Goal: Task Accomplishment & Management: Complete application form

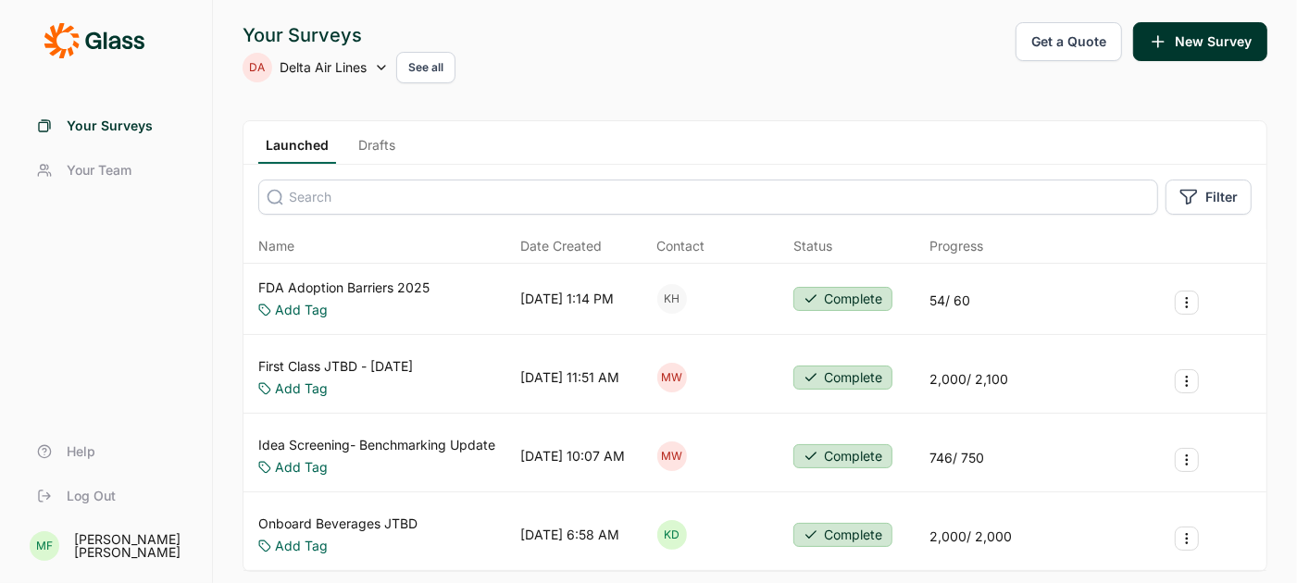
click at [374, 142] on link "Drafts" at bounding box center [377, 150] width 52 height 28
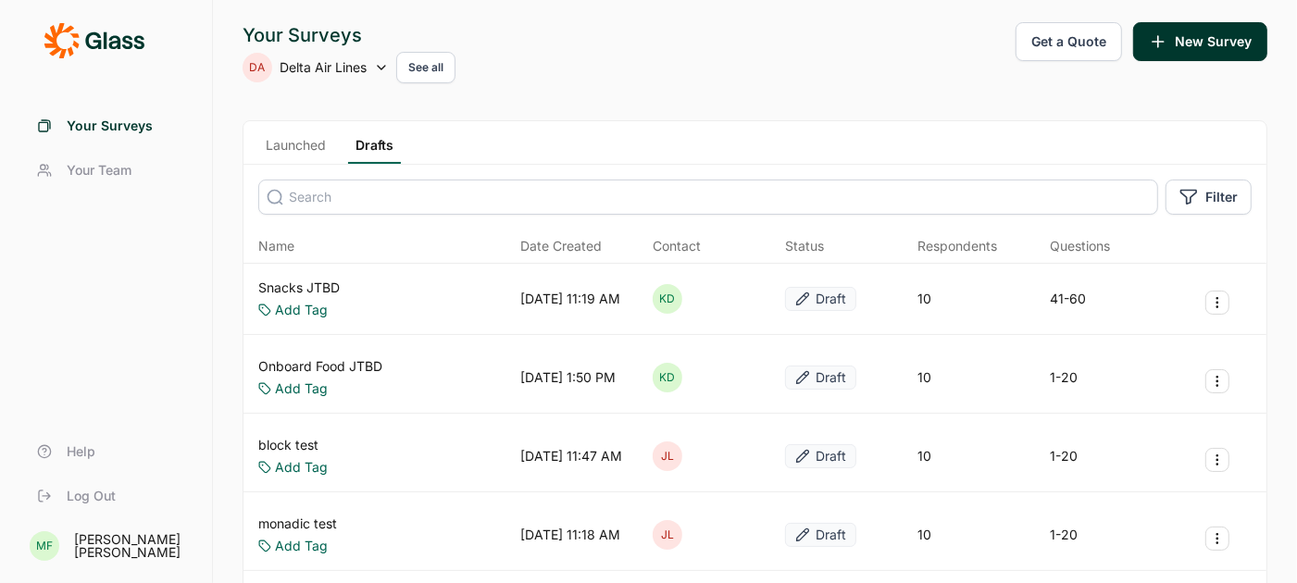
click at [299, 288] on link "Snacks JTBD" at bounding box center [298, 288] width 81 height 19
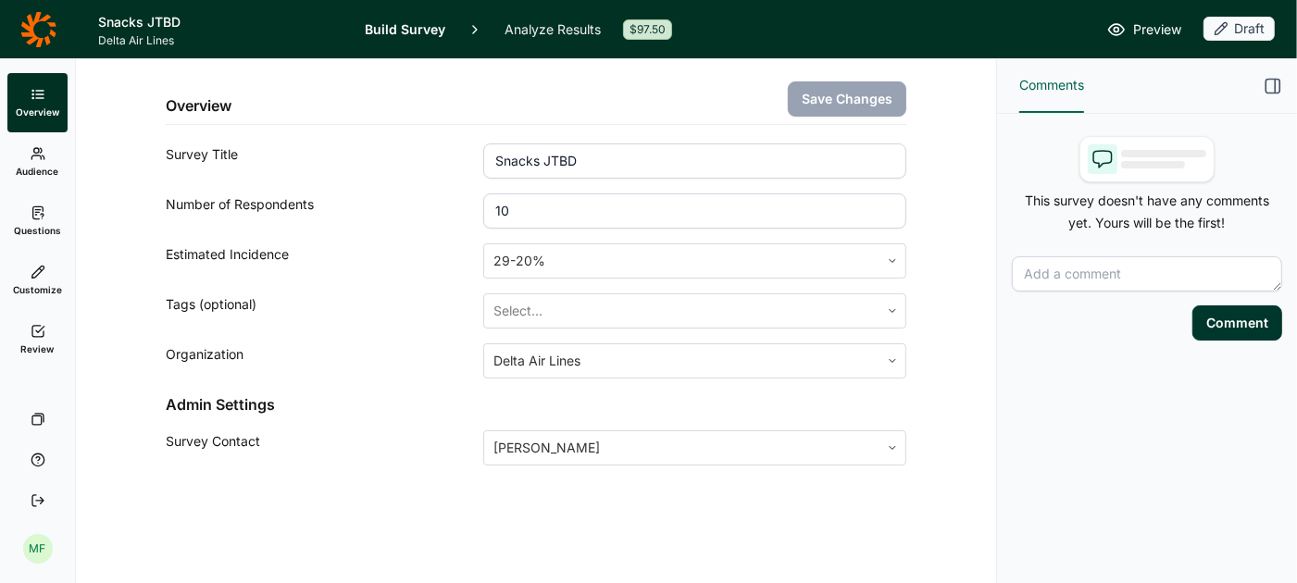
click at [34, 227] on span "Questions" at bounding box center [37, 230] width 47 height 13
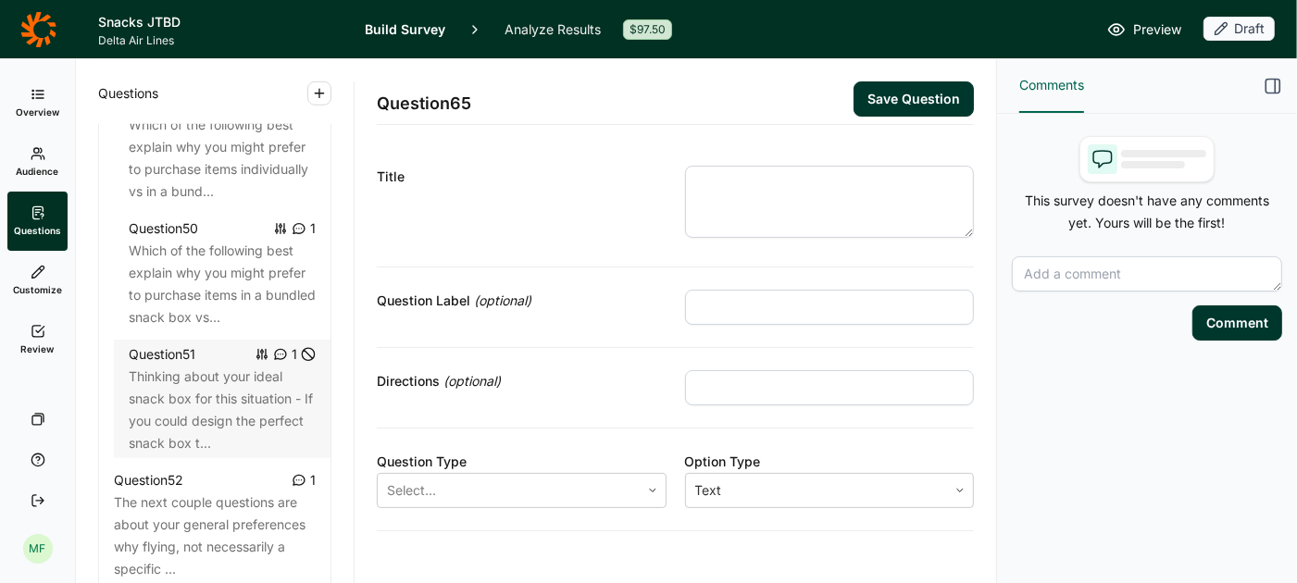
scroll to position [6280, 0]
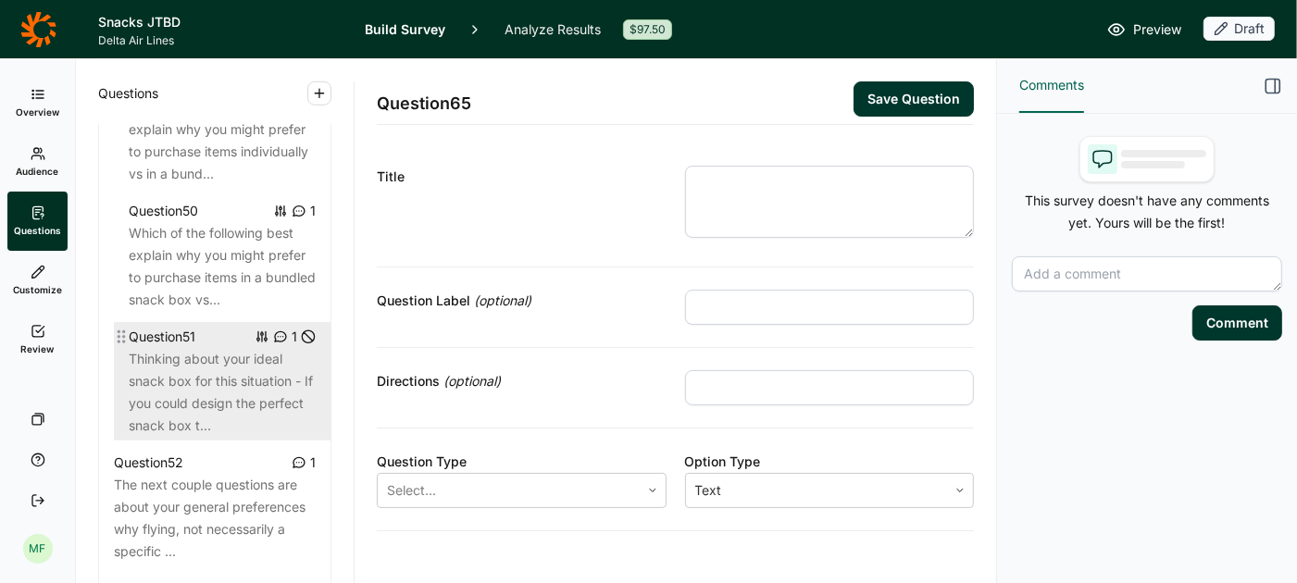
click at [207, 351] on div "Thinking about your ideal snack box for this situation - If you could design th…" at bounding box center [222, 392] width 187 height 89
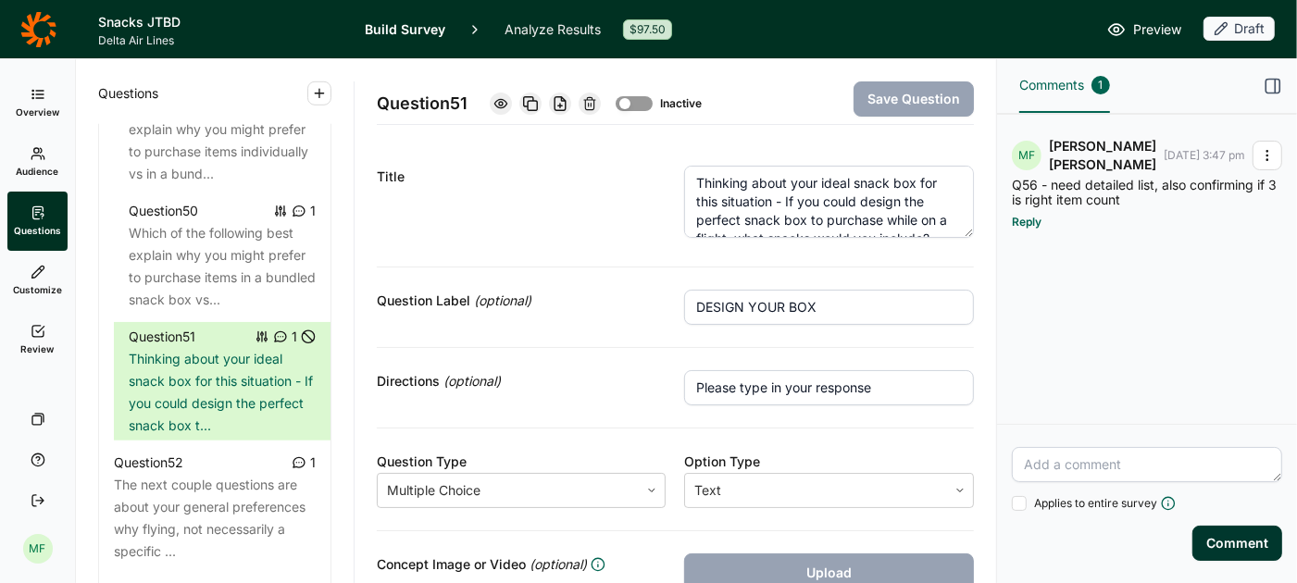
click at [1266, 149] on icon "button" at bounding box center [1267, 155] width 15 height 15
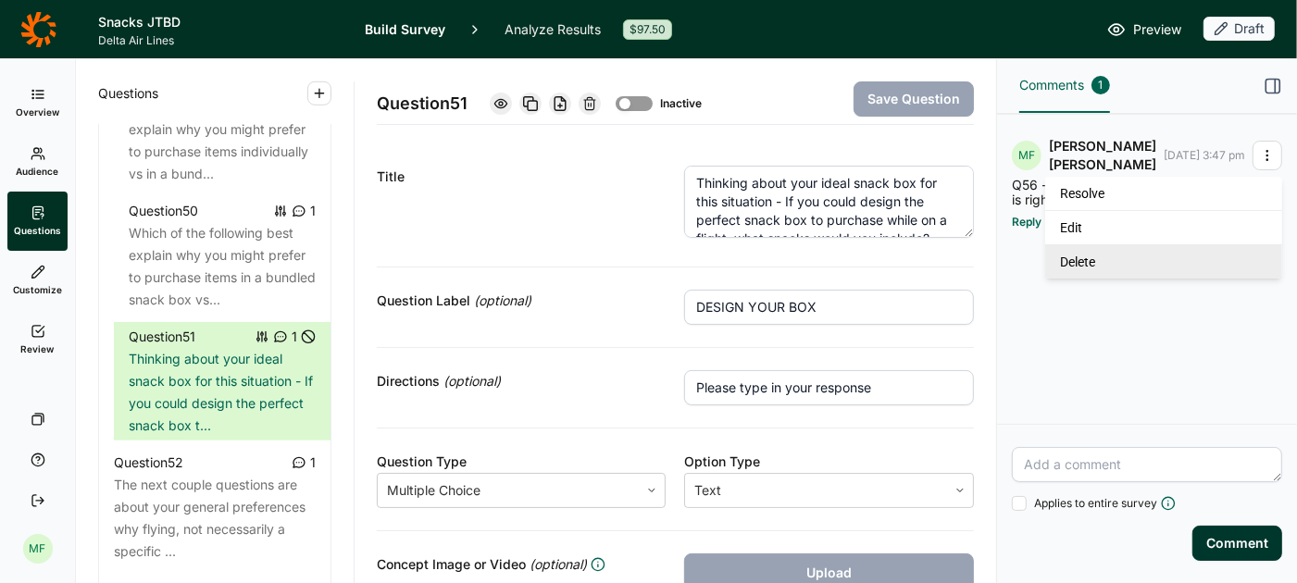
click at [1142, 267] on link "Delete" at bounding box center [1164, 261] width 237 height 34
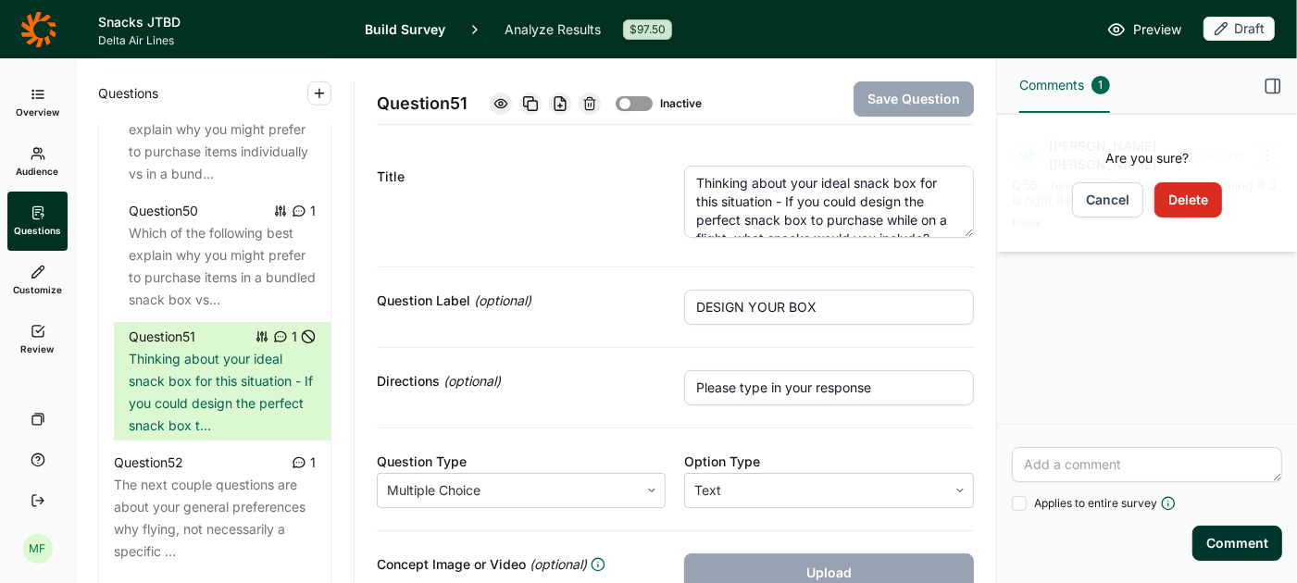
click at [1198, 197] on button "Delete" at bounding box center [1189, 199] width 68 height 35
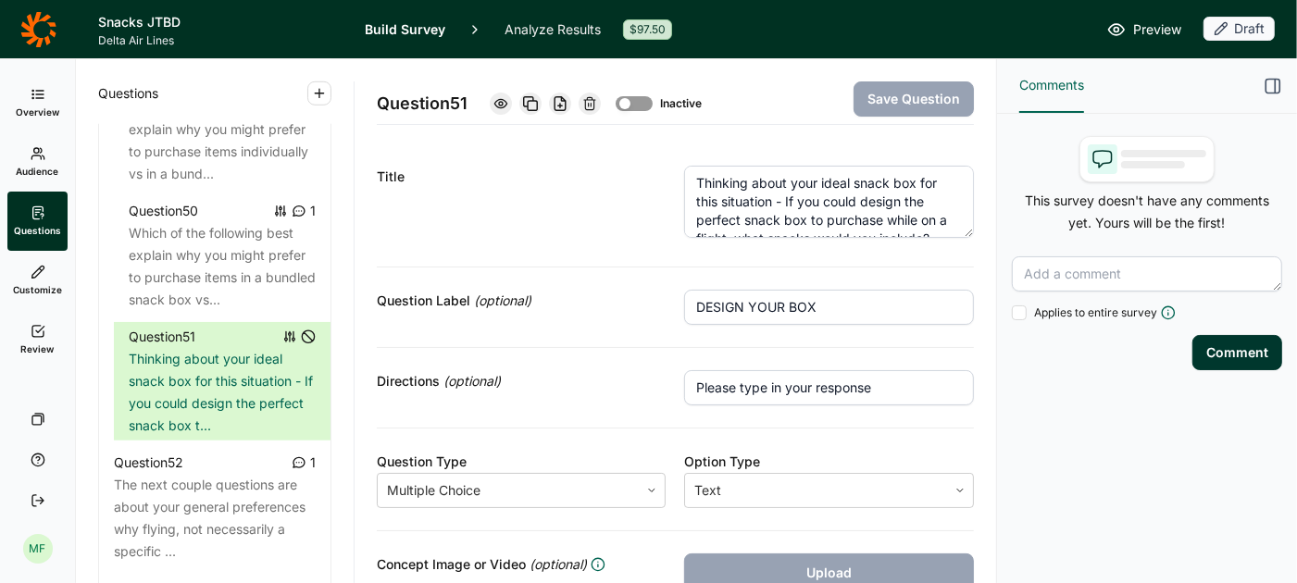
click at [1270, 90] on icon "button" at bounding box center [1273, 86] width 19 height 19
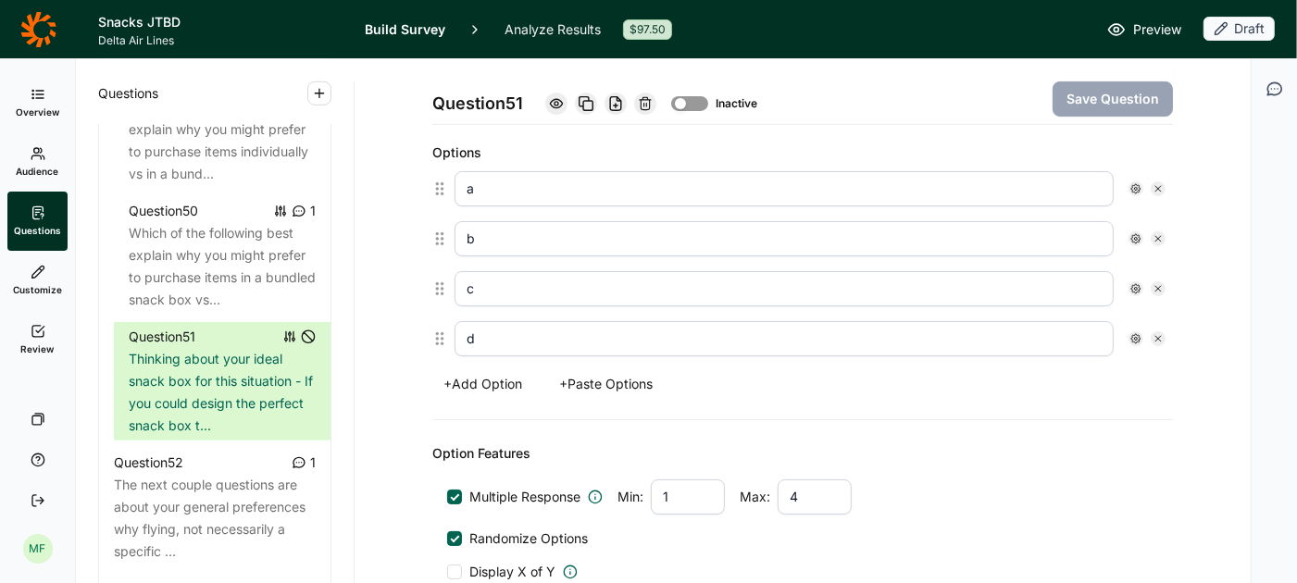
scroll to position [489, 0]
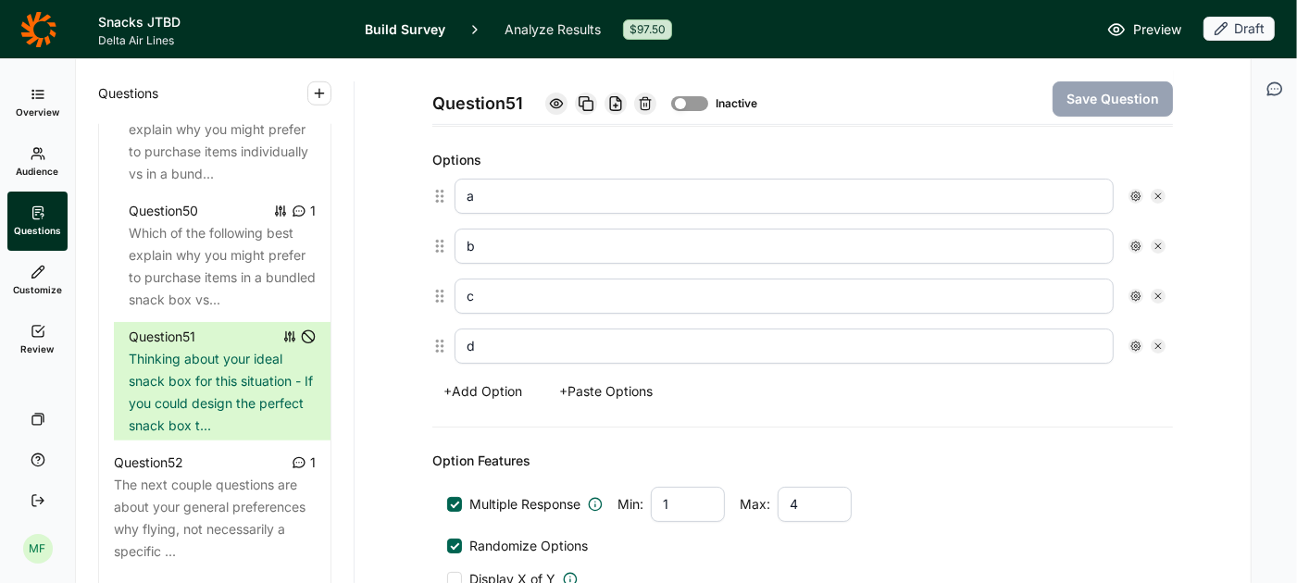
click at [805, 495] on input "4" at bounding box center [815, 504] width 74 height 35
type input "4"
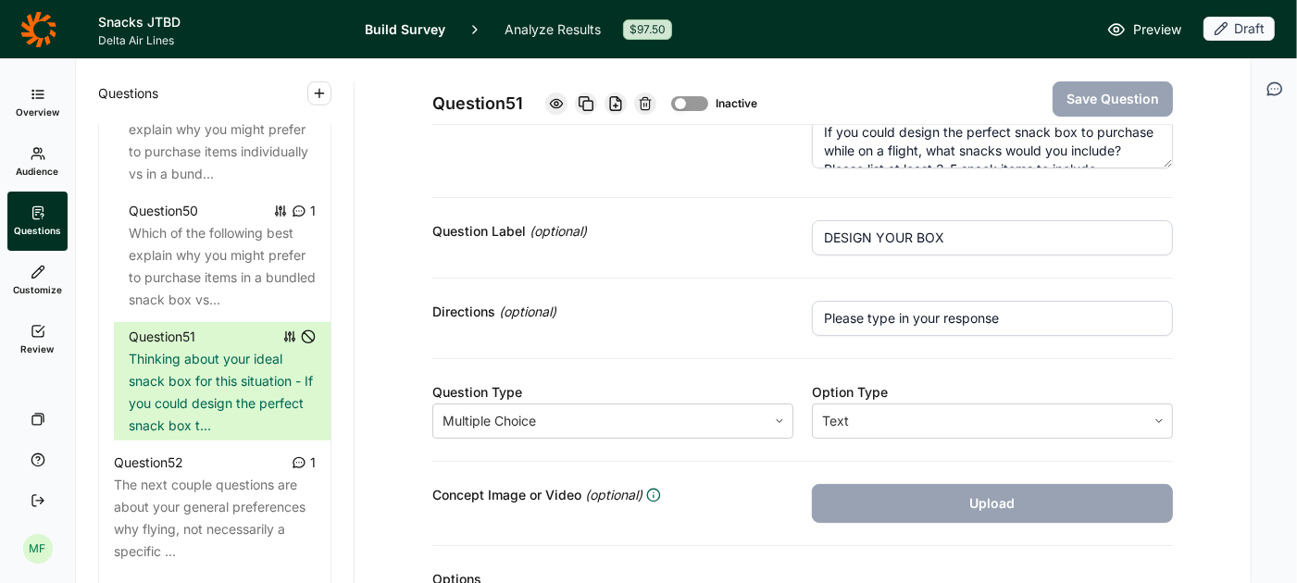
scroll to position [0, 0]
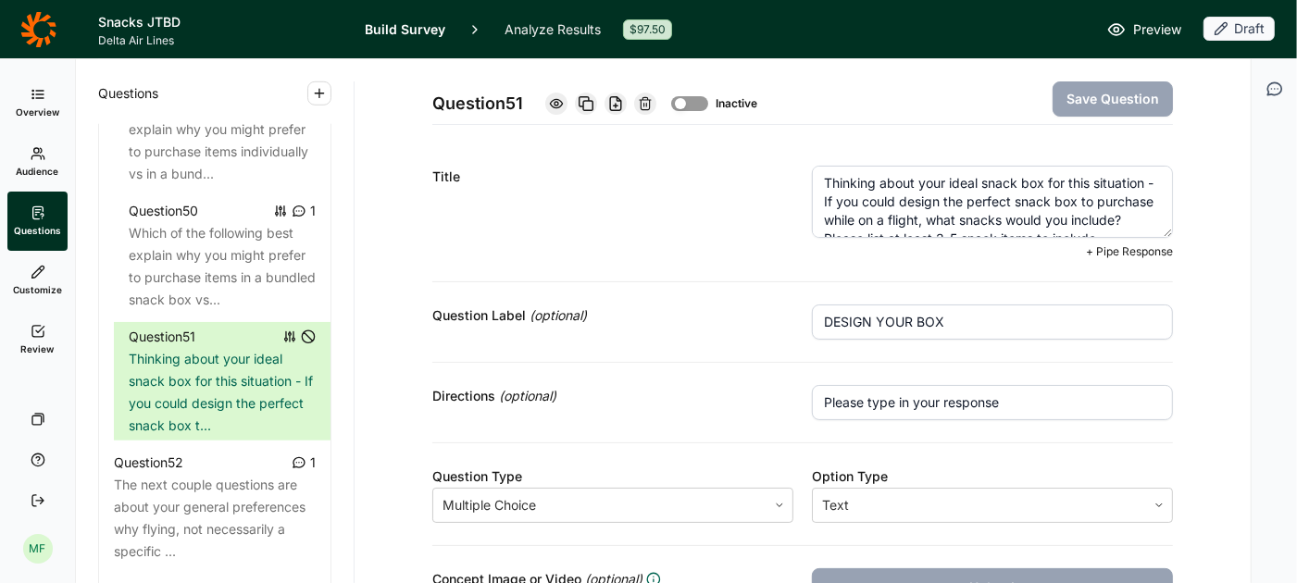
click at [879, 192] on textarea "Thinking about your ideal snack box for this situation - If you could design th…" at bounding box center [992, 202] width 361 height 72
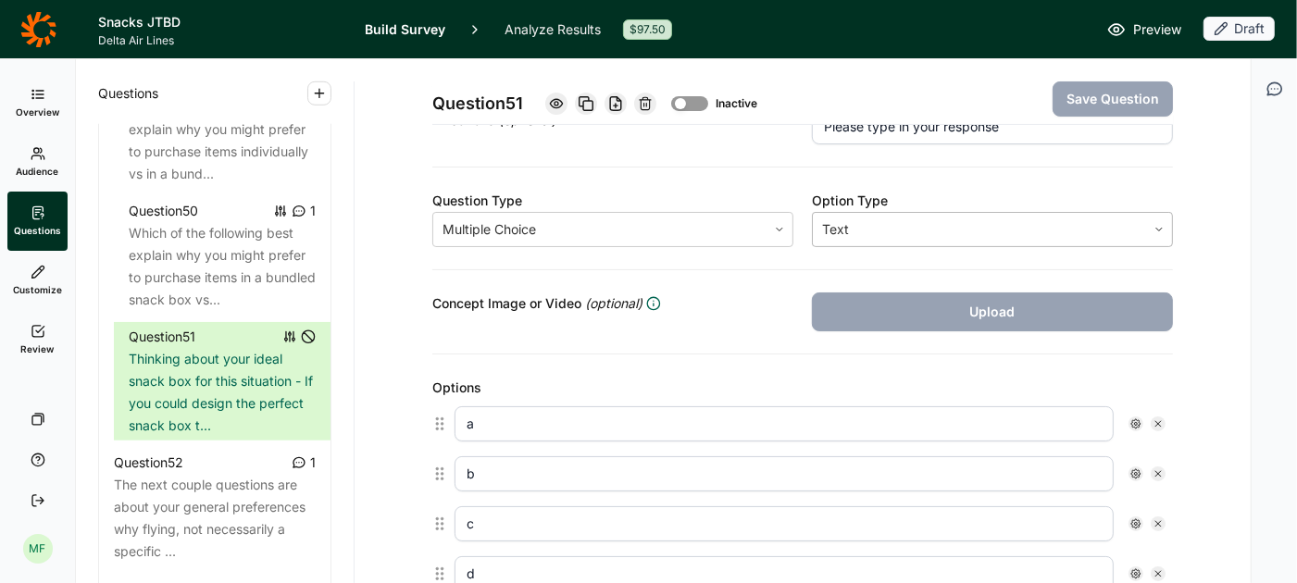
scroll to position [278, 0]
click at [1157, 419] on icon at bounding box center [1158, 422] width 11 height 11
type input "b"
type input "c"
type input "d"
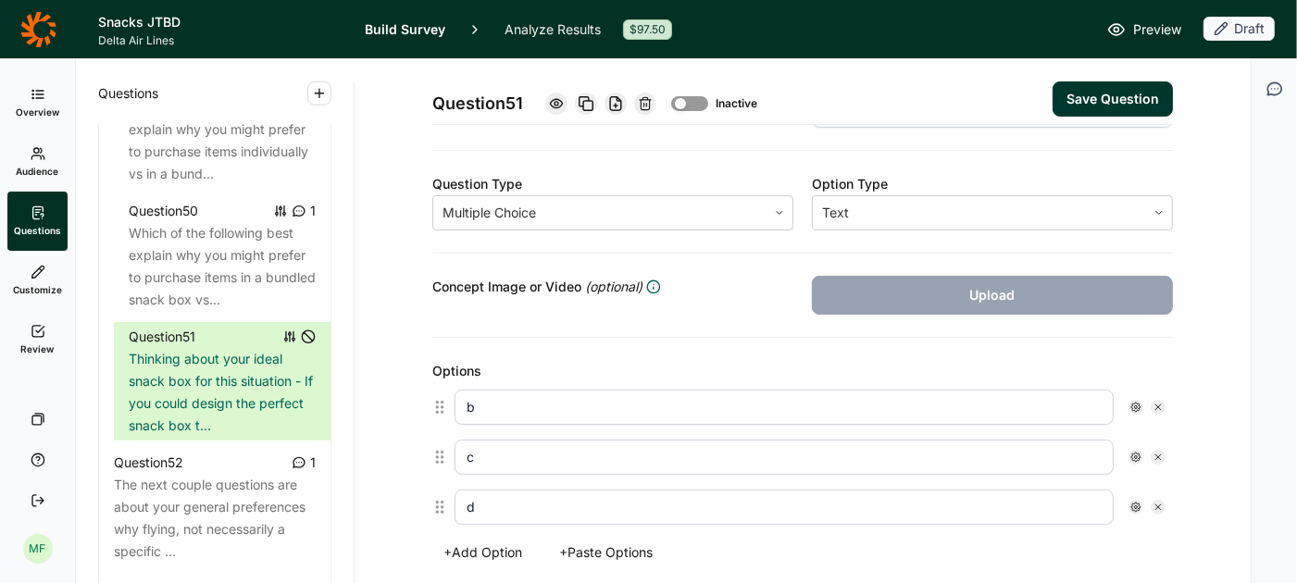
scroll to position [262, 0]
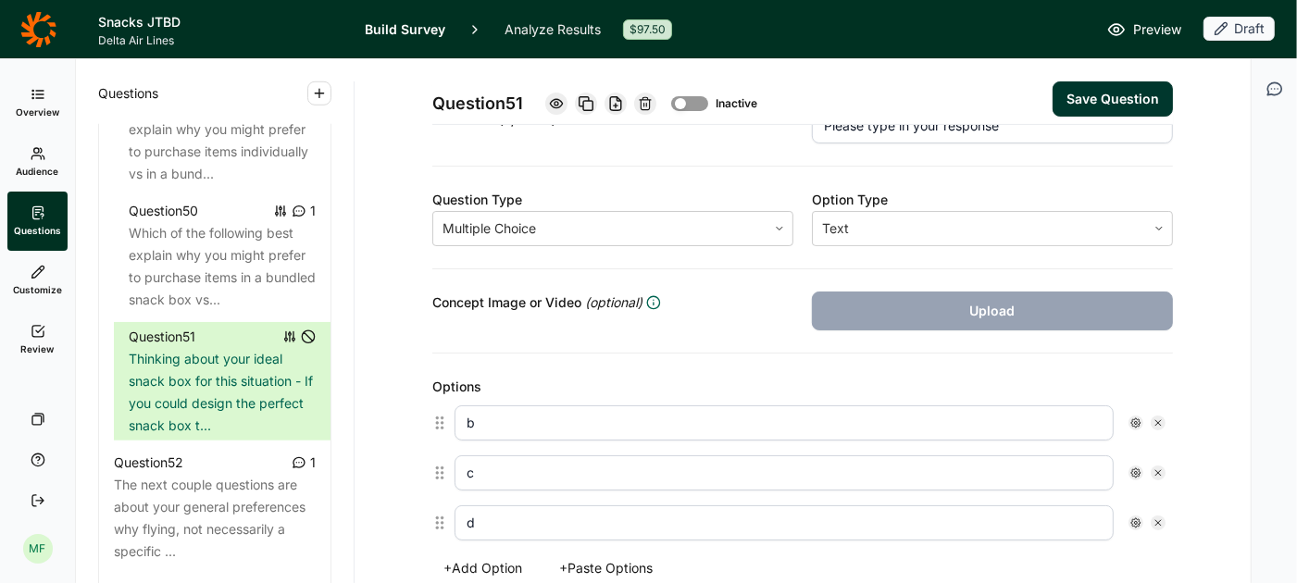
click at [1132, 94] on button "Save Question" at bounding box center [1113, 98] width 120 height 35
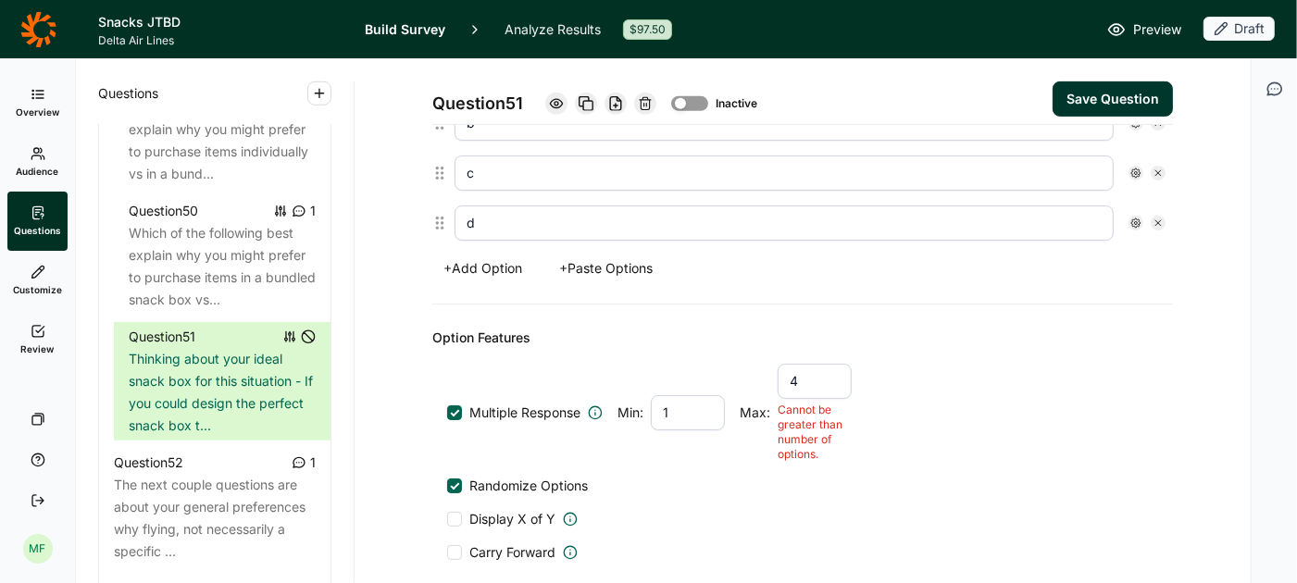
scroll to position [681, 0]
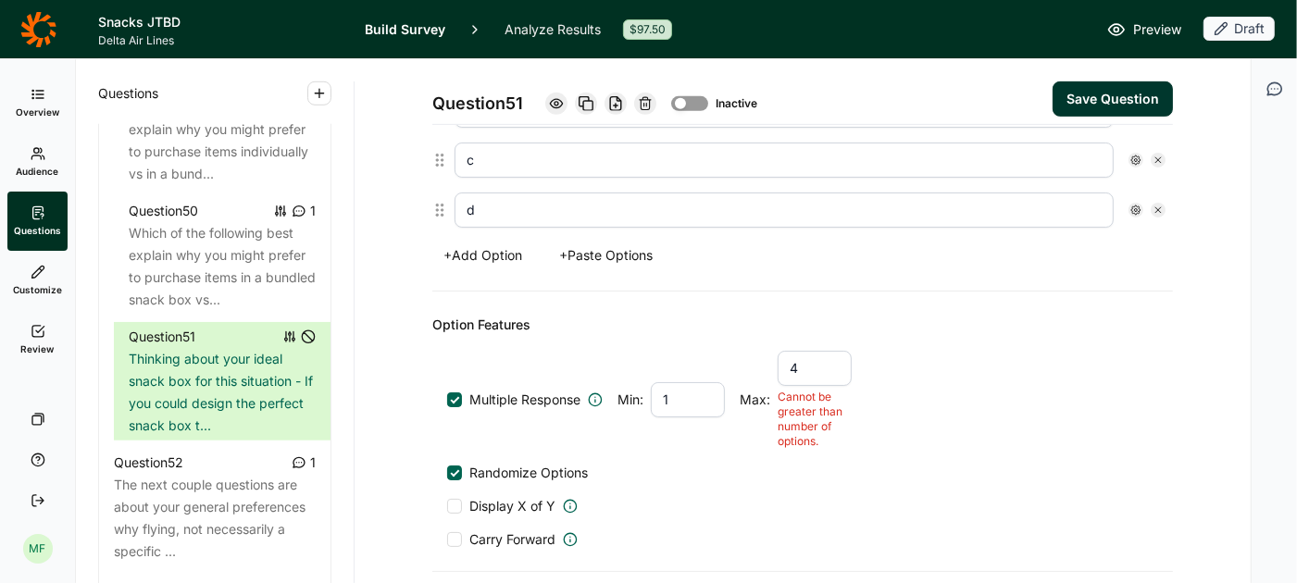
click at [457, 395] on div at bounding box center [455, 399] width 9 height 9
click at [447, 400] on input "Multiple Response" at bounding box center [447, 400] width 0 height 0
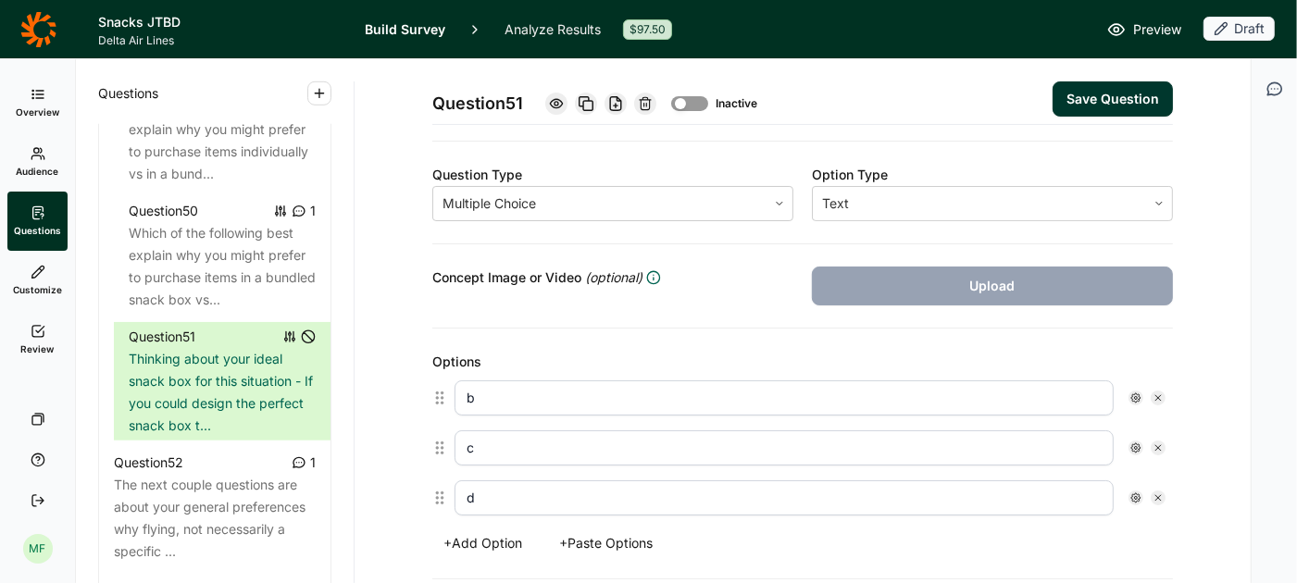
scroll to position [278, 0]
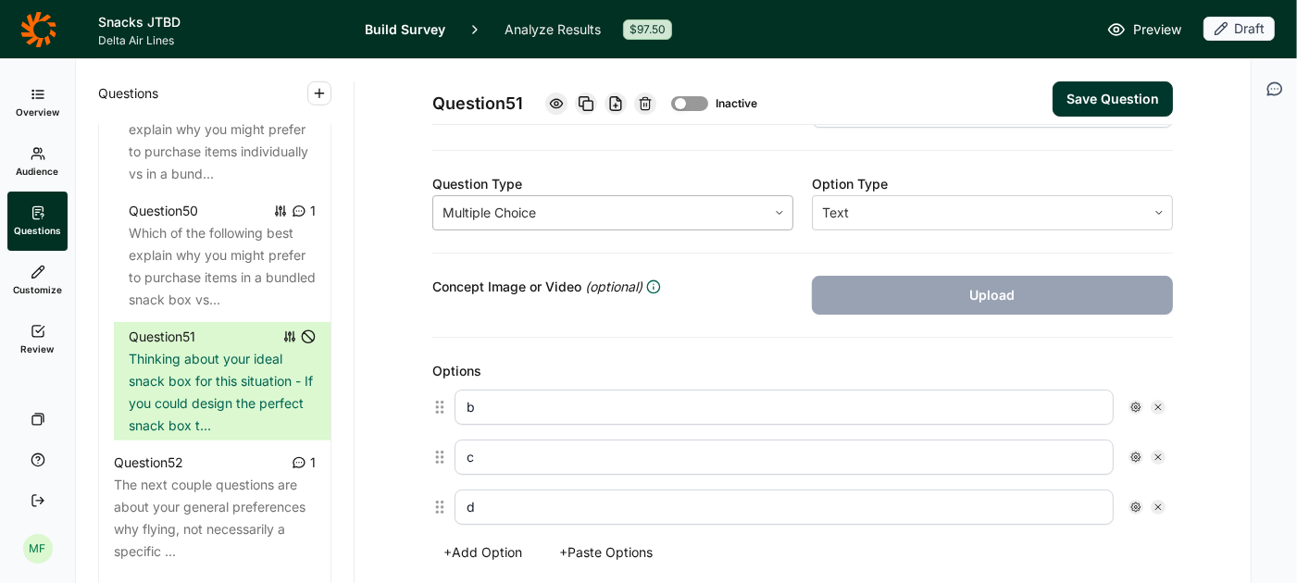
click at [785, 212] on div at bounding box center [780, 212] width 26 height 11
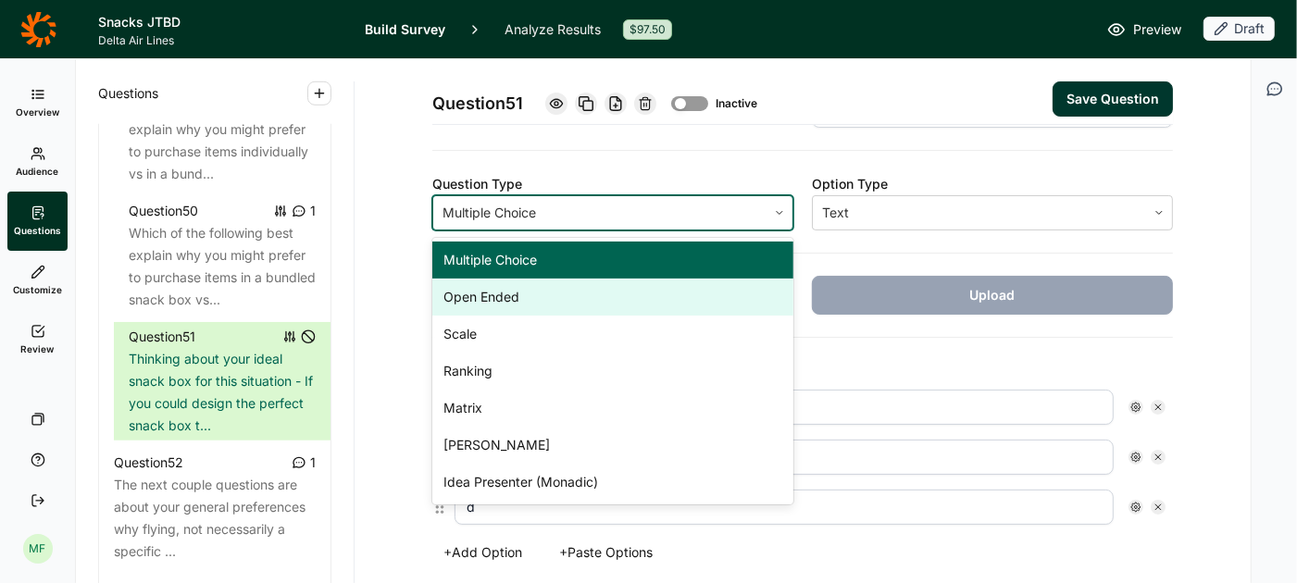
click at [685, 298] on div "Open Ended" at bounding box center [612, 297] width 361 height 37
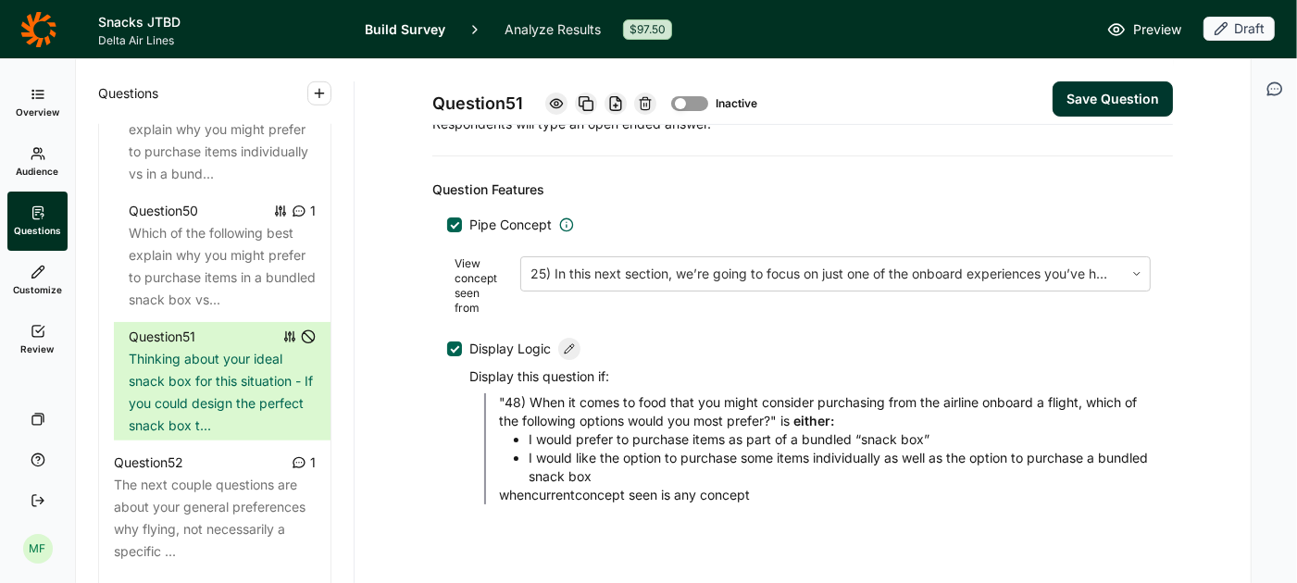
scroll to position [525, 0]
click at [1086, 92] on button "Save Question" at bounding box center [1113, 98] width 120 height 35
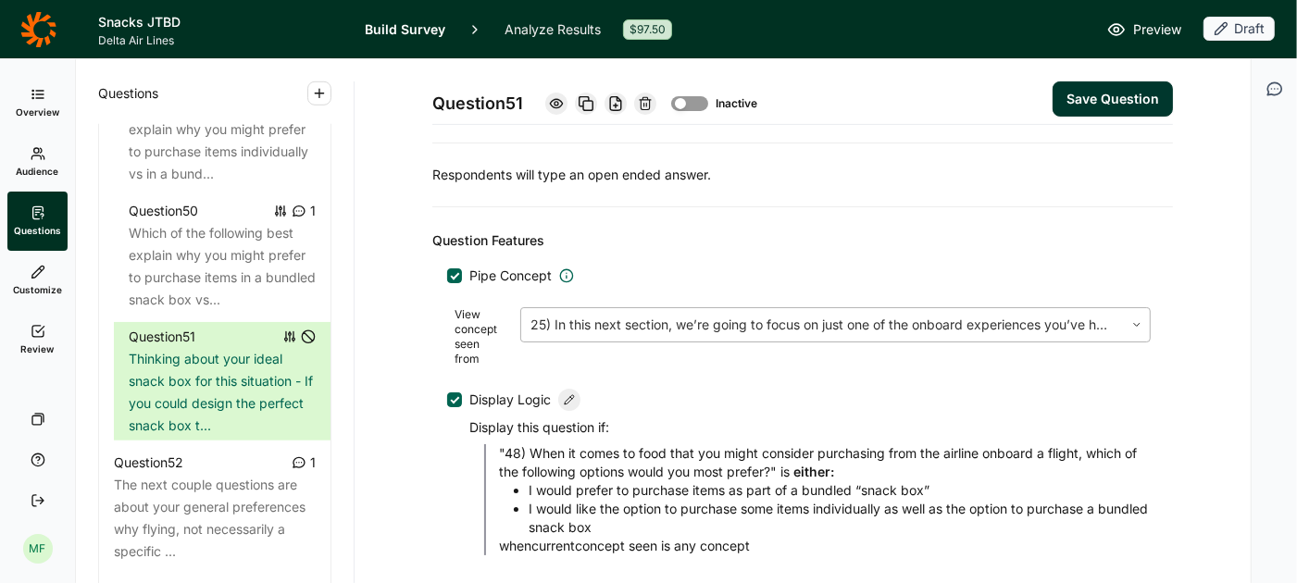
scroll to position [582, 0]
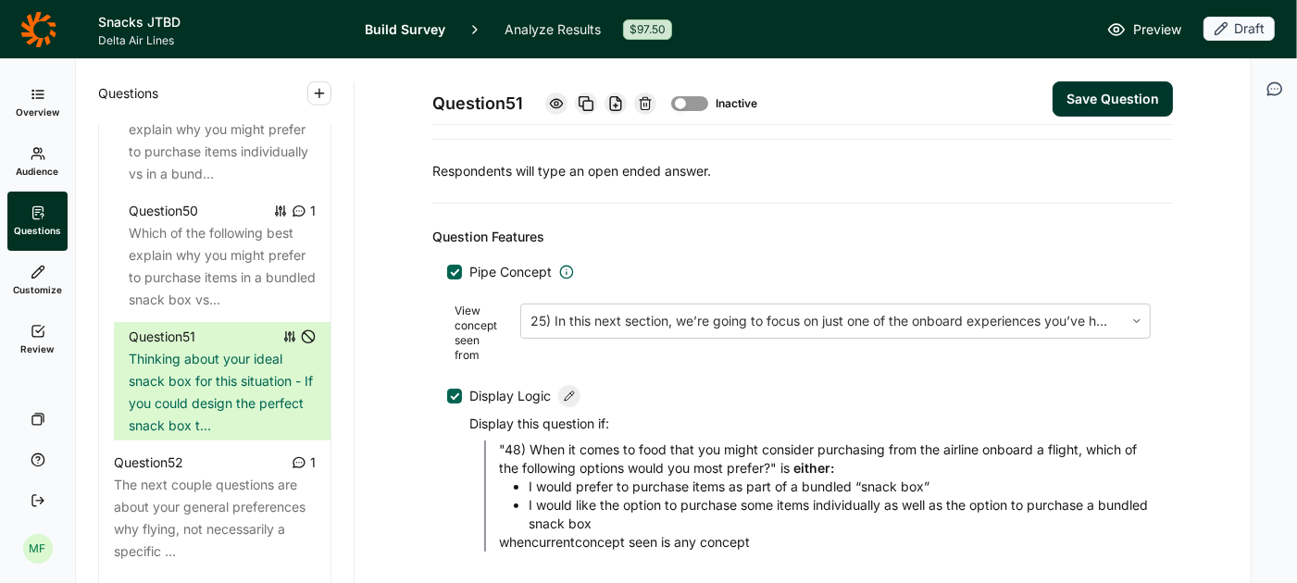
click at [447, 265] on div at bounding box center [454, 272] width 15 height 15
click at [447, 272] on input "Pipe Concept" at bounding box center [447, 272] width 0 height 0
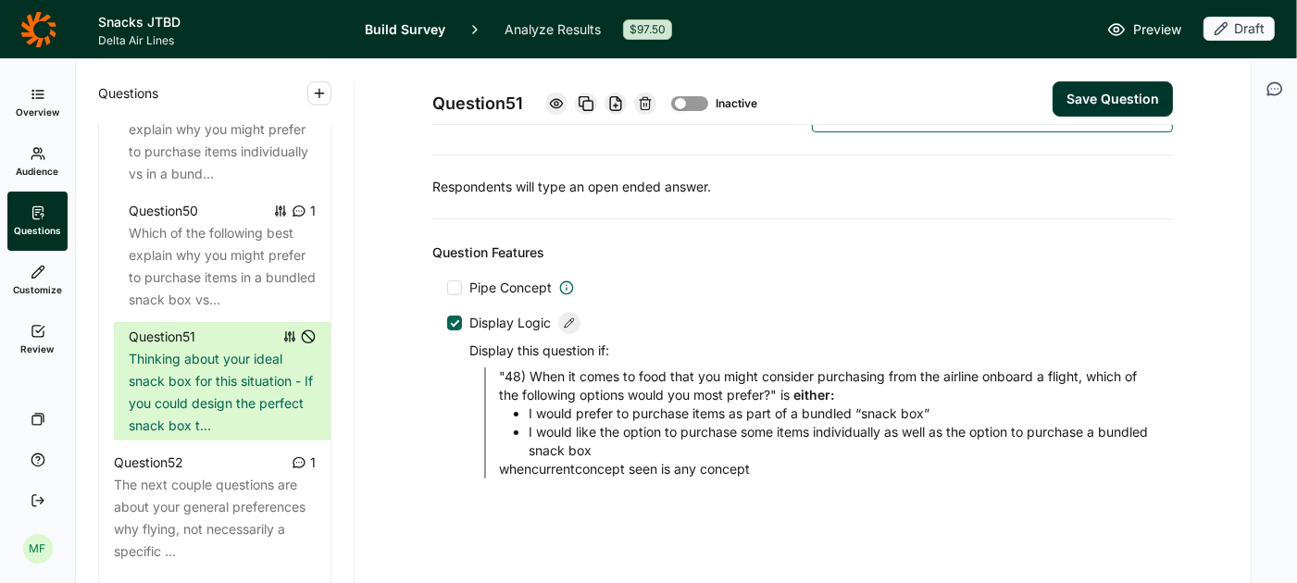
click at [451, 320] on div at bounding box center [454, 323] width 15 height 15
click at [447, 323] on input "Display Logic" at bounding box center [447, 323] width 0 height 0
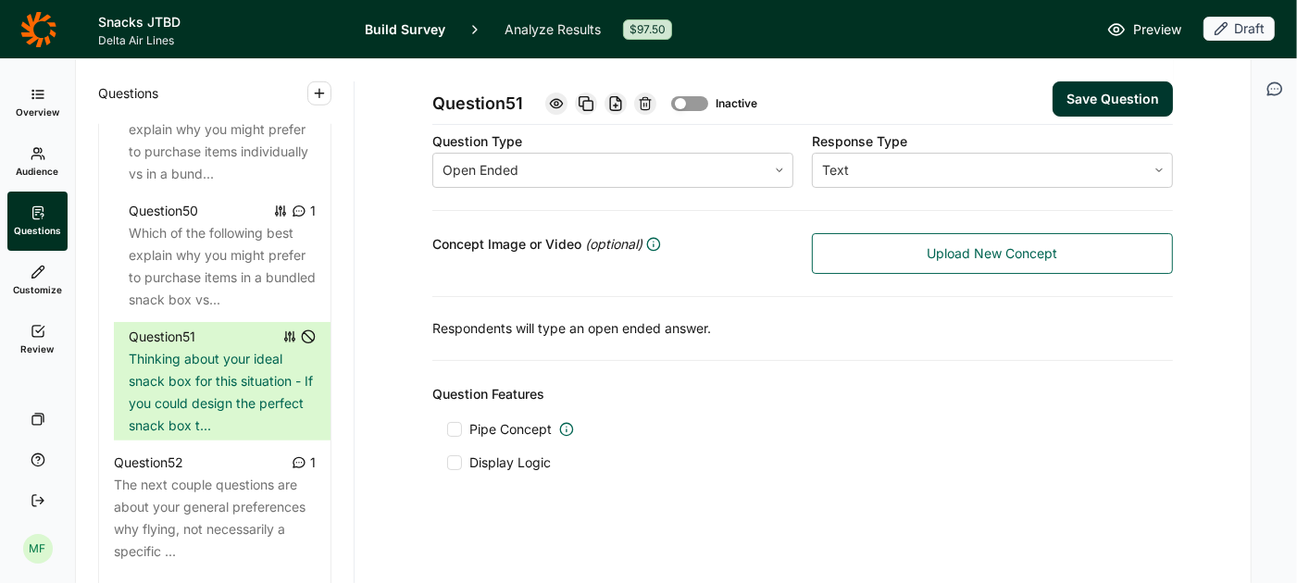
scroll to position [419, 0]
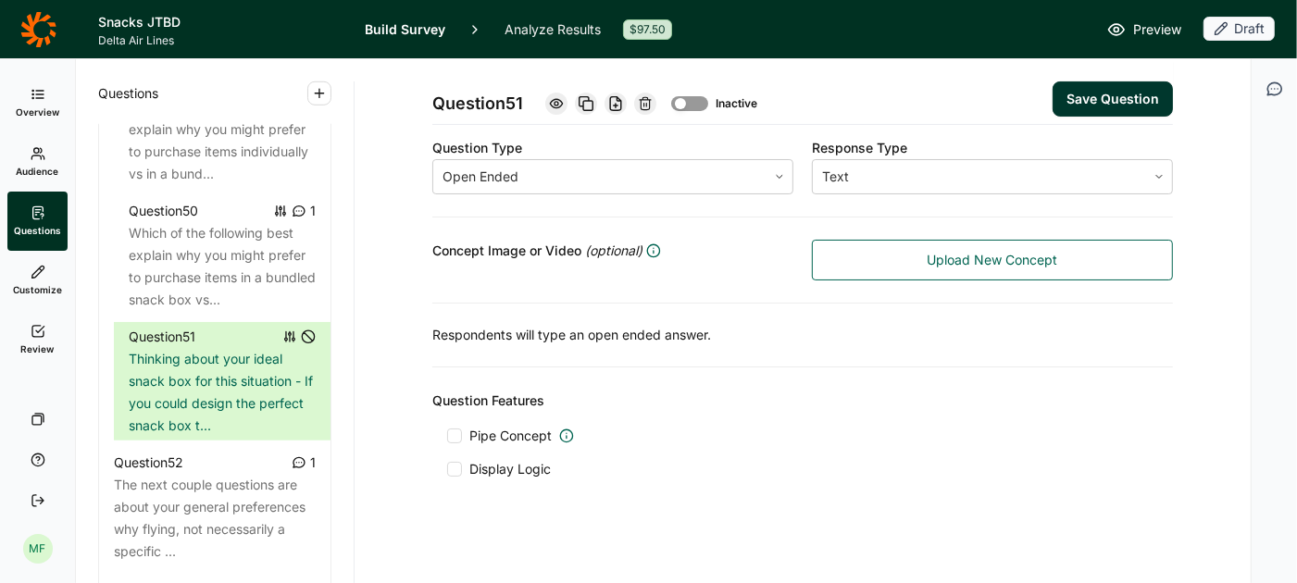
click at [1135, 97] on button "Save Question" at bounding box center [1113, 98] width 120 height 35
click at [1103, 87] on button "Save Question" at bounding box center [1113, 98] width 120 height 35
click at [692, 100] on div at bounding box center [689, 103] width 37 height 15
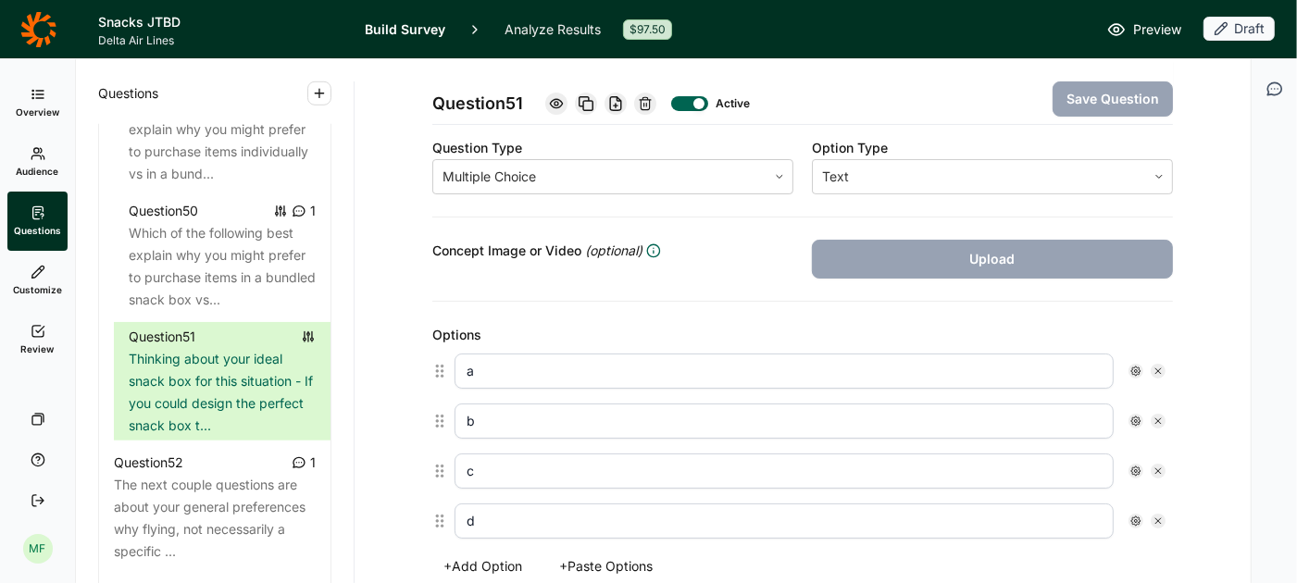
click at [683, 105] on div at bounding box center [689, 103] width 37 height 15
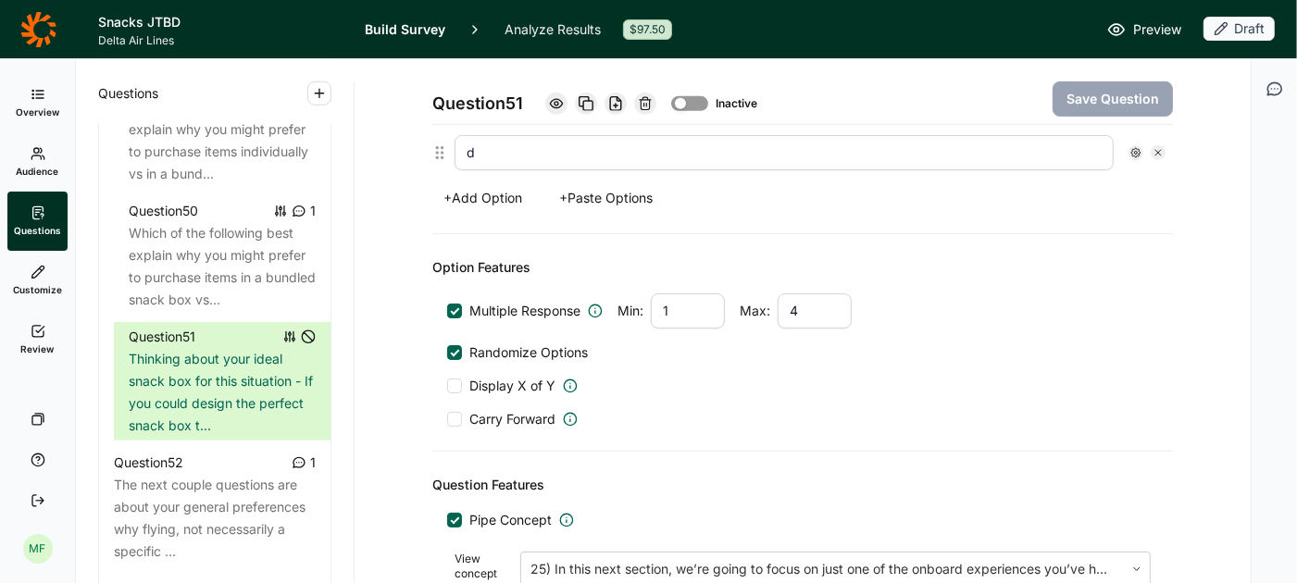
scroll to position [686, 0]
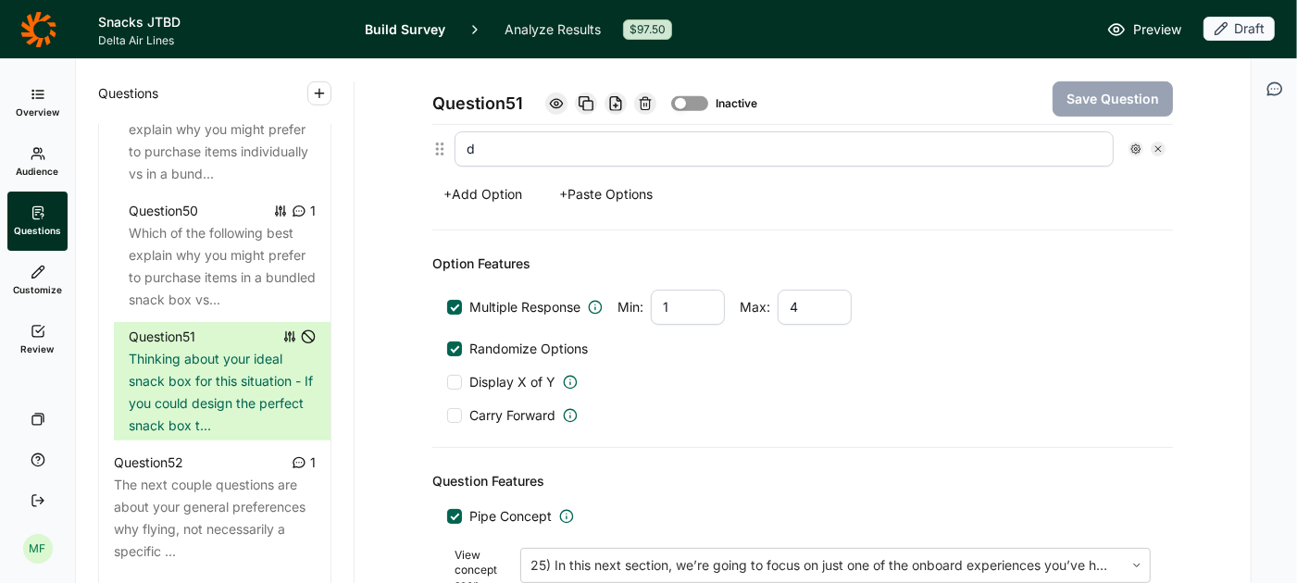
click at [453, 344] on div at bounding box center [455, 348] width 9 height 9
click at [447, 349] on input "Randomize Options" at bounding box center [447, 349] width 0 height 0
click at [1086, 99] on button "Save Question" at bounding box center [1113, 98] width 120 height 35
click at [458, 300] on div at bounding box center [454, 307] width 15 height 15
click at [447, 307] on input "Multiple Response" at bounding box center [447, 307] width 0 height 0
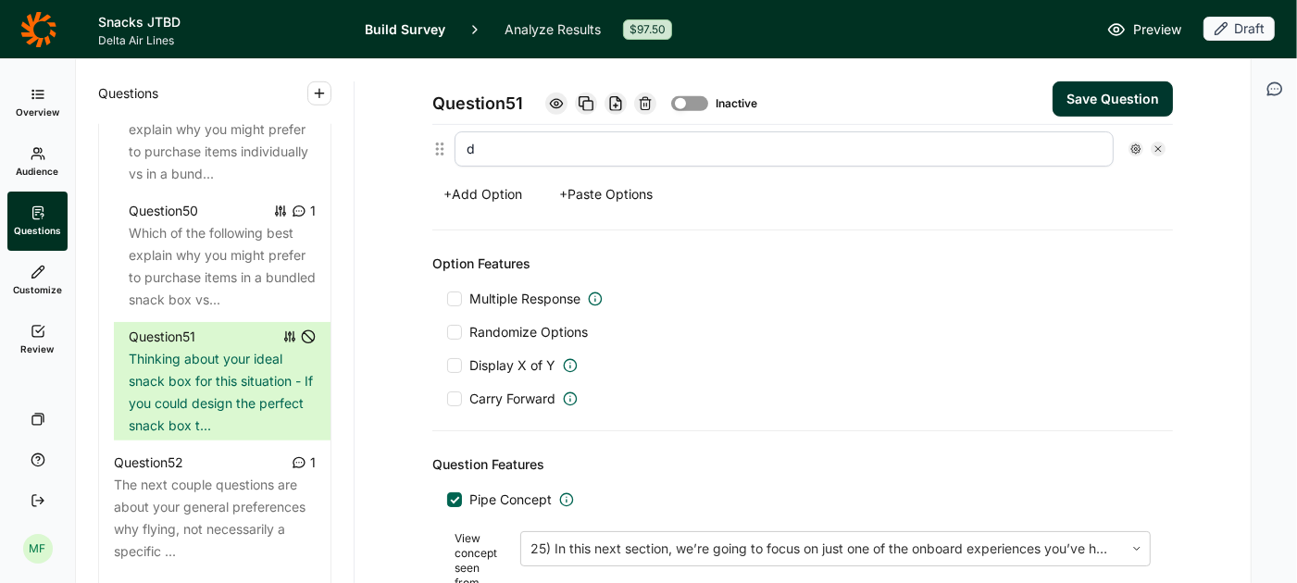
click at [1103, 100] on button "Save Question" at bounding box center [1113, 98] width 120 height 35
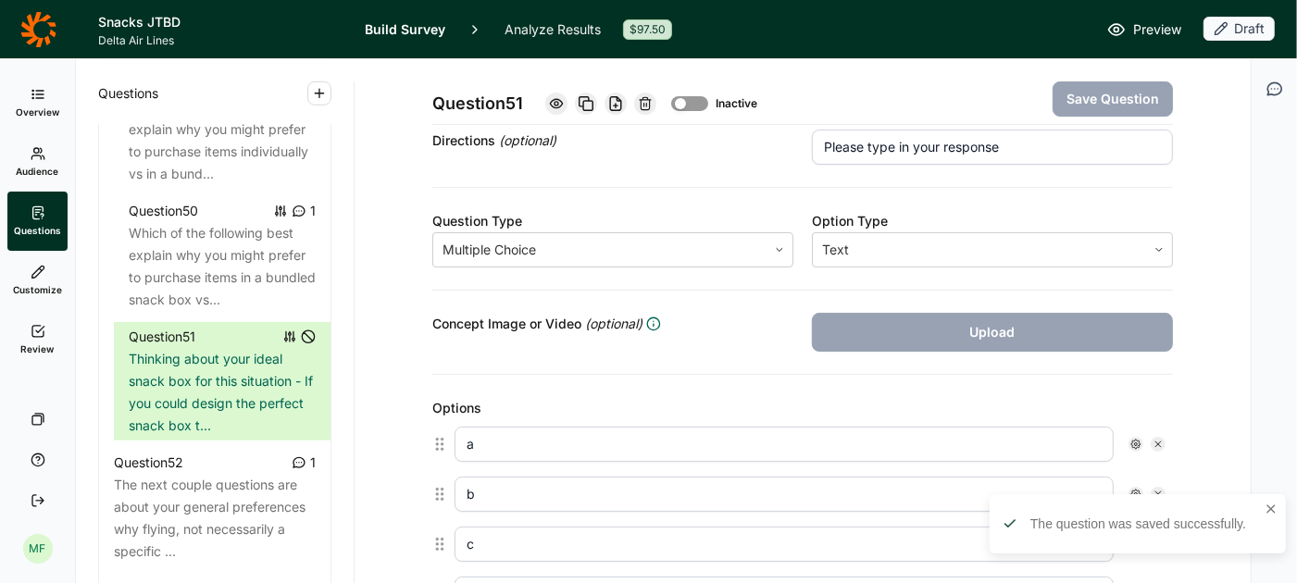
scroll to position [225, 0]
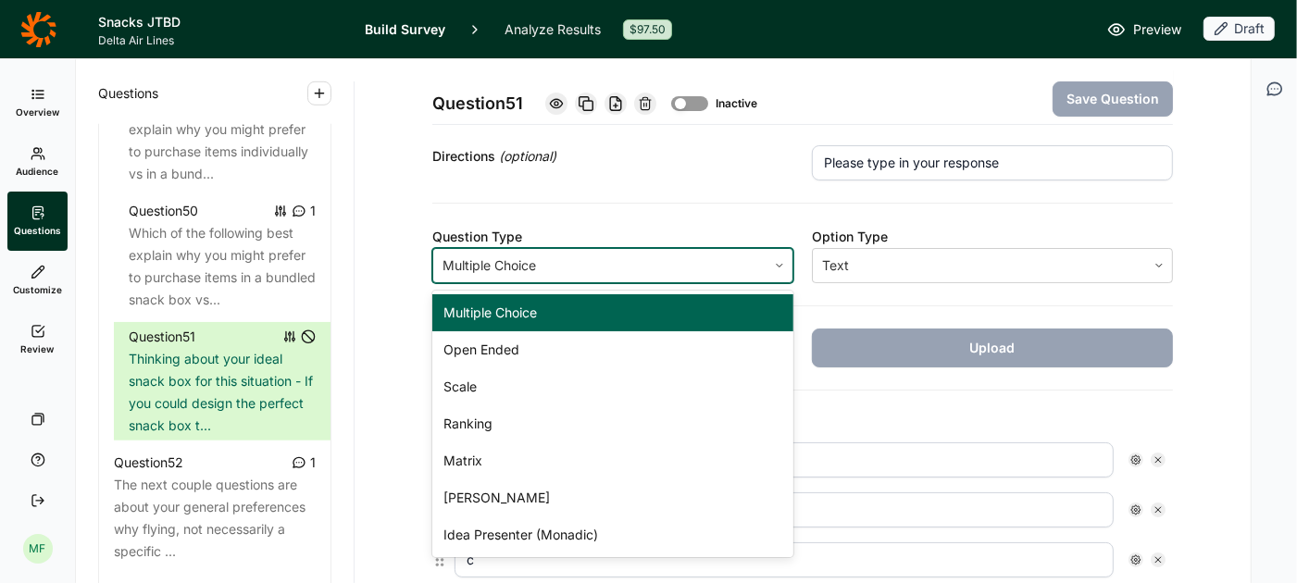
click at [780, 263] on icon at bounding box center [779, 265] width 11 height 11
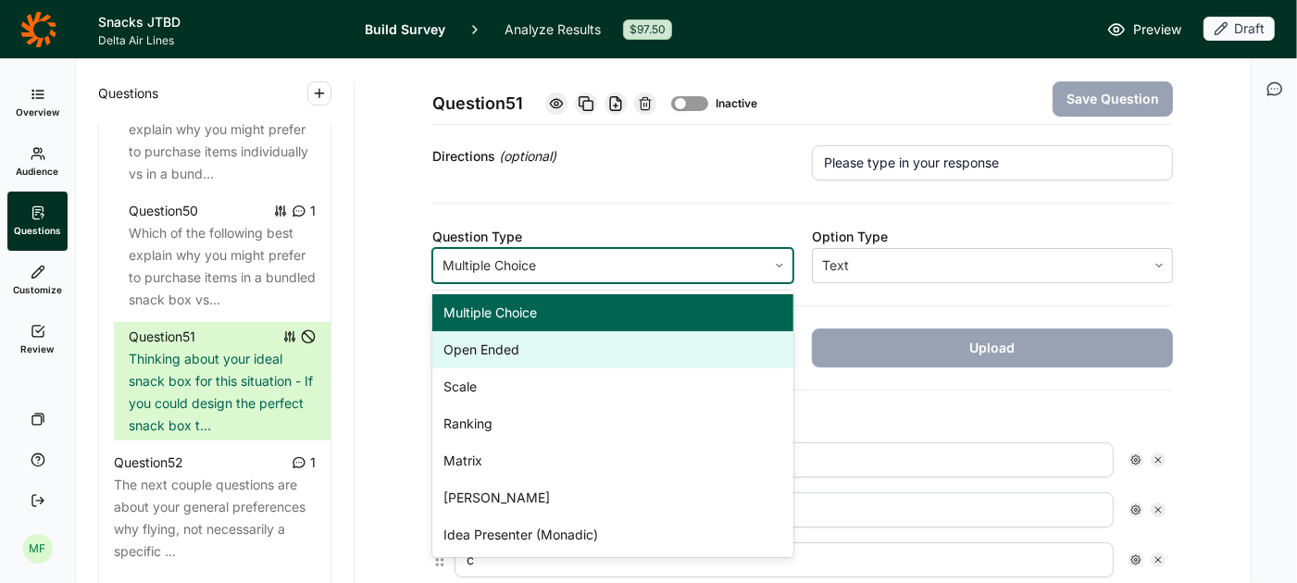
click at [688, 335] on div "Open Ended" at bounding box center [612, 350] width 361 height 37
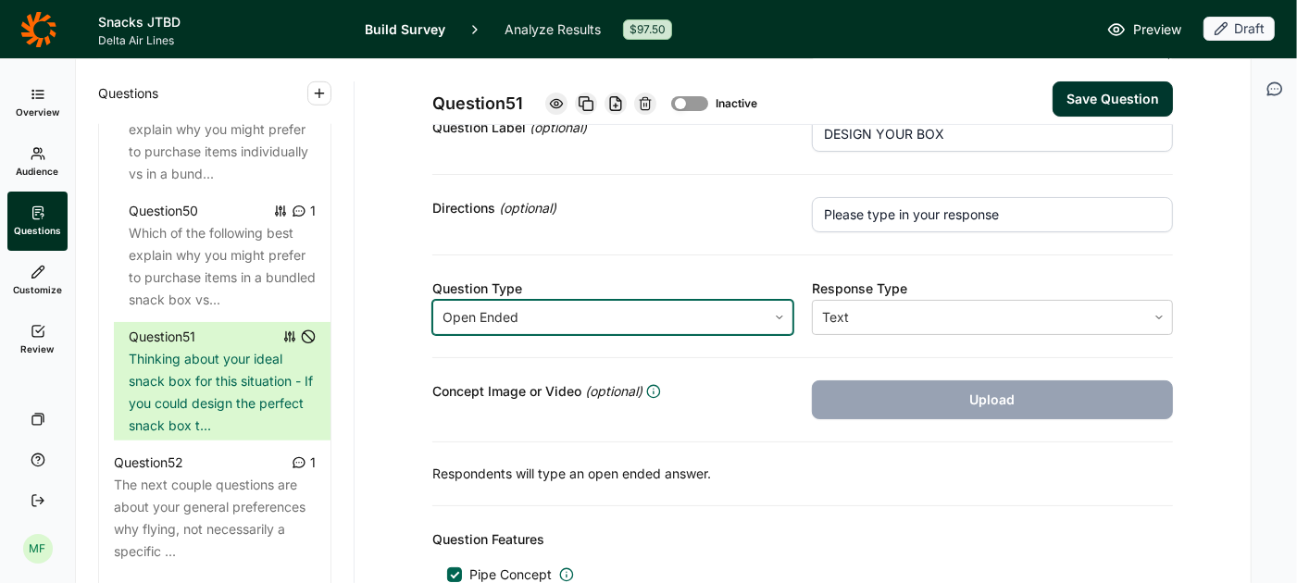
scroll to position [0, 0]
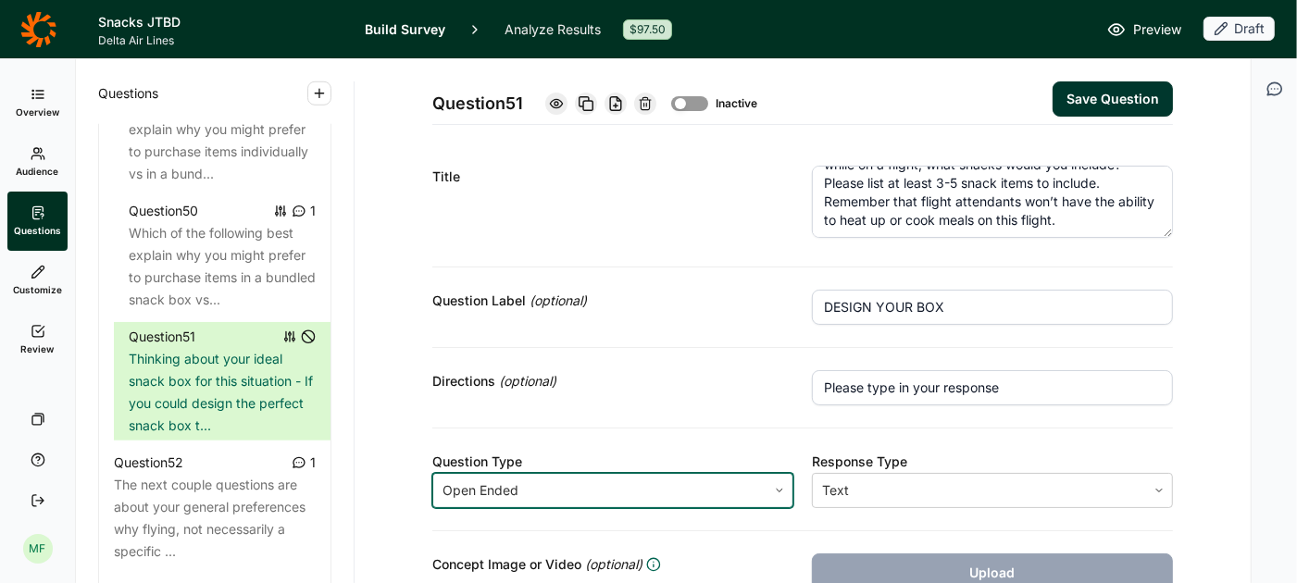
click at [1101, 96] on button "Save Question" at bounding box center [1113, 98] width 120 height 35
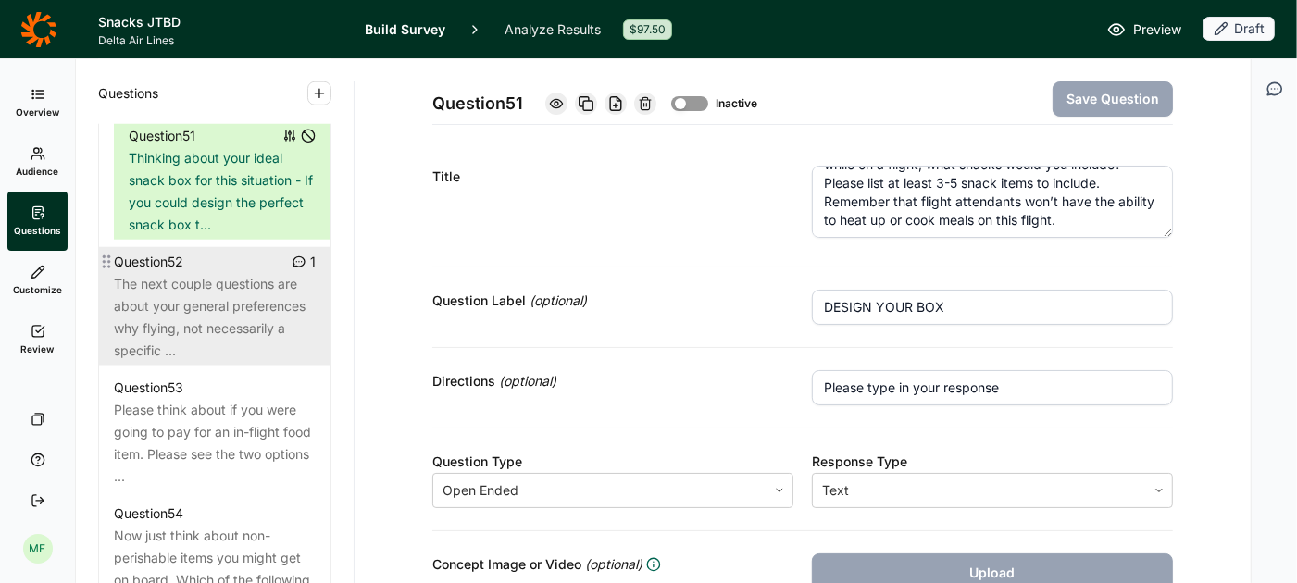
scroll to position [6487, 0]
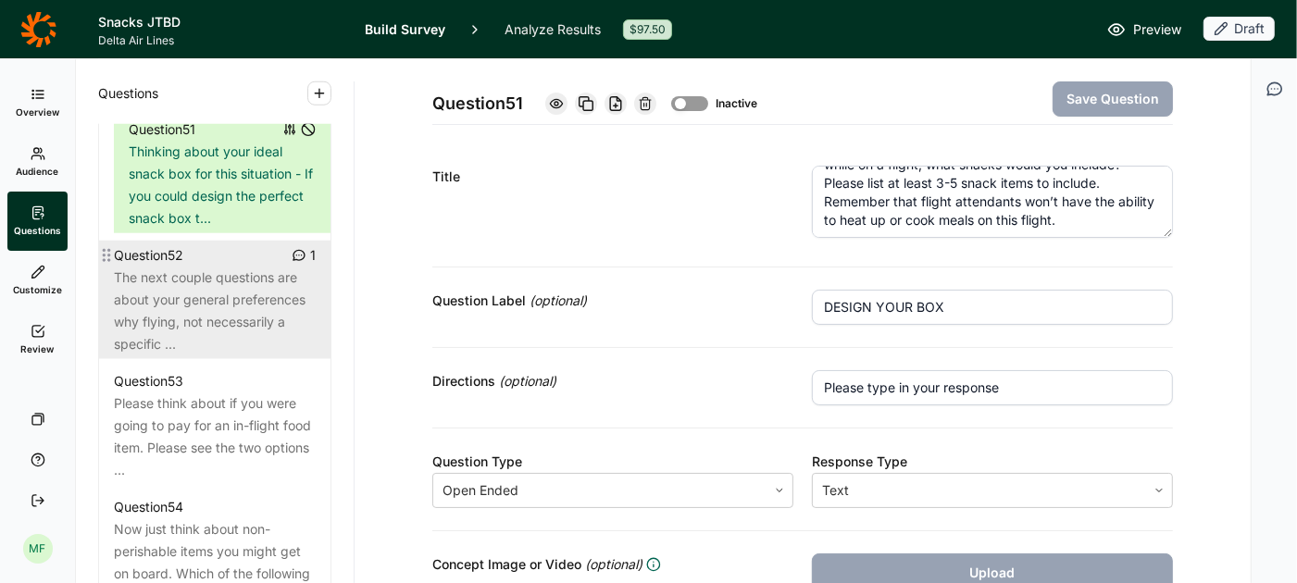
click at [244, 344] on div "The next couple questions are about your general preferences why flying, not ne…" at bounding box center [215, 311] width 202 height 89
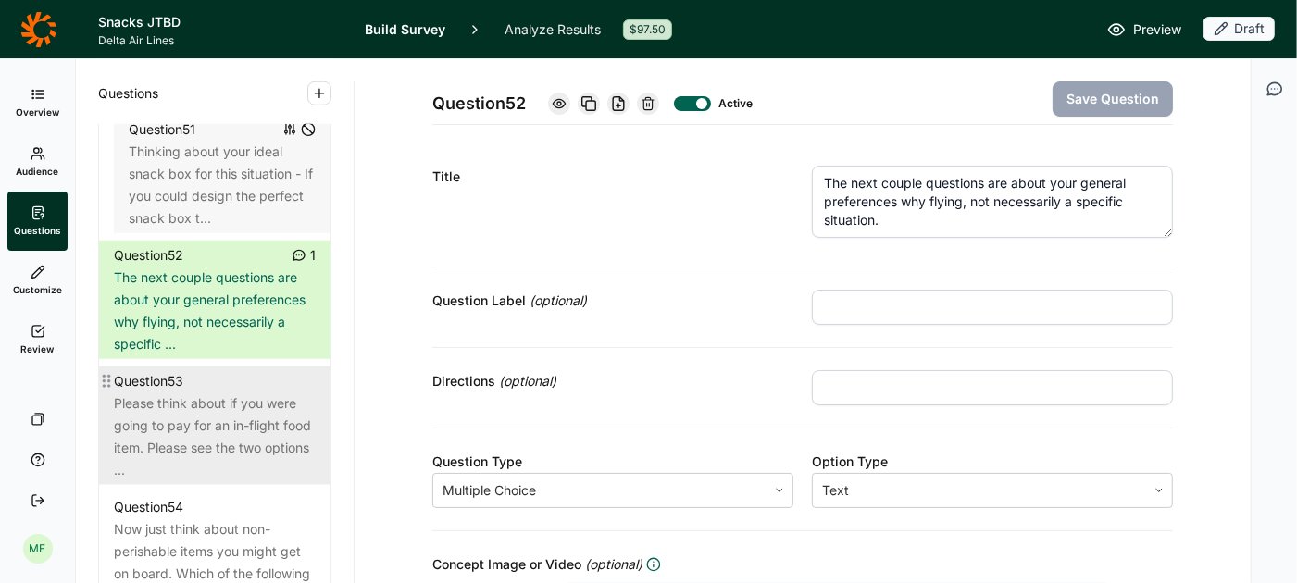
click at [232, 411] on div "Please think about if you were going to pay for an in-flight food item. Please …" at bounding box center [215, 437] width 202 height 89
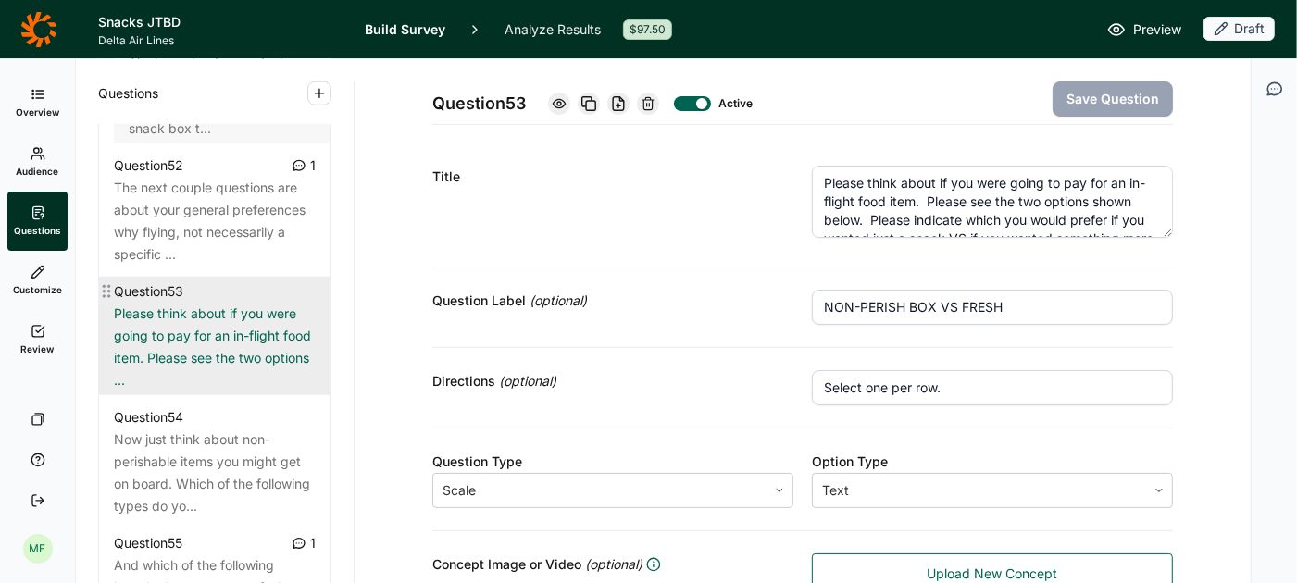
scroll to position [6618, 0]
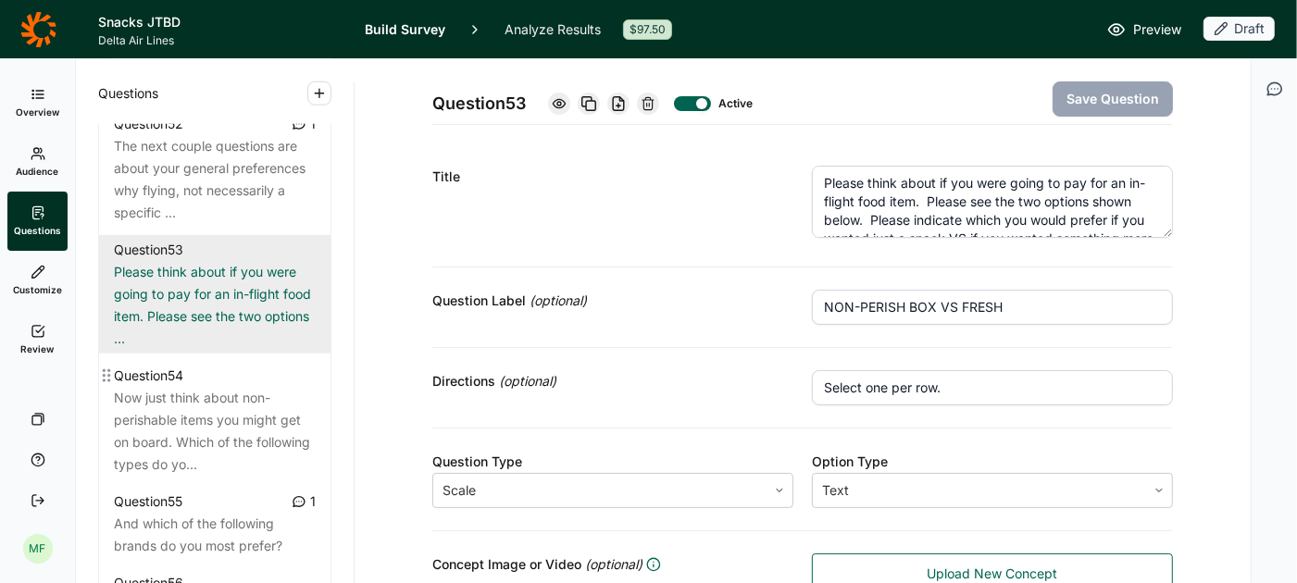
click at [232, 411] on div "Now just think about non-perishable items you might get on board. Which of the …" at bounding box center [215, 431] width 202 height 89
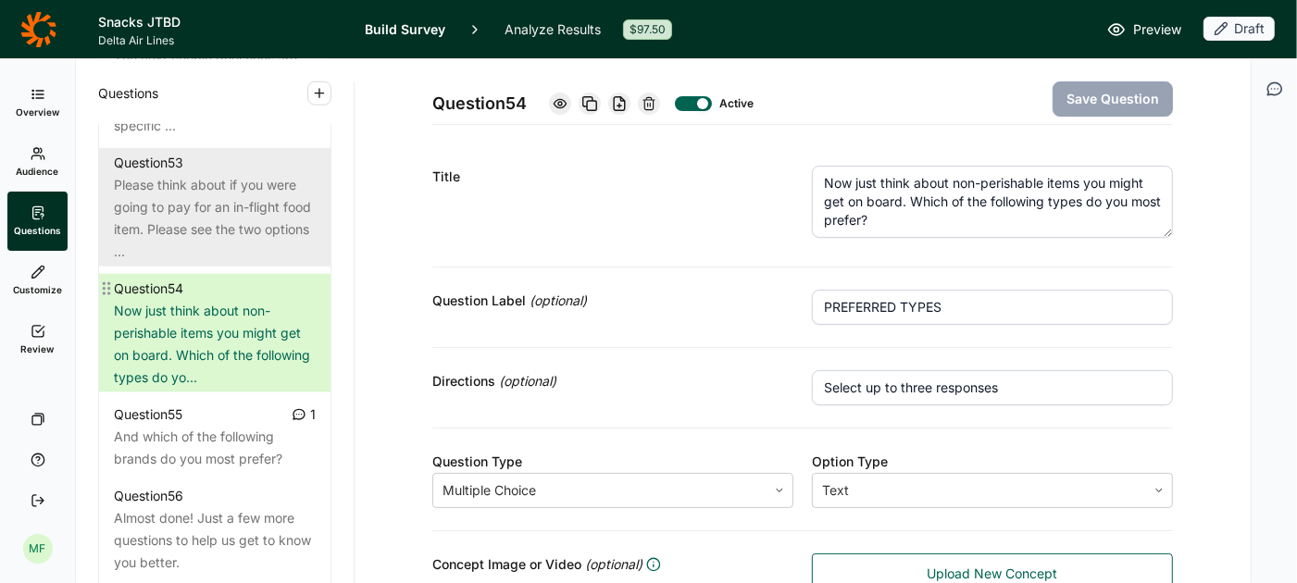
scroll to position [6723, 0]
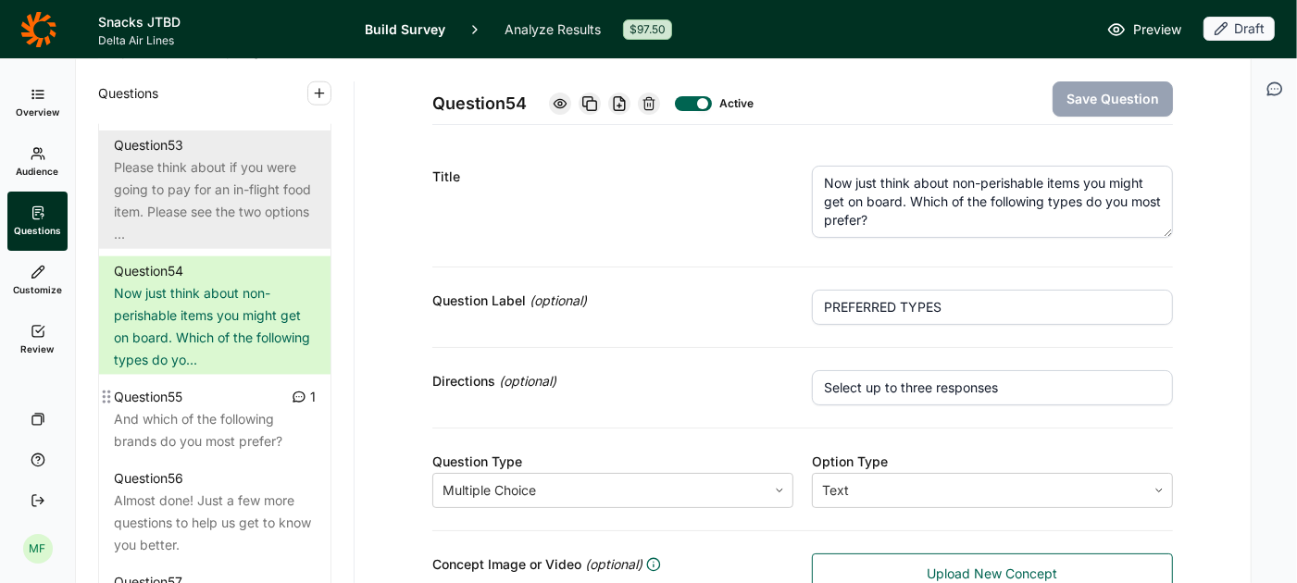
click at [232, 411] on div "And which of the following brands do you most prefer?" at bounding box center [215, 430] width 202 height 44
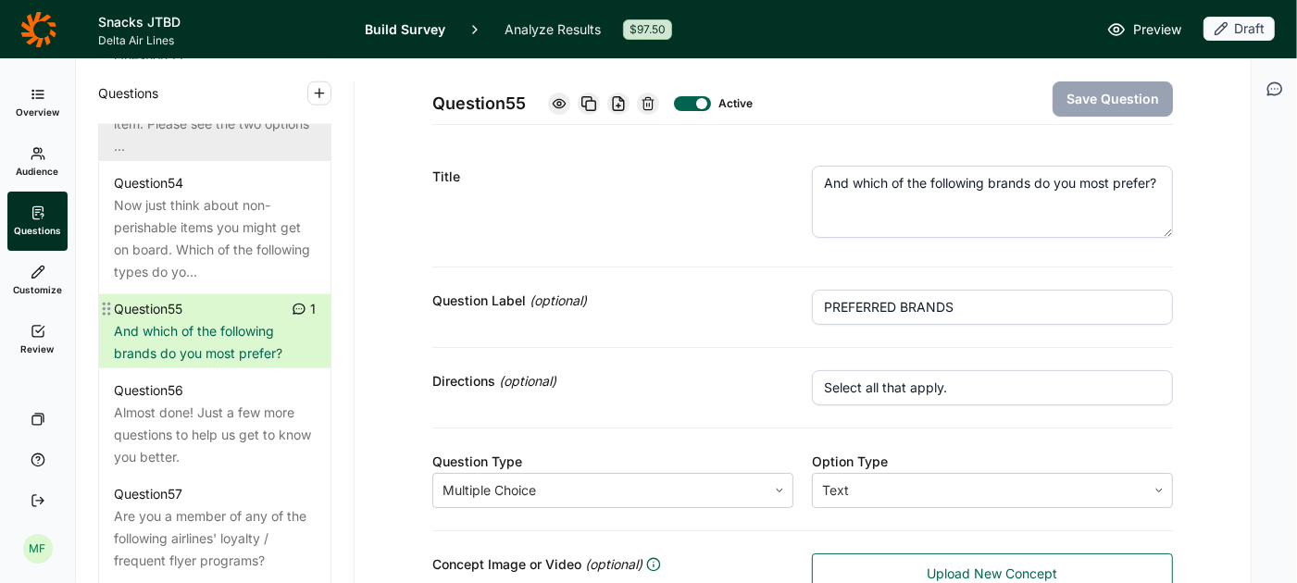
scroll to position [6820, 0]
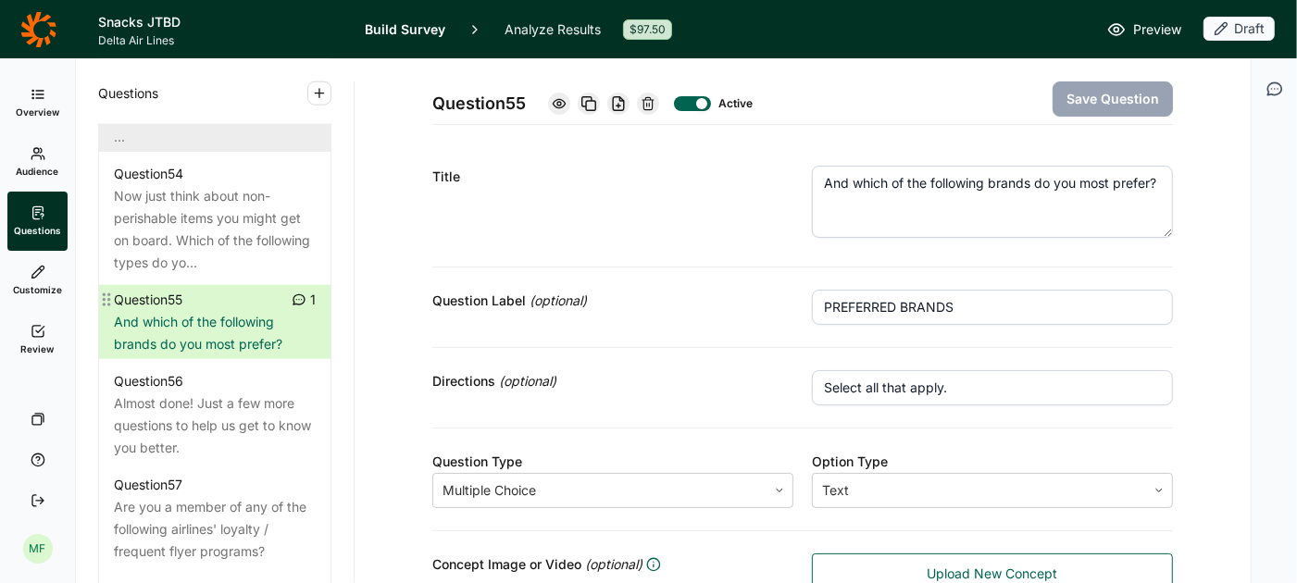
click at [232, 411] on div "Almost done! Just a few more questions to help us get to know you better." at bounding box center [215, 426] width 202 height 67
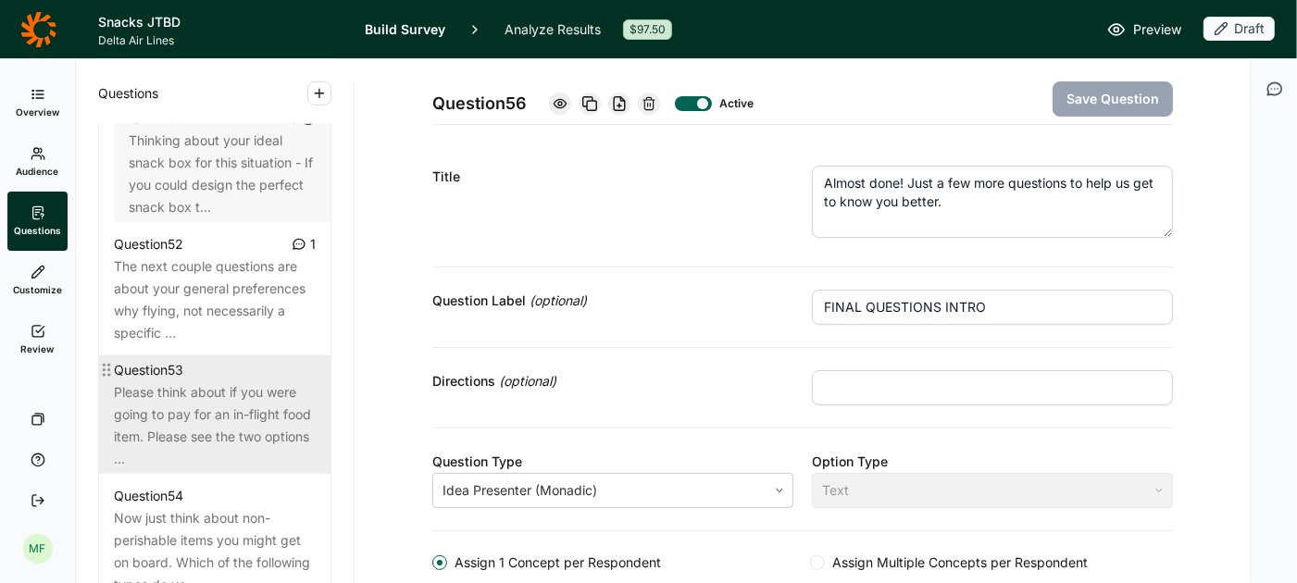
scroll to position [6467, 0]
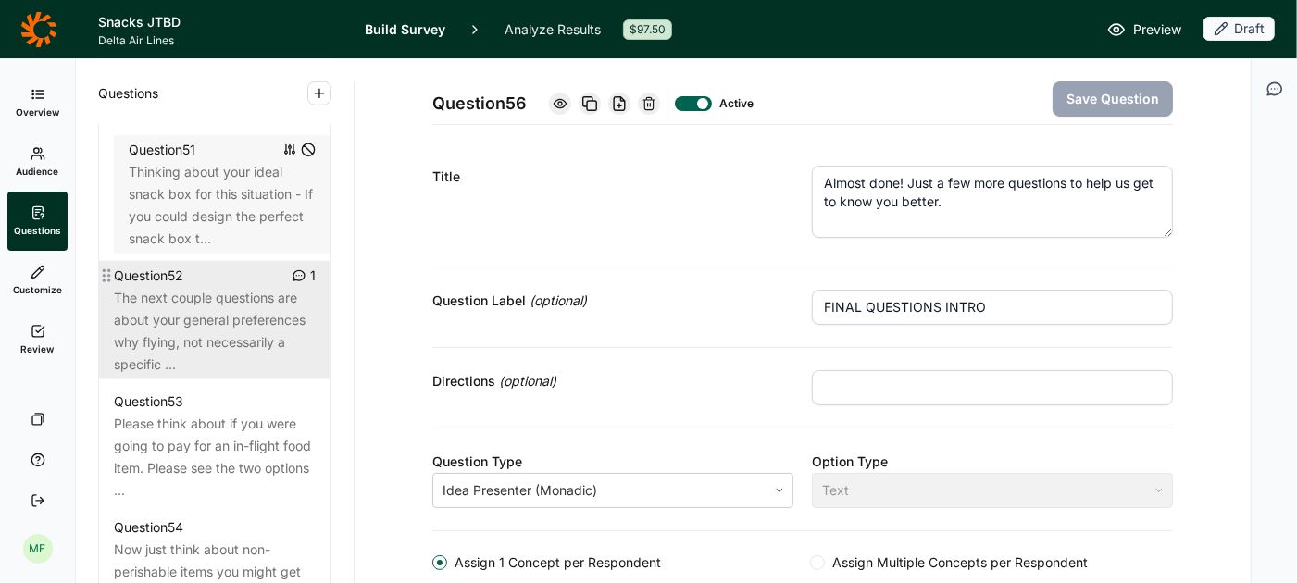
click at [243, 294] on div "The next couple questions are about your general preferences why flying, not ne…" at bounding box center [215, 331] width 202 height 89
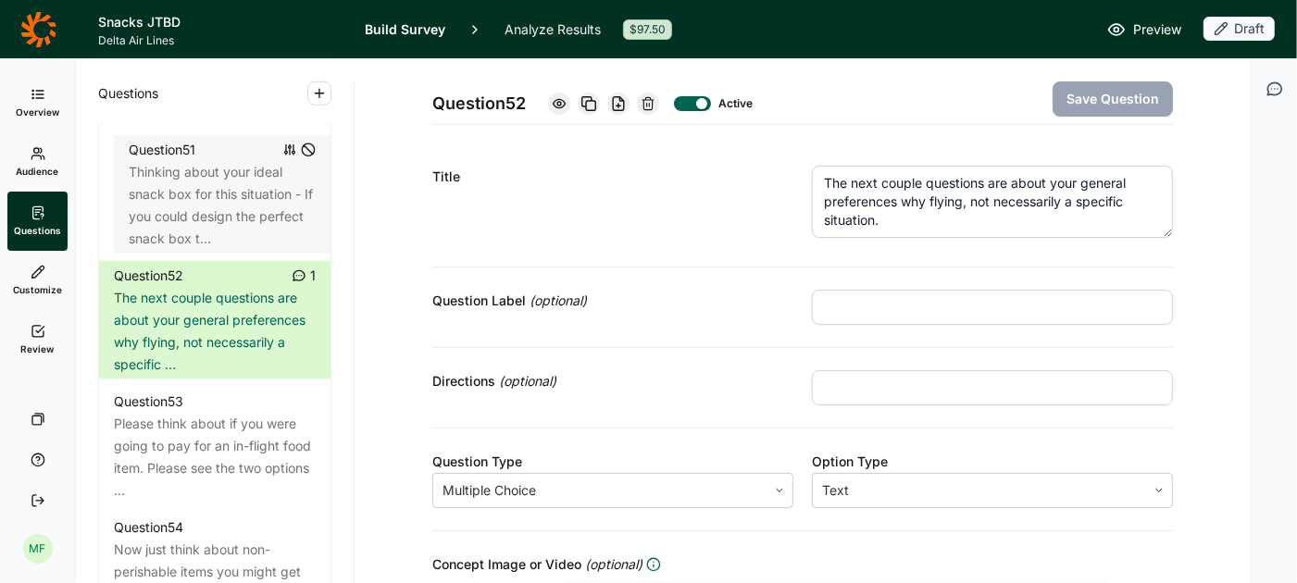
click at [653, 104] on use at bounding box center [648, 103] width 11 height 12
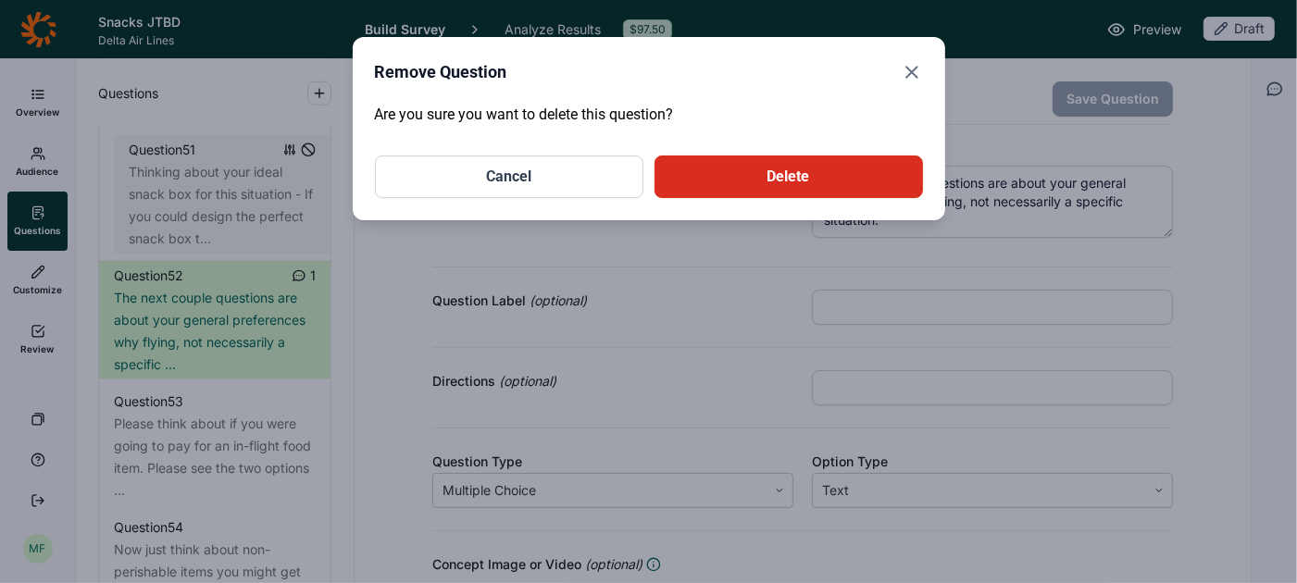
click at [781, 182] on button "Delete" at bounding box center [789, 177] width 269 height 43
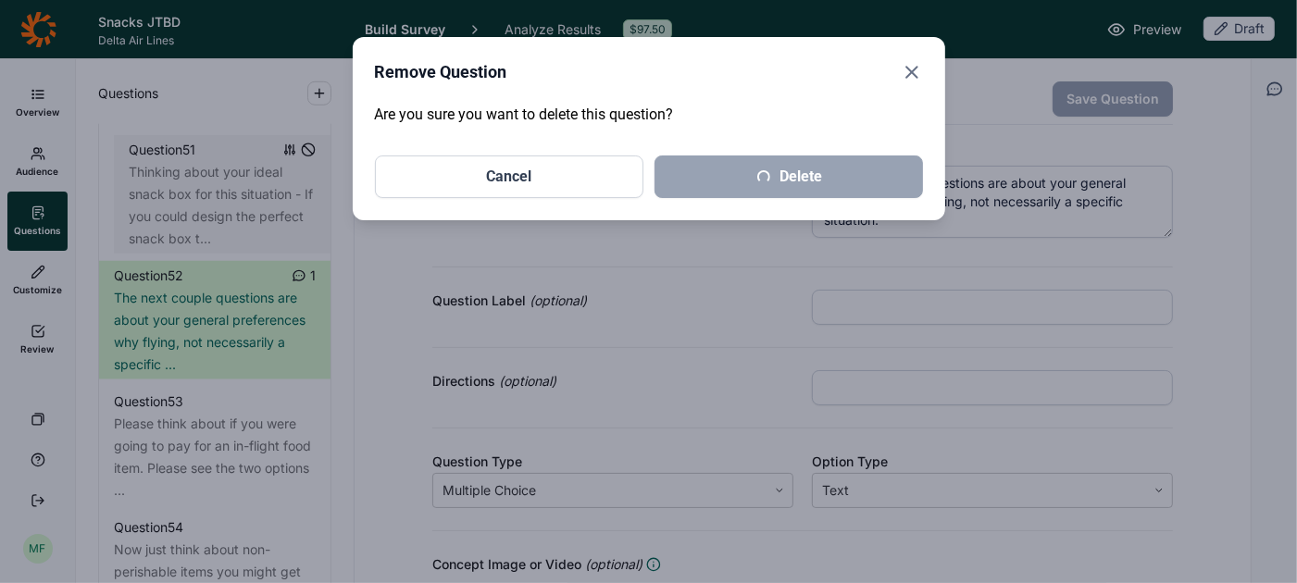
click at [914, 80] on icon "Close" at bounding box center [912, 72] width 22 height 22
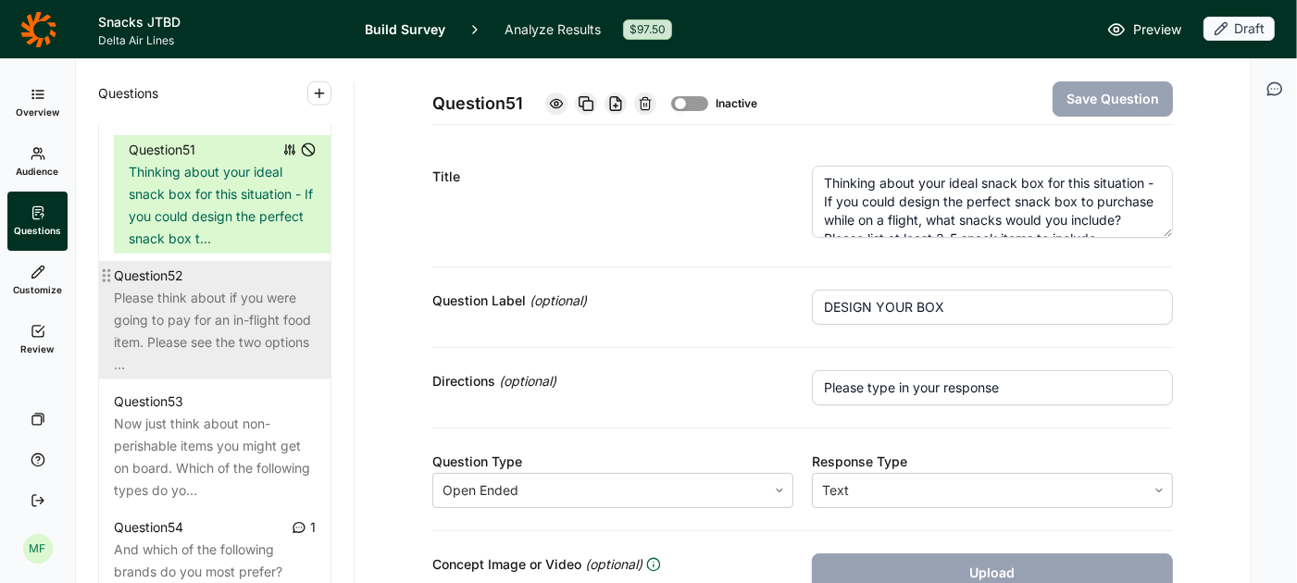
click at [274, 334] on div "Please think about if you were going to pay for an in-flight food item. Please …" at bounding box center [215, 331] width 202 height 89
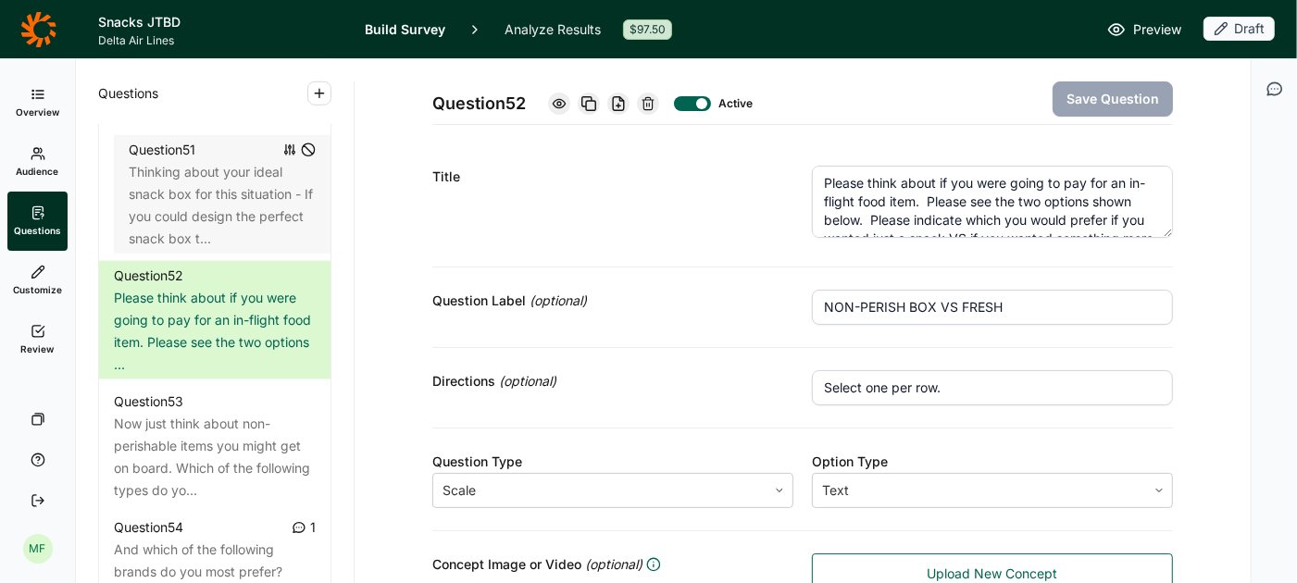
click at [655, 104] on icon at bounding box center [648, 103] width 15 height 15
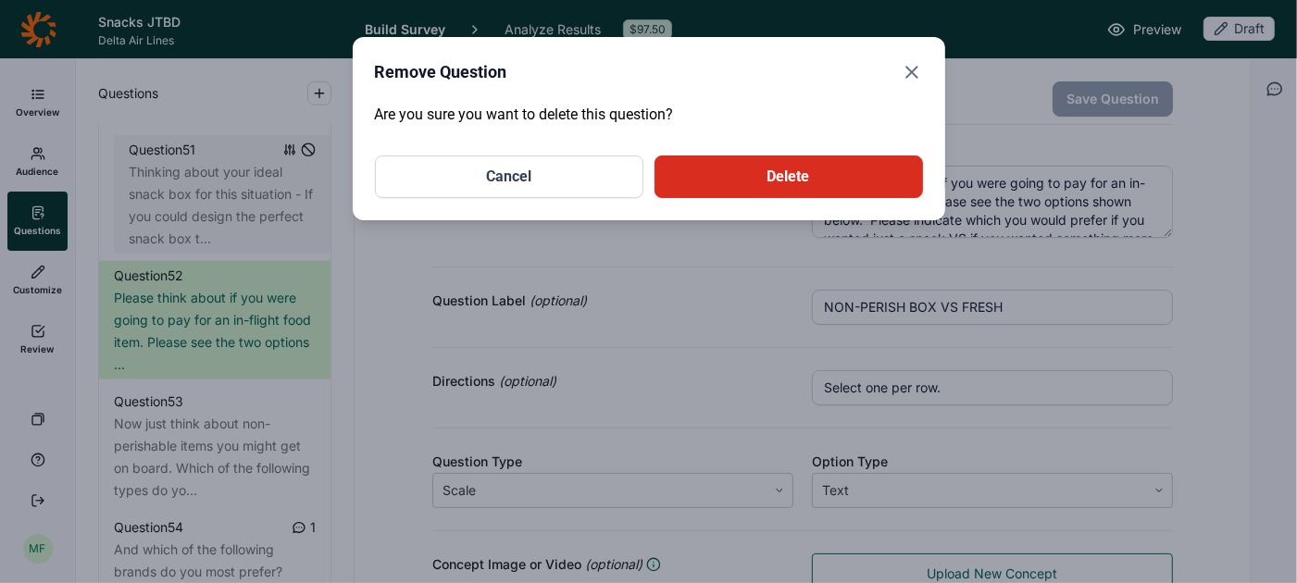
click at [735, 175] on button "Delete" at bounding box center [789, 177] width 269 height 43
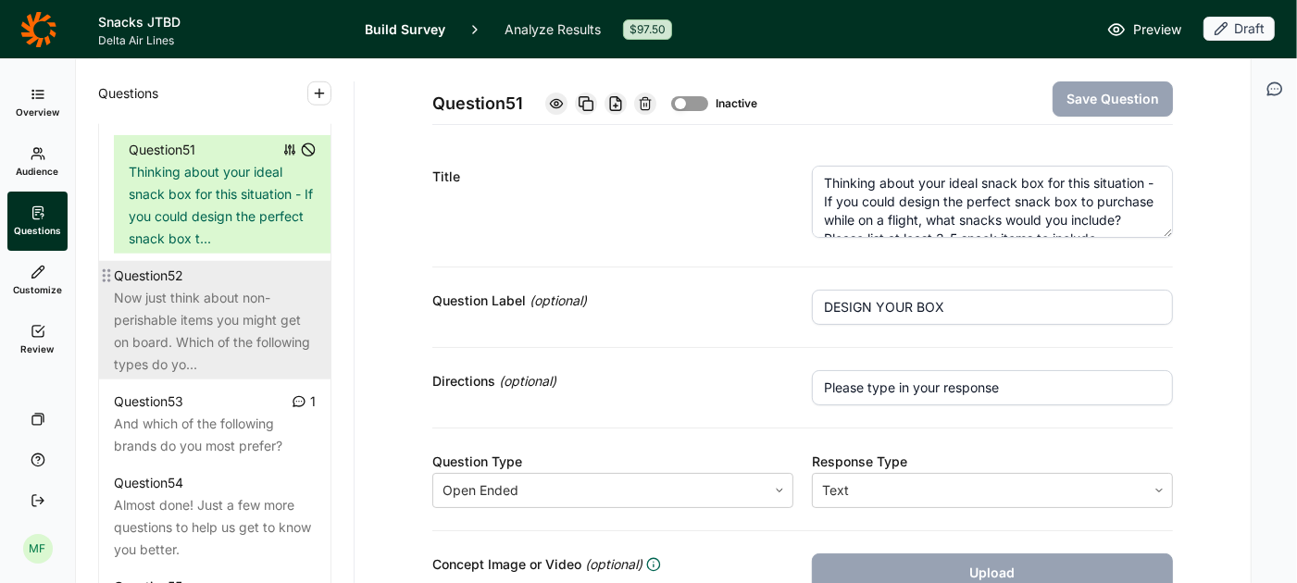
click at [275, 335] on div "Now just think about non-perishable items you might get on board. Which of the …" at bounding box center [215, 331] width 202 height 89
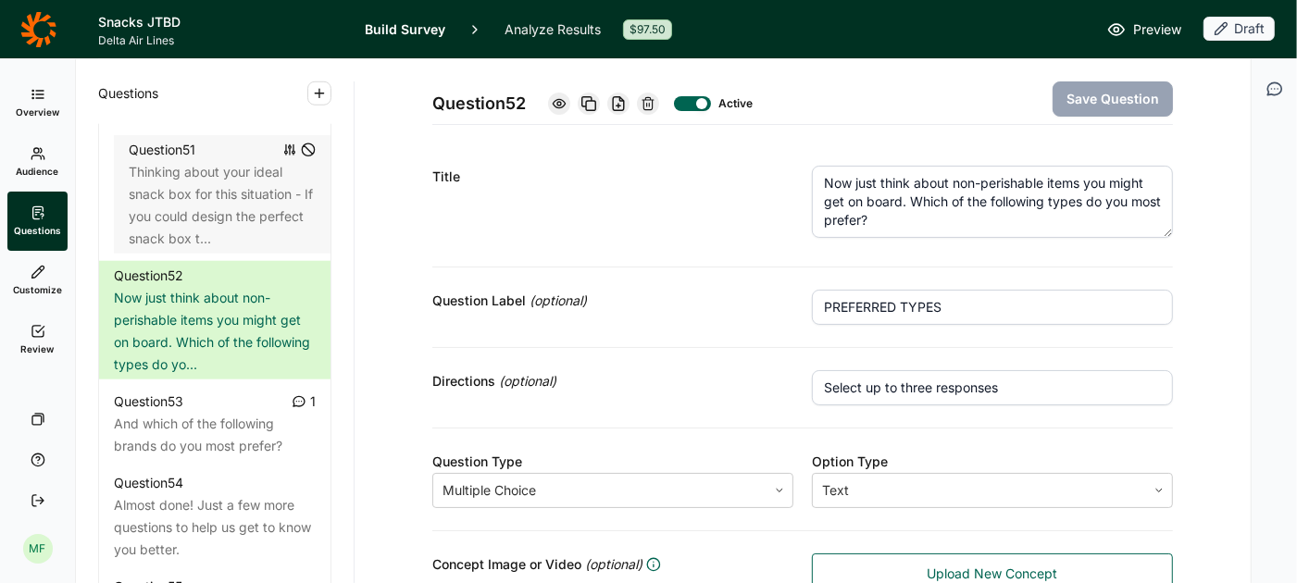
click at [656, 105] on icon at bounding box center [648, 103] width 15 height 15
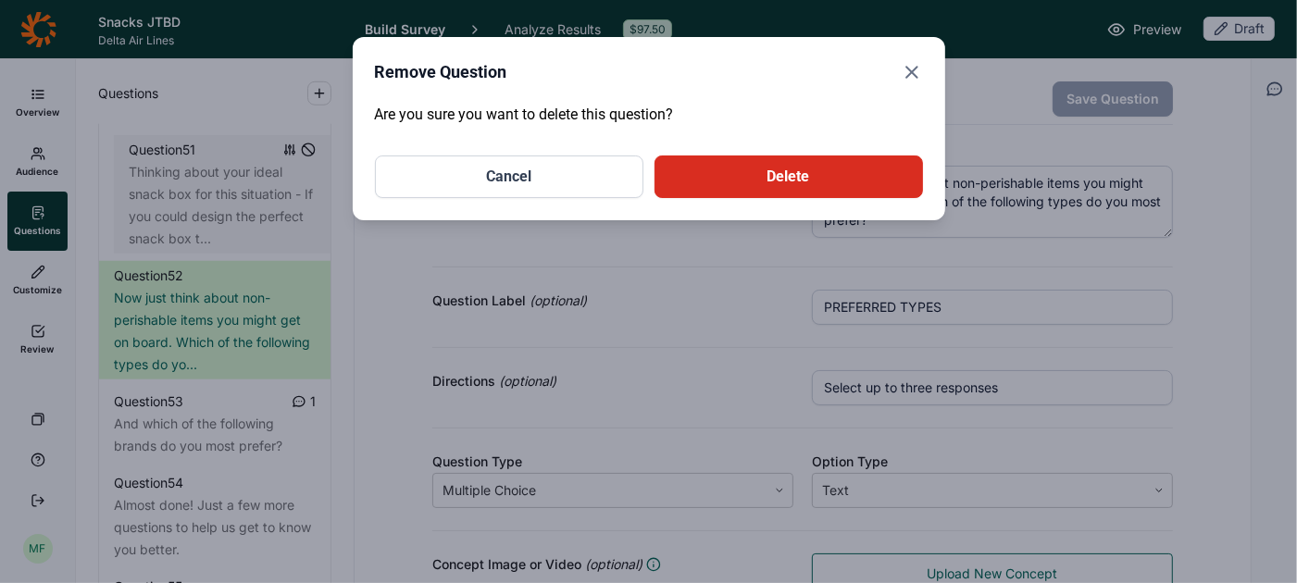
click at [732, 182] on button "Delete" at bounding box center [789, 177] width 269 height 43
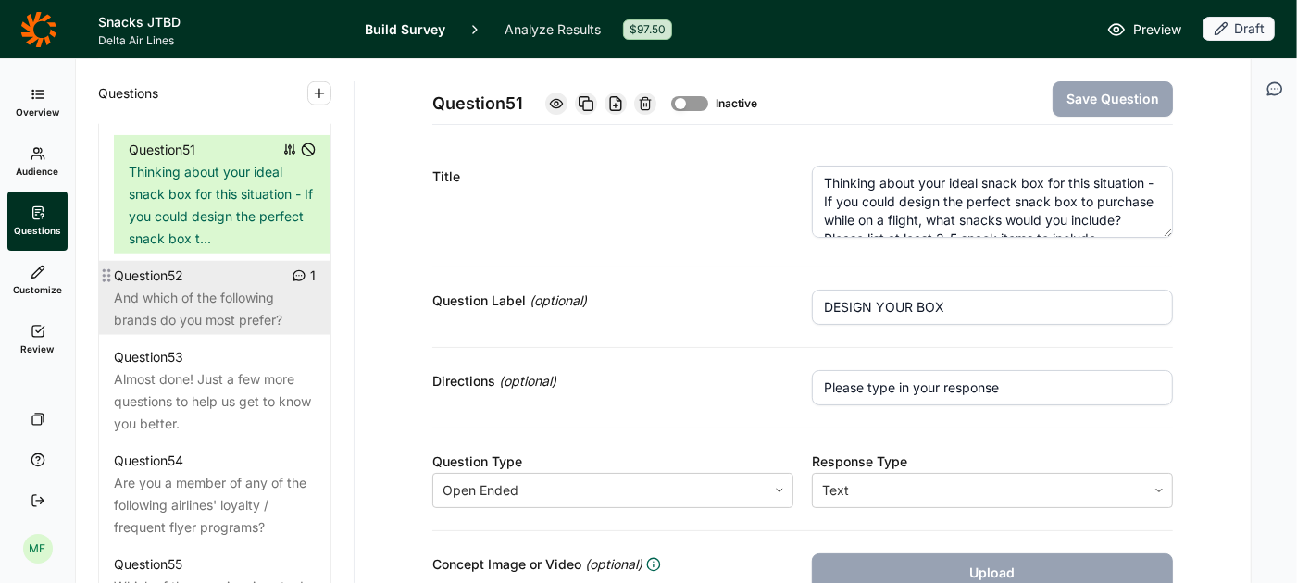
click at [211, 297] on div "And which of the following brands do you most prefer?" at bounding box center [215, 309] width 202 height 44
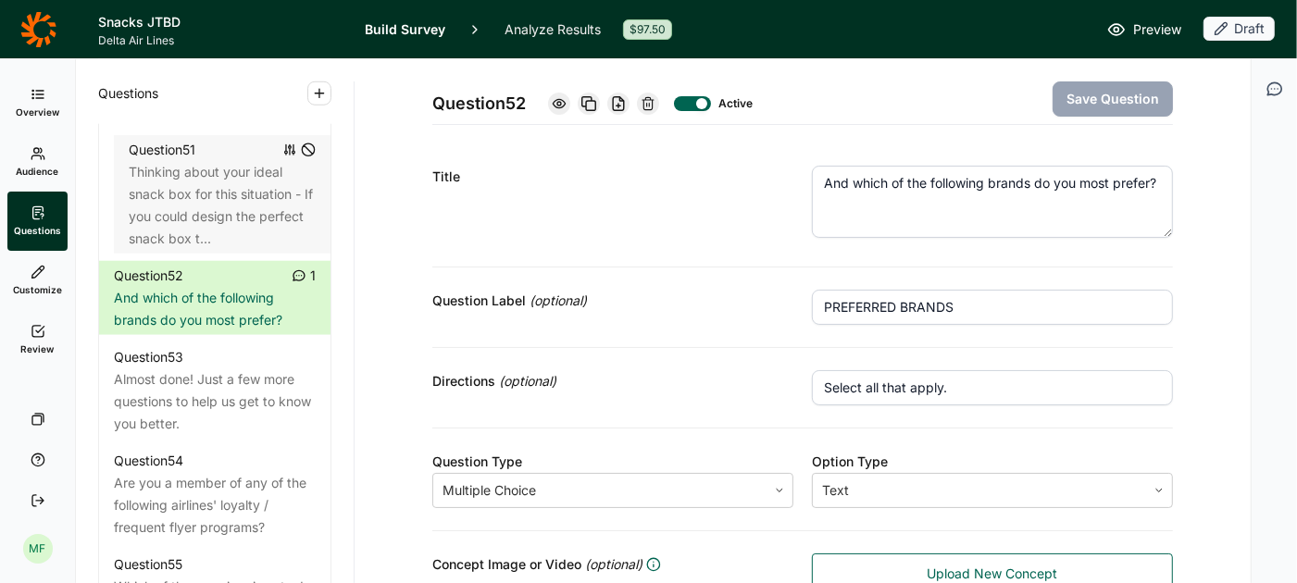
click at [653, 105] on use at bounding box center [648, 103] width 11 height 12
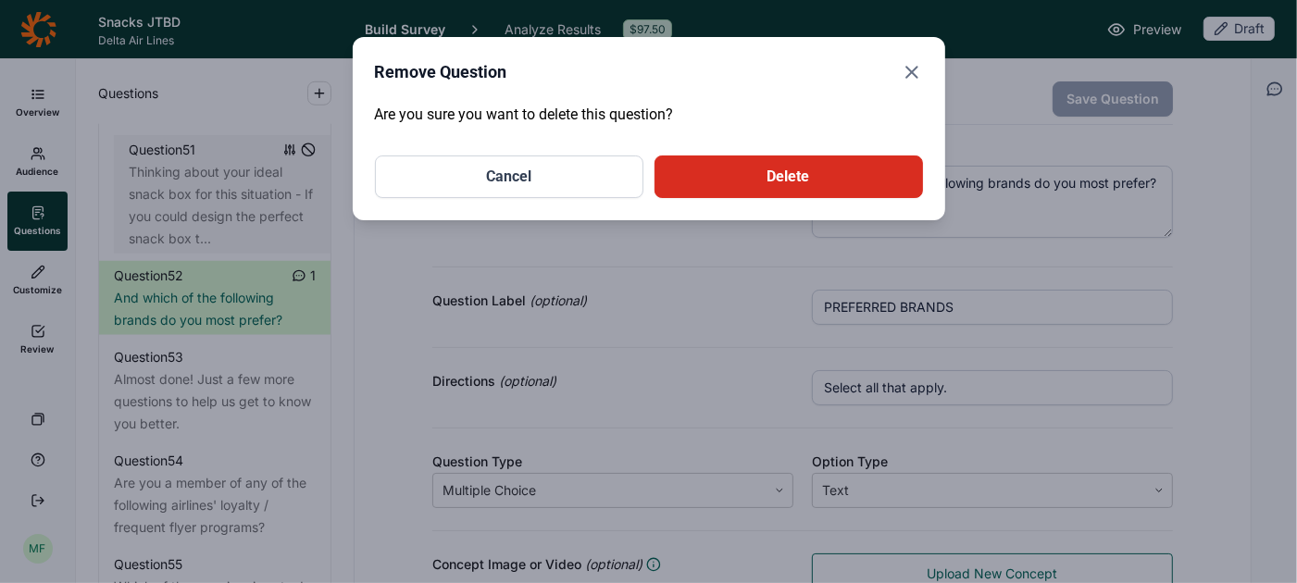
click at [712, 177] on button "Delete" at bounding box center [789, 177] width 269 height 43
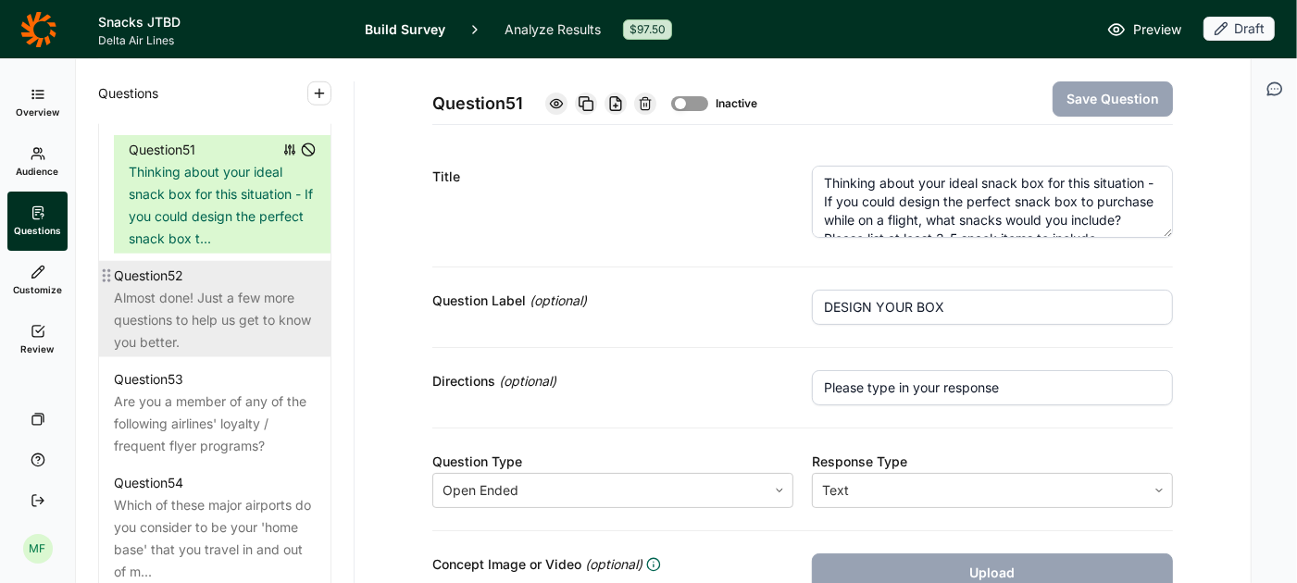
click at [222, 312] on div "Almost done! Just a few more questions to help us get to know you better." at bounding box center [215, 320] width 202 height 67
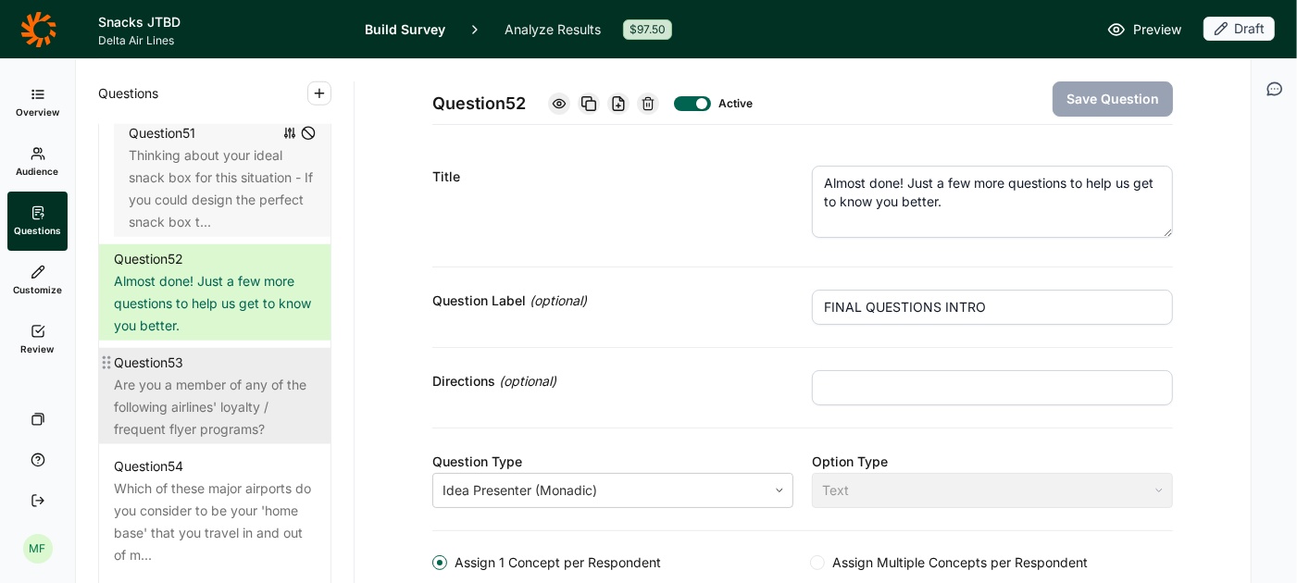
scroll to position [6475, 0]
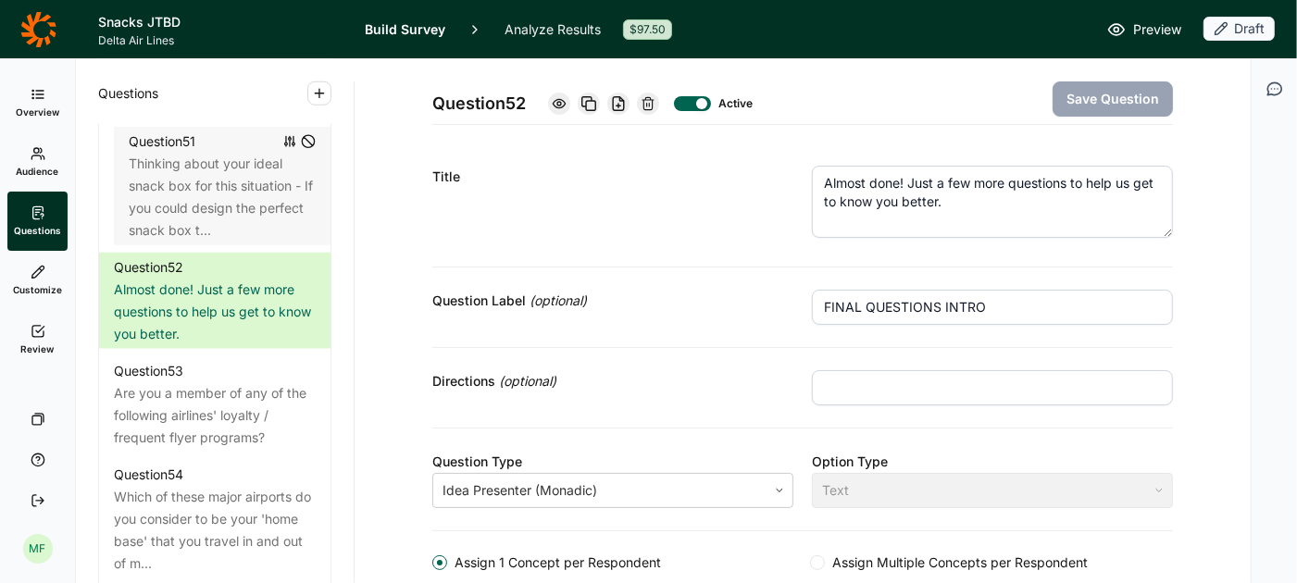
click at [316, 91] on icon "button" at bounding box center [319, 93] width 15 height 15
click at [362, 144] on button "Question" at bounding box center [419, 137] width 209 height 41
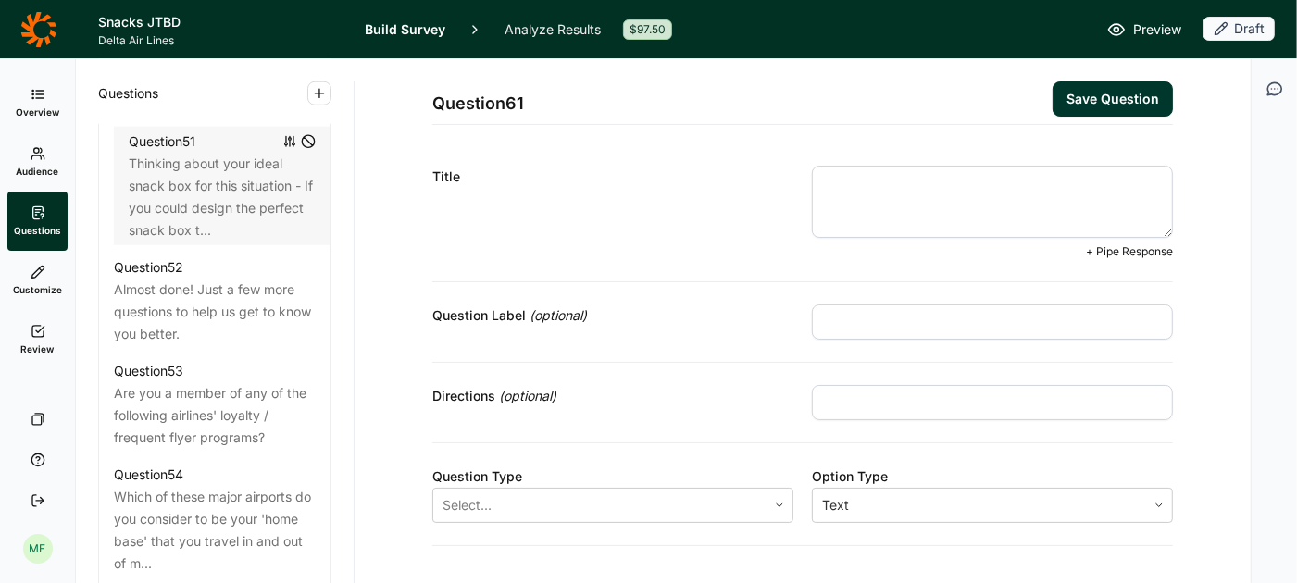
click at [925, 190] on textarea at bounding box center [992, 202] width 361 height 72
paste textarea "When traveling, what dietary preferences and/or restrictions do you have, if an…"
type textarea "When traveling, what dietary preferences and/or restrictions do you have, if an…"
click at [845, 317] on input "text" at bounding box center [992, 322] width 361 height 35
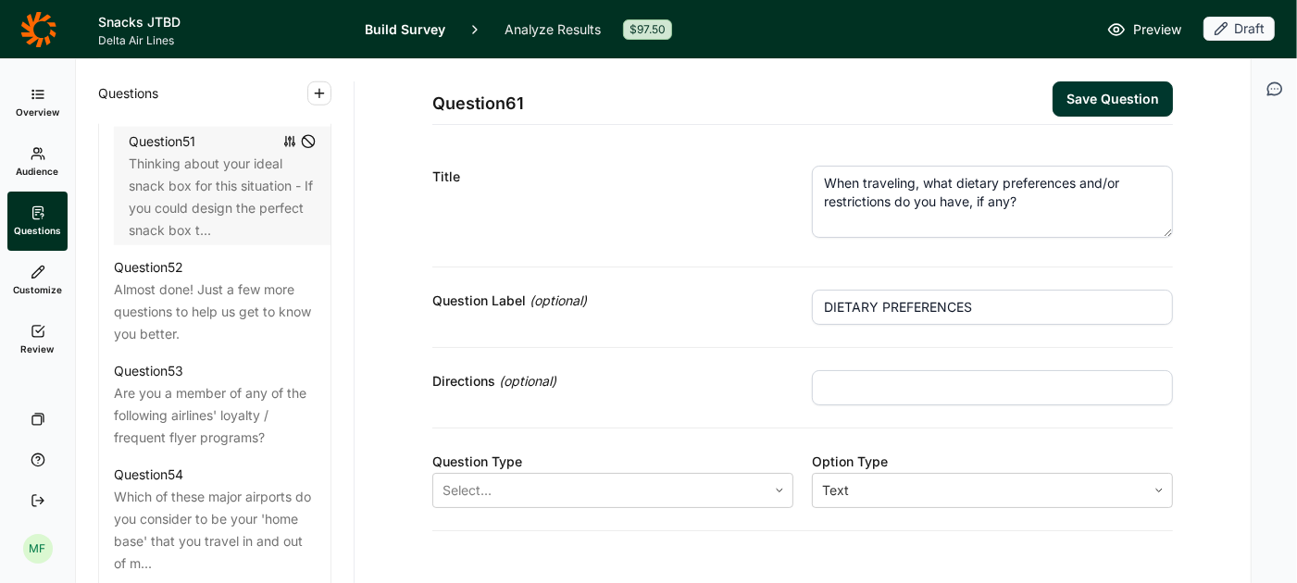
type input "DIETARY PREFERENCES"
click at [859, 393] on input "text" at bounding box center [992, 387] width 361 height 35
type input "Select all that apply."
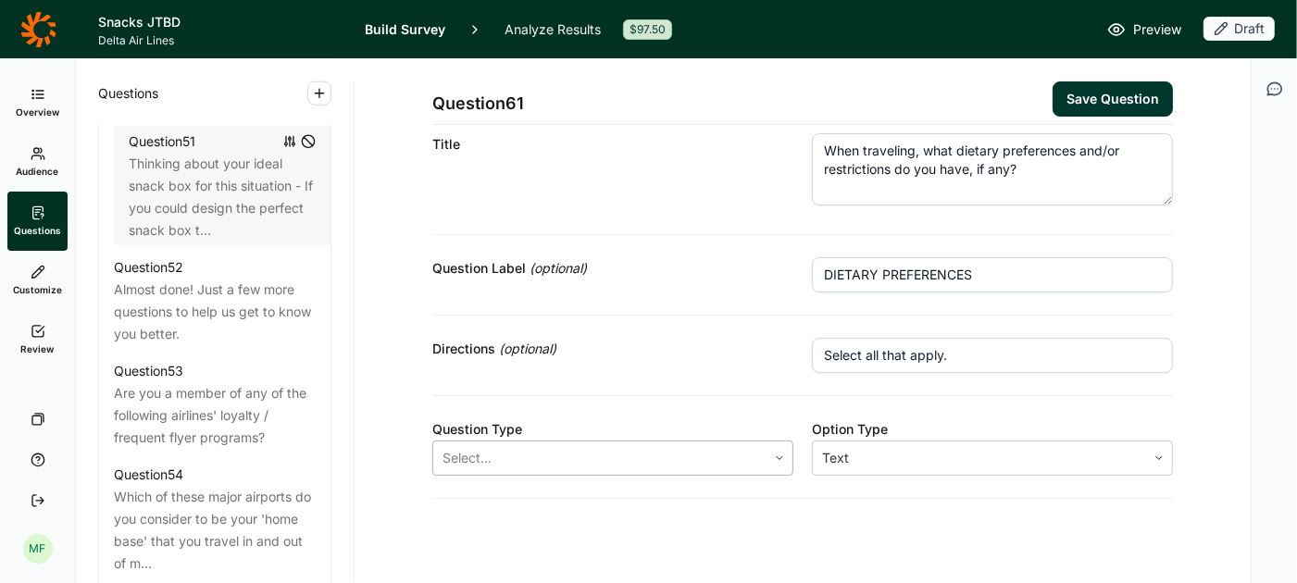
click at [772, 454] on div at bounding box center [780, 458] width 26 height 11
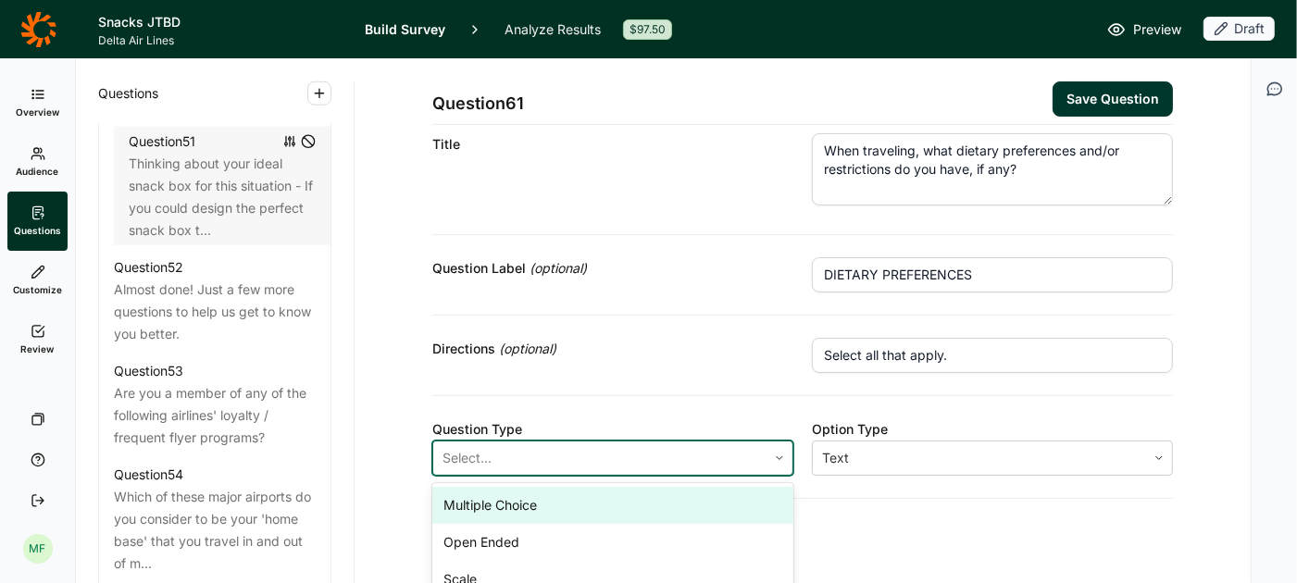
click at [670, 490] on div "Multiple Choice" at bounding box center [612, 505] width 361 height 37
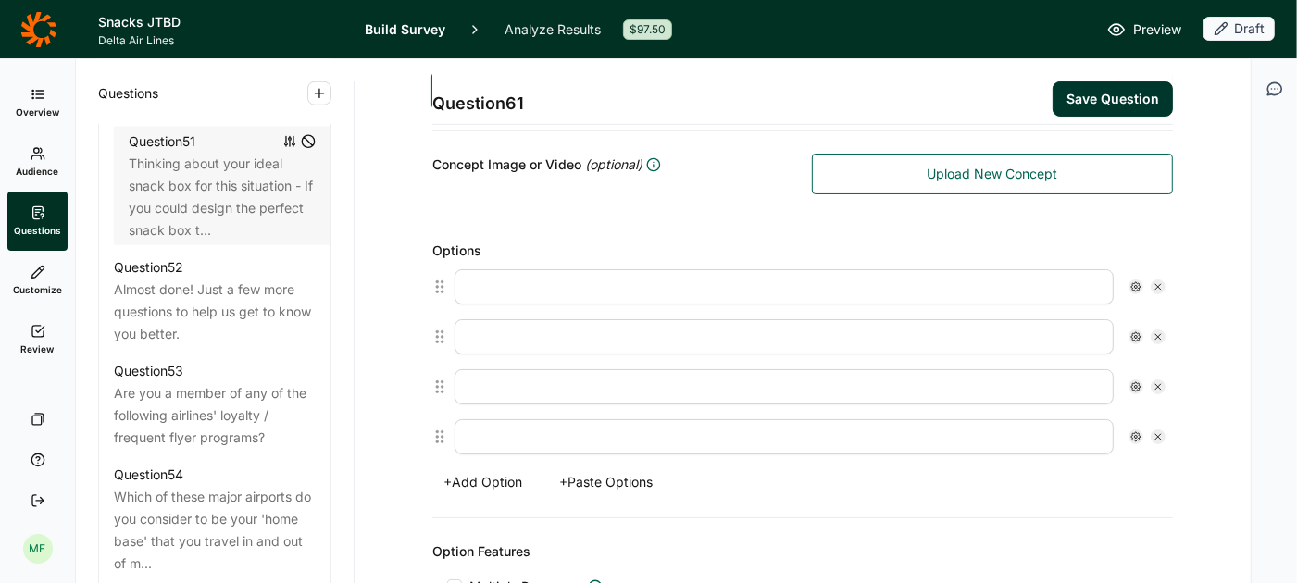
scroll to position [407, 0]
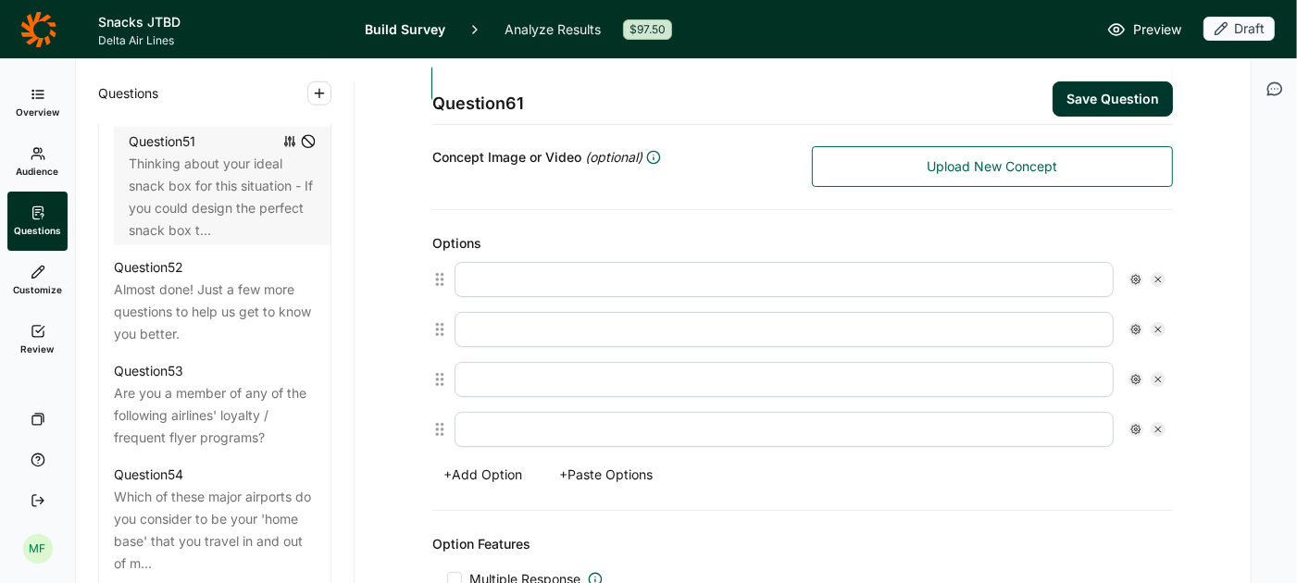
click at [579, 462] on button "+ Paste Options" at bounding box center [606, 475] width 116 height 26
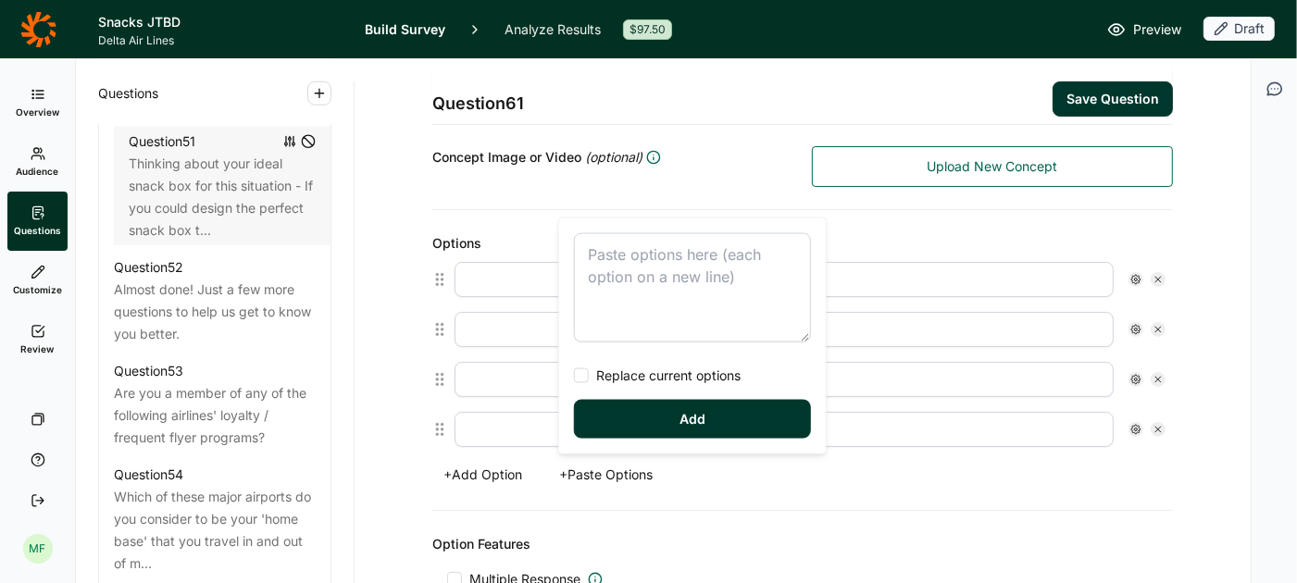
click at [607, 271] on textarea at bounding box center [692, 287] width 237 height 109
click at [587, 373] on div at bounding box center [581, 376] width 15 height 15
click at [574, 376] on input "Replace current options" at bounding box center [574, 376] width 0 height 0
type textarea "Vegetarian Vegan Dairy-free Gluten-free Low carb Egg-free Nut-free Kosher Halal…"
click at [622, 413] on button "Add" at bounding box center [692, 419] width 237 height 39
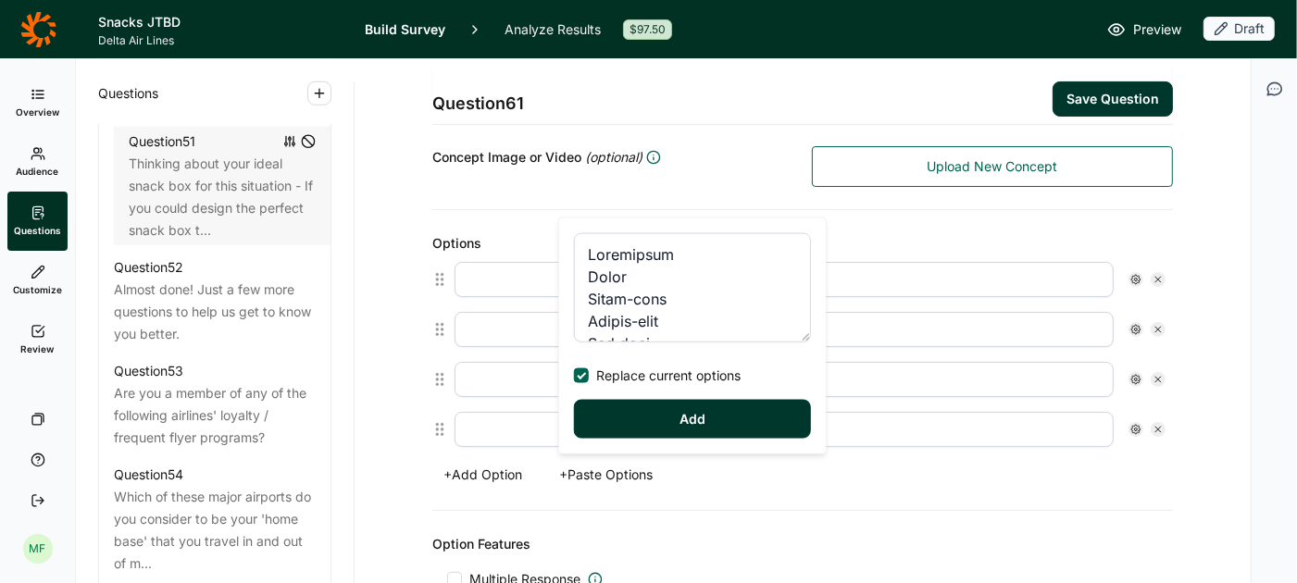
type input "Vegetarian"
type input "Vegan"
type input "Dairy-free"
type input "Gluten-free"
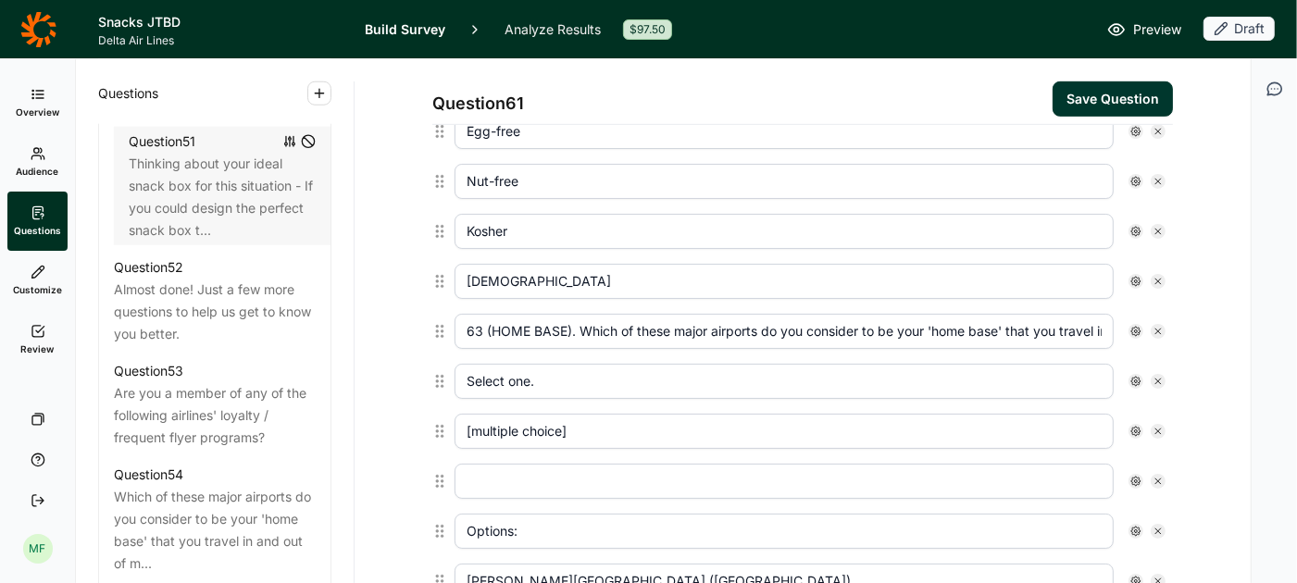
scroll to position [785, 0]
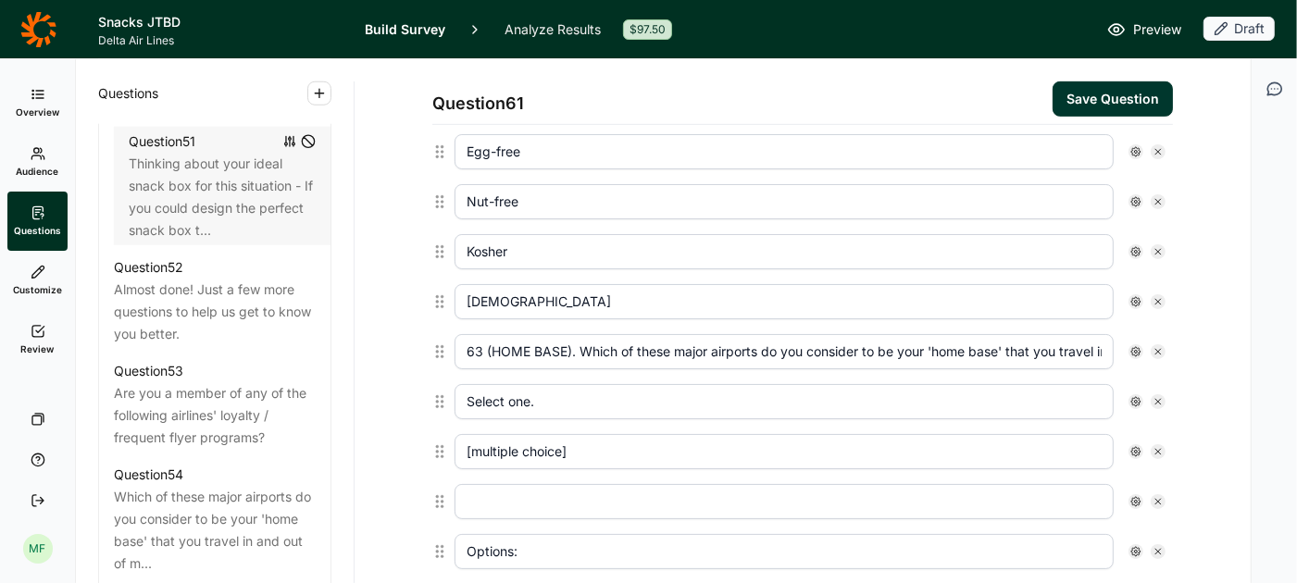
click at [1158, 346] on icon at bounding box center [1158, 351] width 11 height 11
type input "Select one."
type input "[multiple choice]"
type input "Options:"
type input "John F. Kennedy International Airport (JFK)"
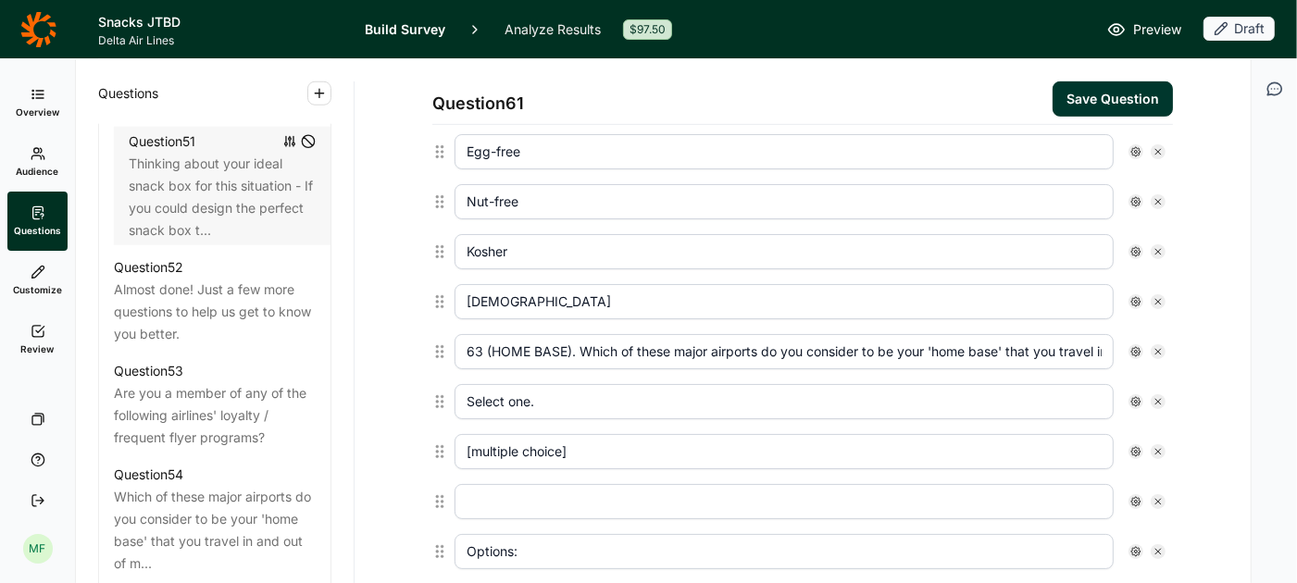
type input "LaGuardia Airport (LGA)"
type input "Logan International Airport (BOS)"
type input "Newark Liberty International Airport (EWR)"
type input "Philadelphia International Airport (PHL)"
type input "Austin–Bergstrom International Airport (AUS)"
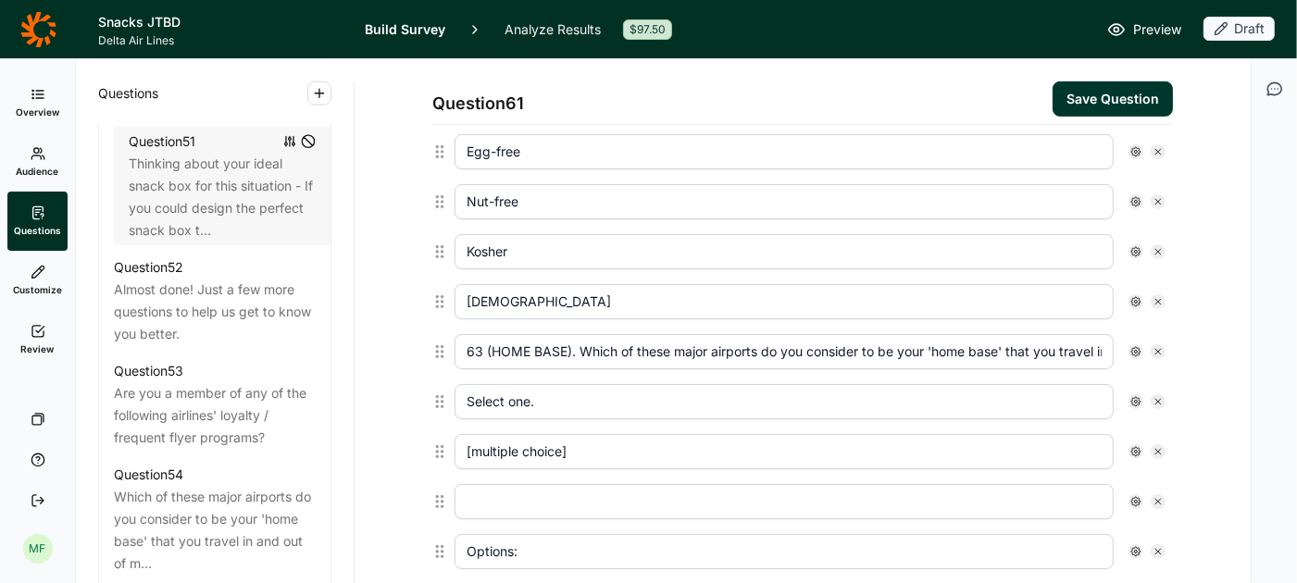
type input "Baltimore/Washington International Airport (BWI)"
type input "Charlotte Douglas International Airport (CLT)"
type input "Dallas/Fort Worth International Airport (DFW)"
type input "Dulles International Airport (IAD)"
type input "Fort Lauderdale–Hollywood International Airport (FLL)"
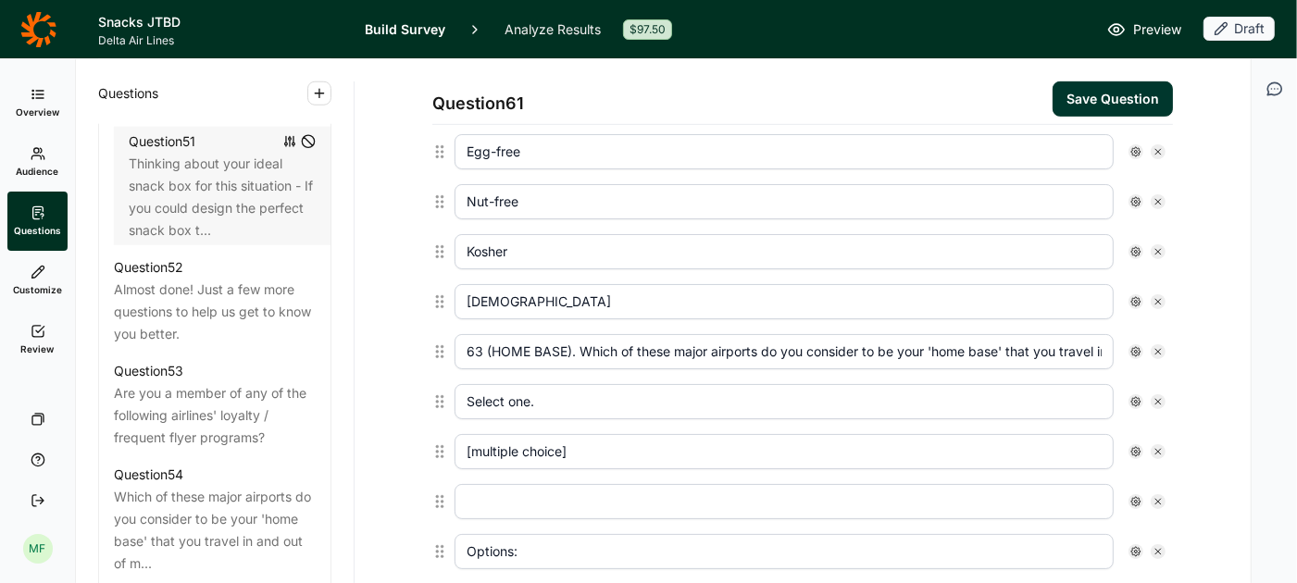
type input "George Bush Intercontinental Airport (IAH)"
type input "Hartsfield–Jackson Atlanta International Airport (ATL)"
type input "Miami International Airport (MIA)"
type input "Nashville International Airport (BNA)"
type input "Orlando International Airport (MCO)"
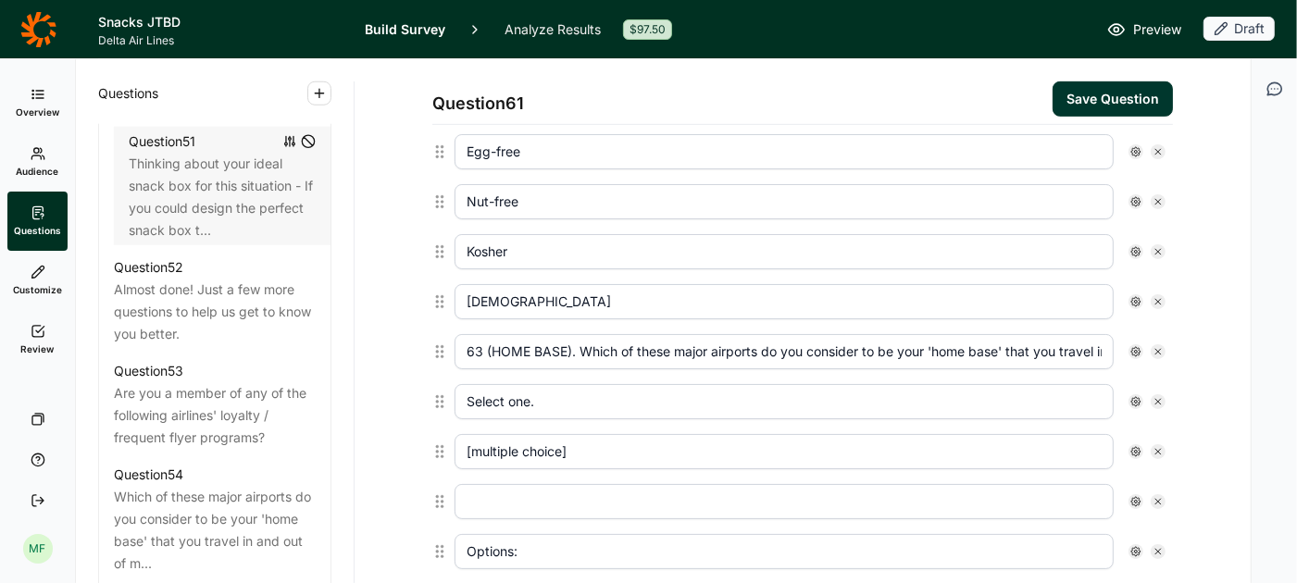
type input "Ronald Reagan Washington National Airport (DCA)"
type input "Tampa International Airport (TPA)"
type input "Denver International Airport (DEN)"
type input "Harry Reid International Airport (LAS)"
type input "Los Angeles International Airport (LAX)"
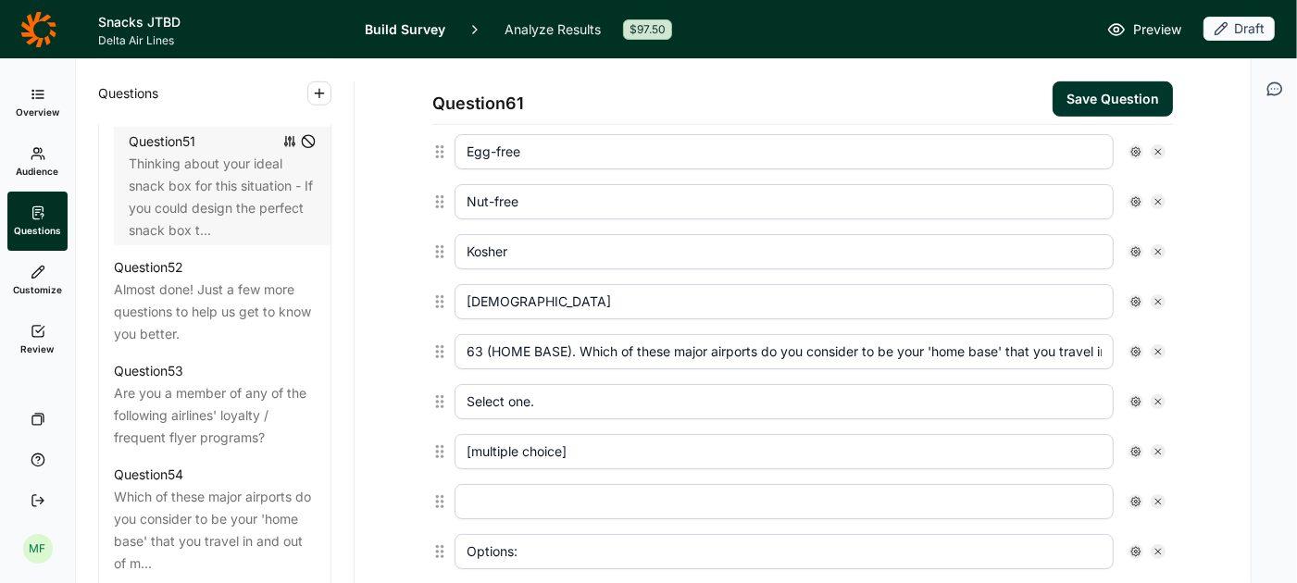
type input "Phoenix Sky Harbor International Airport (PHX)"
type input "Portland International Airport (PDX)"
type input "Salt Lake City International Airport (SLC)"
type input "San Diego International Airport (SAN)"
type input "San Francisco International Airport (SFO)"
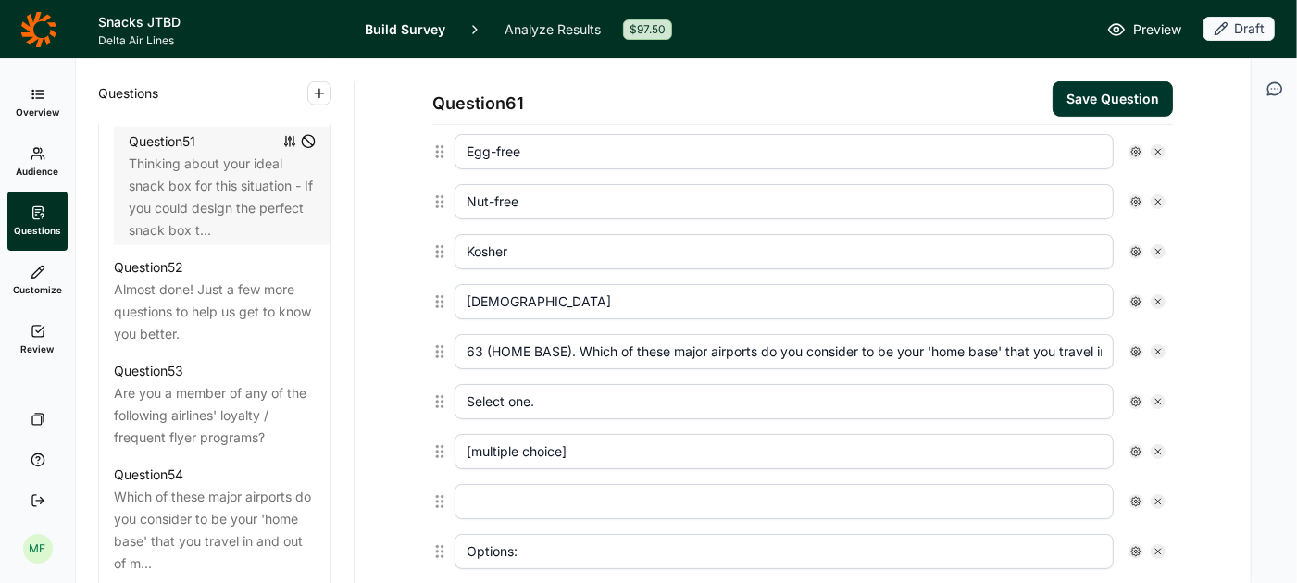
type input "Seattle–Tacoma International Airport (SEA)"
type input "Detroit Metropolitan Airport (DTW)"
type input "Minneapolis–Saint Paul International Airport (MSP)"
type input "Midway International Airport (MDW)"
type input "O'Hare International Airport (ORD)"
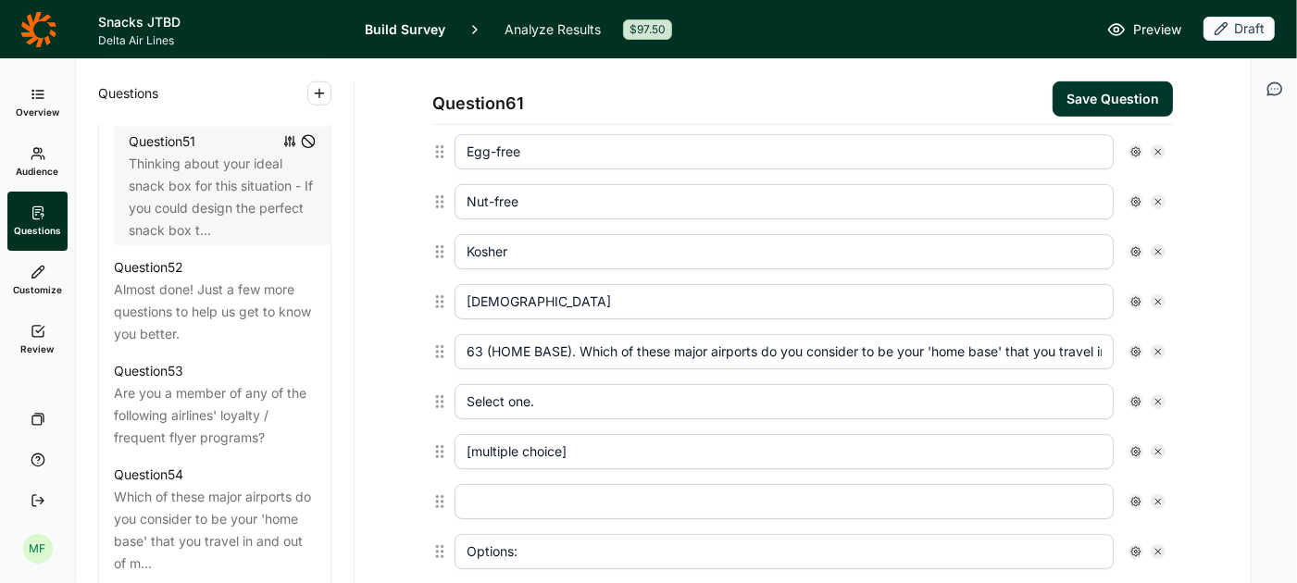
type input "Other airport, (please specify: [free text): ___________________ [TEXT BOX] [AN…"
type input "I have no dietary preferences or restrictions [ANCHOR; EXCLUSIVE]"
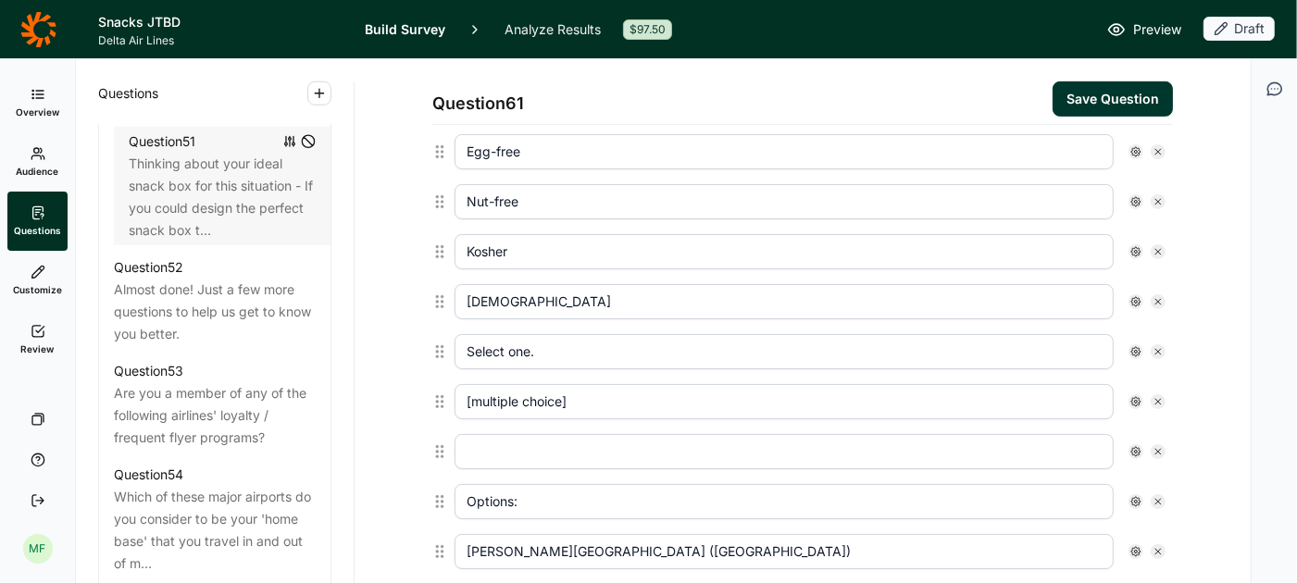
click at [1158, 346] on icon at bounding box center [1158, 351] width 11 height 11
type input "[multiple choice]"
type input "Options:"
type input "John F. Kennedy International Airport (JFK)"
type input "LaGuardia Airport (LGA)"
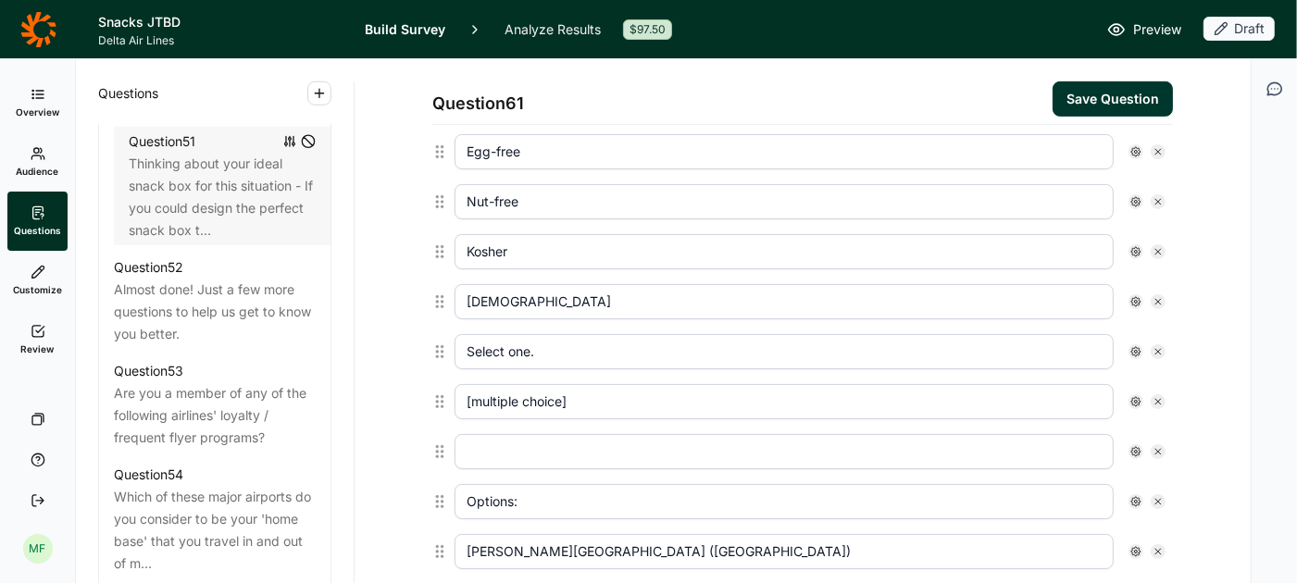
type input "Logan International Airport (BOS)"
type input "Newark Liberty International Airport (EWR)"
type input "Philadelphia International Airport (PHL)"
type input "Austin–Bergstrom International Airport (AUS)"
type input "Baltimore/Washington International Airport (BWI)"
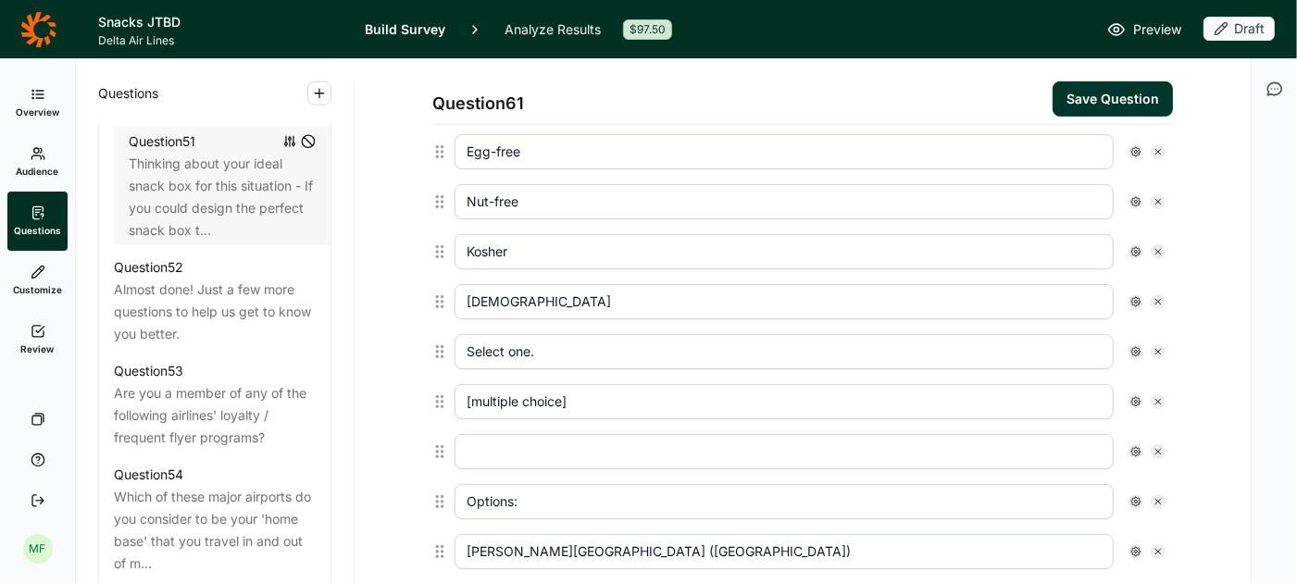
type input "Charlotte Douglas International Airport (CLT)"
type input "Dallas/Fort Worth International Airport (DFW)"
type input "Dulles International Airport (IAD)"
type input "Fort Lauderdale–Hollywood International Airport (FLL)"
type input "George Bush Intercontinental Airport (IAH)"
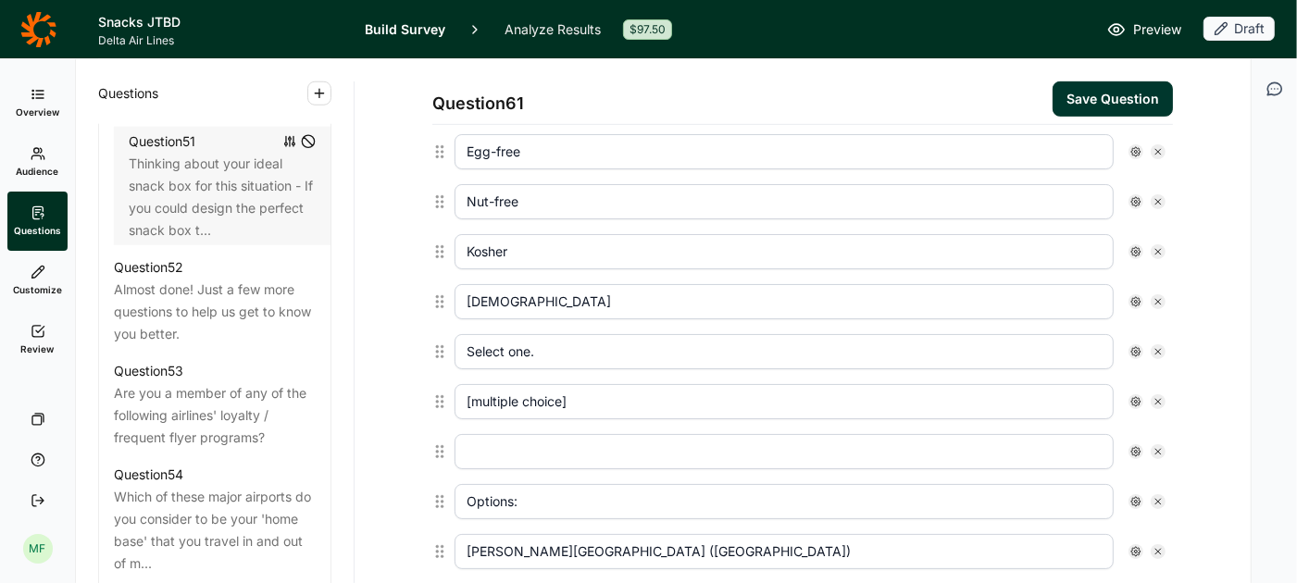
type input "Hartsfield–Jackson Atlanta International Airport (ATL)"
type input "Miami International Airport (MIA)"
type input "Nashville International Airport (BNA)"
type input "Orlando International Airport (MCO)"
type input "Ronald Reagan Washington National Airport (DCA)"
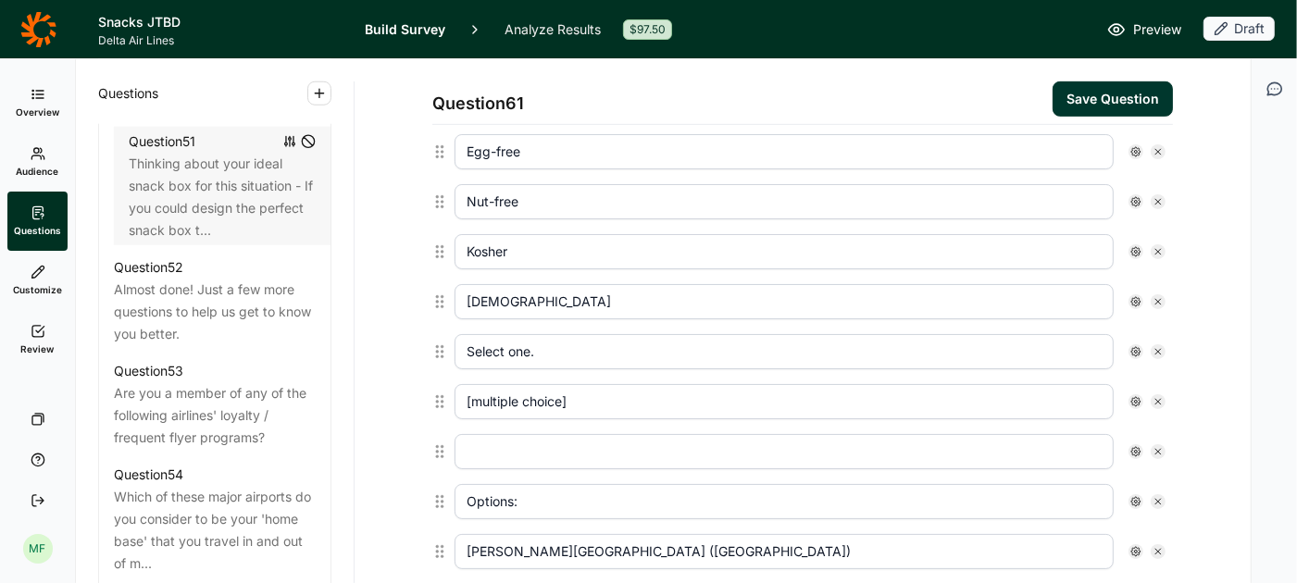
type input "Tampa International Airport (TPA)"
type input "Denver International Airport (DEN)"
type input "Harry Reid International Airport (LAS)"
type input "Los Angeles International Airport (LAX)"
type input "Phoenix Sky Harbor International Airport (PHX)"
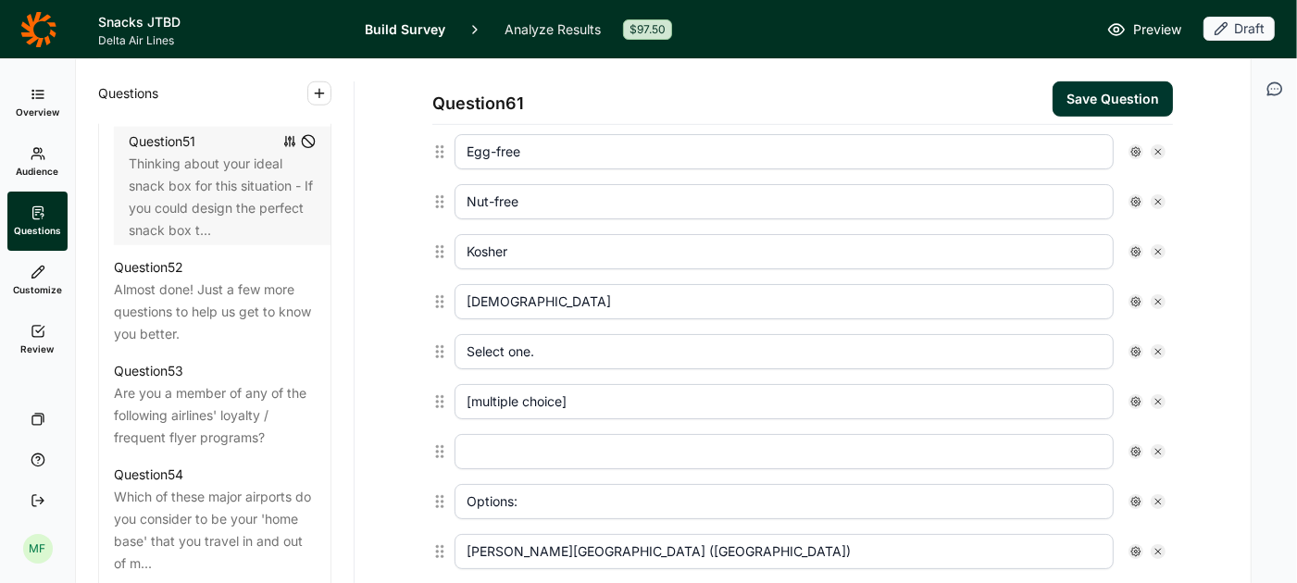
type input "Portland International Airport (PDX)"
type input "Salt Lake City International Airport (SLC)"
type input "San Diego International Airport (SAN)"
type input "San Francisco International Airport (SFO)"
type input "Seattle–Tacoma International Airport (SEA)"
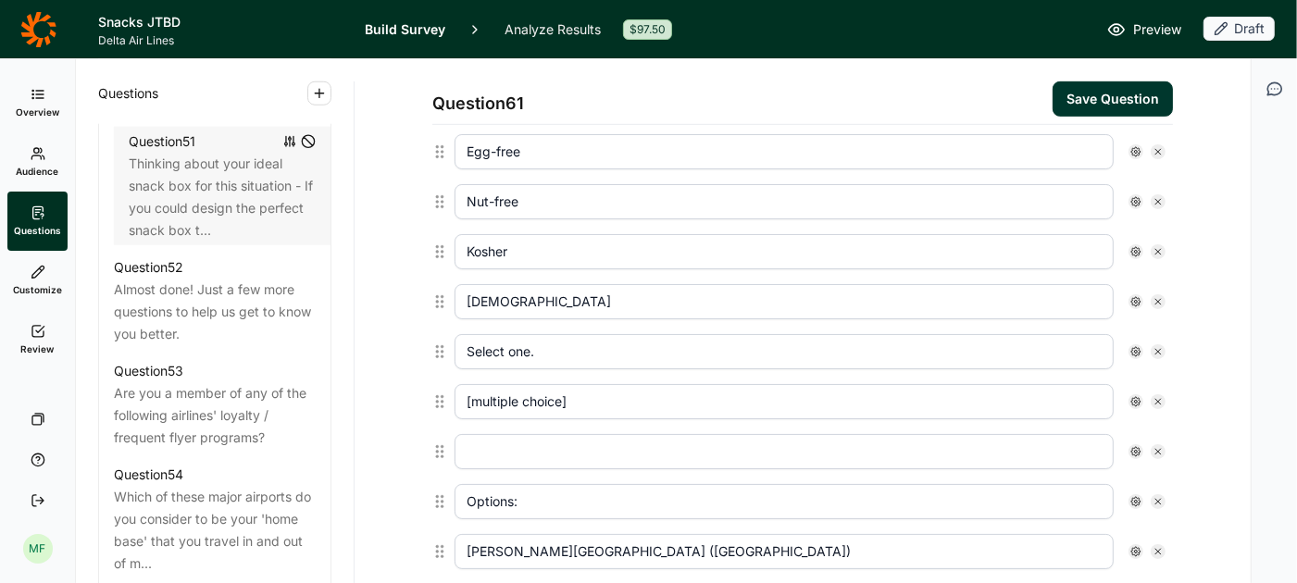
type input "Detroit Metropolitan Airport (DTW)"
type input "Minneapolis–Saint Paul International Airport (MSP)"
type input "Midway International Airport (MDW)"
type input "O'Hare International Airport (ORD)"
type input "Other airport, (please specify: [free text): ___________________ [TEXT BOX] [AN…"
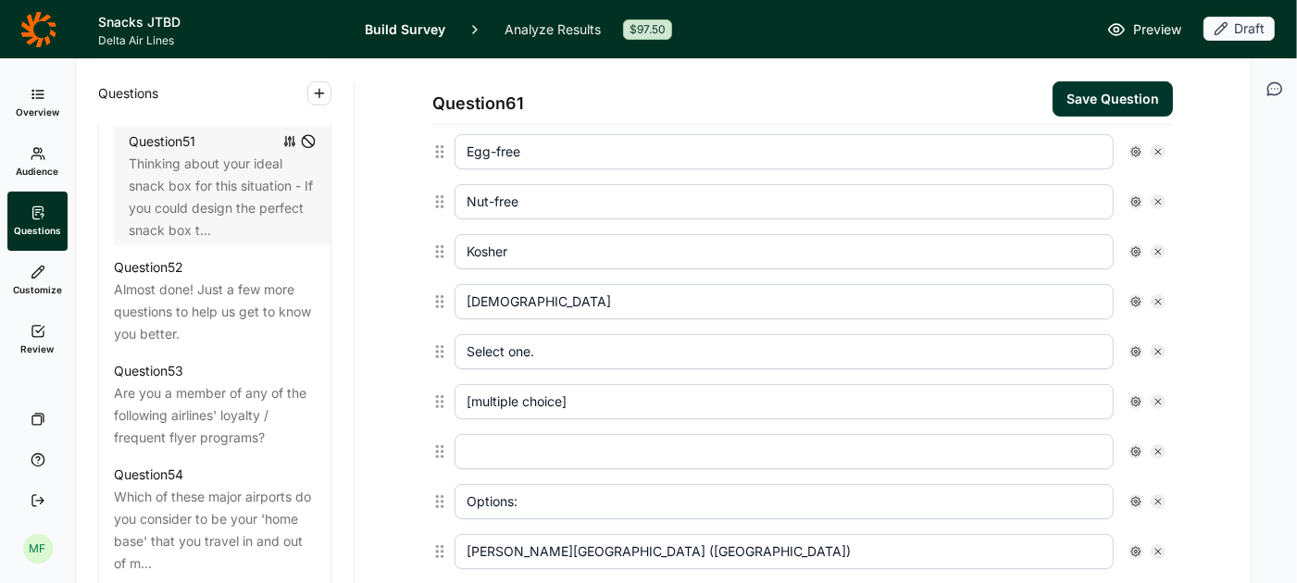
type input "I have no dietary preferences or restrictions [ANCHOR; EXCLUSIVE]"
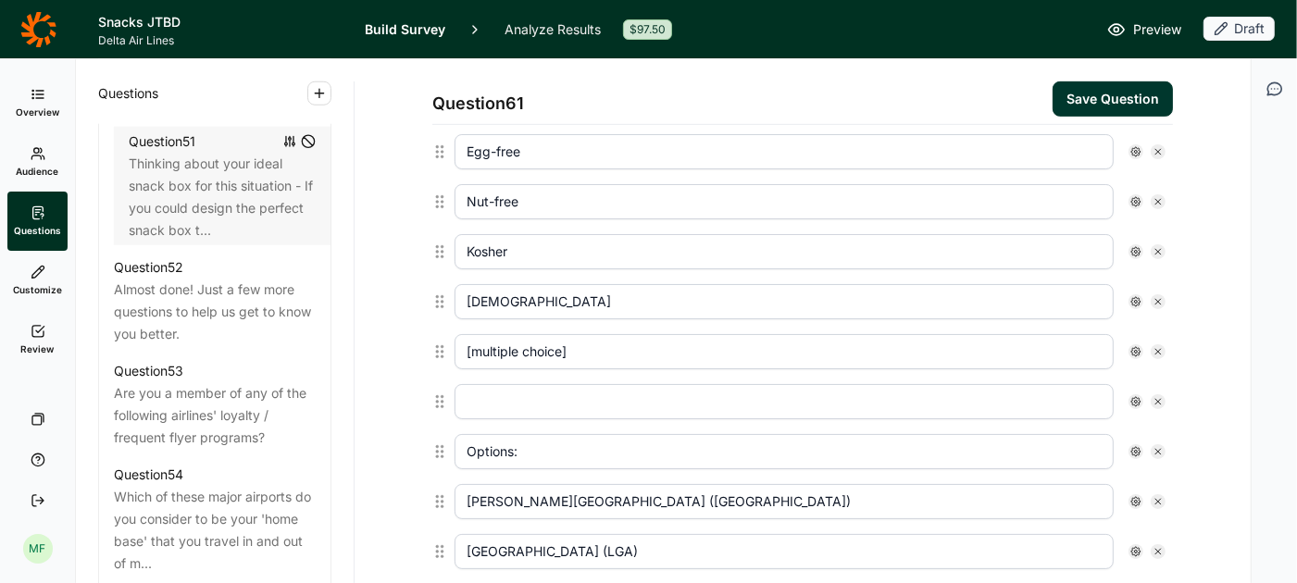
click at [1158, 346] on icon at bounding box center [1158, 351] width 11 height 11
type input "Options:"
type input "John F. Kennedy International Airport (JFK)"
type input "LaGuardia Airport (LGA)"
type input "Logan International Airport (BOS)"
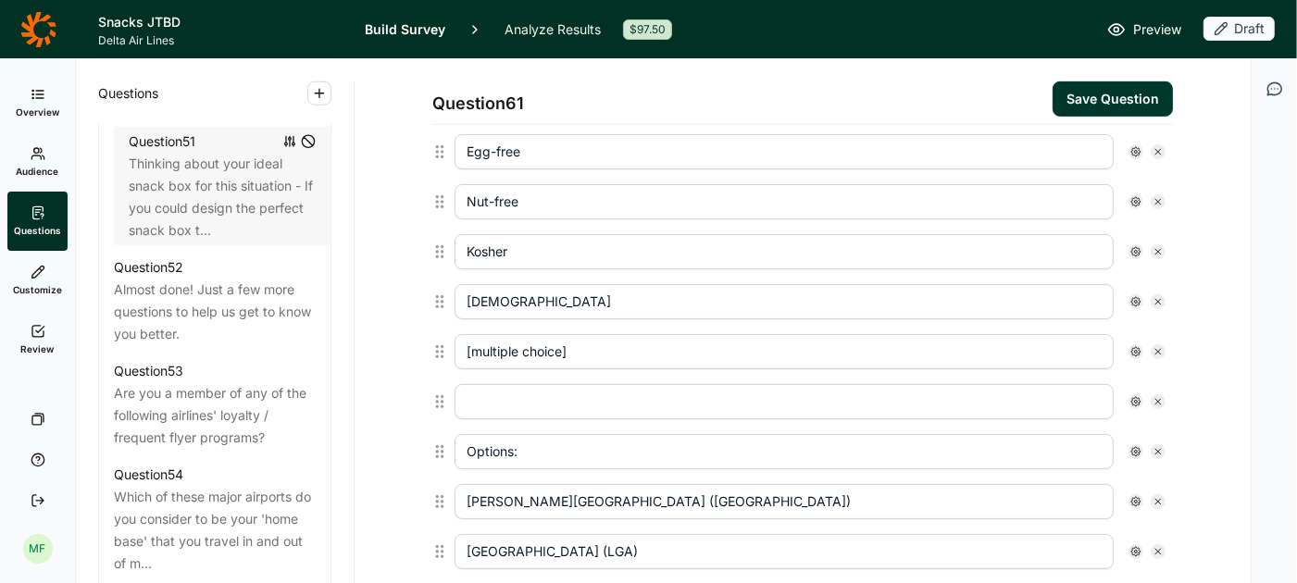
type input "Newark Liberty International Airport (EWR)"
type input "Philadelphia International Airport (PHL)"
type input "Austin–Bergstrom International Airport (AUS)"
type input "Baltimore/Washington International Airport (BWI)"
type input "Charlotte Douglas International Airport (CLT)"
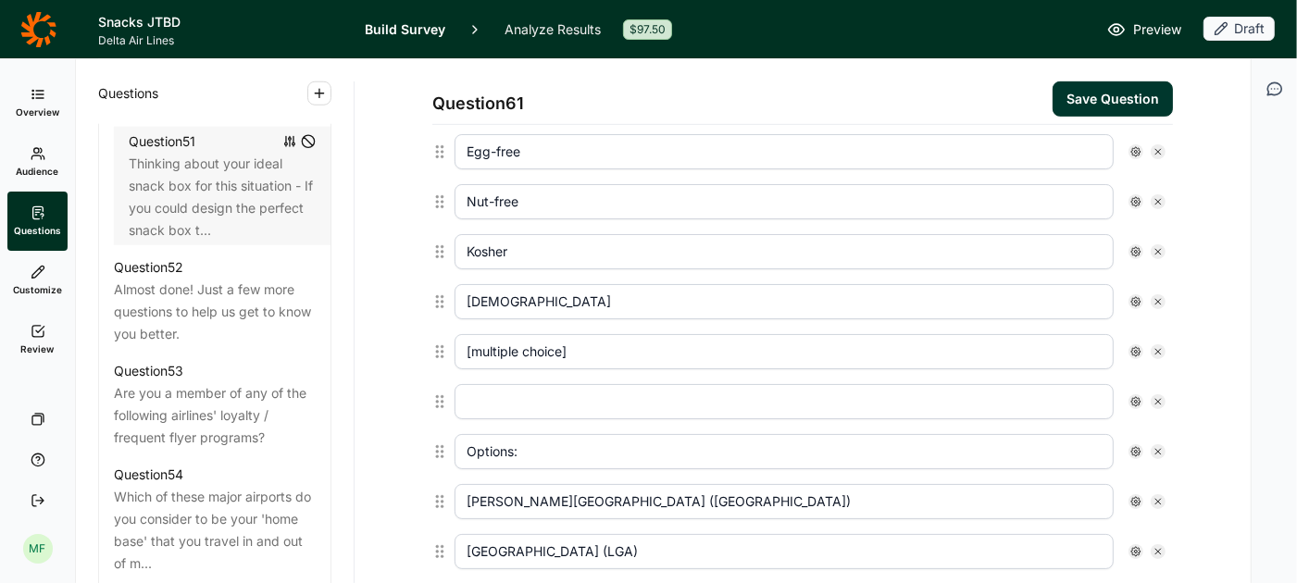
type input "Dallas/Fort Worth International Airport (DFW)"
type input "Dulles International Airport (IAD)"
type input "Fort Lauderdale–Hollywood International Airport (FLL)"
type input "George Bush Intercontinental Airport (IAH)"
type input "Hartsfield–Jackson Atlanta International Airport (ATL)"
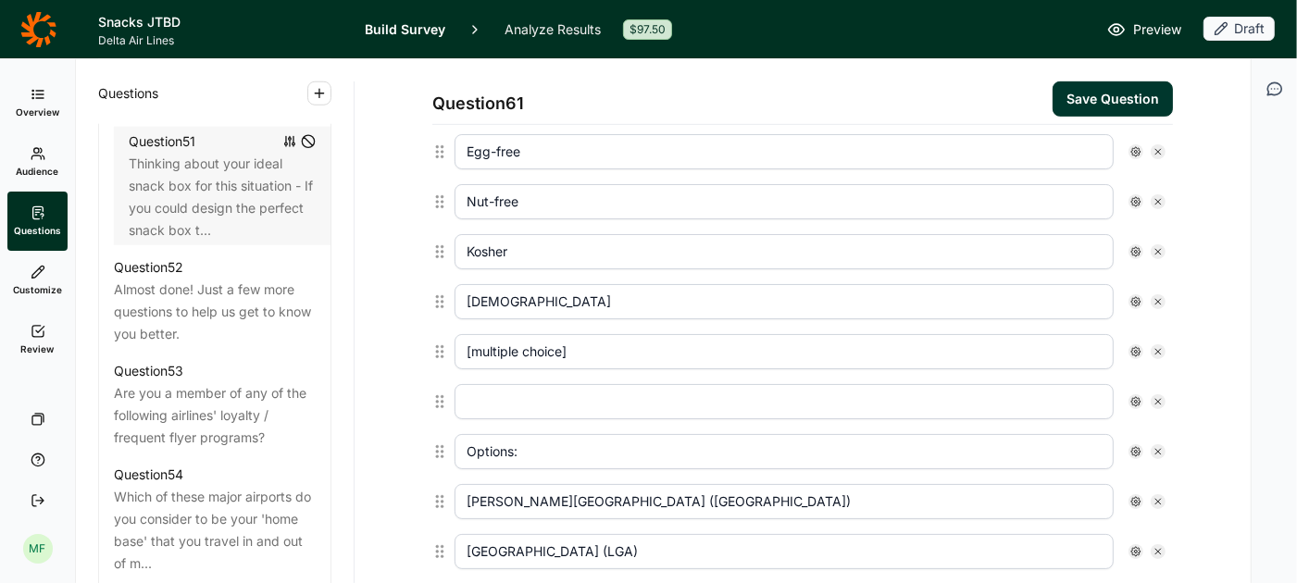
type input "Miami International Airport (MIA)"
type input "Nashville International Airport (BNA)"
type input "Orlando International Airport (MCO)"
type input "Ronald Reagan Washington National Airport (DCA)"
type input "Tampa International Airport (TPA)"
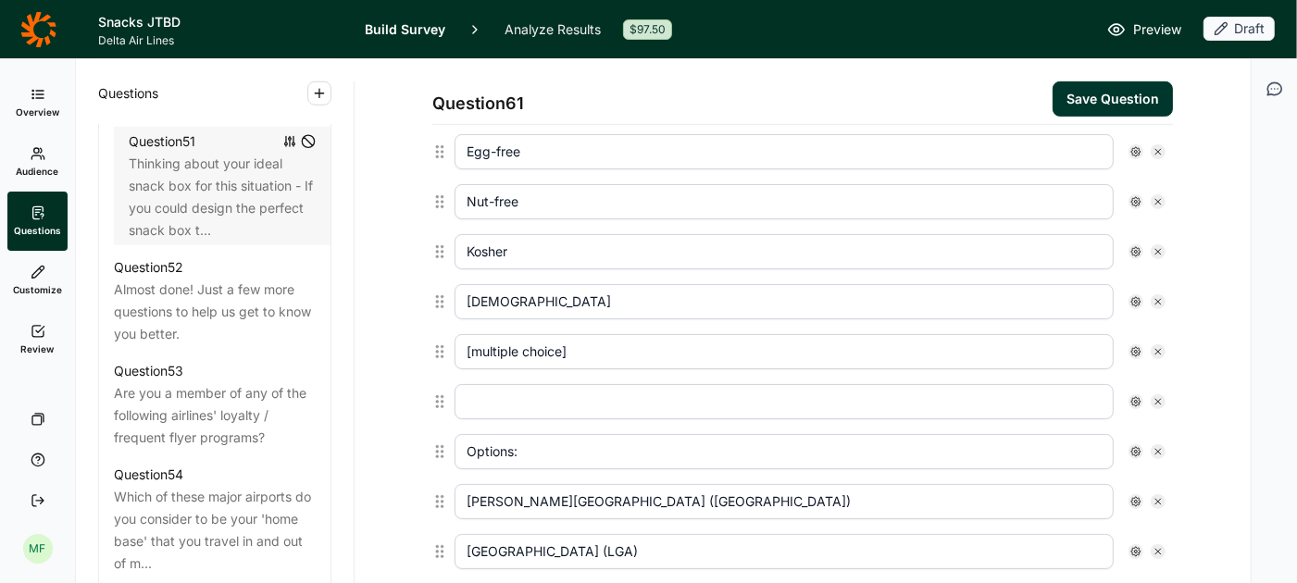
type input "Denver International Airport (DEN)"
type input "Harry Reid International Airport (LAS)"
type input "Los Angeles International Airport (LAX)"
type input "Phoenix Sky Harbor International Airport (PHX)"
type input "Portland International Airport (PDX)"
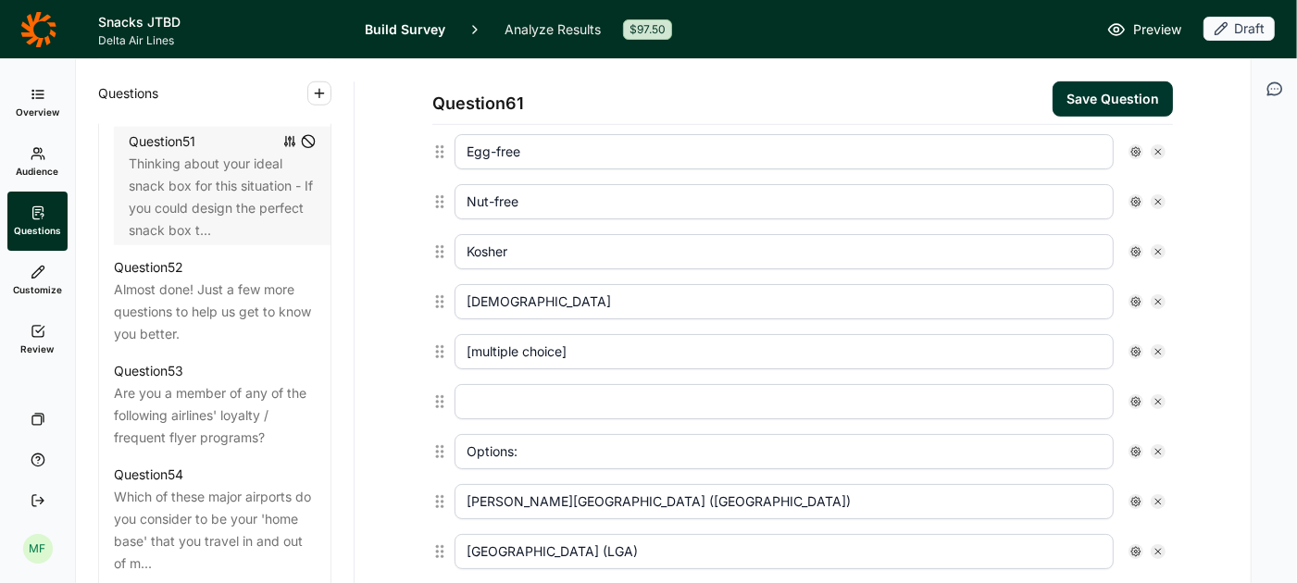
type input "Salt Lake City International Airport (SLC)"
type input "San Diego International Airport (SAN)"
type input "San Francisco International Airport (SFO)"
type input "Seattle–Tacoma International Airport (SEA)"
type input "Detroit Metropolitan Airport (DTW)"
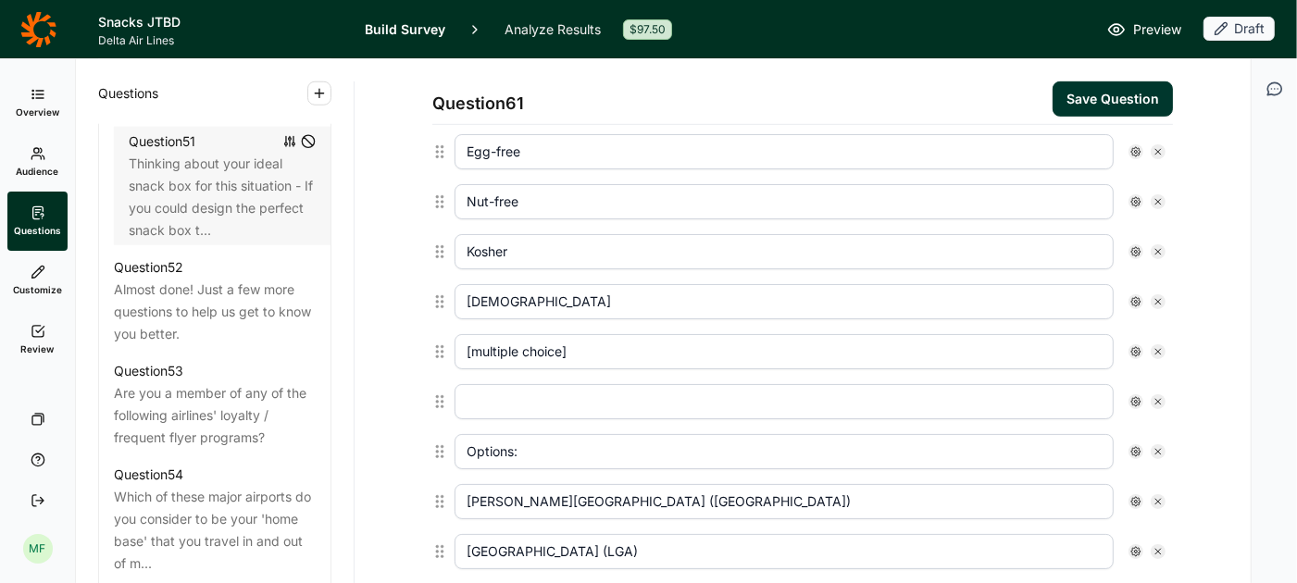
type input "Minneapolis–Saint Paul International Airport (MSP)"
type input "Midway International Airport (MDW)"
type input "O'Hare International Airport (ORD)"
type input "Other airport, (please specify: [free text): ___________________ [TEXT BOX] [AN…"
type input "I have no dietary preferences or restrictions [ANCHOR; EXCLUSIVE]"
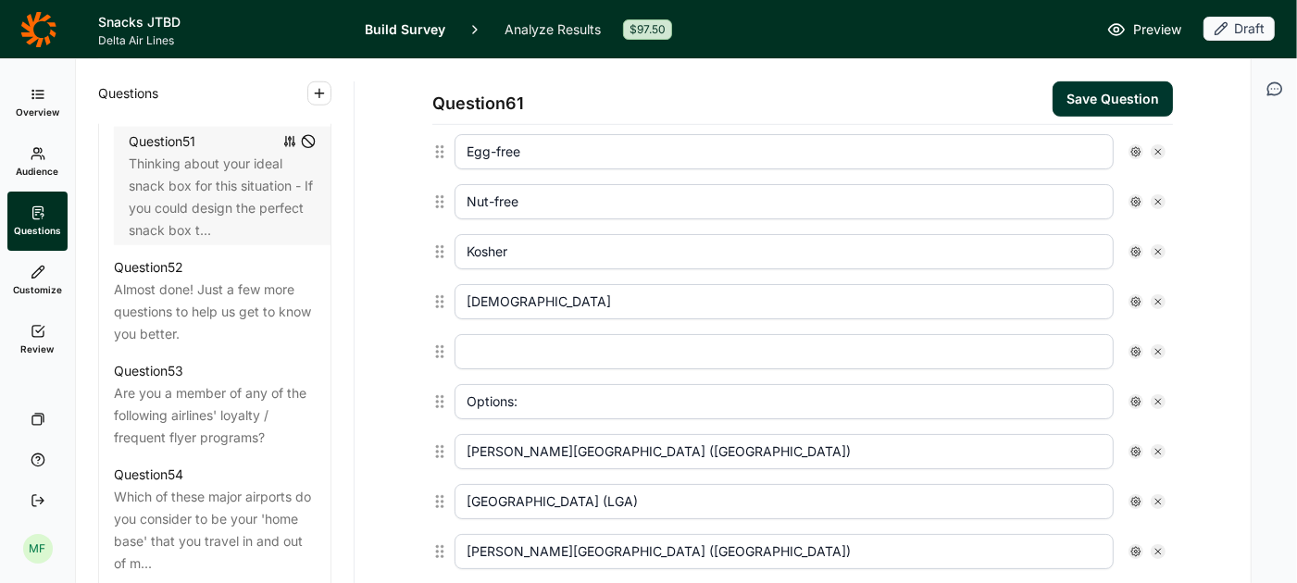
click at [1158, 346] on icon at bounding box center [1158, 351] width 11 height 11
type input "Options:"
type input "John F. Kennedy International Airport (JFK)"
type input "LaGuardia Airport (LGA)"
type input "Logan International Airport (BOS)"
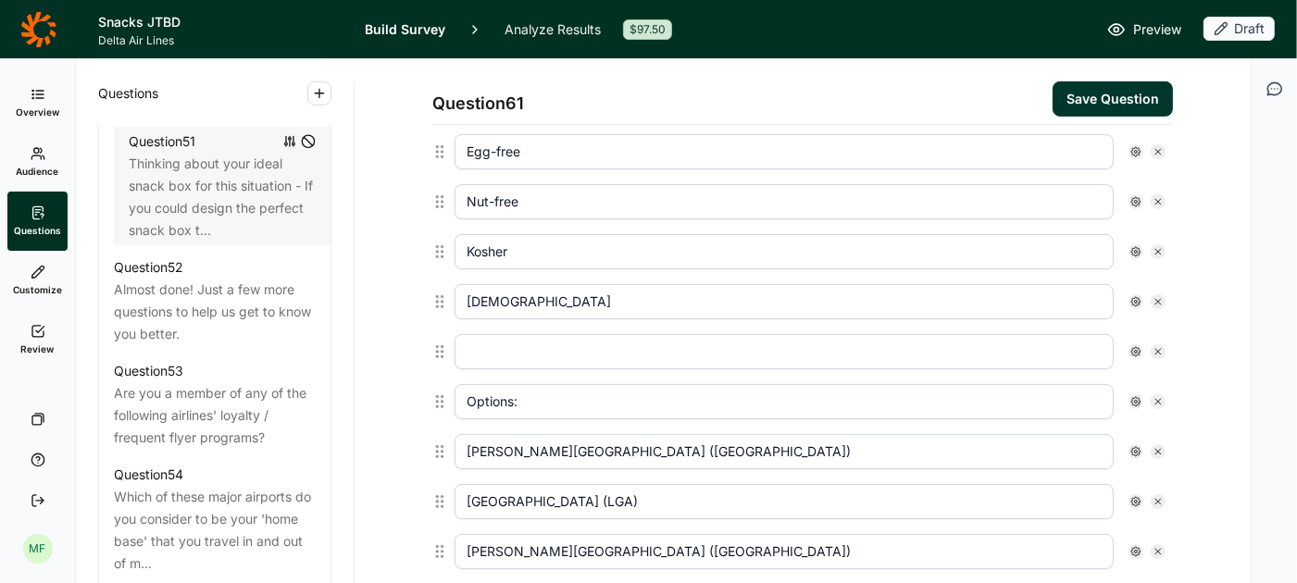
type input "Newark Liberty International Airport (EWR)"
type input "Philadelphia International Airport (PHL)"
type input "Austin–Bergstrom International Airport (AUS)"
type input "Baltimore/Washington International Airport (BWI)"
type input "Charlotte Douglas International Airport (CLT)"
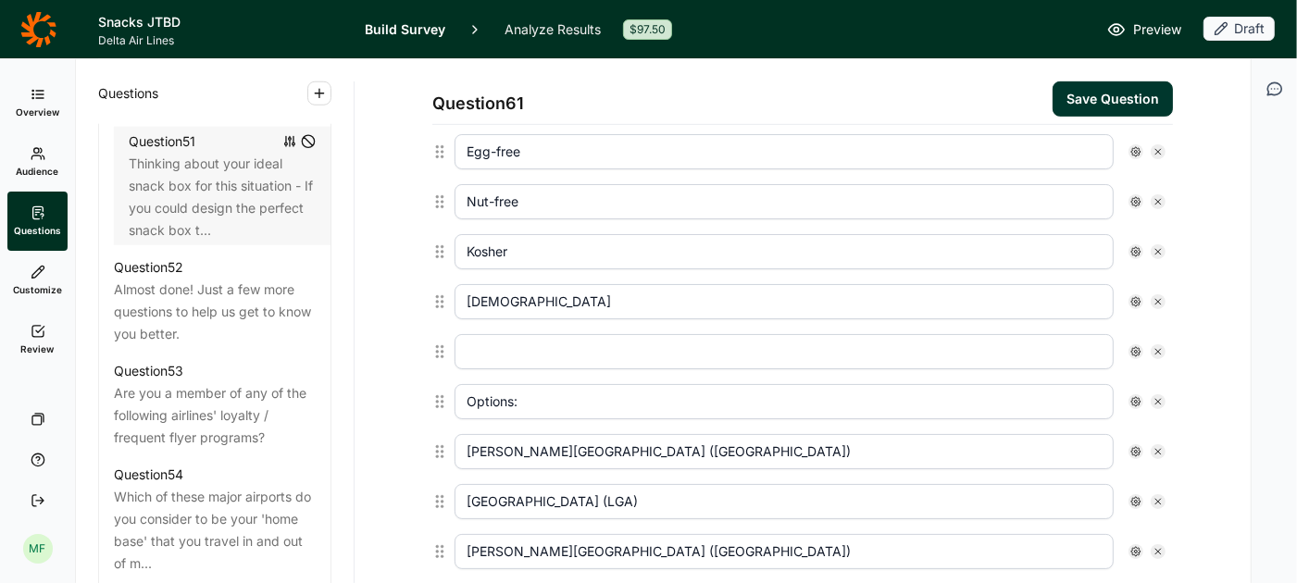
type input "Dallas/Fort Worth International Airport (DFW)"
type input "Dulles International Airport (IAD)"
type input "Fort Lauderdale–Hollywood International Airport (FLL)"
type input "George Bush Intercontinental Airport (IAH)"
type input "Hartsfield–Jackson Atlanta International Airport (ATL)"
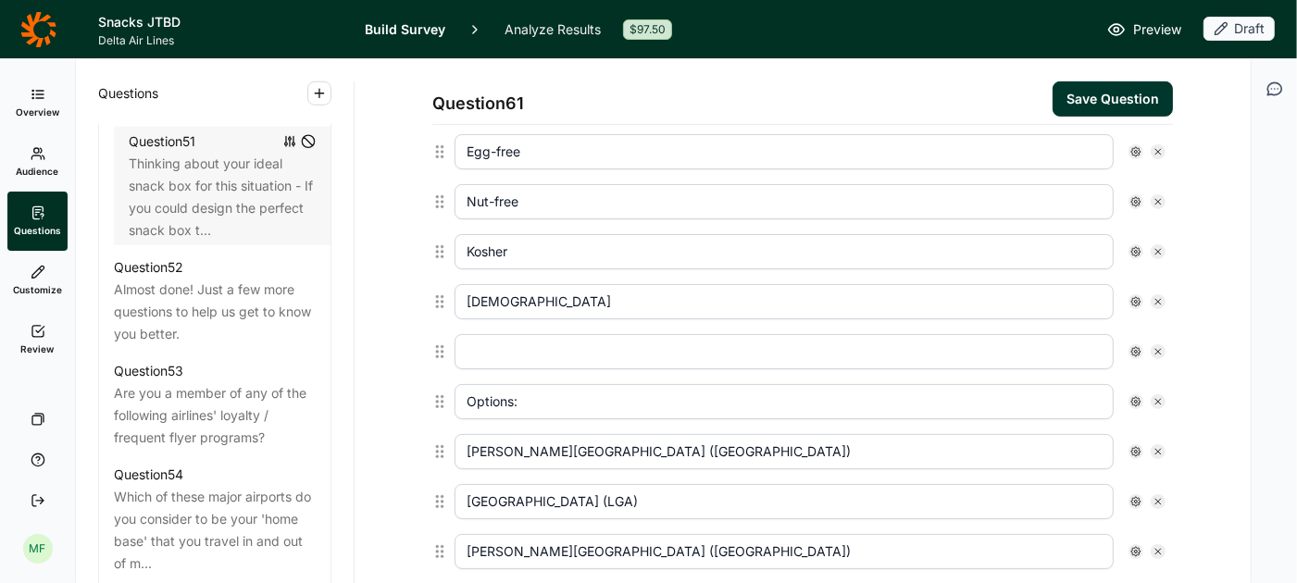
type input "Miami International Airport (MIA)"
type input "Nashville International Airport (BNA)"
type input "Orlando International Airport (MCO)"
type input "Ronald Reagan Washington National Airport (DCA)"
type input "Tampa International Airport (TPA)"
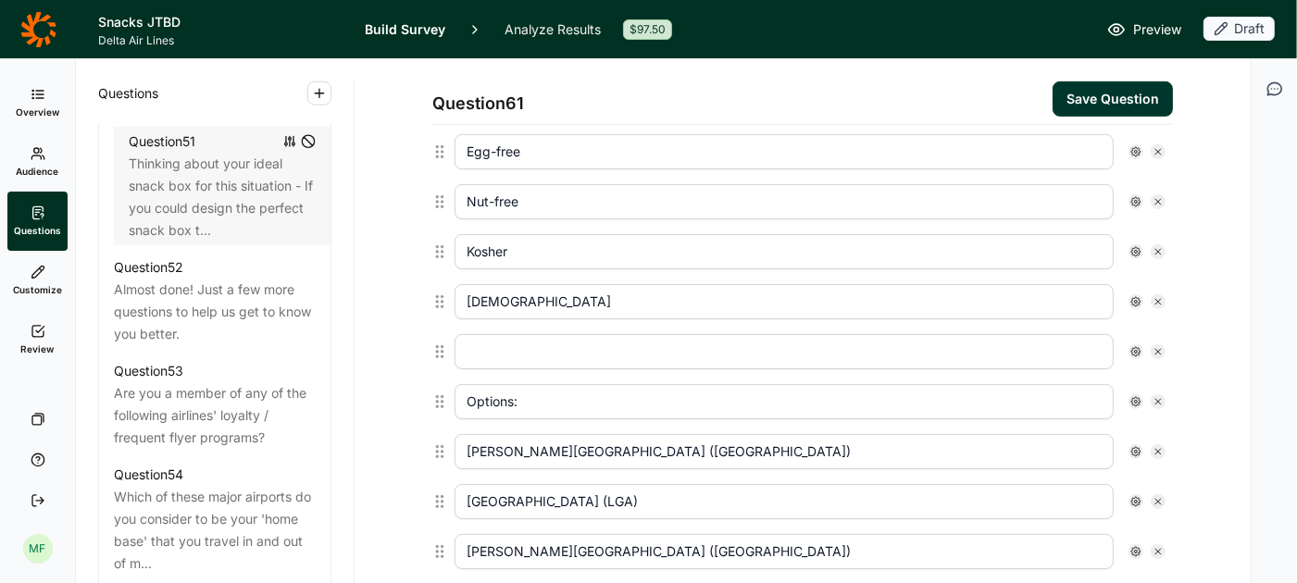
type input "Denver International Airport (DEN)"
type input "Harry Reid International Airport (LAS)"
type input "Los Angeles International Airport (LAX)"
type input "Phoenix Sky Harbor International Airport (PHX)"
type input "Portland International Airport (PDX)"
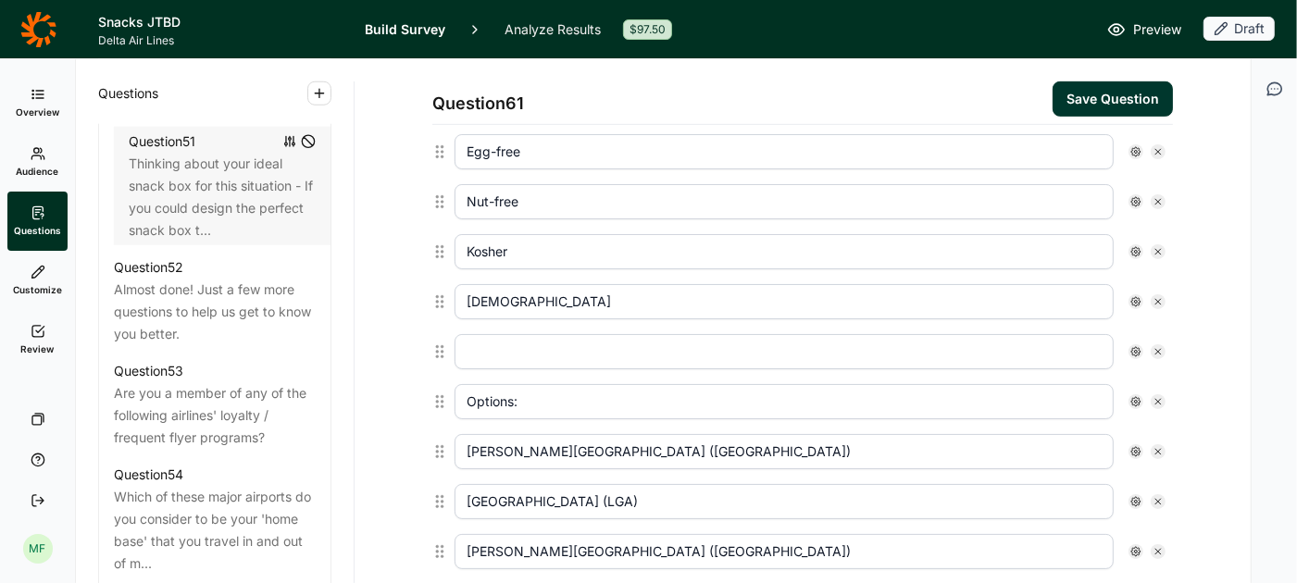
type input "Salt Lake City International Airport (SLC)"
type input "San Diego International Airport (SAN)"
type input "San Francisco International Airport (SFO)"
type input "Seattle–Tacoma International Airport (SEA)"
type input "Detroit Metropolitan Airport (DTW)"
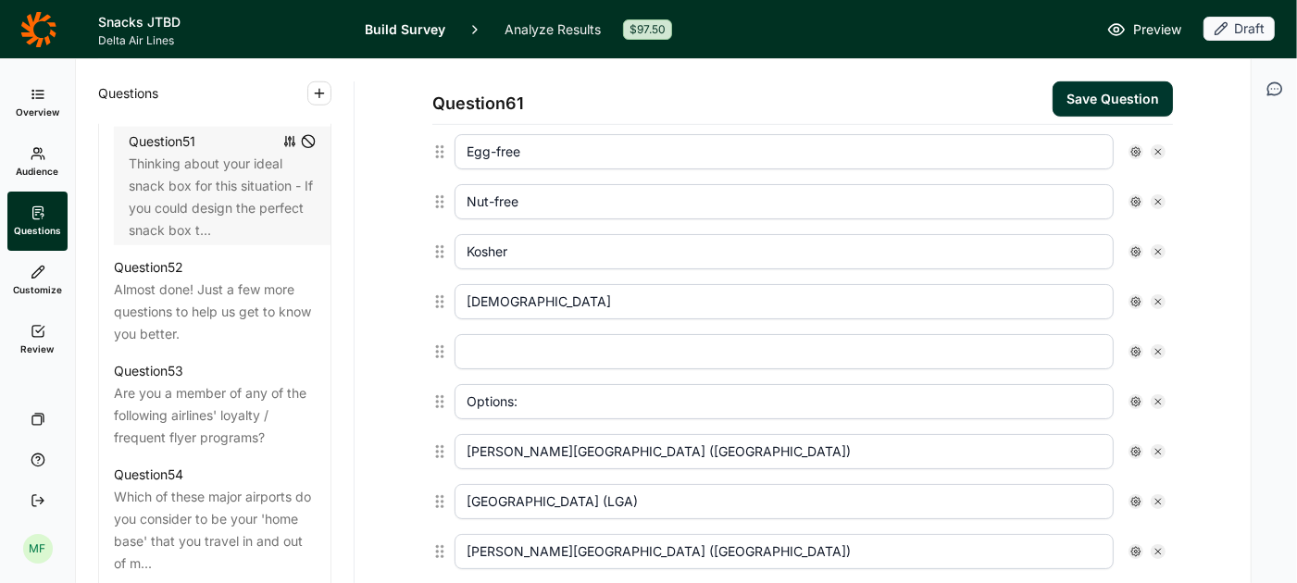
type input "Minneapolis–Saint Paul International Airport (MSP)"
type input "Midway International Airport (MDW)"
type input "O'Hare International Airport (ORD)"
type input "Other airport, (please specify: [free text): ___________________ [TEXT BOX] [AN…"
type input "I have no dietary preferences or restrictions [ANCHOR; EXCLUSIVE]"
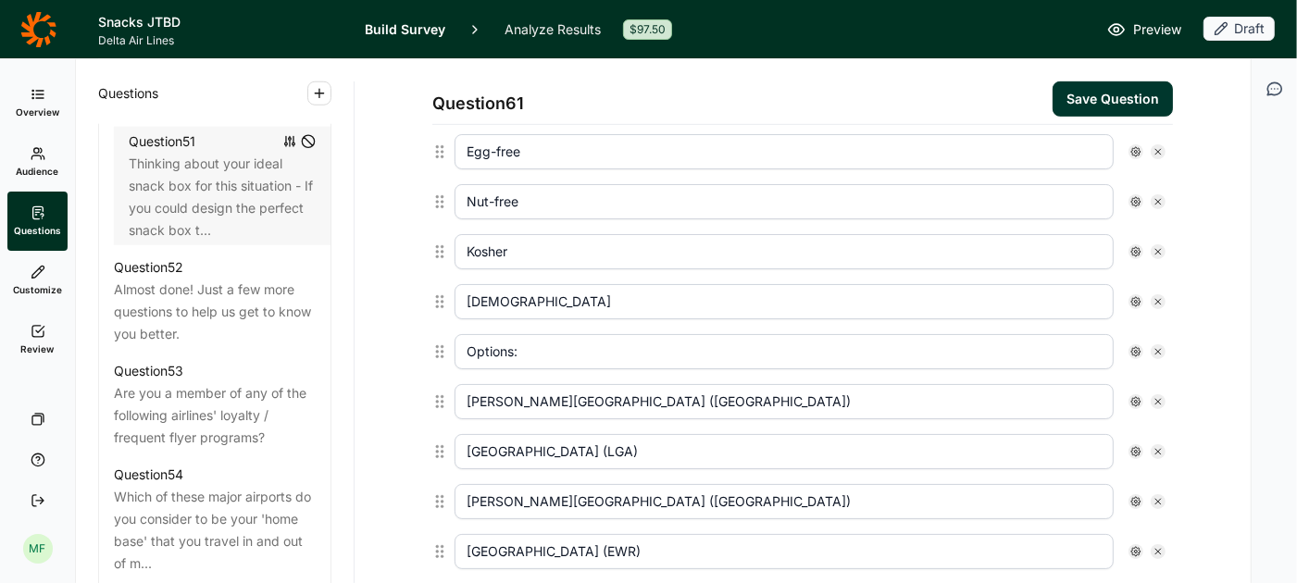
click at [1158, 346] on icon at bounding box center [1158, 351] width 11 height 11
type input "John F. Kennedy International Airport (JFK)"
type input "LaGuardia Airport (LGA)"
type input "Logan International Airport (BOS)"
type input "Newark Liberty International Airport (EWR)"
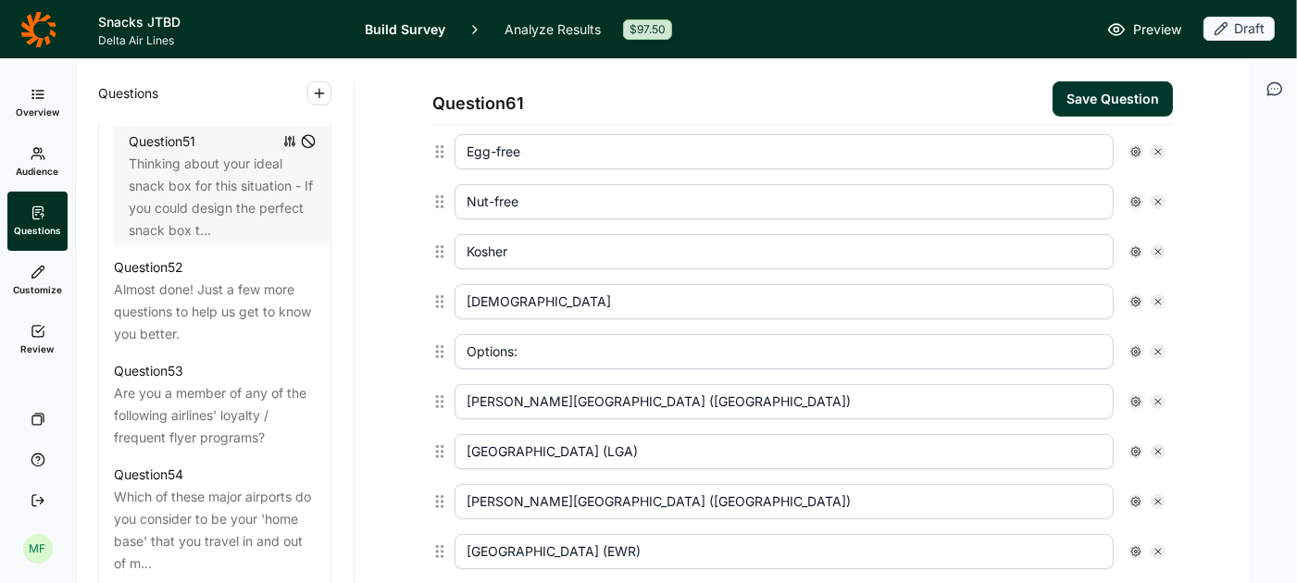
type input "Philadelphia International Airport (PHL)"
type input "Austin–Bergstrom International Airport (AUS)"
type input "Baltimore/Washington International Airport (BWI)"
type input "Charlotte Douglas International Airport (CLT)"
type input "Dallas/Fort Worth International Airport (DFW)"
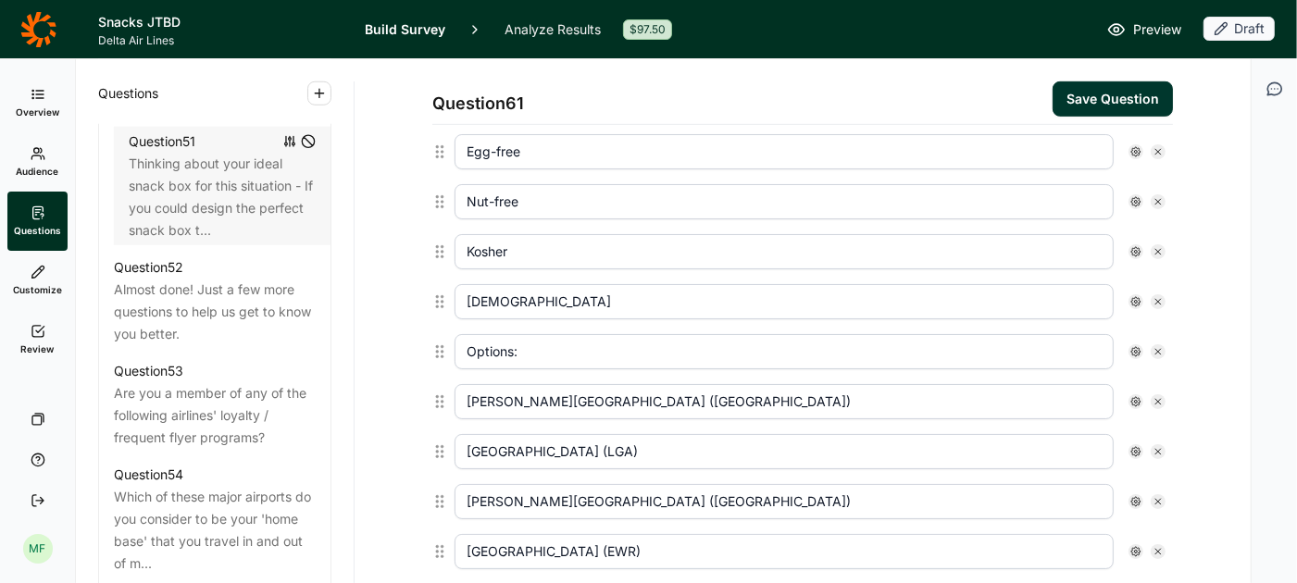
type input "Dulles International Airport (IAD)"
type input "Fort Lauderdale–Hollywood International Airport (FLL)"
type input "George Bush Intercontinental Airport (IAH)"
type input "Hartsfield–Jackson Atlanta International Airport (ATL)"
type input "Miami International Airport (MIA)"
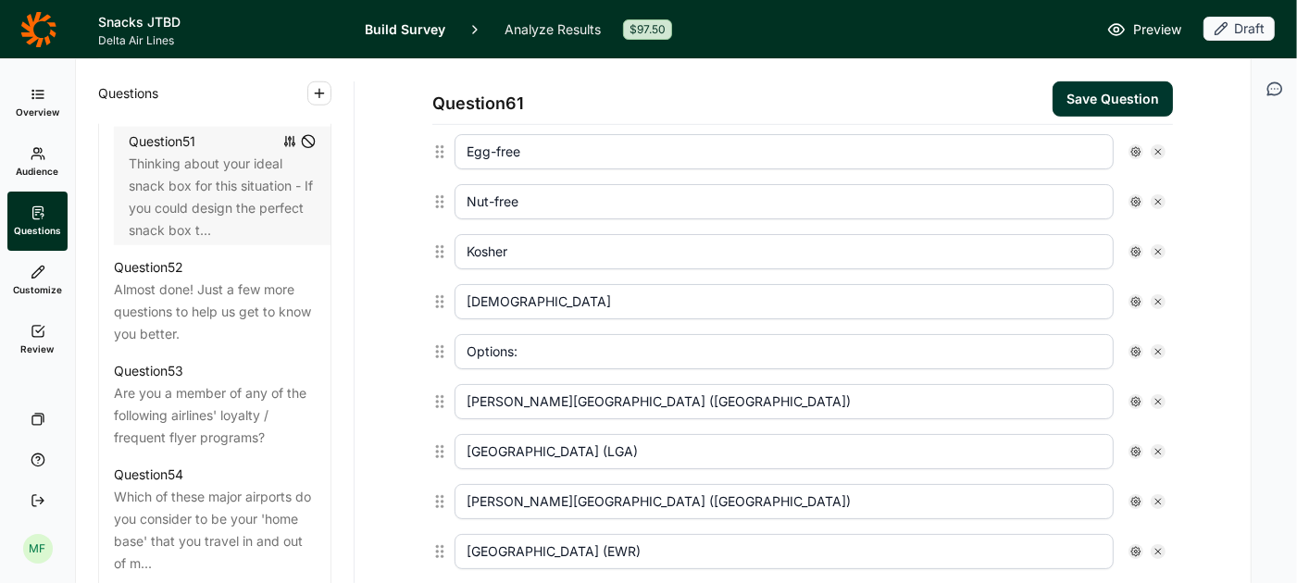
type input "Nashville International Airport (BNA)"
type input "Orlando International Airport (MCO)"
type input "Ronald Reagan Washington National Airport (DCA)"
type input "Tampa International Airport (TPA)"
type input "Denver International Airport (DEN)"
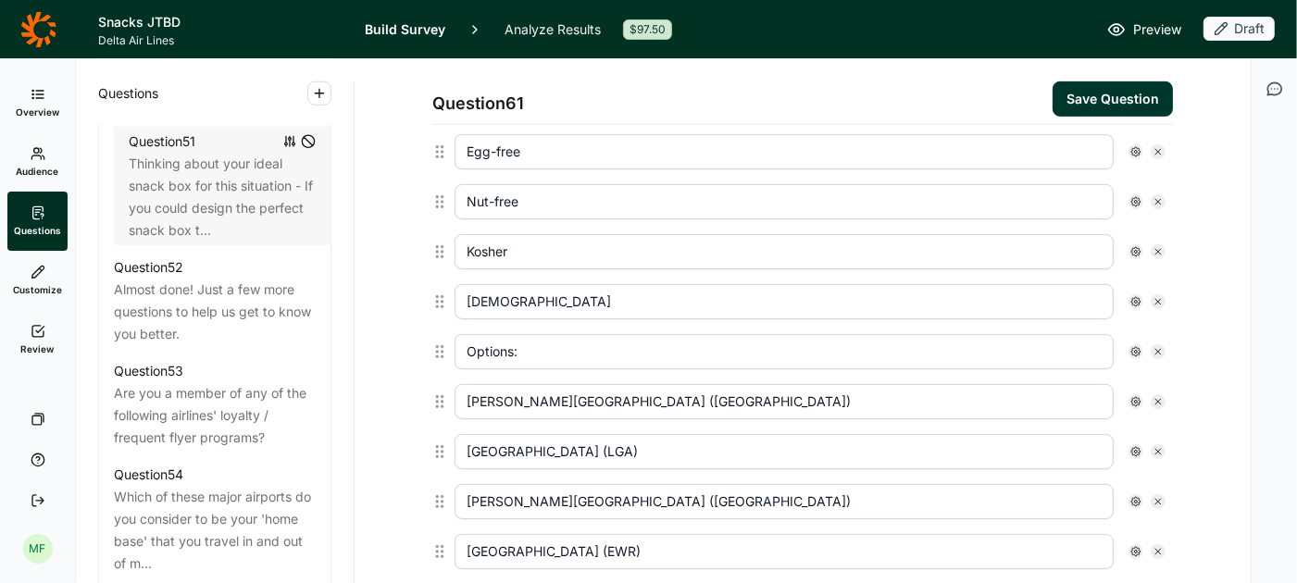
type input "Harry Reid International Airport (LAS)"
type input "Los Angeles International Airport (LAX)"
type input "Phoenix Sky Harbor International Airport (PHX)"
type input "Portland International Airport (PDX)"
type input "Salt Lake City International Airport (SLC)"
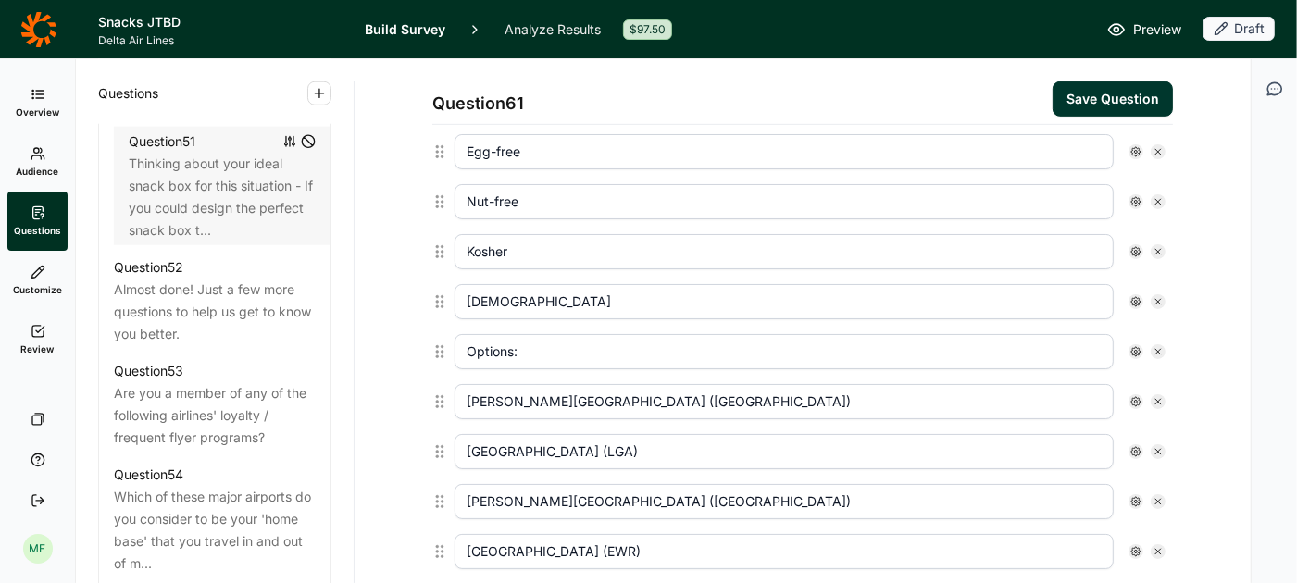
type input "San Diego International Airport (SAN)"
type input "San Francisco International Airport (SFO)"
type input "Seattle–Tacoma International Airport (SEA)"
type input "Detroit Metropolitan Airport (DTW)"
type input "Minneapolis–Saint Paul International Airport (MSP)"
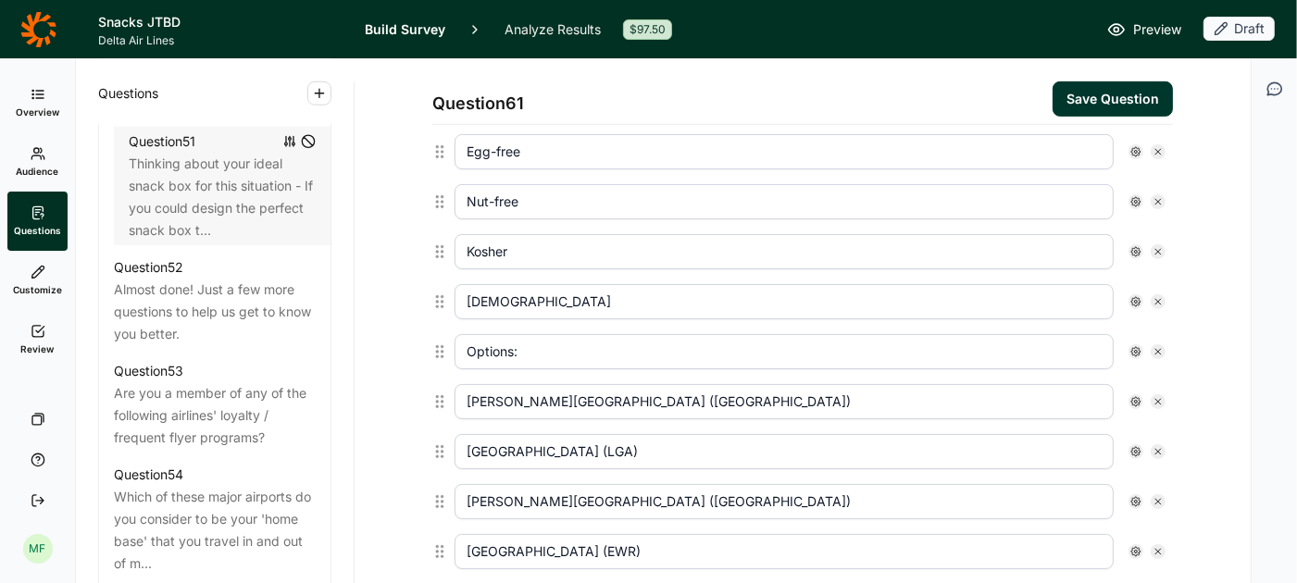
type input "Midway International Airport (MDW)"
type input "O'Hare International Airport (ORD)"
type input "Other airport, (please specify: [free text): ___________________ [TEXT BOX] [AN…"
type input "I have no dietary preferences or restrictions [ANCHOR; EXCLUSIVE]"
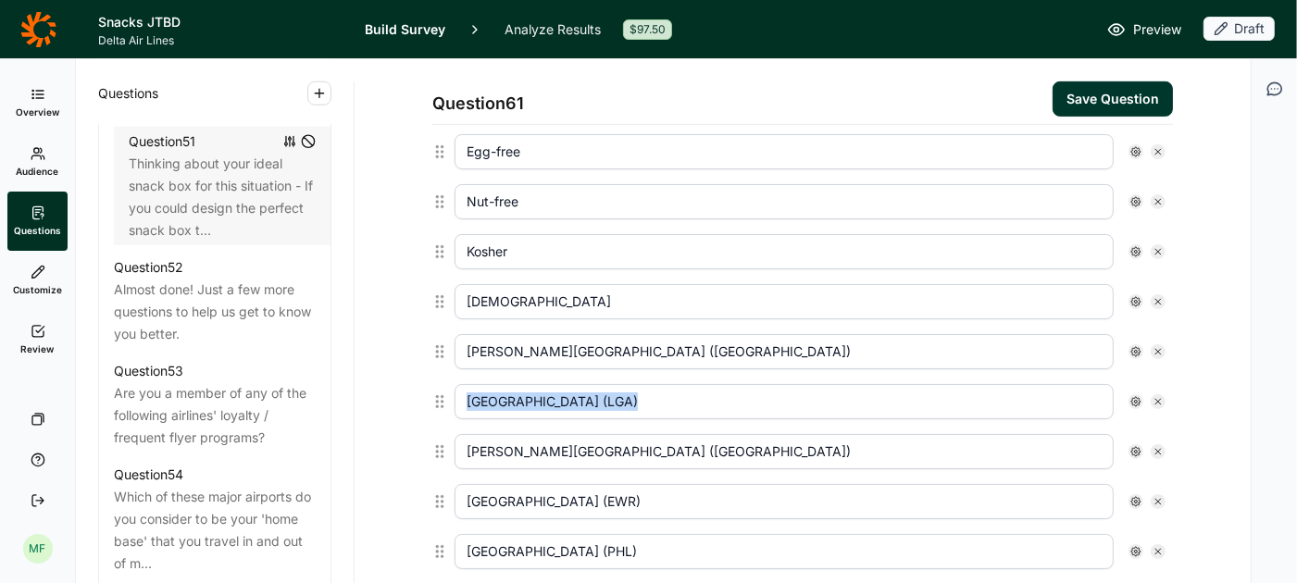
click at [1158, 346] on icon at bounding box center [1158, 351] width 11 height 11
type input "LaGuardia Airport (LGA)"
type input "Logan International Airport (BOS)"
type input "Newark Liberty International Airport (EWR)"
type input "Philadelphia International Airport (PHL)"
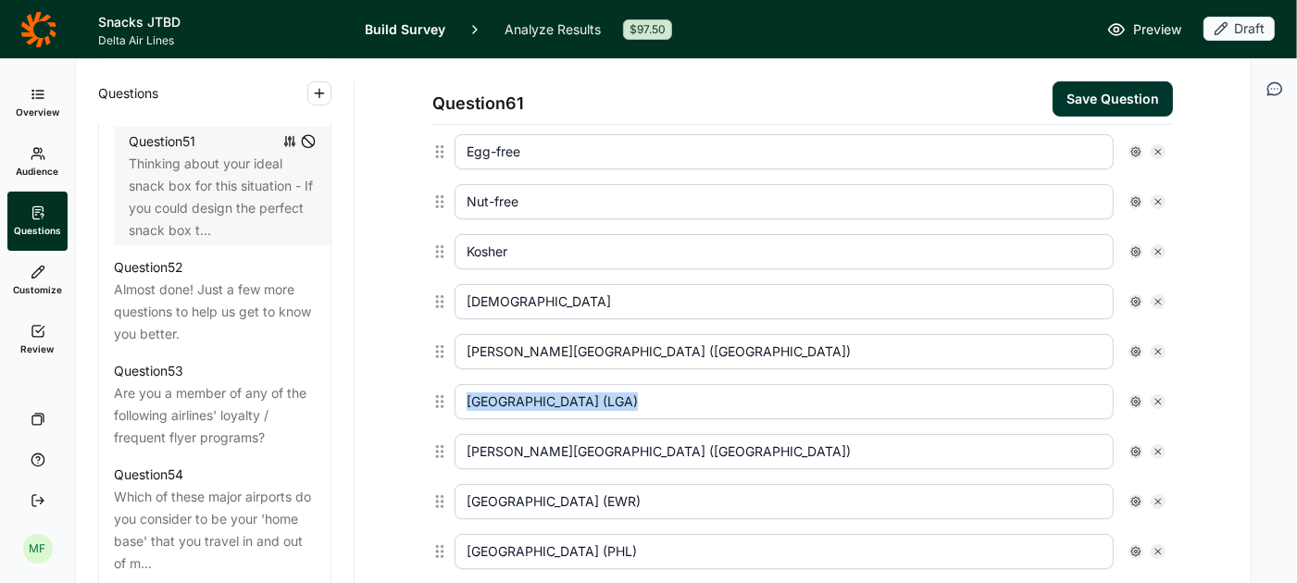
type input "Austin–Bergstrom International Airport (AUS)"
type input "Baltimore/Washington International Airport (BWI)"
type input "Charlotte Douglas International Airport (CLT)"
type input "Dallas/Fort Worth International Airport (DFW)"
type input "Dulles International Airport (IAD)"
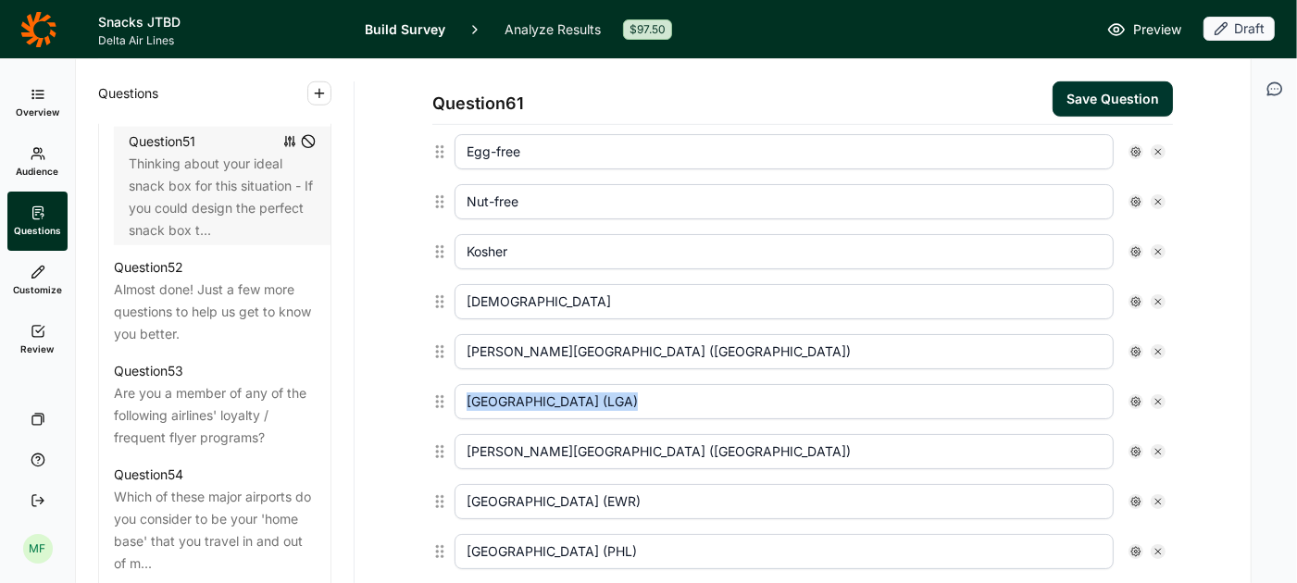
type input "Fort Lauderdale–Hollywood International Airport (FLL)"
type input "George Bush Intercontinental Airport (IAH)"
type input "Hartsfield–Jackson Atlanta International Airport (ATL)"
type input "Miami International Airport (MIA)"
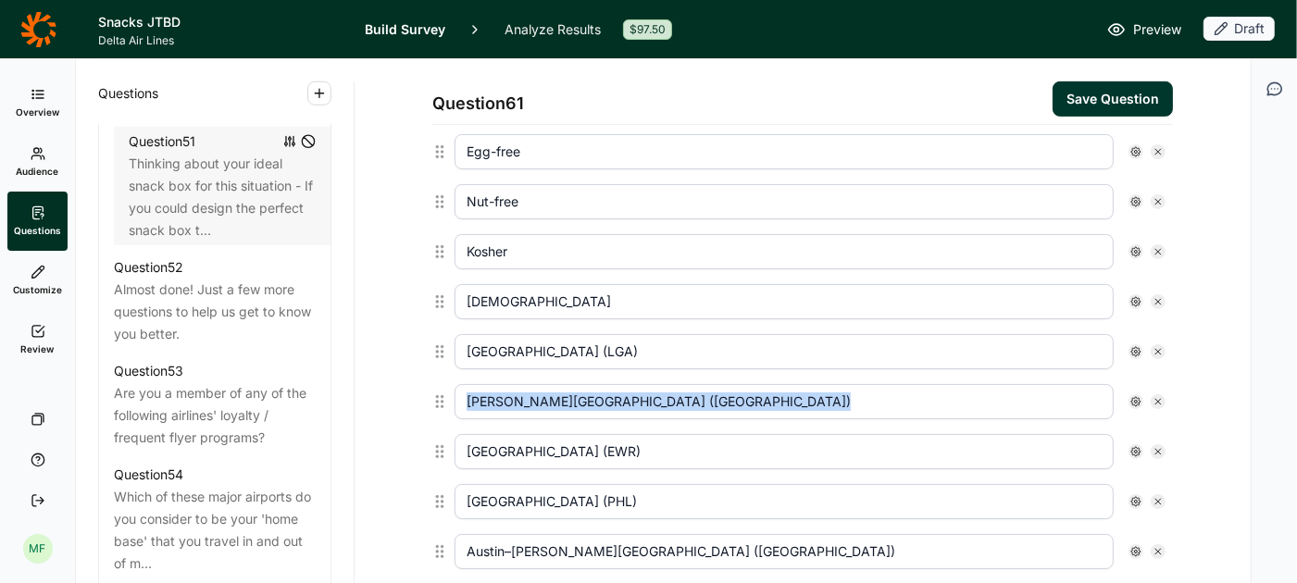
click at [1158, 346] on icon at bounding box center [1158, 351] width 11 height 11
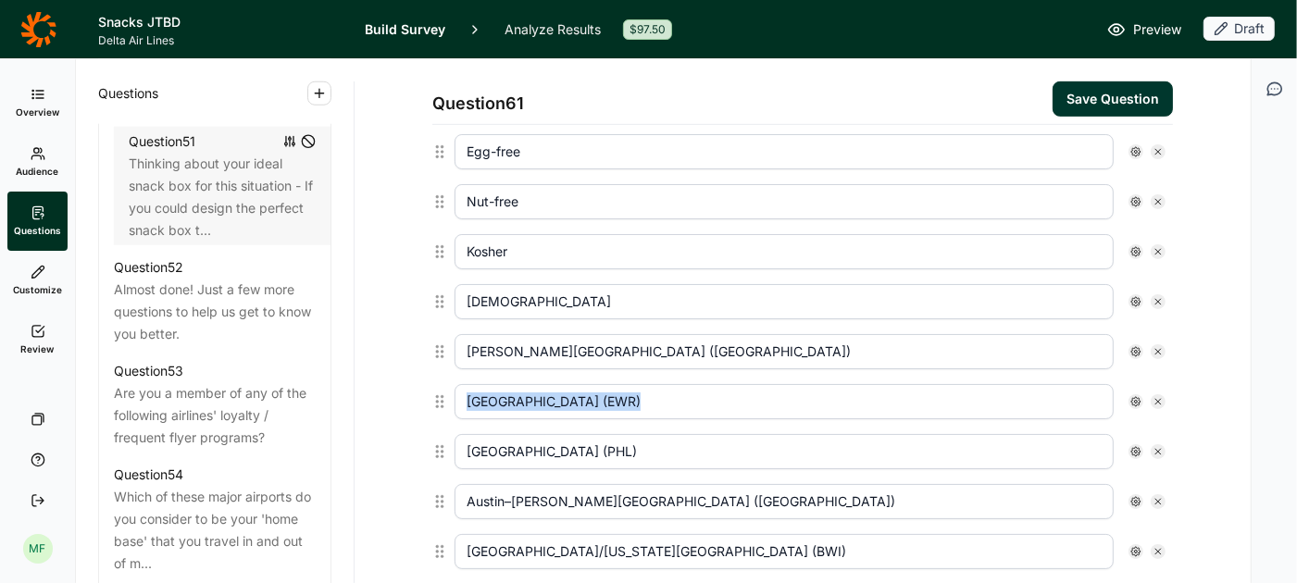
click at [1158, 346] on icon at bounding box center [1158, 351] width 11 height 11
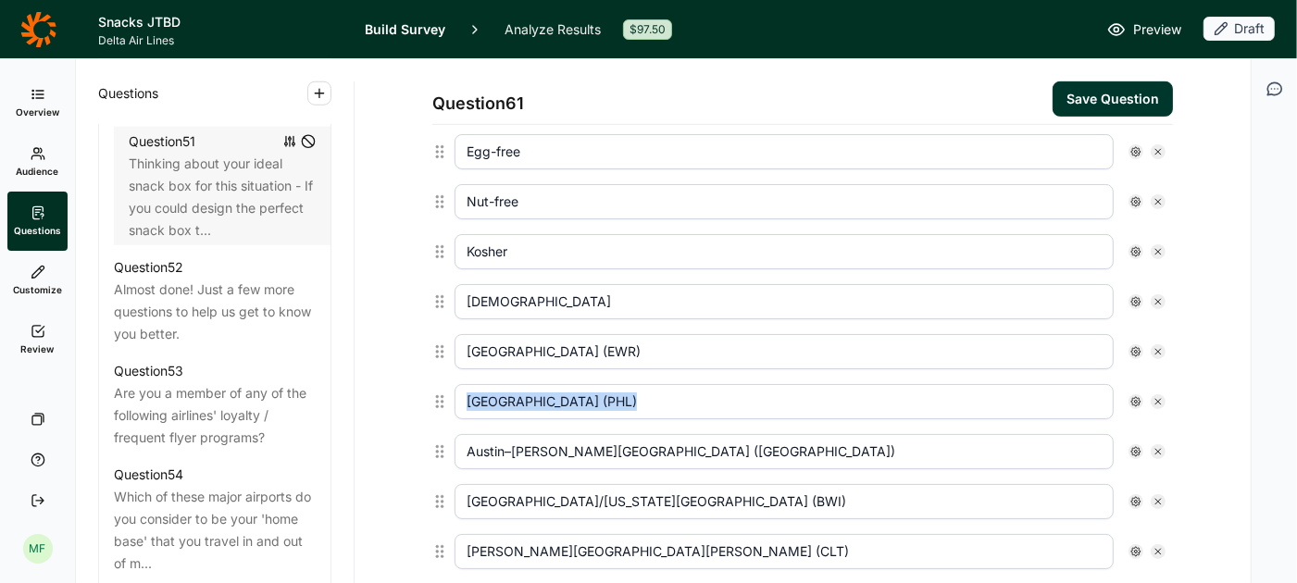
click at [1158, 346] on icon at bounding box center [1158, 351] width 11 height 11
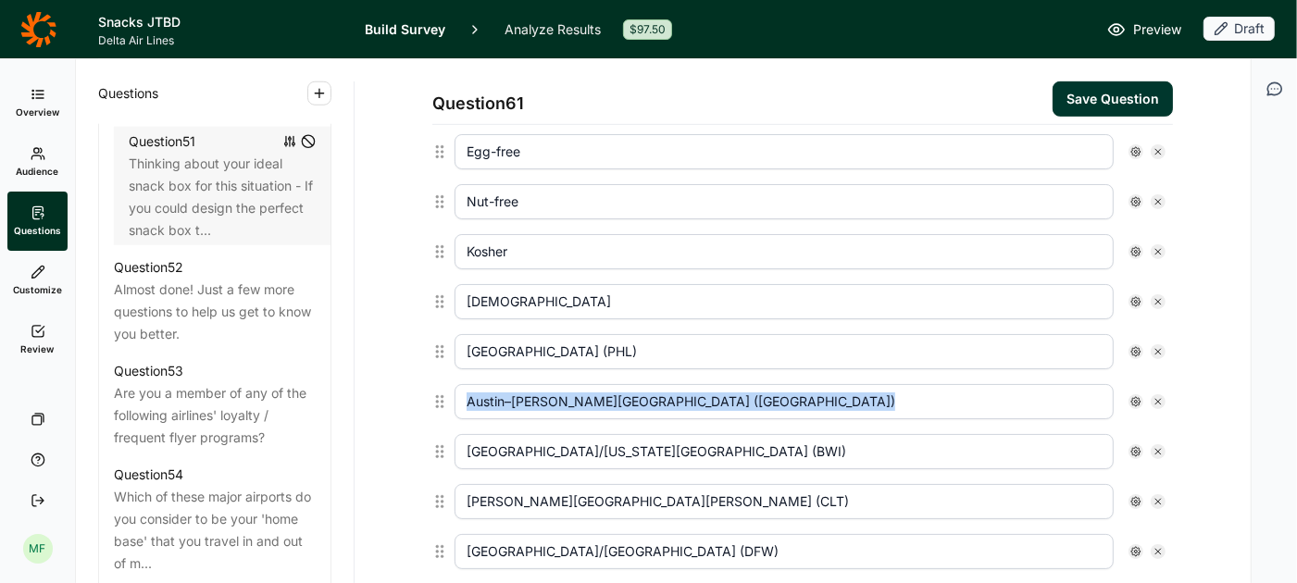
click at [1158, 346] on icon at bounding box center [1158, 351] width 11 height 11
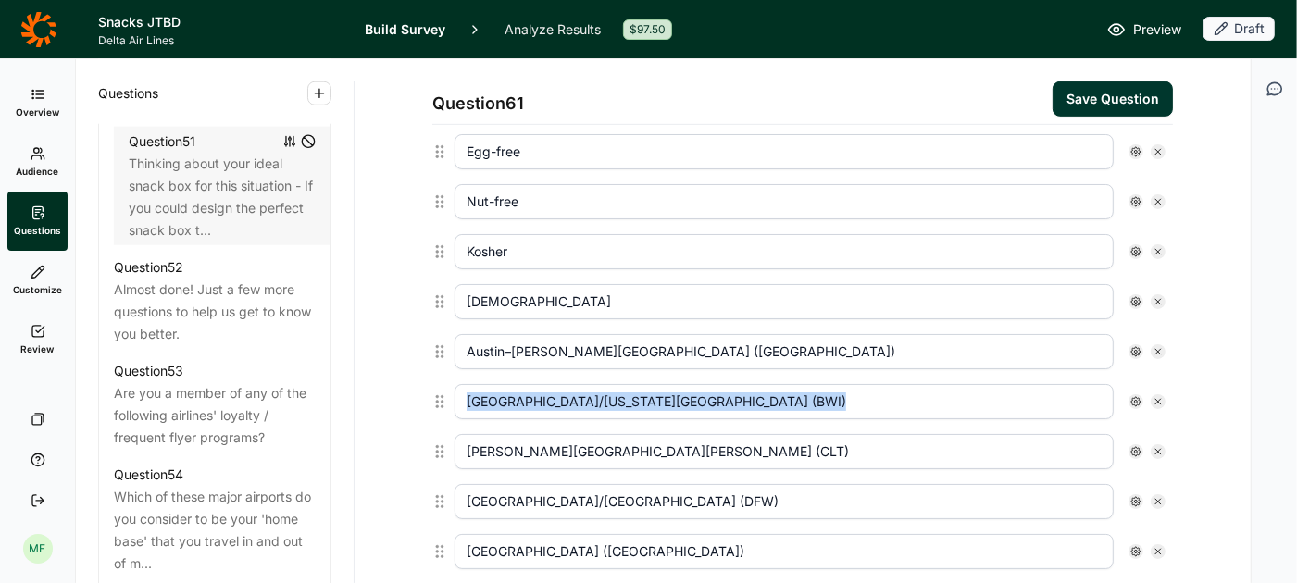
click at [1158, 346] on icon at bounding box center [1158, 351] width 11 height 11
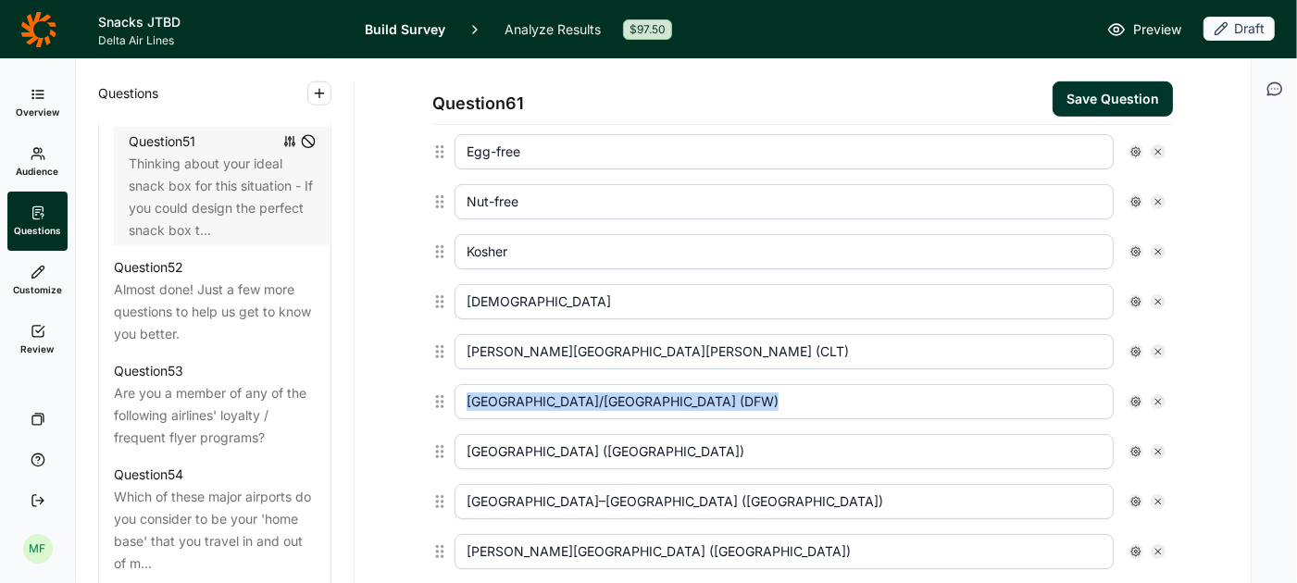
click at [1158, 346] on icon at bounding box center [1158, 351] width 11 height 11
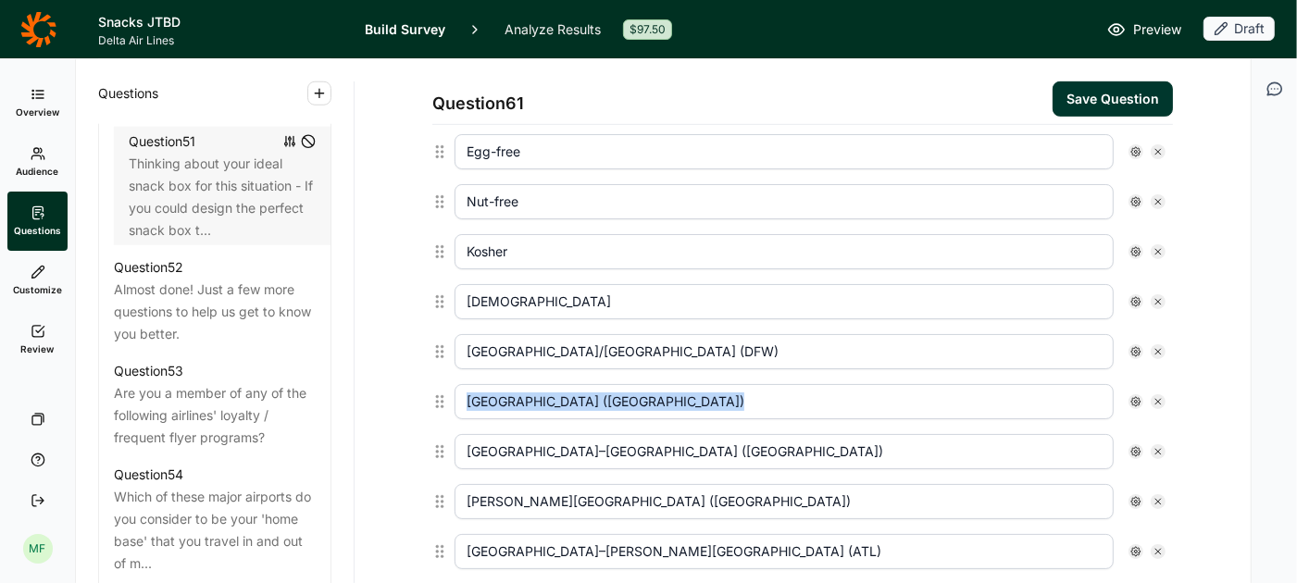
click at [1158, 346] on icon at bounding box center [1158, 351] width 11 height 11
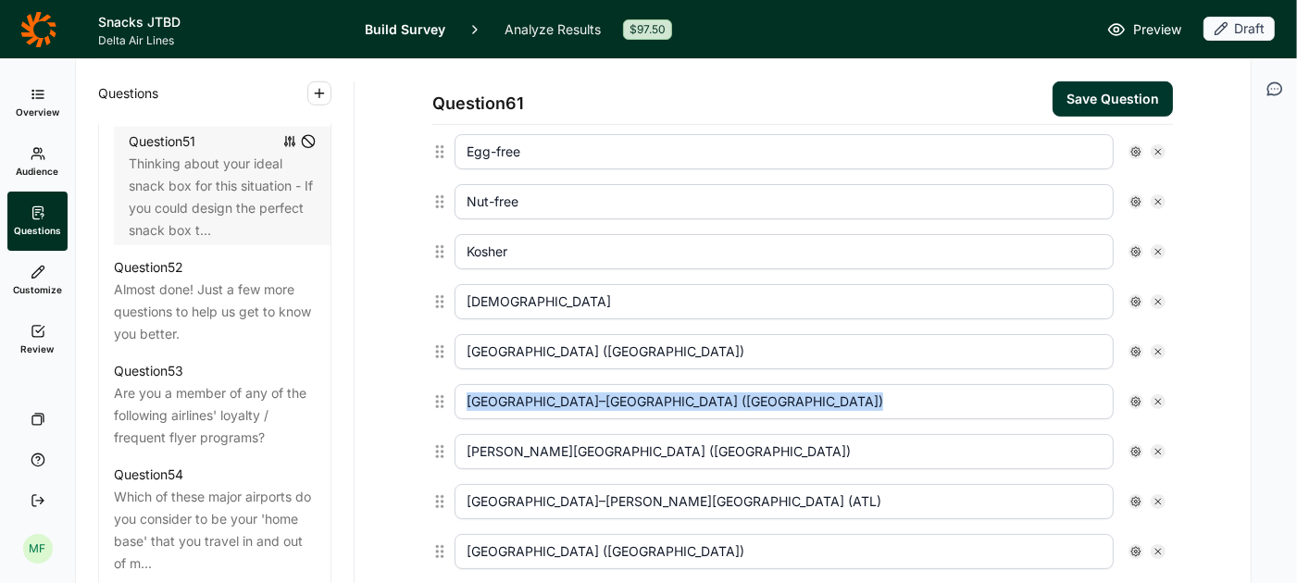
click at [1158, 346] on icon at bounding box center [1158, 351] width 11 height 11
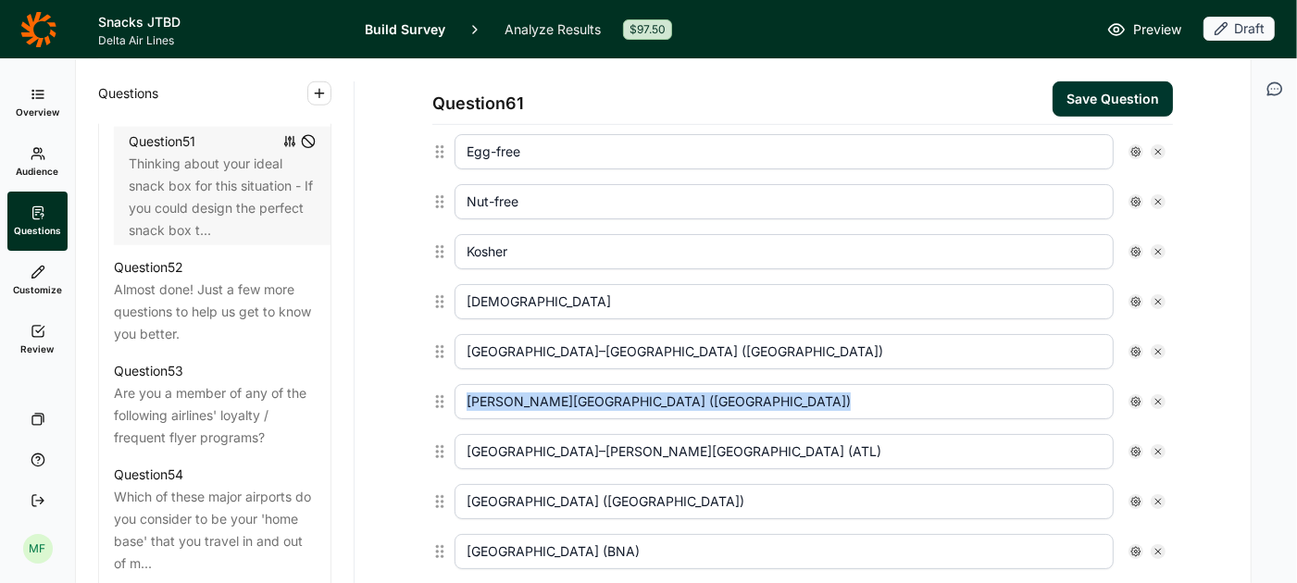
click at [1158, 346] on icon at bounding box center [1158, 351] width 11 height 11
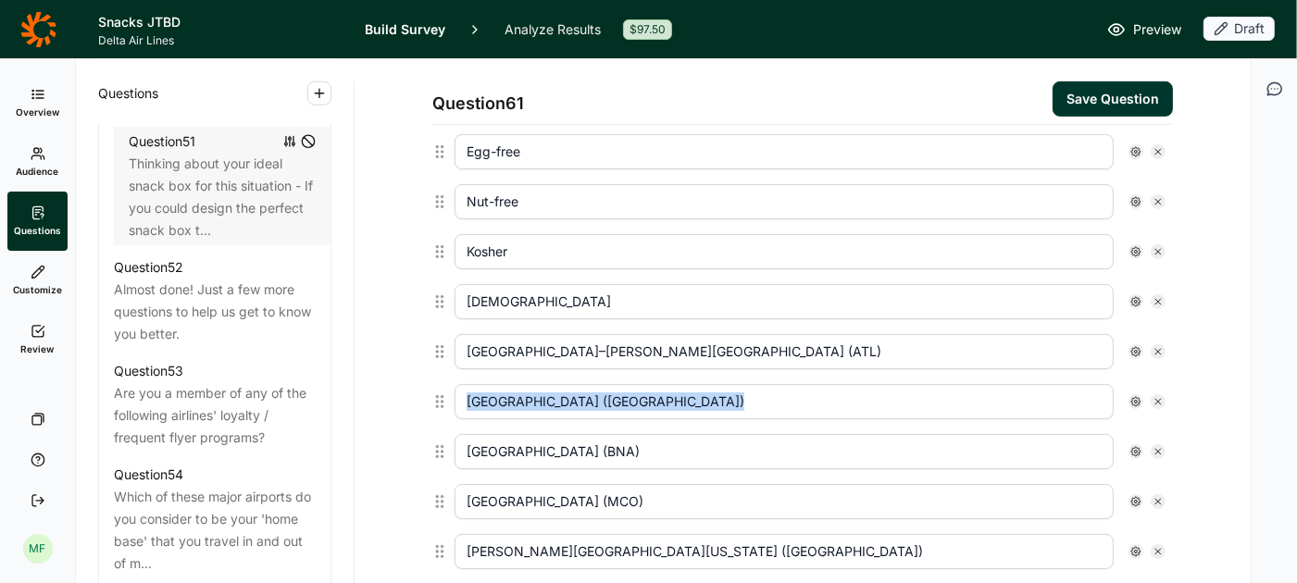
click at [1158, 346] on icon at bounding box center [1158, 351] width 11 height 11
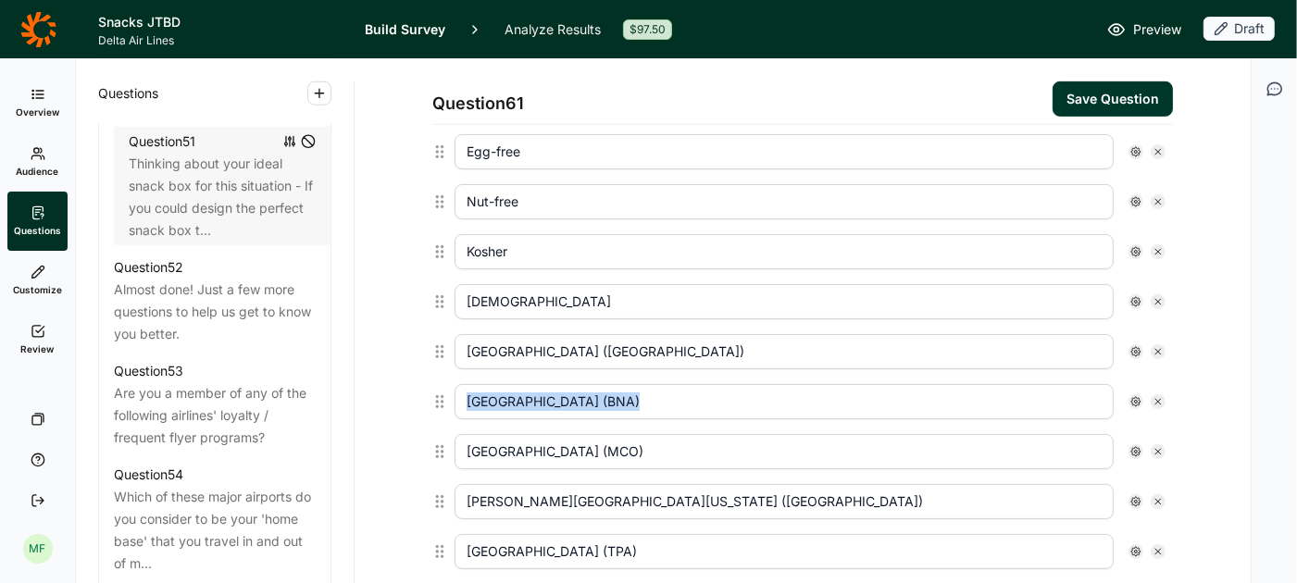
click at [1158, 346] on icon at bounding box center [1158, 351] width 11 height 11
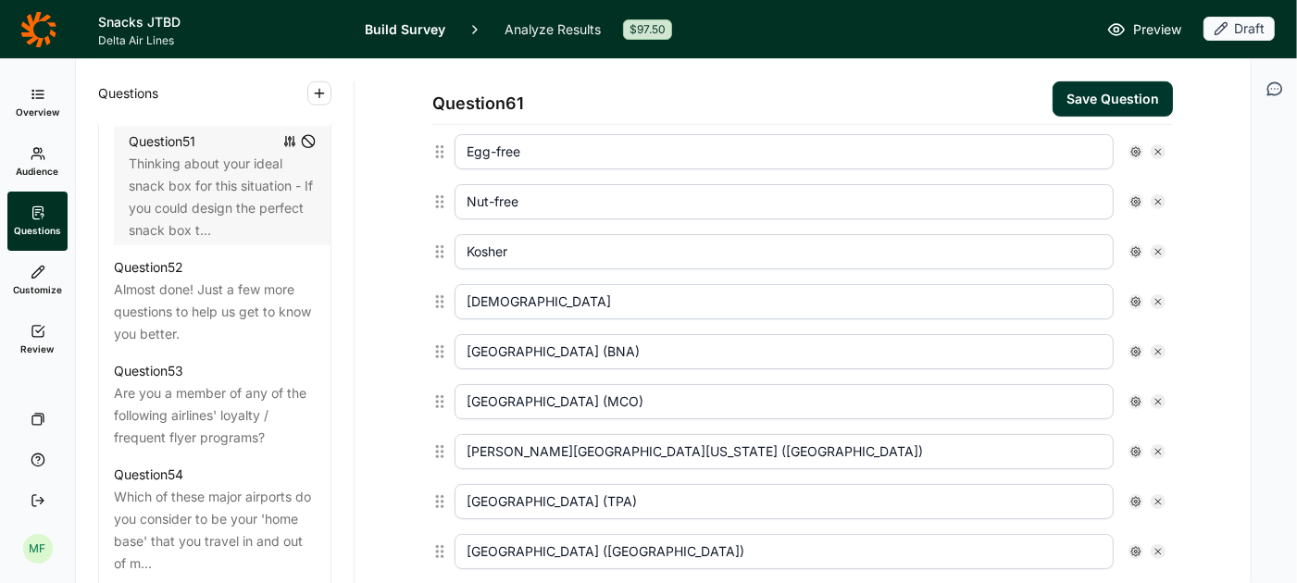
click at [1158, 346] on icon at bounding box center [1158, 351] width 11 height 11
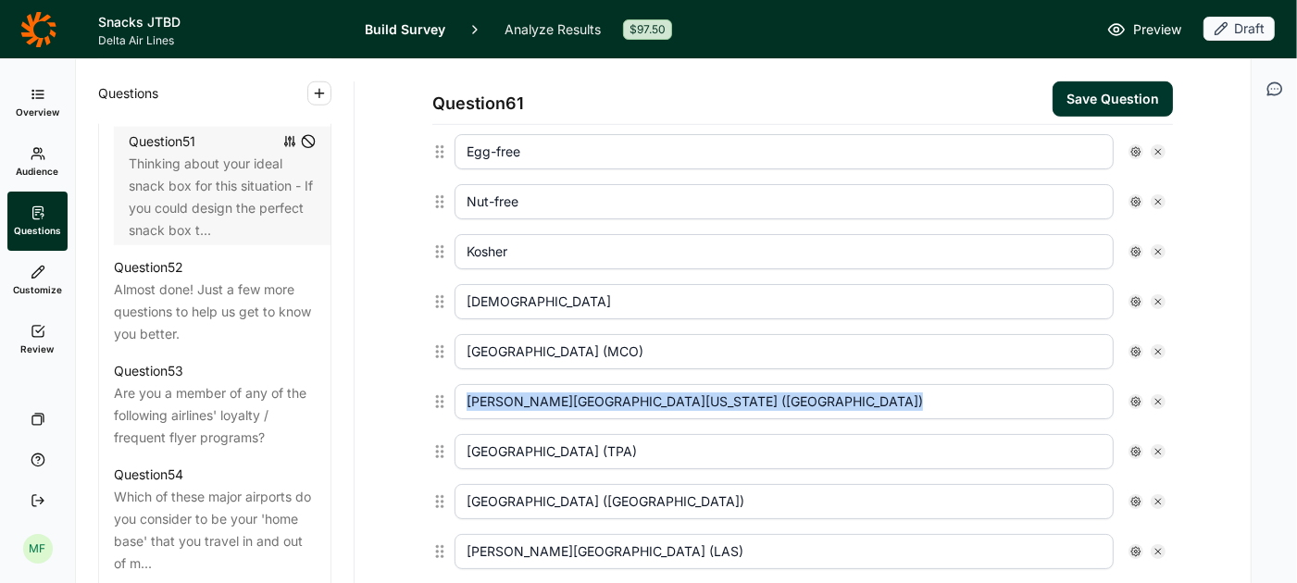
click at [1158, 346] on icon at bounding box center [1158, 351] width 11 height 11
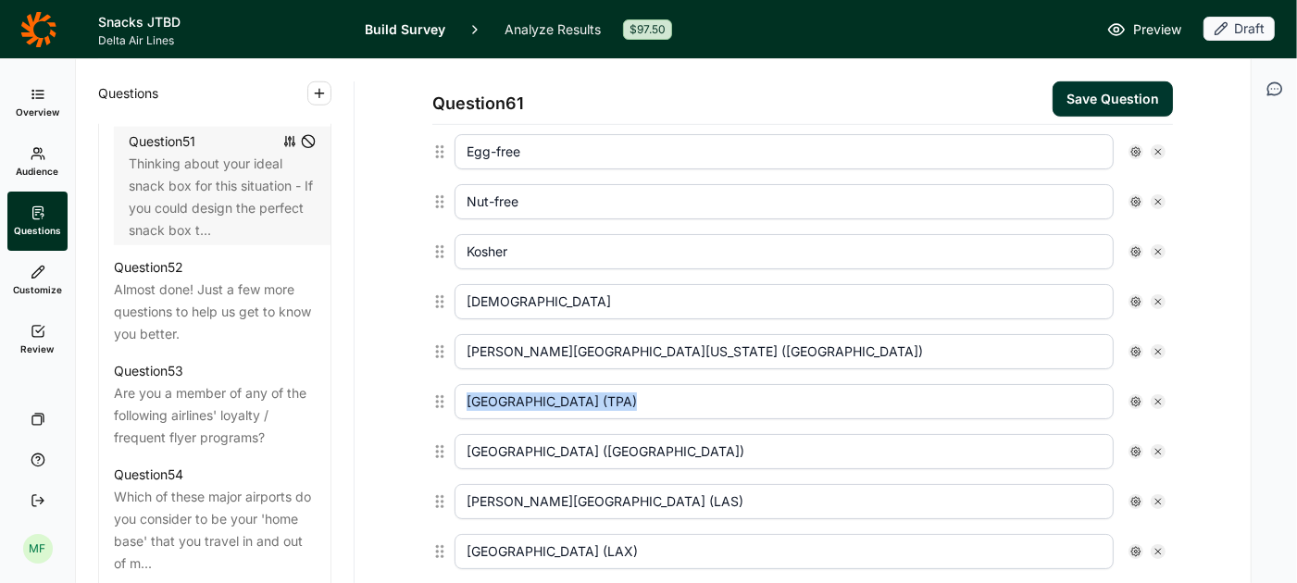
click at [1158, 346] on icon at bounding box center [1158, 351] width 11 height 11
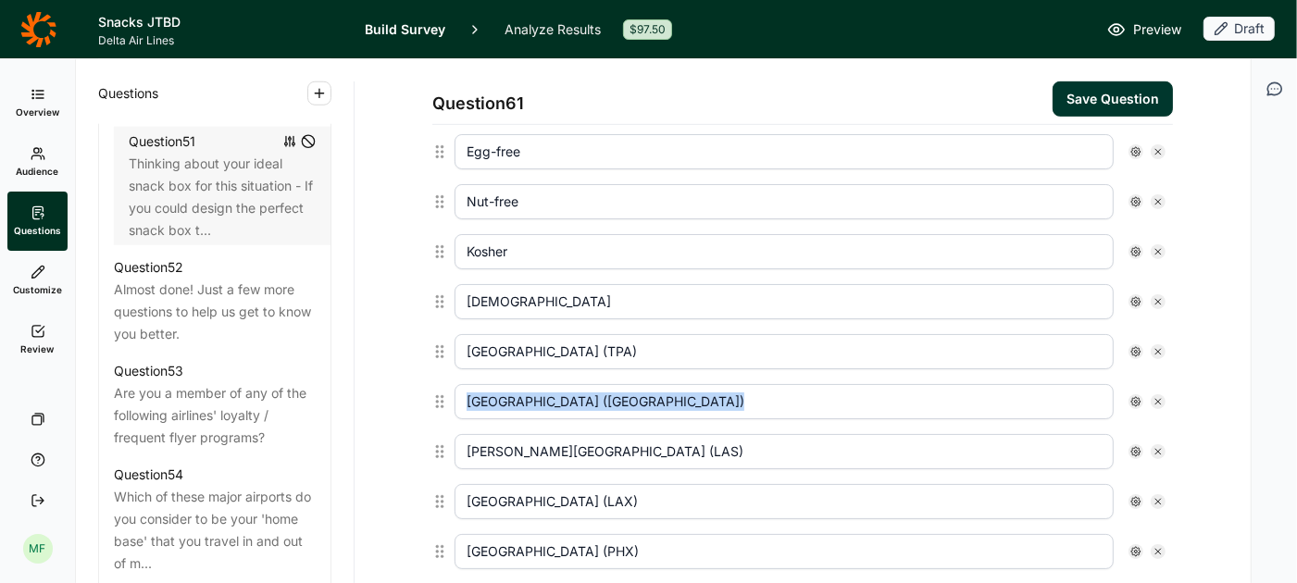
click at [1158, 346] on icon at bounding box center [1158, 351] width 11 height 11
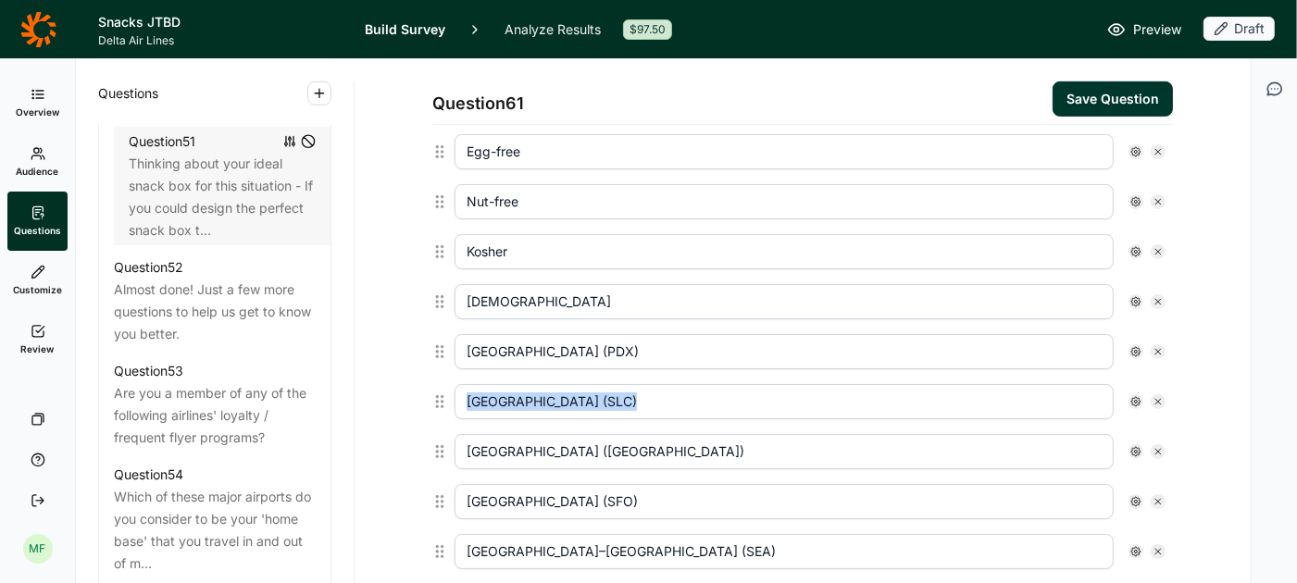
click at [1158, 346] on icon at bounding box center [1158, 351] width 11 height 11
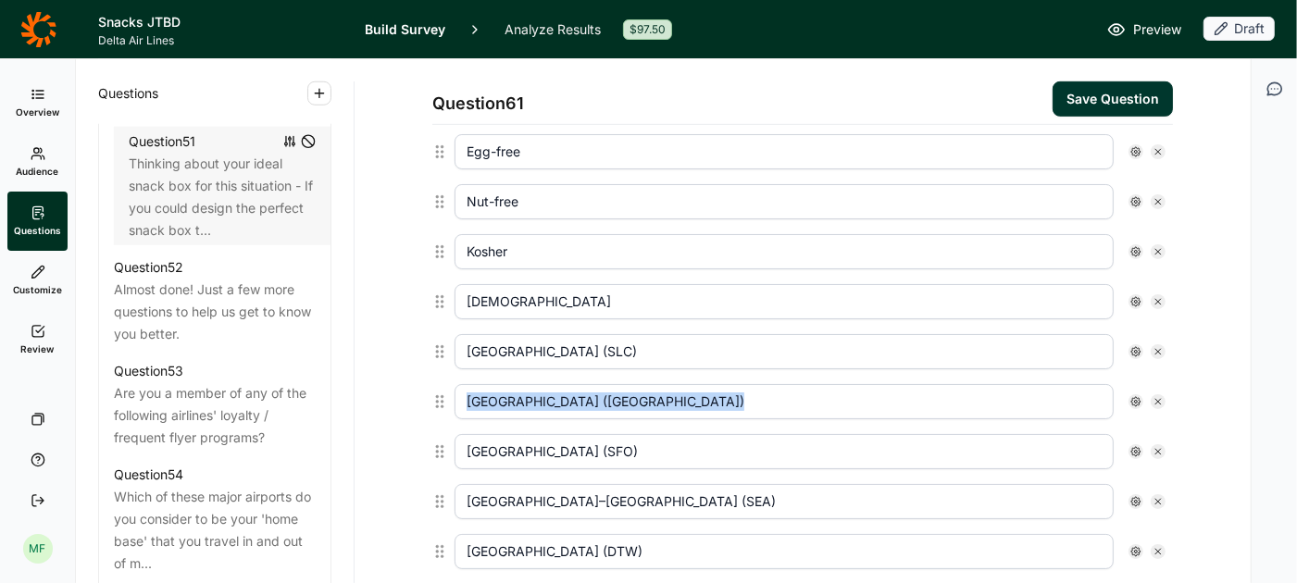
click at [1158, 346] on icon at bounding box center [1158, 351] width 11 height 11
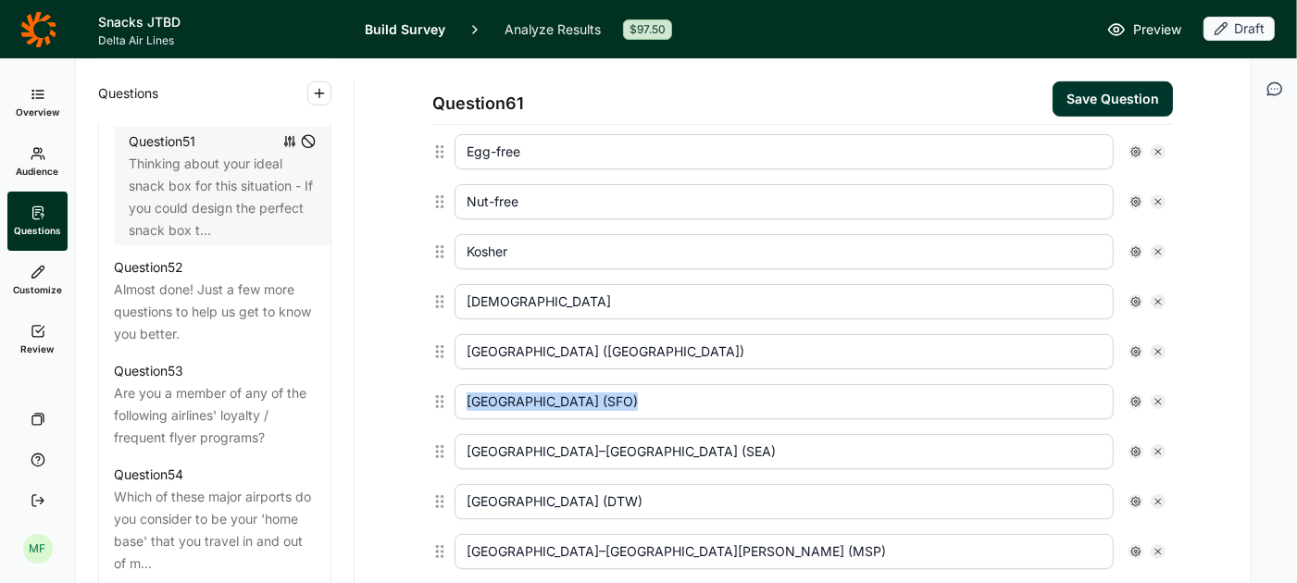
click at [1158, 346] on icon at bounding box center [1158, 351] width 11 height 11
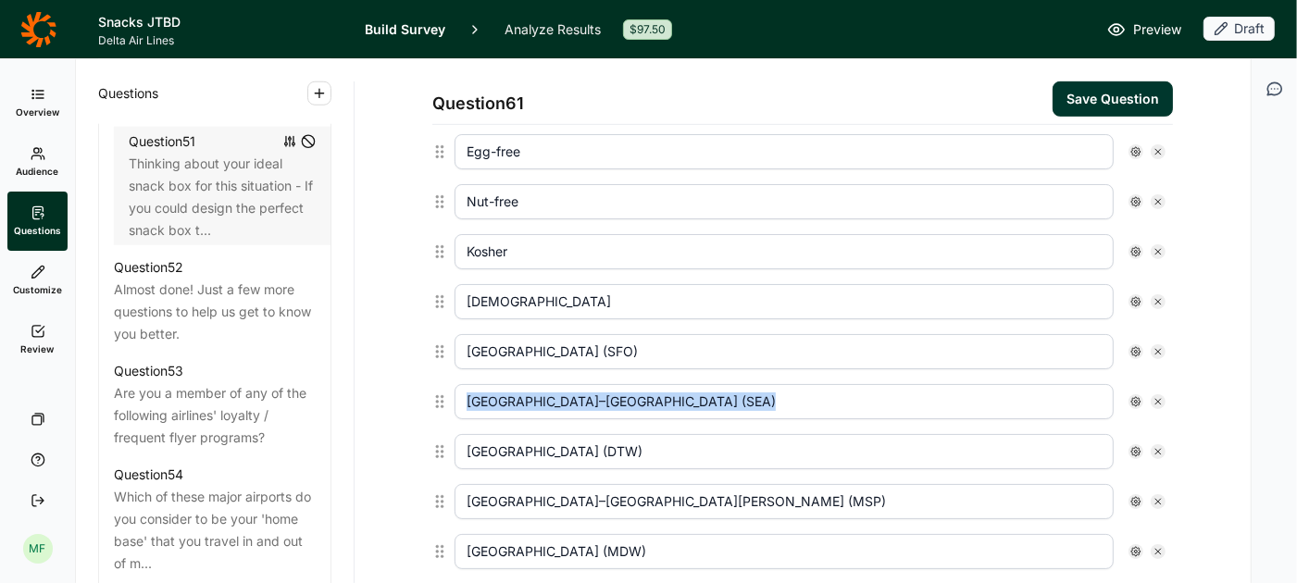
click at [1158, 346] on icon at bounding box center [1158, 351] width 11 height 11
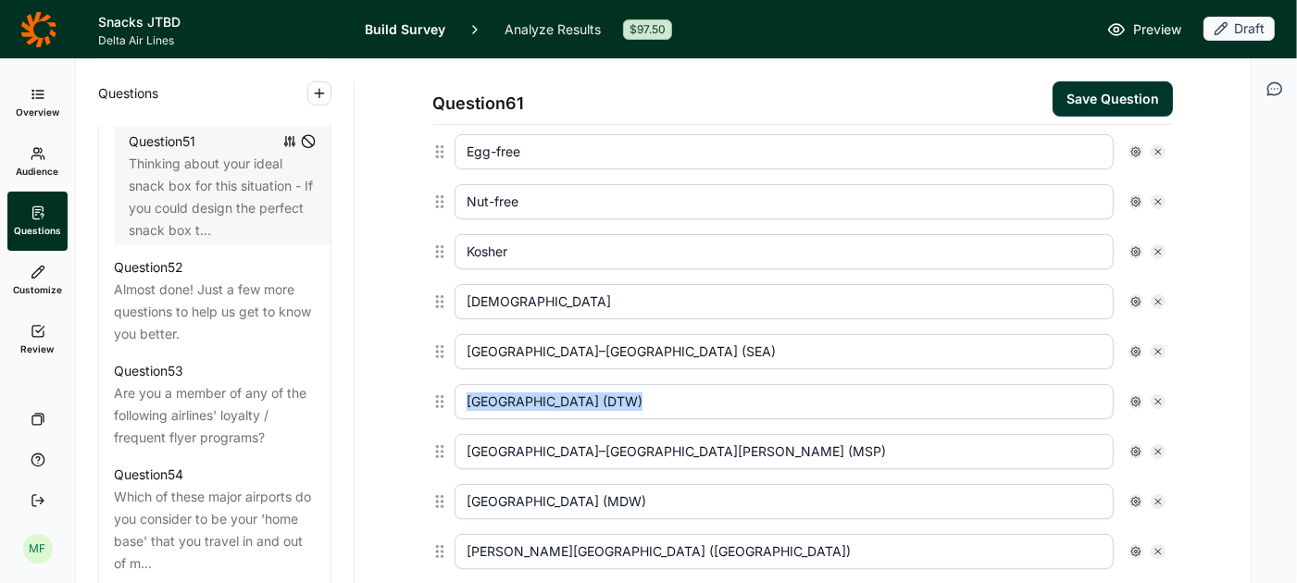
click at [1158, 346] on icon at bounding box center [1158, 351] width 11 height 11
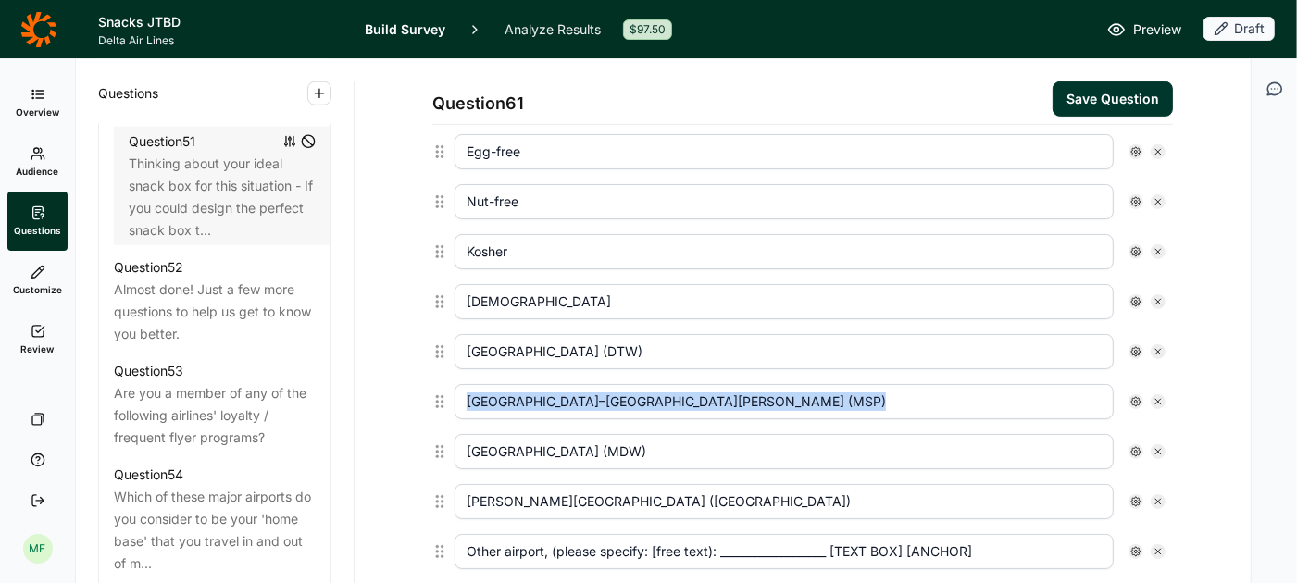
click at [1158, 346] on icon at bounding box center [1158, 351] width 11 height 11
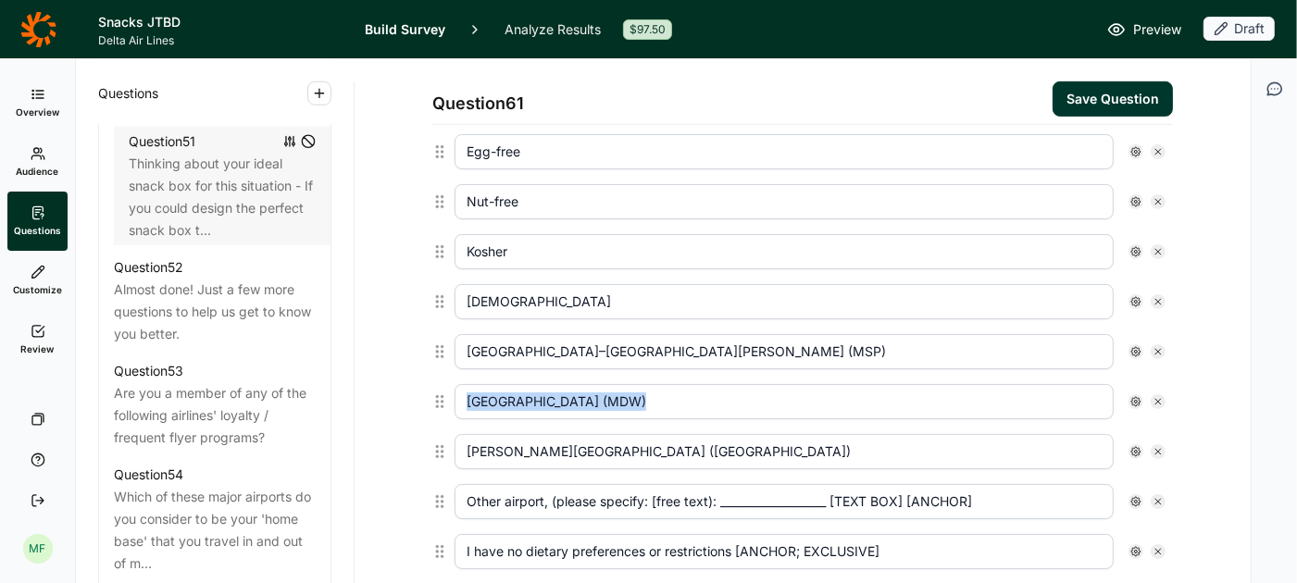
click at [1158, 346] on icon at bounding box center [1158, 351] width 11 height 11
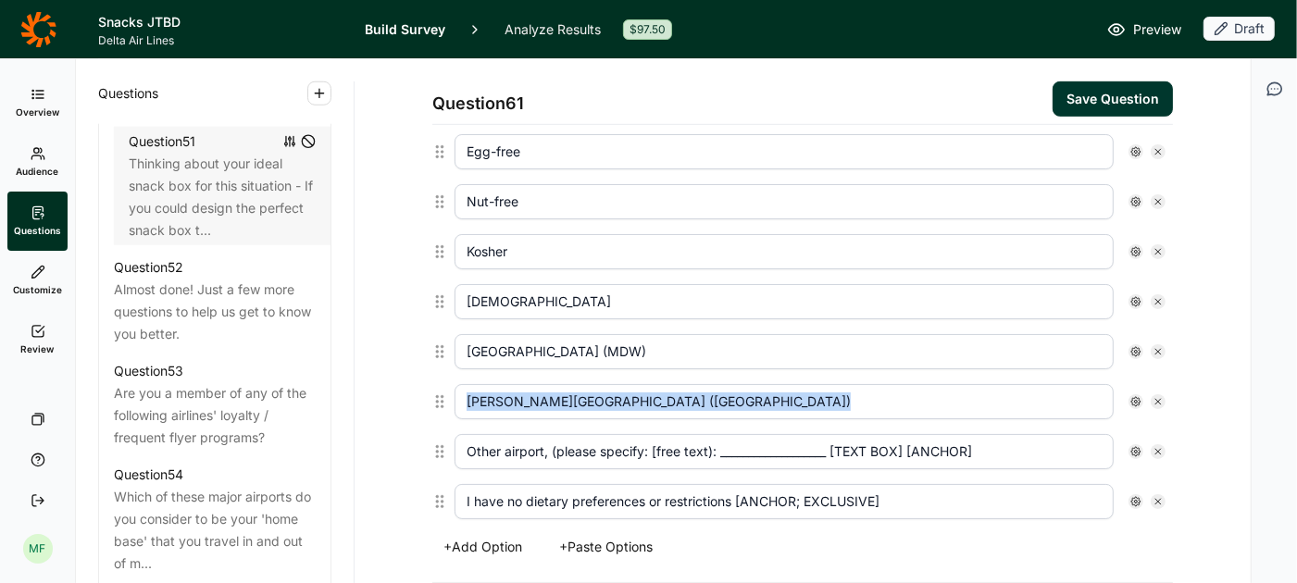
click at [1158, 346] on icon at bounding box center [1158, 351] width 11 height 11
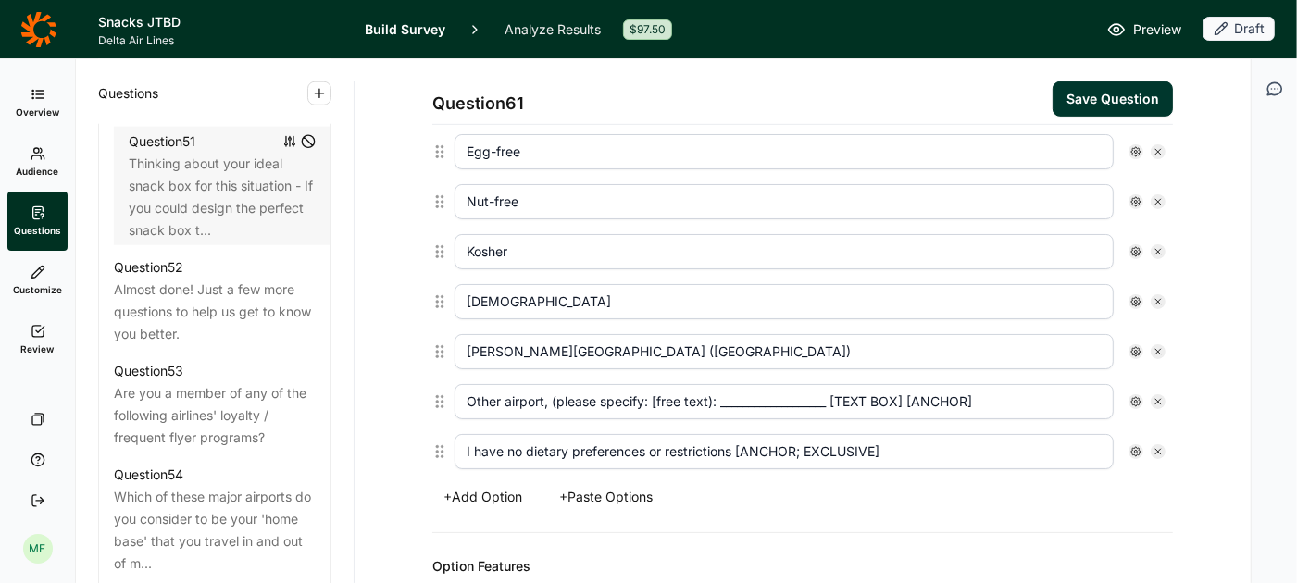
click at [1157, 346] on icon at bounding box center [1158, 351] width 11 height 11
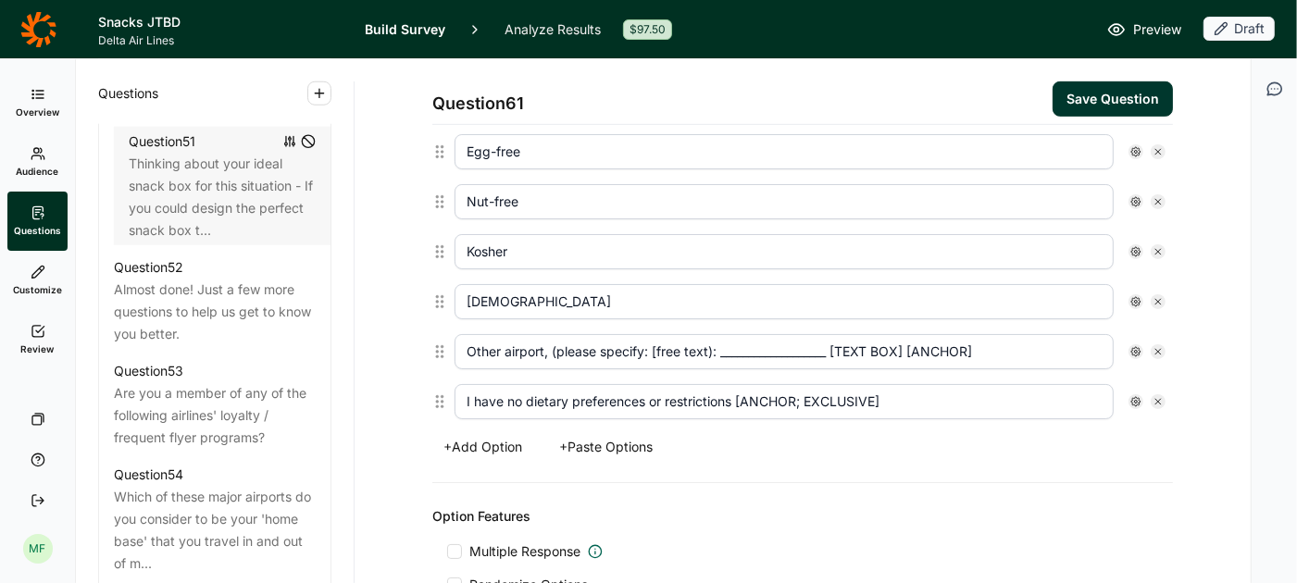
click at [521, 350] on input "Other airport, (please specify: [free text): ___________________ [TEXT BOX] [AN…" at bounding box center [784, 351] width 659 height 35
click at [521, 338] on input "Other airport, (please specify: [free text): ___________________ [TEXT BOX] [AN…" at bounding box center [784, 351] width 659 height 35
click at [945, 347] on input "Other, (please specify: [free text): ___________________ [TEXT BOX] [ANCHOR]" at bounding box center [784, 351] width 659 height 35
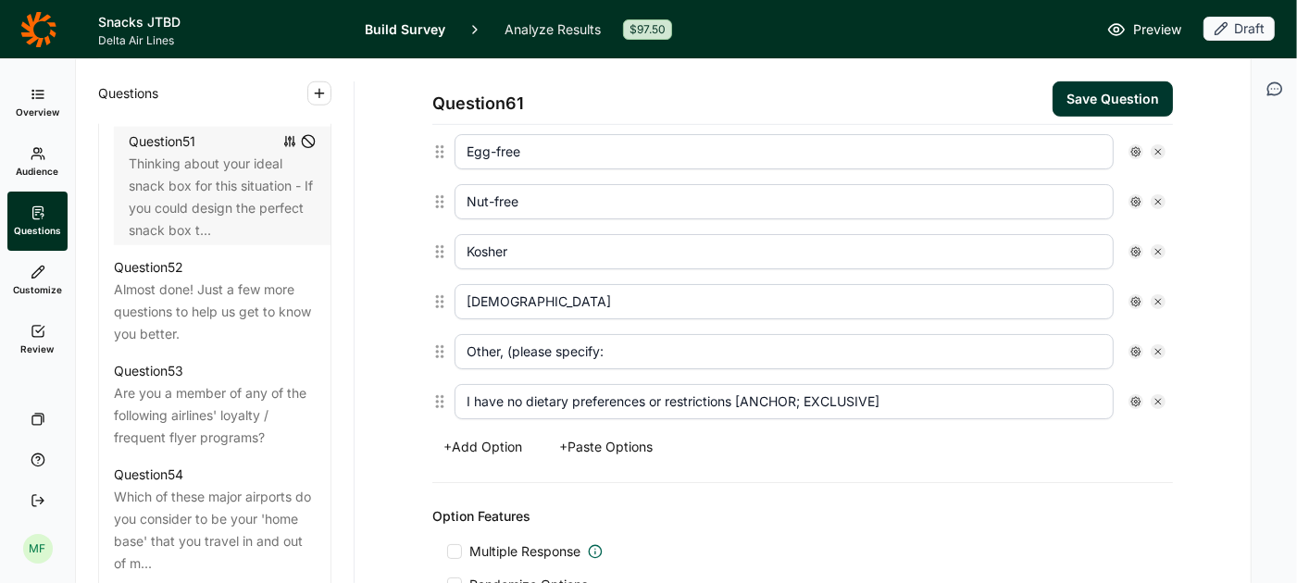
click at [1137, 346] on icon at bounding box center [1136, 351] width 11 height 11
click at [1151, 423] on div at bounding box center [1152, 424] width 15 height 15
click at [1145, 424] on input "Free Text" at bounding box center [1145, 424] width 0 height 0
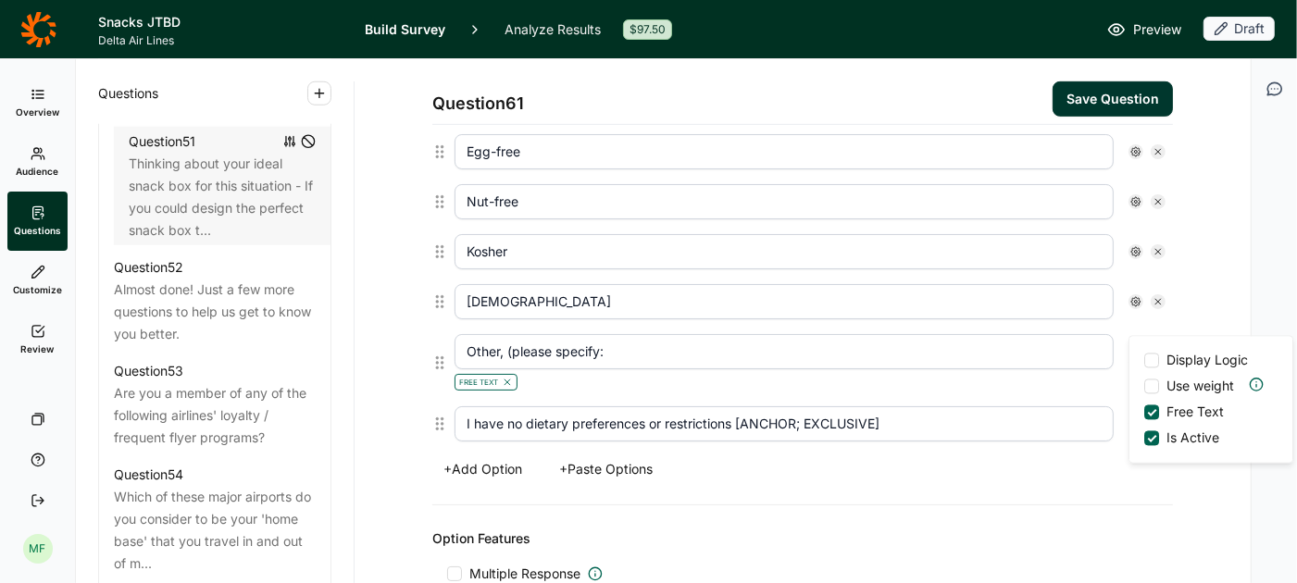
scroll to position [808, 0]
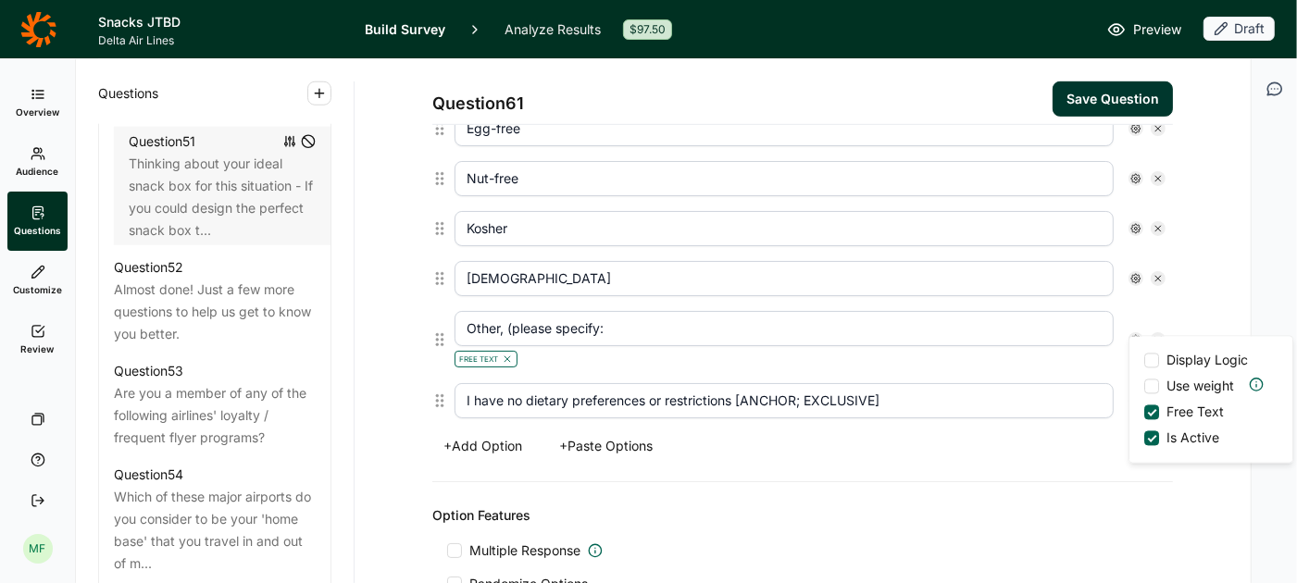
click at [1101, 460] on div "Options Vegetarian Vegan Dairy-free Gluten-free Low carb Egg-free Nut-free Kosh…" at bounding box center [802, 145] width 741 height 673
click at [1139, 335] on use at bounding box center [1136, 339] width 9 height 9
click at [1084, 441] on div "+ Add Option + Paste Options" at bounding box center [802, 446] width 741 height 26
drag, startPoint x: 908, startPoint y: 386, endPoint x: 758, endPoint y: 381, distance: 150.1
click at [758, 383] on input "I have no dietary preferences or restrictions [ANCHOR; EXCLUSIVE]" at bounding box center [784, 400] width 659 height 35
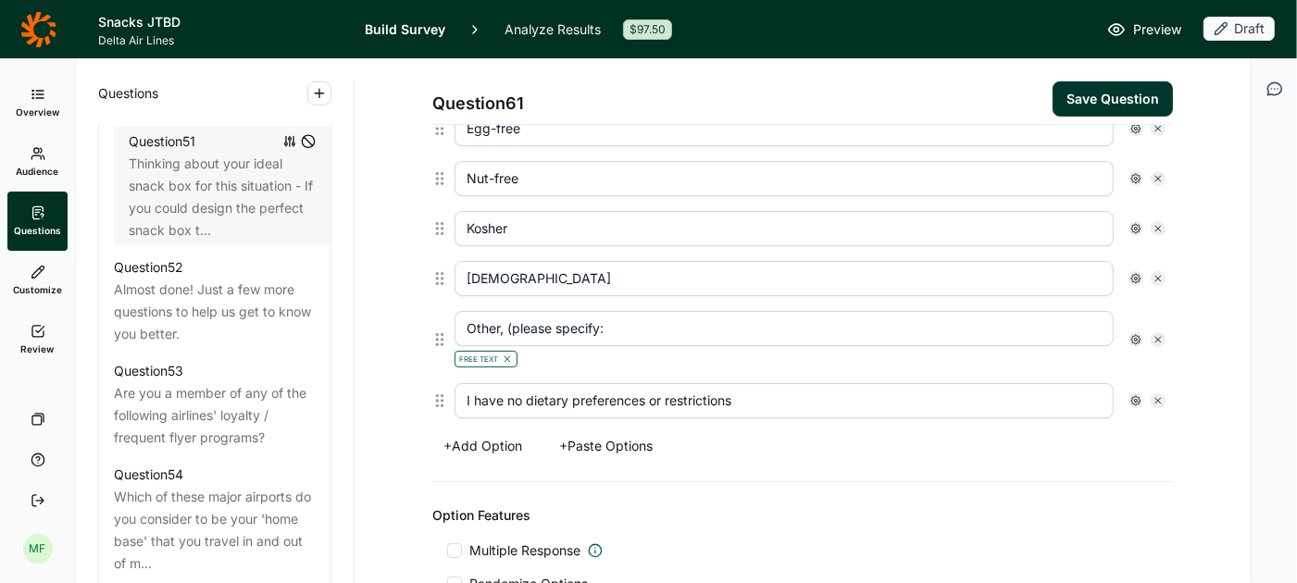
click at [1134, 395] on icon at bounding box center [1136, 400] width 11 height 11
click at [1070, 505] on div "Option Features" at bounding box center [802, 516] width 741 height 22
click at [1122, 101] on button "Save Question" at bounding box center [1113, 98] width 120 height 35
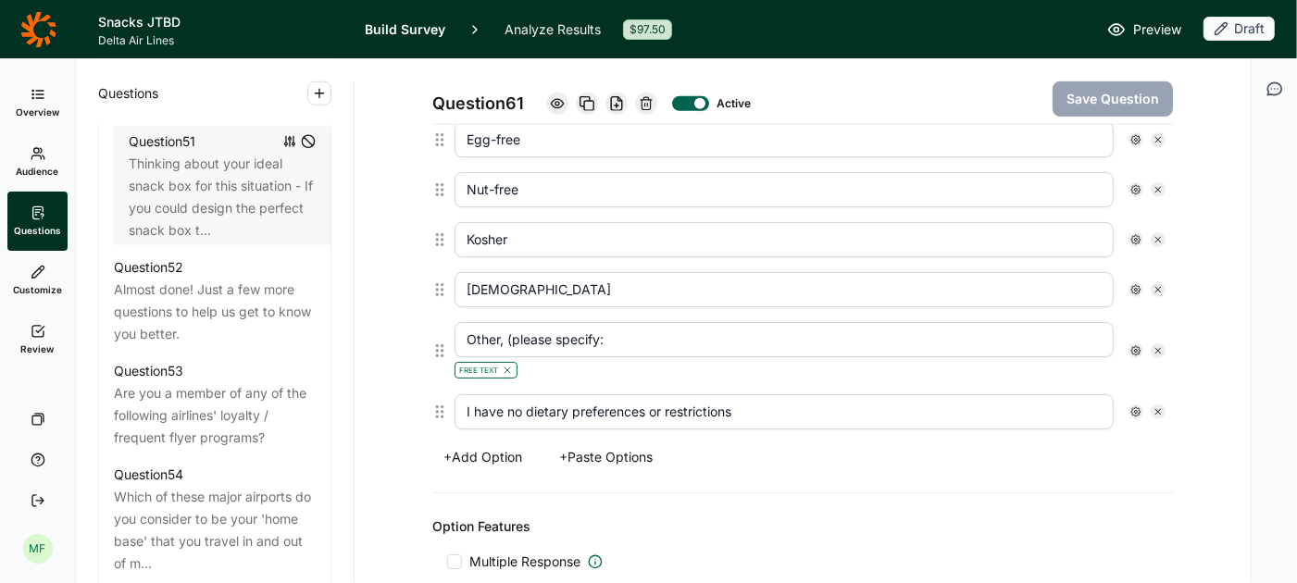
scroll to position [826, 0]
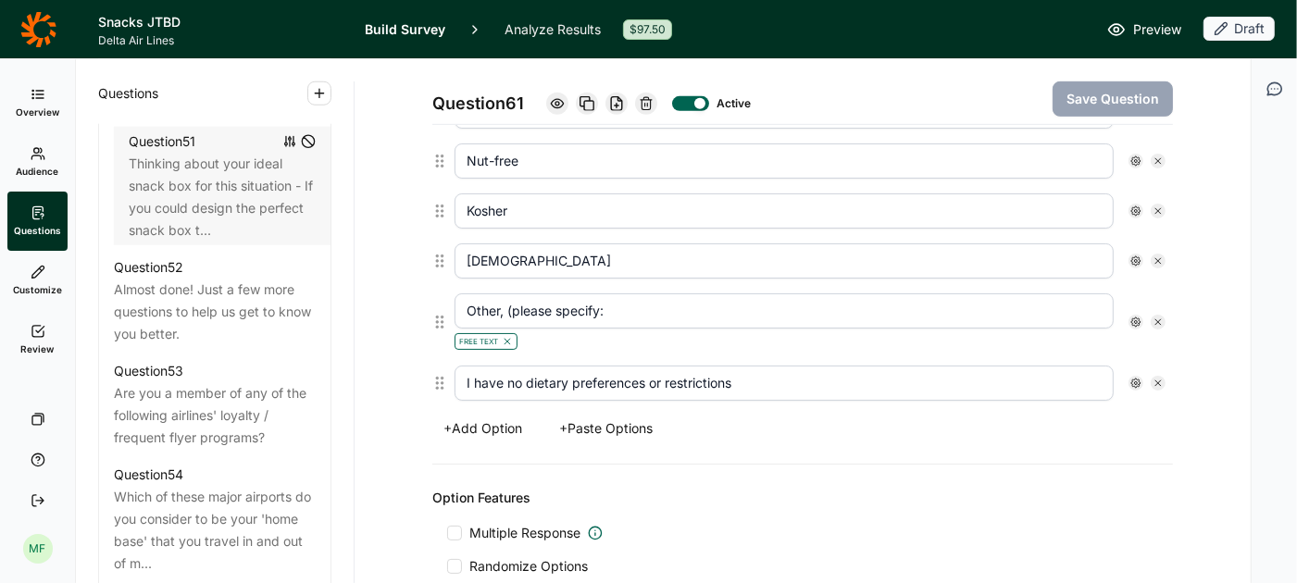
click at [601, 306] on input "Other, (please specify:" at bounding box center [784, 311] width 659 height 35
click at [1089, 95] on button "Save Question" at bounding box center [1113, 98] width 120 height 35
click at [1133, 317] on icon at bounding box center [1136, 322] width 11 height 11
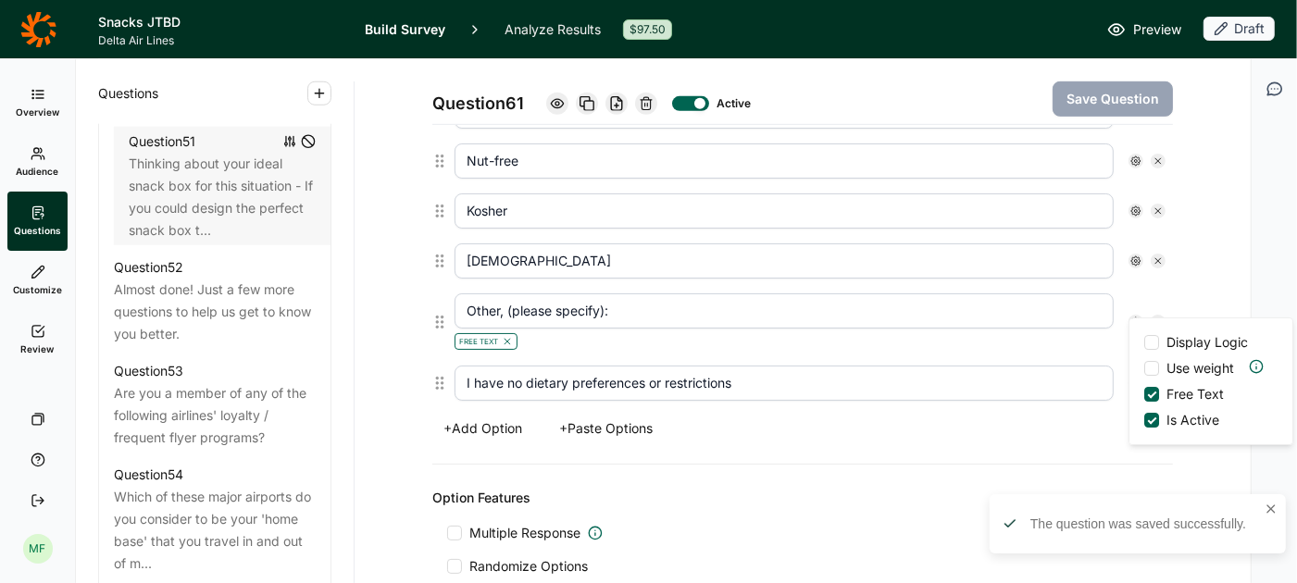
click at [971, 429] on div "Options Vegetarian Vegan Dairy-free Gluten-free Low carb Egg-free Nut-free Kosh…" at bounding box center [802, 128] width 741 height 673
click at [1140, 379] on use at bounding box center [1136, 383] width 9 height 9
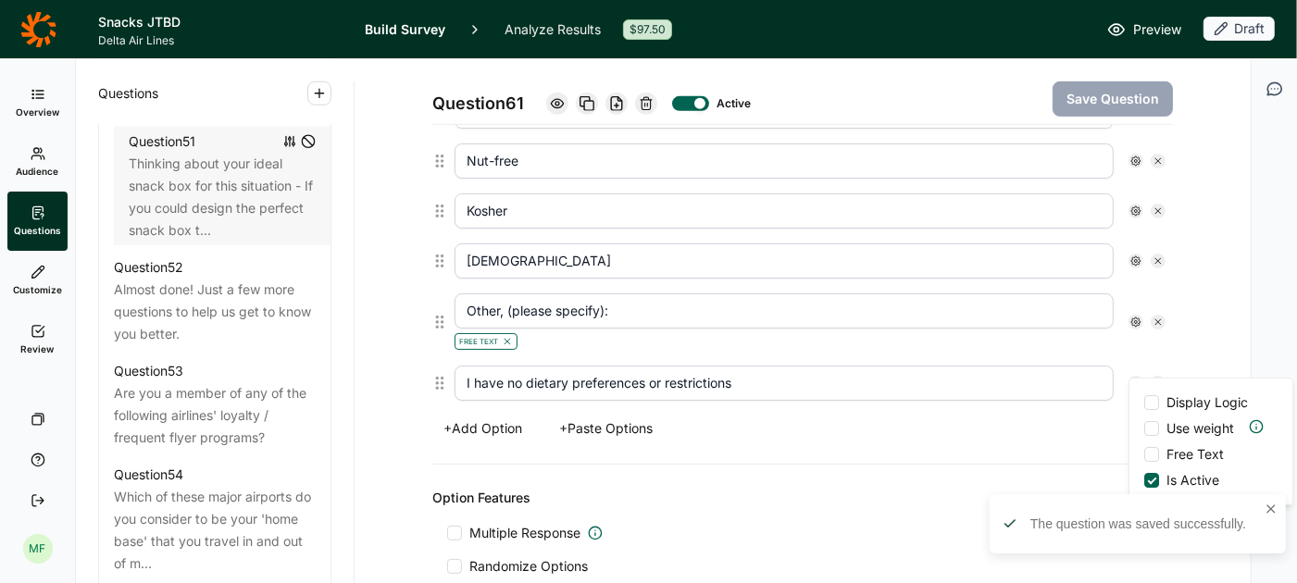
click at [997, 465] on div "Option Features Multiple Response Randomize Options Display X of Y Carry Forward" at bounding box center [802, 565] width 741 height 201
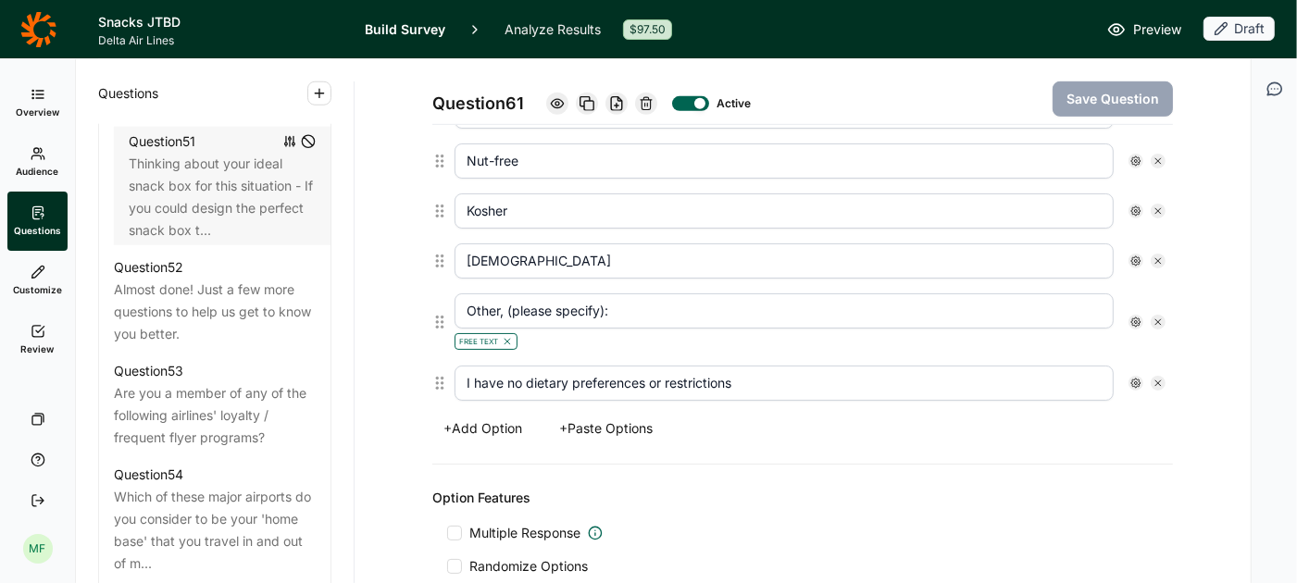
click at [1274, 88] on icon "button" at bounding box center [1275, 89] width 19 height 19
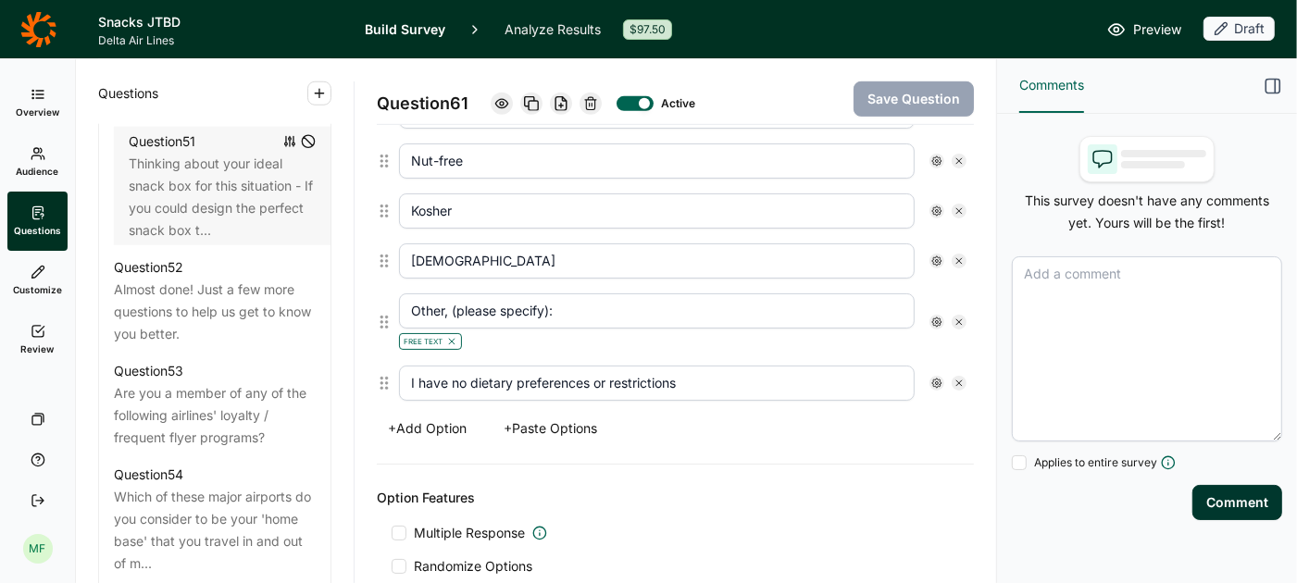
click at [1083, 266] on textarea at bounding box center [1147, 349] width 270 height 185
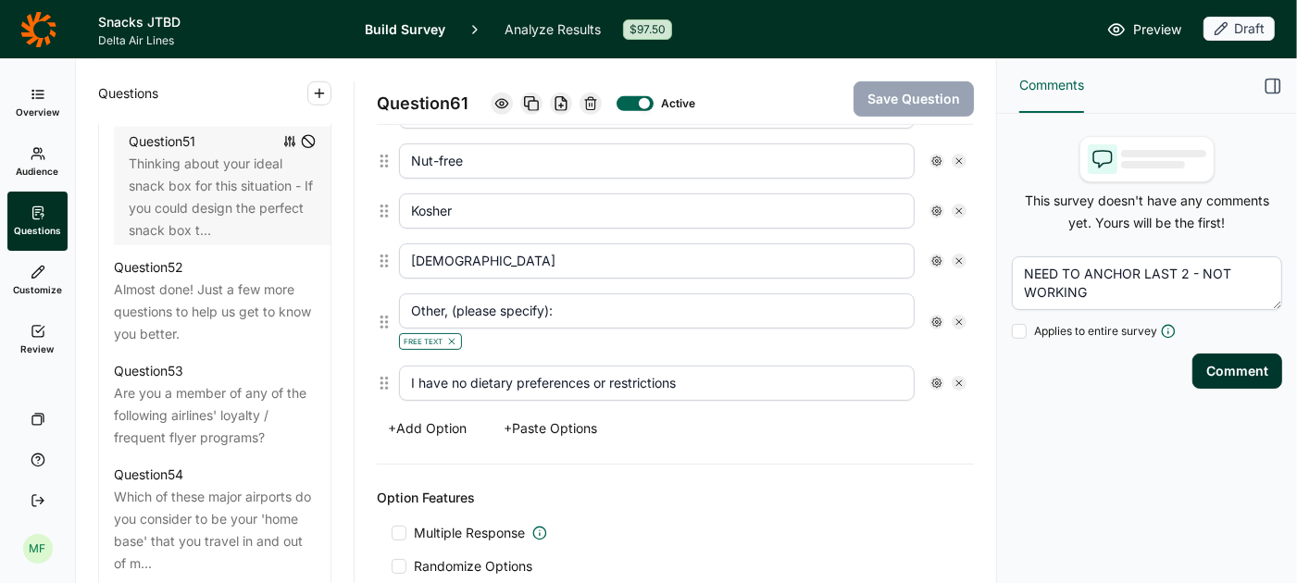
click at [1229, 374] on button "Comment" at bounding box center [1238, 371] width 90 height 35
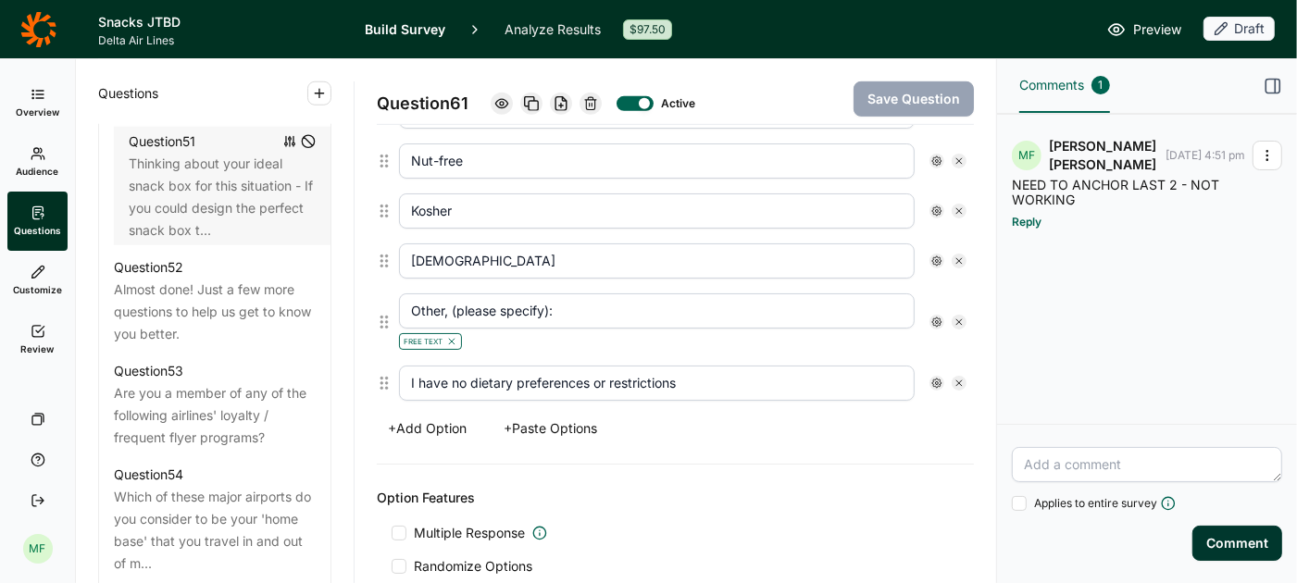
click at [1272, 87] on icon "button" at bounding box center [1273, 86] width 19 height 19
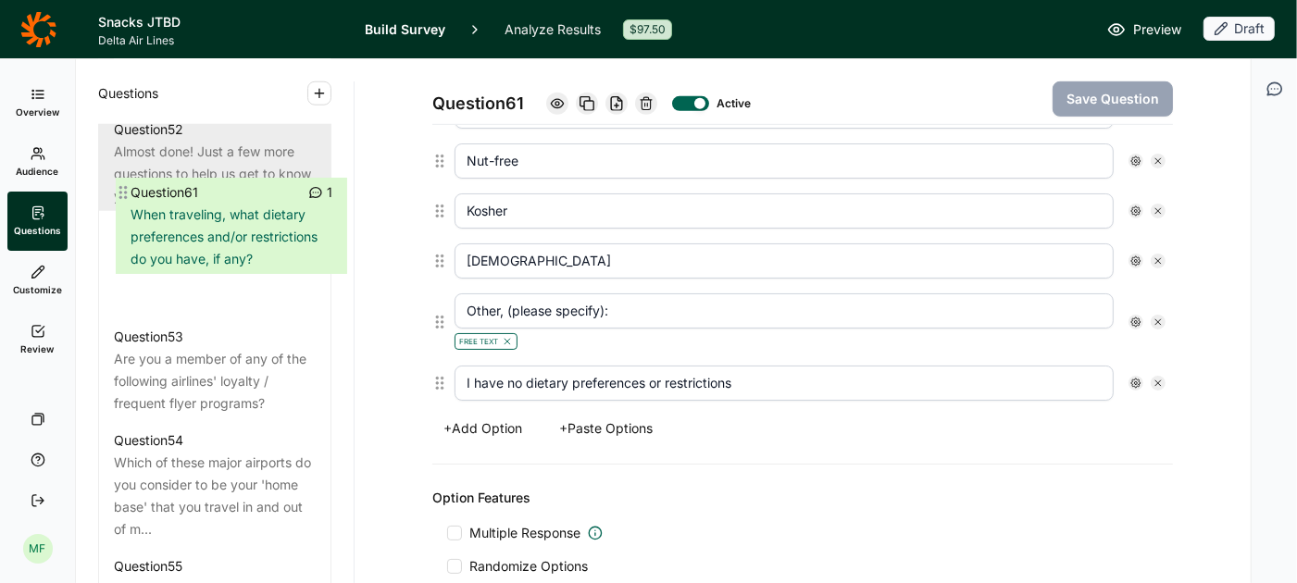
scroll to position [6613, 0]
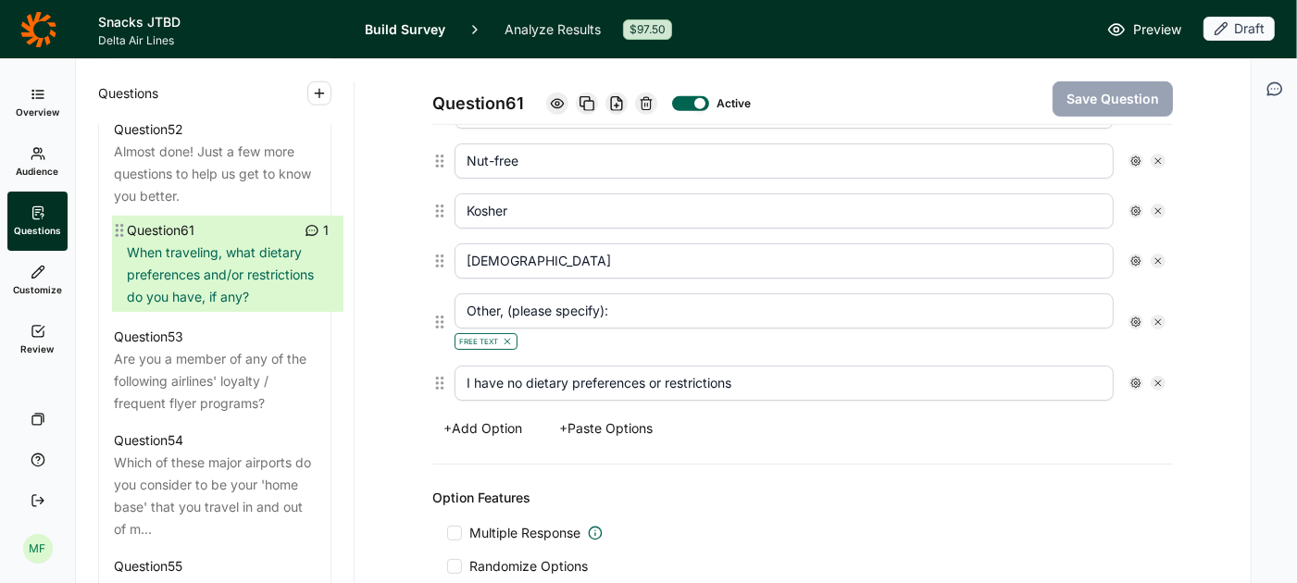
drag, startPoint x: 105, startPoint y: 282, endPoint x: 117, endPoint y: 229, distance: 54.1
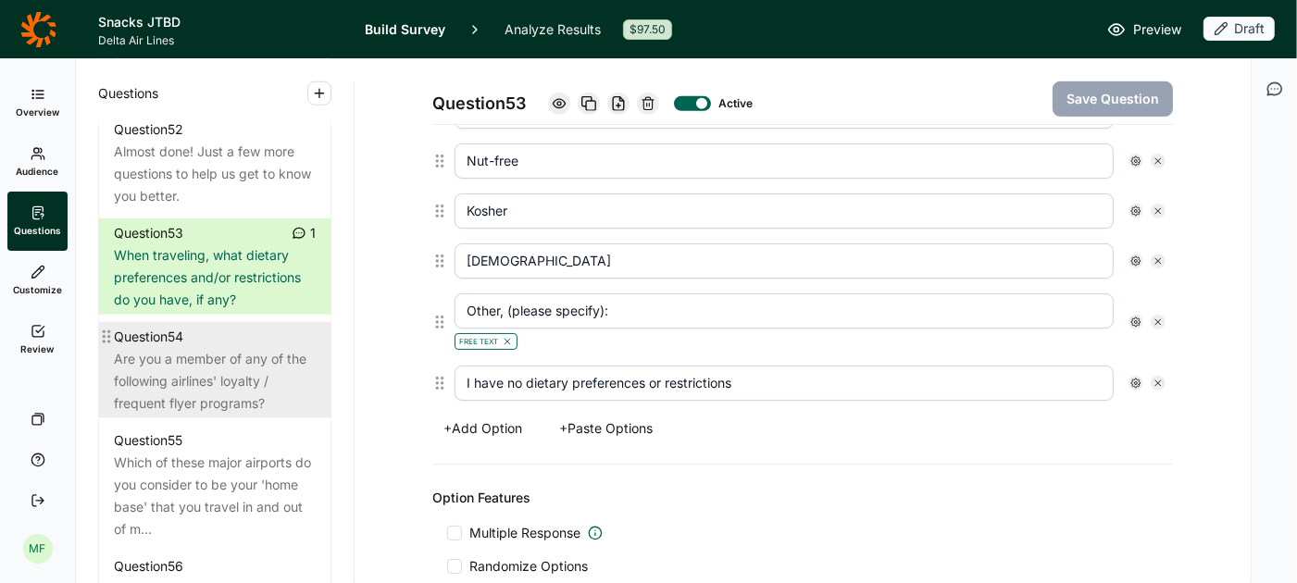
click at [198, 344] on div "Question 54" at bounding box center [215, 337] width 202 height 22
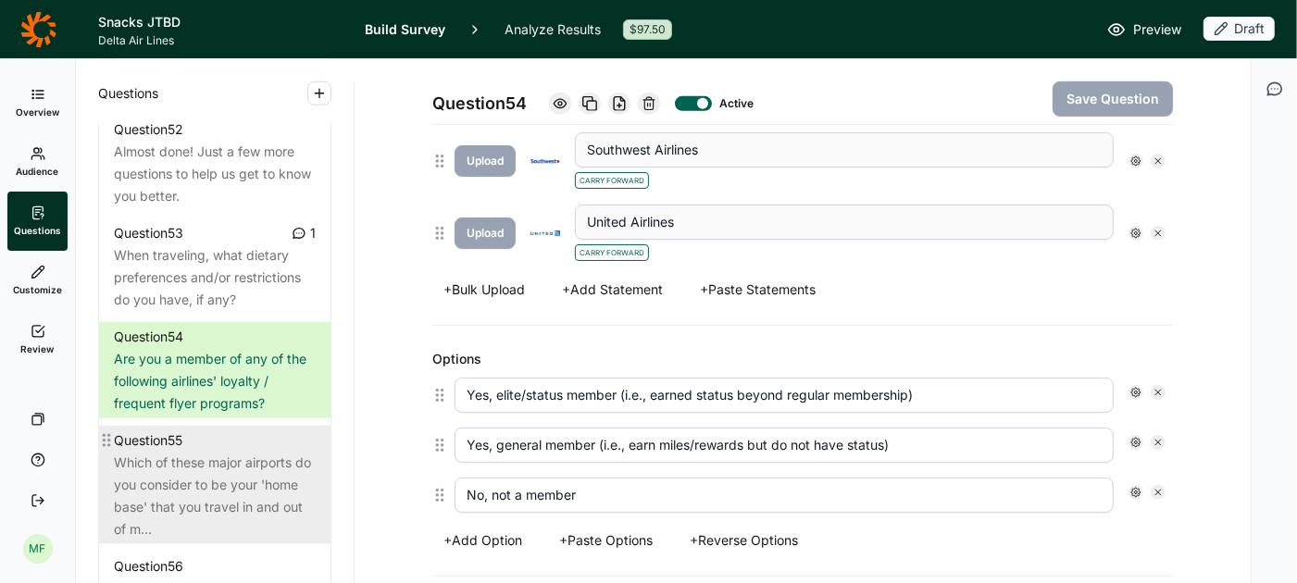
click at [177, 466] on div "Which of these major airports do you consider to be your 'home base' that you t…" at bounding box center [215, 496] width 202 height 89
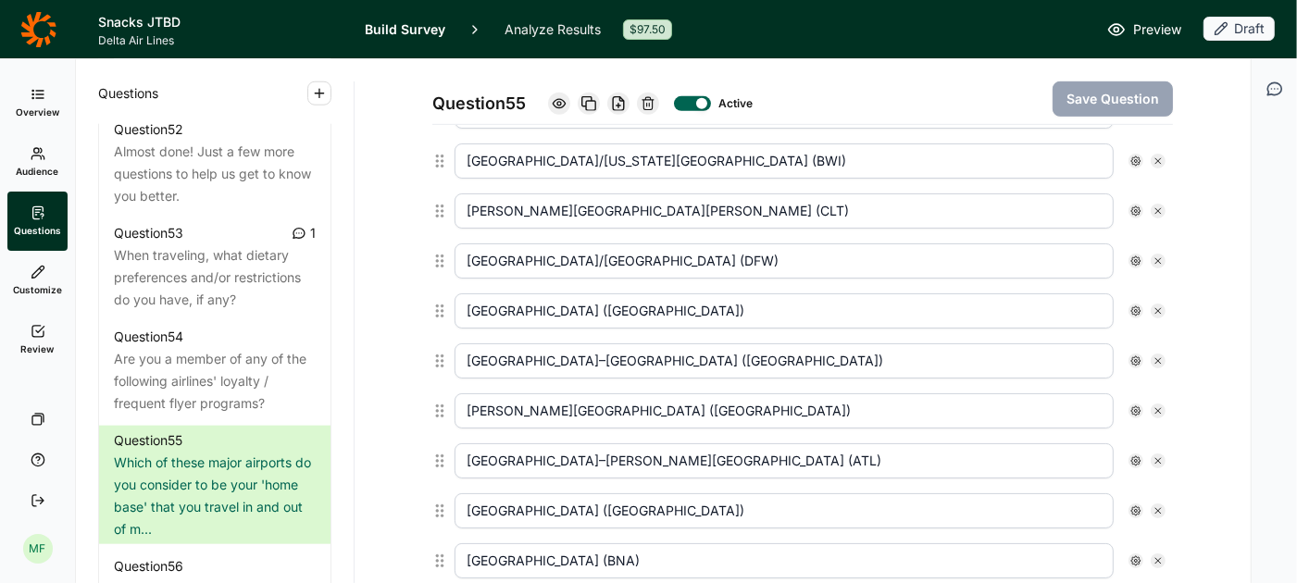
click at [653, 105] on use at bounding box center [648, 103] width 11 height 12
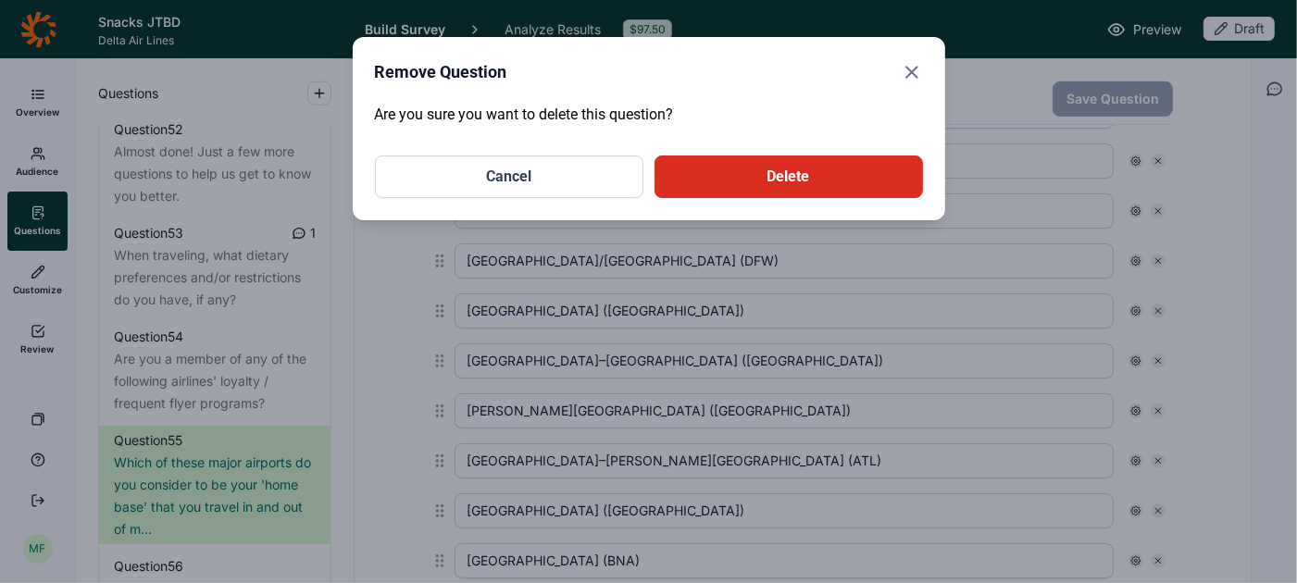
click at [757, 186] on button "Delete" at bounding box center [789, 177] width 269 height 43
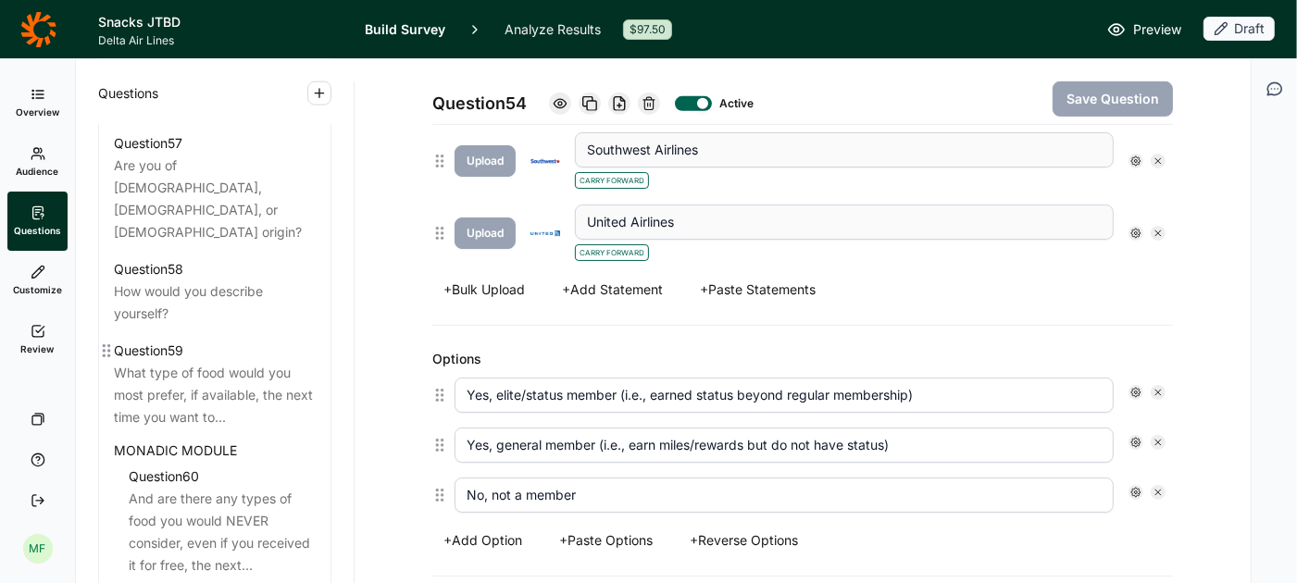
scroll to position [7030, 0]
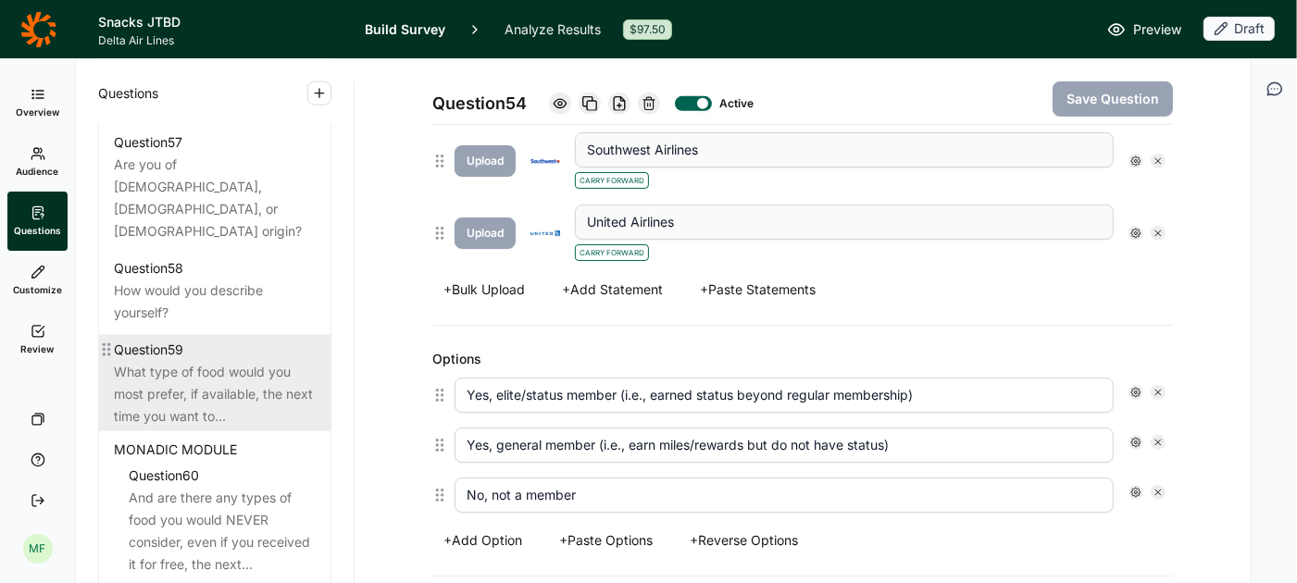
click at [270, 361] on div "What type of food would you most prefer, if available, the next time you want t…" at bounding box center [215, 394] width 202 height 67
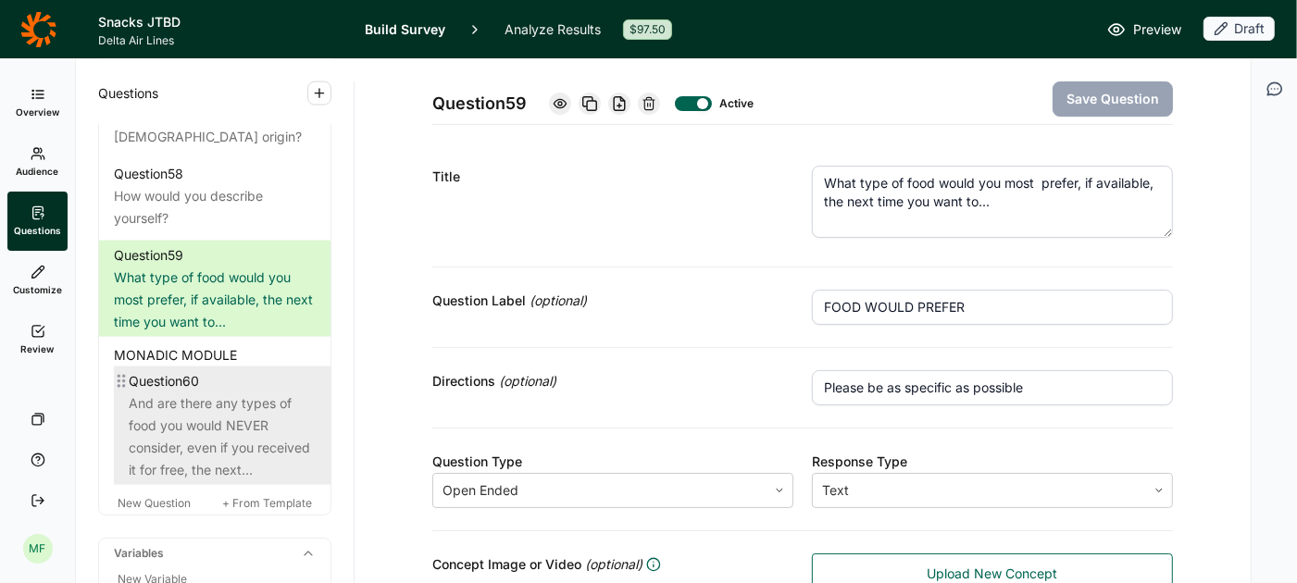
scroll to position [7113, 0]
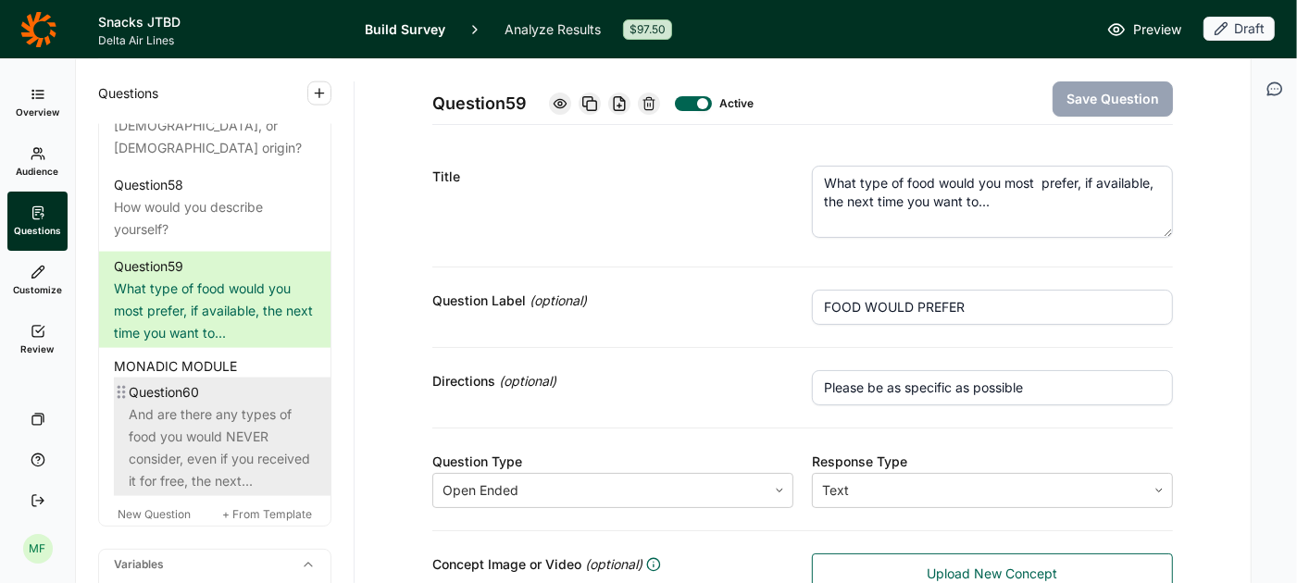
click at [235, 407] on div "And are there any types of food you would NEVER consider, even if you received …" at bounding box center [222, 448] width 187 height 89
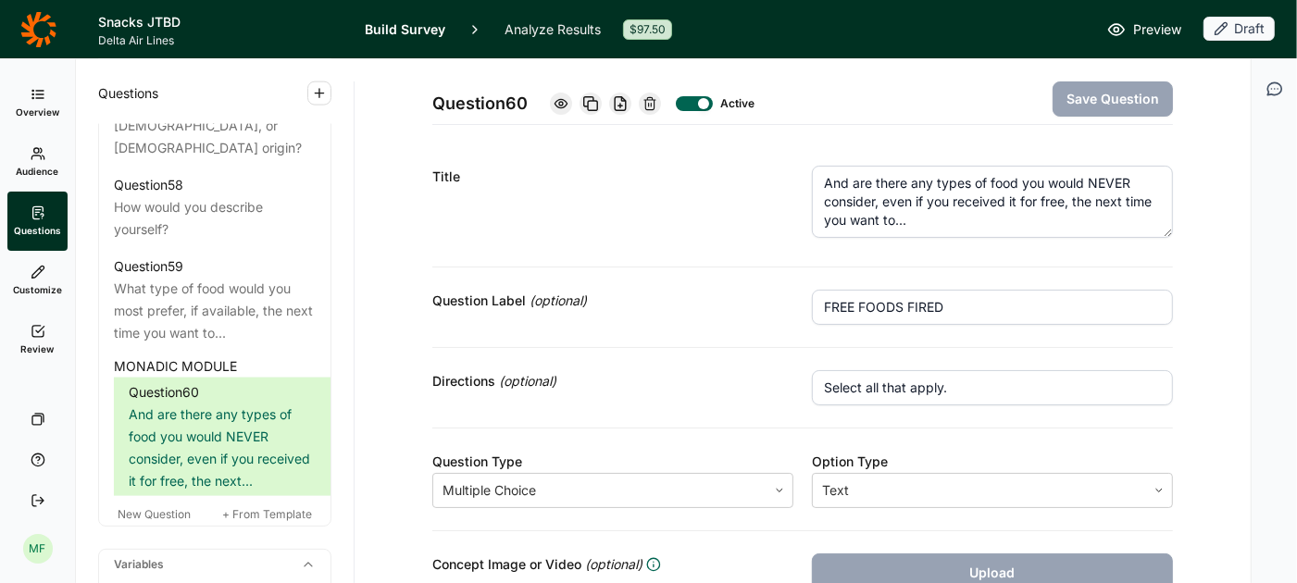
click at [651, 101] on icon at bounding box center [650, 103] width 15 height 15
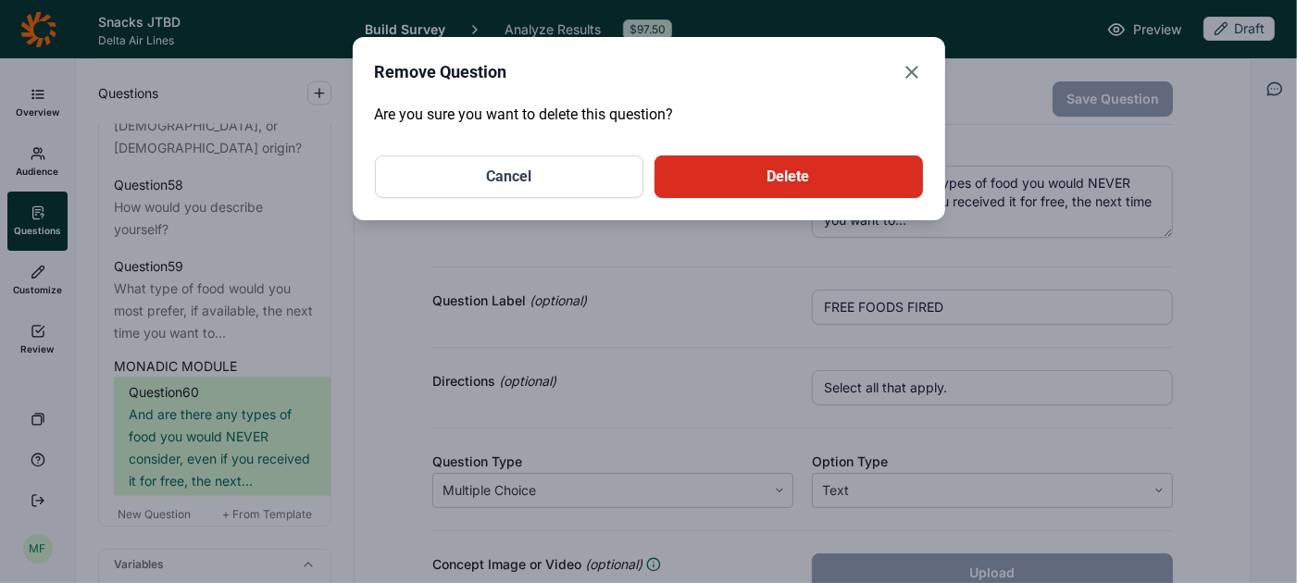
click at [795, 167] on button "Delete" at bounding box center [789, 177] width 269 height 43
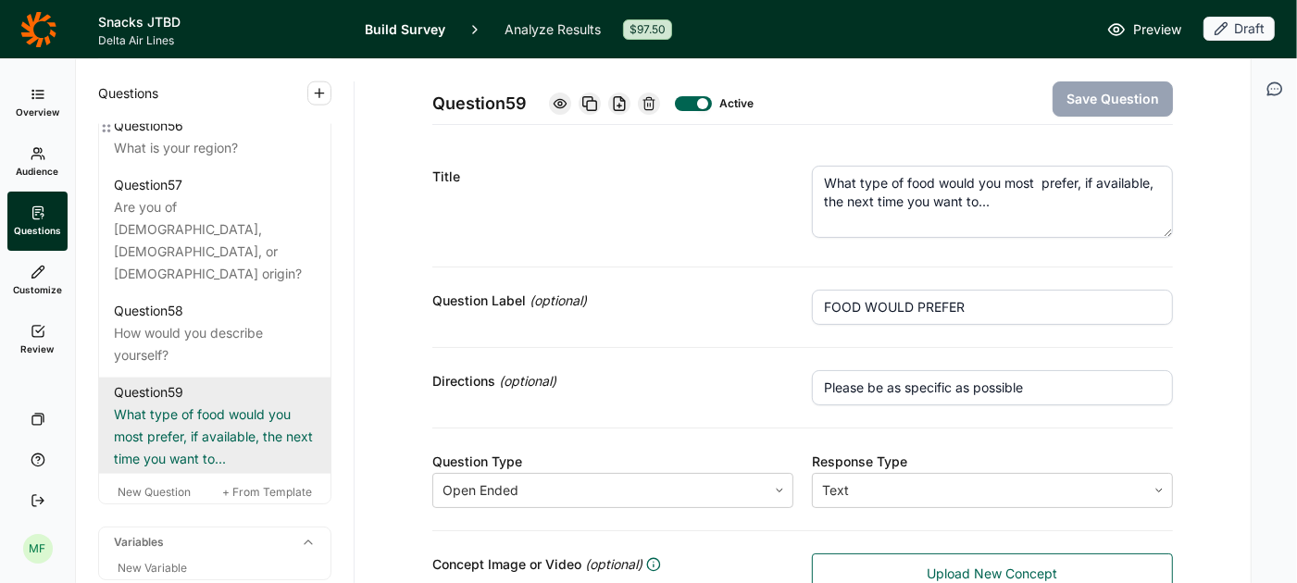
scroll to position [6989, 0]
click at [258, 402] on div "What type of food would you most prefer, if available, the next time you want t…" at bounding box center [215, 435] width 202 height 67
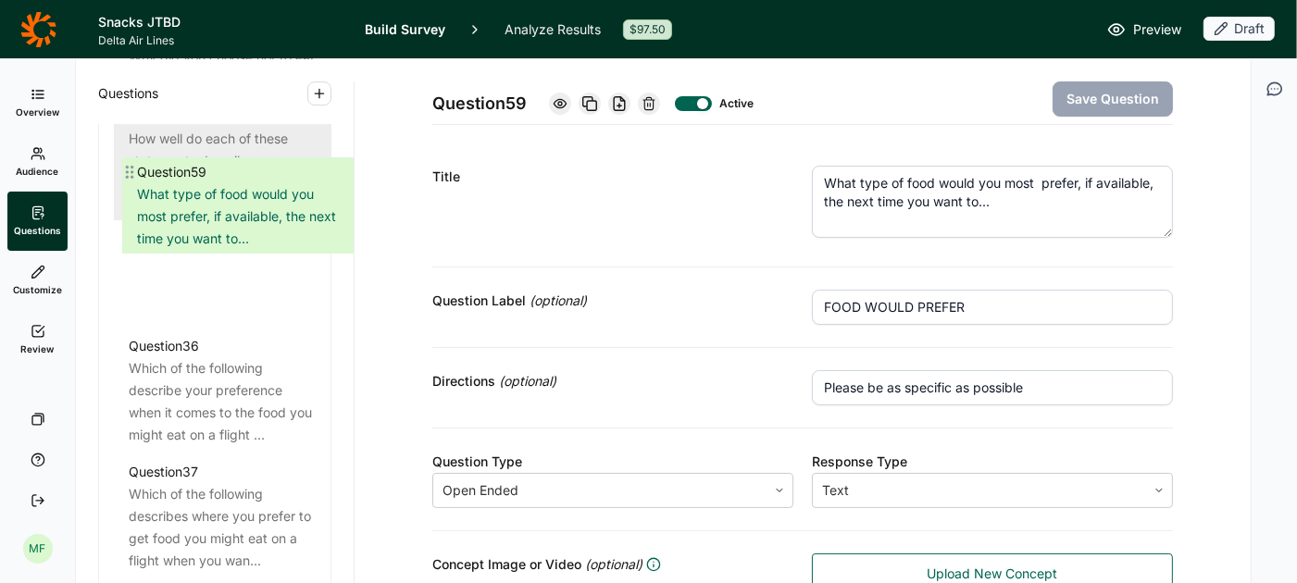
scroll to position [4617, 0]
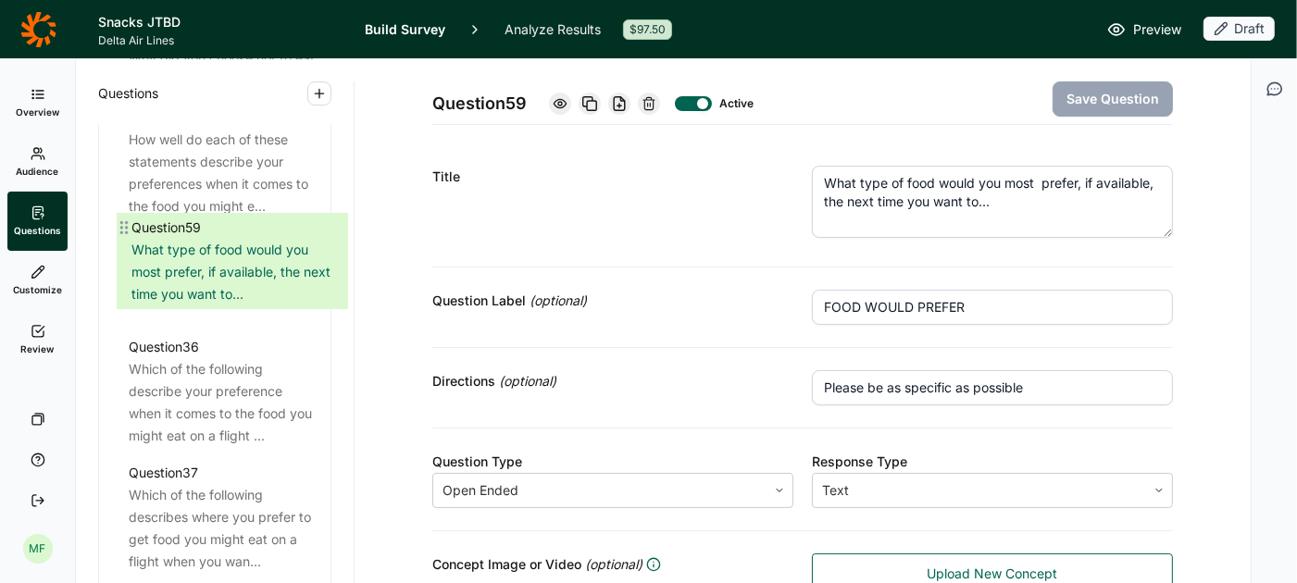
drag, startPoint x: 104, startPoint y: 346, endPoint x: 118, endPoint y: 223, distance: 123.9
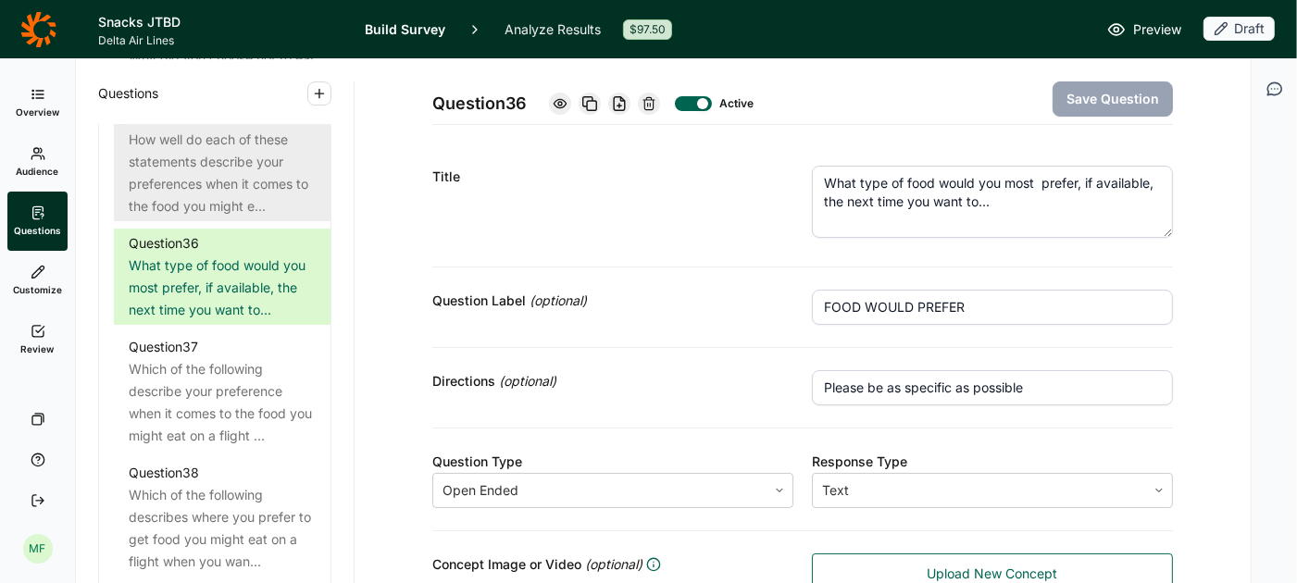
click at [185, 168] on div "How well do each of these statements describe your preferences when it comes to…" at bounding box center [222, 173] width 187 height 89
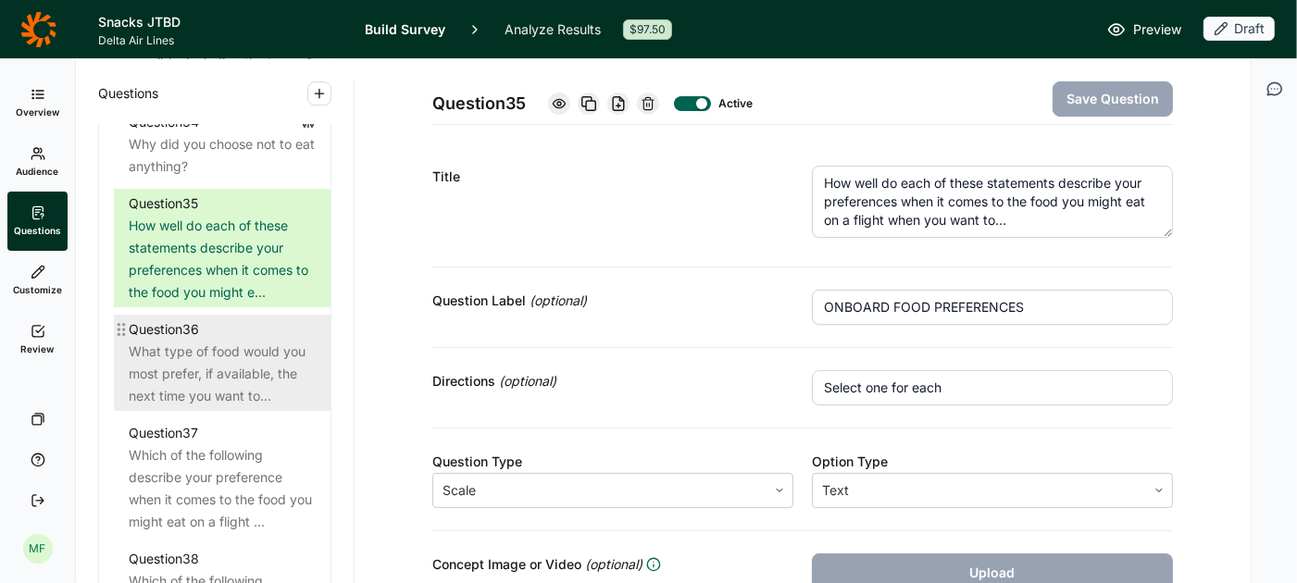
scroll to position [4534, 0]
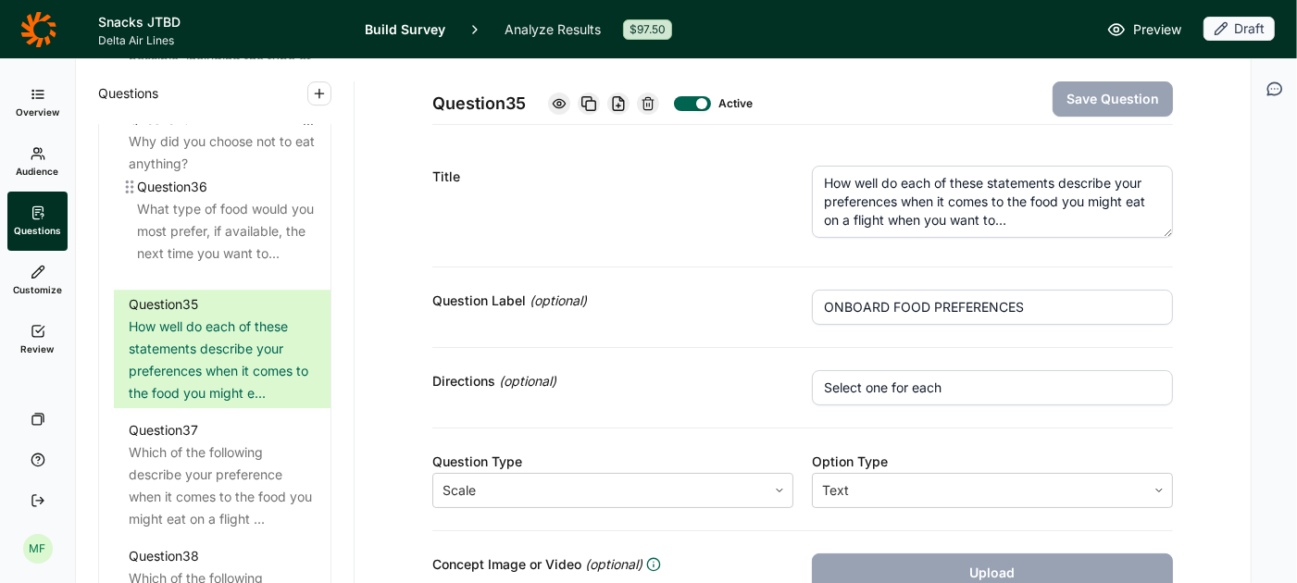
drag, startPoint x: 125, startPoint y: 303, endPoint x: 134, endPoint y: 182, distance: 121.7
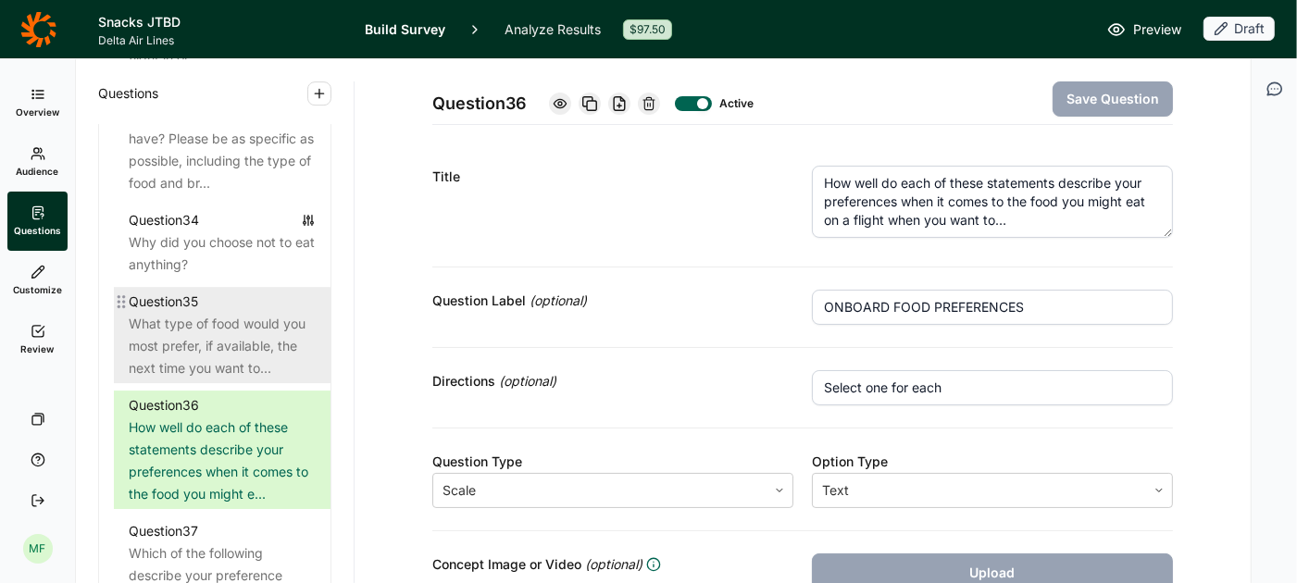
scroll to position [4411, 0]
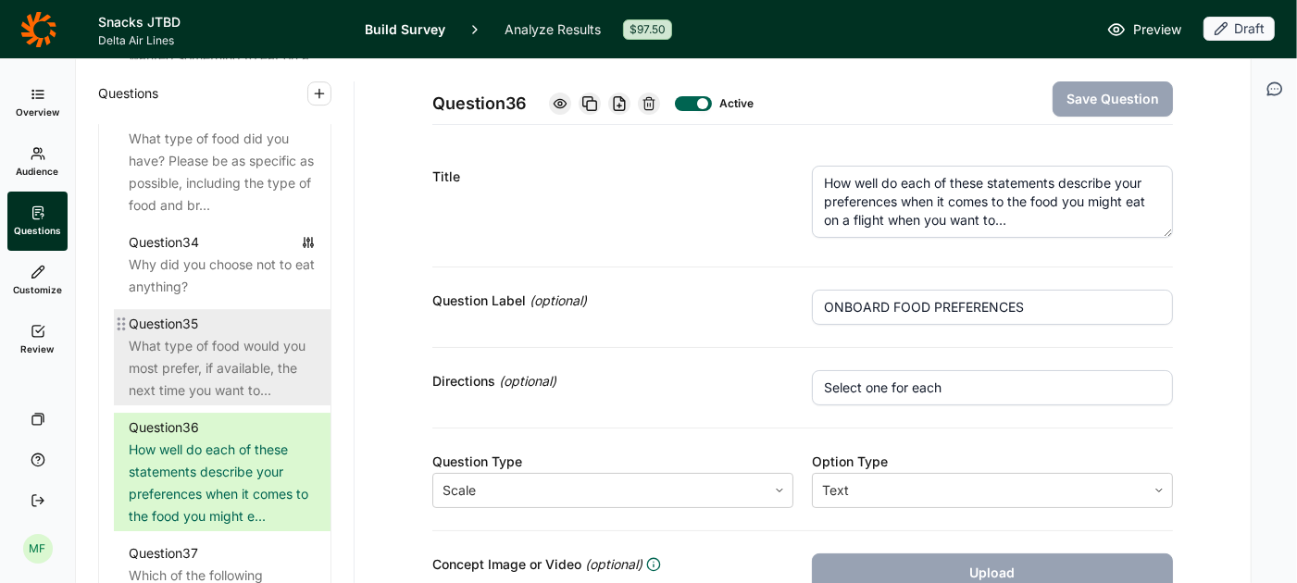
click at [281, 348] on div "What type of food would you most prefer, if available, the next time you want t…" at bounding box center [222, 368] width 187 height 67
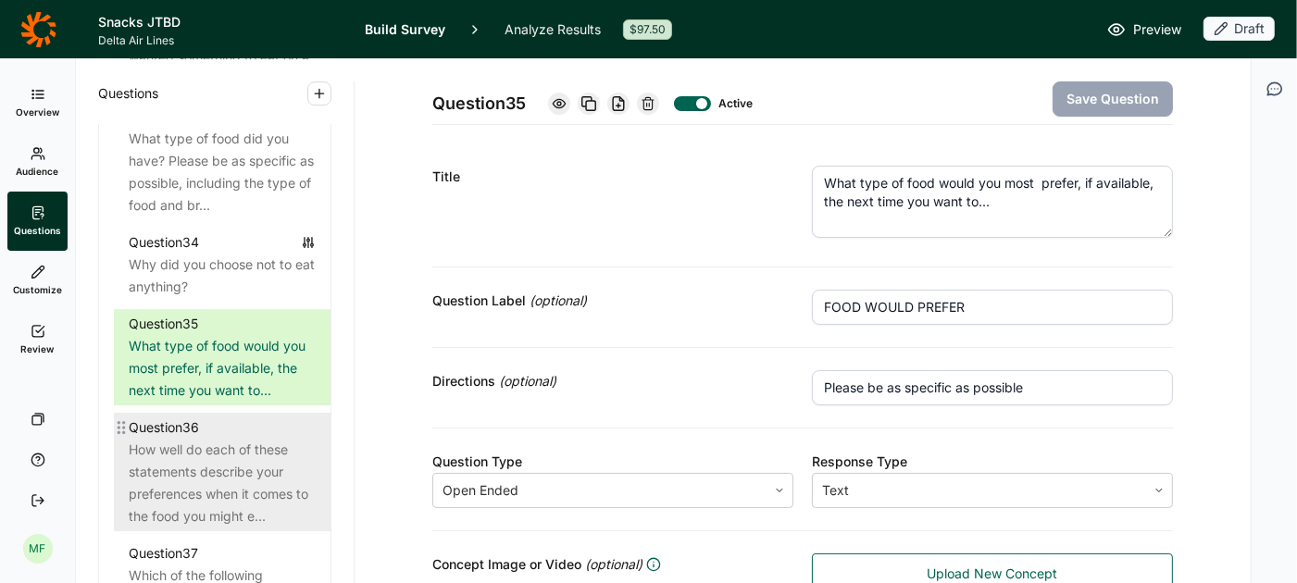
click at [237, 441] on div "How well do each of these statements describe your preferences when it comes to…" at bounding box center [222, 483] width 187 height 89
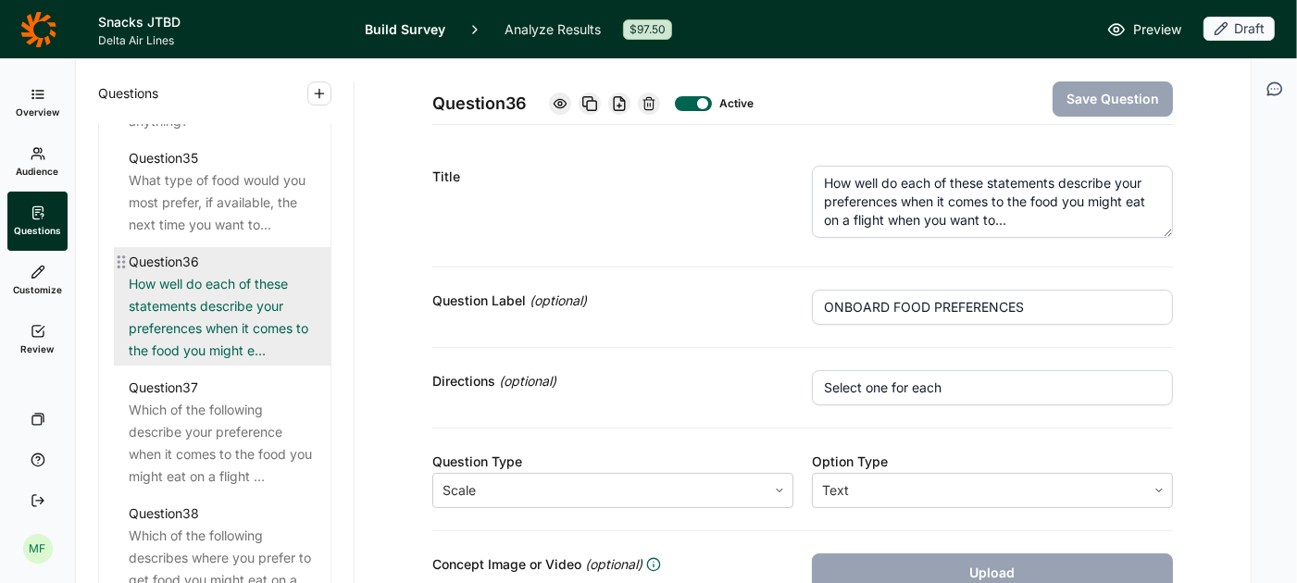
scroll to position [4581, 0]
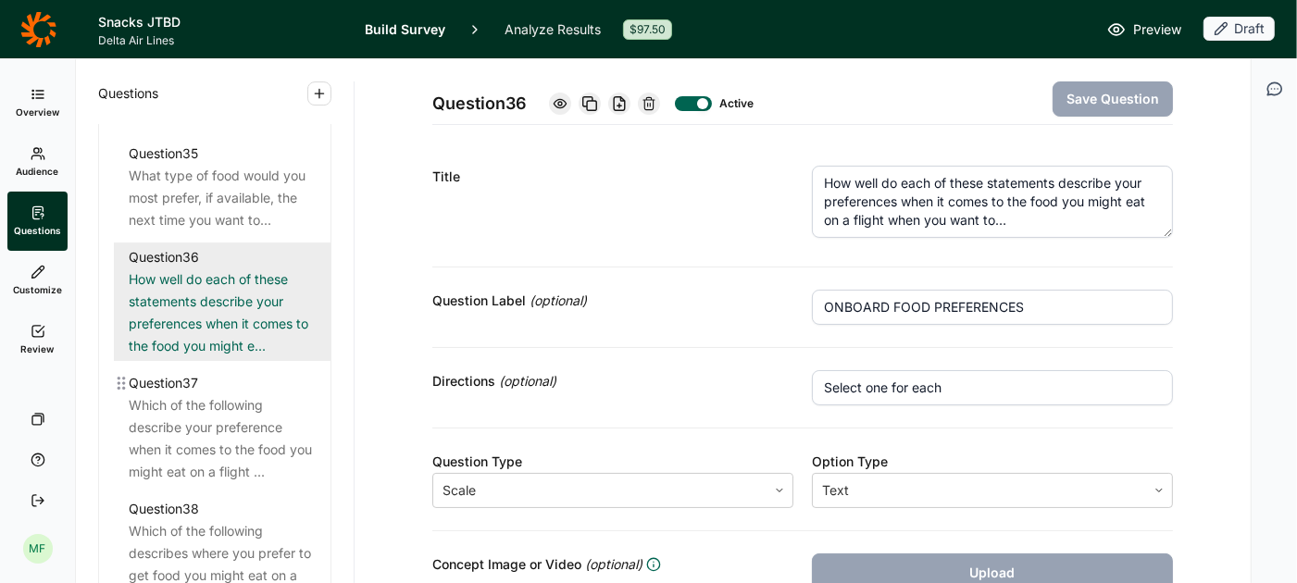
click at [237, 441] on div "Which of the following describe your preference when it comes to the food you m…" at bounding box center [222, 438] width 187 height 89
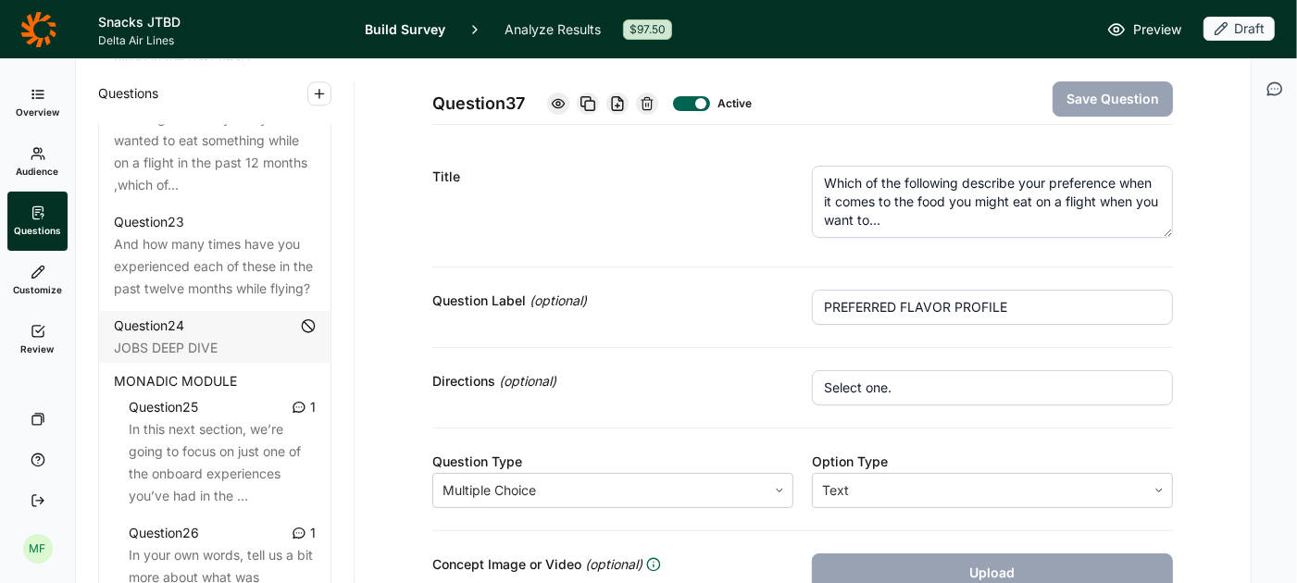
scroll to position [3374, 0]
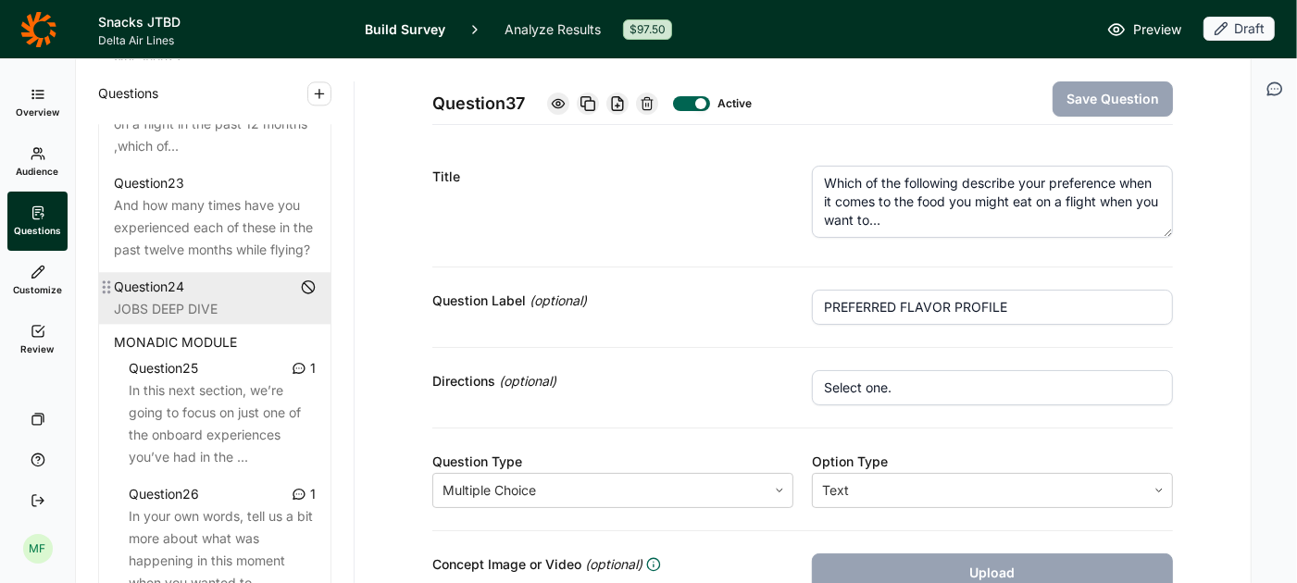
click at [209, 298] on div "JOBS DEEP DIVE" at bounding box center [215, 309] width 202 height 22
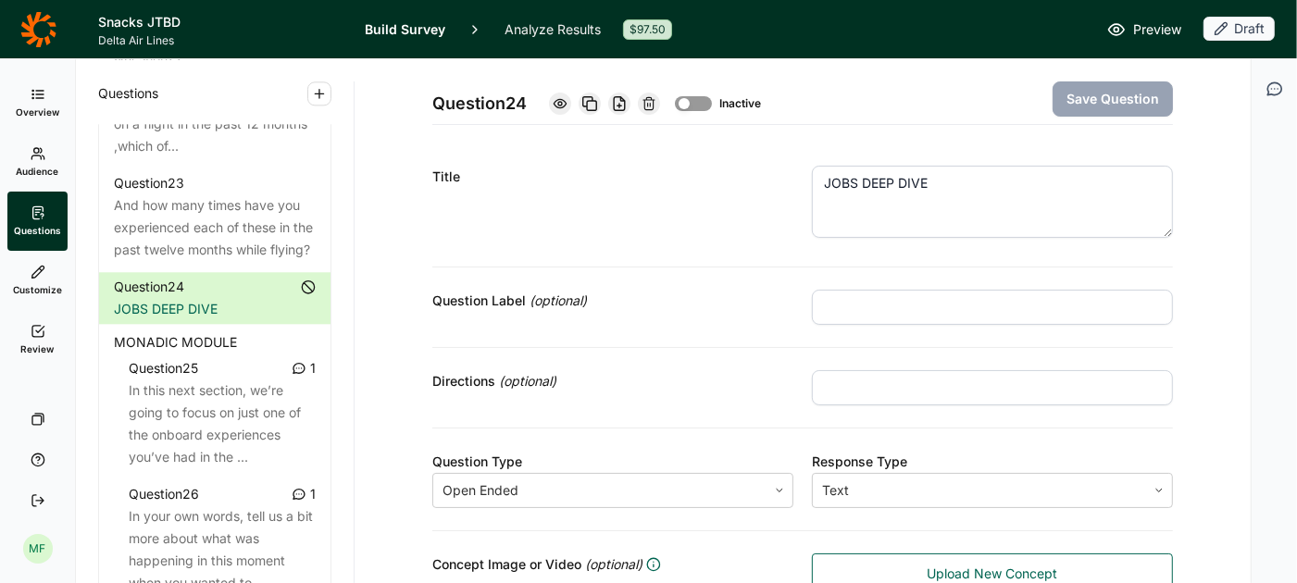
click at [205, 332] on span "MONADIC MODULE" at bounding box center [175, 343] width 123 height 22
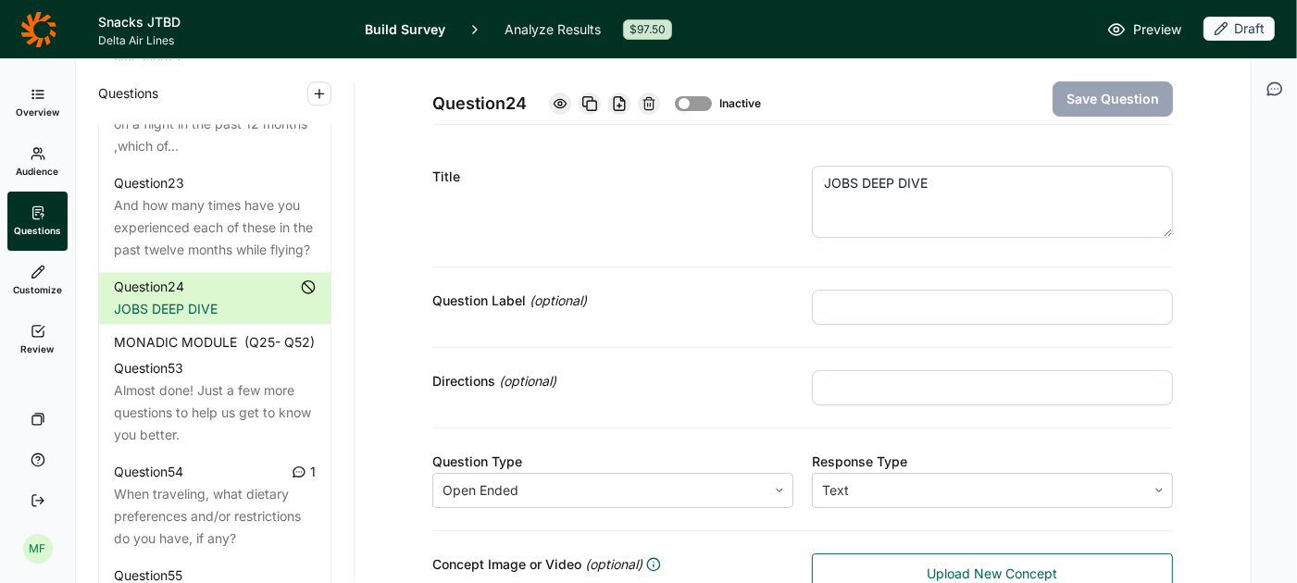
click at [209, 332] on span "MONADIC MODULE" at bounding box center [175, 343] width 123 height 22
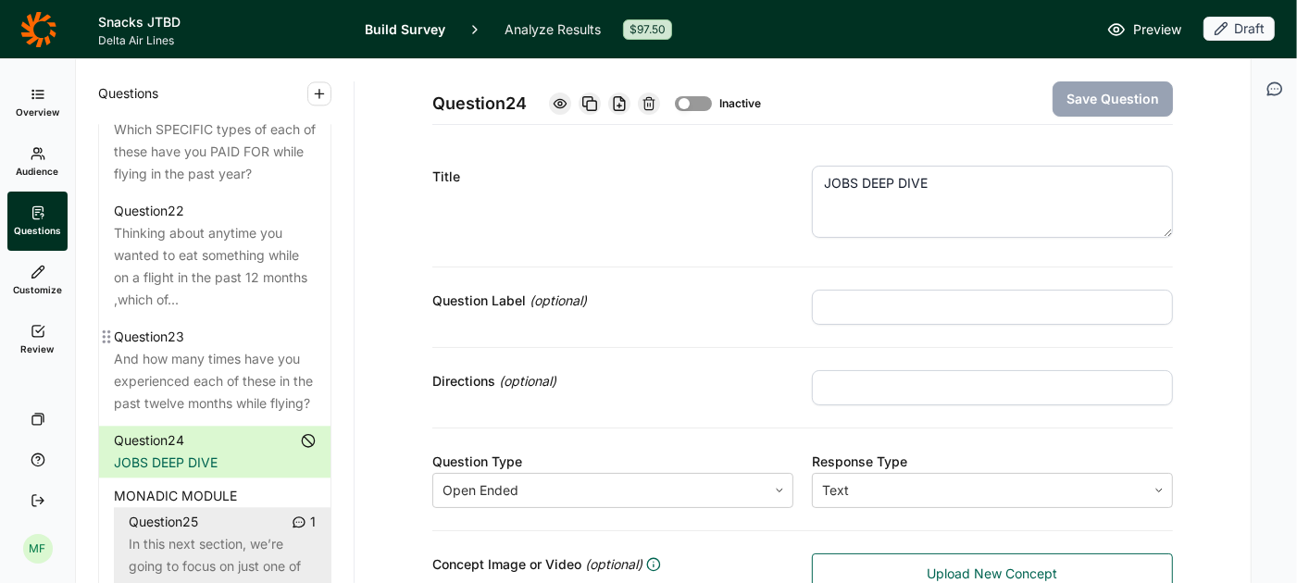
scroll to position [3209, 0]
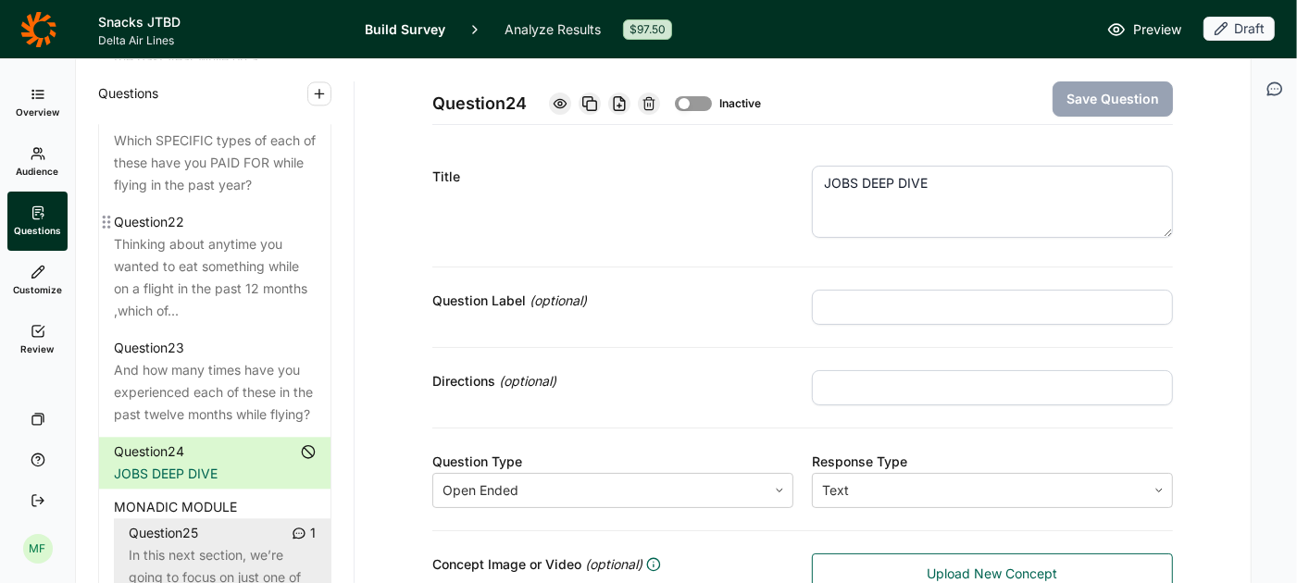
click at [227, 262] on div "Thinking about anytime you wanted to eat something while on a flight in the pas…" at bounding box center [215, 277] width 202 height 89
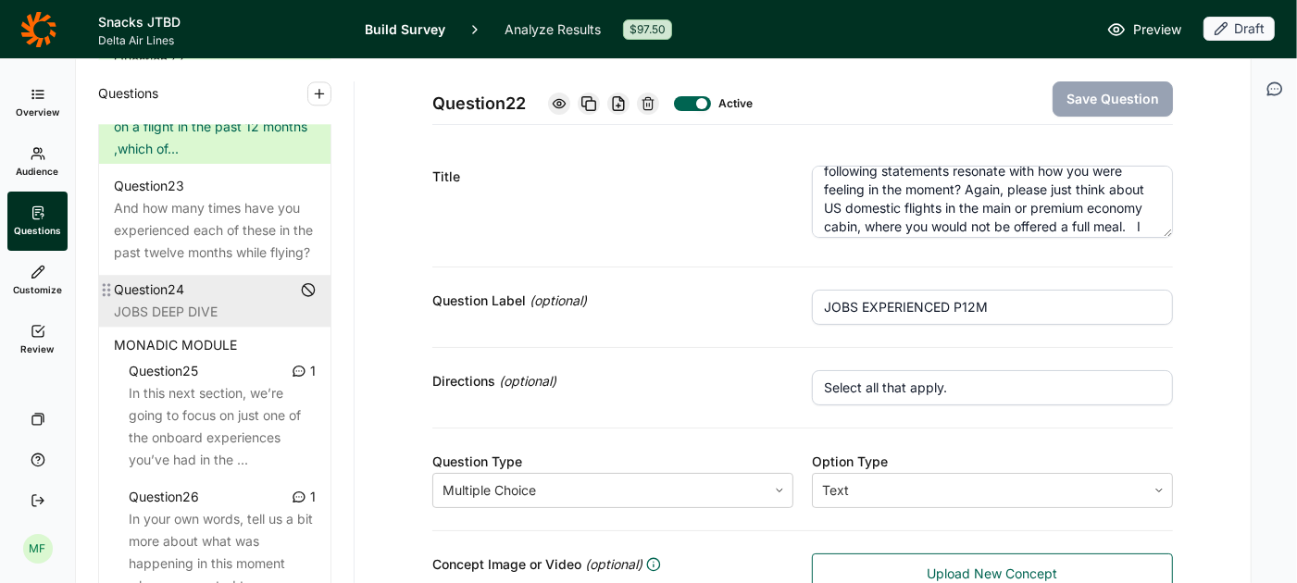
scroll to position [3373, 0]
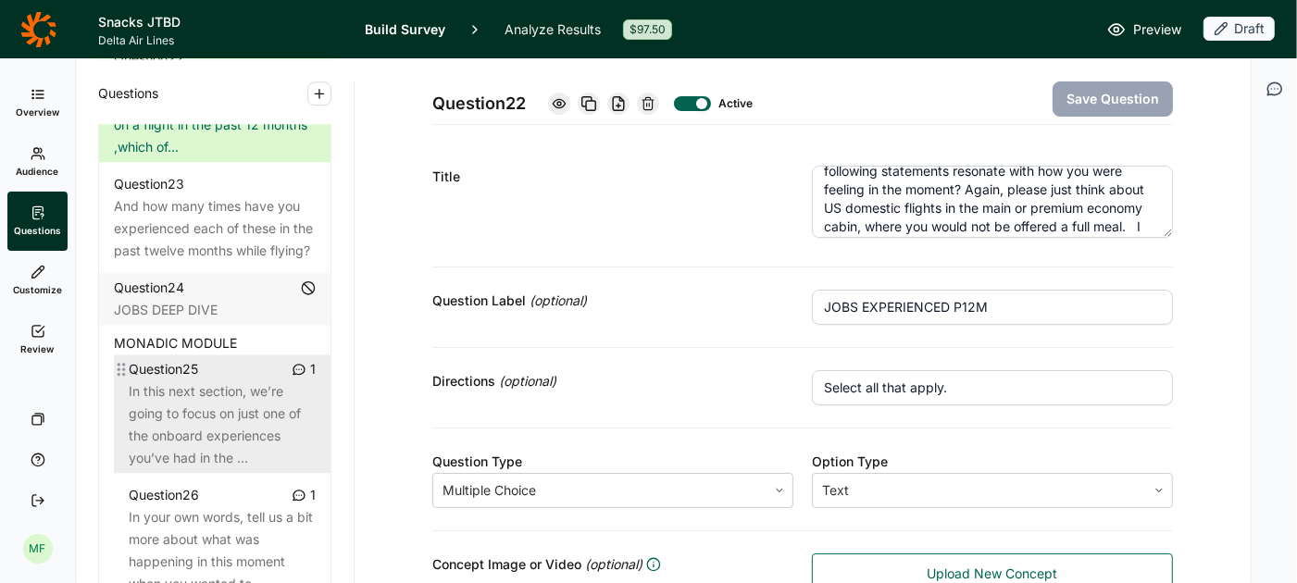
click at [208, 407] on div "In this next section, we’re going to focus on just one of the onboard experienc…" at bounding box center [222, 425] width 187 height 89
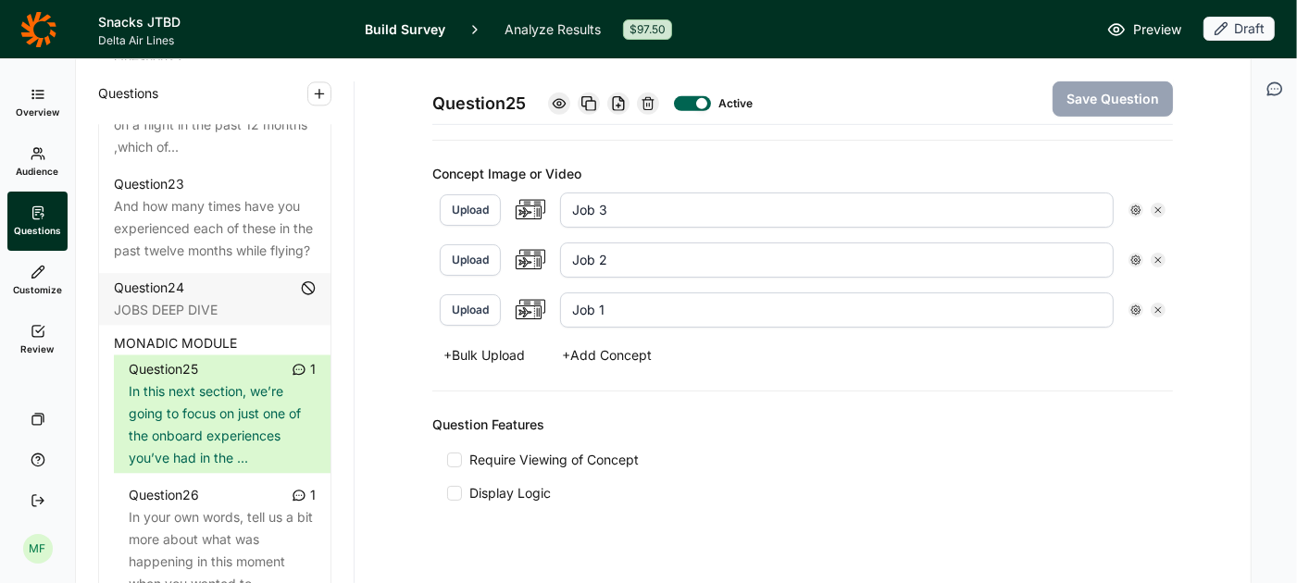
scroll to position [639, 0]
click at [463, 483] on span "Display Logic" at bounding box center [506, 492] width 89 height 19
click at [447, 493] on input "Display Logic" at bounding box center [447, 493] width 0 height 0
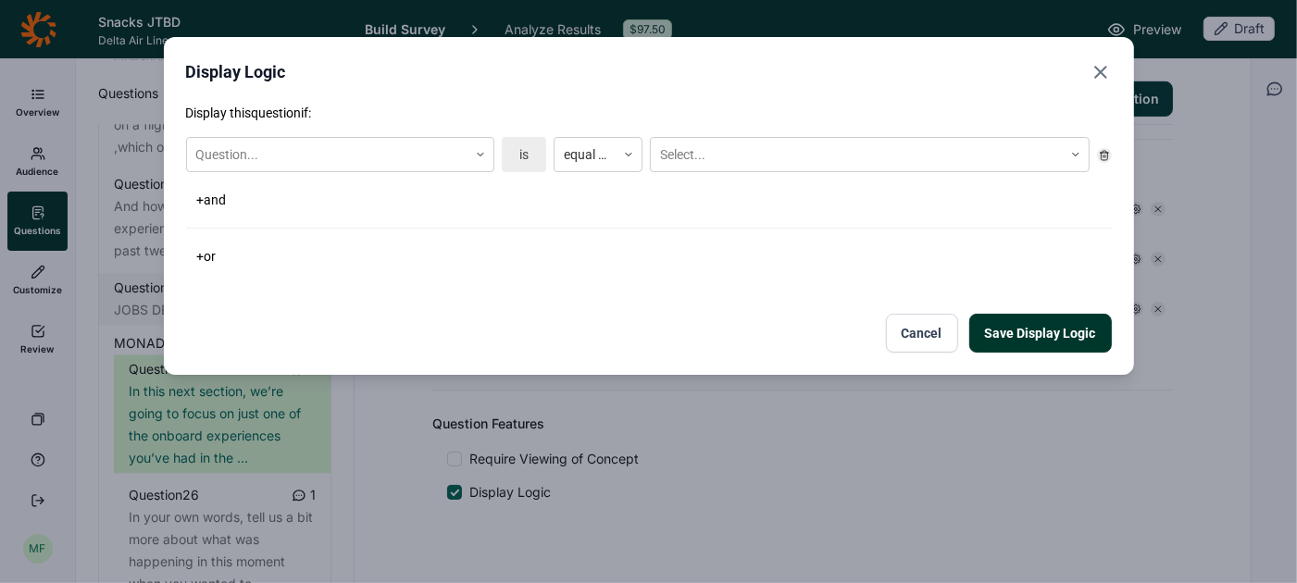
click at [922, 339] on button "Cancel" at bounding box center [922, 333] width 72 height 39
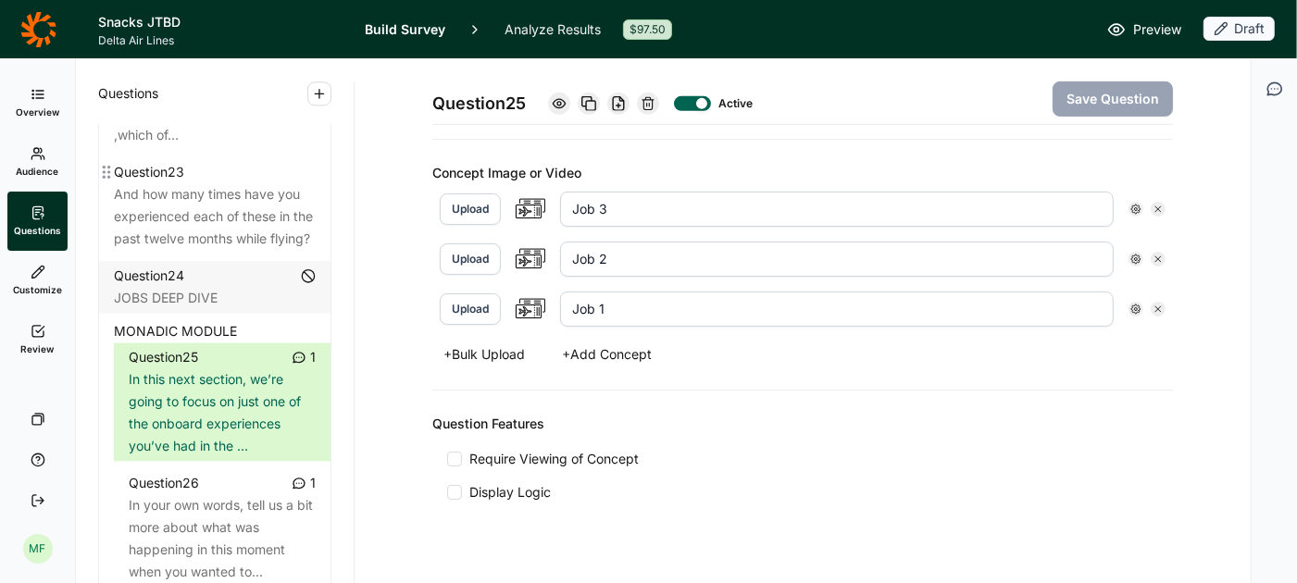
scroll to position [3387, 0]
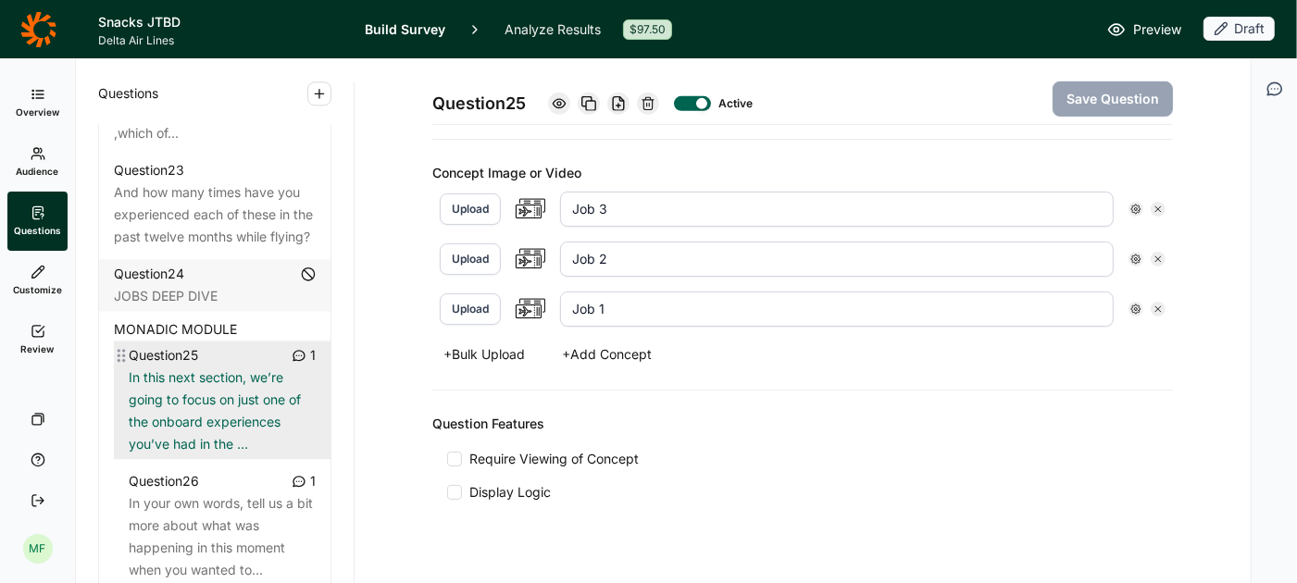
click at [205, 387] on div "In this next section, we’re going to focus on just one of the onboard experienc…" at bounding box center [222, 411] width 187 height 89
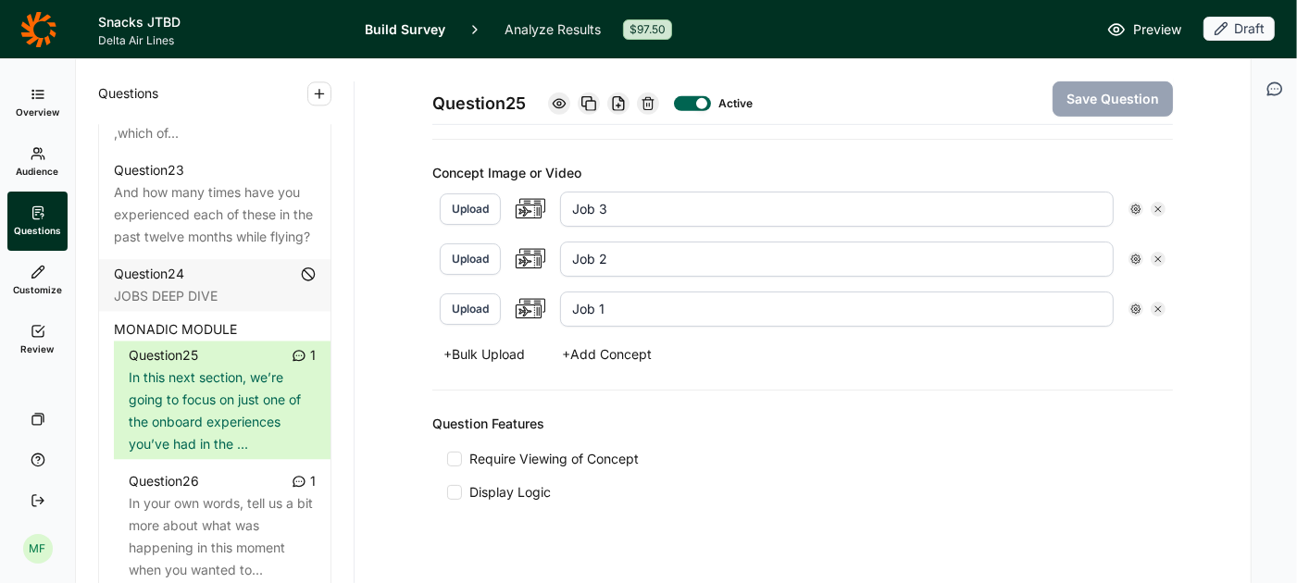
click at [1163, 27] on span "Preview" at bounding box center [1157, 30] width 48 height 22
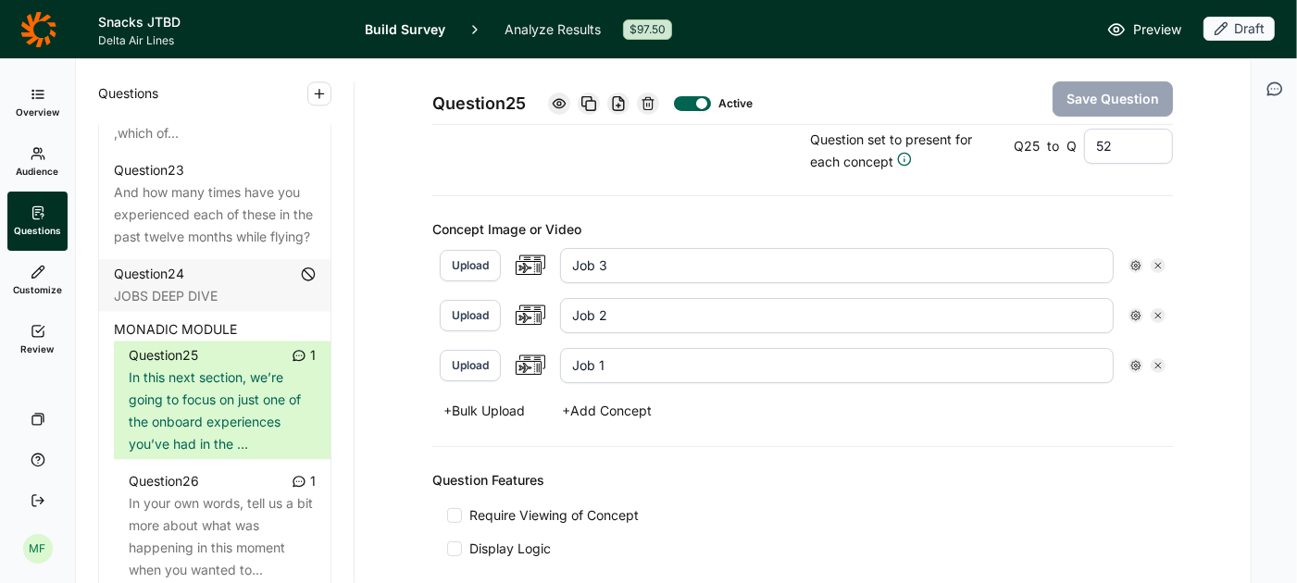
scroll to position [660, 0]
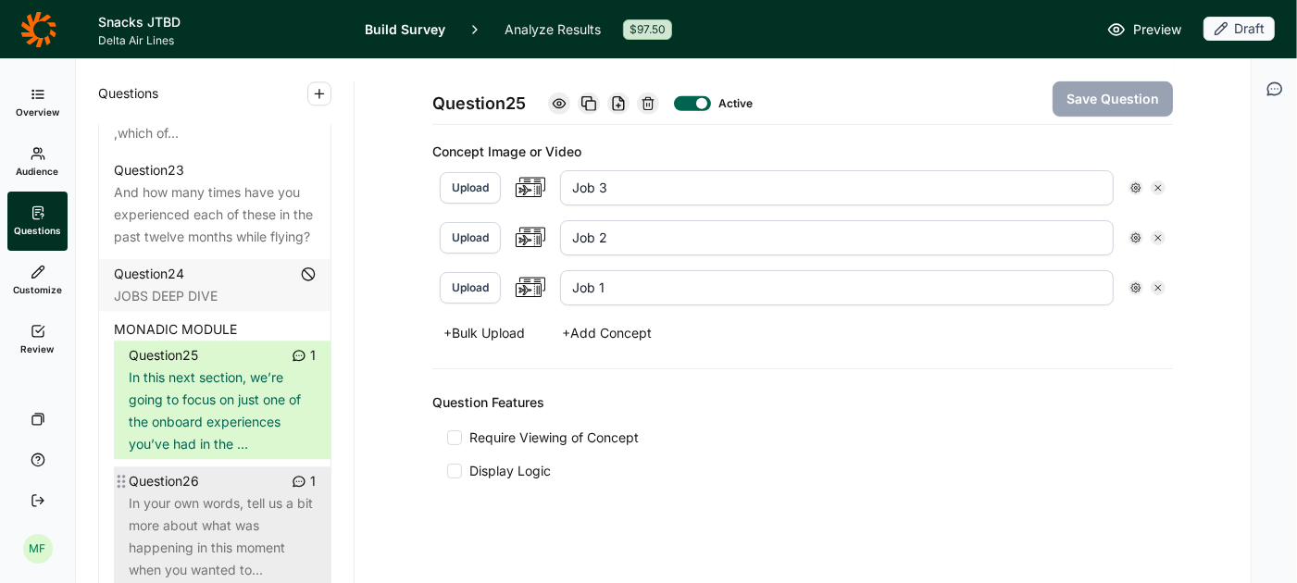
click at [243, 493] on div "In your own words, tell us a bit more about what was happening in this moment w…" at bounding box center [222, 537] width 187 height 89
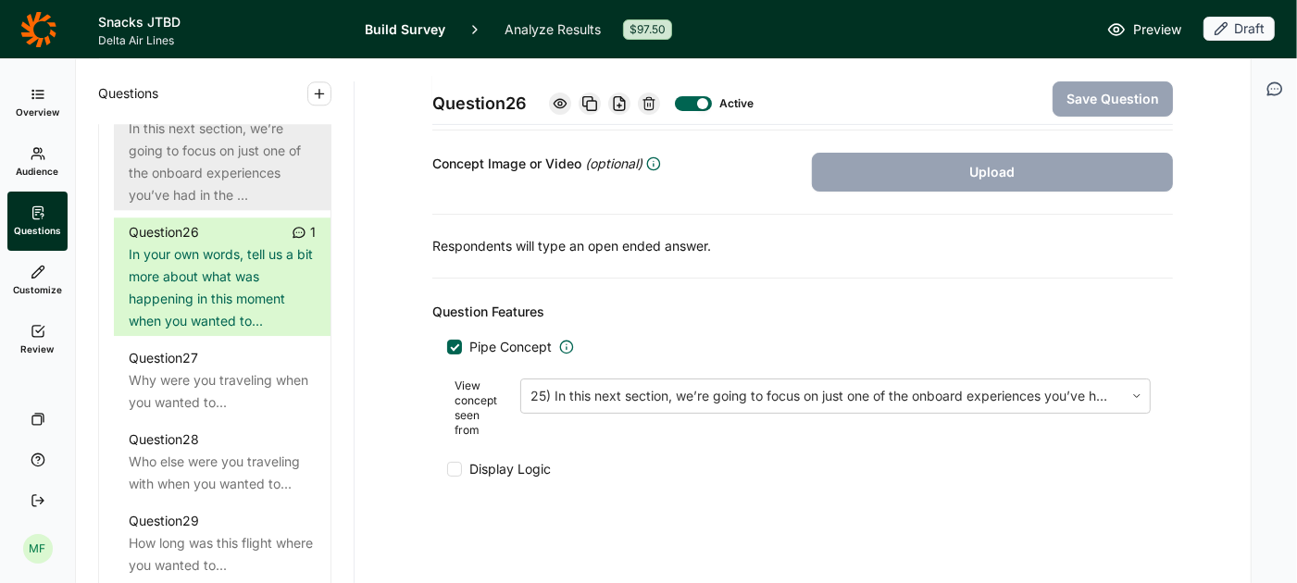
scroll to position [3646, 0]
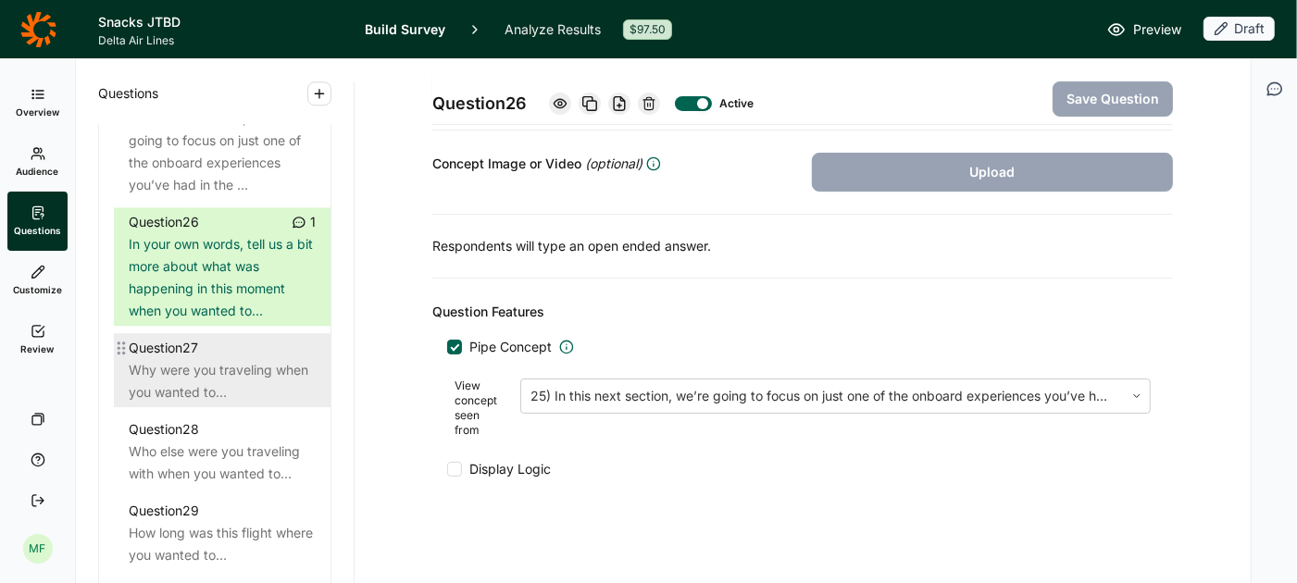
click at [206, 362] on div "Why were you traveling when you wanted to..." at bounding box center [222, 381] width 187 height 44
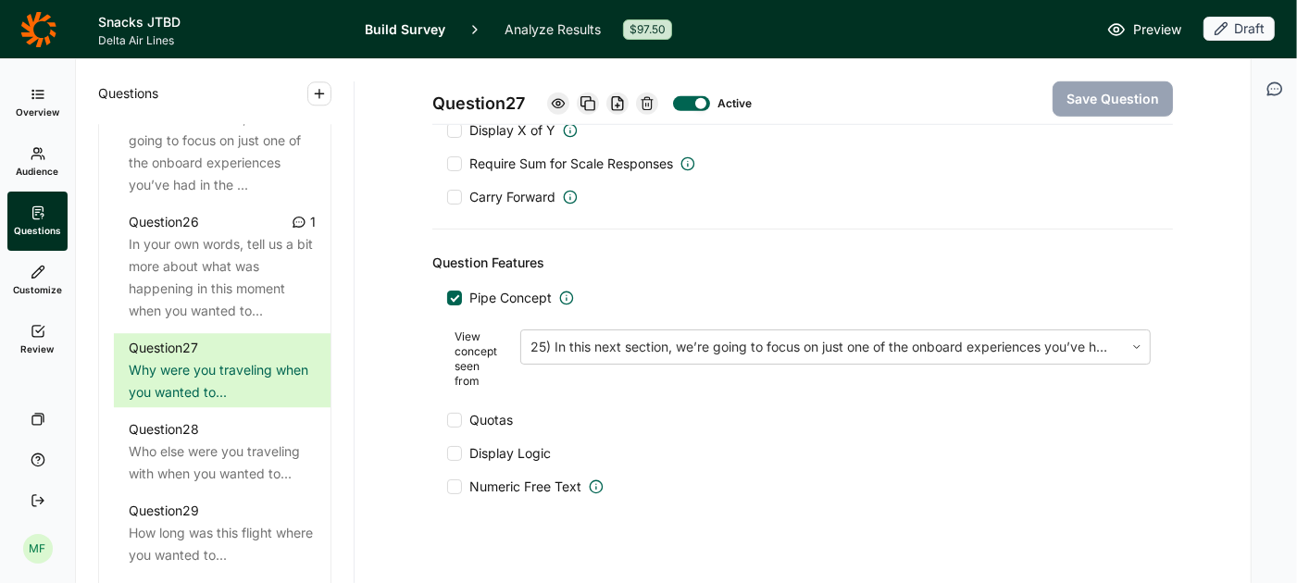
scroll to position [1063, 0]
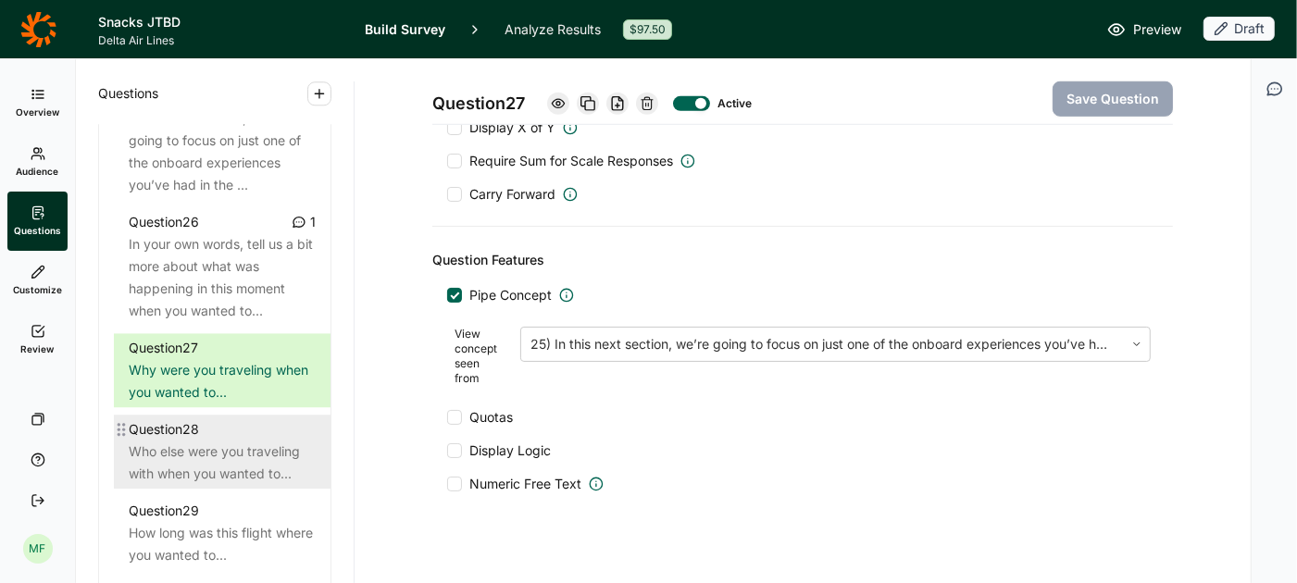
click at [217, 441] on div "Who else were you traveling with when you wanted to..." at bounding box center [222, 463] width 187 height 44
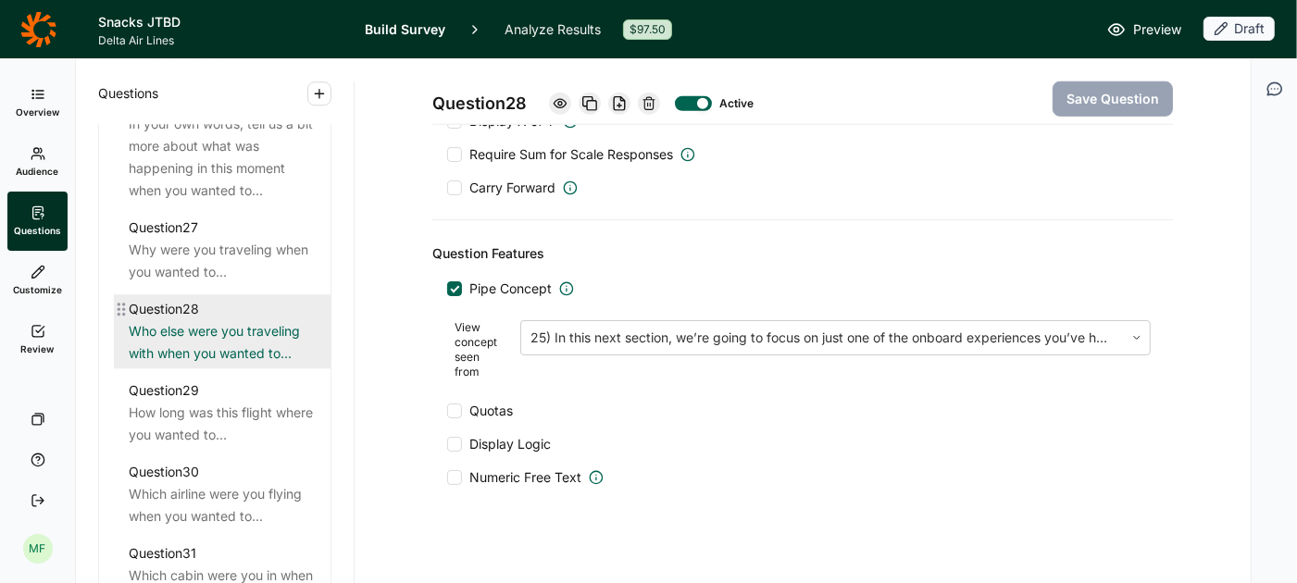
scroll to position [3774, 0]
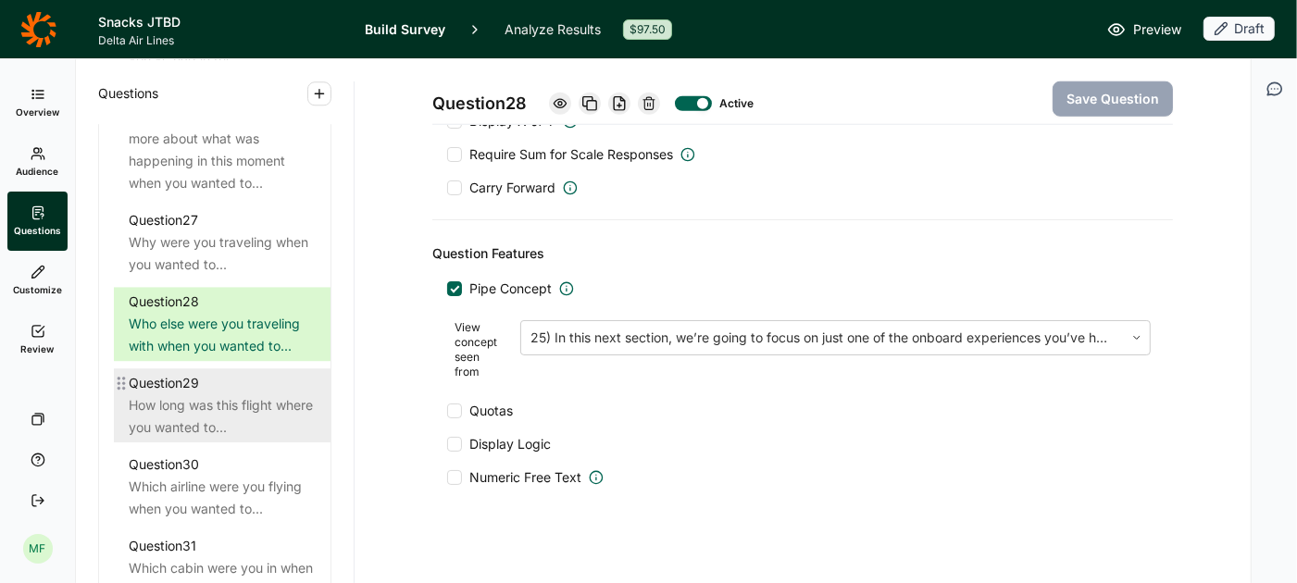
click at [226, 394] on div "How long was this flight where you wanted to..." at bounding box center [222, 416] width 187 height 44
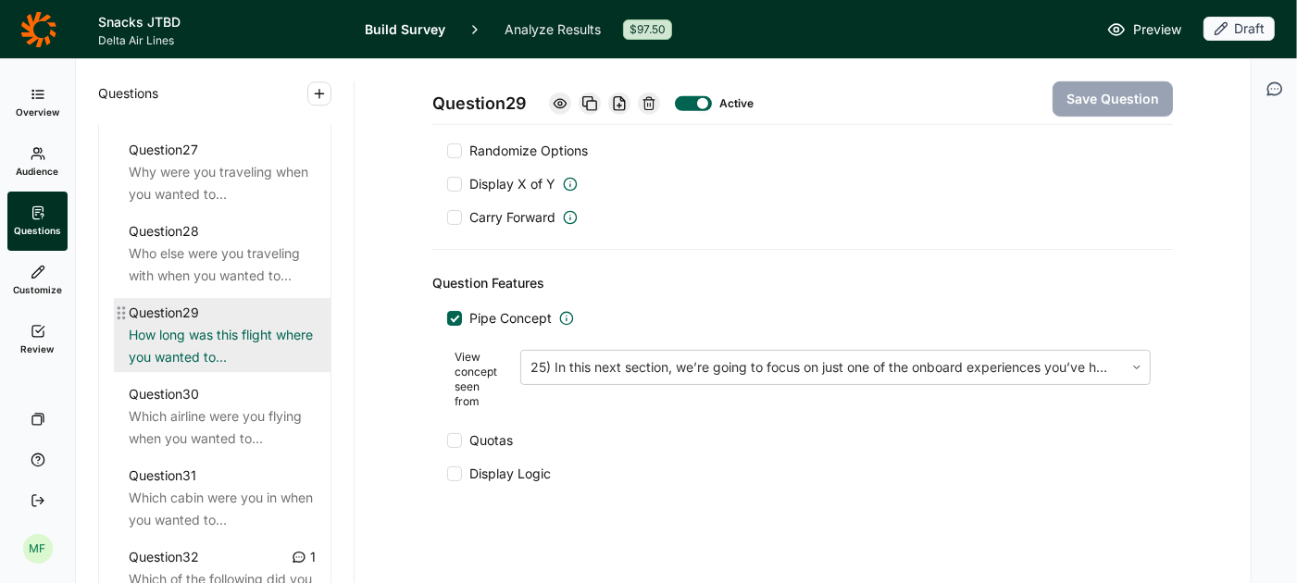
scroll to position [3854, 0]
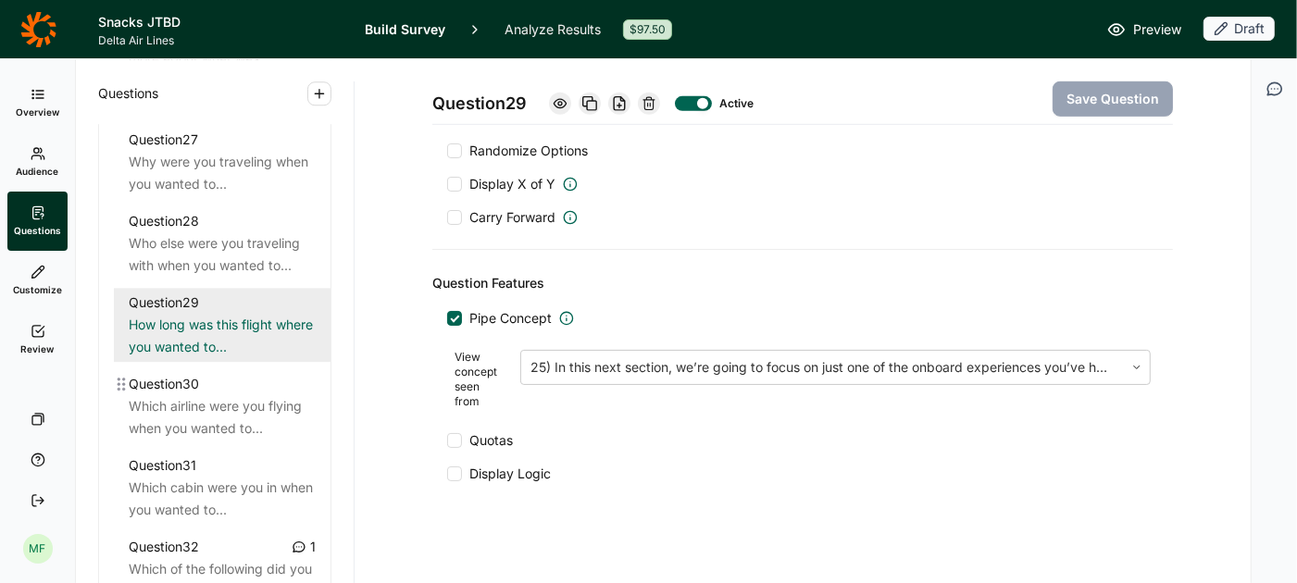
click at [255, 403] on div "Which airline were you flying when you wanted to..." at bounding box center [222, 417] width 187 height 44
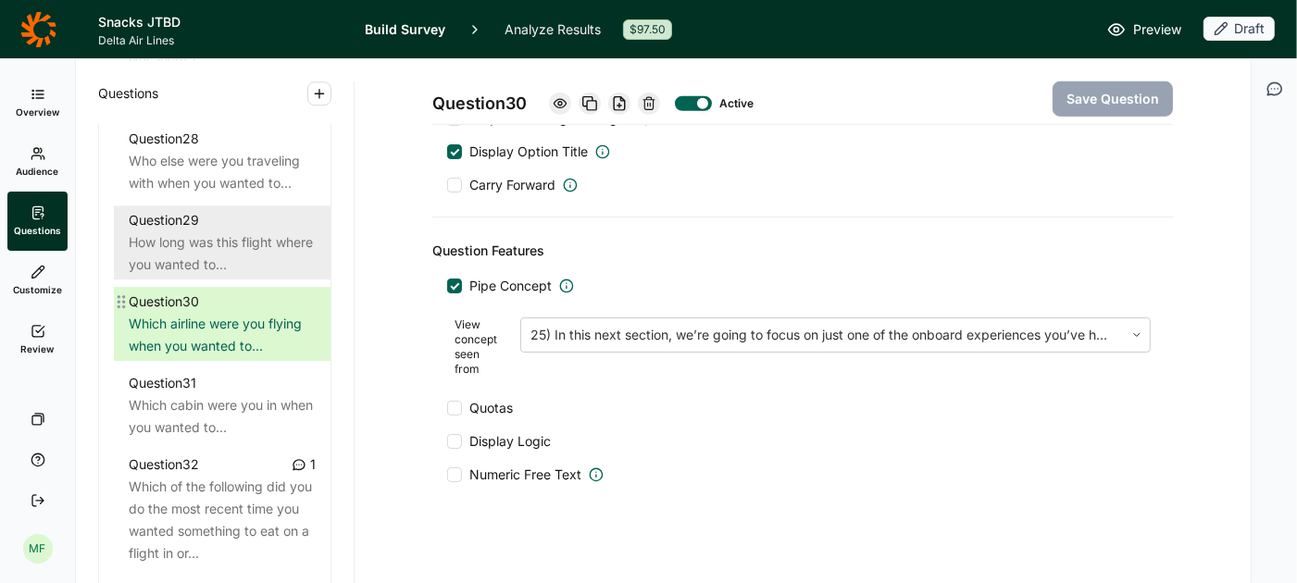
scroll to position [3938, 0]
click at [255, 403] on div "Which cabin were you in when you wanted to..." at bounding box center [222, 415] width 187 height 44
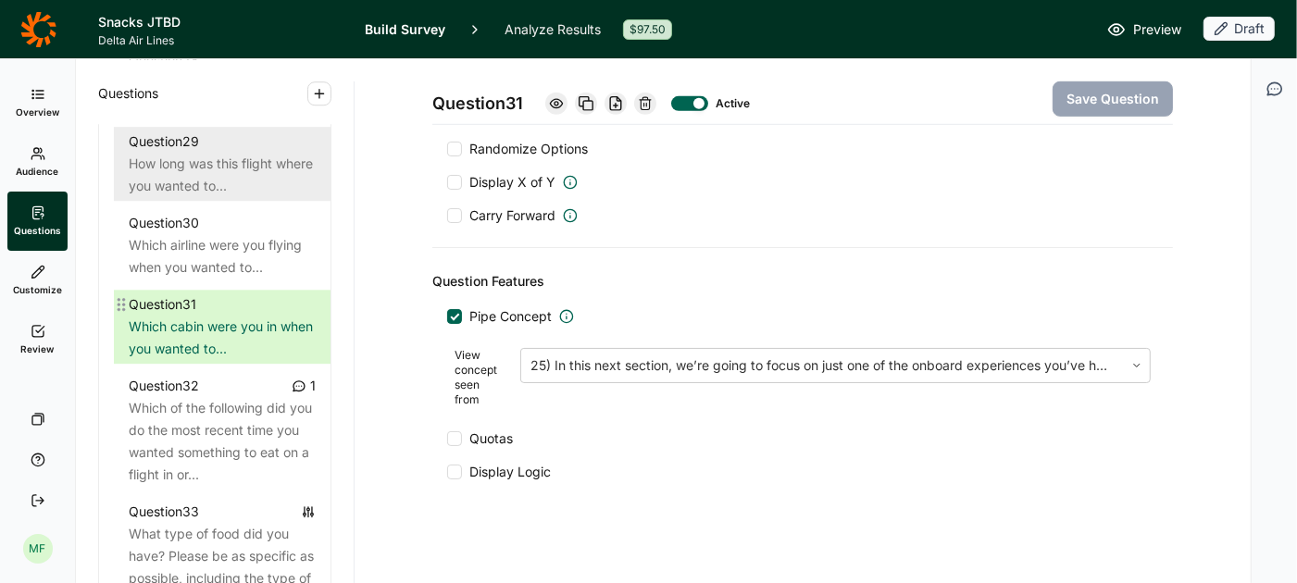
scroll to position [4038, 0]
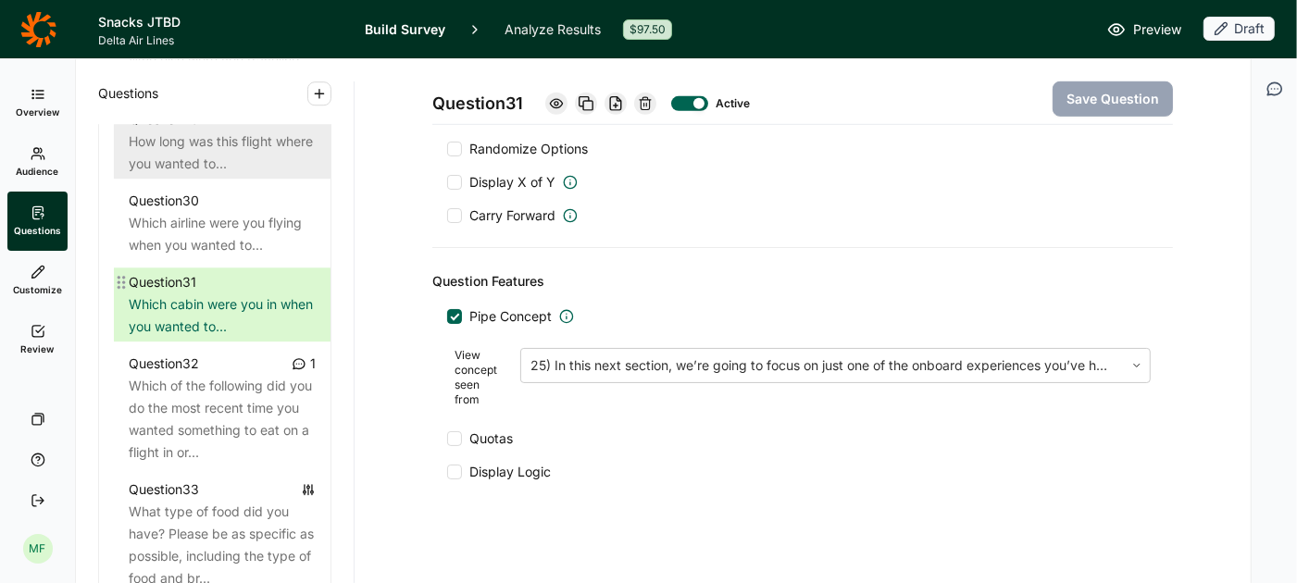
click at [255, 403] on div "Which of the following did you do the most recent time you wanted something to …" at bounding box center [222, 419] width 187 height 89
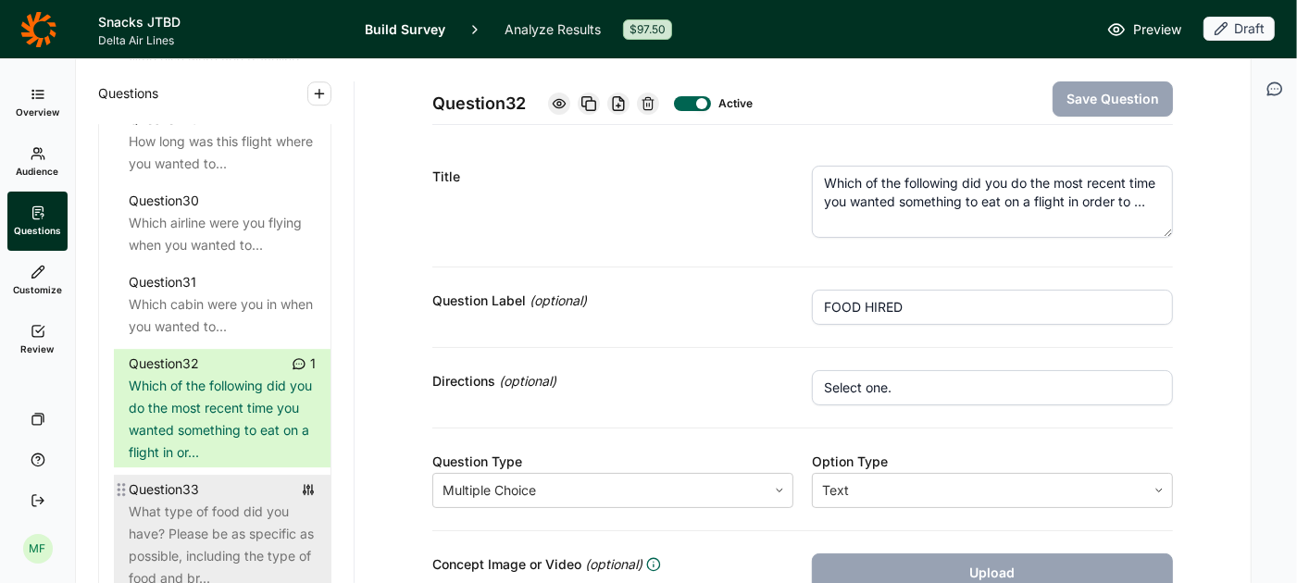
click at [200, 501] on div "What type of food did you have? Please be as specific as possible, including th…" at bounding box center [222, 545] width 187 height 89
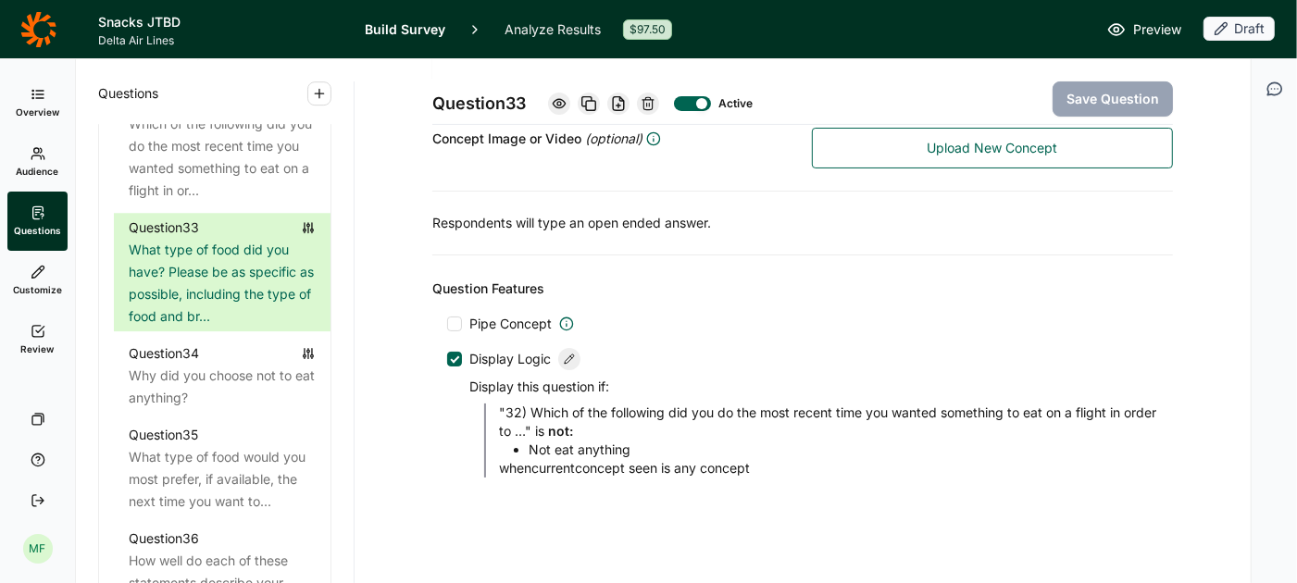
scroll to position [4302, 0]
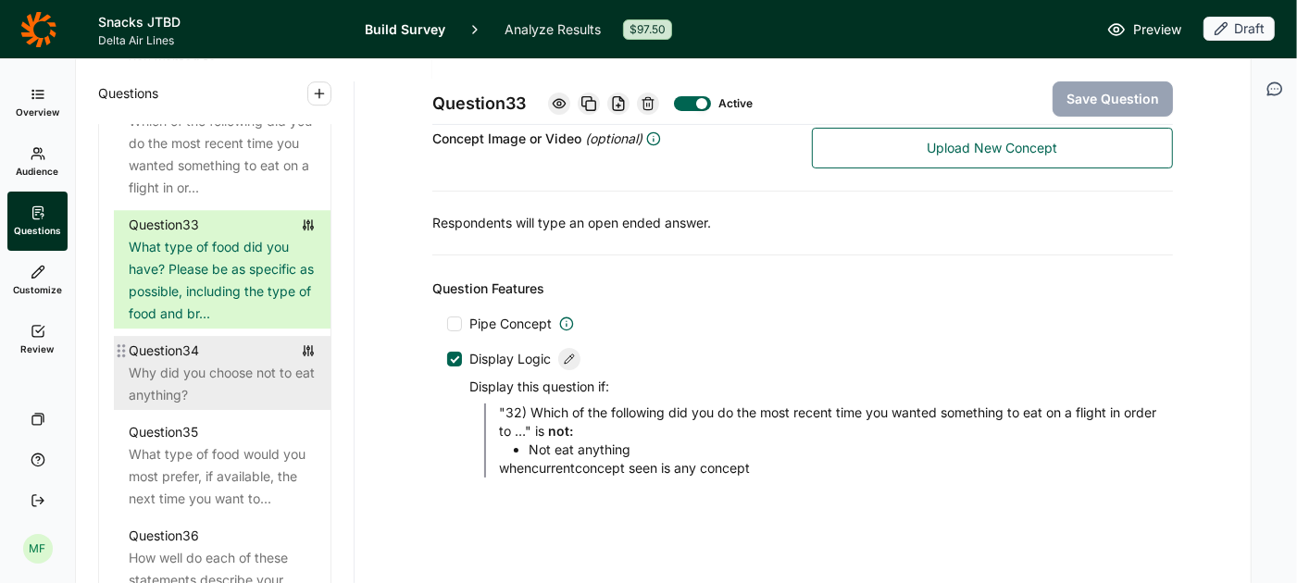
click at [244, 362] on div "Why did you choose not to eat anything?" at bounding box center [222, 384] width 187 height 44
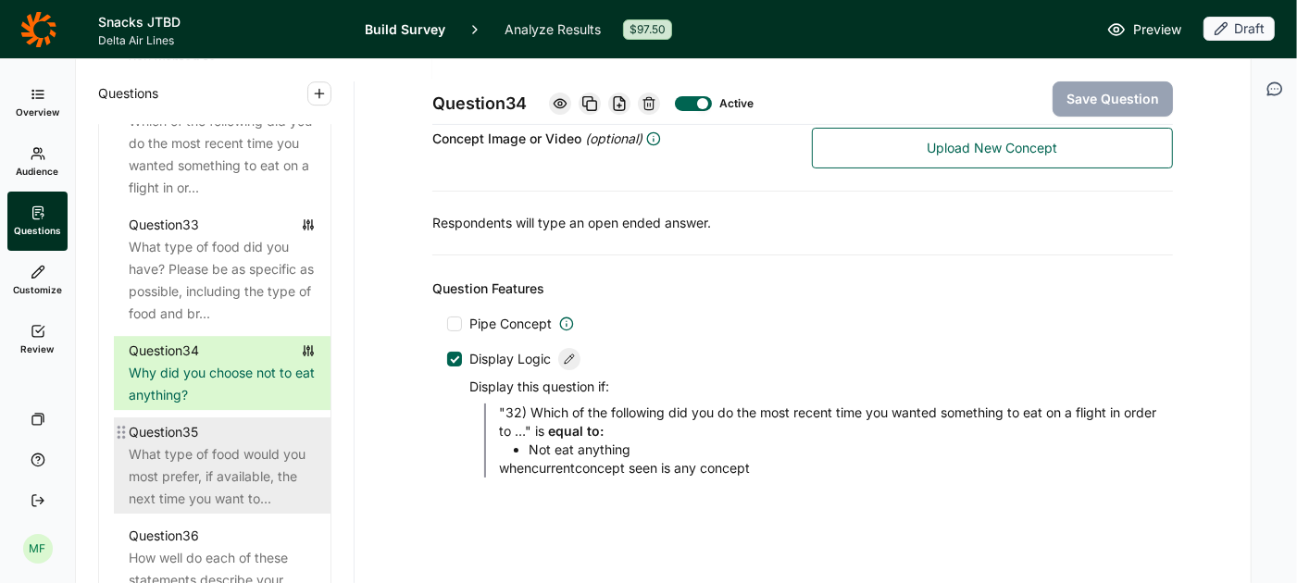
click at [233, 448] on div "What type of food would you most prefer, if available, the next time you want t…" at bounding box center [222, 477] width 187 height 67
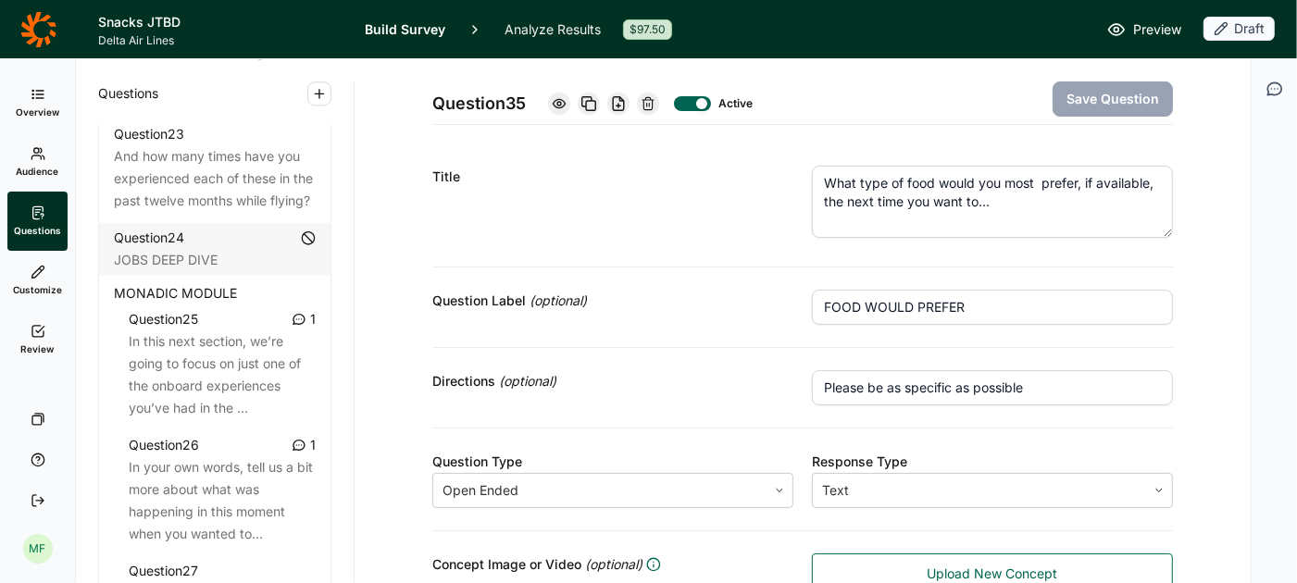
scroll to position [3447, 0]
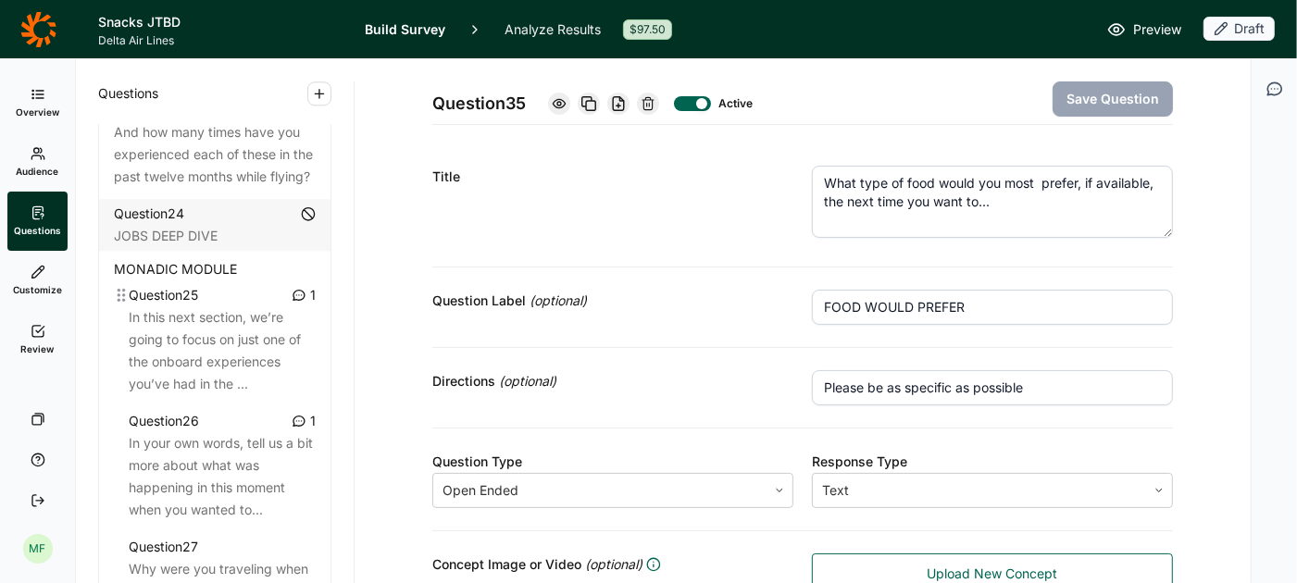
click at [180, 314] on div "In this next section, we’re going to focus on just one of the onboard experienc…" at bounding box center [222, 351] width 187 height 89
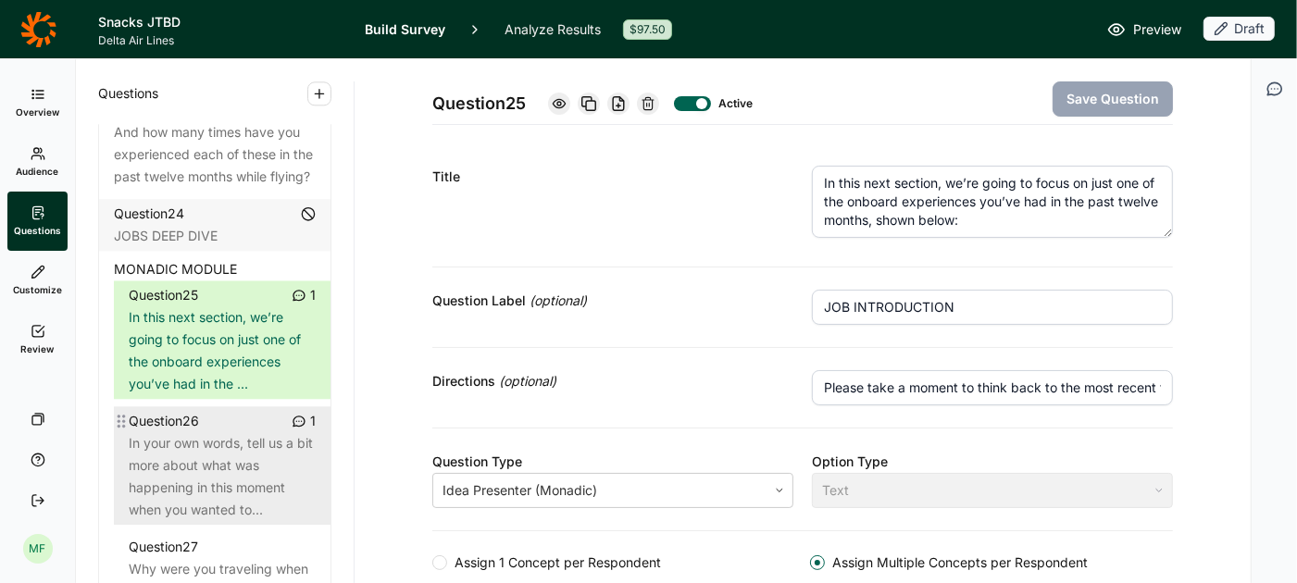
click at [217, 463] on div "In your own words, tell us a bit more about what was happening in this moment w…" at bounding box center [222, 476] width 187 height 89
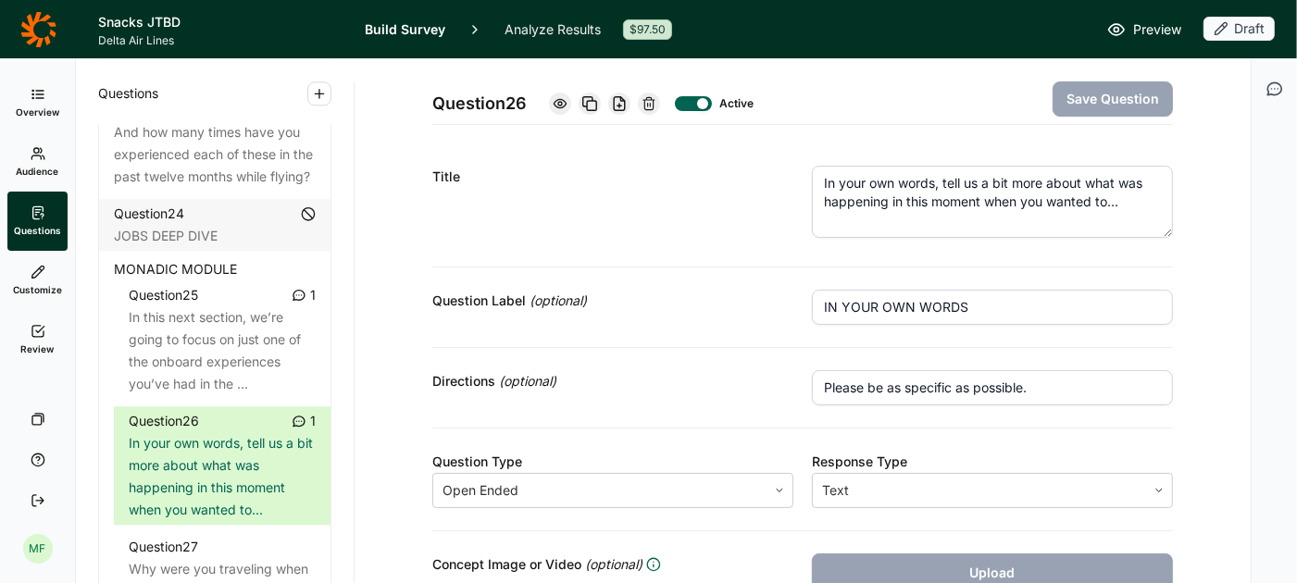
click at [1100, 202] on textarea "In your own words, tell us a bit more about what was happening in this moment w…" at bounding box center [992, 202] width 361 height 72
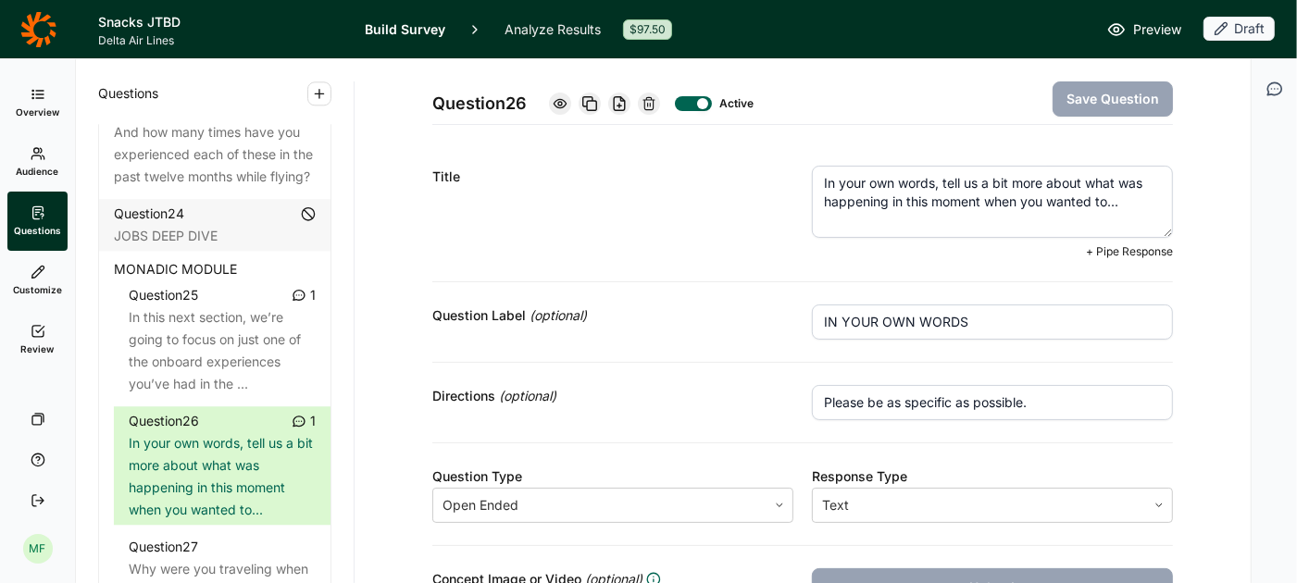
click at [1055, 204] on textarea "In your own words, tell us a bit more about what was happening in this moment w…" at bounding box center [992, 202] width 361 height 72
drag, startPoint x: 1102, startPoint y: 202, endPoint x: 852, endPoint y: 219, distance: 250.7
click at [852, 219] on textarea "In your own words, tell us a bit more about what was happening in this moment w…" at bounding box center [992, 202] width 361 height 72
click at [1085, 105] on button "Save Question" at bounding box center [1113, 98] width 120 height 35
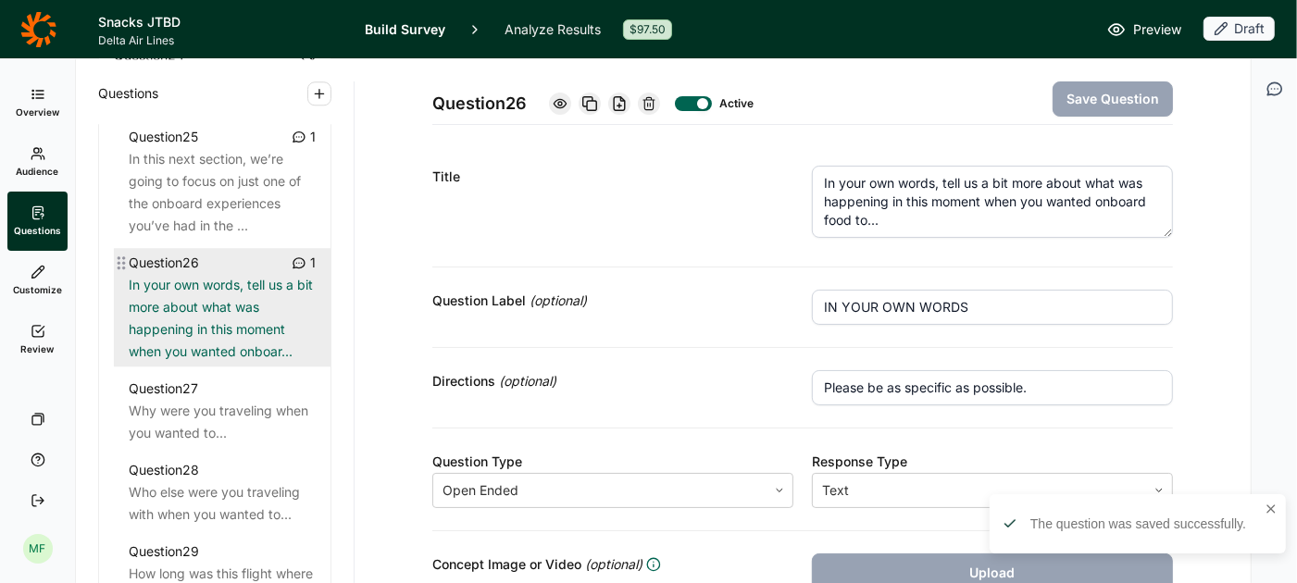
scroll to position [3614, 0]
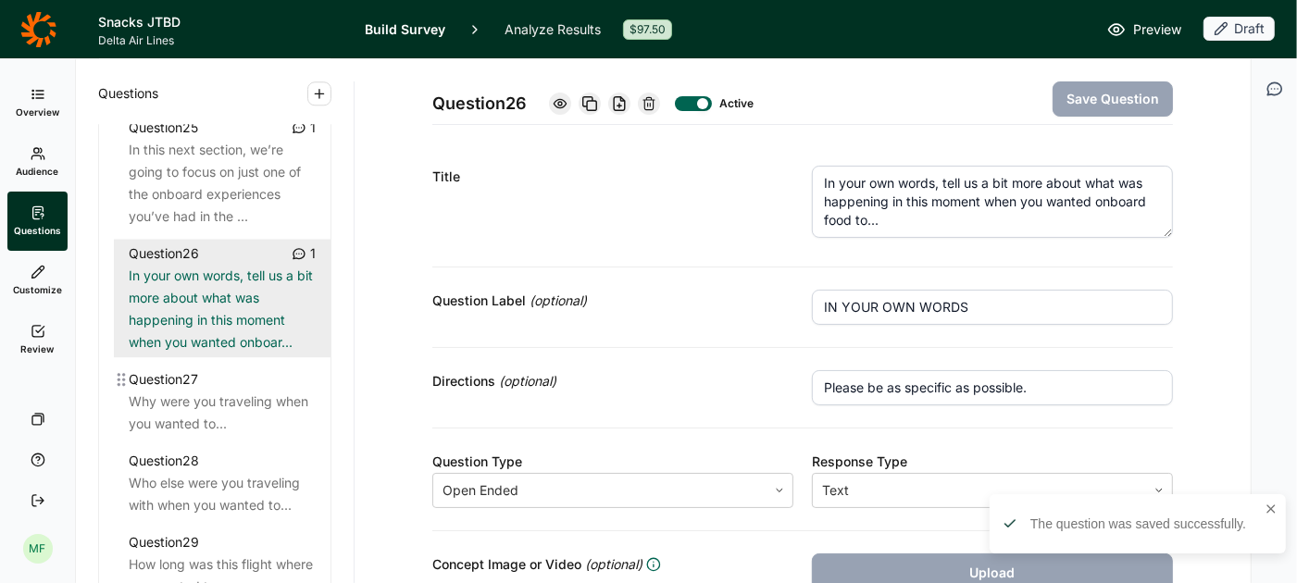
click at [230, 395] on div "Why were you traveling when you wanted to..." at bounding box center [222, 413] width 187 height 44
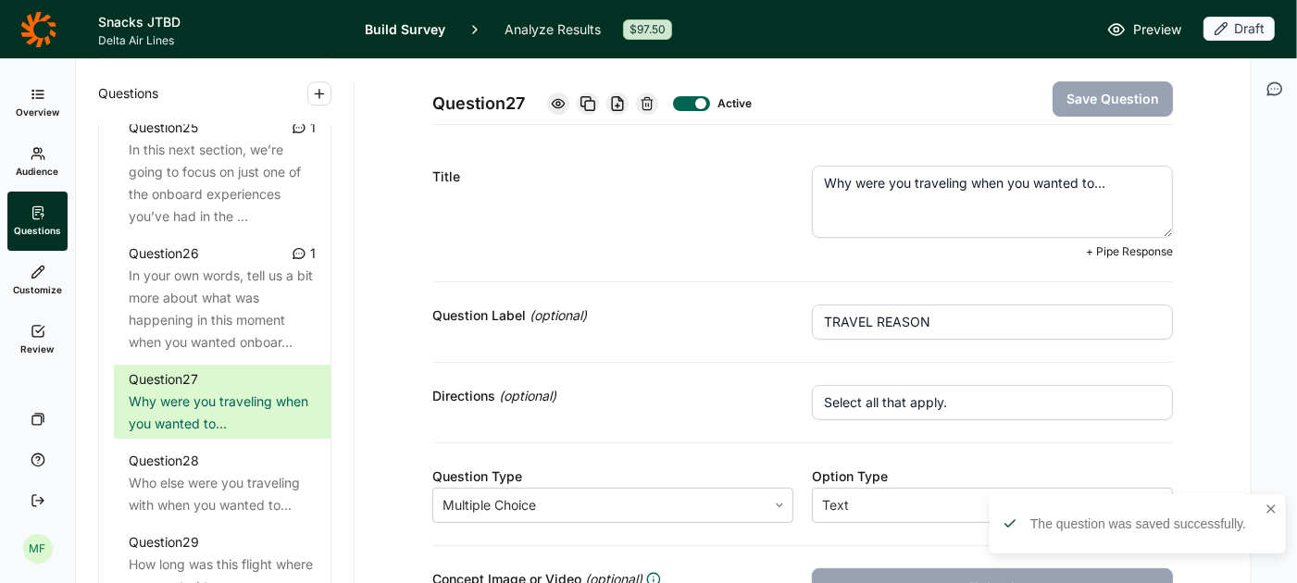
click at [1086, 184] on textarea "Why were you traveling when you wanted to..." at bounding box center [992, 202] width 361 height 72
paste textarea "nboard food"
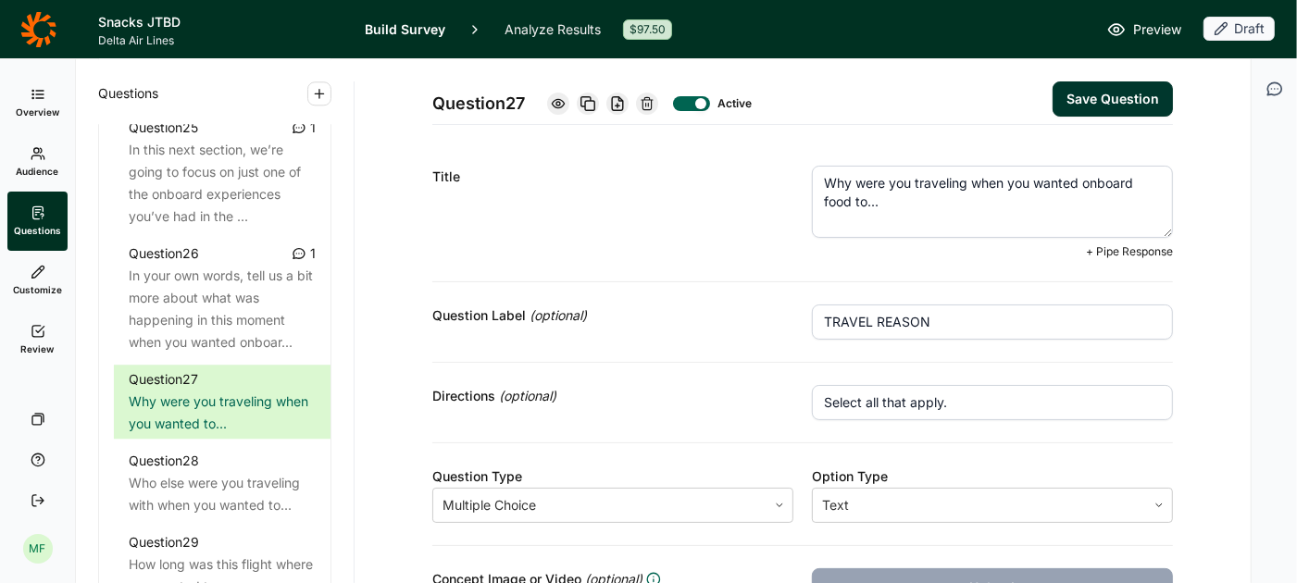
drag, startPoint x: 1087, startPoint y: 185, endPoint x: 852, endPoint y: 206, distance: 236.1
click at [852, 206] on textarea "Why were you traveling when you wanted onboard food to..." at bounding box center [992, 202] width 361 height 72
click at [1121, 211] on textarea "Why were you traveling when you wanted onboard food to..." at bounding box center [992, 202] width 361 height 72
drag, startPoint x: 1086, startPoint y: 184, endPoint x: 855, endPoint y: 202, distance: 232.2
click at [855, 202] on textarea "Why were you traveling when you wanted onboard food to..." at bounding box center [992, 202] width 361 height 72
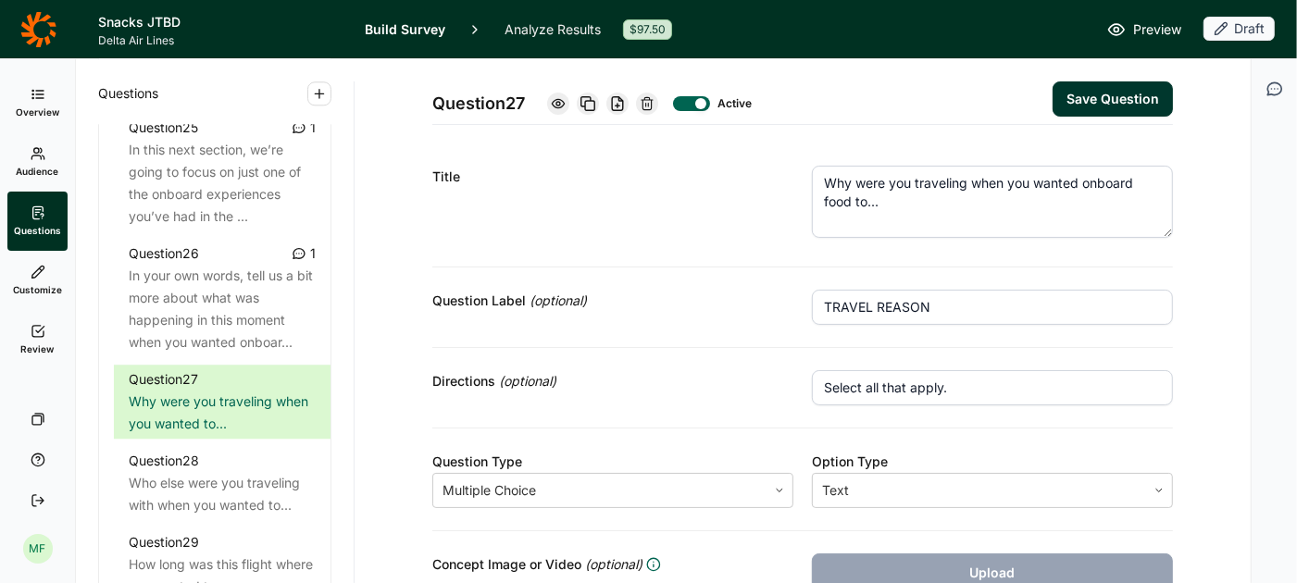
click at [1120, 94] on button "Save Question" at bounding box center [1113, 98] width 120 height 35
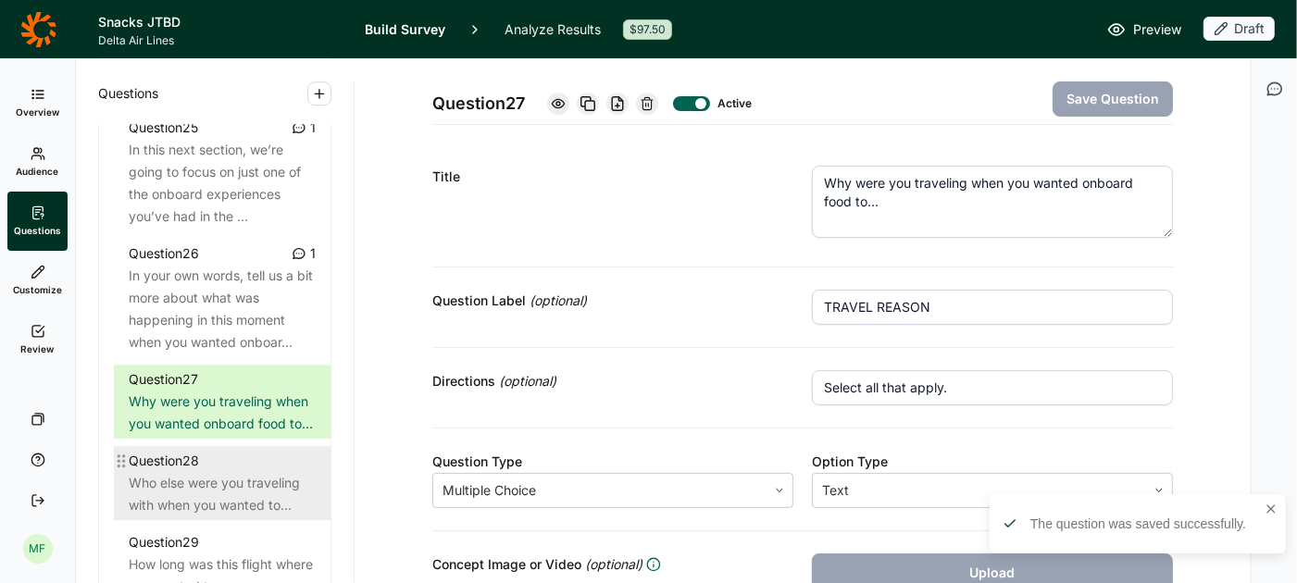
click at [241, 450] on div "Question 28" at bounding box center [222, 461] width 187 height 22
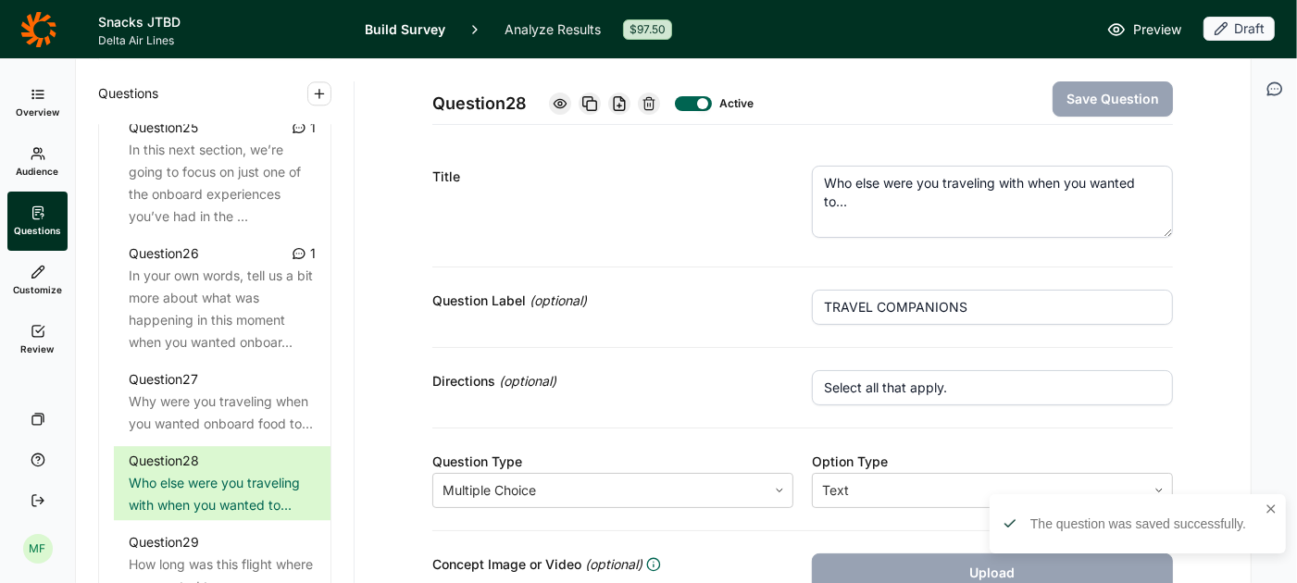
click at [1152, 182] on textarea "Who else were you traveling with when you wanted to..." at bounding box center [992, 202] width 361 height 72
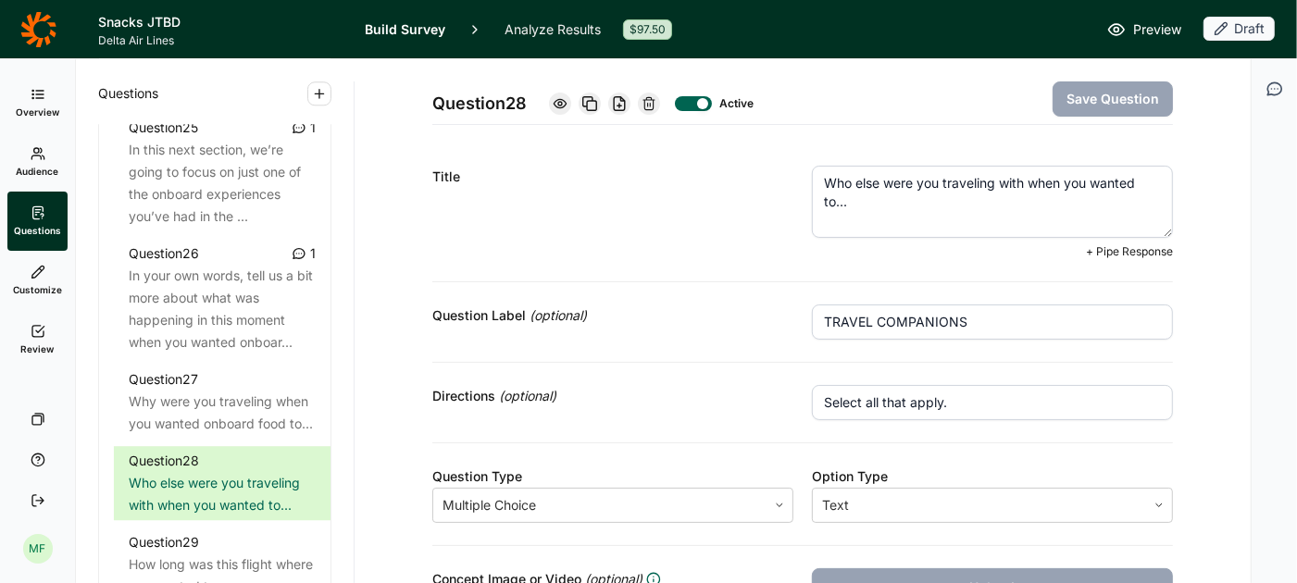
paste textarea "onboard food"
click at [1104, 93] on button "Save Question" at bounding box center [1113, 98] width 120 height 35
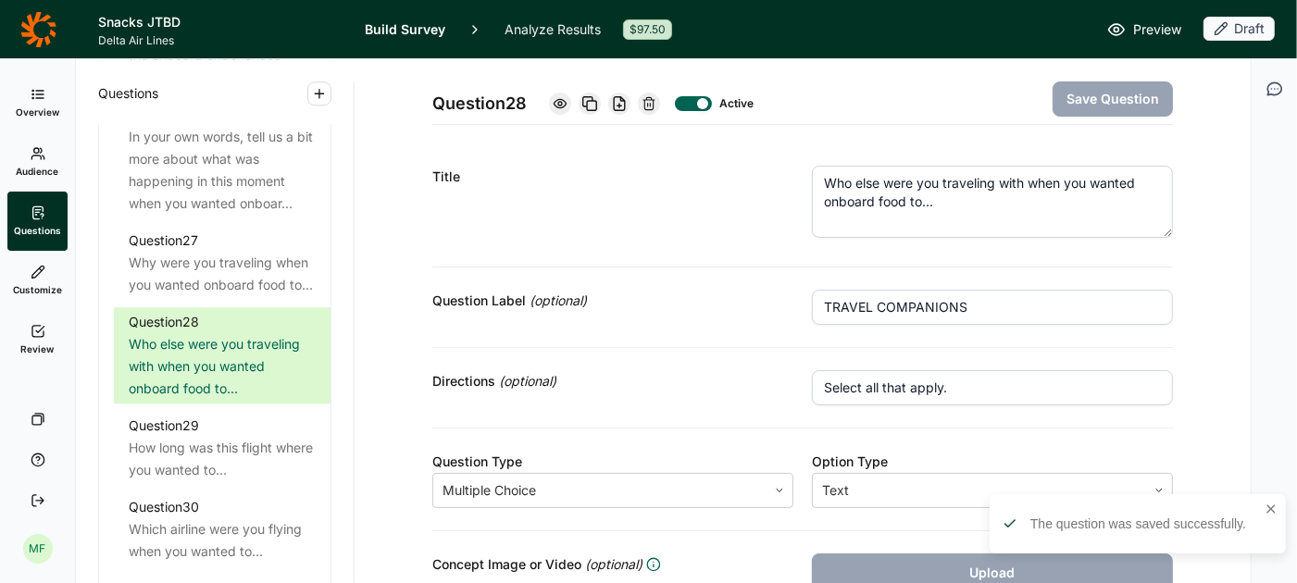
scroll to position [3794, 0]
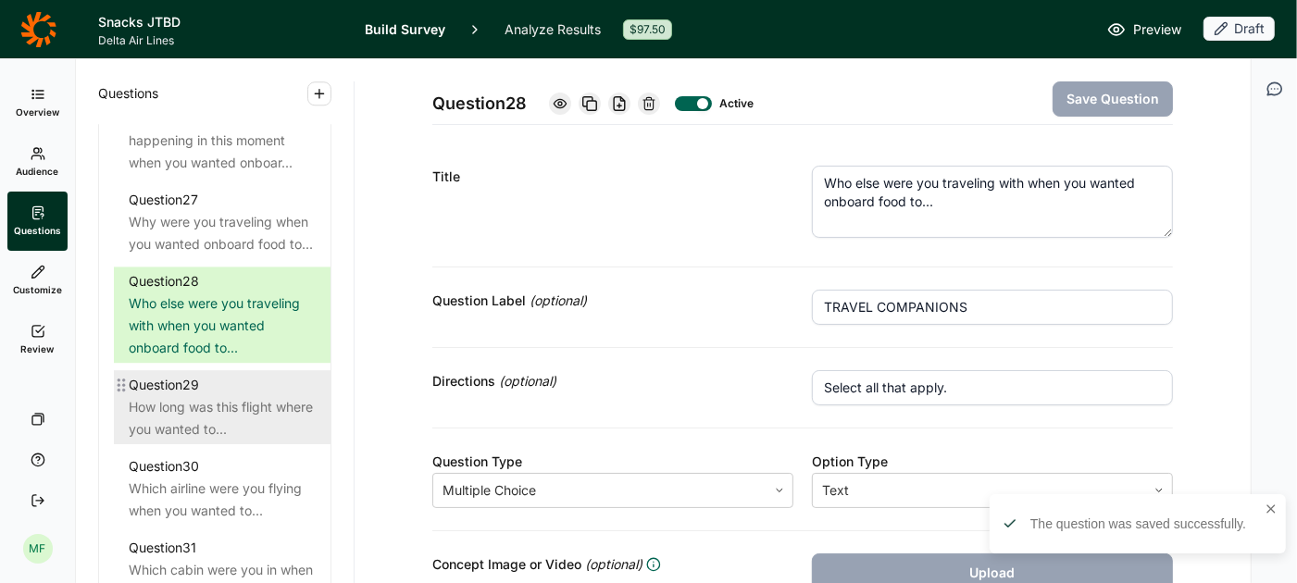
click at [232, 396] on div "How long was this flight where you wanted to..." at bounding box center [222, 418] width 187 height 44
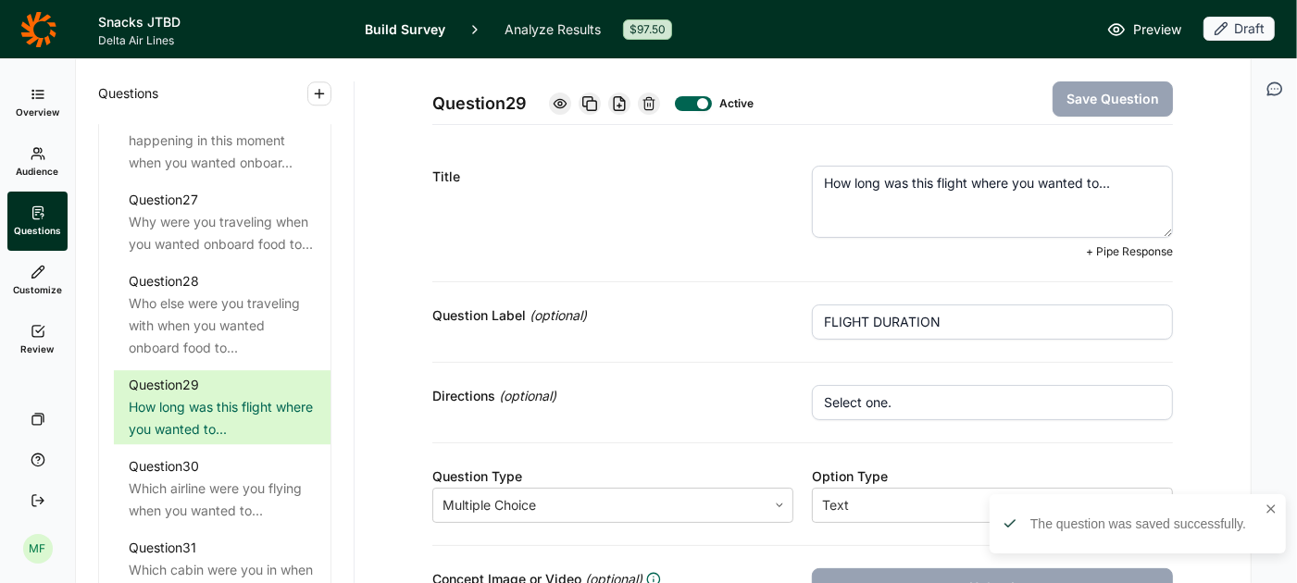
click at [1120, 185] on textarea "How long was this flight where you wanted to..." at bounding box center [992, 202] width 361 height 72
paste textarea "onboard food"
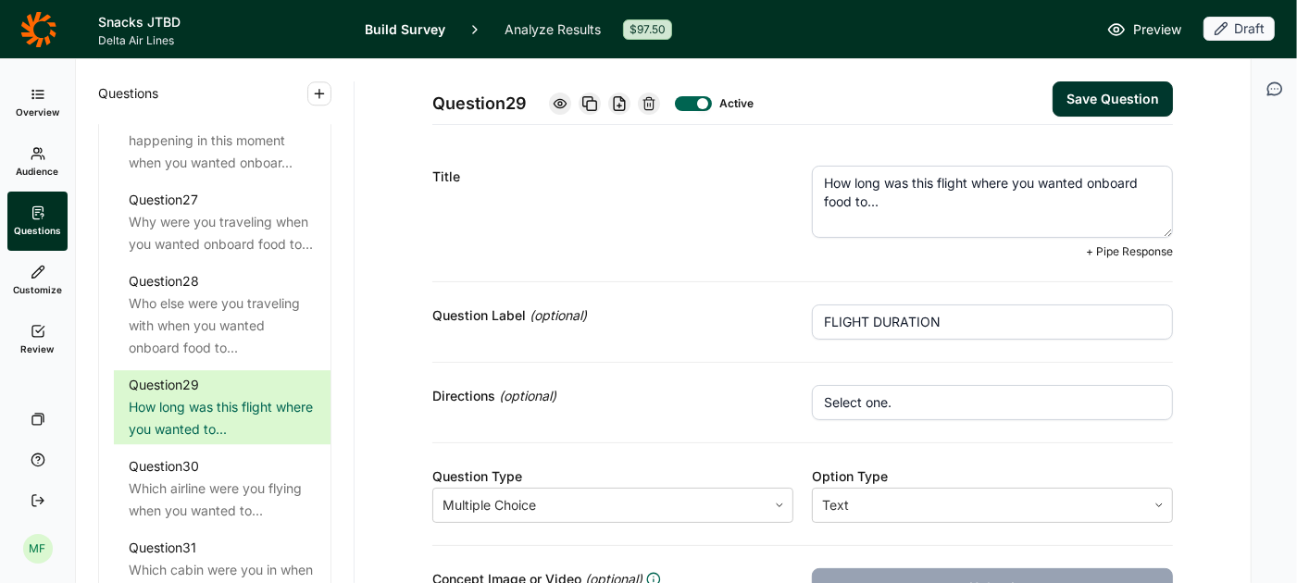
click at [1129, 98] on button "Save Question" at bounding box center [1113, 98] width 120 height 35
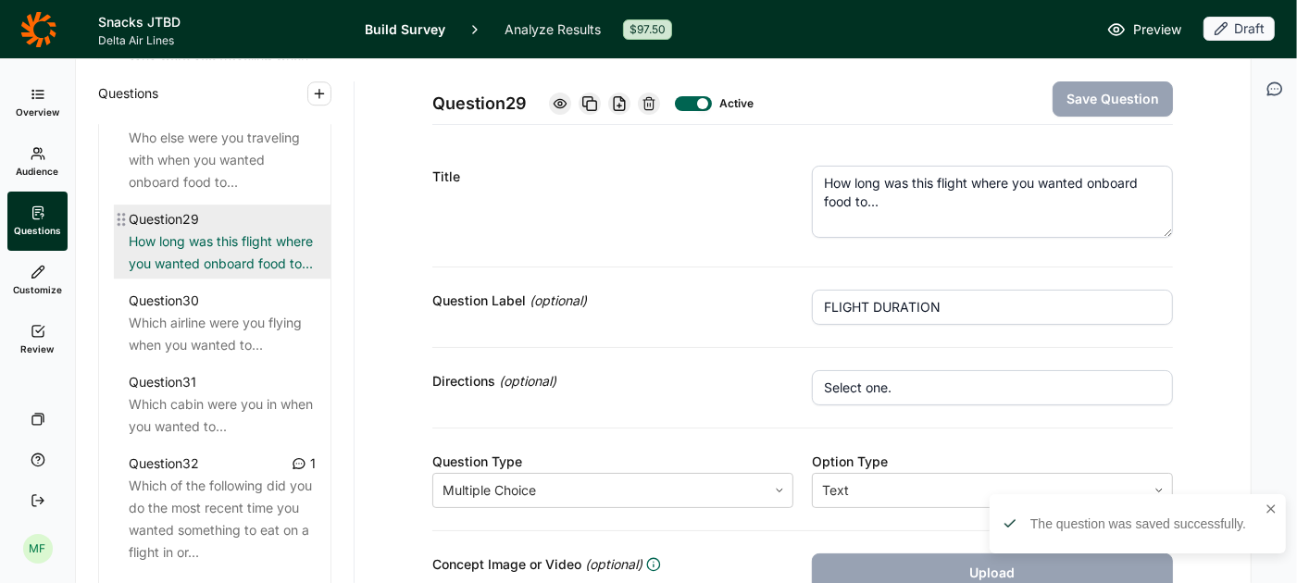
scroll to position [3963, 0]
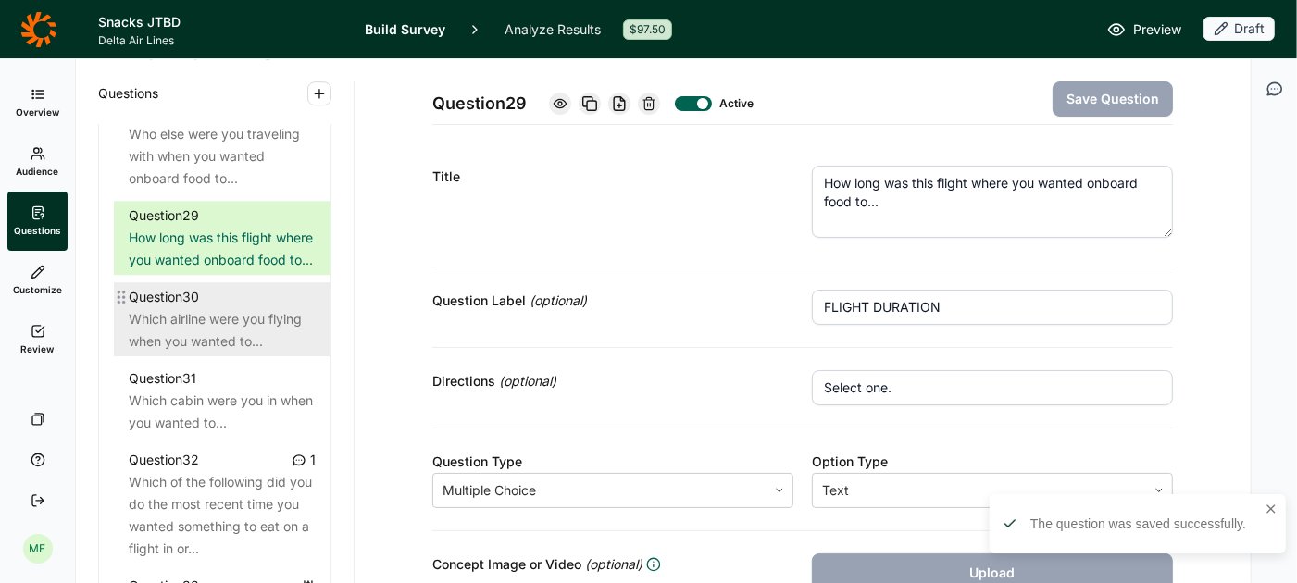
click at [237, 319] on div "Which airline were you flying when you wanted to..." at bounding box center [222, 330] width 187 height 44
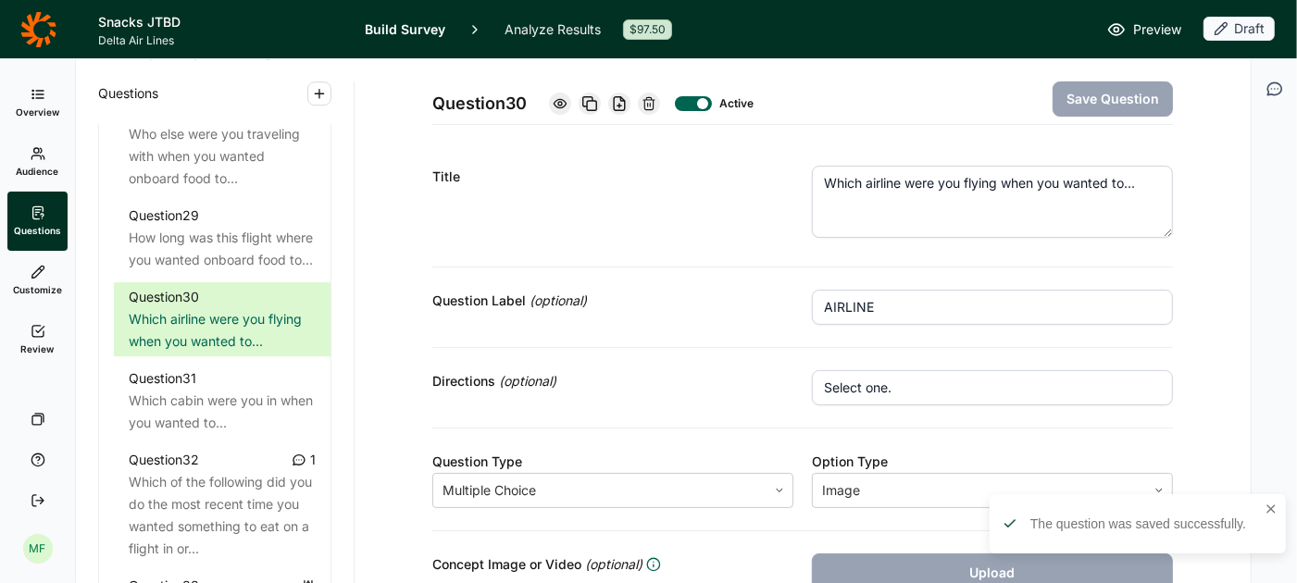
click at [1116, 184] on textarea "Which airline were you flying when you wanted to..." at bounding box center [992, 202] width 361 height 72
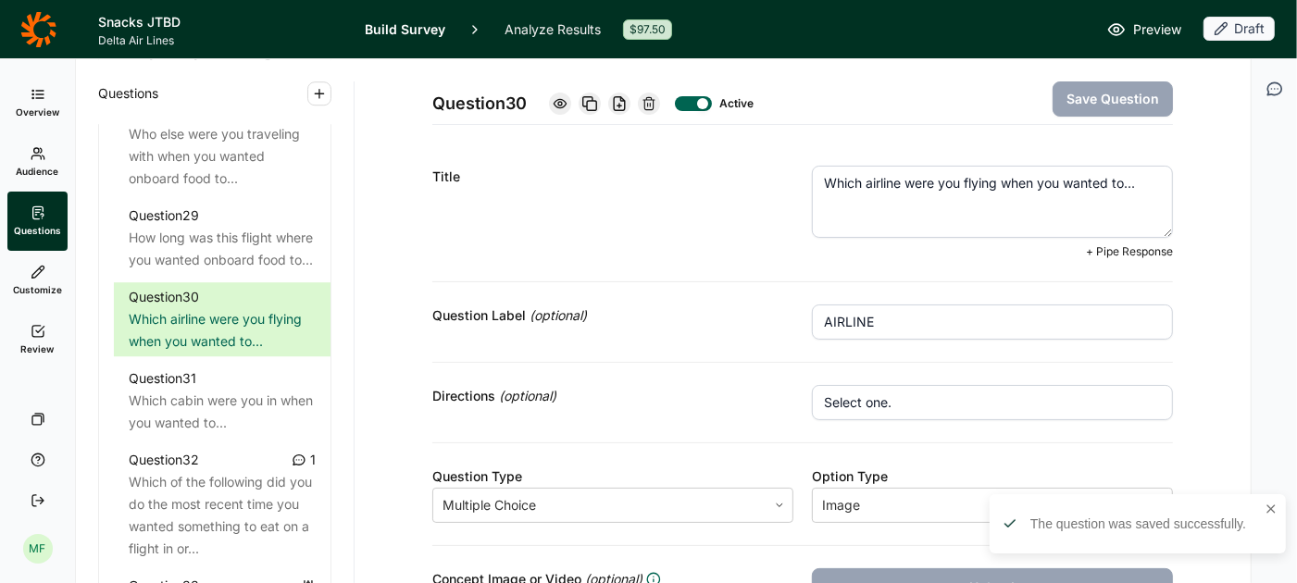
paste textarea "onboard food"
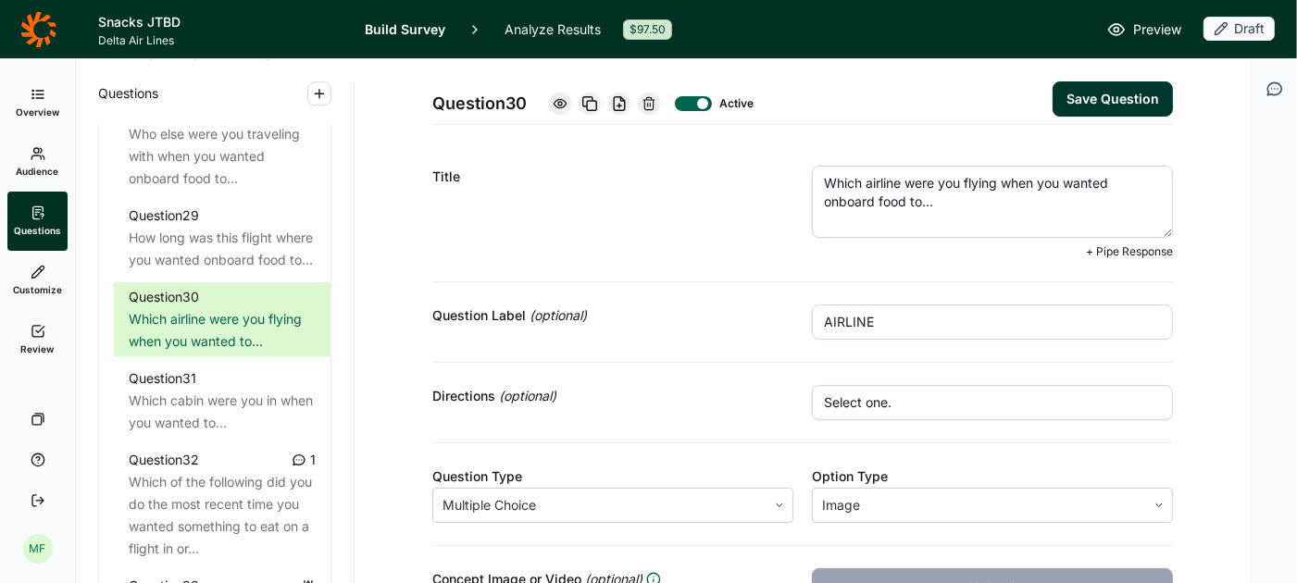
click at [1120, 102] on button "Save Question" at bounding box center [1113, 98] width 120 height 35
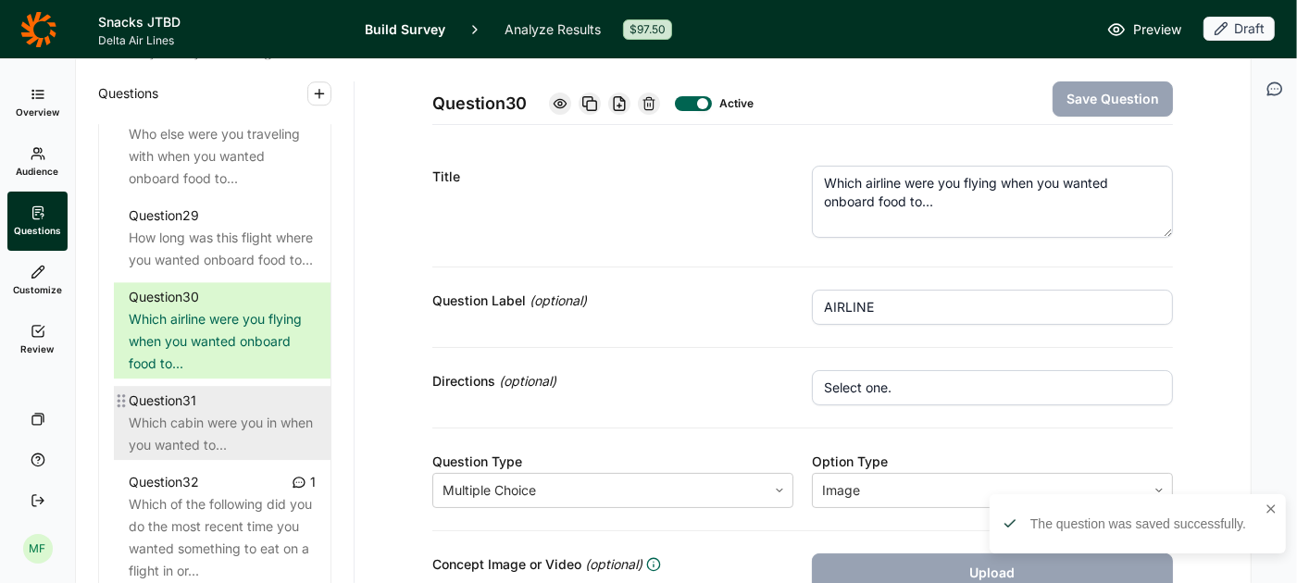
click at [215, 412] on div "Which cabin were you in when you wanted to..." at bounding box center [222, 434] width 187 height 44
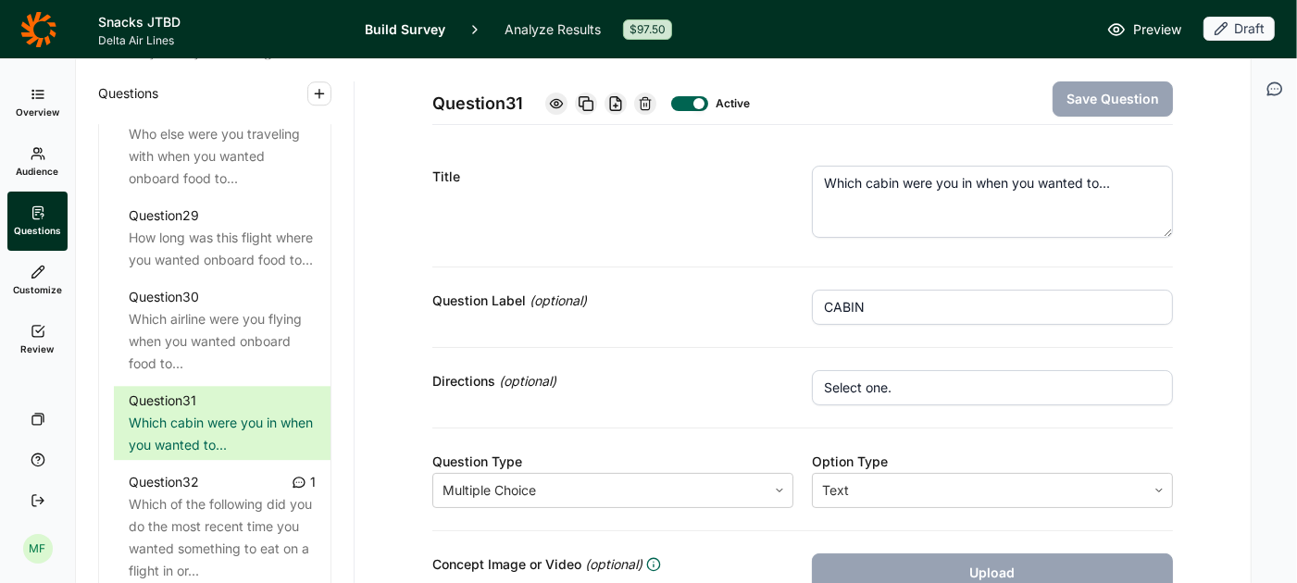
click at [1088, 183] on textarea "Which cabin were you in when you wanted to..." at bounding box center [992, 202] width 361 height 72
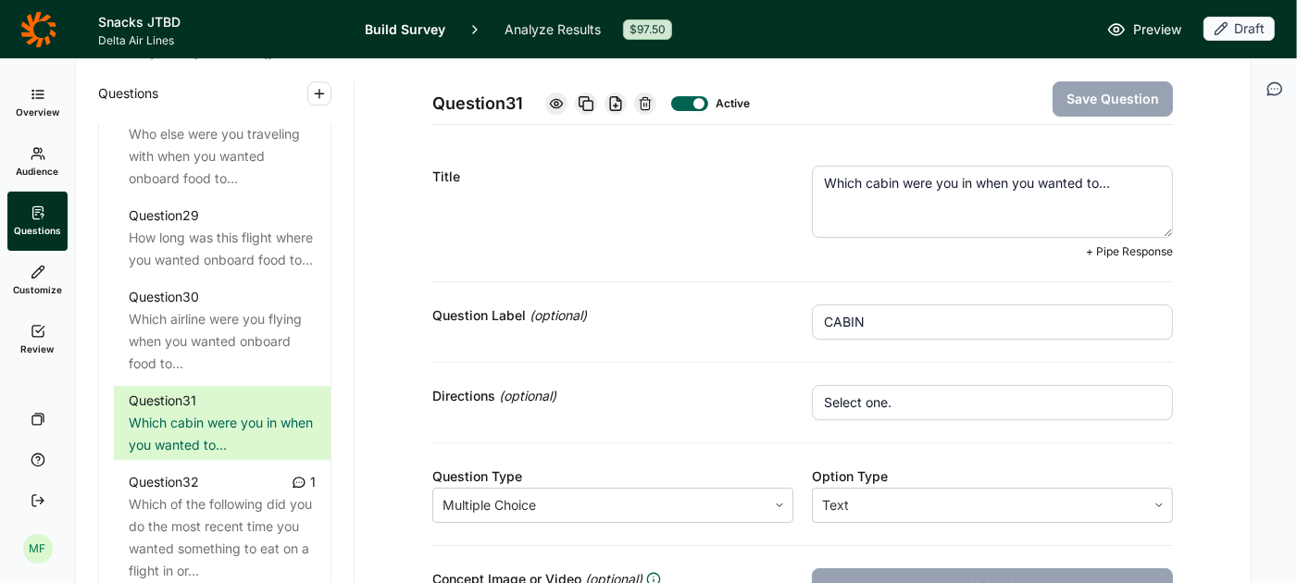
paste textarea "onboard food"
click at [1118, 97] on button "Save Question" at bounding box center [1113, 98] width 120 height 35
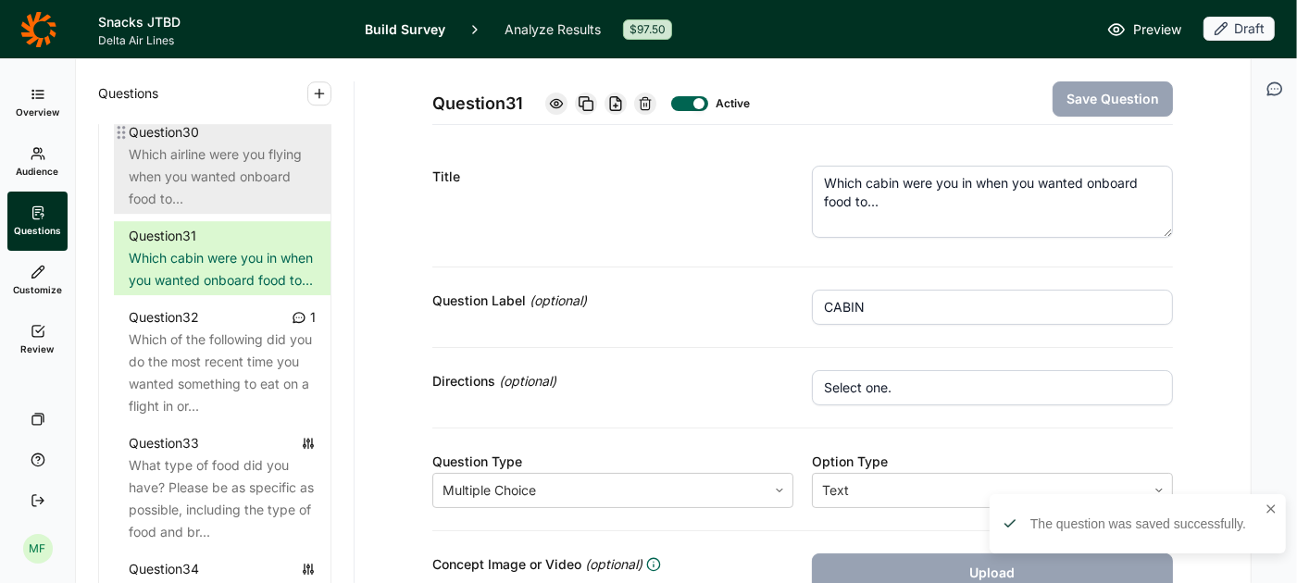
scroll to position [4140, 0]
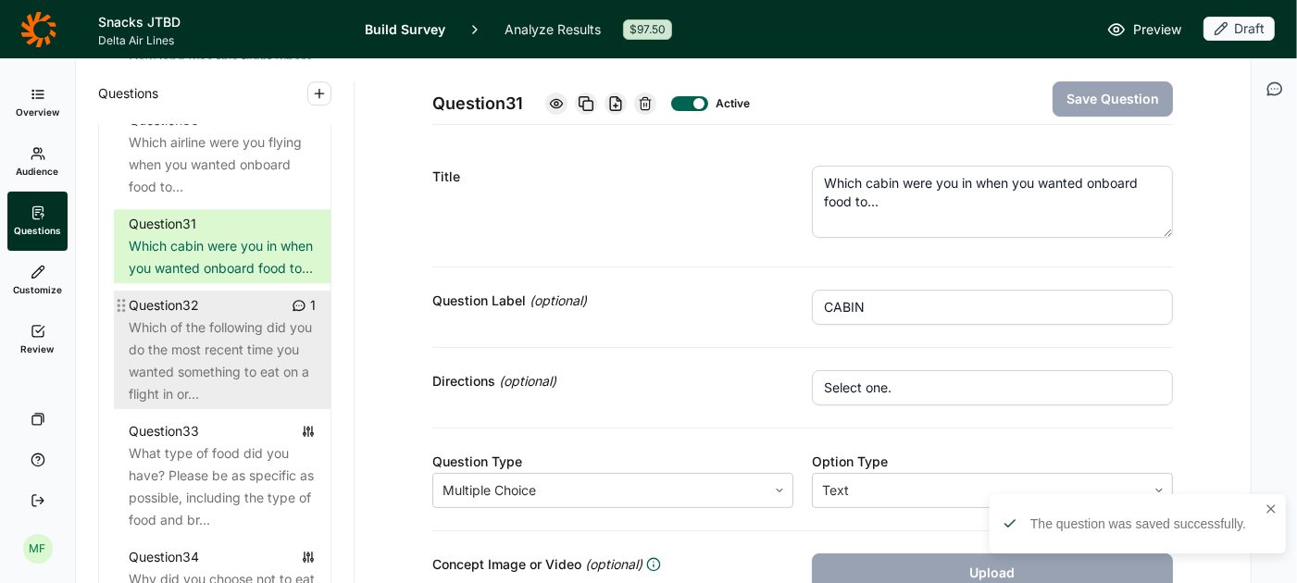
click at [262, 357] on div "Which of the following did you do the most recent time you wanted something to …" at bounding box center [222, 361] width 187 height 89
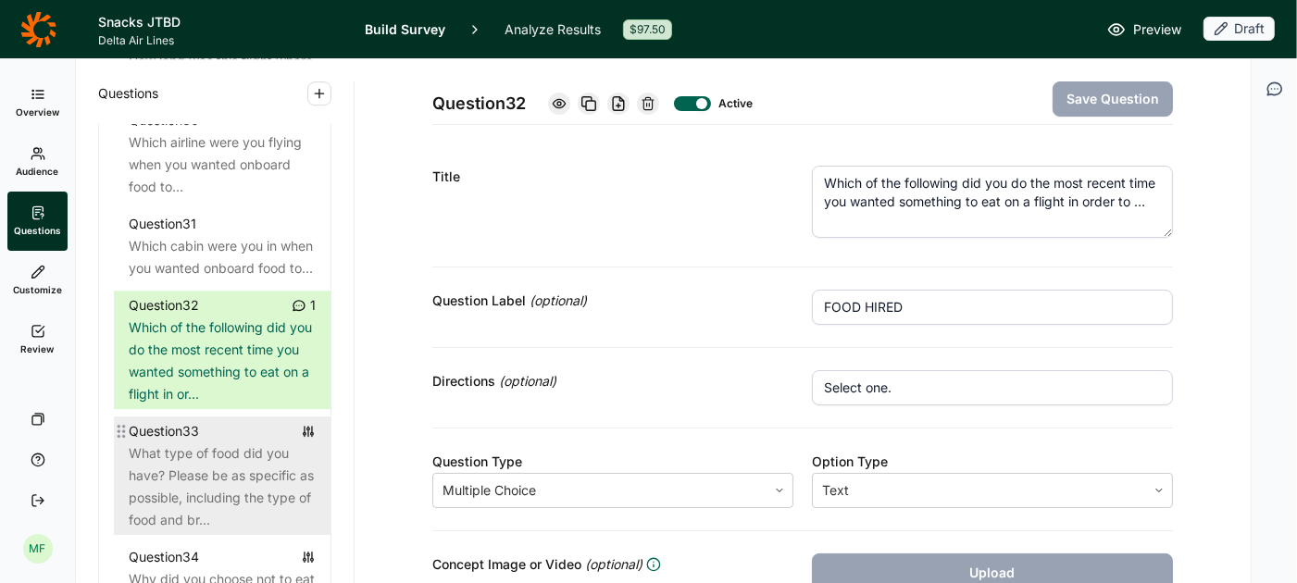
click at [224, 474] on div "What type of food did you have? Please be as specific as possible, including th…" at bounding box center [222, 487] width 187 height 89
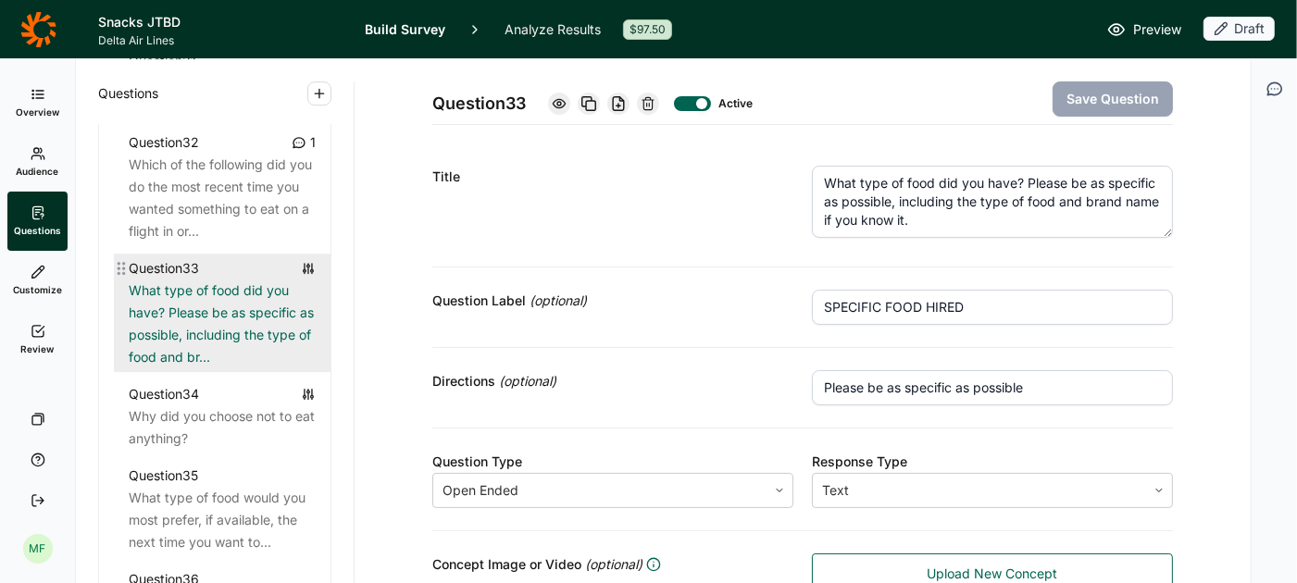
scroll to position [4307, 0]
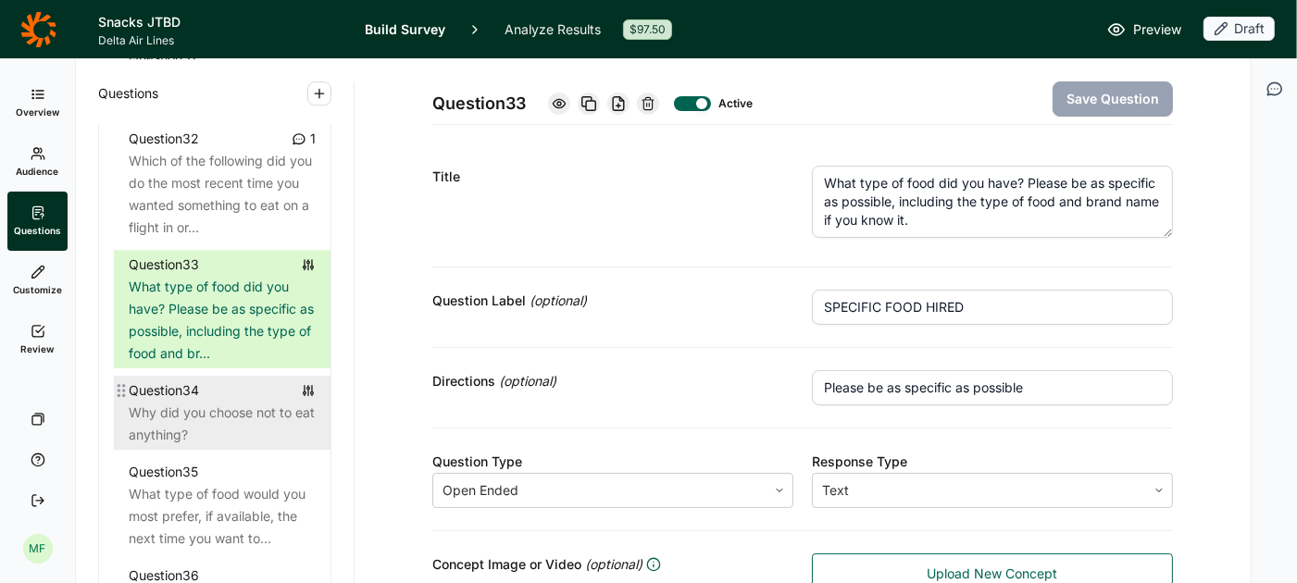
click at [232, 415] on div "Why did you choose not to eat anything?" at bounding box center [222, 424] width 187 height 44
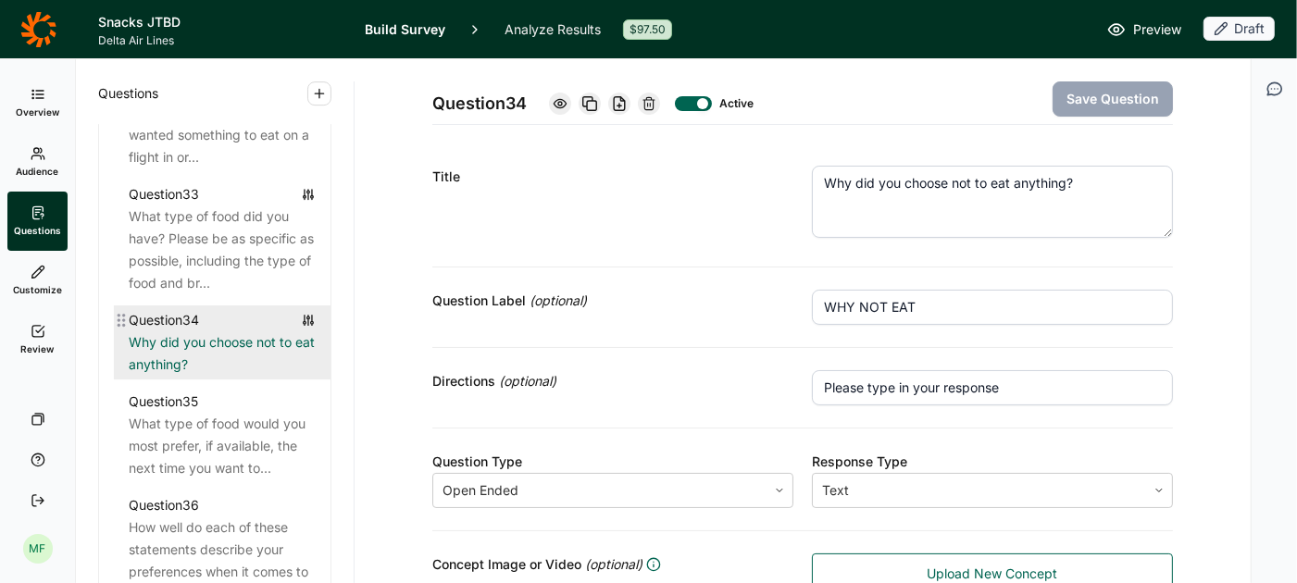
scroll to position [4404, 0]
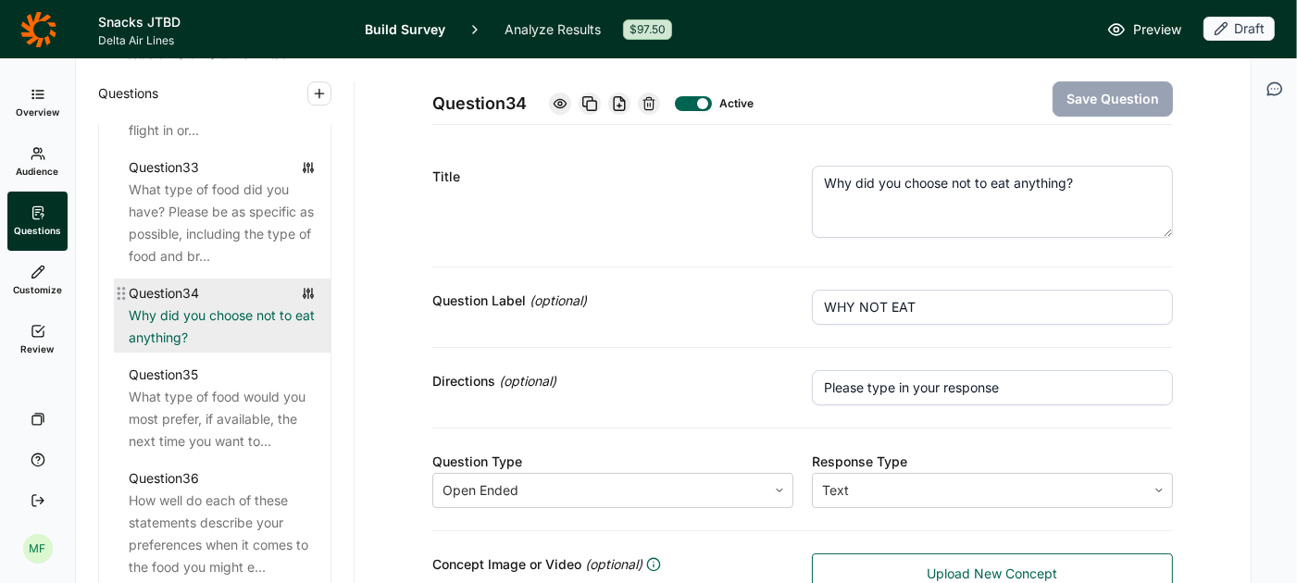
click at [232, 415] on div "What type of food would you most prefer, if available, the next time you want t…" at bounding box center [222, 419] width 187 height 67
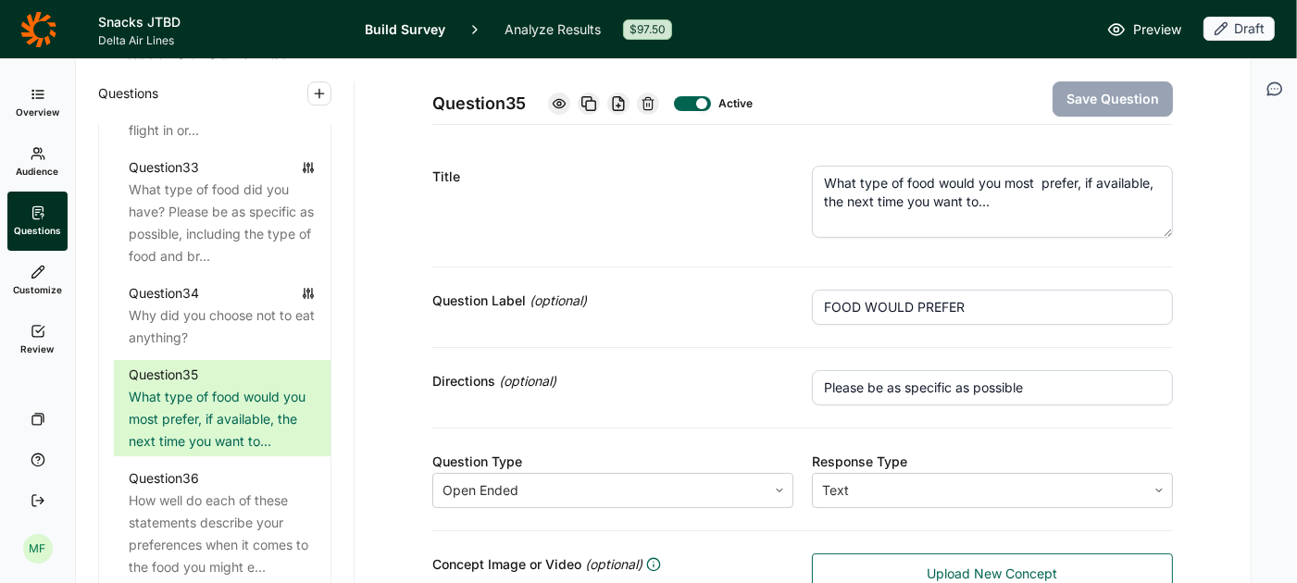
click at [965, 205] on textarea "What type of food would you most prefer, if available, the next time you want t…" at bounding box center [992, 202] width 361 height 72
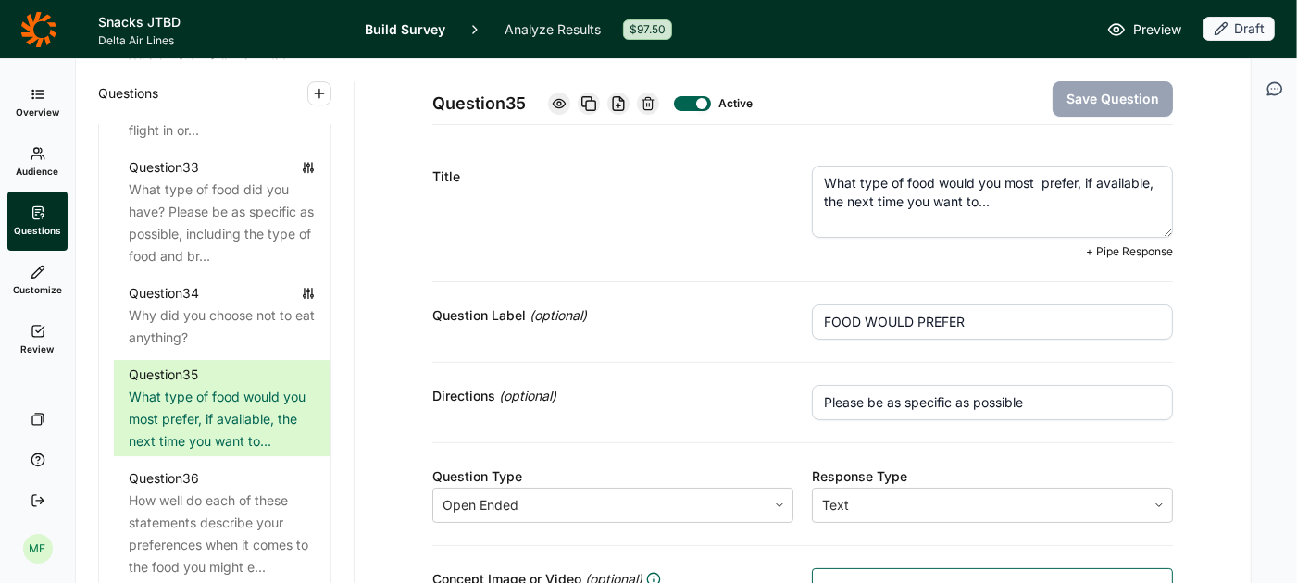
paste textarea "onboard food"
click at [1127, 102] on button "Save Question" at bounding box center [1113, 98] width 120 height 35
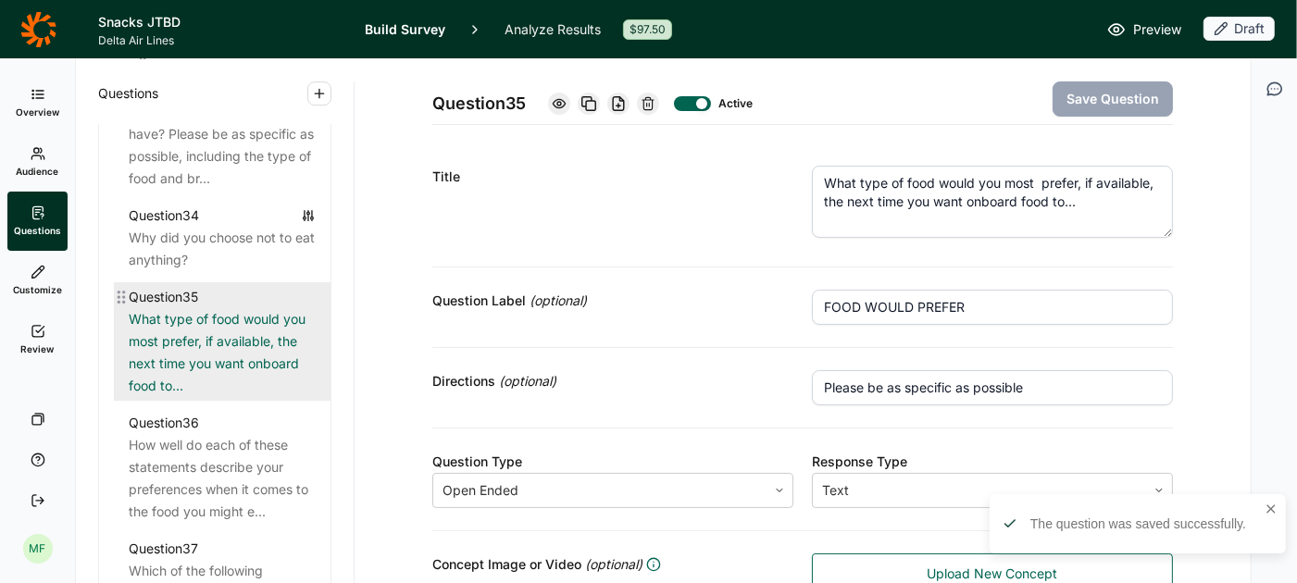
scroll to position [4502, 0]
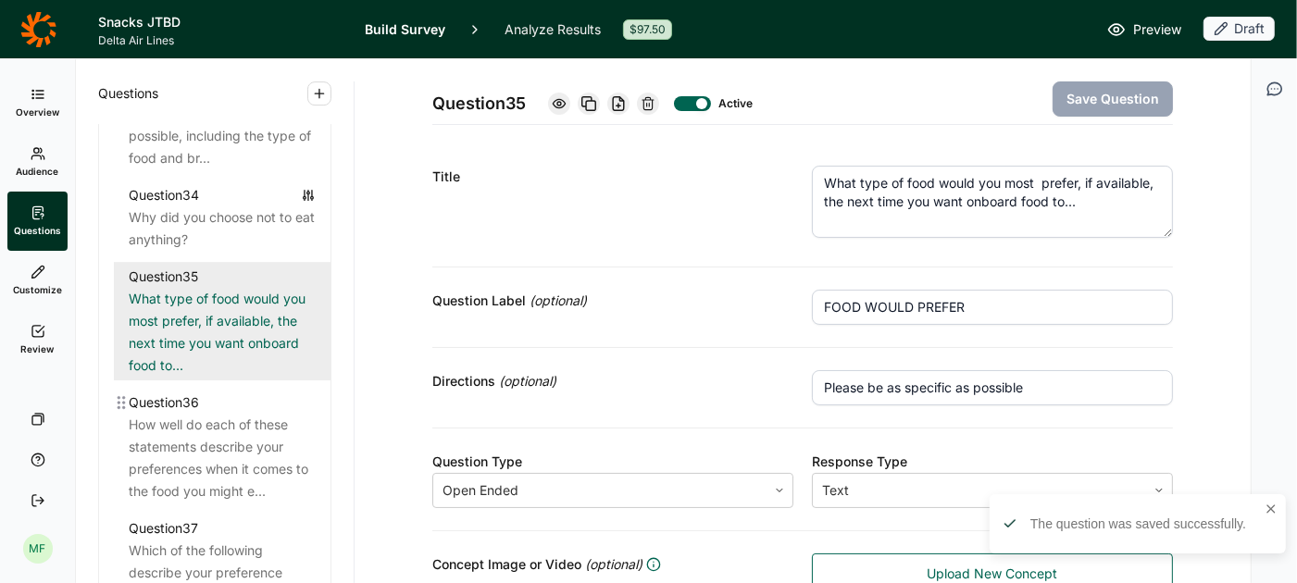
click at [213, 405] on div "Question 36" at bounding box center [222, 403] width 187 height 22
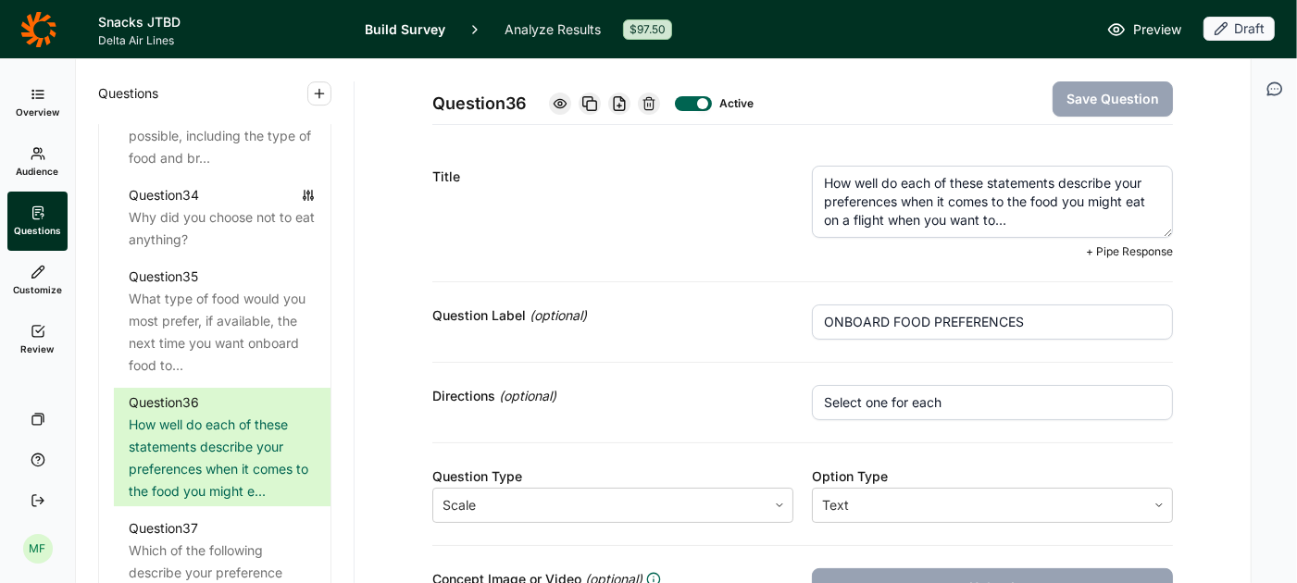
click at [992, 219] on textarea "How well do each of these statements describe your preferences when it comes to…" at bounding box center [992, 202] width 361 height 72
paste textarea "onboard food"
click at [1090, 100] on button "Save Question" at bounding box center [1113, 98] width 120 height 35
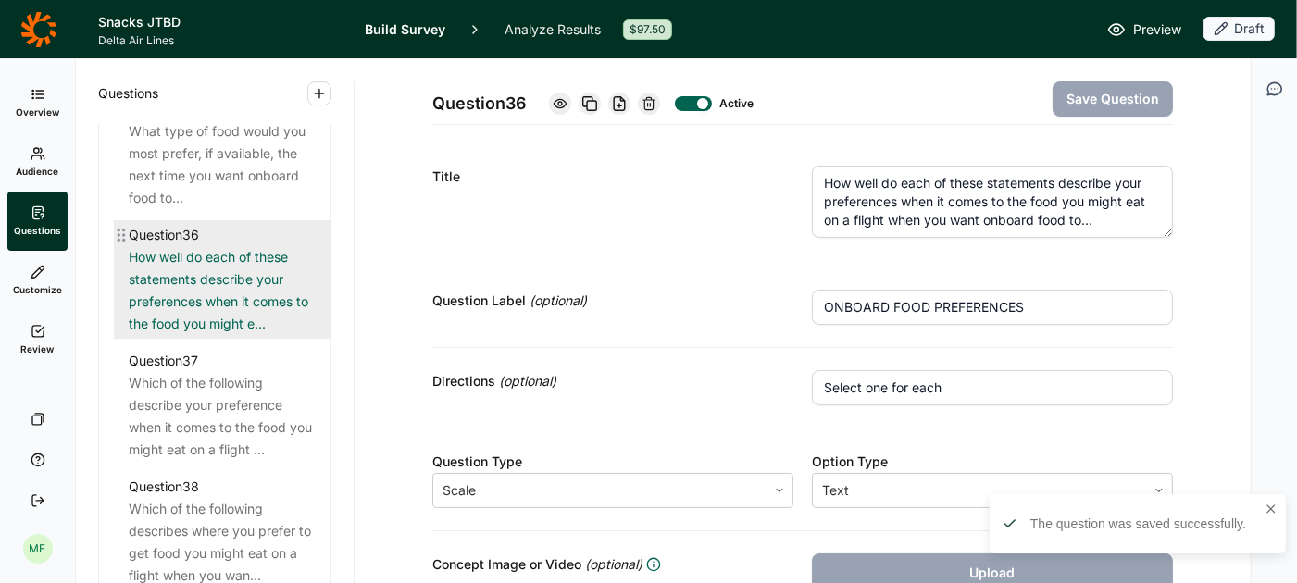
scroll to position [4672, 0]
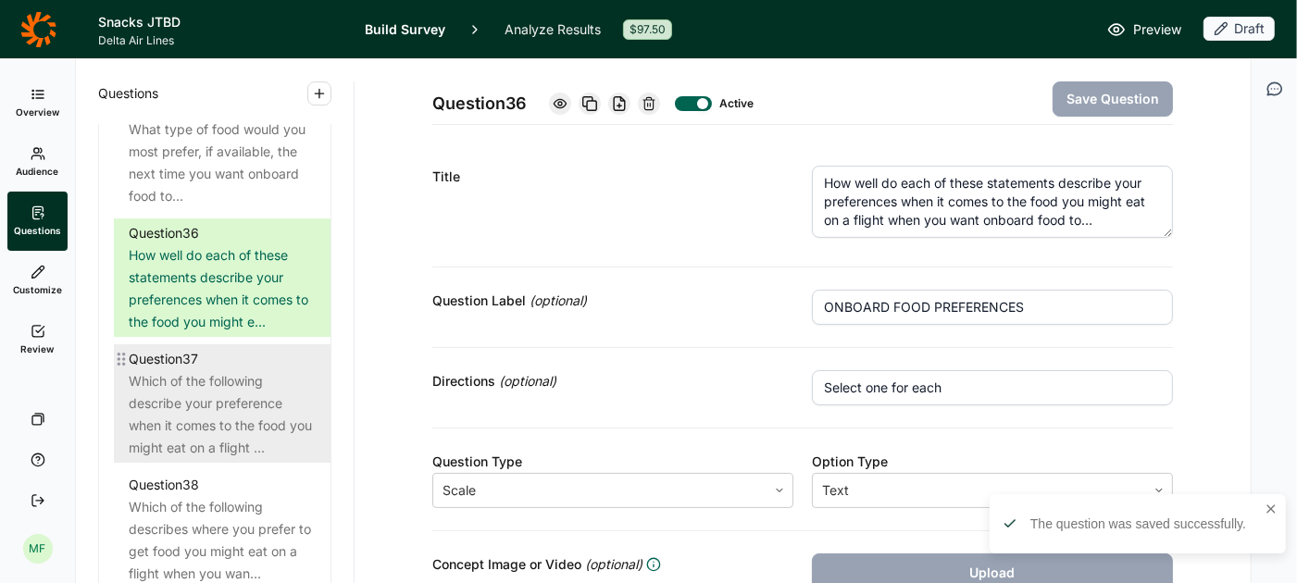
click at [217, 407] on div "Which of the following describe your preference when it comes to the food you m…" at bounding box center [222, 414] width 187 height 89
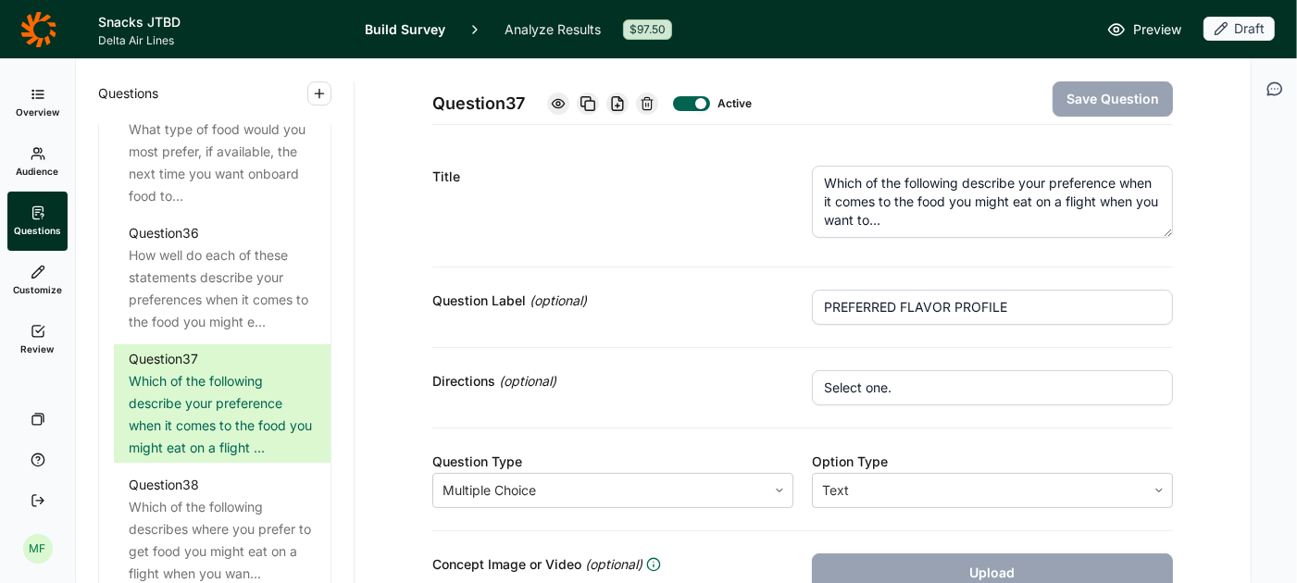
click at [870, 219] on textarea "Which of the following describe your preference when it comes to the food you m…" at bounding box center [992, 202] width 361 height 72
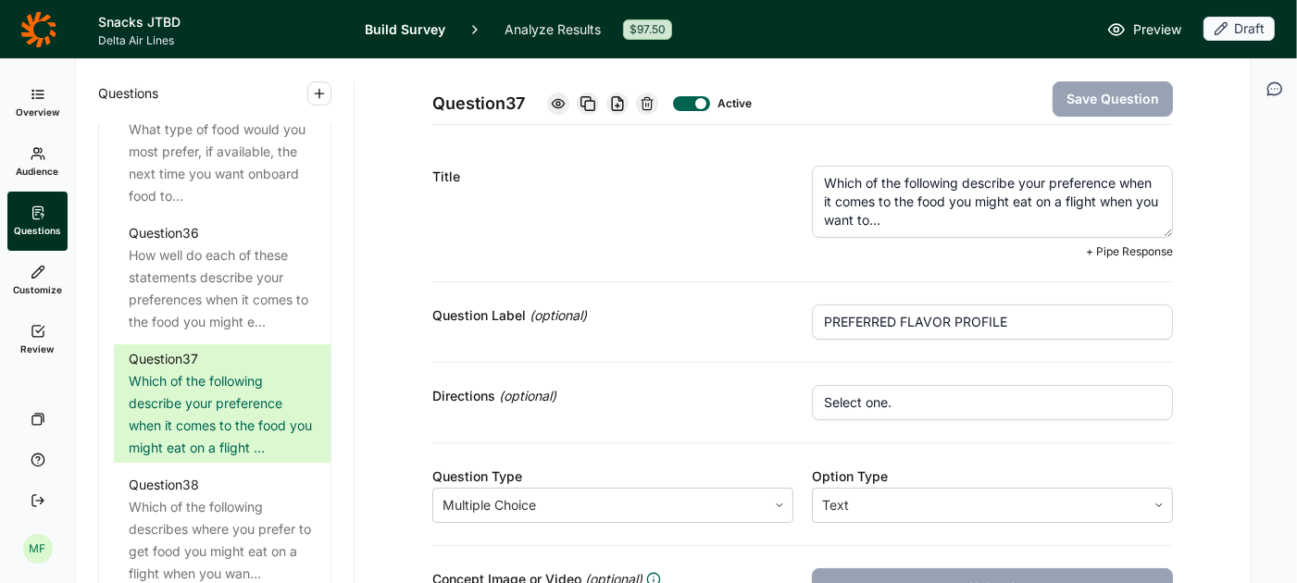
paste textarea "onboard food"
click at [1088, 97] on button "Save Question" at bounding box center [1113, 98] width 120 height 35
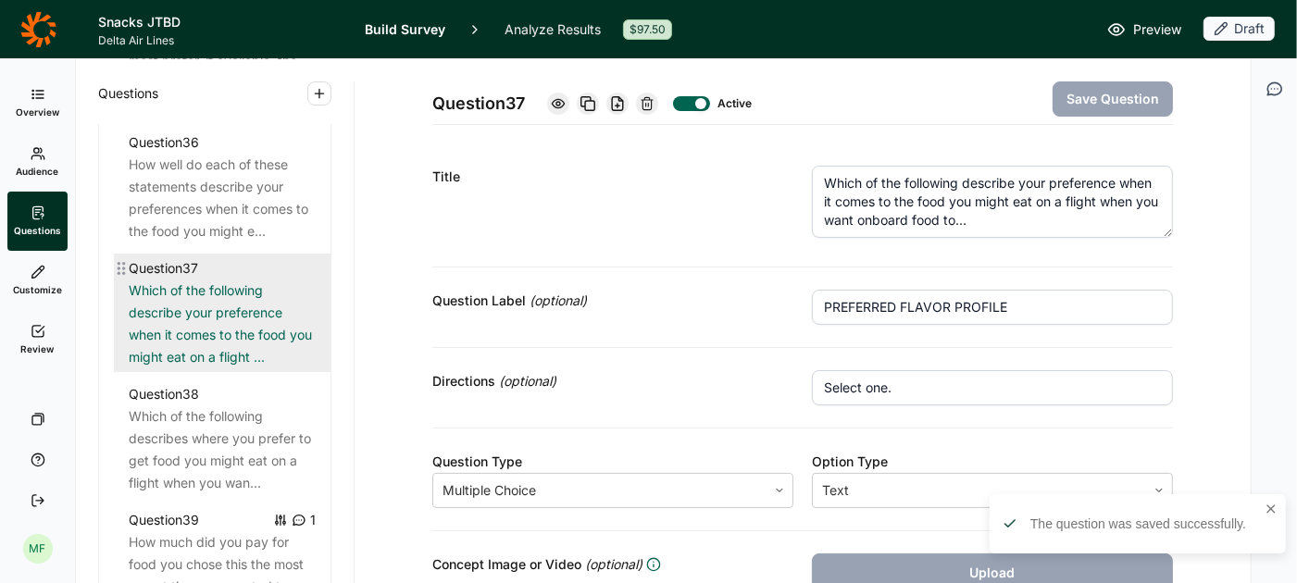
scroll to position [4777, 0]
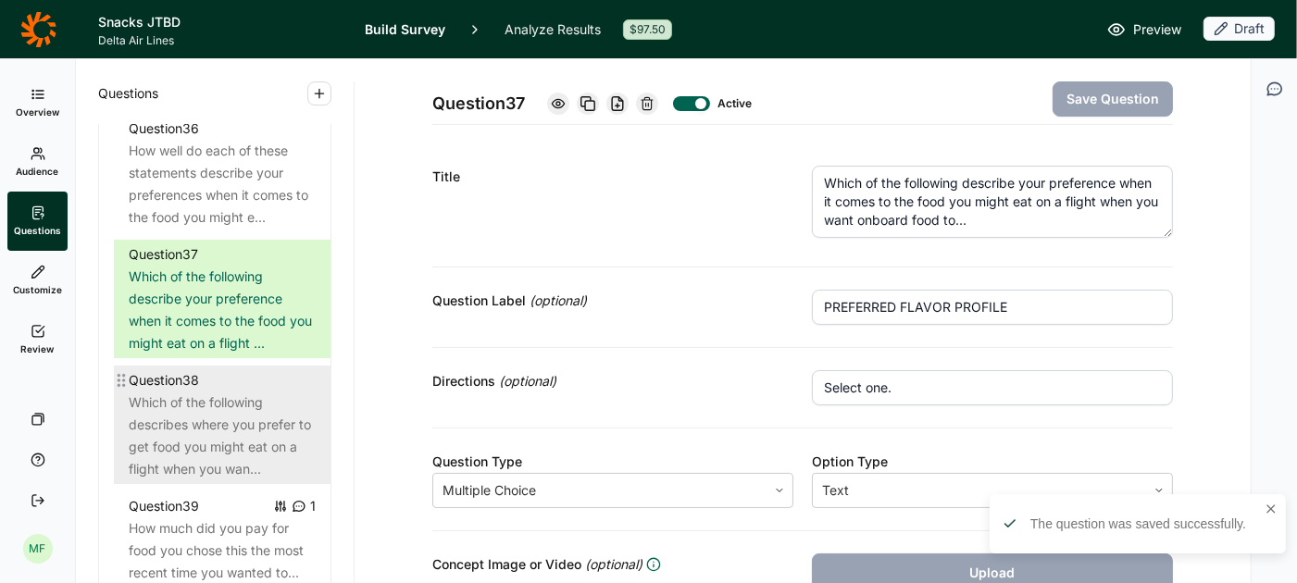
click at [223, 397] on div "Which of the following describes where you prefer to get food you might eat on …" at bounding box center [222, 436] width 187 height 89
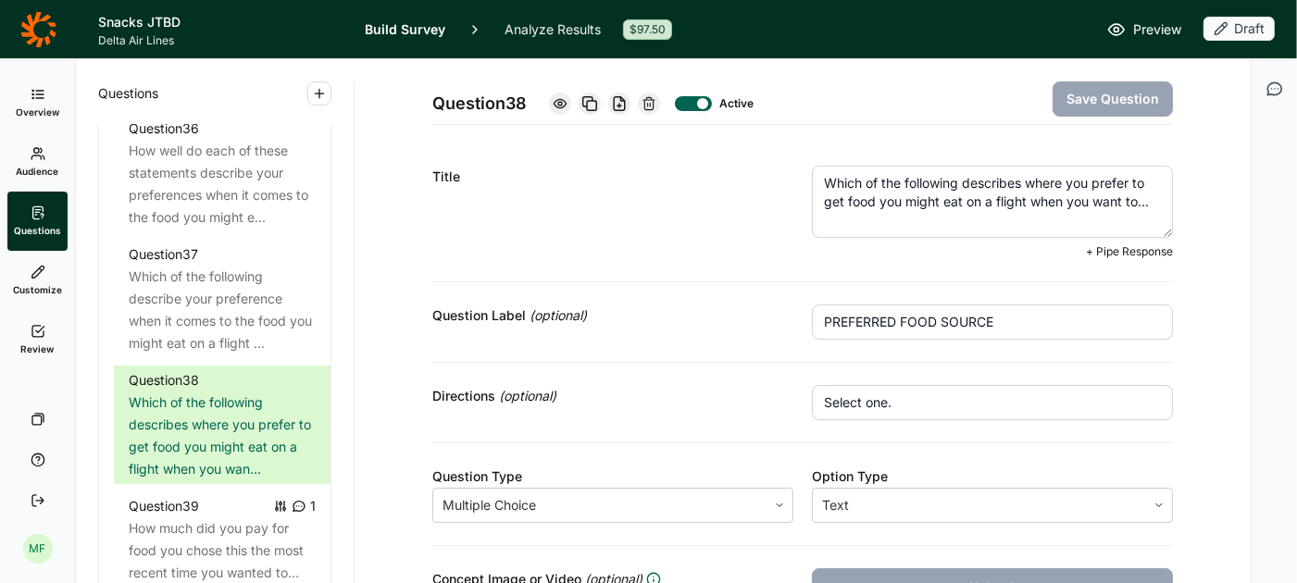
click at [1126, 194] on textarea "Which of the following describes where you prefer to get food you might eat on …" at bounding box center [992, 202] width 361 height 72
paste textarea "onboard food"
click at [1105, 98] on button "Save Question" at bounding box center [1113, 98] width 120 height 35
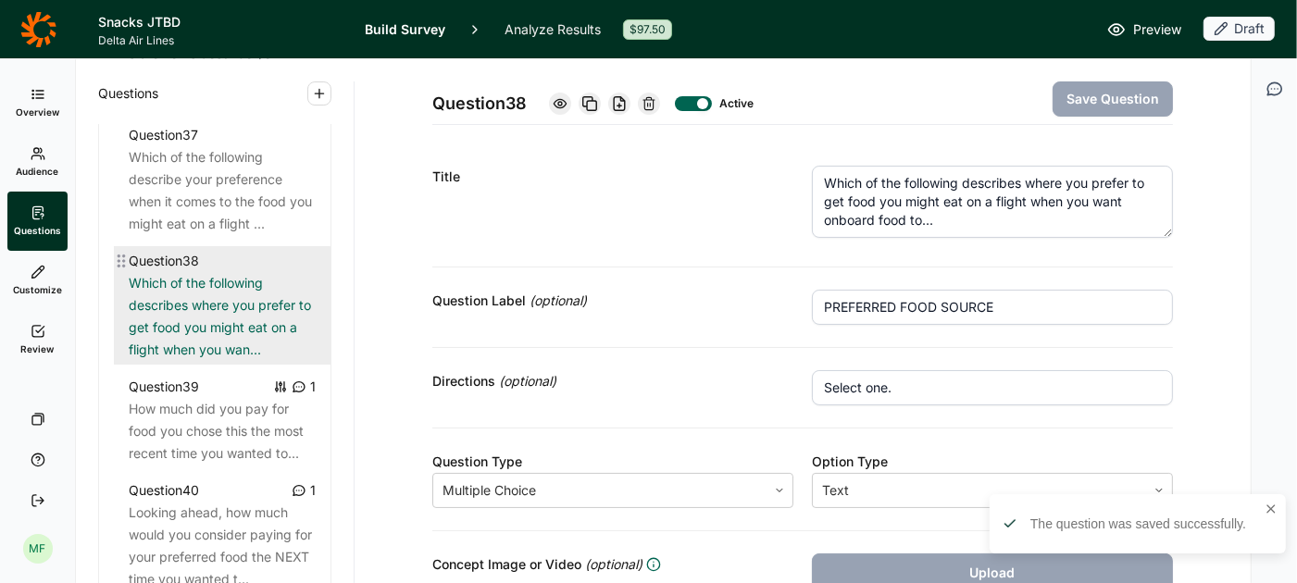
scroll to position [4906, 0]
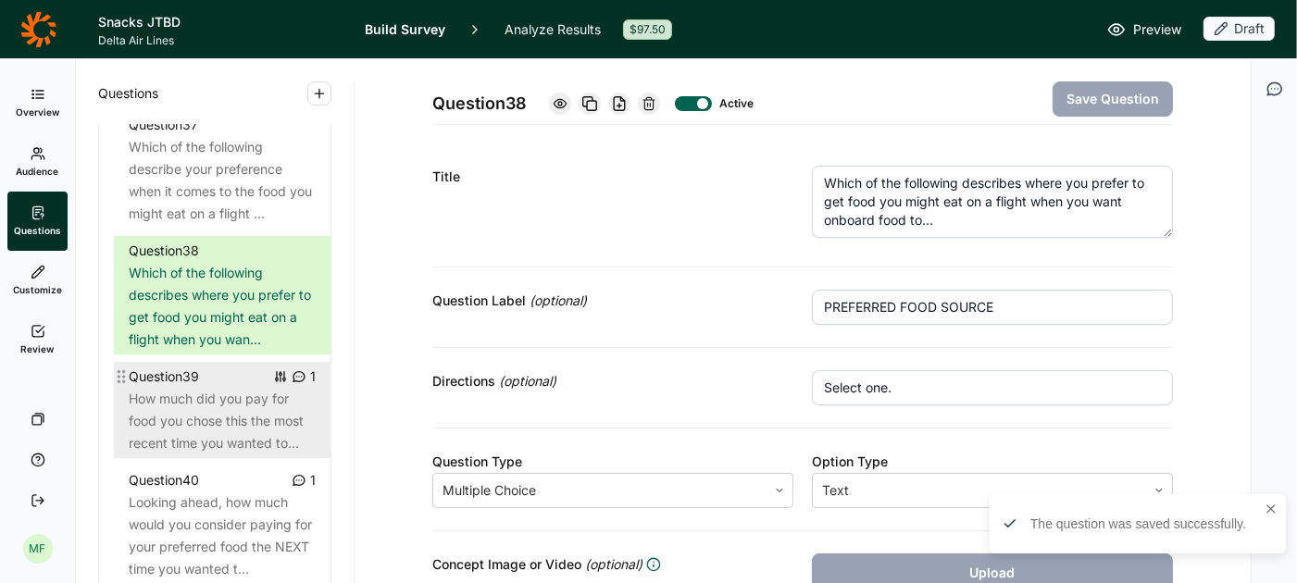
click at [252, 388] on div "How much did you pay for food you chose this the most recent time you wanted to…" at bounding box center [222, 421] width 187 height 67
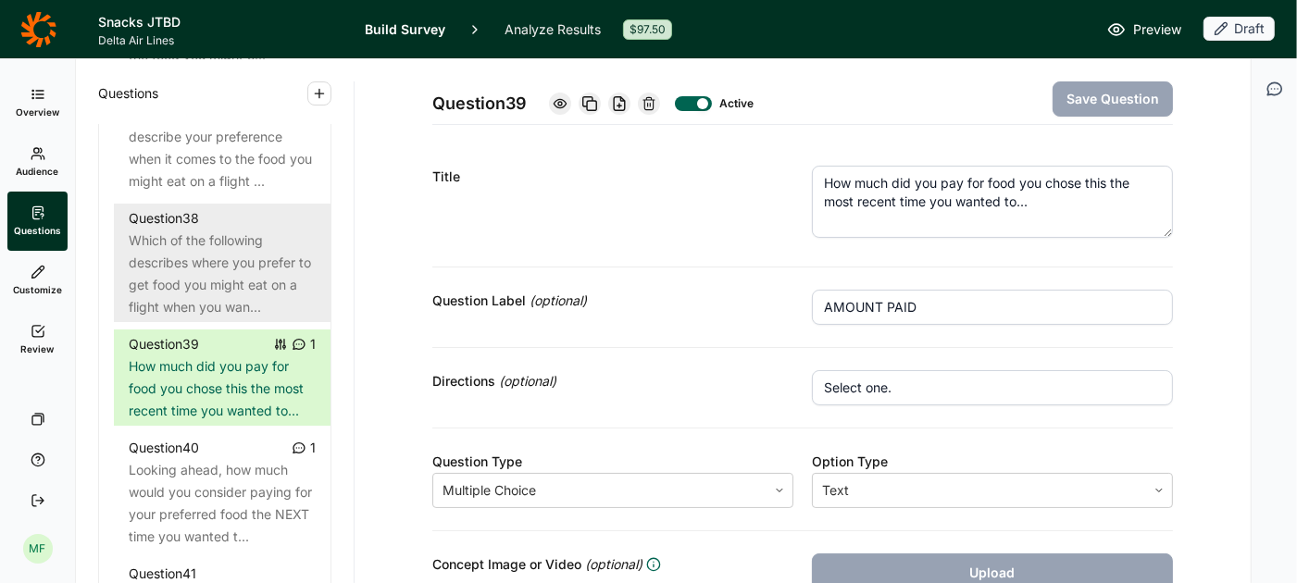
scroll to position [4945, 0]
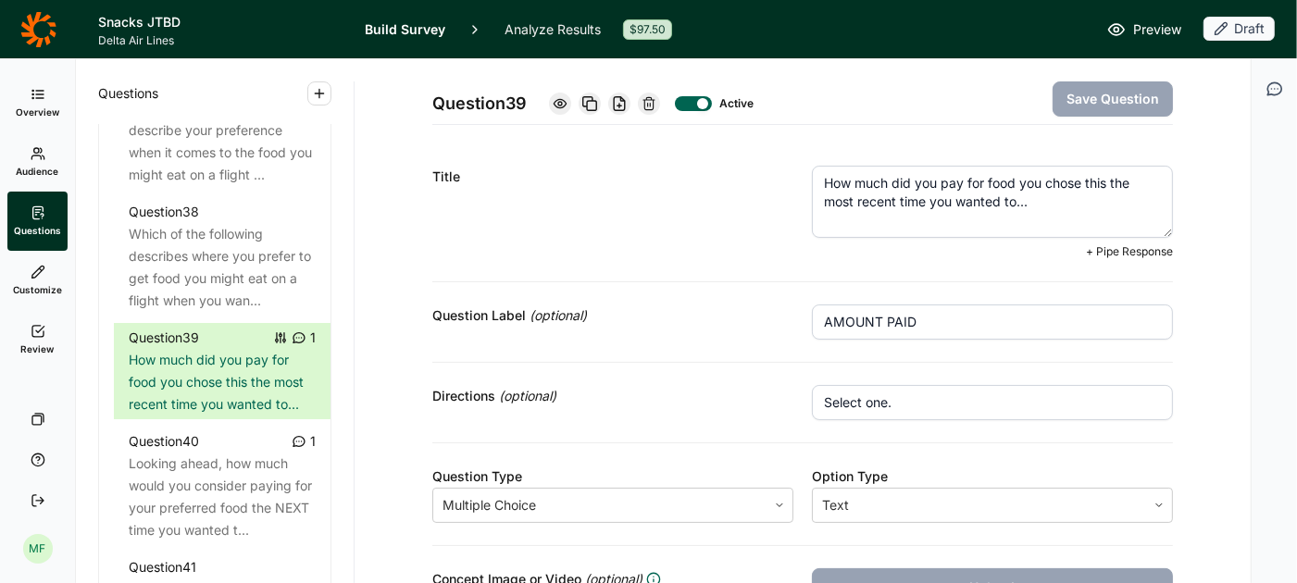
click at [827, 182] on textarea "How much did you pay for food you chose this the most recent time you wanted to…" at bounding box center [992, 202] width 361 height 72
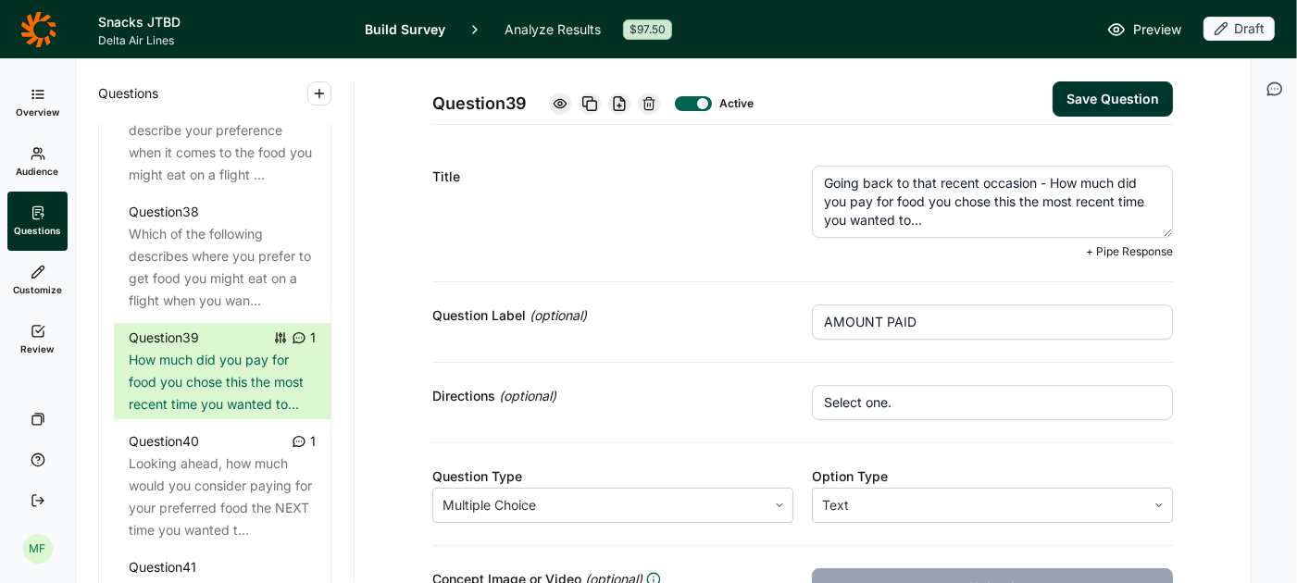
click at [1034, 205] on textarea "Going back to that recent occasion - How much did you pay for food you chose th…" at bounding box center [992, 202] width 361 height 72
click at [884, 219] on textarea "Going back to that recent occasion - How much did you pay for food you chose th…" at bounding box center [992, 202] width 361 height 72
paste textarea "onboard food"
click at [1097, 94] on button "Save Question" at bounding box center [1113, 98] width 120 height 35
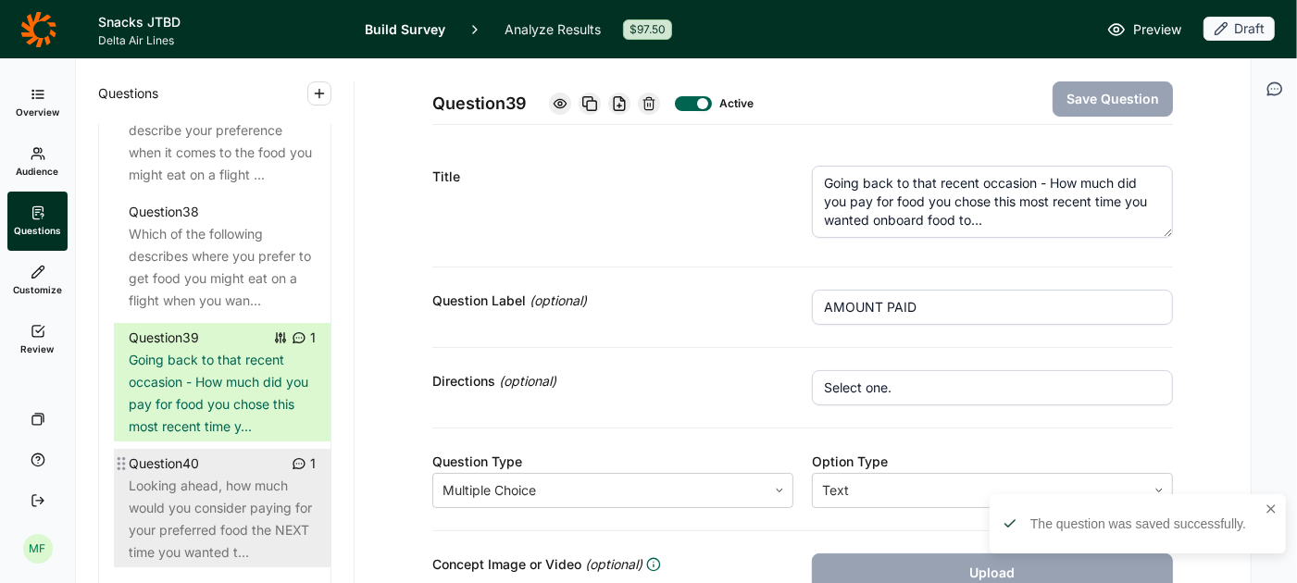
click at [209, 499] on div "Looking ahead, how much would you consider paying for your preferred food the N…" at bounding box center [222, 519] width 187 height 89
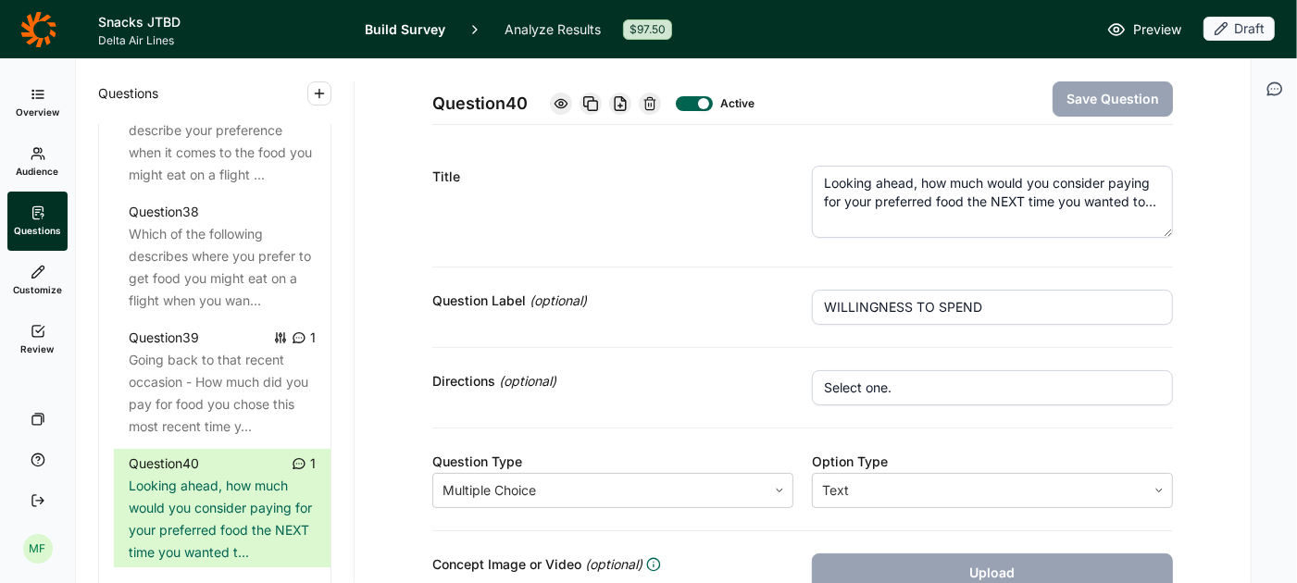
click at [1133, 199] on textarea "Looking ahead, how much would you consider paying for your preferred food the N…" at bounding box center [992, 202] width 361 height 72
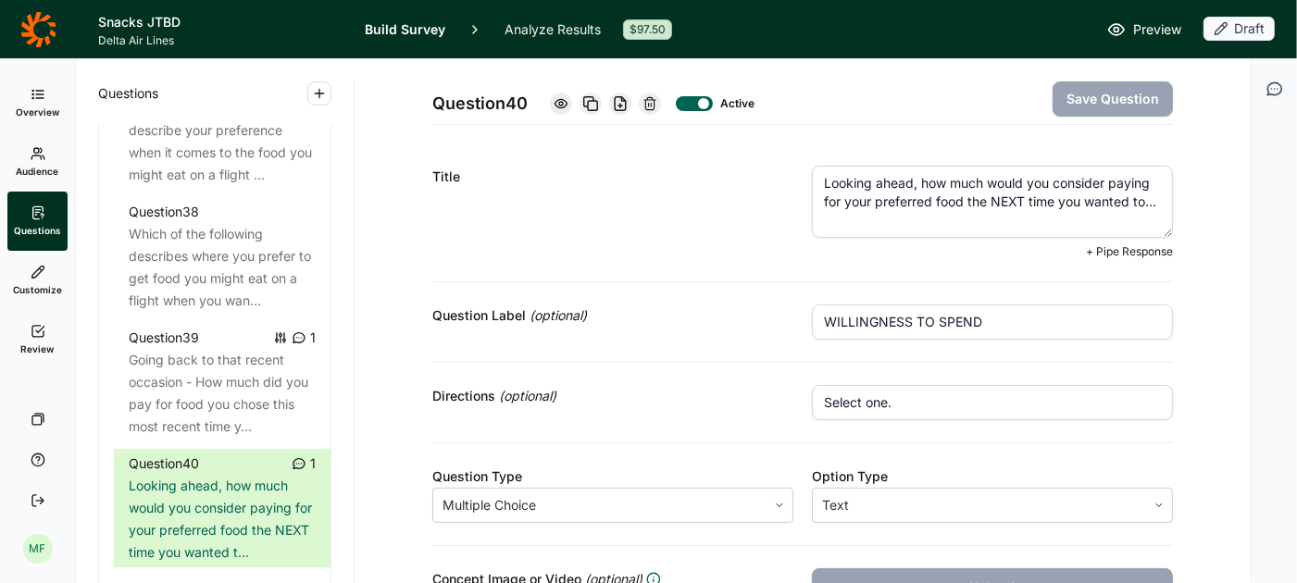
paste textarea "onboard food"
click at [1133, 104] on button "Save Question" at bounding box center [1113, 98] width 120 height 35
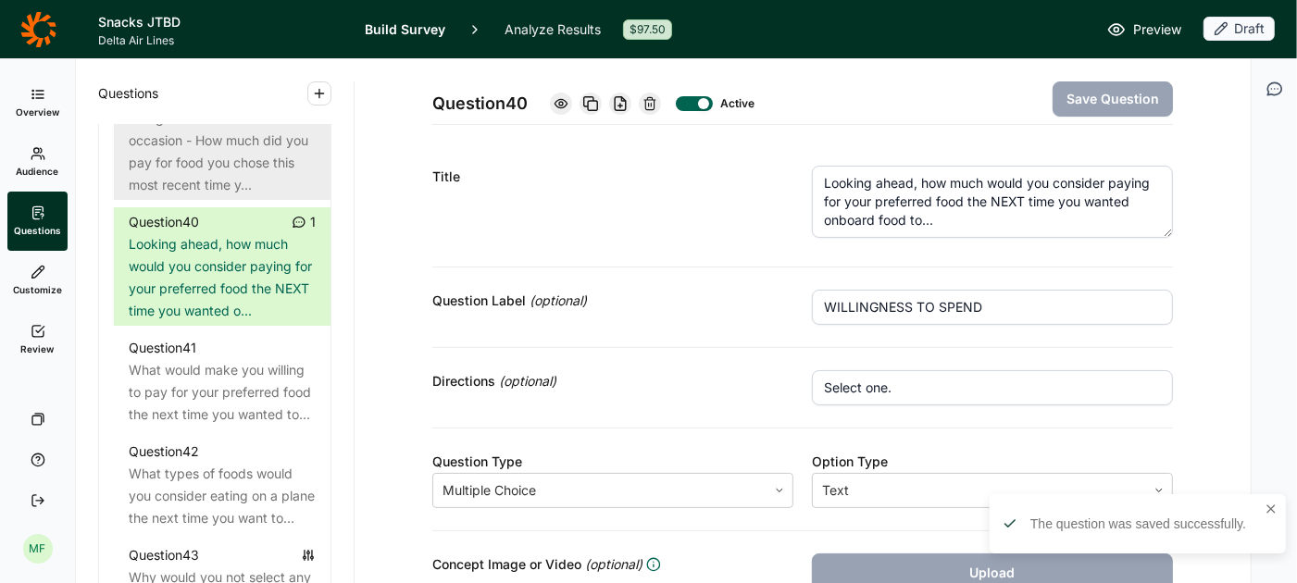
scroll to position [5203, 0]
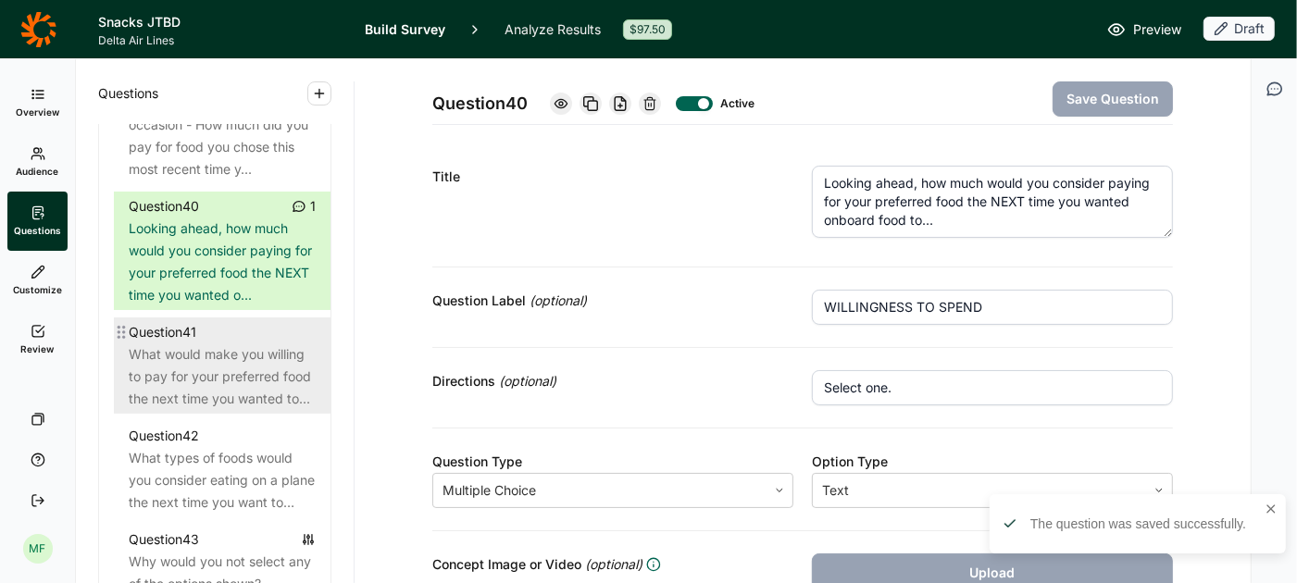
click at [224, 385] on div "What would make you willing to pay for your preferred food the next time you wa…" at bounding box center [222, 377] width 187 height 67
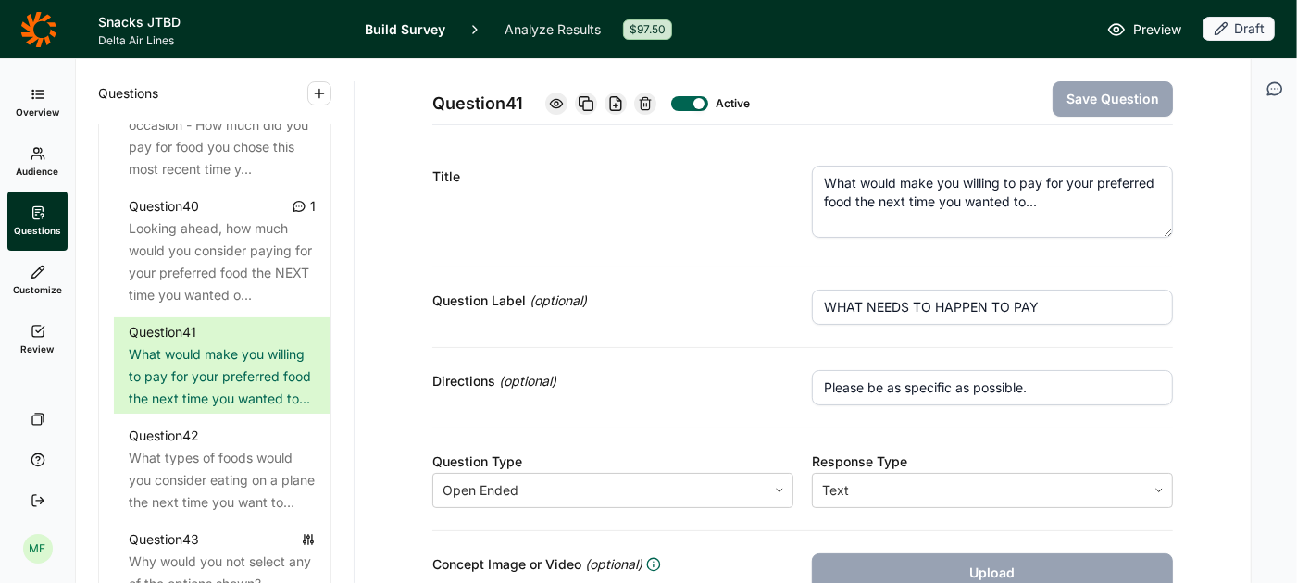
click at [1016, 202] on textarea "What would make you willing to pay for your preferred food the next time you wa…" at bounding box center [992, 202] width 361 height 72
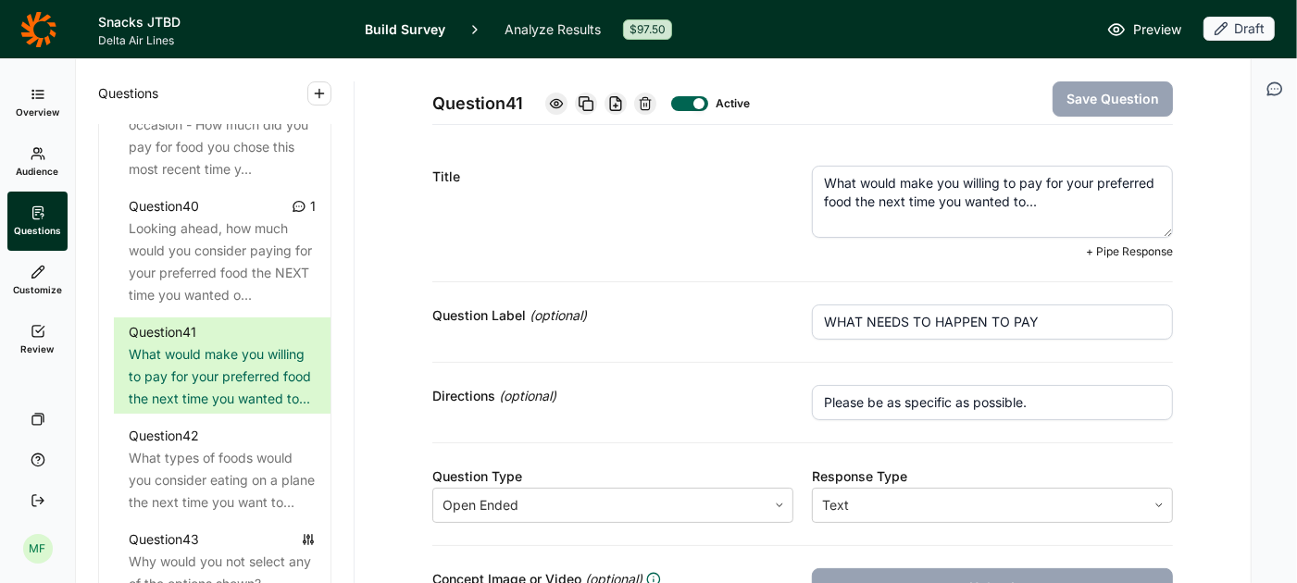
paste textarea "onboard food"
click at [1104, 93] on button "Save Question" at bounding box center [1113, 98] width 120 height 35
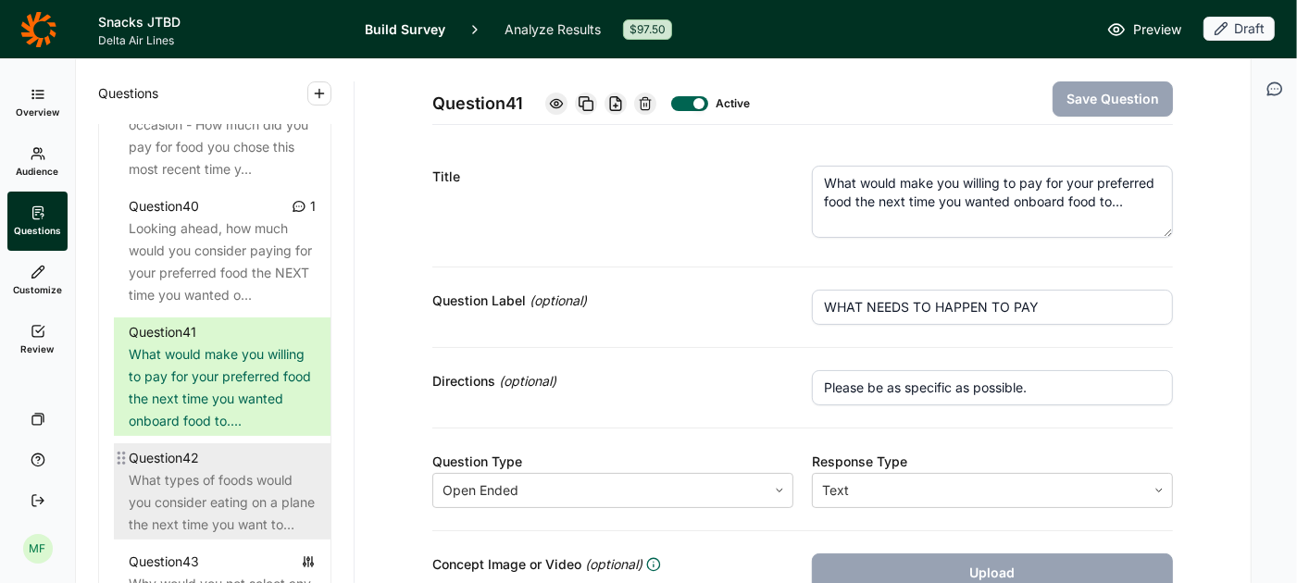
click at [210, 486] on div "What types of foods would you consider eating on a plane the next time you want…" at bounding box center [222, 503] width 187 height 67
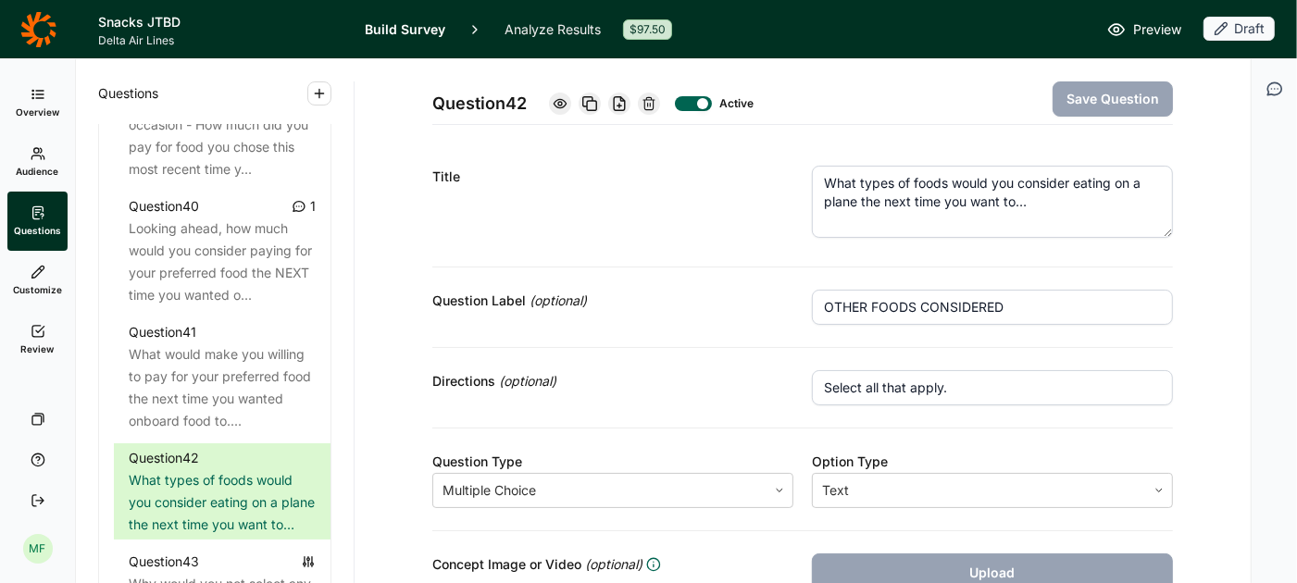
click at [1004, 203] on textarea "What types of foods would you consider eating on a plane the next time you want…" at bounding box center [992, 202] width 361 height 72
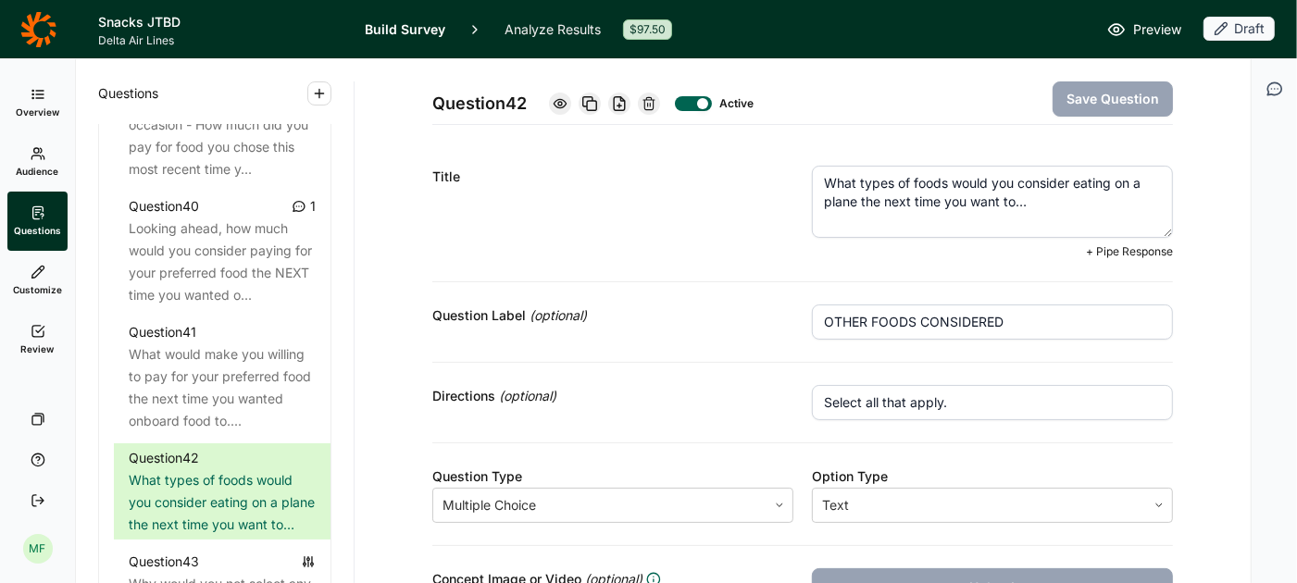
paste textarea "onboard food"
click at [1116, 96] on button "Save Question" at bounding box center [1113, 98] width 120 height 35
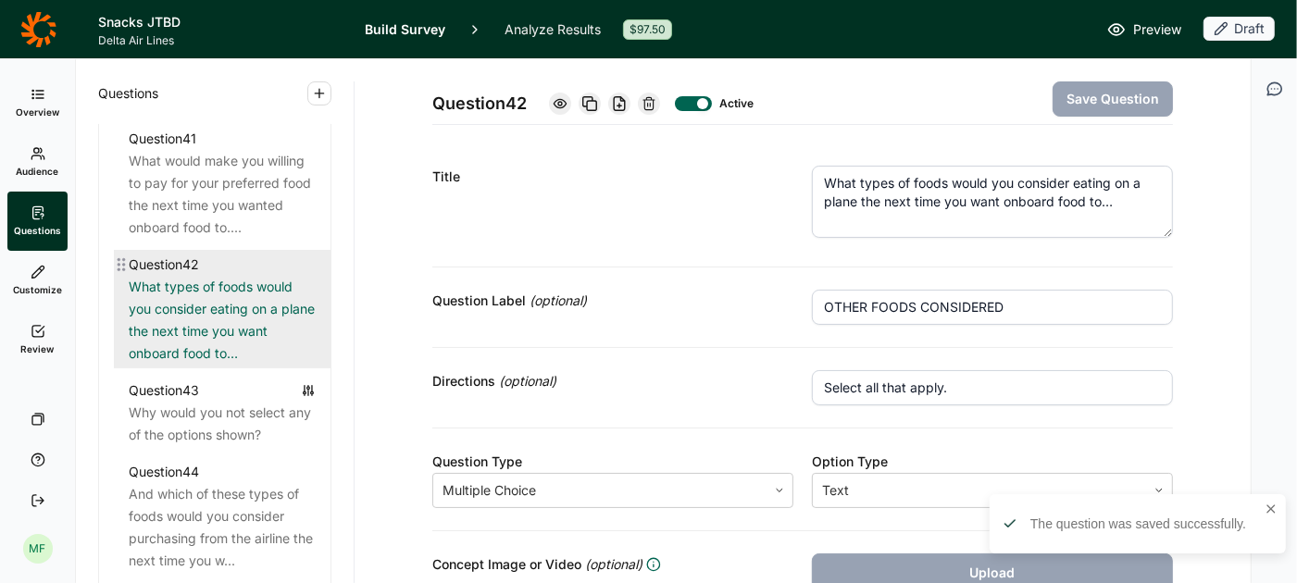
scroll to position [5405, 0]
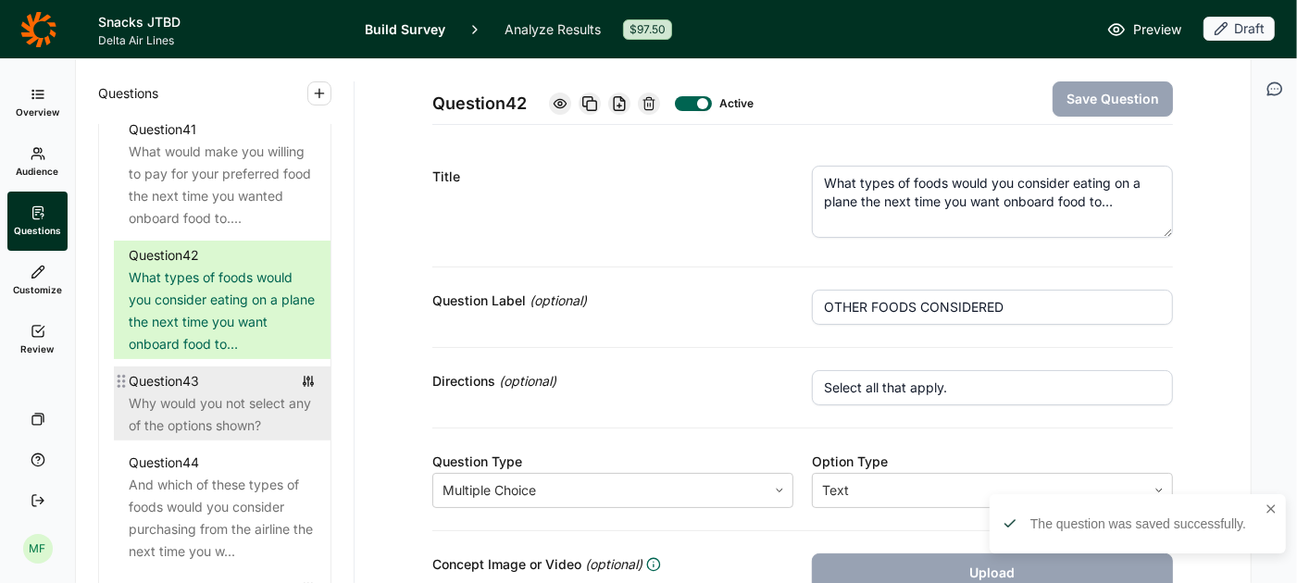
click at [222, 415] on div "Why would you not select any of the options shown?" at bounding box center [222, 415] width 187 height 44
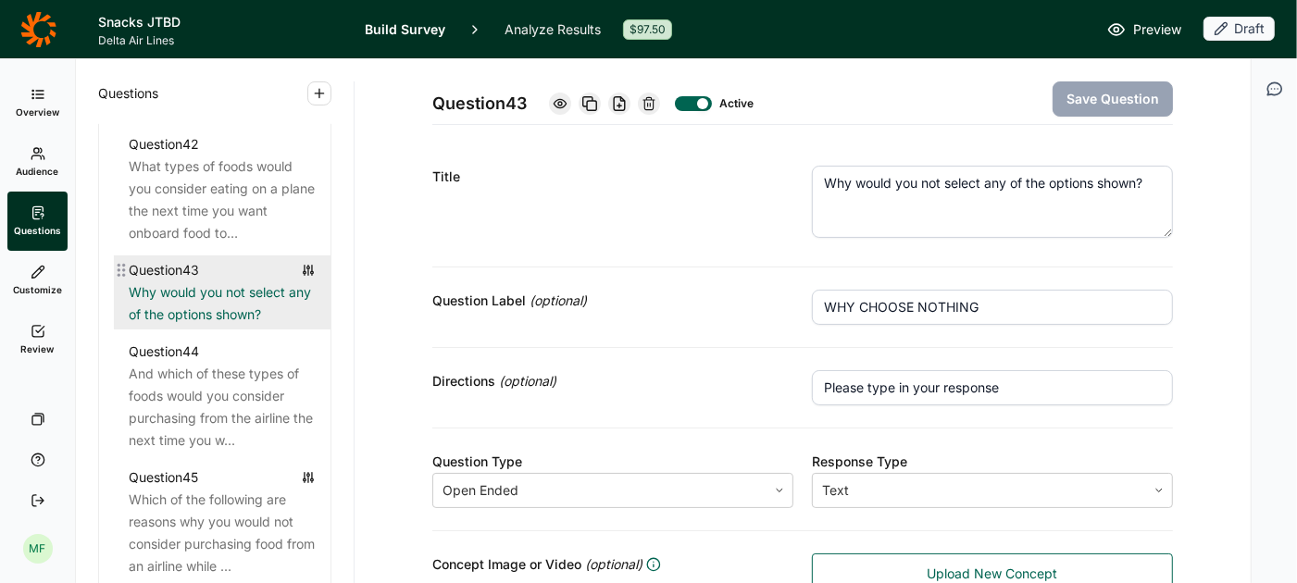
scroll to position [5550, 0]
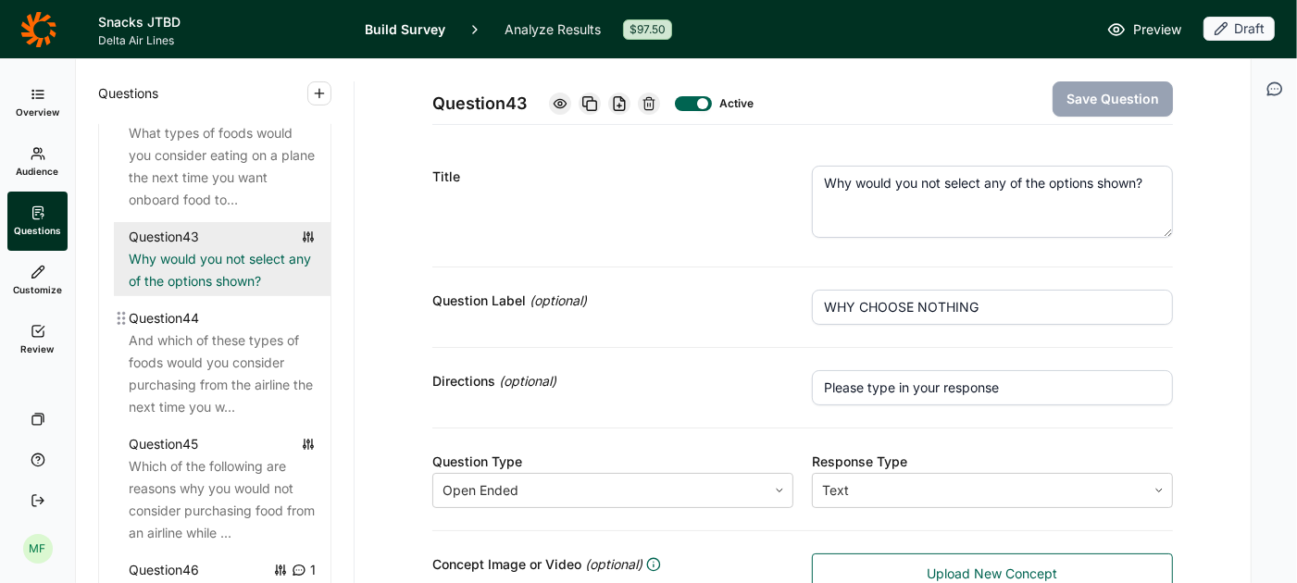
click at [216, 394] on div "And which of these types of foods would you consider purchasing from the airlin…" at bounding box center [222, 374] width 187 height 89
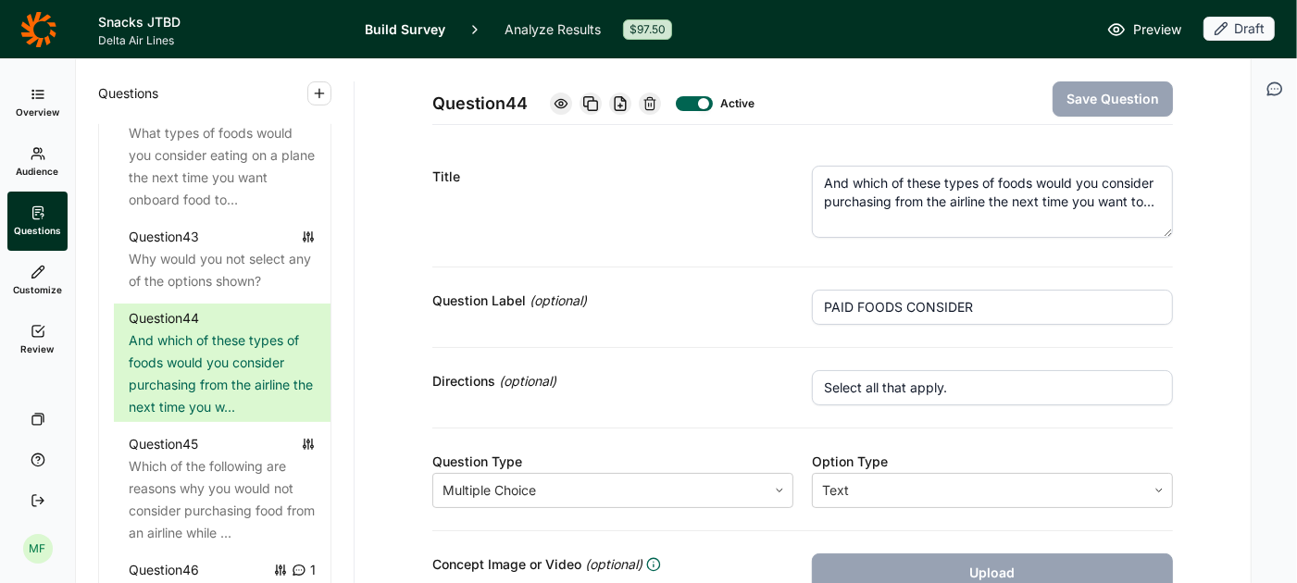
click at [1133, 201] on textarea "And which of these types of foods would you consider purchasing from the airlin…" at bounding box center [992, 202] width 361 height 72
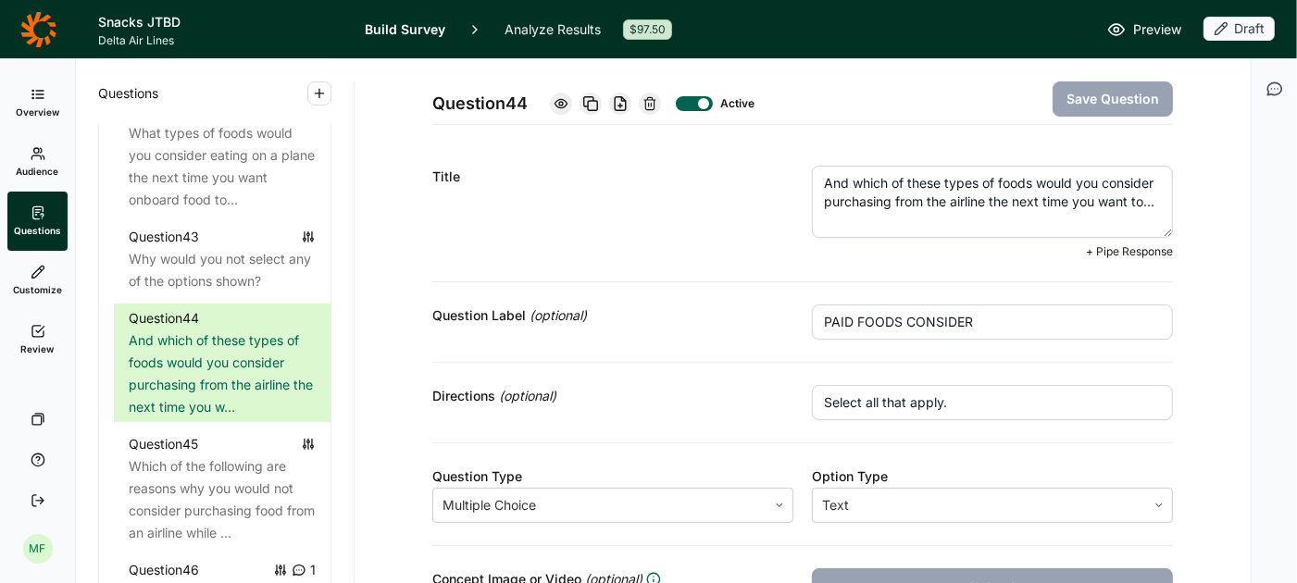
paste textarea "onboard food"
click at [1131, 98] on button "Save Question" at bounding box center [1113, 98] width 120 height 35
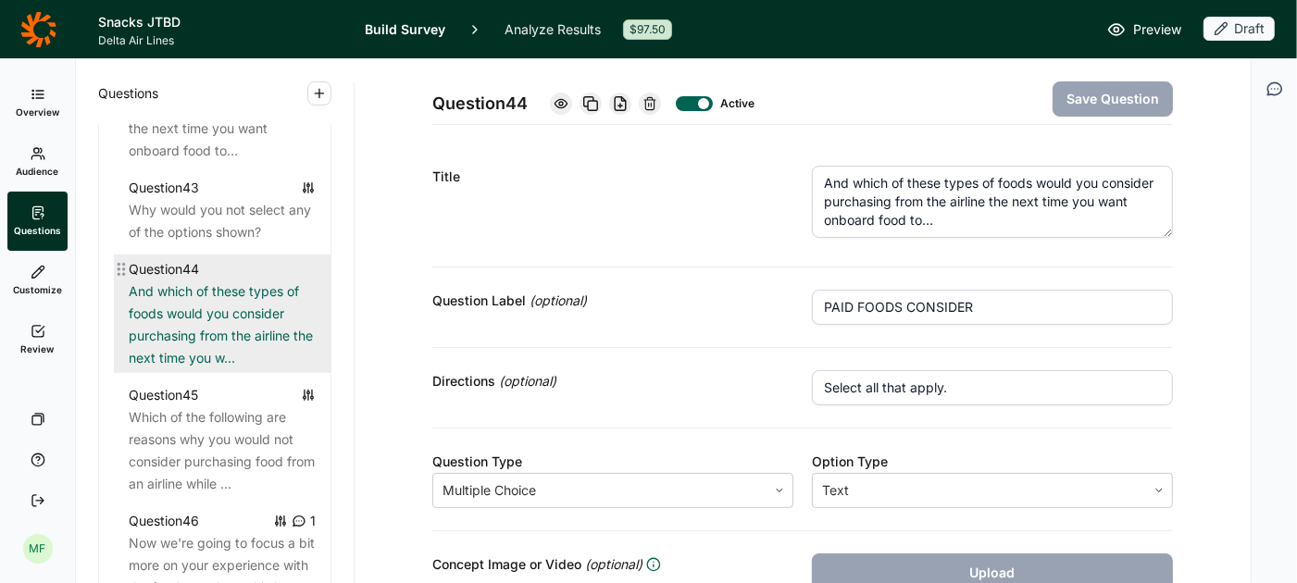
scroll to position [5641, 0]
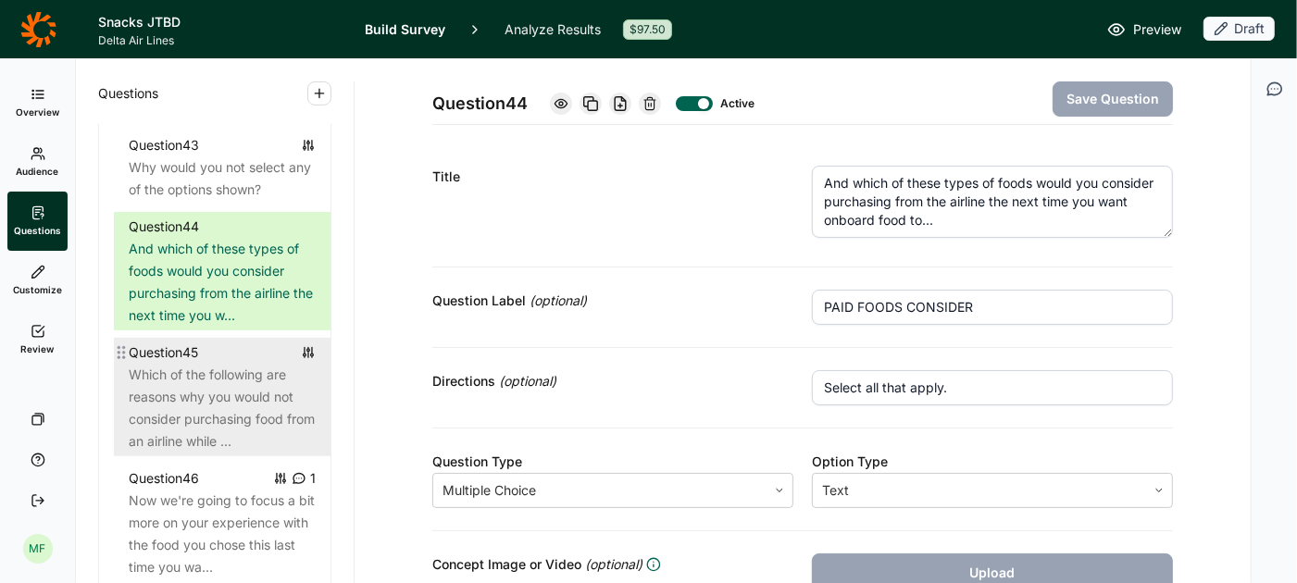
click at [196, 373] on div "Which of the following are reasons why you would not consider purchasing food f…" at bounding box center [222, 408] width 187 height 89
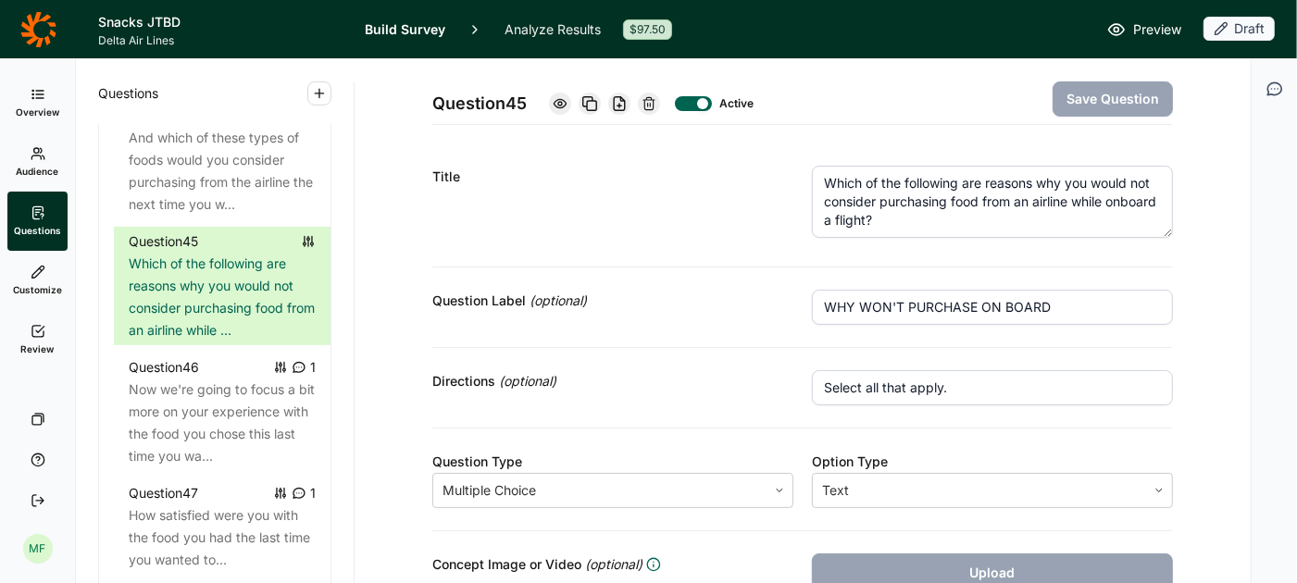
scroll to position [5779, 0]
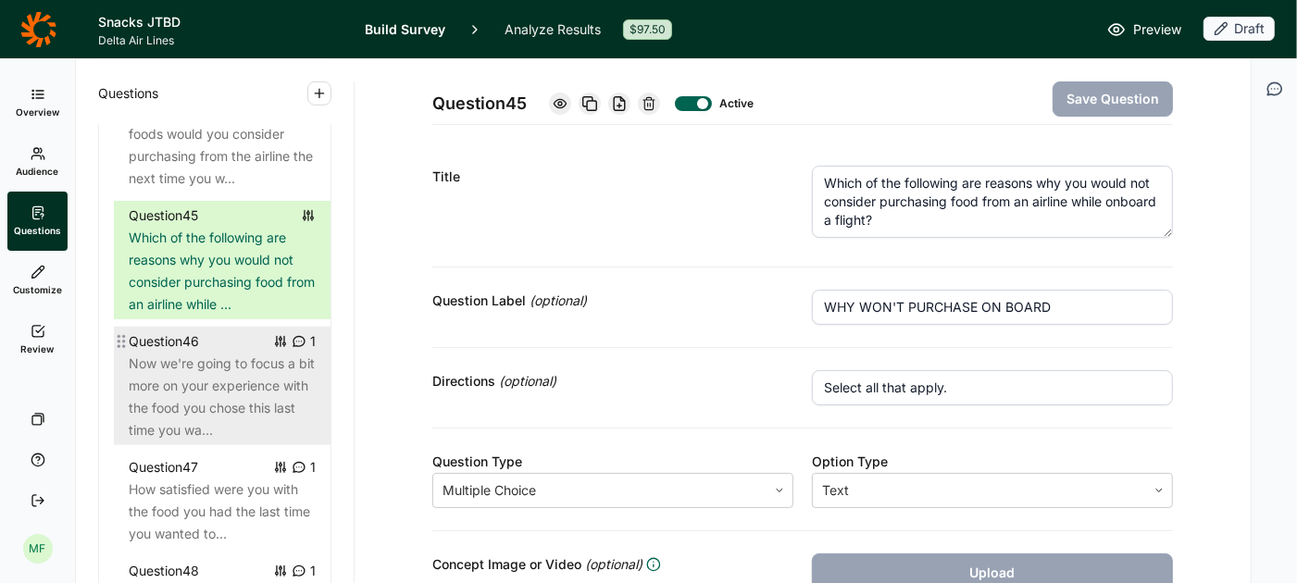
click at [243, 388] on div "Now we're going to focus a bit more on your experience with the food you chose …" at bounding box center [222, 397] width 187 height 89
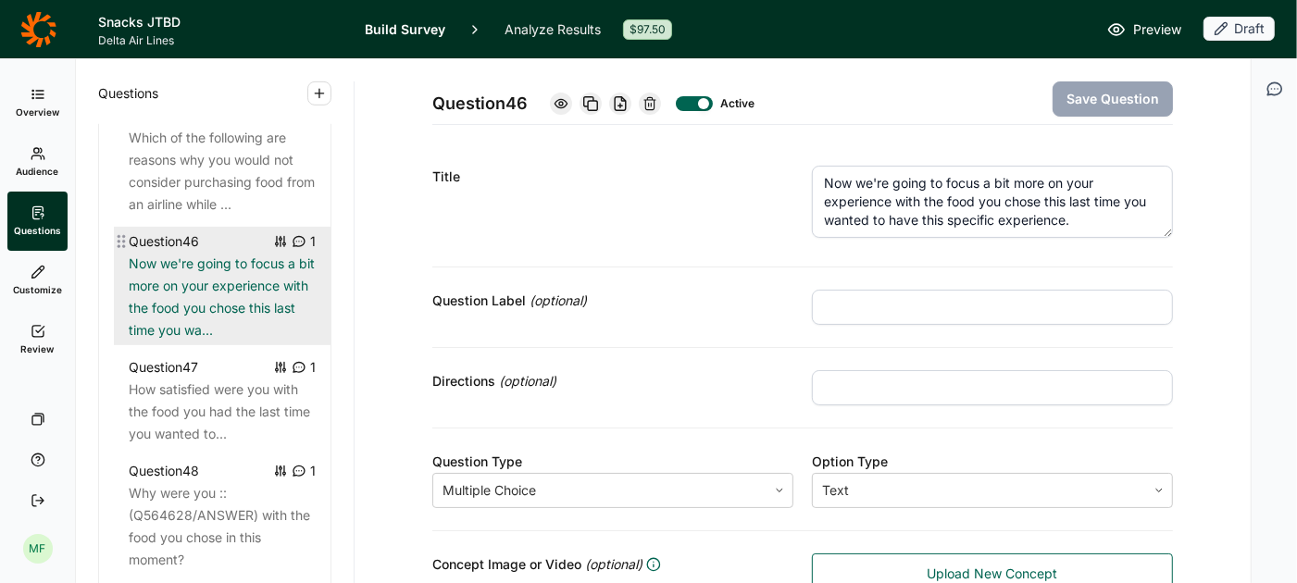
scroll to position [5880, 0]
click at [219, 388] on div "How satisfied were you with the food you had the last time you wanted to..." at bounding box center [222, 410] width 187 height 67
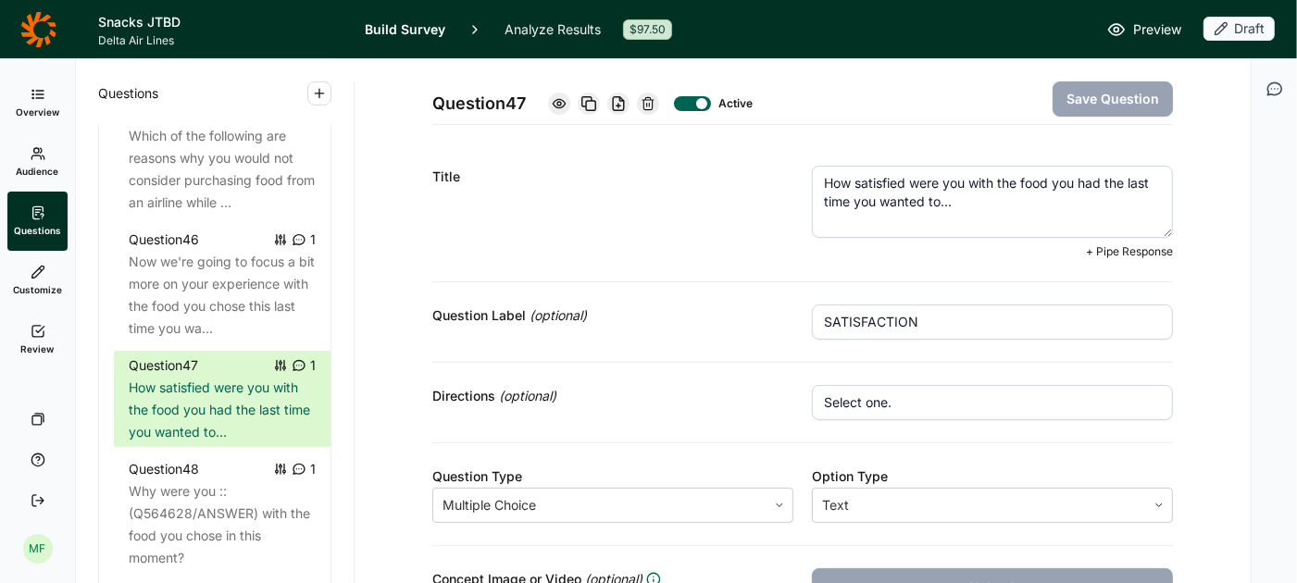
drag, startPoint x: 932, startPoint y: 205, endPoint x: 1007, endPoint y: 185, distance: 77.5
click at [932, 205] on textarea "How satisfied were you with the food you had the last time you wanted to..." at bounding box center [992, 202] width 361 height 72
paste textarea "onboard food"
click at [1123, 94] on button "Save Question" at bounding box center [1113, 98] width 120 height 35
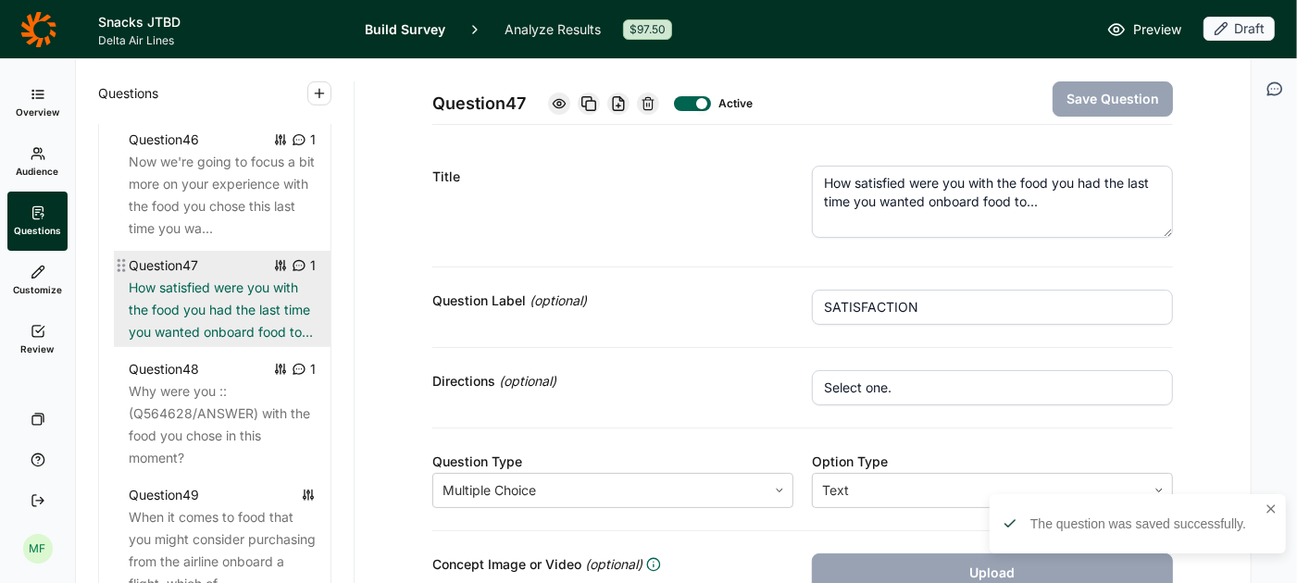
scroll to position [5996, 0]
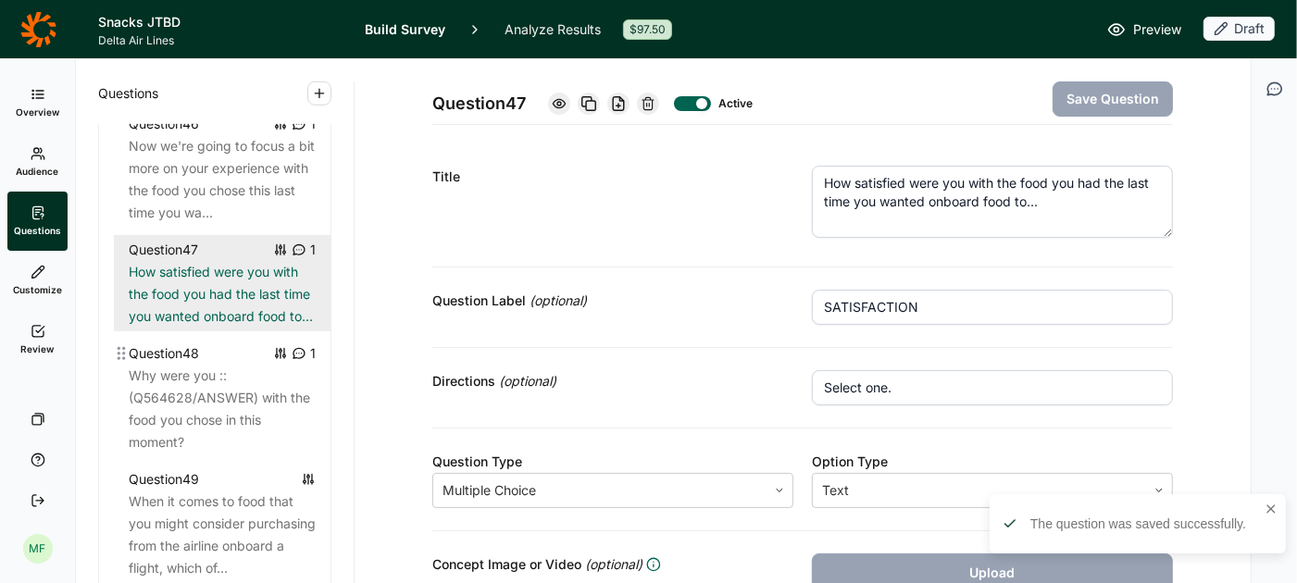
click at [241, 371] on div "Why were you :: (Q564628/ANSWER) with the food you chose in this moment?" at bounding box center [222, 409] width 187 height 89
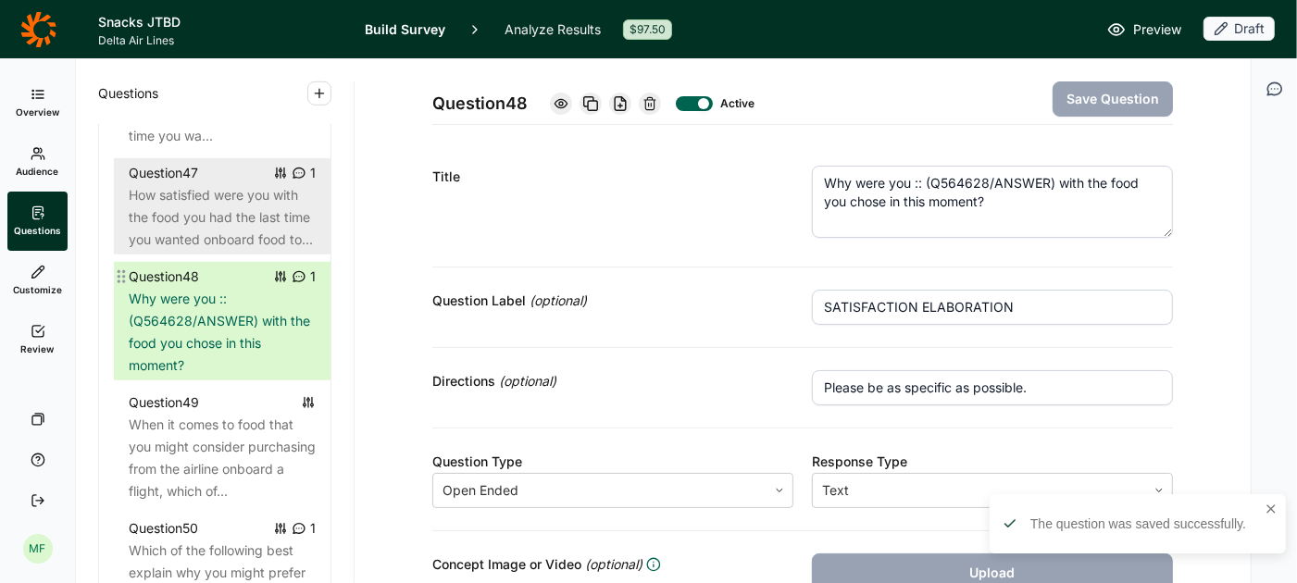
scroll to position [6089, 0]
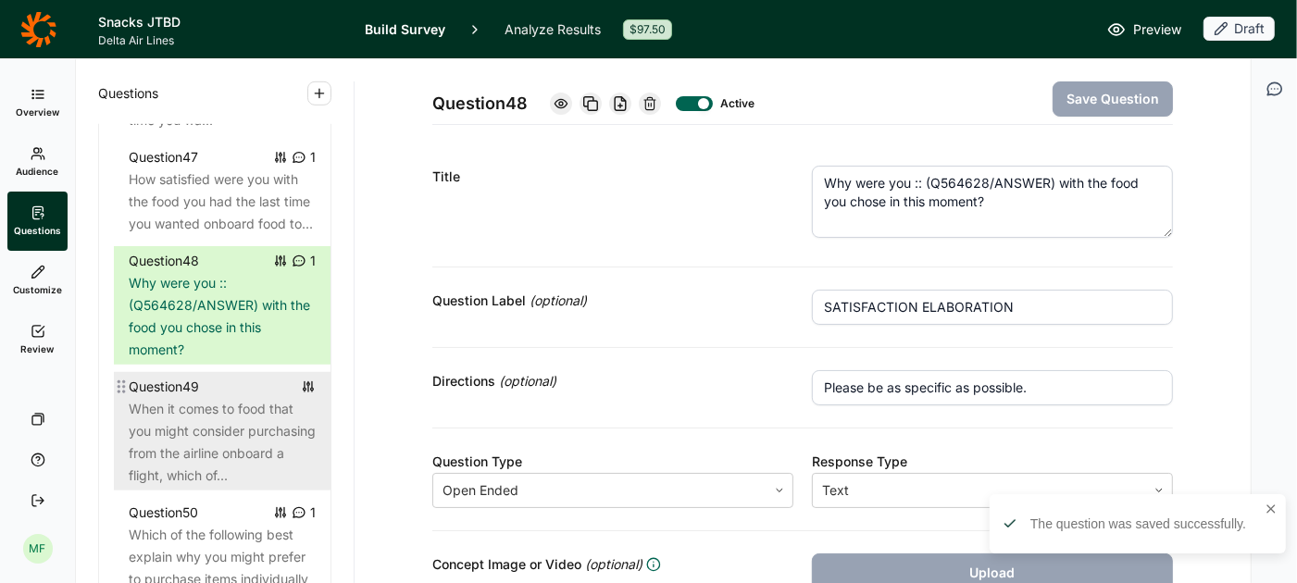
click at [221, 407] on div "When it comes to food that you might consider purchasing from the airline onboa…" at bounding box center [222, 442] width 187 height 89
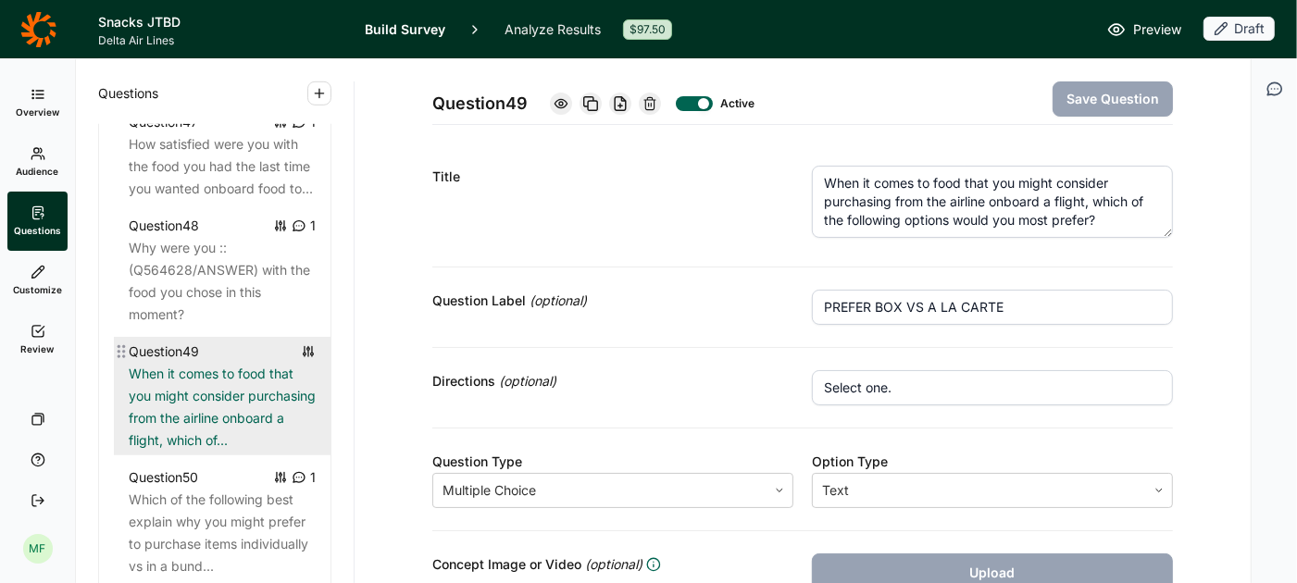
scroll to position [6141, 0]
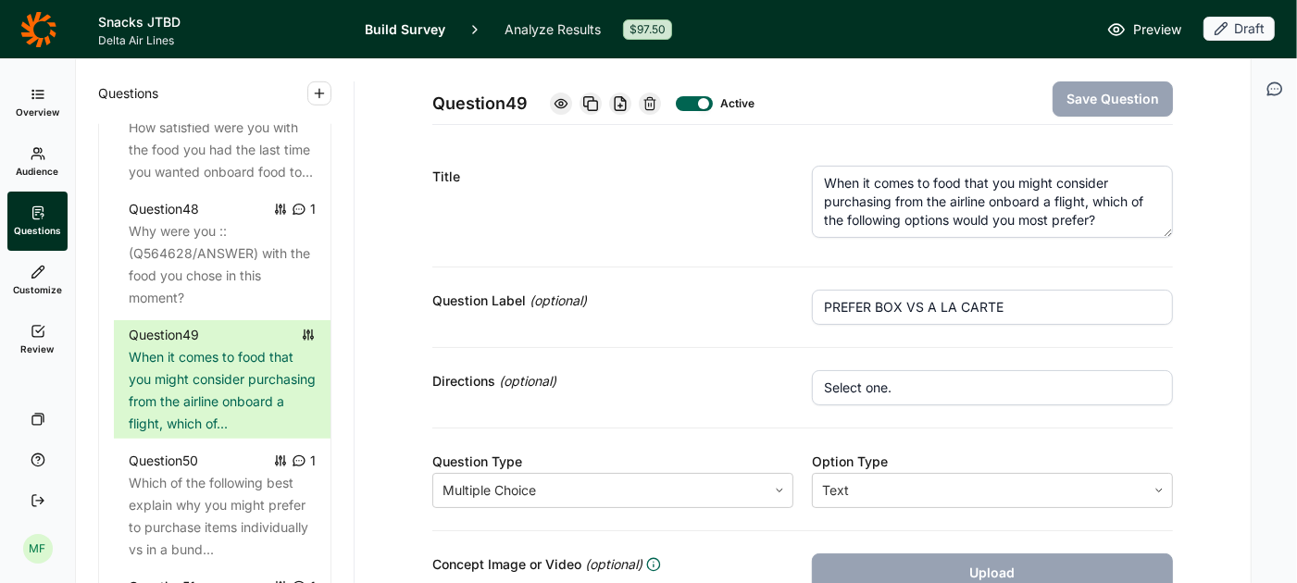
click at [1092, 223] on textarea "When it comes to food that you might consider purchasing from the airline onboa…" at bounding box center [992, 202] width 361 height 72
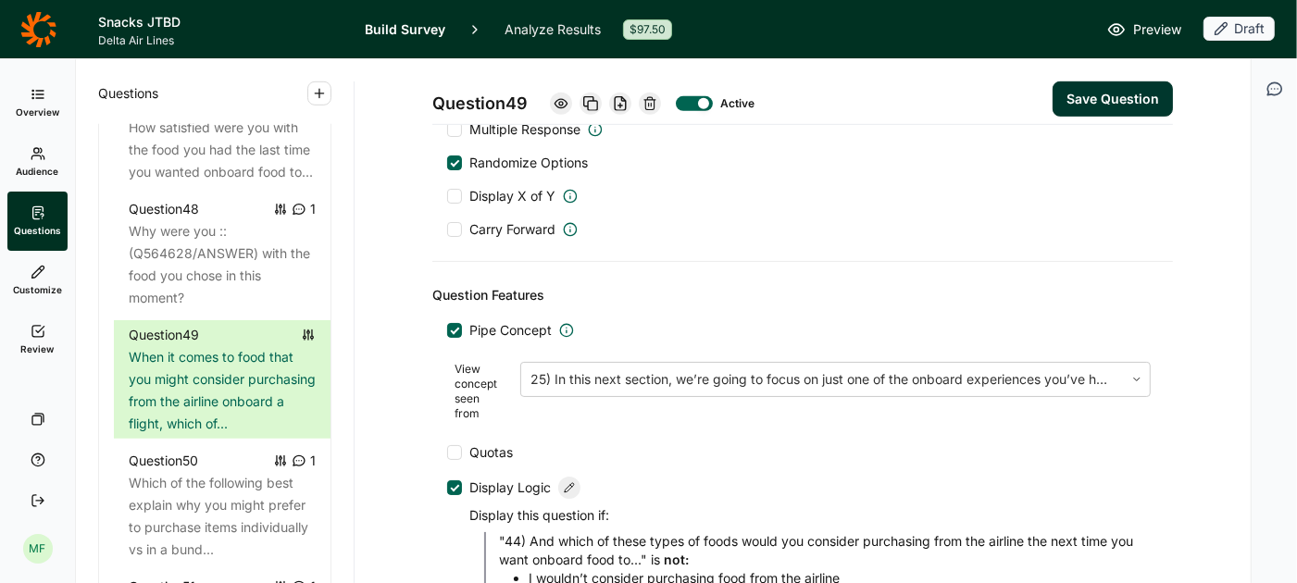
scroll to position [822, 0]
click at [1108, 94] on button "Save Question" at bounding box center [1113, 98] width 120 height 35
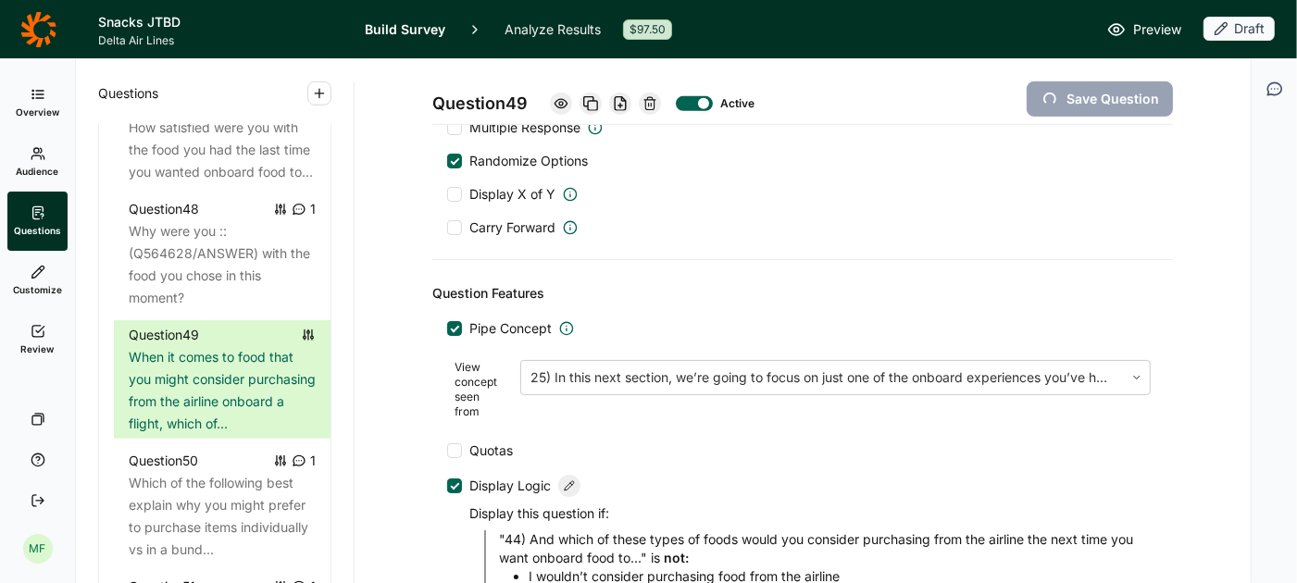
scroll to position [808, 0]
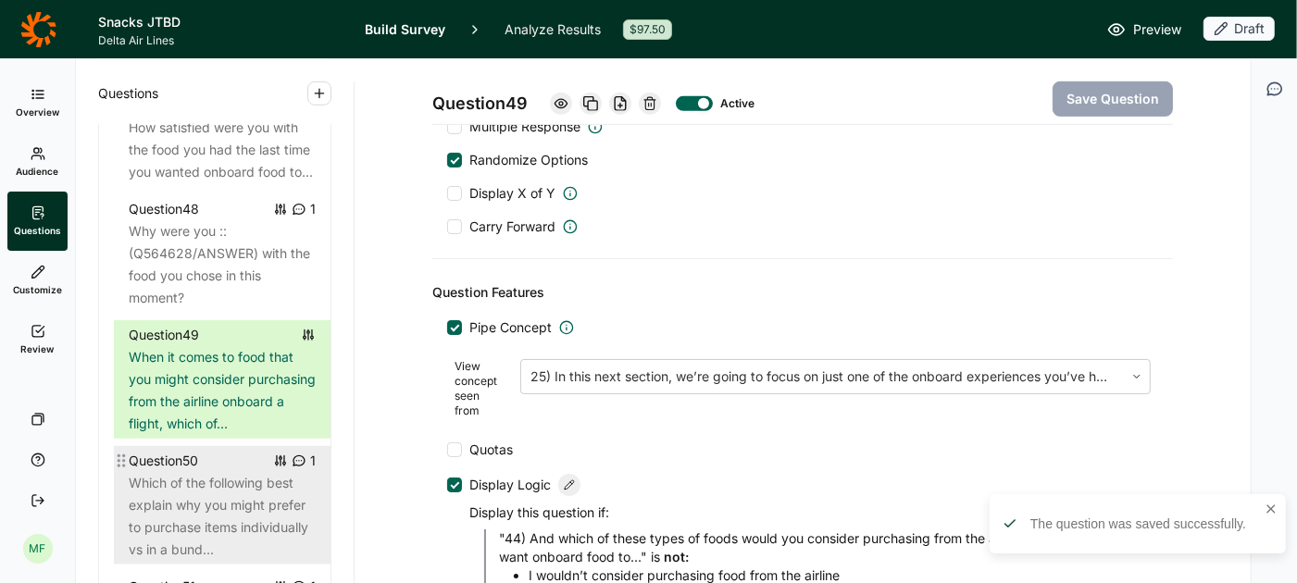
click at [234, 472] on div "Which of the following best explain why you might prefer to purchase items indi…" at bounding box center [222, 516] width 187 height 89
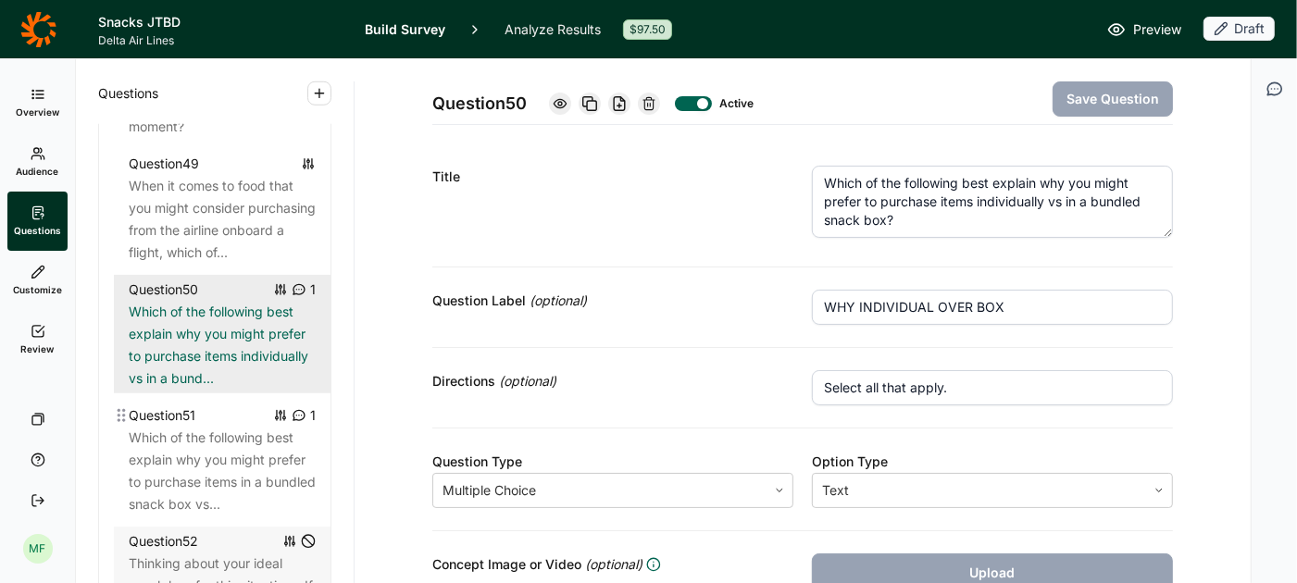
scroll to position [6340, 0]
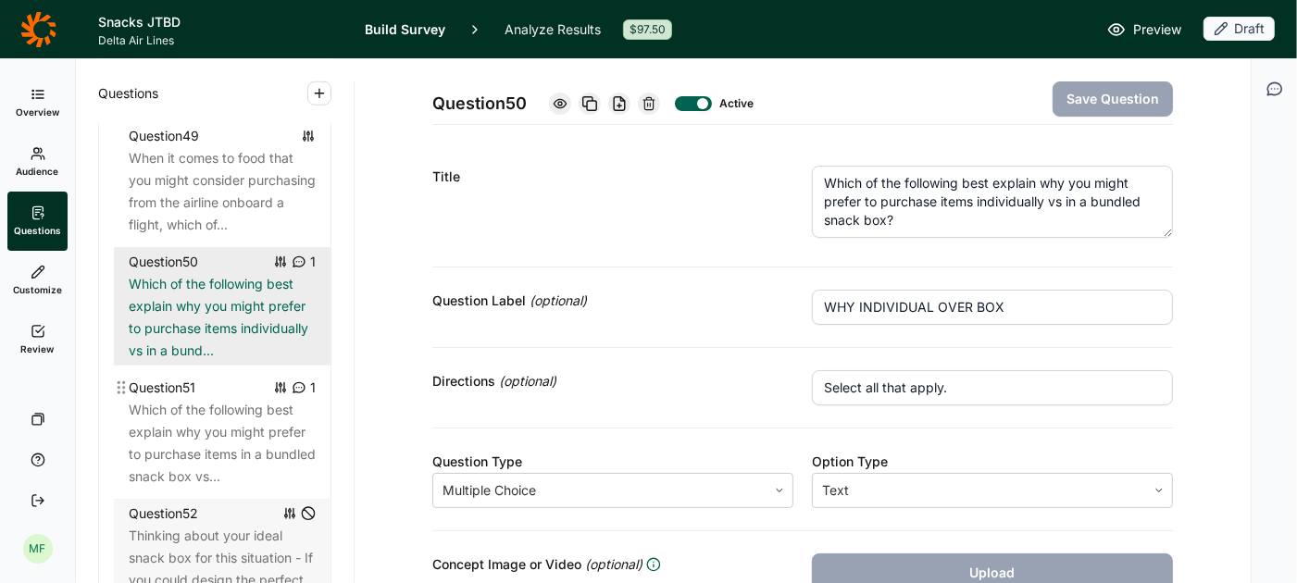
click at [223, 463] on div "Which of the following best explain why you might prefer to purchase items in a…" at bounding box center [222, 443] width 187 height 89
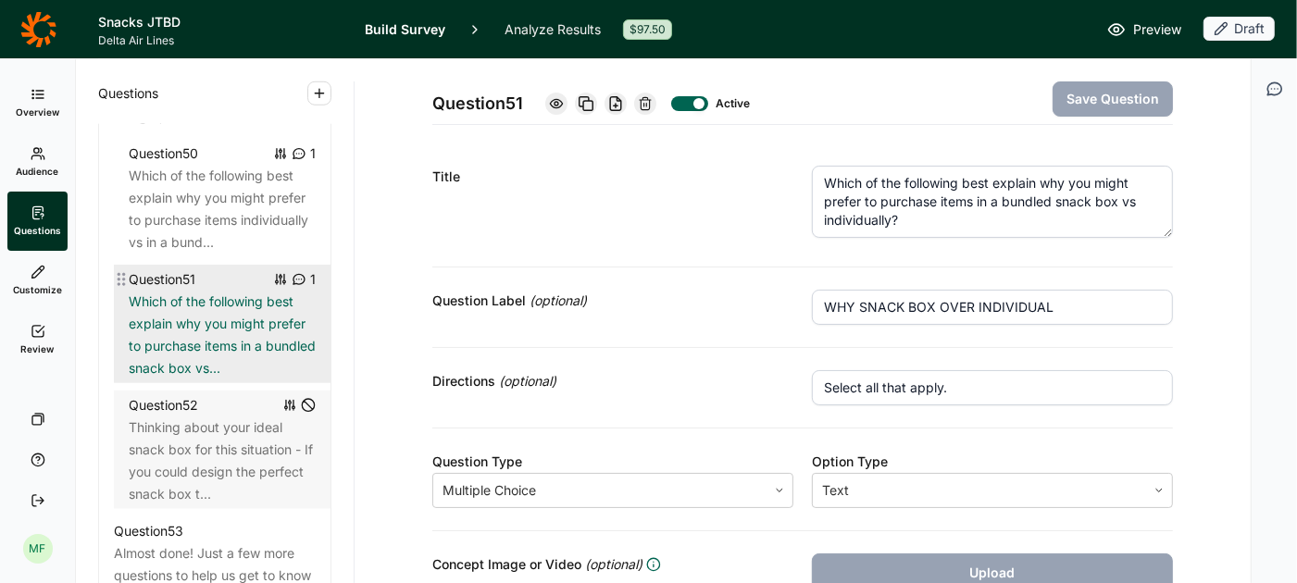
scroll to position [6453, 0]
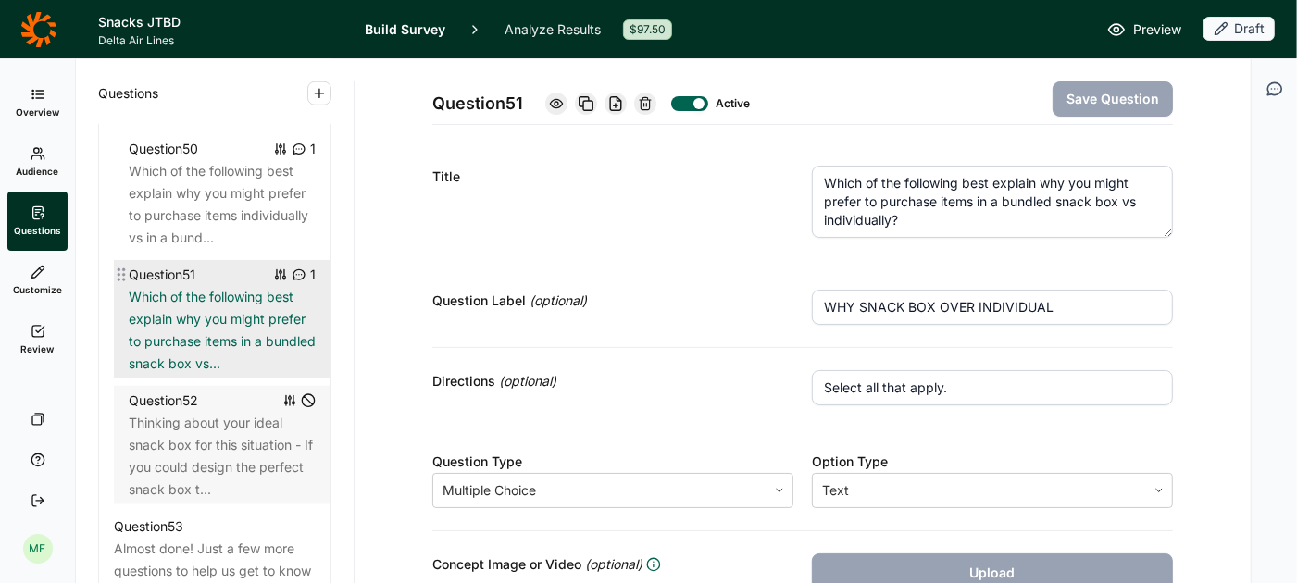
click at [206, 408] on div "Question 52" at bounding box center [222, 401] width 187 height 22
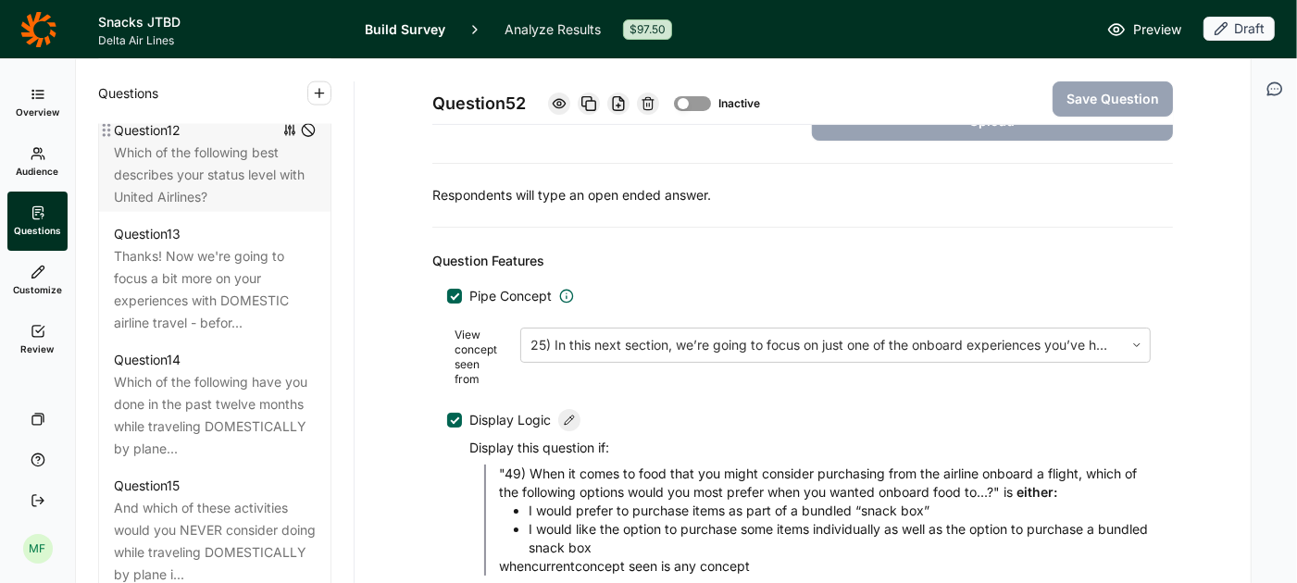
scroll to position [2111, 0]
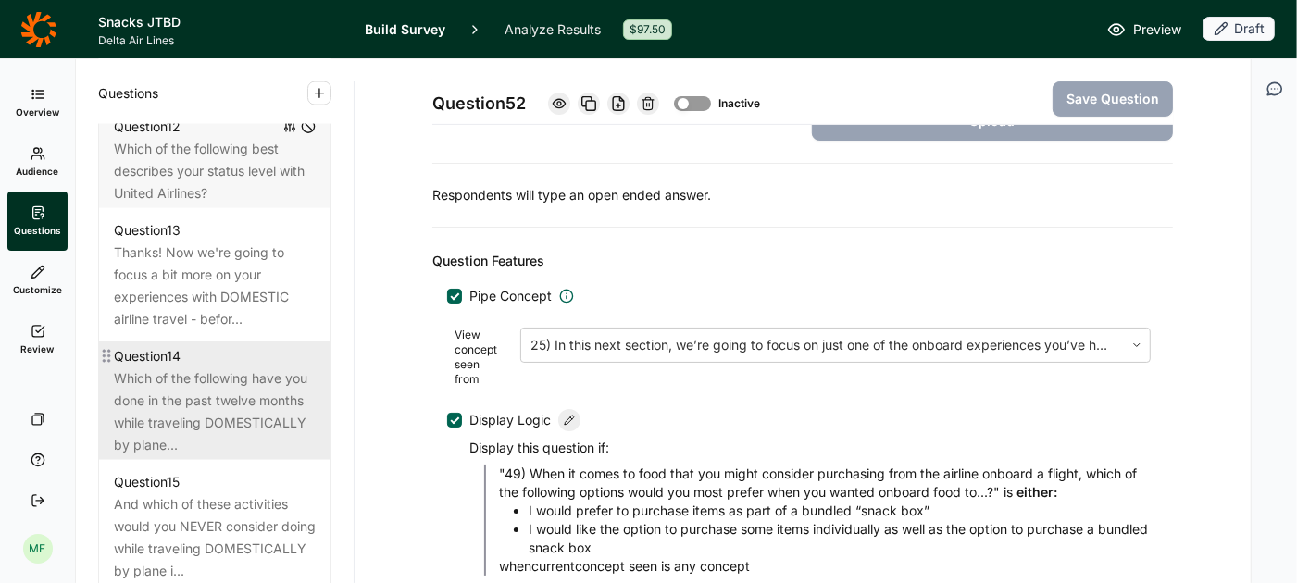
click at [213, 368] on div "Which of the following have you done in the past twelve months while traveling …" at bounding box center [215, 412] width 202 height 89
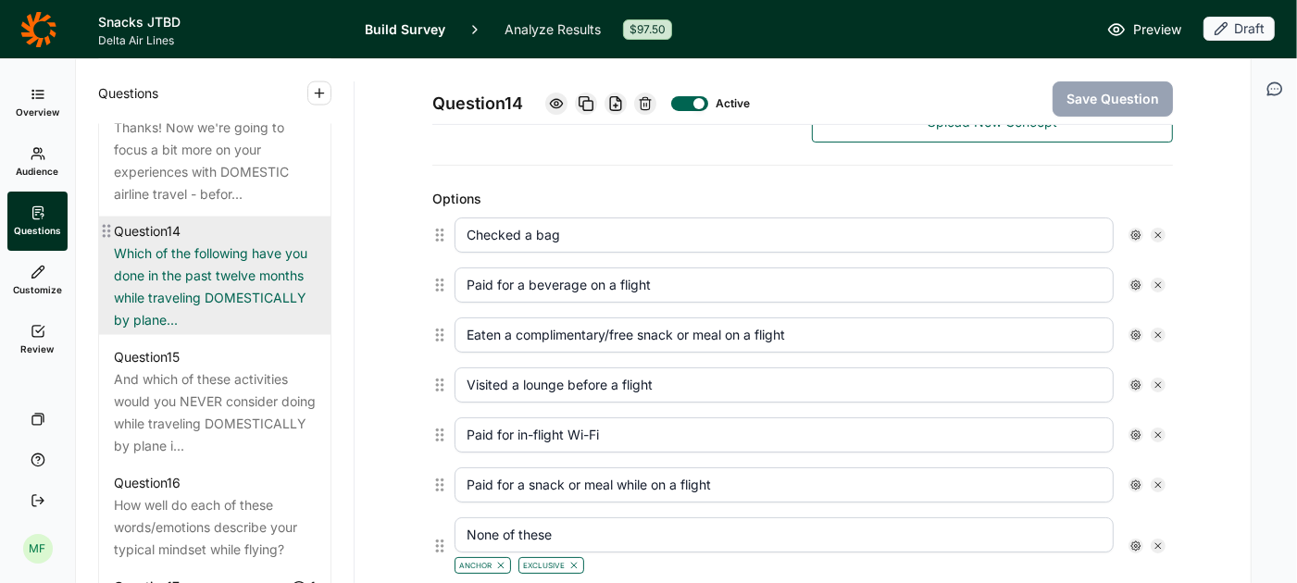
scroll to position [2239, 0]
click at [213, 366] on div "And which of these activities would you NEVER consider doing while traveling DO…" at bounding box center [215, 410] width 202 height 89
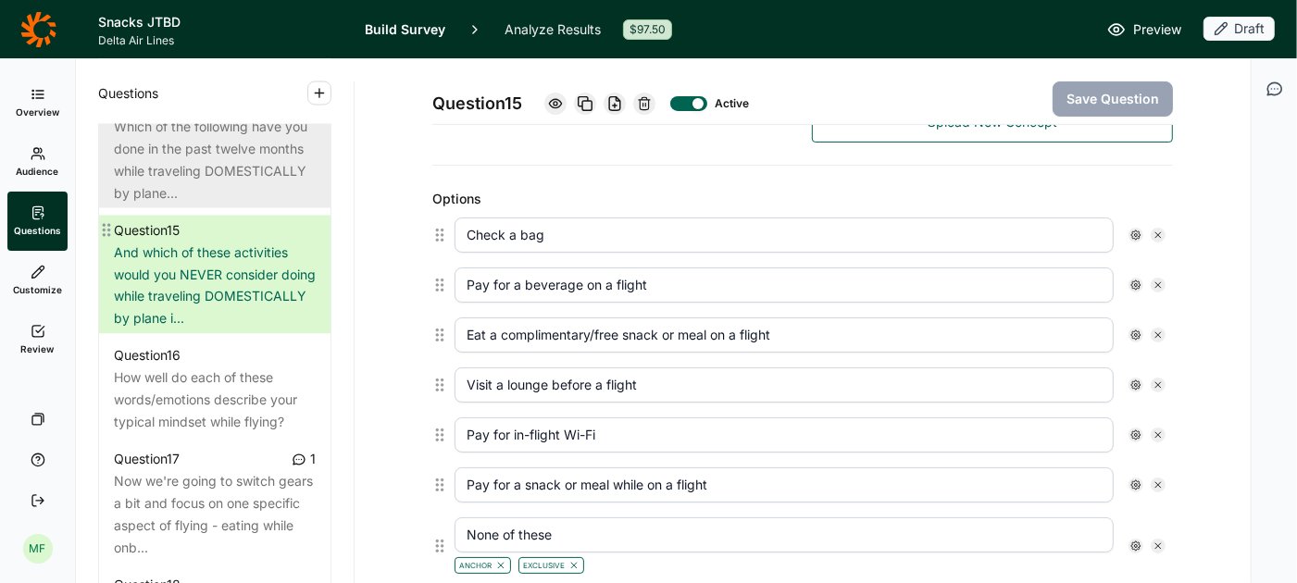
scroll to position [2383, 0]
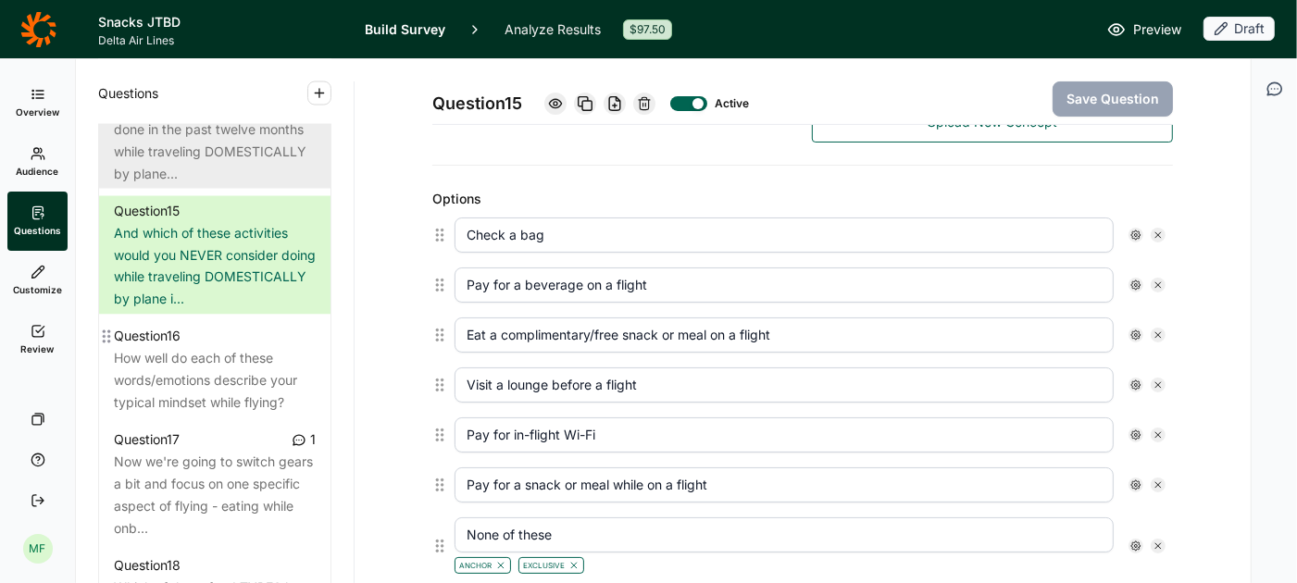
click at [213, 366] on div "How well do each of these words/emotions describe your typical mindset while fl…" at bounding box center [215, 381] width 202 height 67
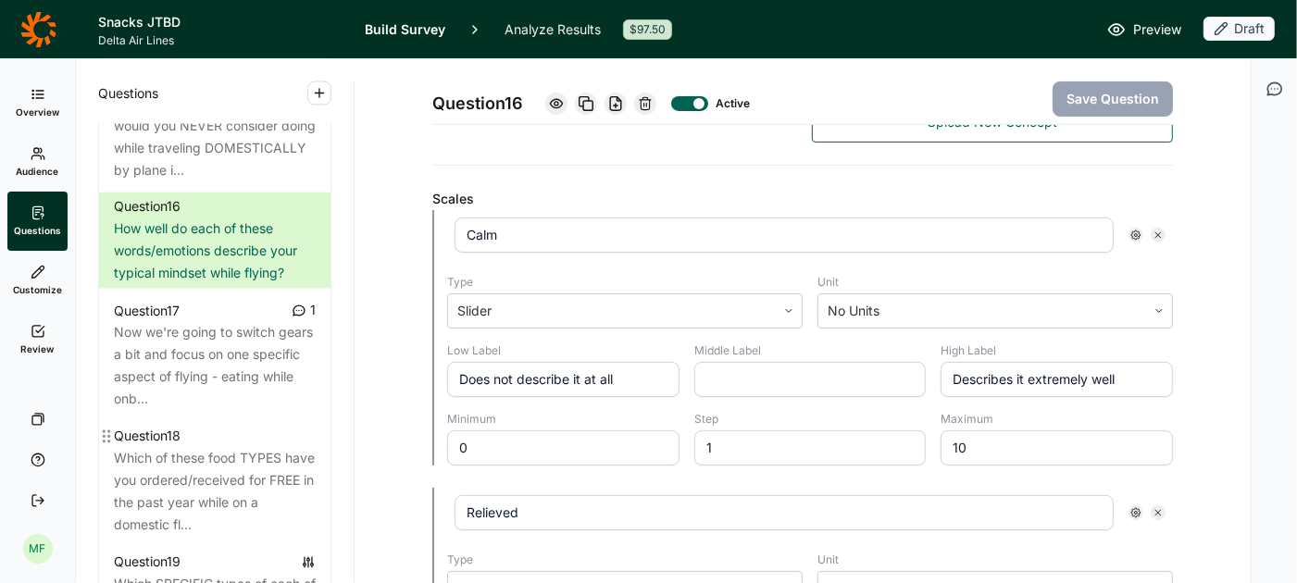
scroll to position [2507, 0]
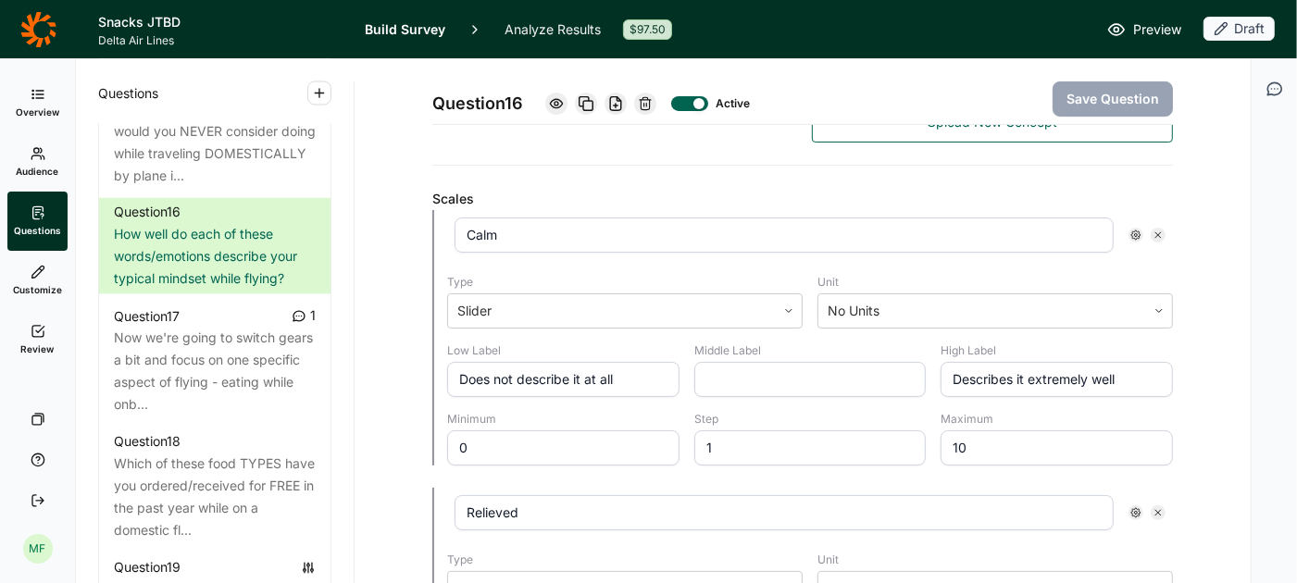
click at [322, 93] on use "button" at bounding box center [319, 93] width 8 height 8
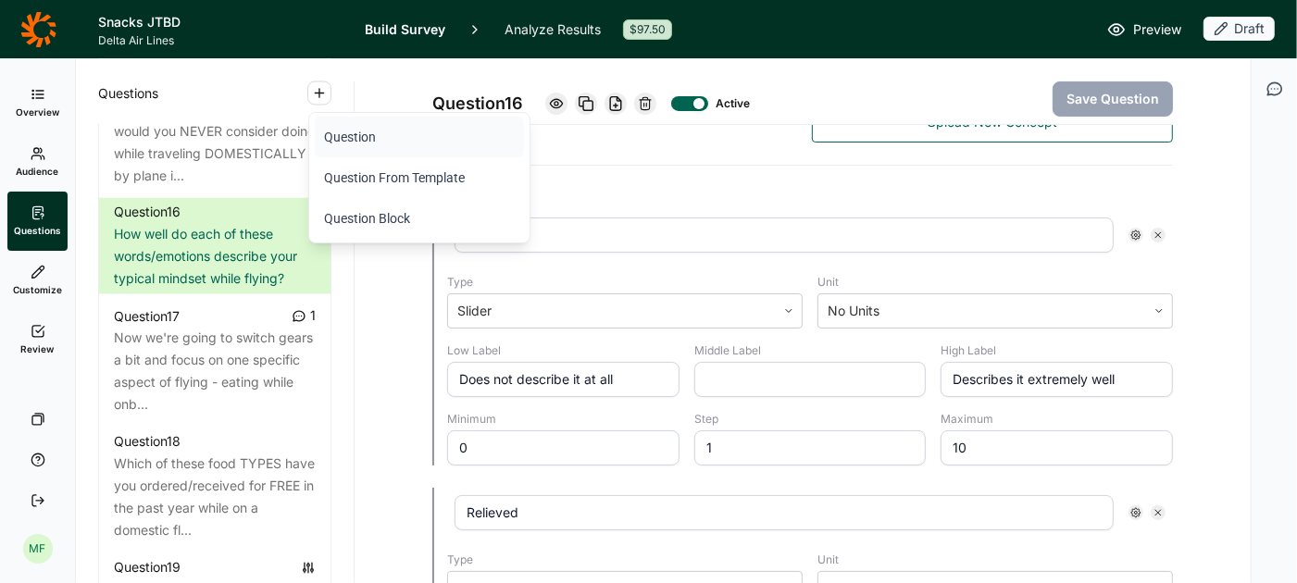
click at [339, 133] on button "Question" at bounding box center [419, 137] width 209 height 41
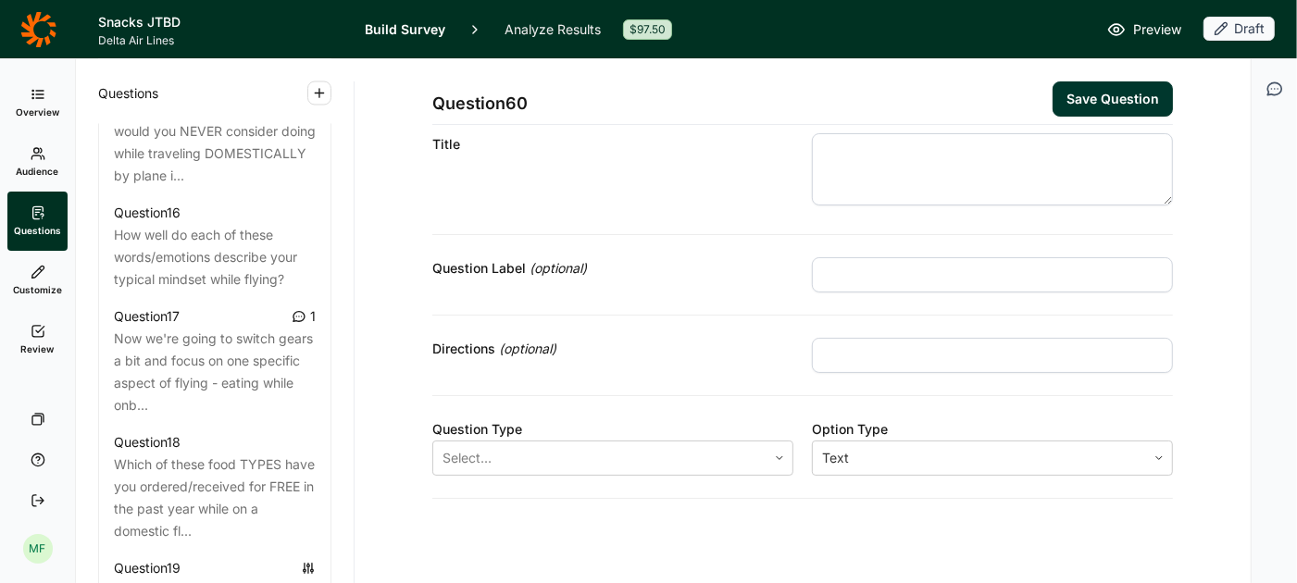
scroll to position [46, 0]
click at [950, 151] on textarea at bounding box center [992, 165] width 361 height 72
paste textarea "Which of the following animals would you expect to find in the ocean?"
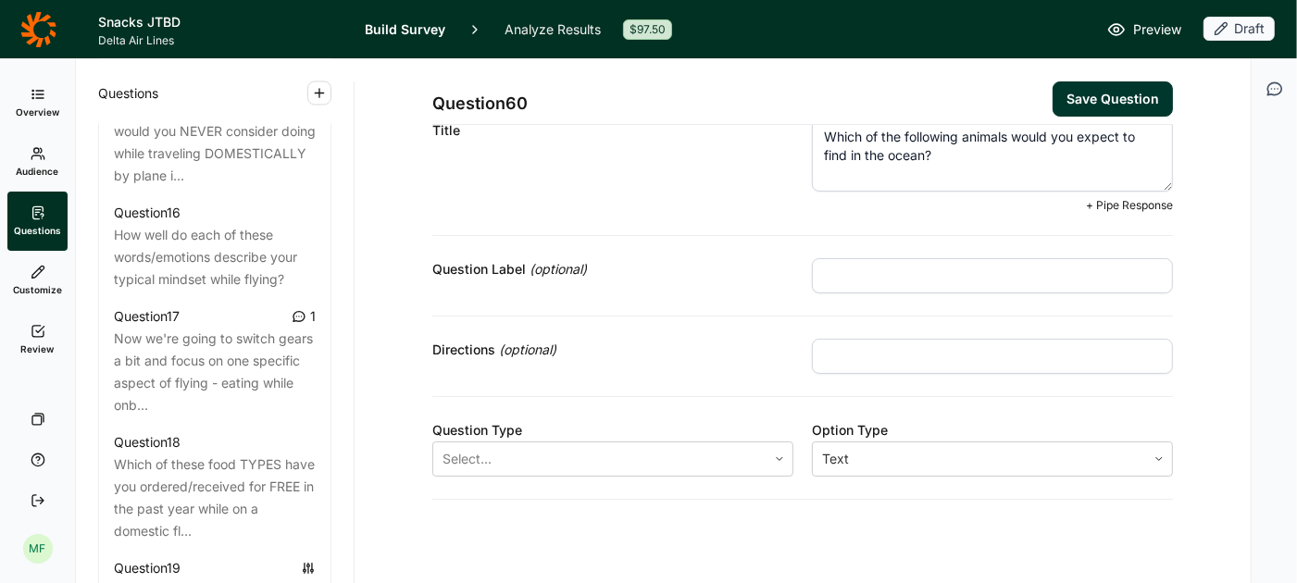
click at [899, 275] on input "text" at bounding box center [992, 275] width 361 height 35
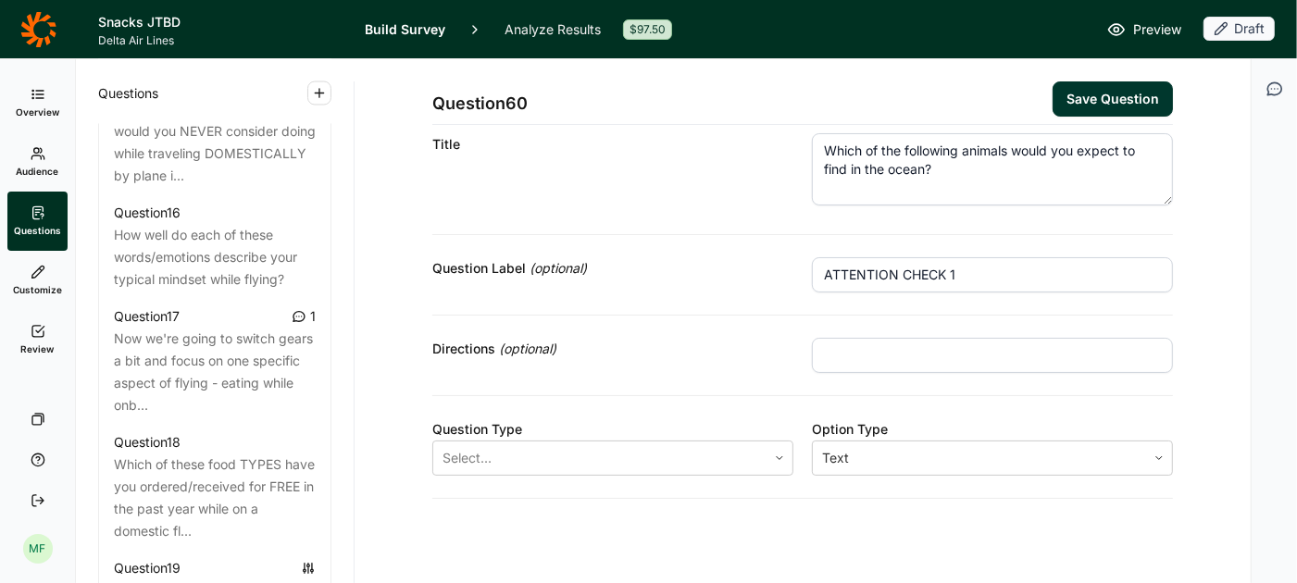
click at [870, 350] on input "text" at bounding box center [992, 355] width 361 height 35
click at [703, 457] on div at bounding box center [600, 458] width 315 height 26
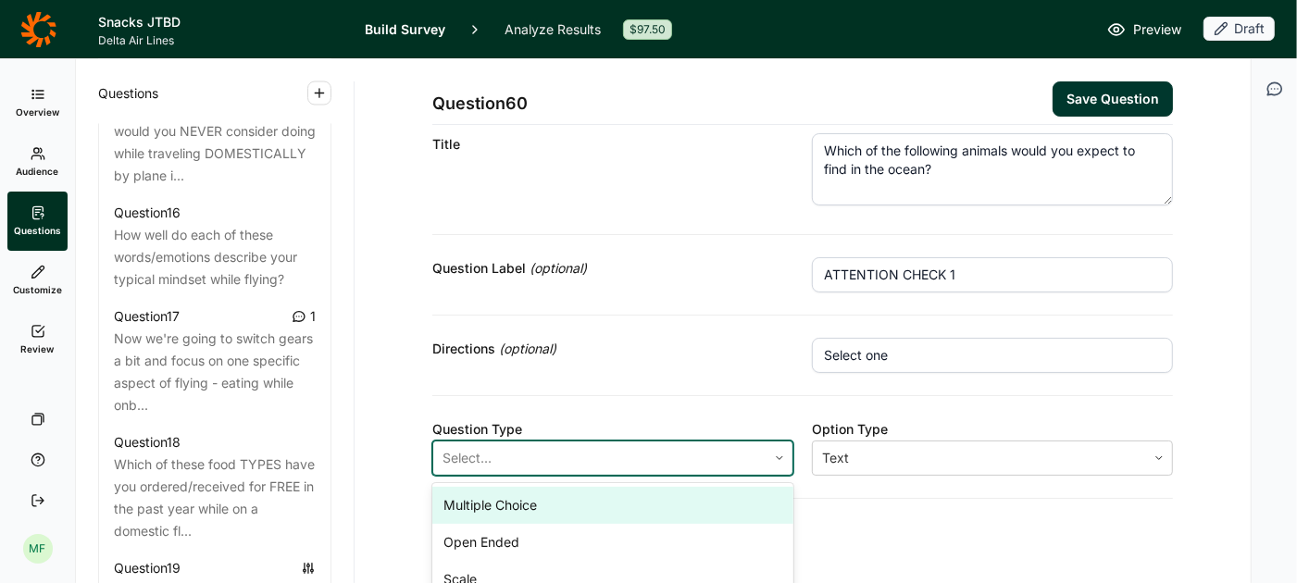
click at [670, 504] on div "Multiple Choice" at bounding box center [612, 505] width 361 height 37
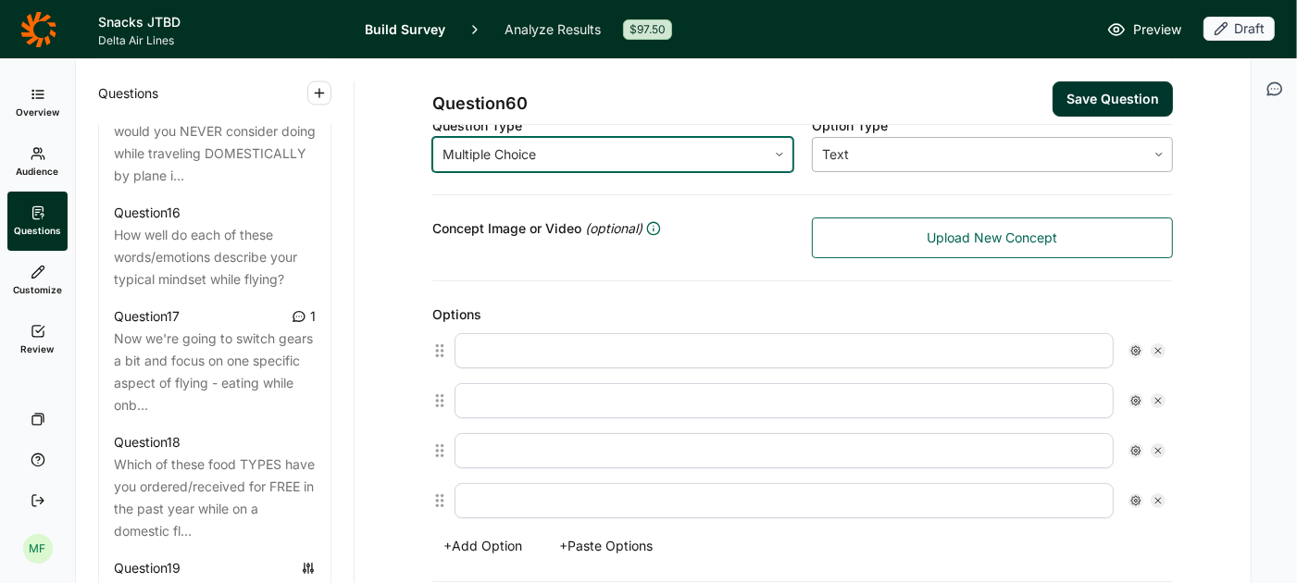
scroll to position [350, 0]
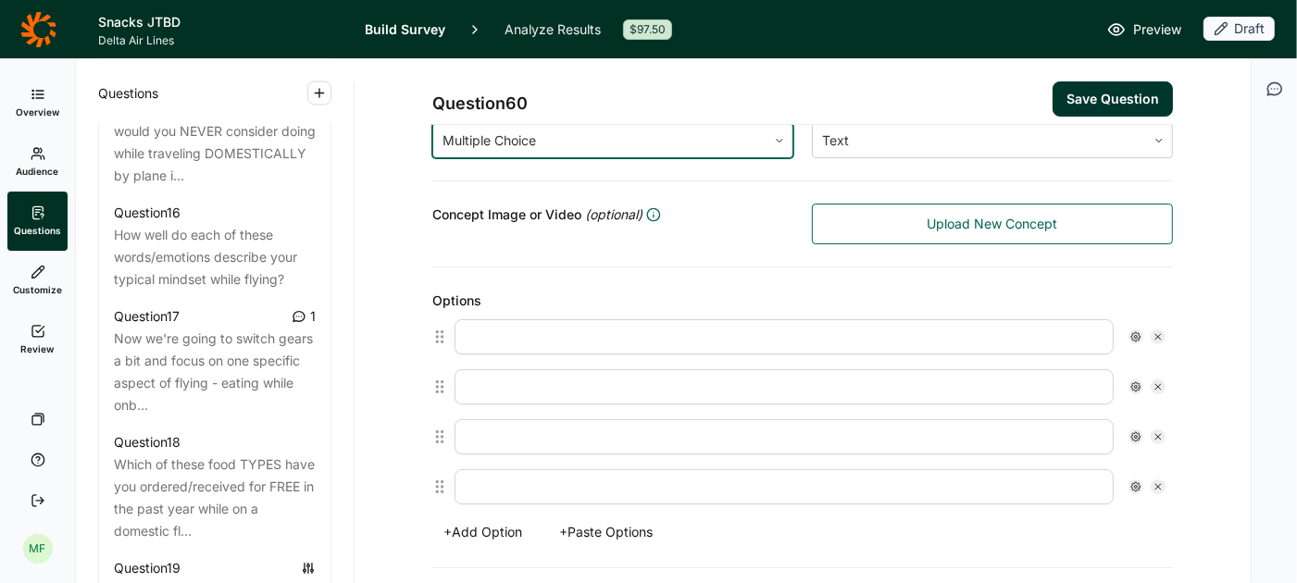
click at [620, 535] on button "+ Paste Options" at bounding box center [606, 533] width 116 height 26
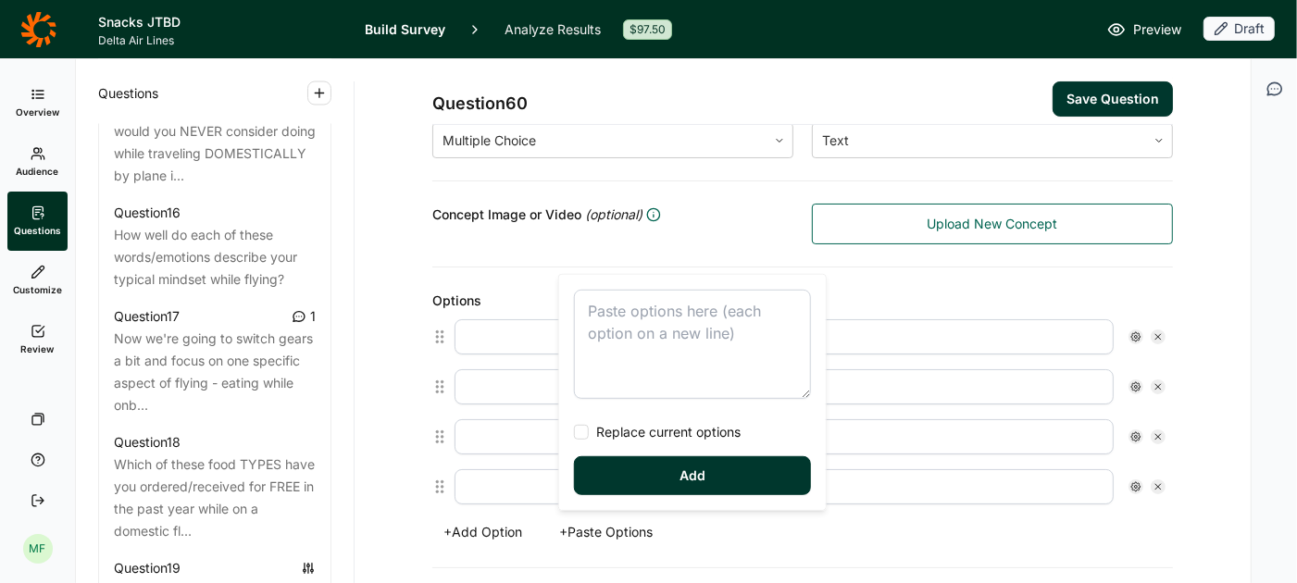
click at [667, 319] on textarea at bounding box center [692, 344] width 237 height 109
click at [678, 473] on button "Add" at bounding box center [692, 476] width 237 height 39
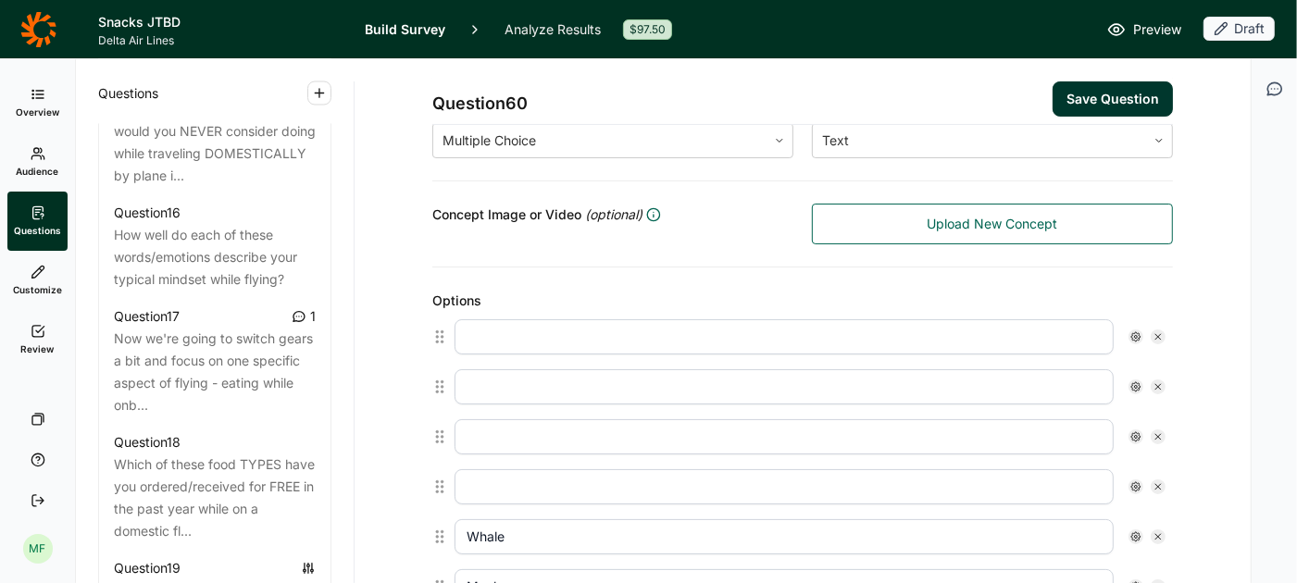
click at [1158, 333] on icon at bounding box center [1158, 337] width 11 height 11
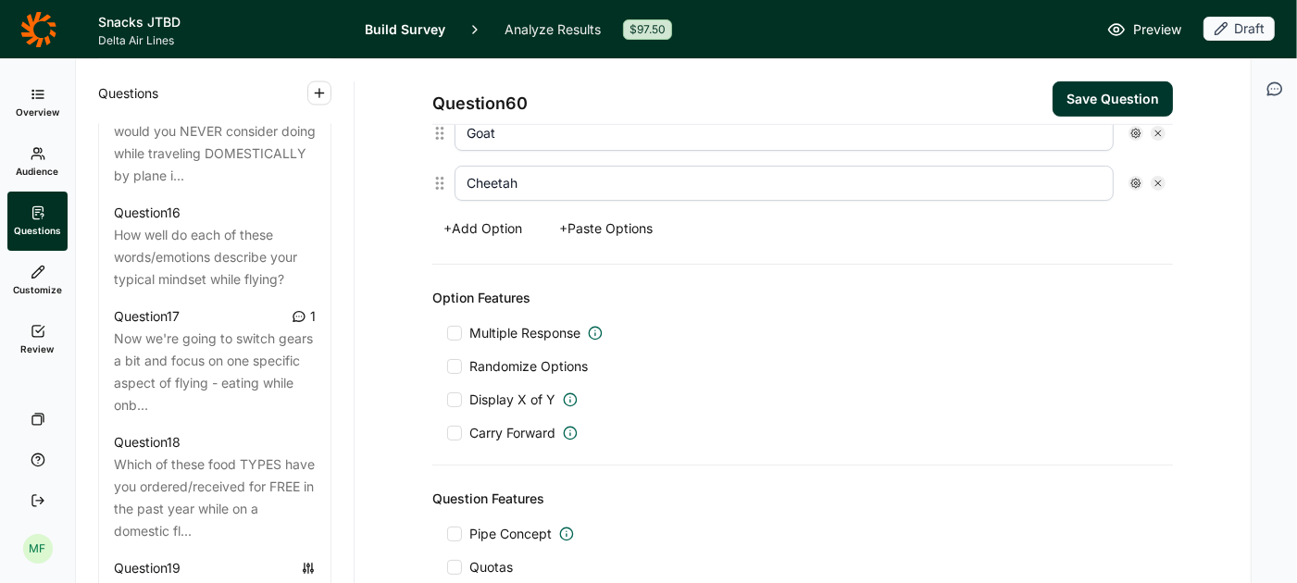
scroll to position [707, 0]
click at [459, 357] on div at bounding box center [454, 364] width 15 height 15
click at [447, 364] on input "Randomize Options" at bounding box center [447, 364] width 0 height 0
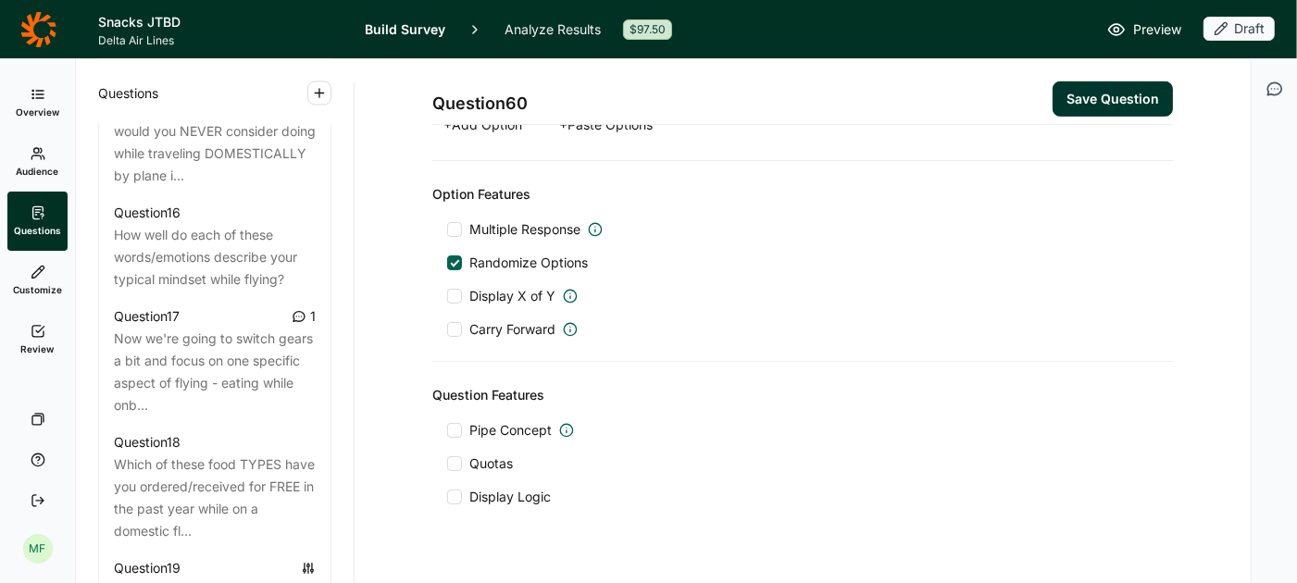
scroll to position [832, 0]
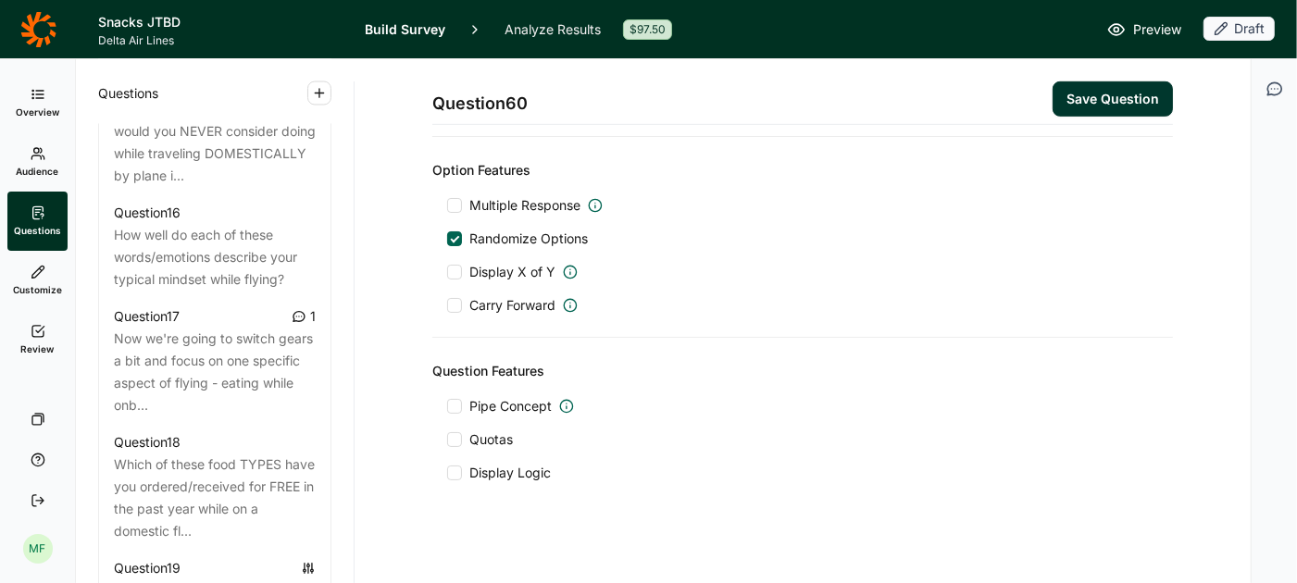
click at [1083, 107] on button "Save Question" at bounding box center [1113, 98] width 120 height 35
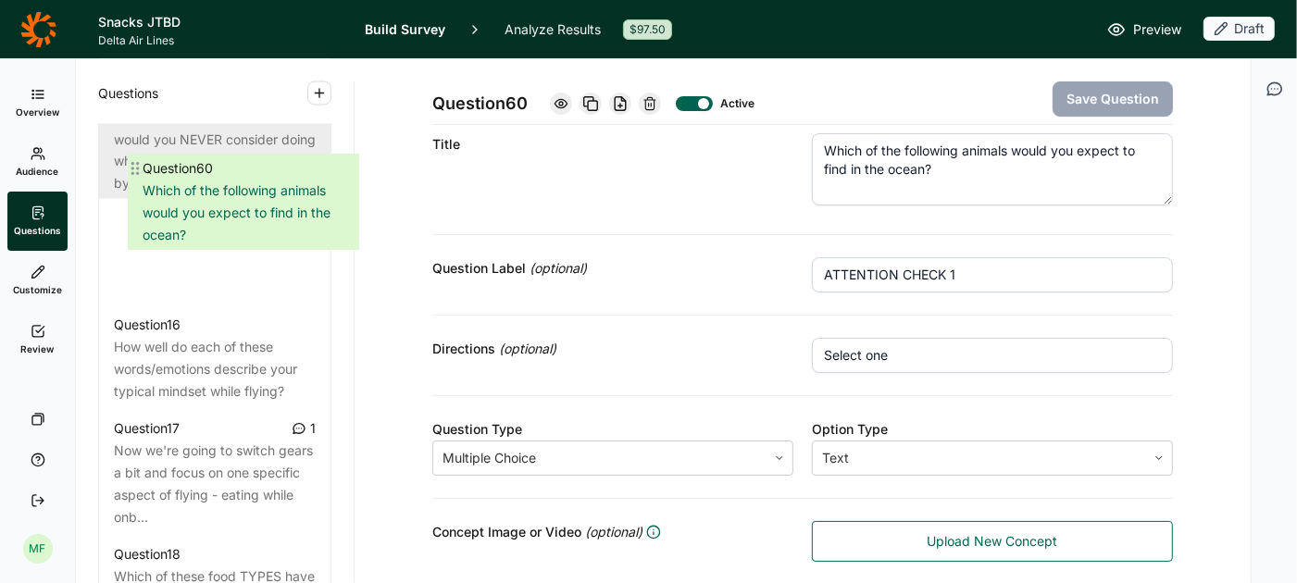
scroll to position [2493, 0]
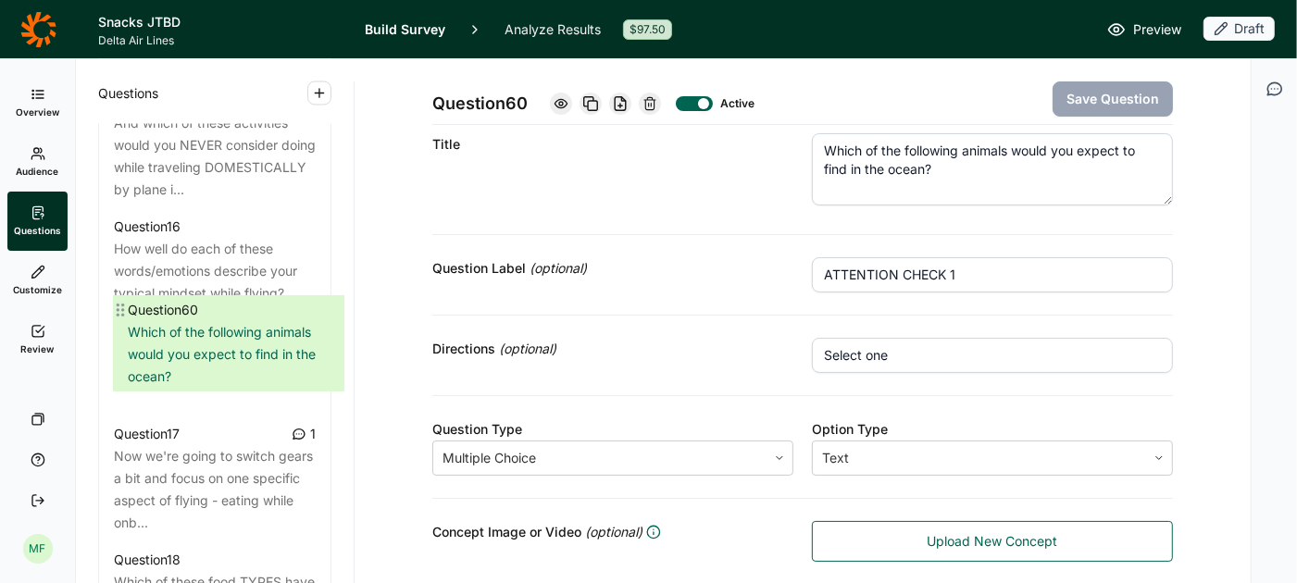
drag, startPoint x: 110, startPoint y: 280, endPoint x: 123, endPoint y: 304, distance: 27.3
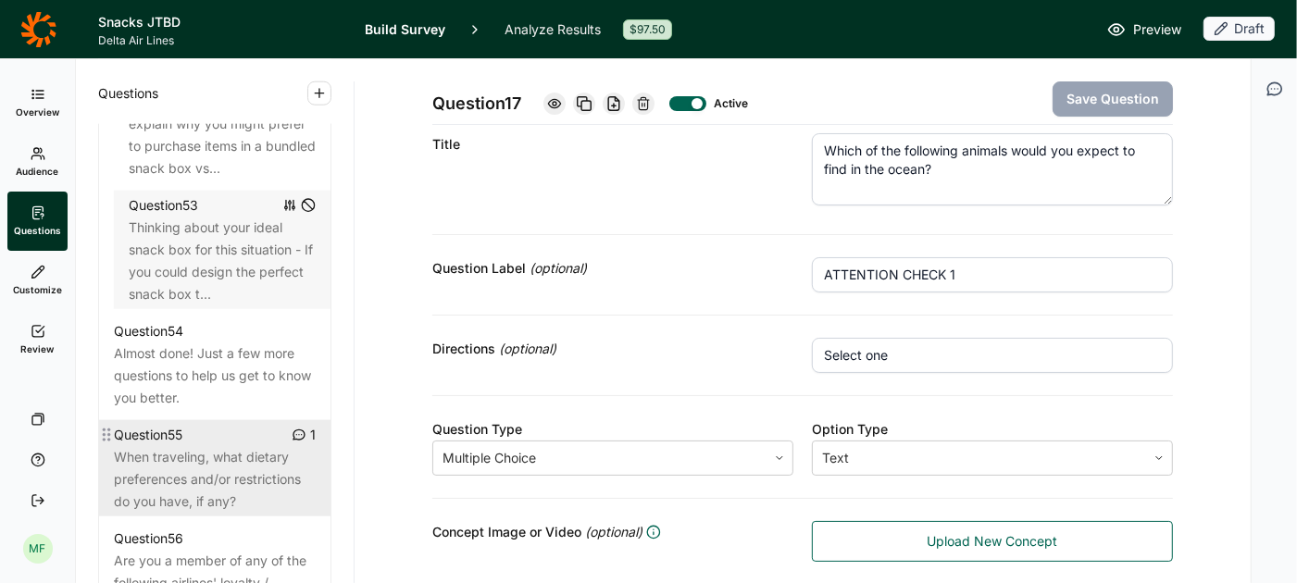
scroll to position [7293, 0]
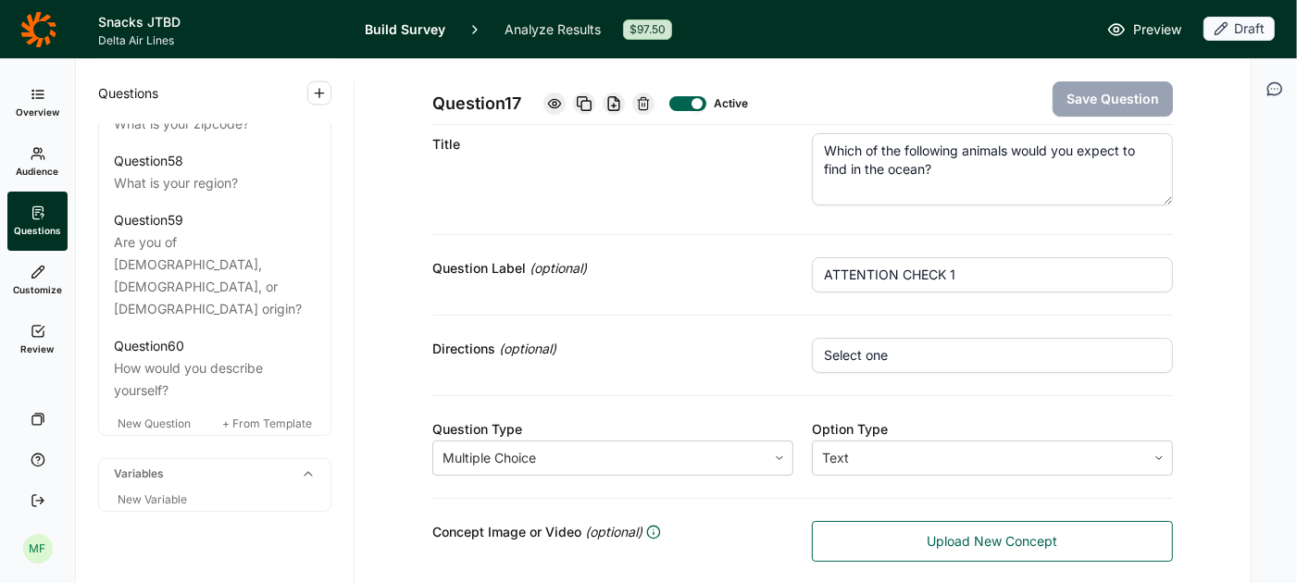
click at [321, 86] on icon "button" at bounding box center [319, 93] width 15 height 15
click at [338, 138] on button "Question" at bounding box center [419, 137] width 209 height 41
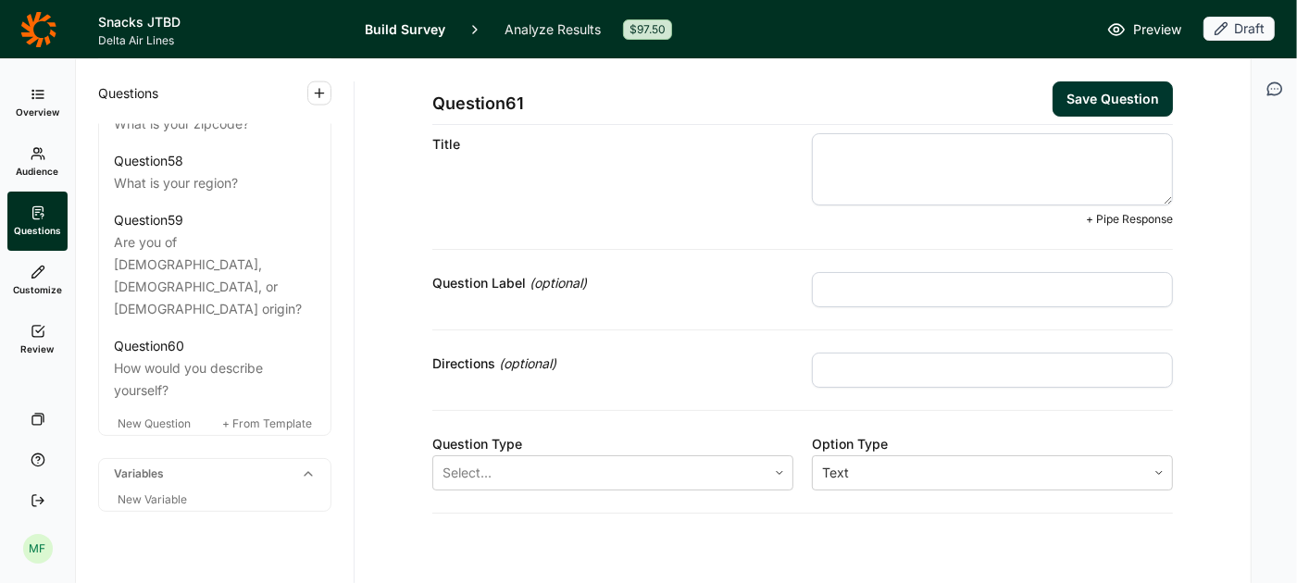
click at [921, 168] on textarea at bounding box center [992, 169] width 361 height 72
click at [943, 158] on textarea at bounding box center [992, 169] width 361 height 72
paste textarea "Which of the following have you done in the past three months?"
click at [873, 282] on input "text" at bounding box center [992, 289] width 361 height 35
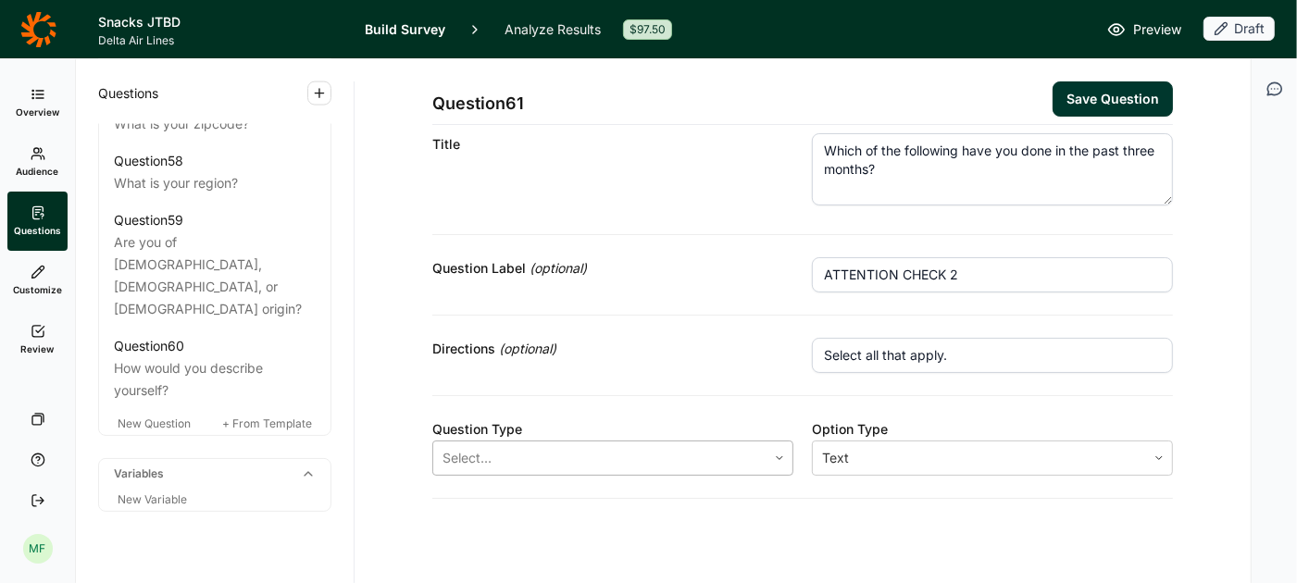
click at [777, 453] on icon at bounding box center [779, 458] width 11 height 11
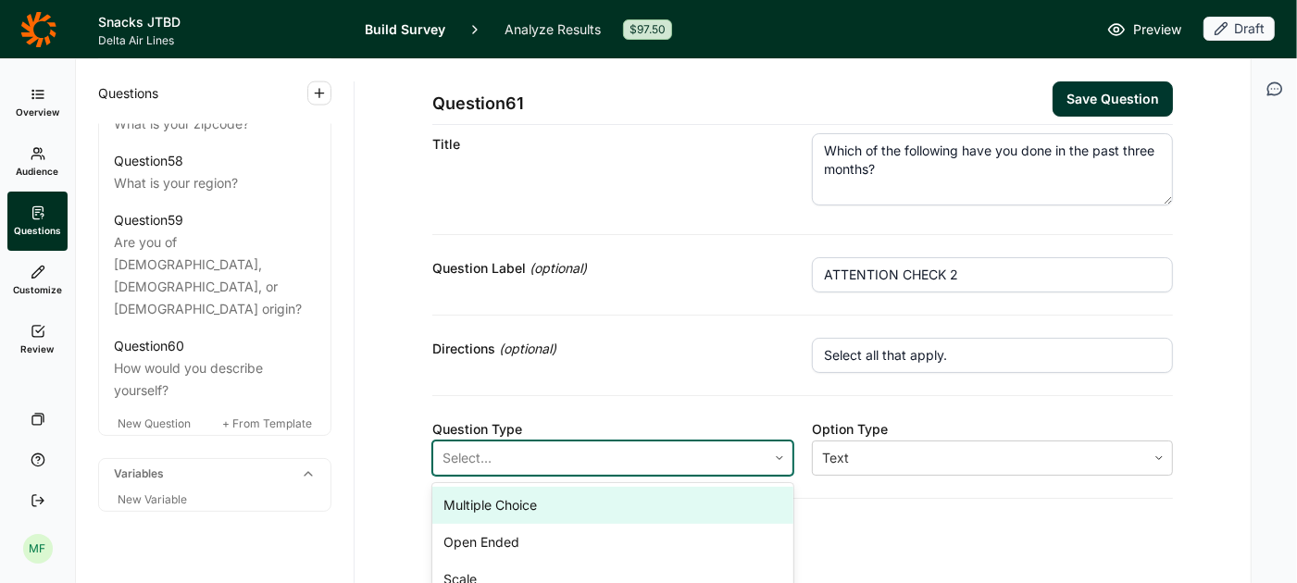
click at [705, 496] on div "Multiple Choice" at bounding box center [612, 505] width 361 height 37
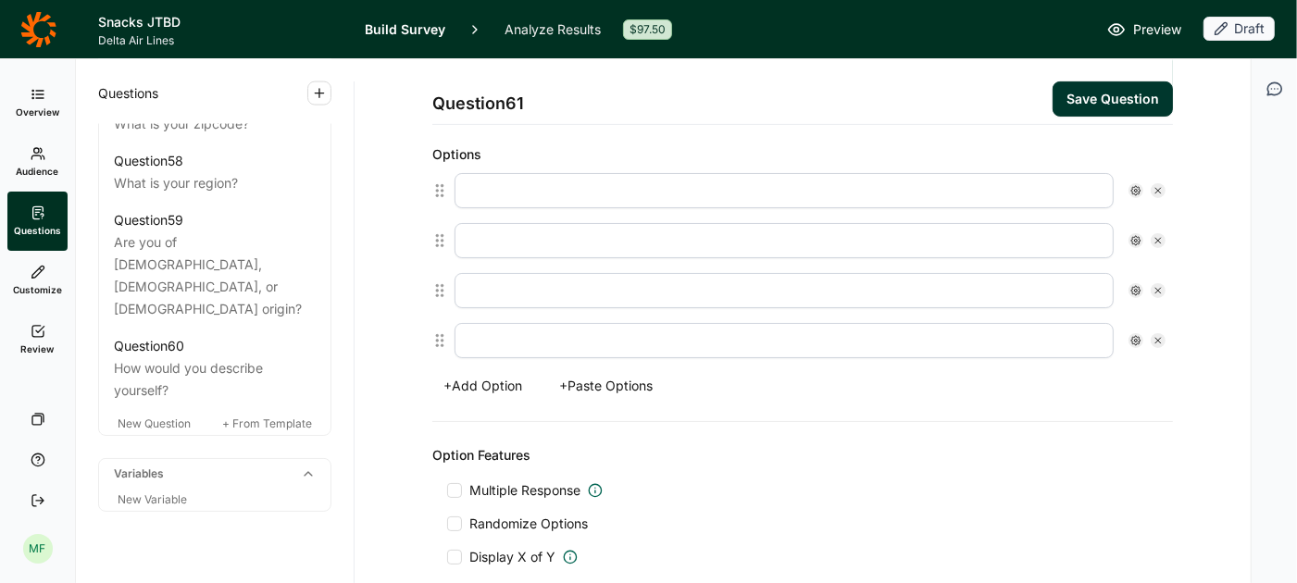
scroll to position [501, 0]
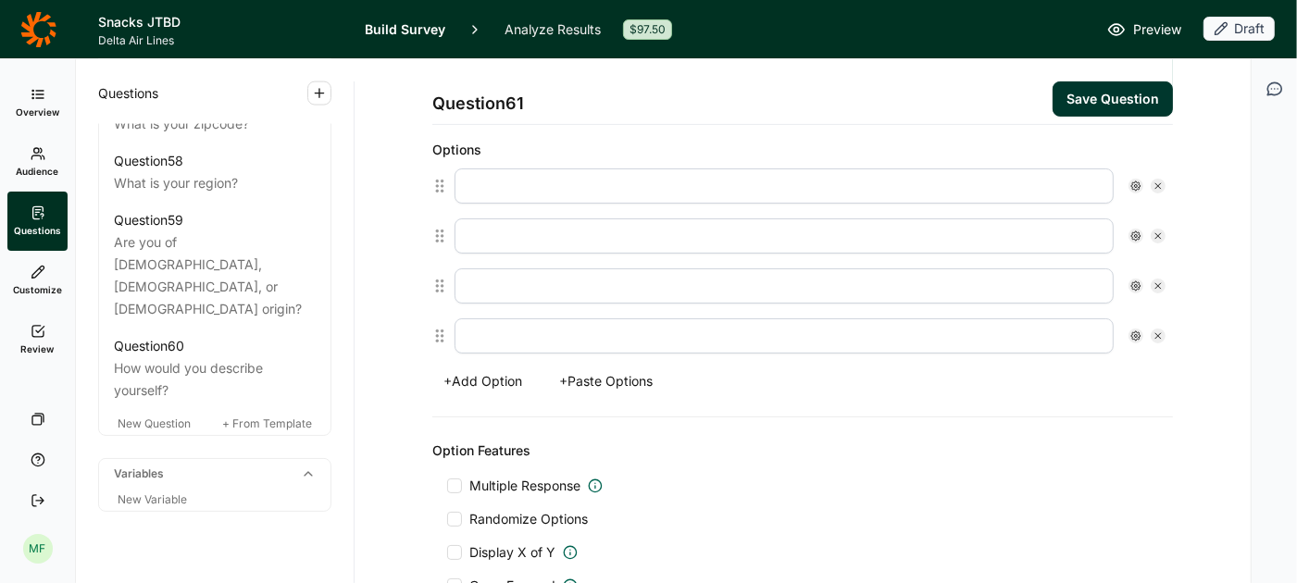
click at [783, 186] on input "text" at bounding box center [784, 186] width 659 height 35
paste input "1. Went sky-diving 2. Appeared on a television game show 3. Visited Coimbra, Po…"
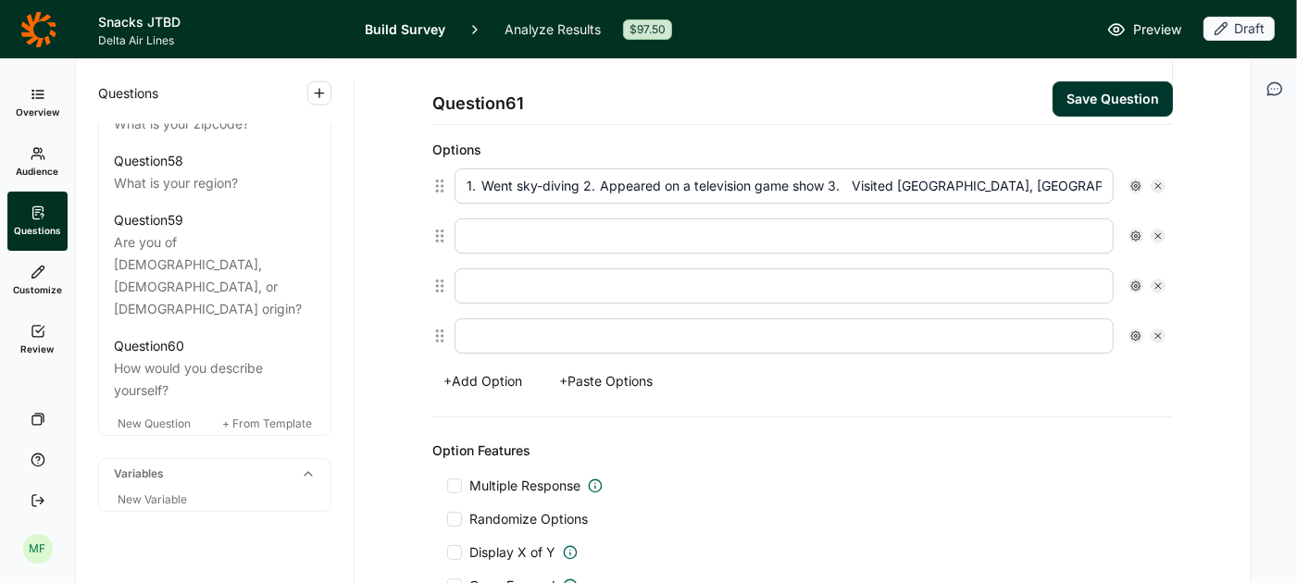
scroll to position [0, 710]
click at [606, 184] on input "1. Went sky-diving 2. Appeared on a television game show 3. Visited Coimbra, Po…" at bounding box center [784, 186] width 659 height 35
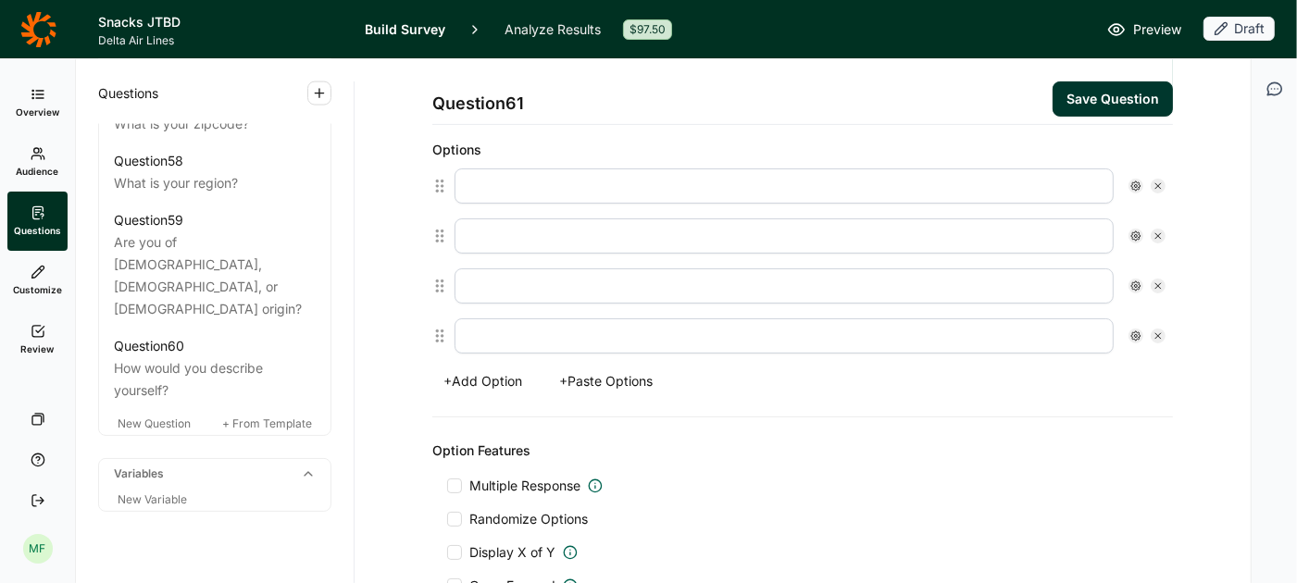
scroll to position [0, 0]
click at [638, 377] on button "+ Paste Options" at bounding box center [606, 382] width 116 height 26
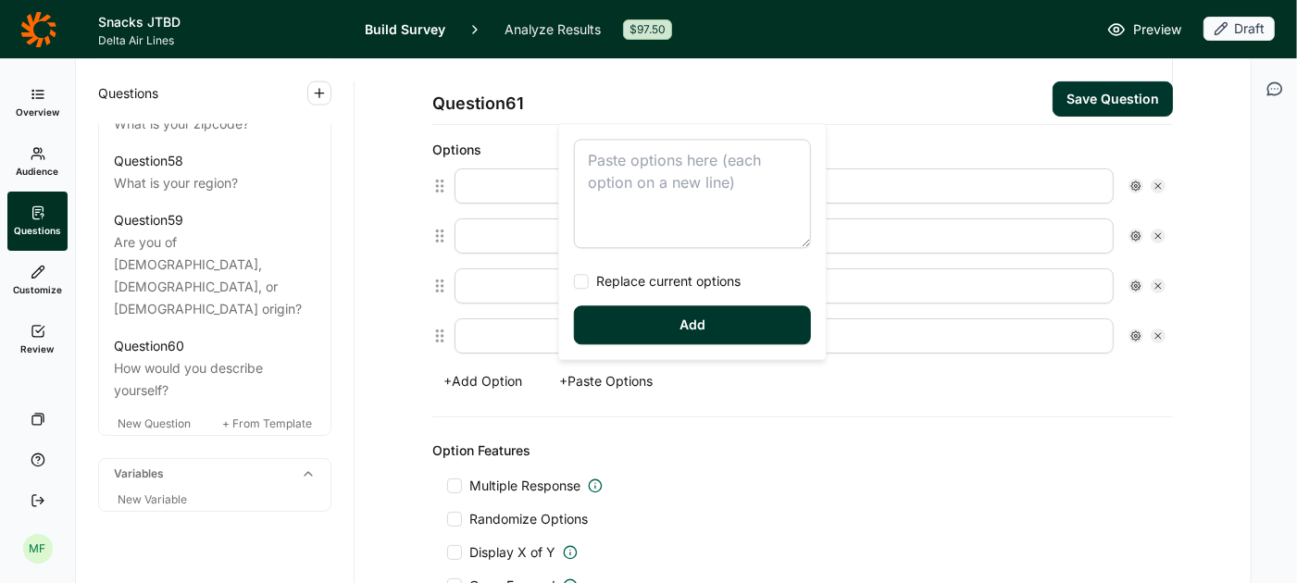
click at [607, 285] on span "Replace current options" at bounding box center [665, 281] width 152 height 19
click at [574, 282] on input "Replace current options" at bounding box center [574, 282] width 0 height 0
click at [614, 174] on textarea at bounding box center [692, 193] width 237 height 109
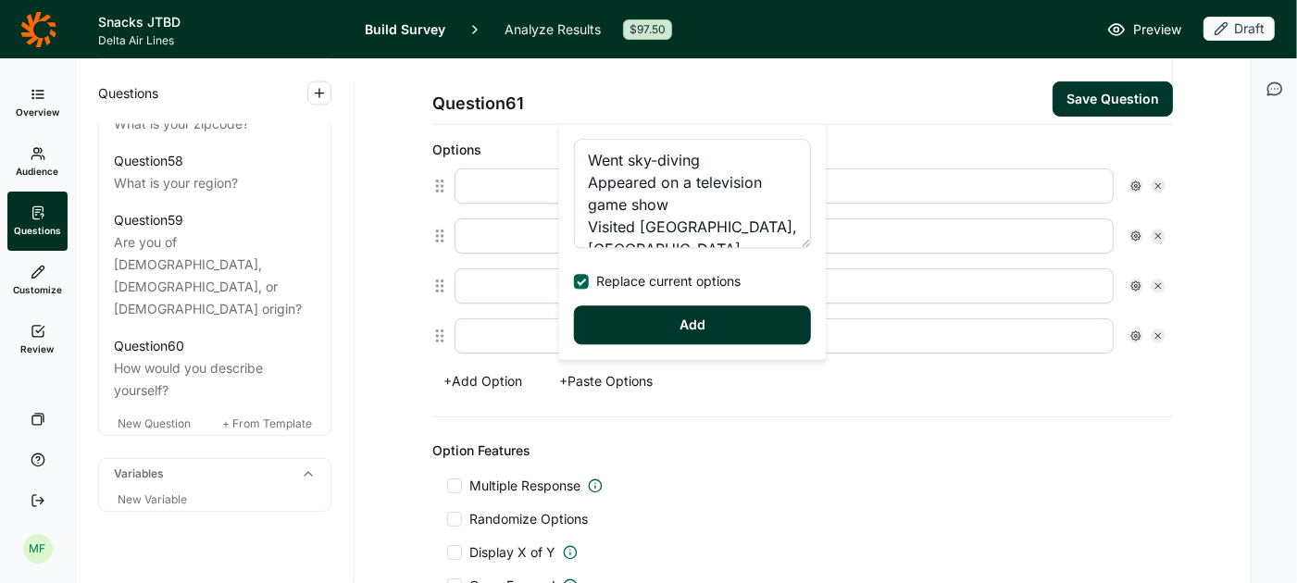
click at [656, 327] on button "Add" at bounding box center [692, 325] width 237 height 39
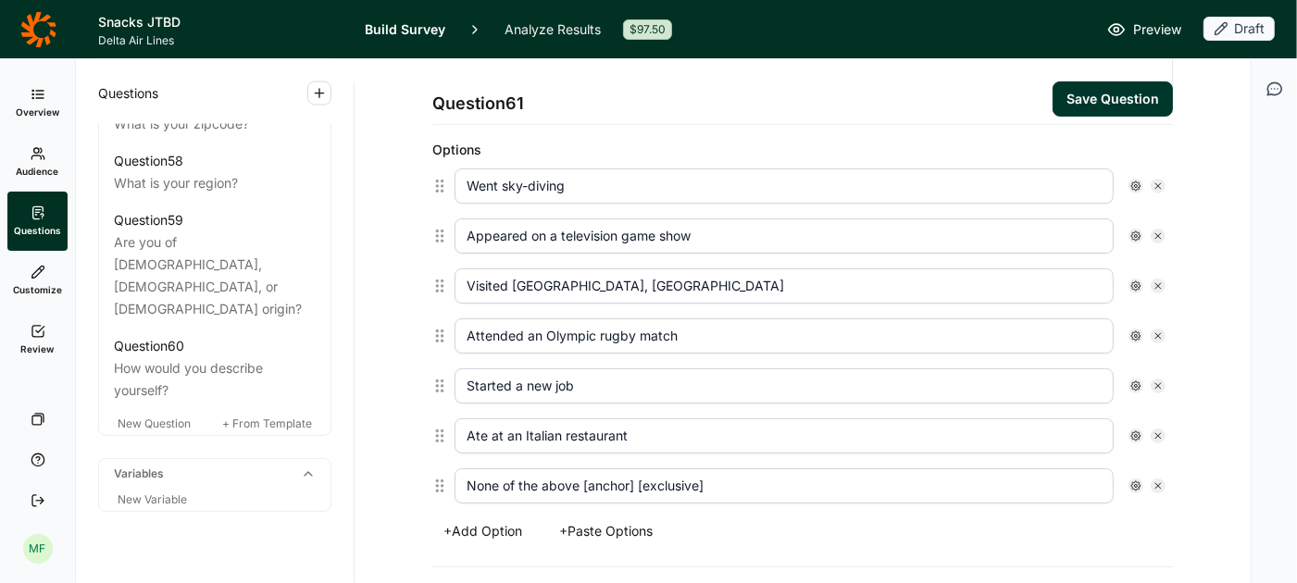
click at [842, 481] on input "None of the above [anchor] [exclusive]" at bounding box center [784, 486] width 659 height 35
click at [1138, 482] on use at bounding box center [1136, 486] width 9 height 9
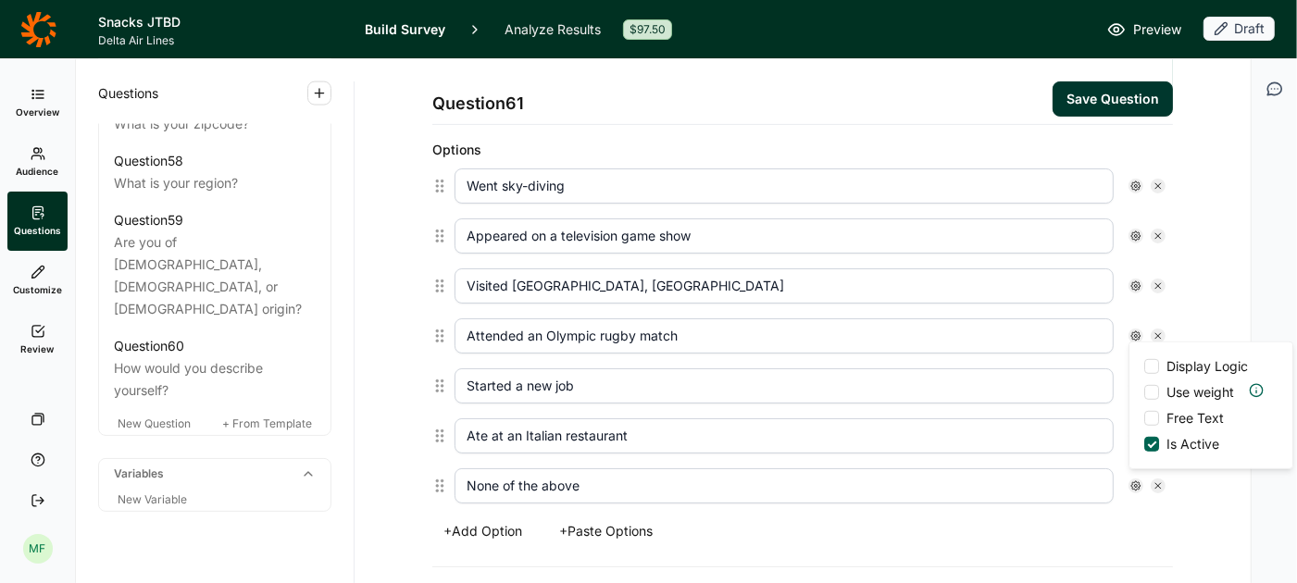
click at [1052, 501] on div "None of the above Display Logic Use weight Free Text Is Active" at bounding box center [810, 486] width 726 height 50
click at [1140, 95] on button "Save Question" at bounding box center [1113, 98] width 120 height 35
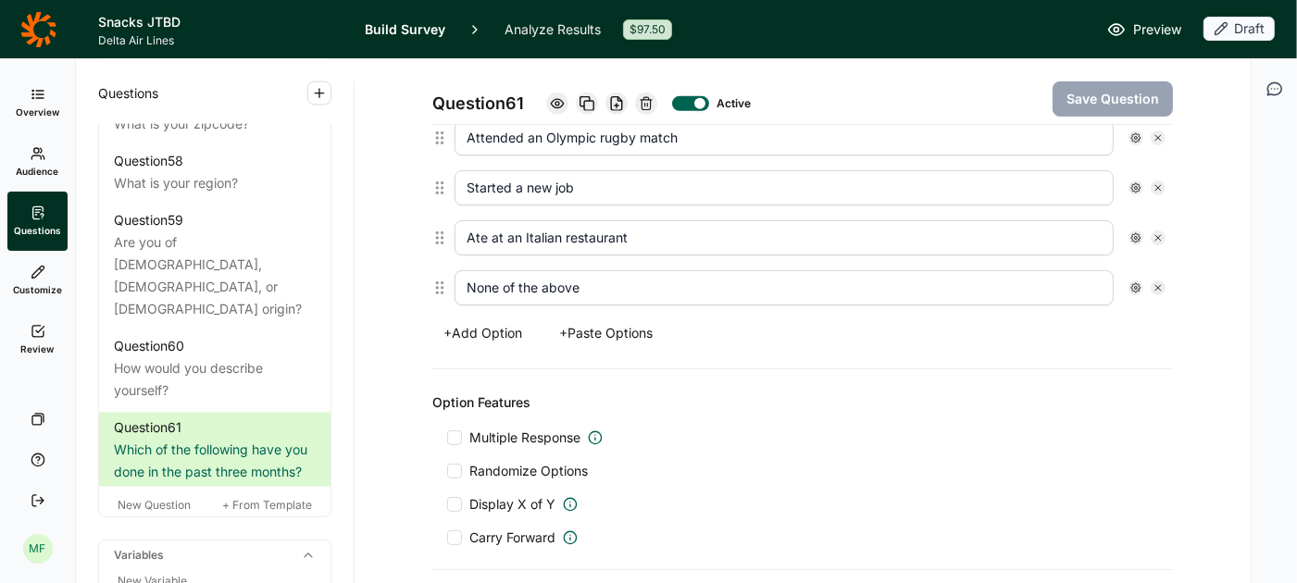
scroll to position [705, 0]
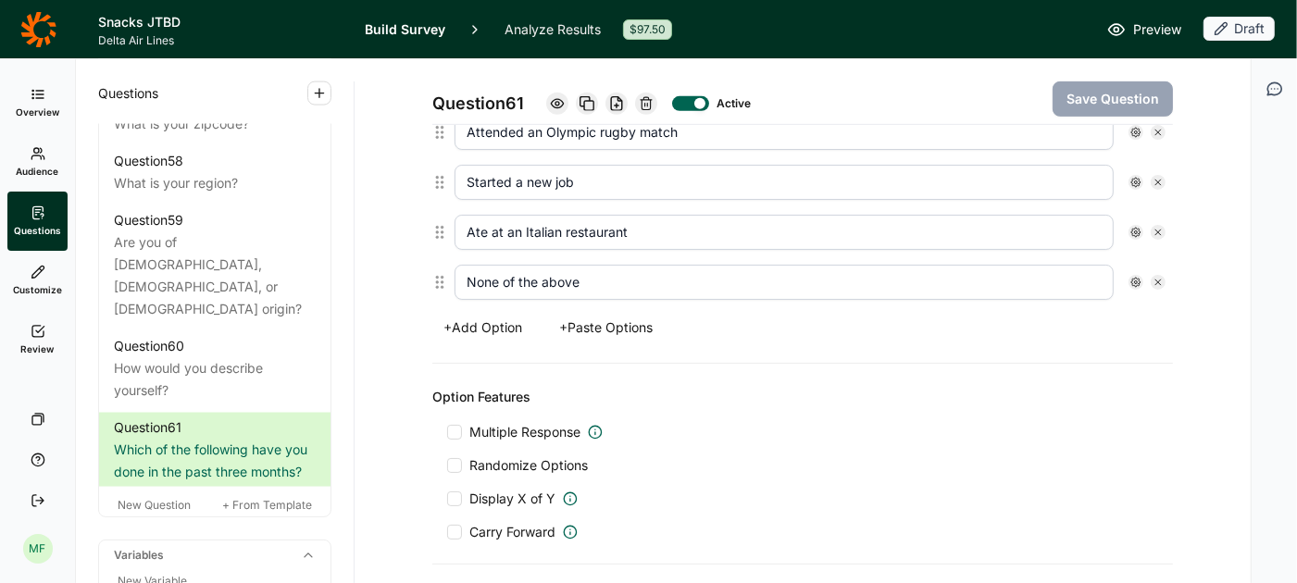
click at [456, 425] on div at bounding box center [454, 432] width 15 height 15
click at [447, 432] on input "Multiple Response" at bounding box center [447, 432] width 0 height 0
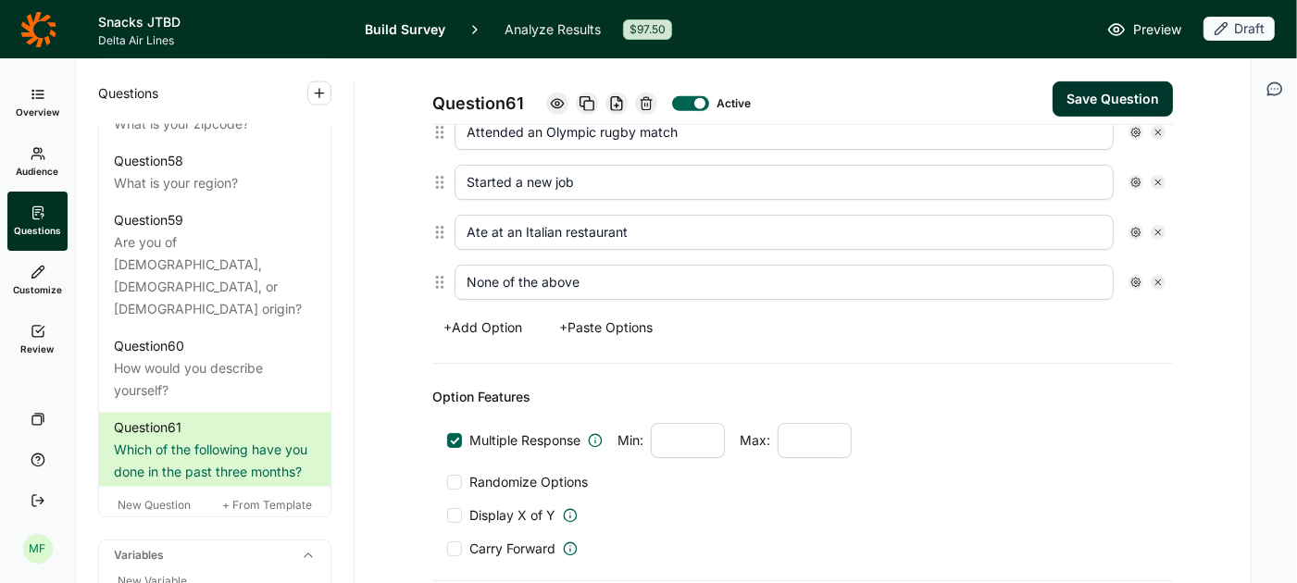
click at [454, 475] on div at bounding box center [454, 482] width 15 height 15
click at [447, 482] on input "Randomize Options" at bounding box center [447, 482] width 0 height 0
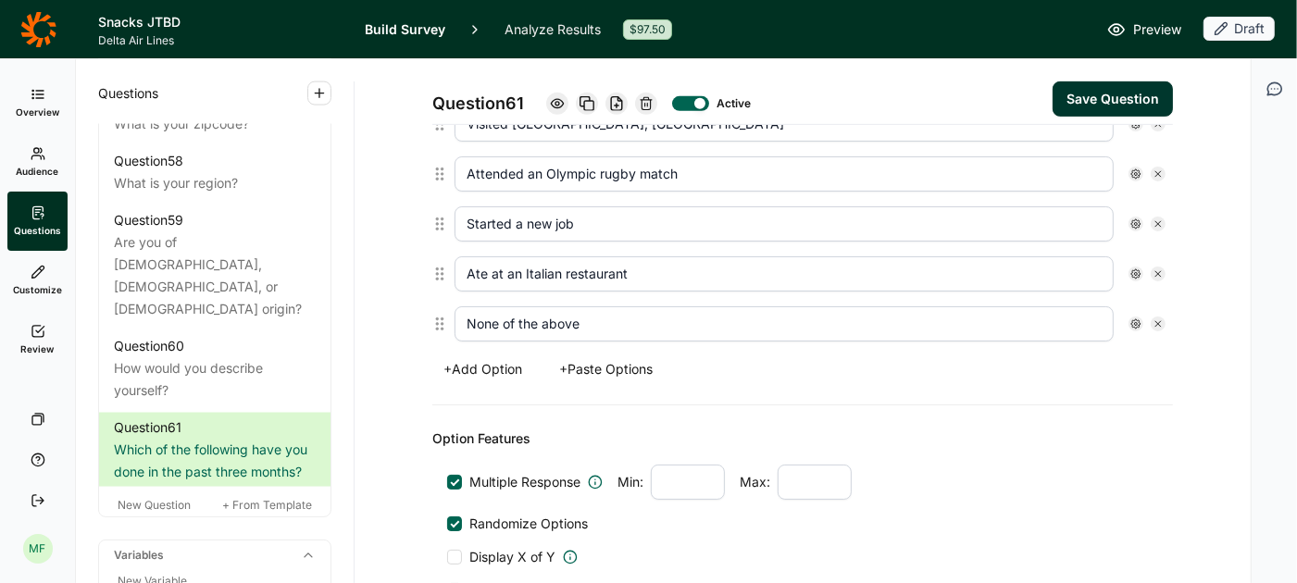
scroll to position [645, 0]
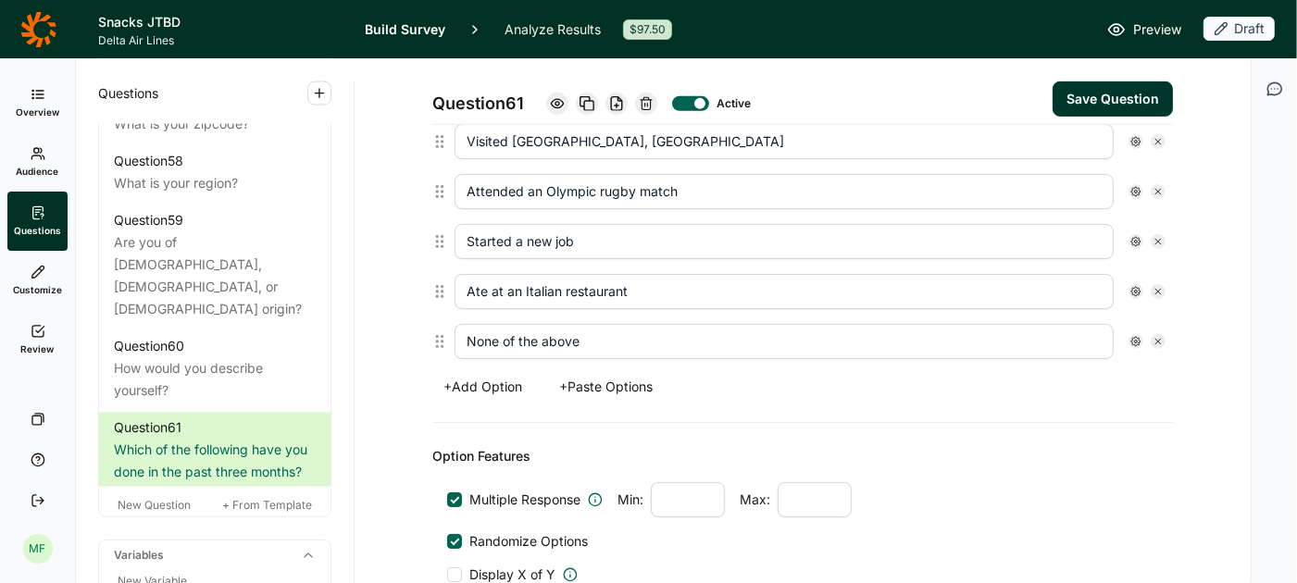
click at [1132, 336] on icon at bounding box center [1136, 341] width 11 height 11
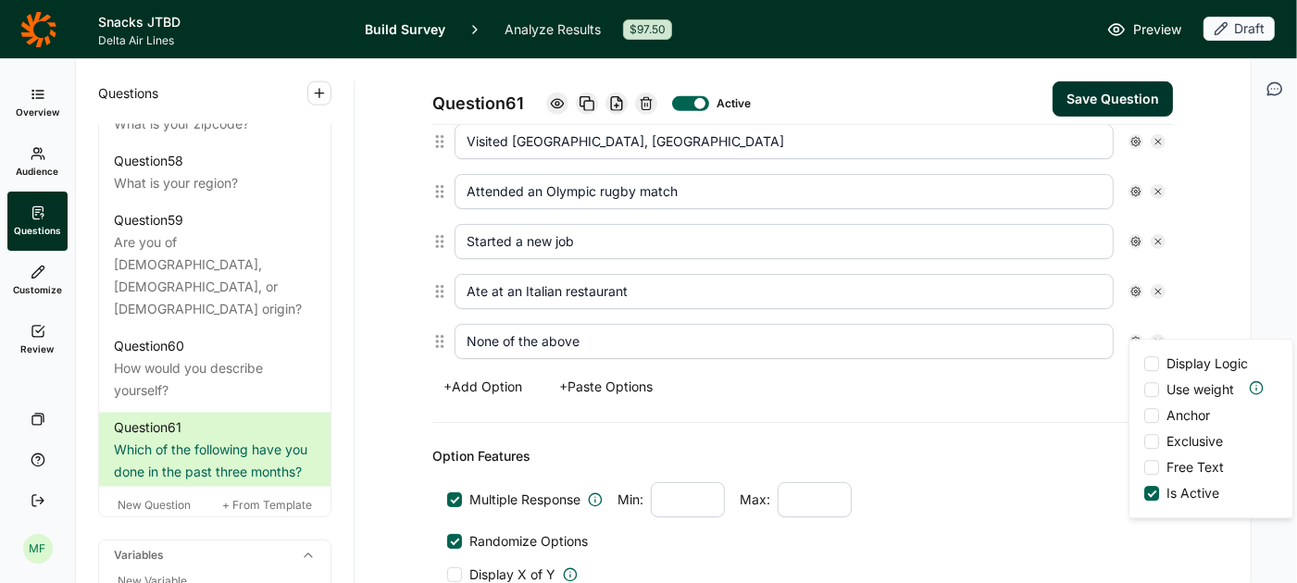
click at [1154, 412] on div at bounding box center [1152, 415] width 15 height 15
click at [1145, 416] on input "Anchor" at bounding box center [1145, 416] width 0 height 0
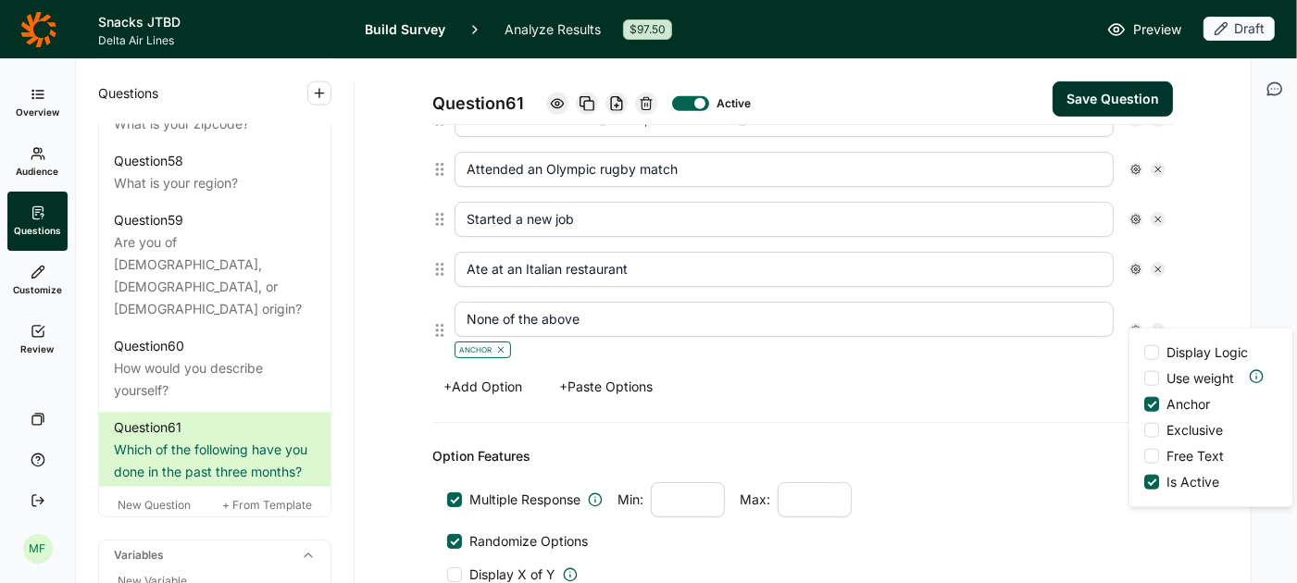
click at [1155, 428] on div at bounding box center [1152, 430] width 15 height 15
click at [1145, 431] on input "Exclusive" at bounding box center [1145, 431] width 0 height 0
click at [1083, 423] on div "Option Features Multiple Response Min: Max: Randomize Options Display X of Y Ca…" at bounding box center [802, 532] width 741 height 218
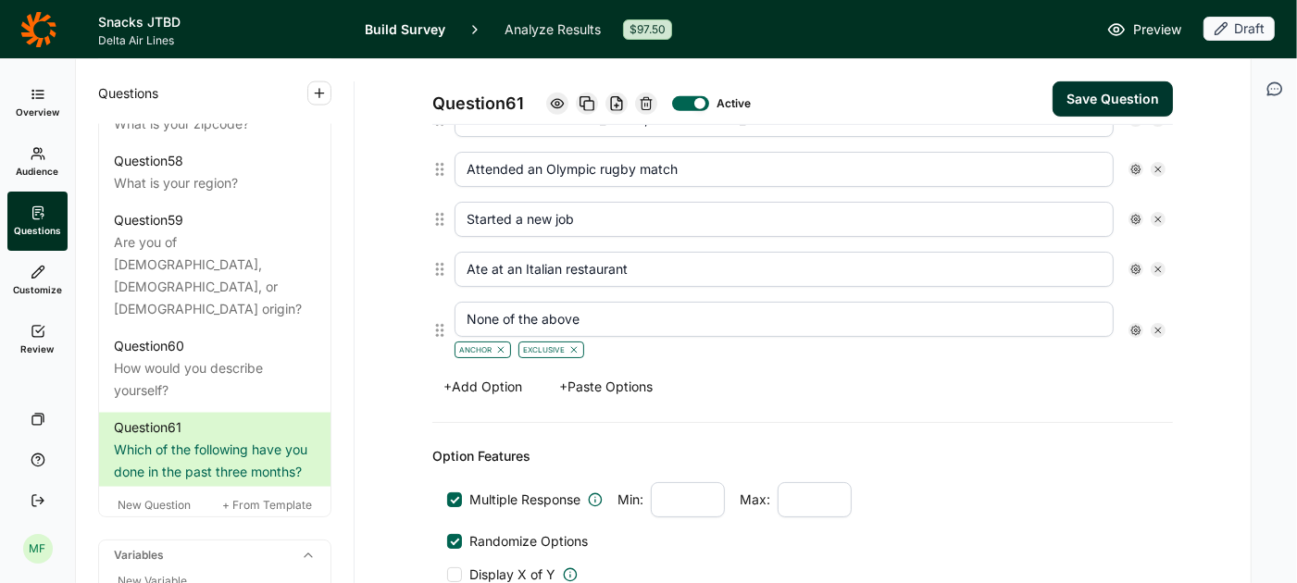
click at [1132, 95] on button "Save Question" at bounding box center [1113, 98] width 120 height 35
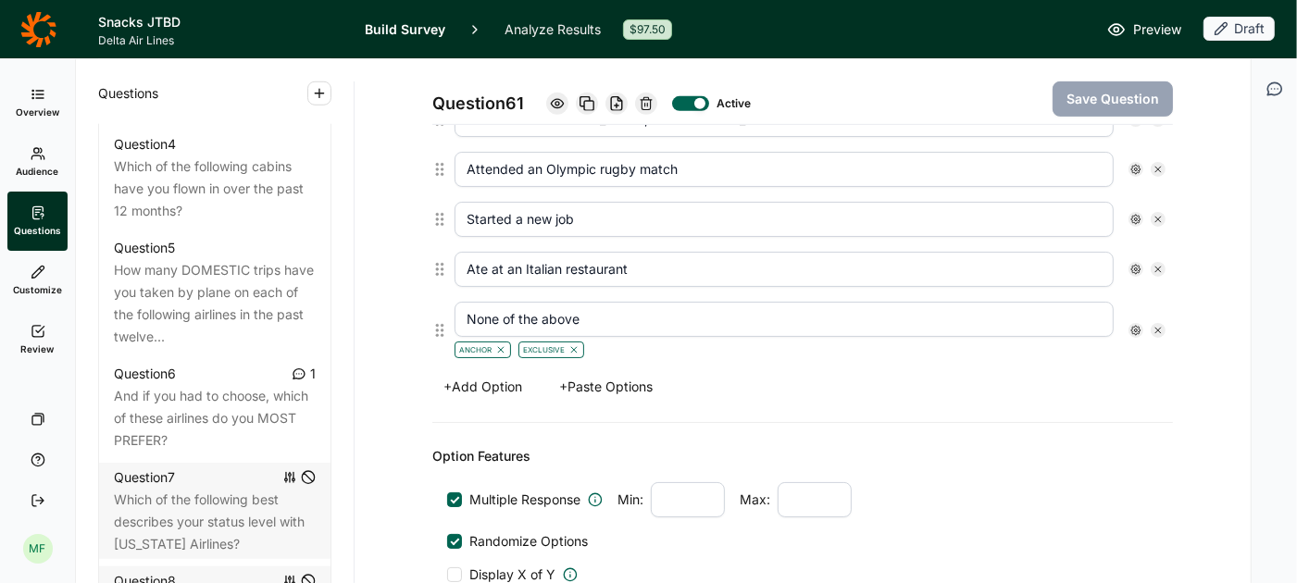
scroll to position [1248, 0]
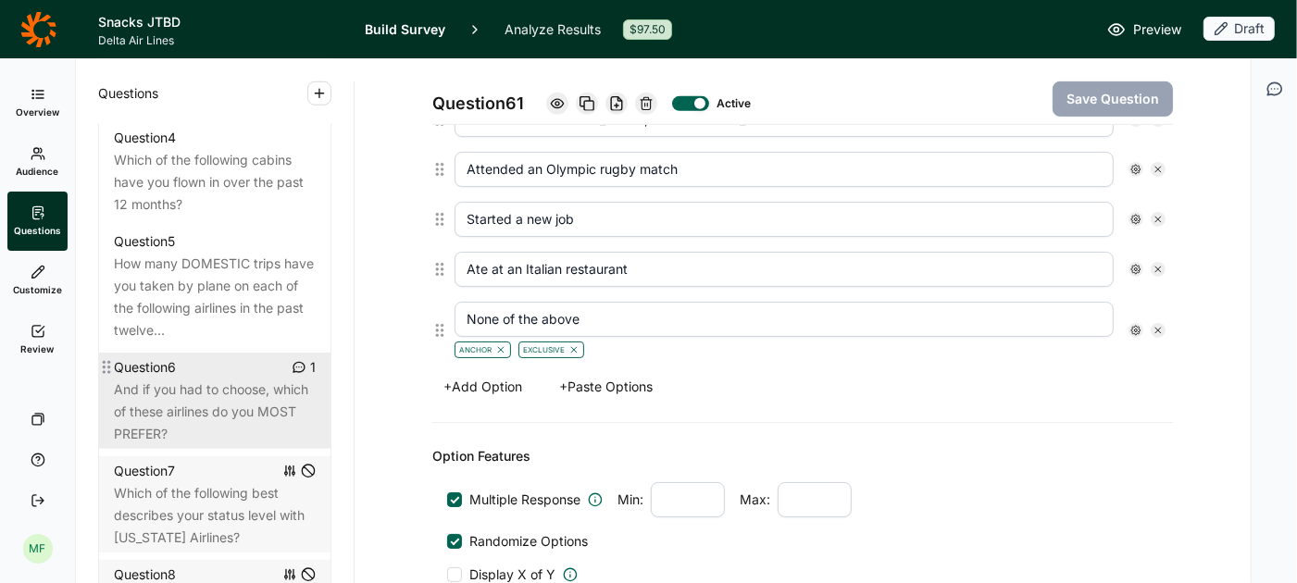
click at [221, 379] on div "And if you had to choose, which of these airlines do you MOST PREFER?" at bounding box center [215, 412] width 202 height 67
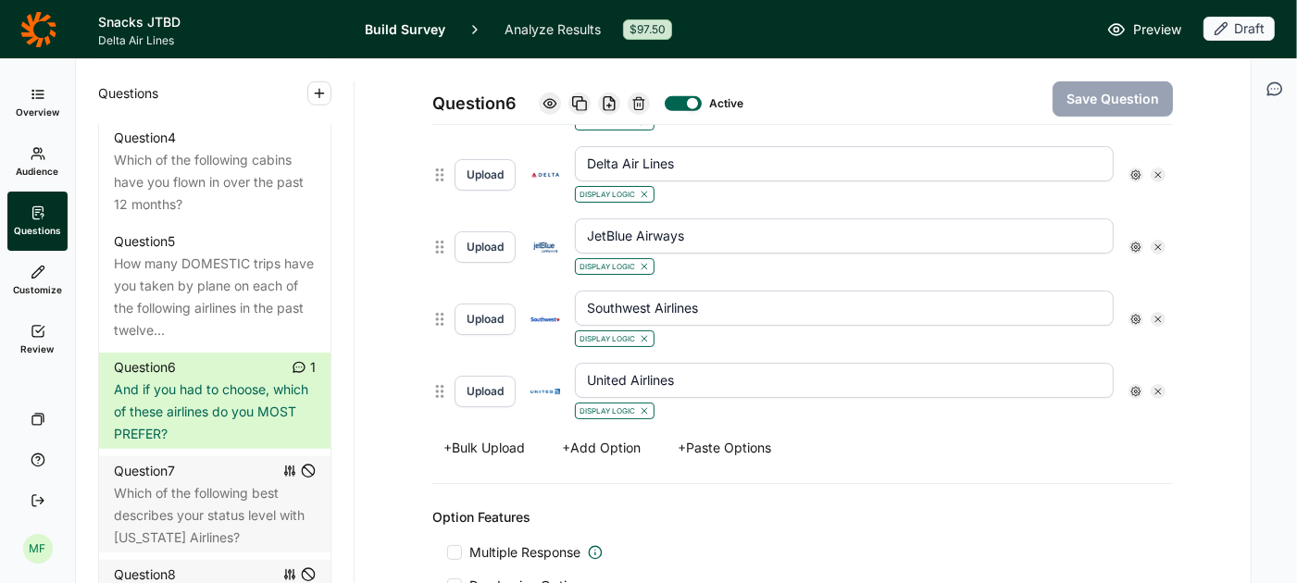
click at [1273, 89] on icon "button" at bounding box center [1275, 88] width 14 height 12
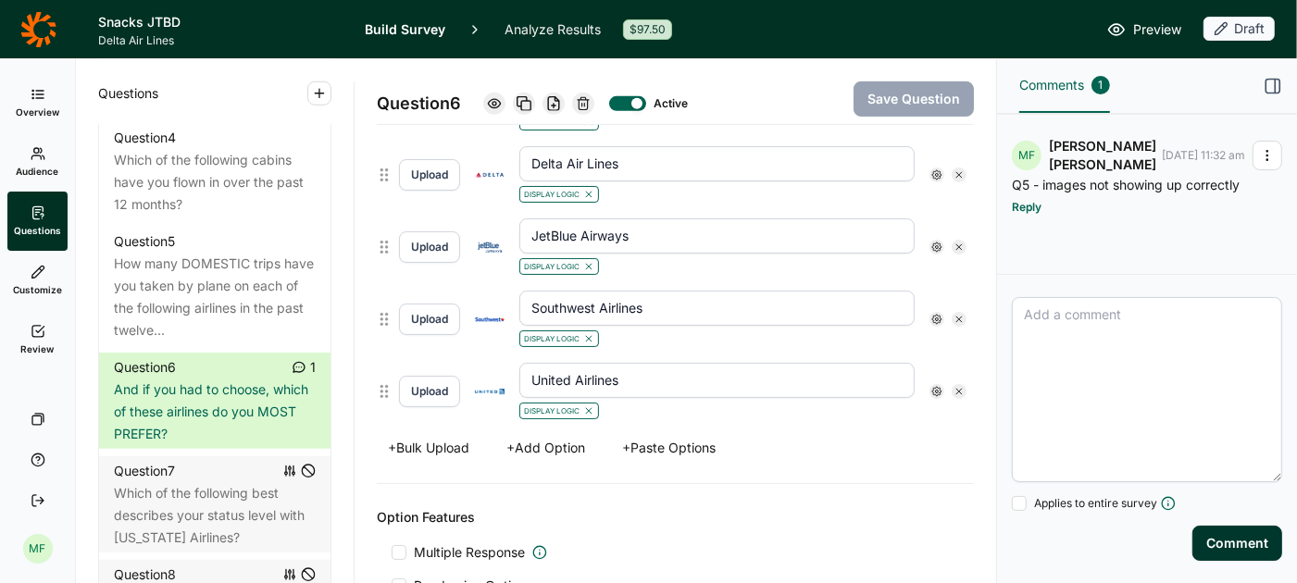
click at [1146, 27] on span "Preview" at bounding box center [1157, 30] width 48 height 22
click at [1260, 148] on icon "button" at bounding box center [1267, 155] width 15 height 15
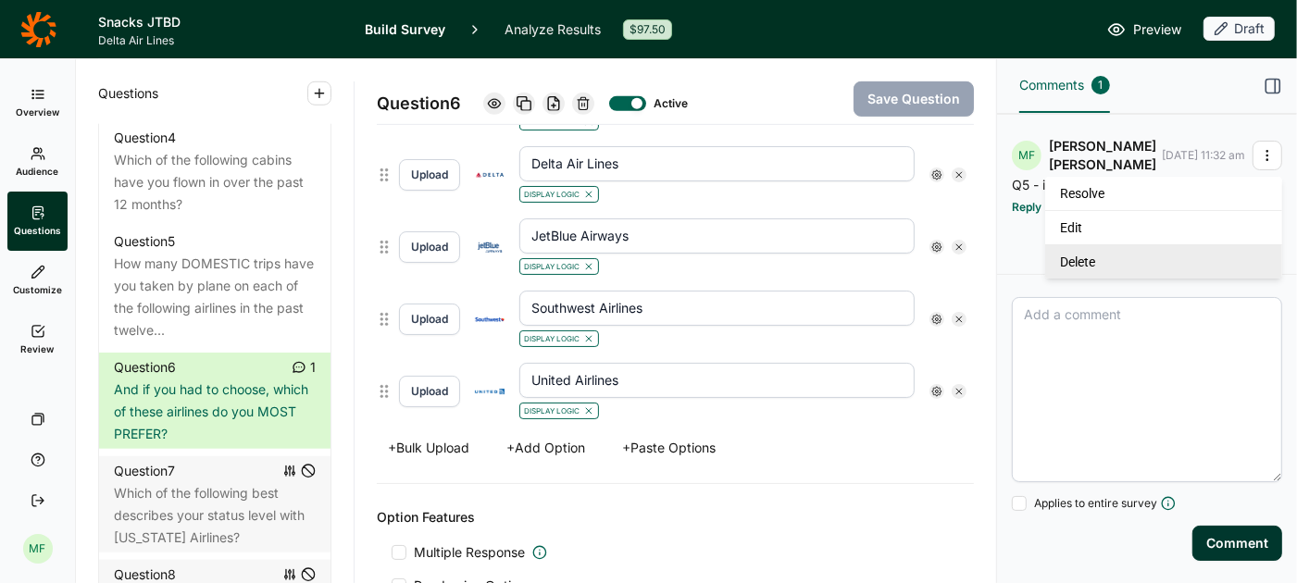
click at [1169, 257] on link "Delete" at bounding box center [1164, 261] width 237 height 34
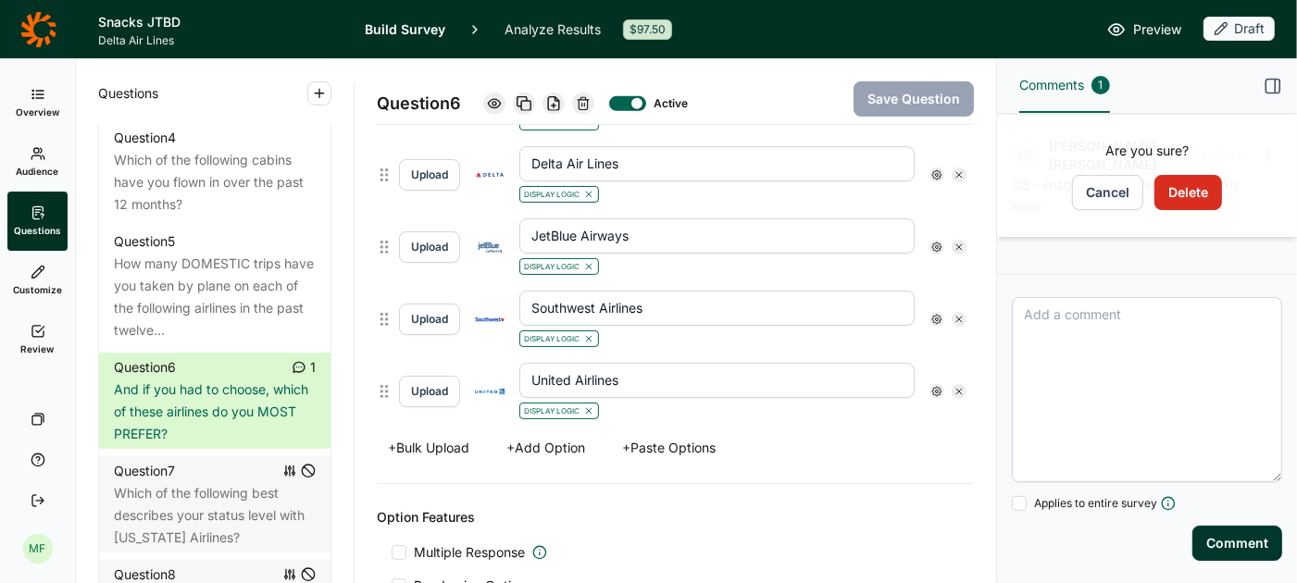
click at [1184, 193] on button "Delete" at bounding box center [1189, 192] width 68 height 35
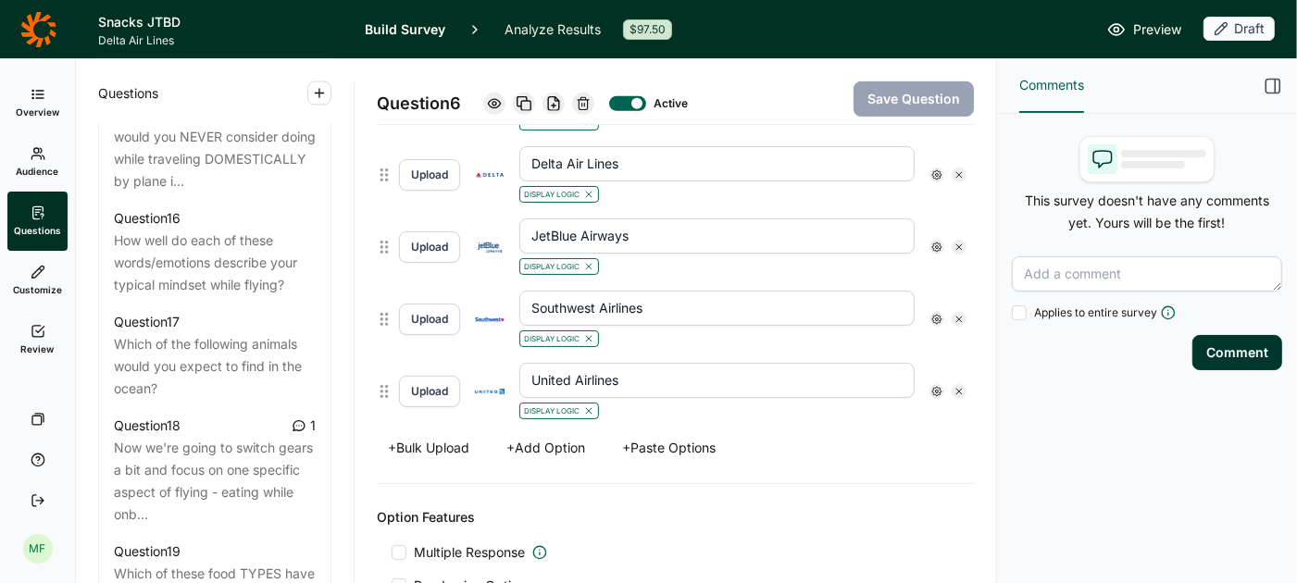
scroll to position [2516, 0]
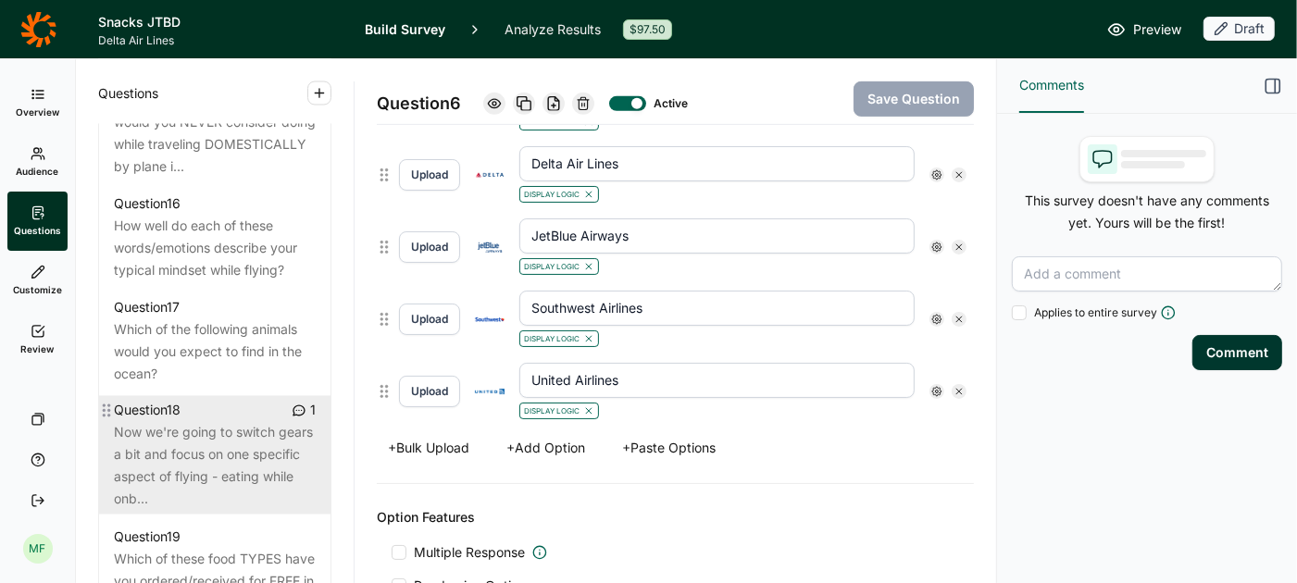
click at [221, 422] on div "Now we're going to switch gears a bit and focus on one specific aspect of flyin…" at bounding box center [215, 466] width 202 height 89
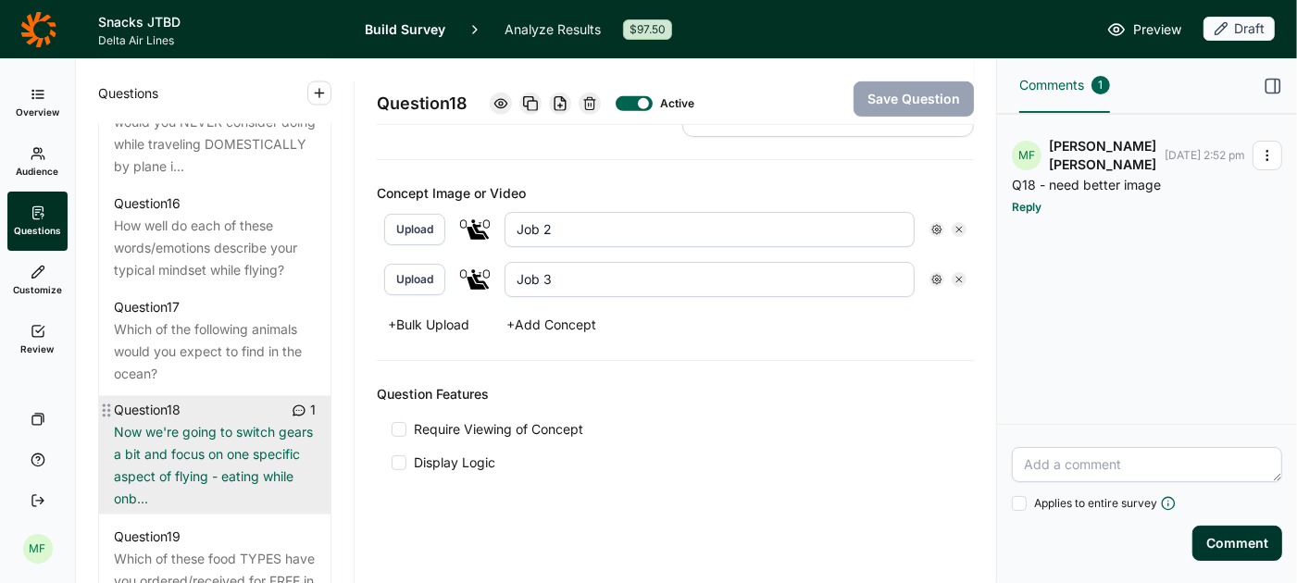
scroll to position [621, 0]
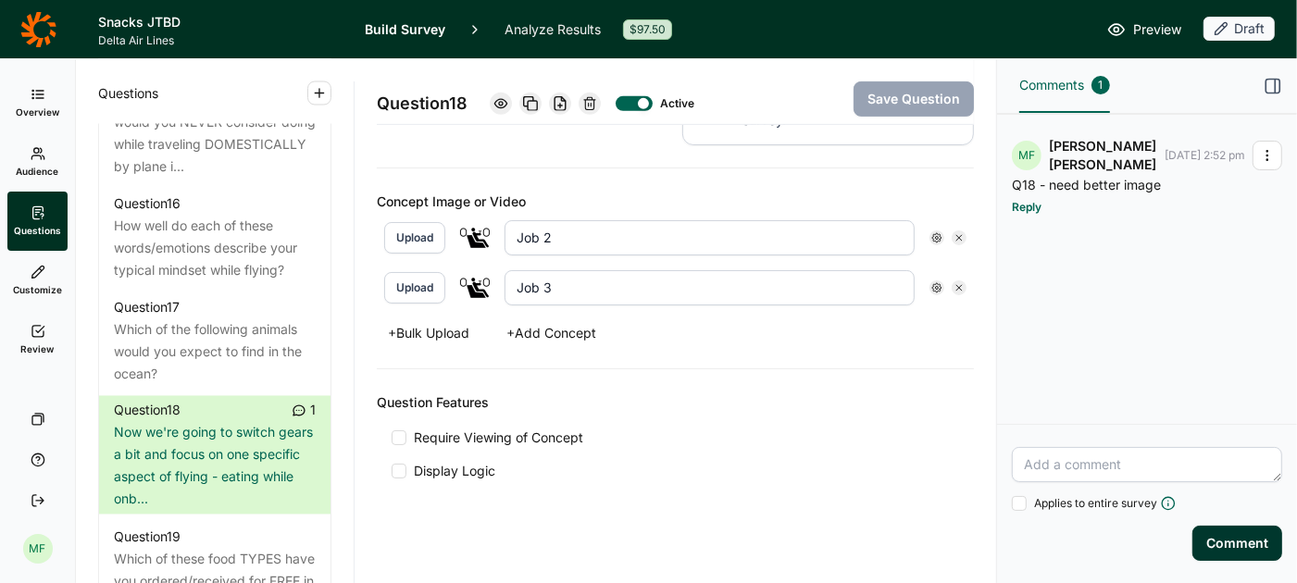
click at [1271, 153] on icon "button" at bounding box center [1267, 155] width 15 height 15
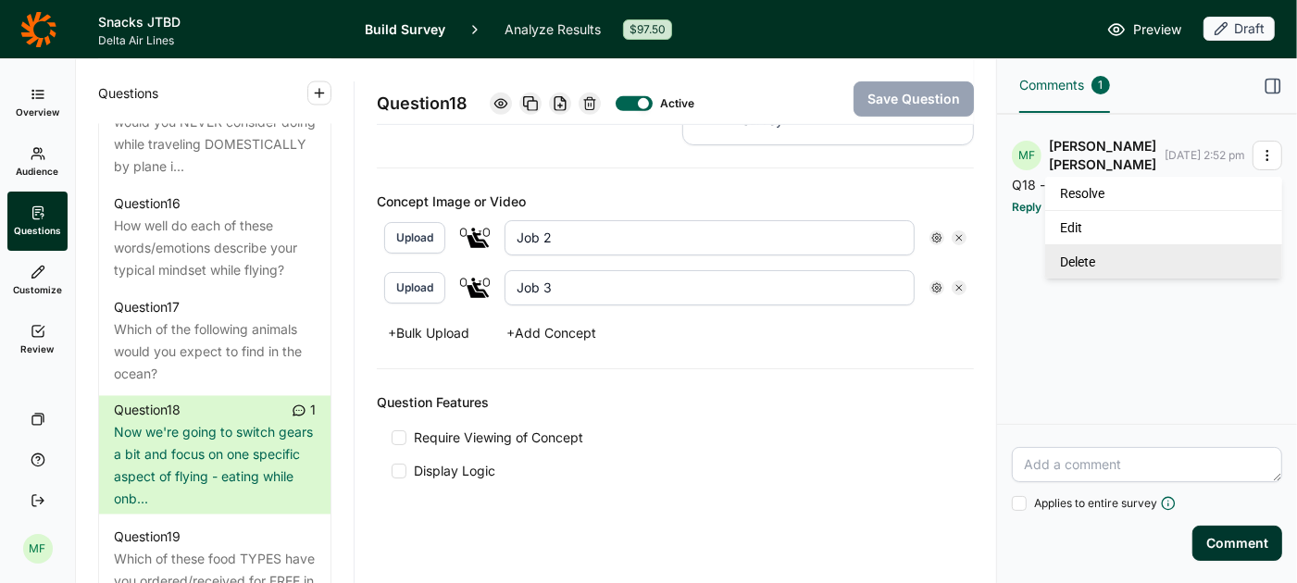
click at [1153, 263] on link "Delete" at bounding box center [1164, 261] width 237 height 34
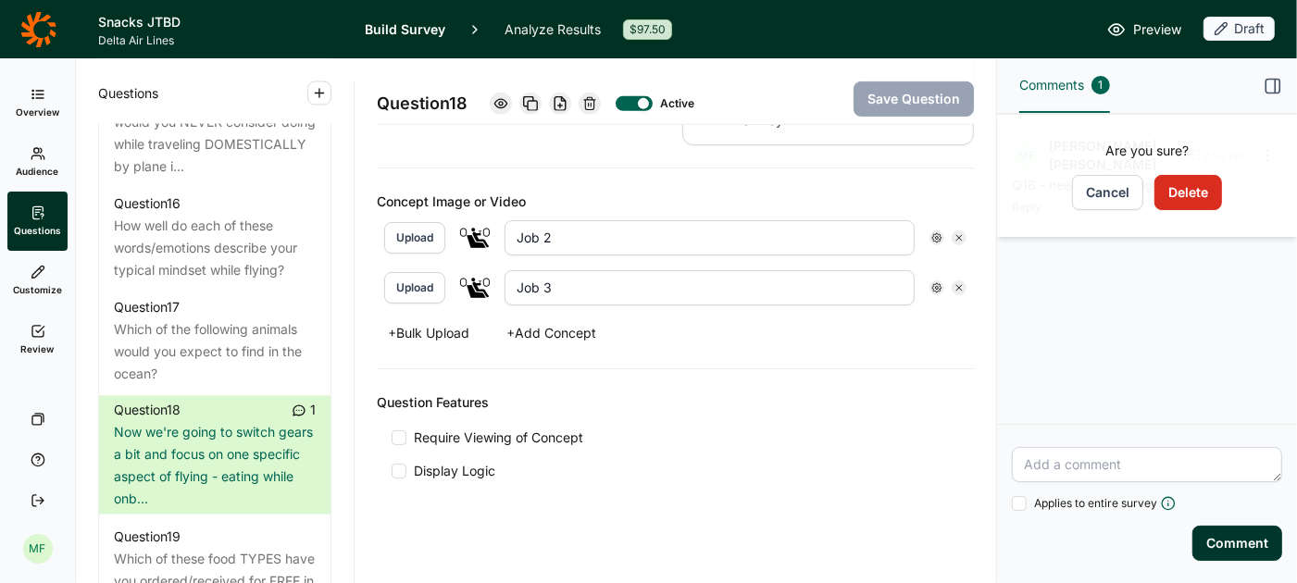
click at [1200, 188] on button "Delete" at bounding box center [1189, 192] width 68 height 35
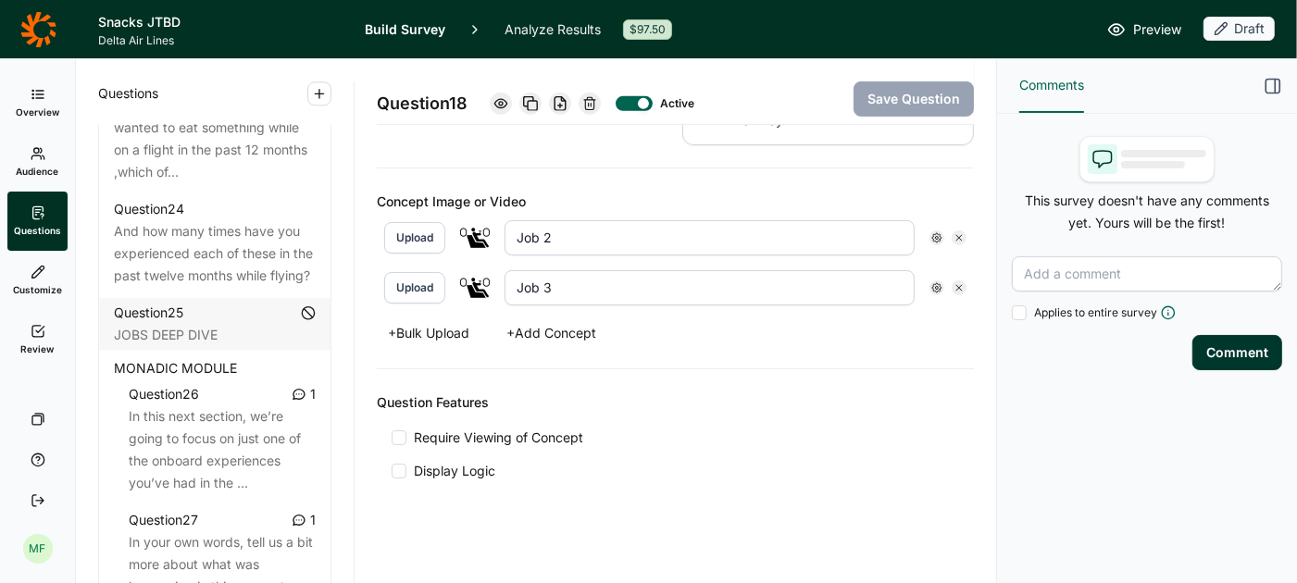
scroll to position [3450, 0]
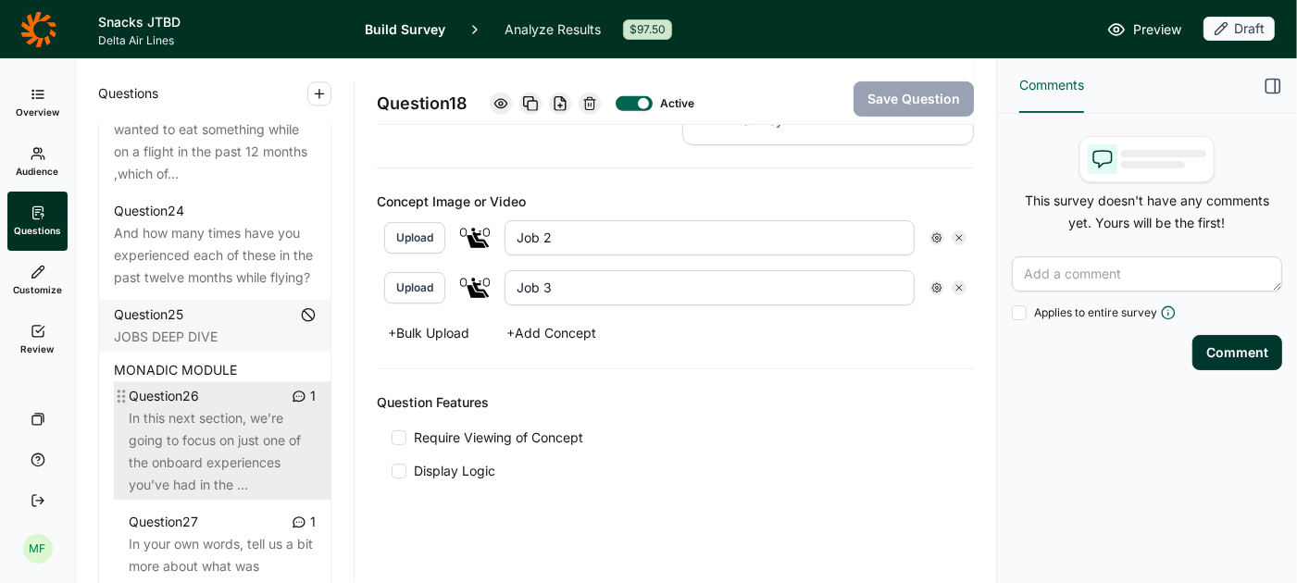
click at [204, 385] on div "Question 26 1" at bounding box center [222, 396] width 187 height 22
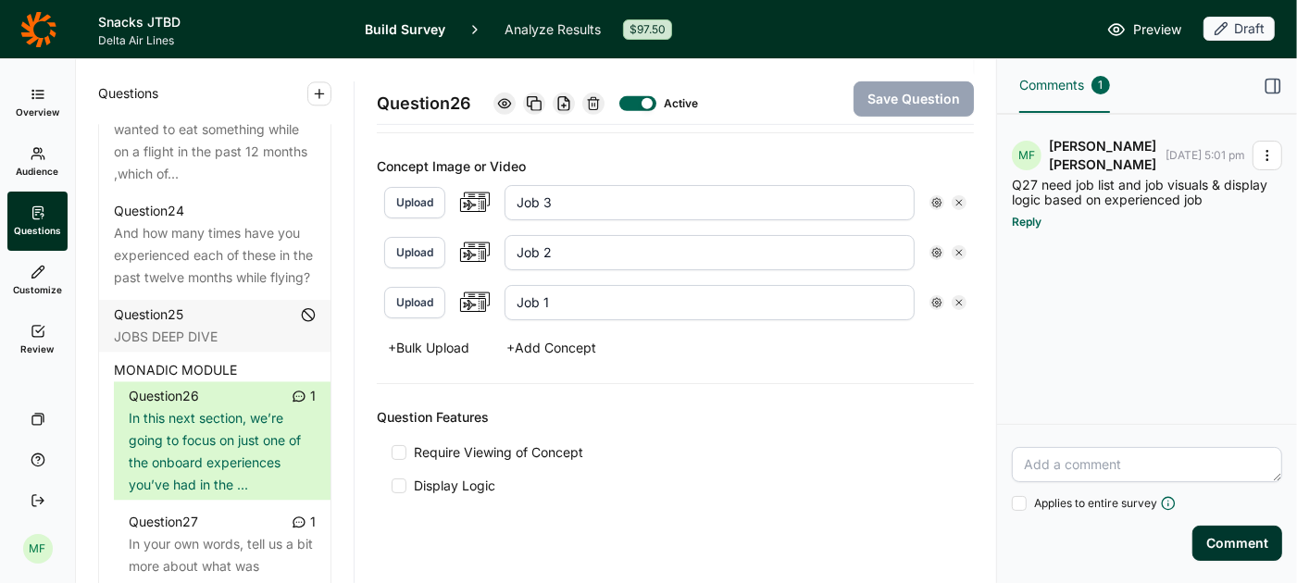
click at [1271, 157] on icon "button" at bounding box center [1267, 155] width 15 height 15
click at [971, 384] on div "Question Features Require Viewing of Concept Display Logic" at bounding box center [675, 450] width 597 height 133
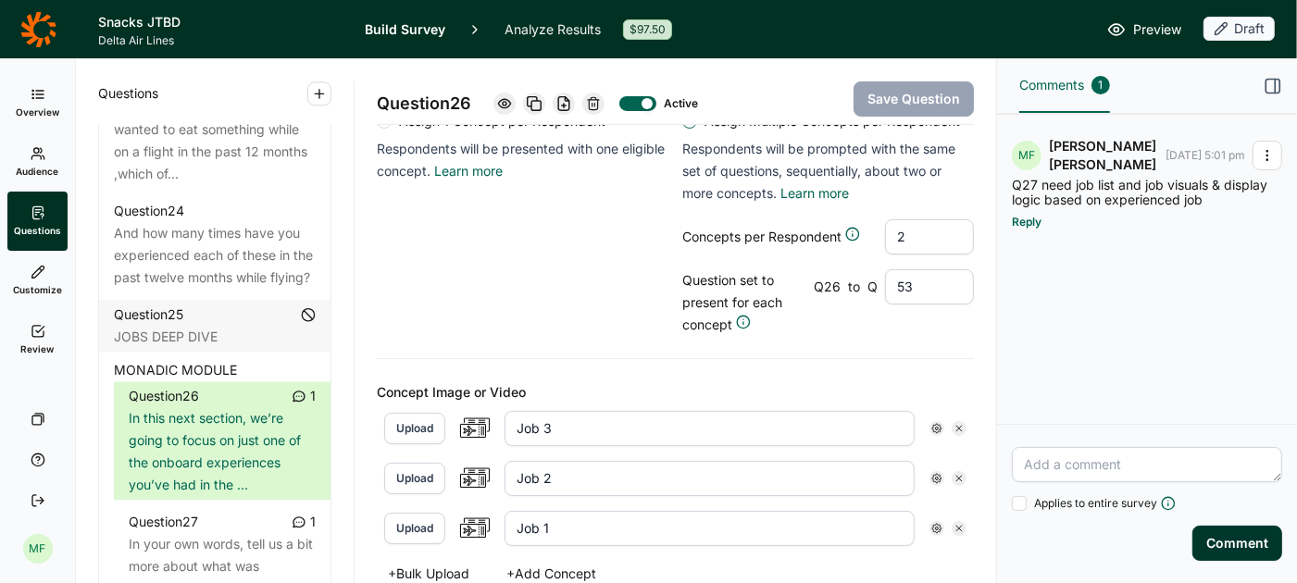
scroll to position [410, 0]
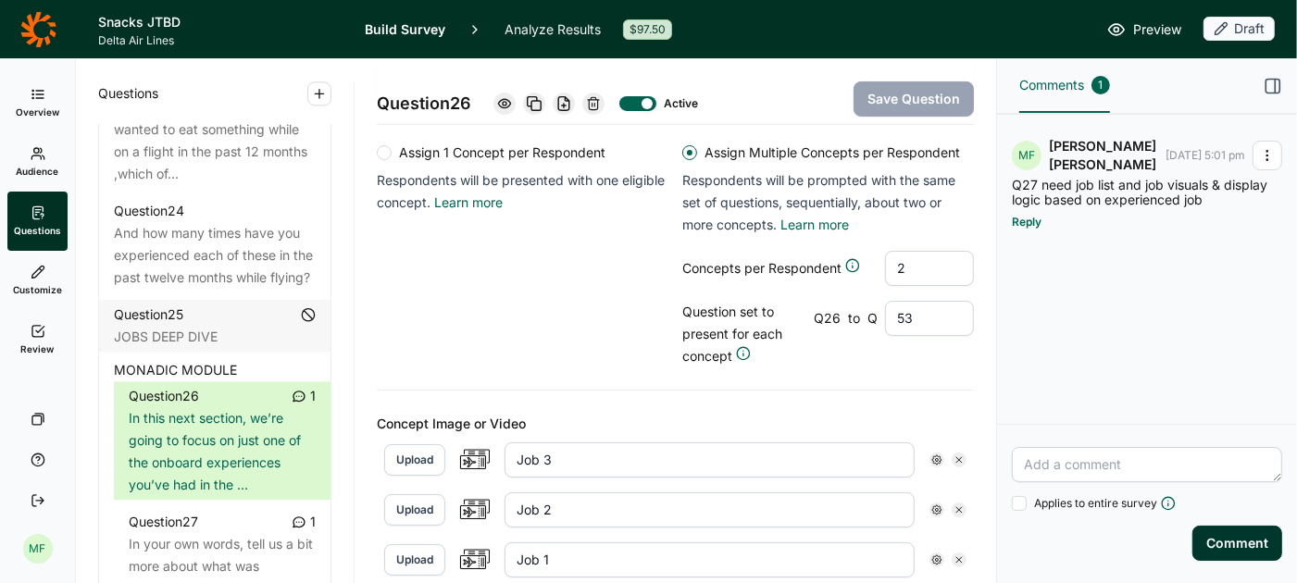
click at [1274, 152] on icon "button" at bounding box center [1267, 155] width 15 height 15
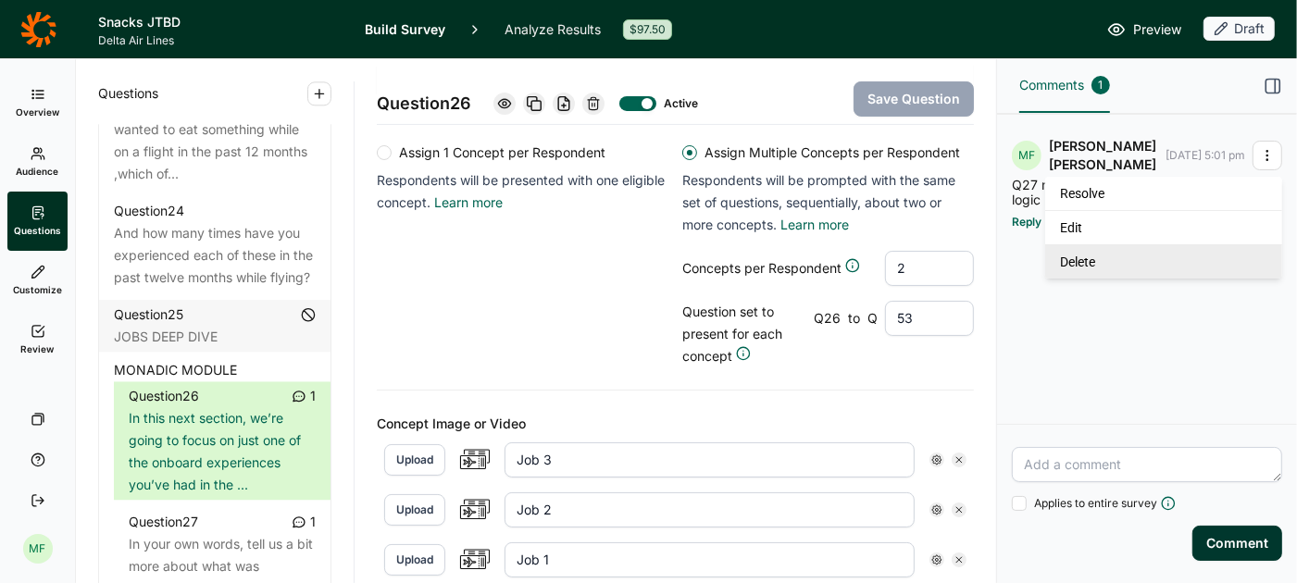
click at [1140, 262] on link "Delete" at bounding box center [1164, 261] width 237 height 34
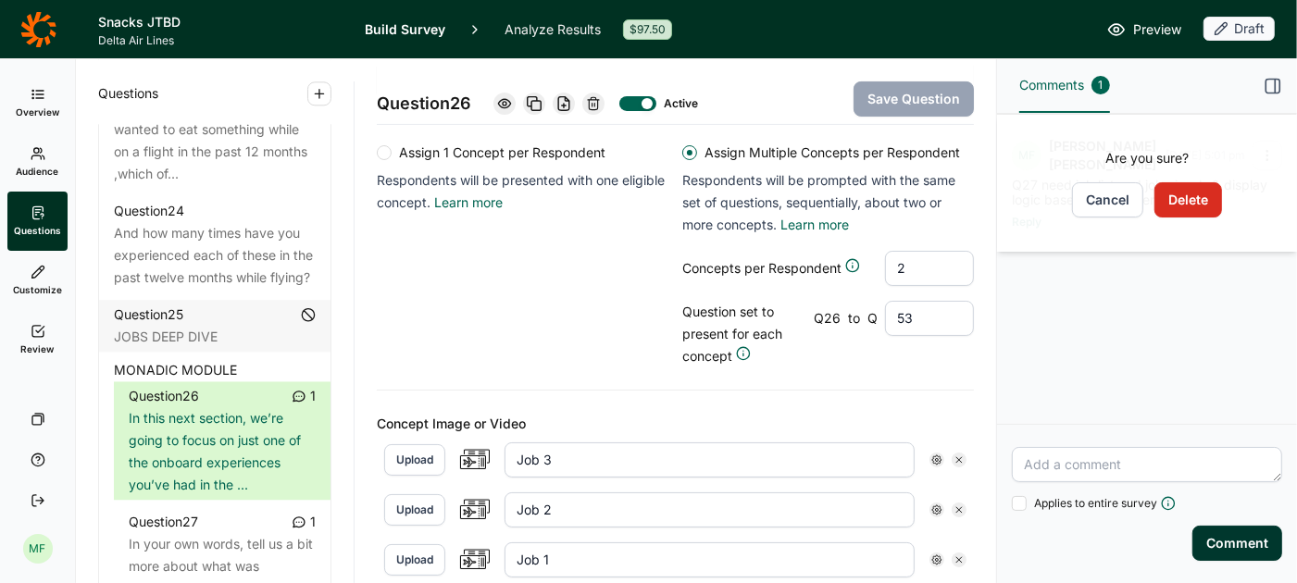
click at [1183, 204] on button "Delete" at bounding box center [1189, 199] width 68 height 35
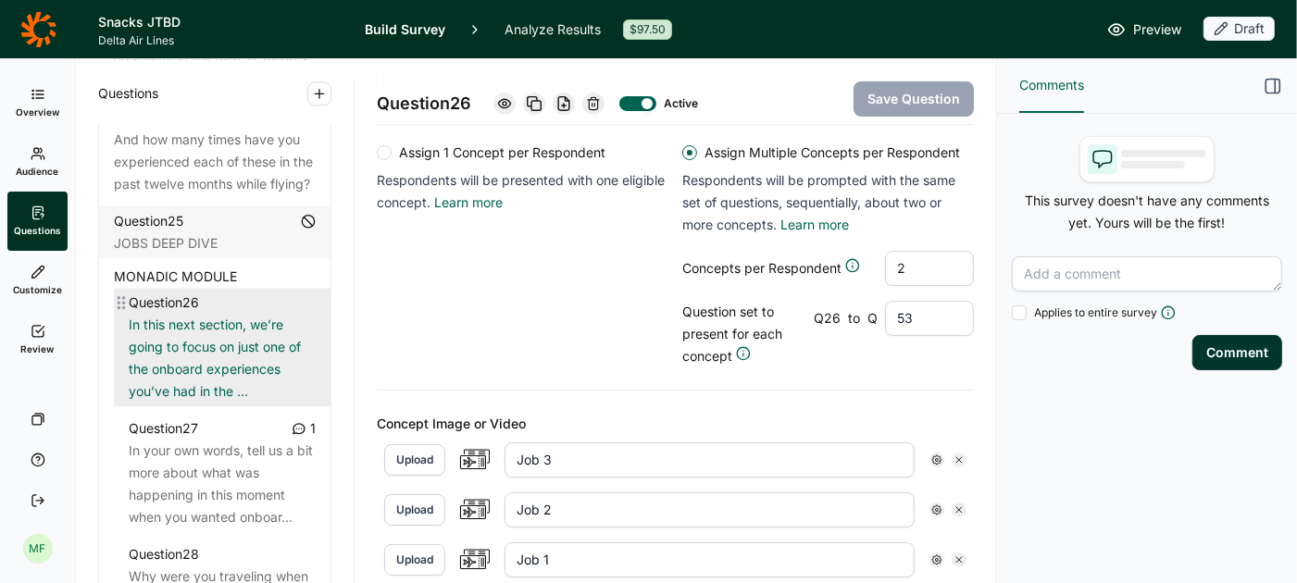
scroll to position [3547, 0]
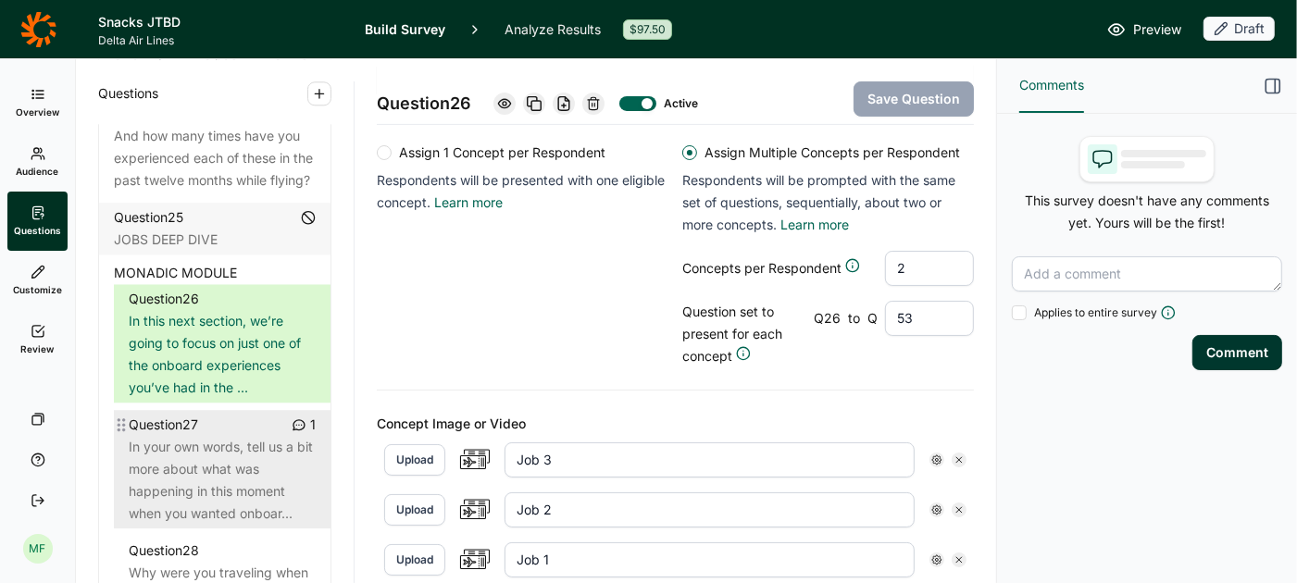
click at [221, 436] on div "In your own words, tell us a bit more about what was happening in this moment w…" at bounding box center [222, 480] width 187 height 89
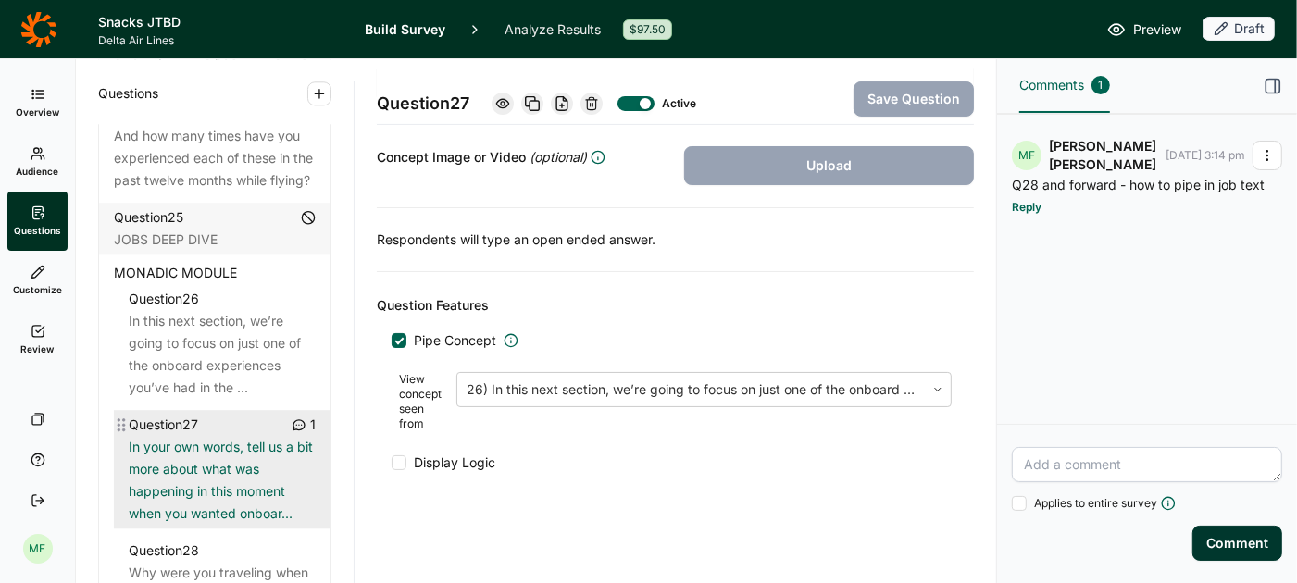
scroll to position [401, 0]
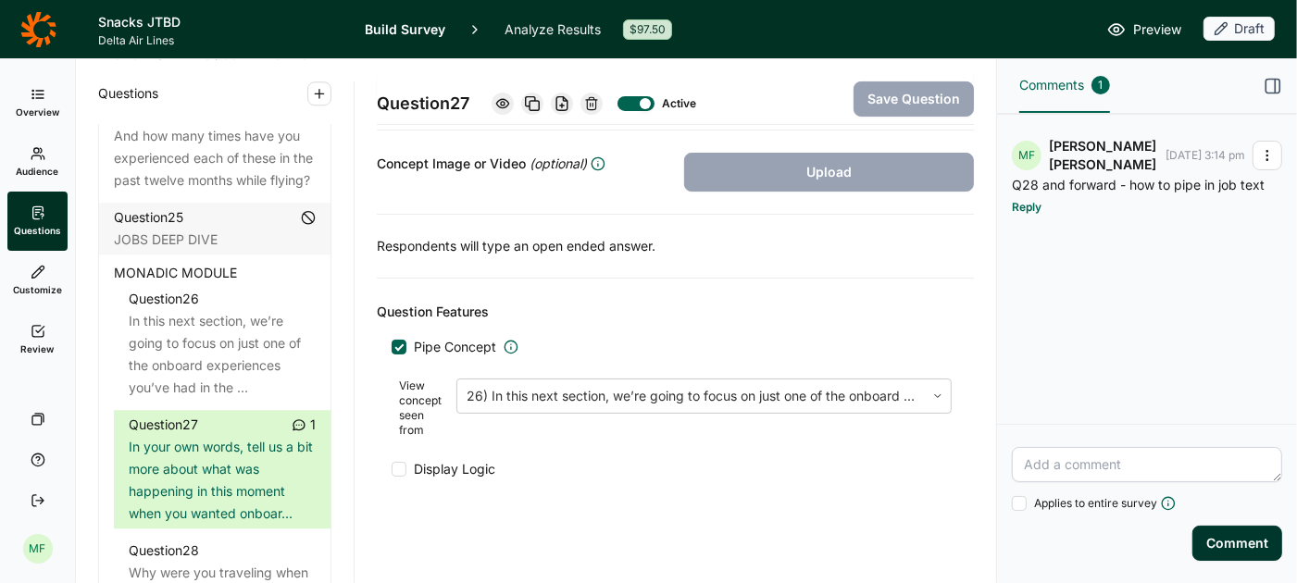
click at [1268, 155] on use "button" at bounding box center [1267, 156] width 1 height 10
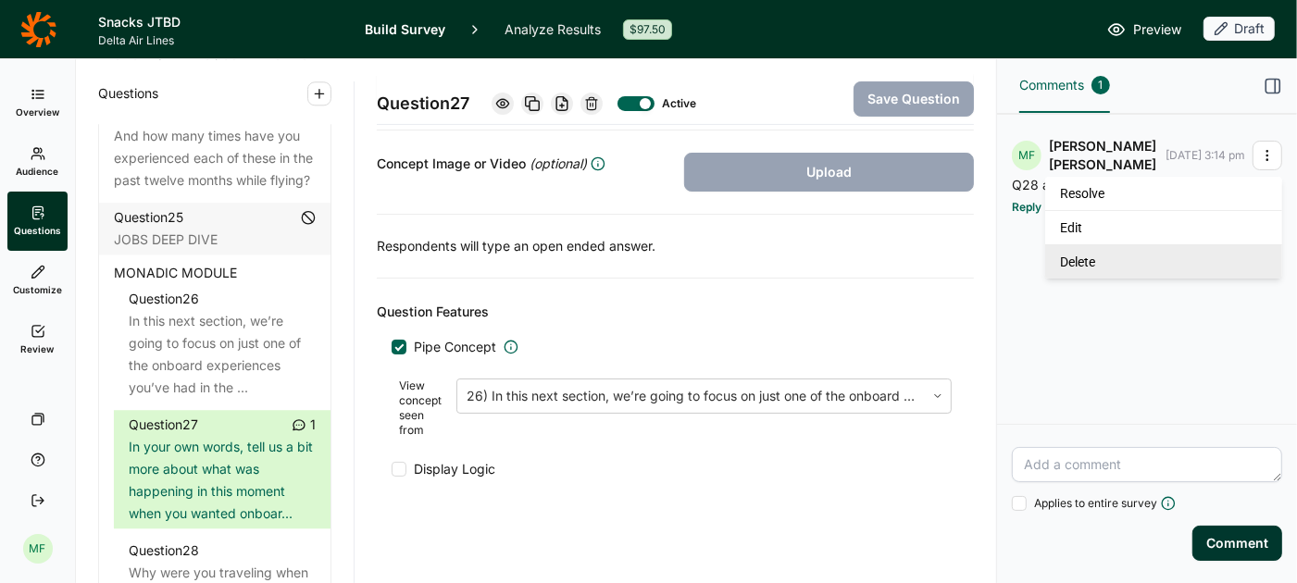
click at [1158, 267] on link "Delete" at bounding box center [1164, 261] width 237 height 34
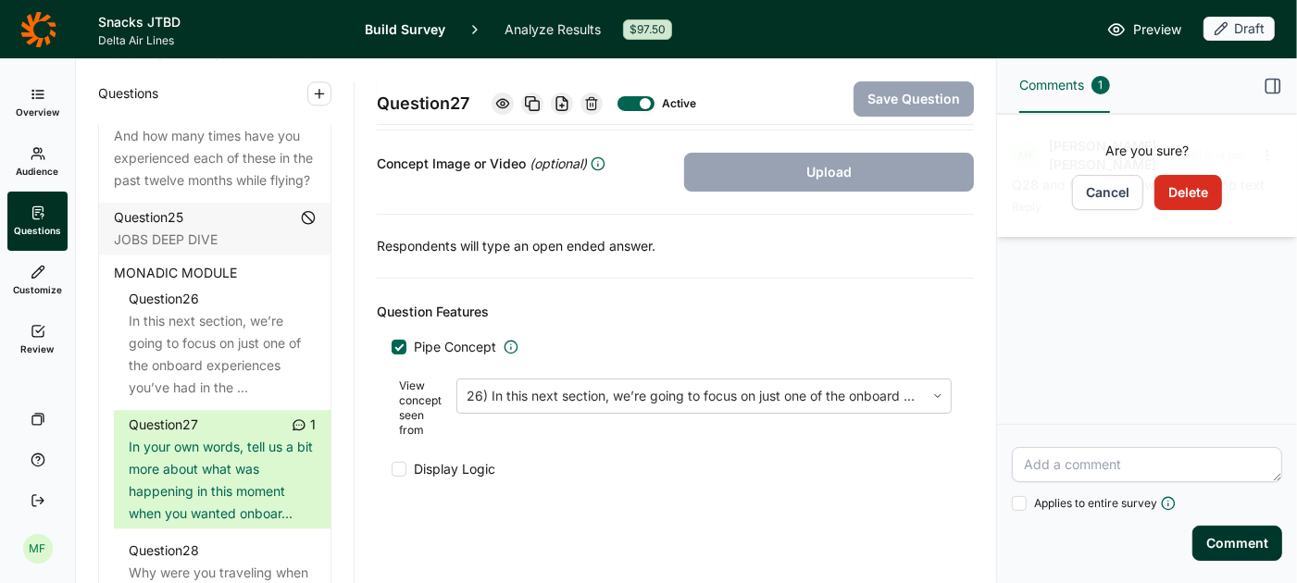
click at [1185, 191] on button "Delete" at bounding box center [1189, 192] width 68 height 35
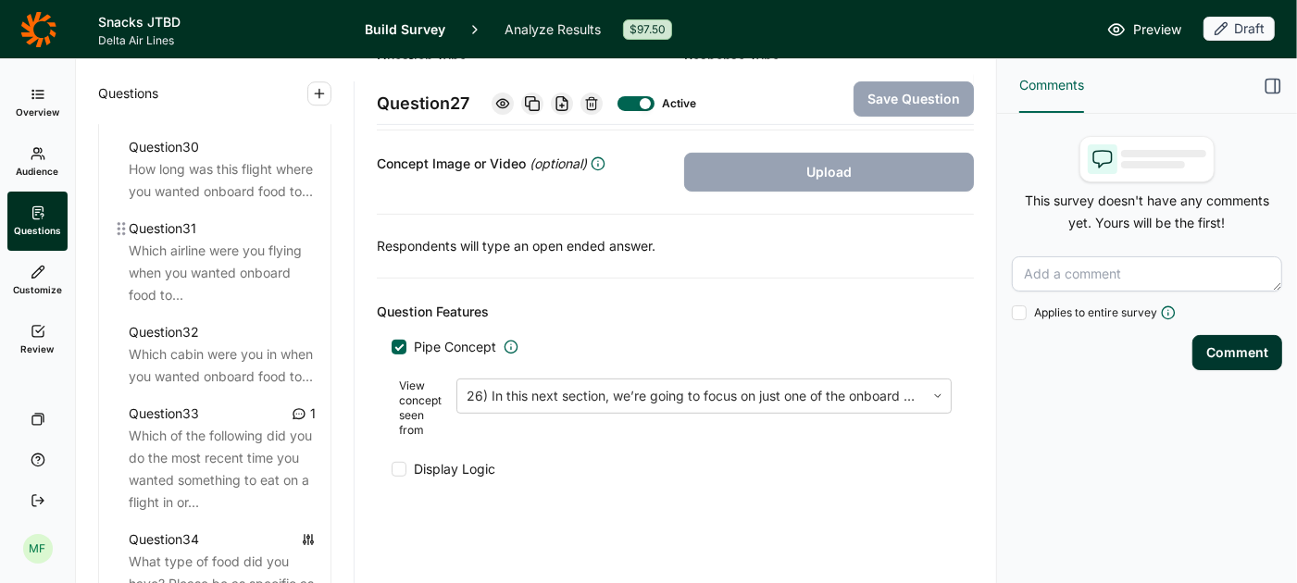
scroll to position [4154, 0]
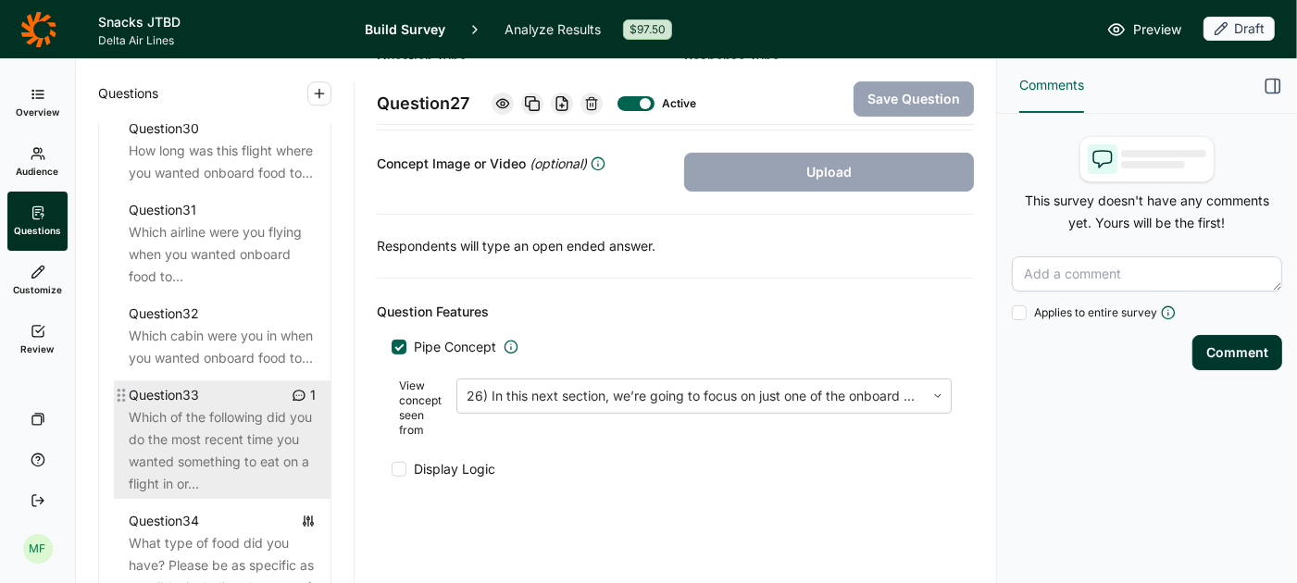
click at [259, 403] on div "Question 33 1" at bounding box center [222, 395] width 187 height 22
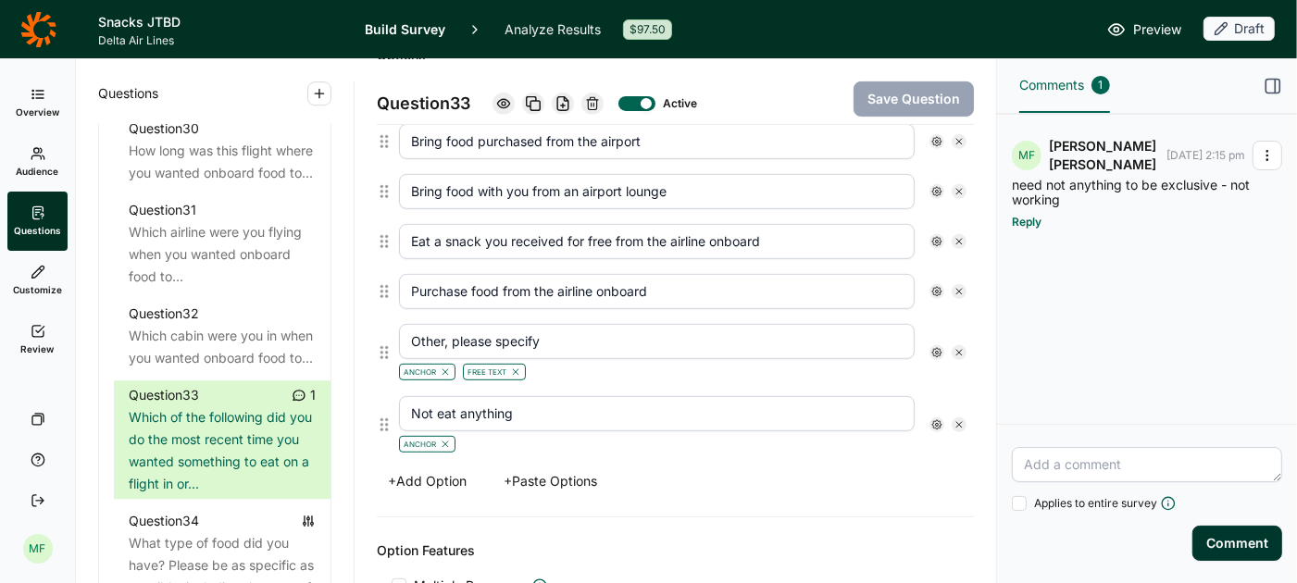
scroll to position [616, 0]
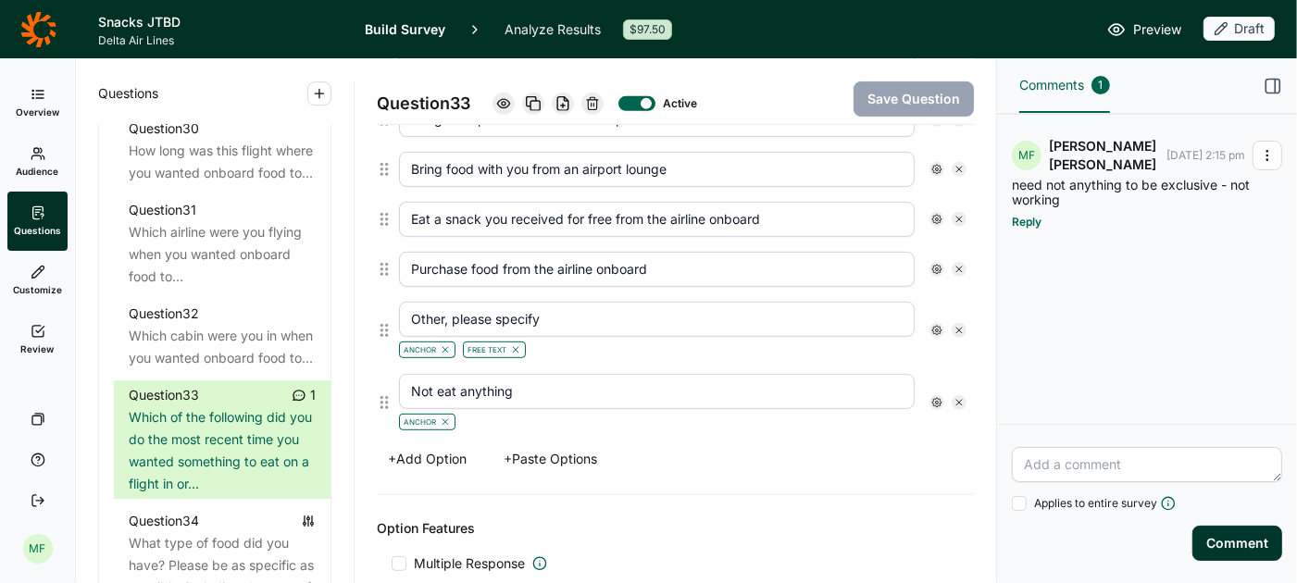
click at [933, 398] on use at bounding box center [937, 402] width 9 height 9
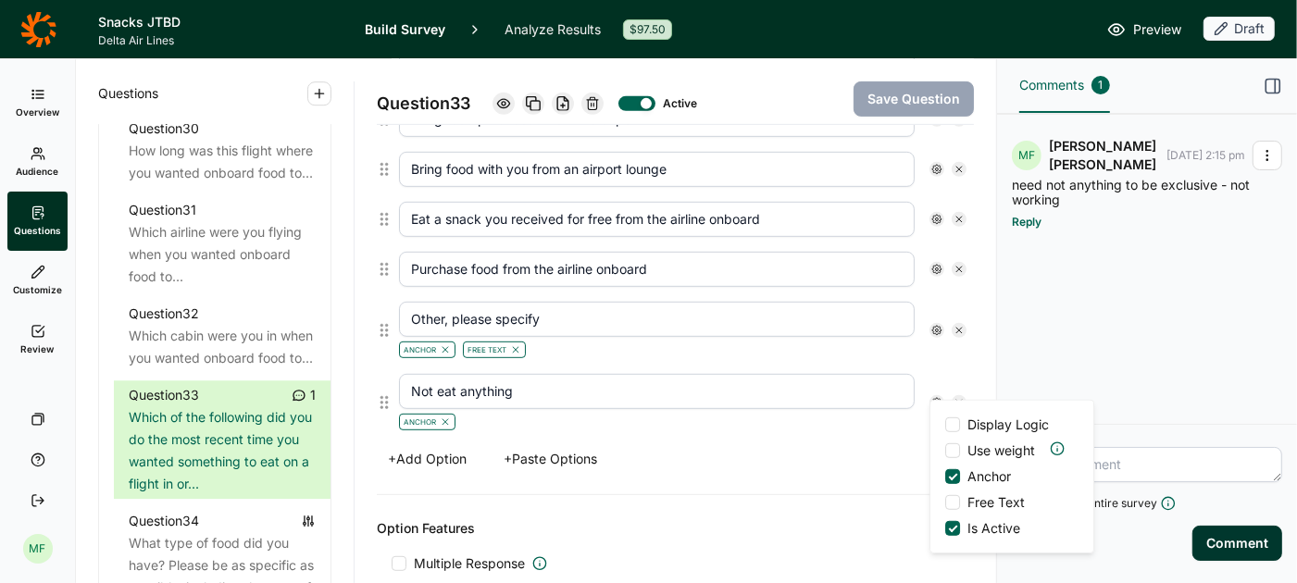
click at [884, 431] on div "Options Bring food with you from home Bring food purchased from the airport Bri…" at bounding box center [675, 247] width 597 height 495
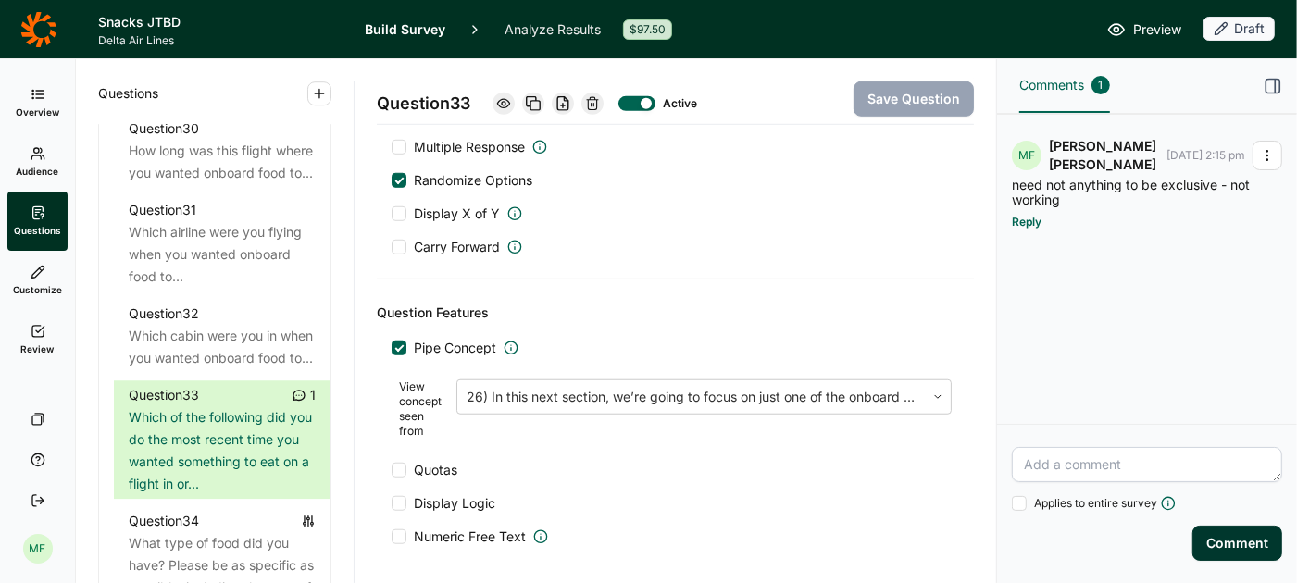
scroll to position [1047, 0]
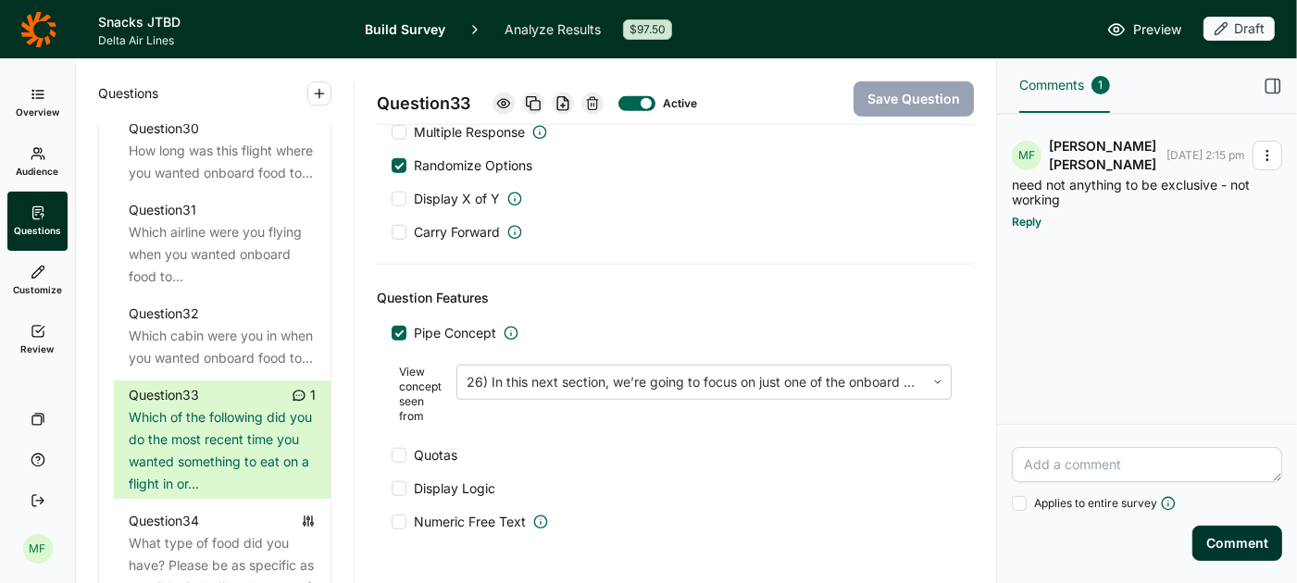
click at [652, 99] on div at bounding box center [646, 103] width 11 height 11
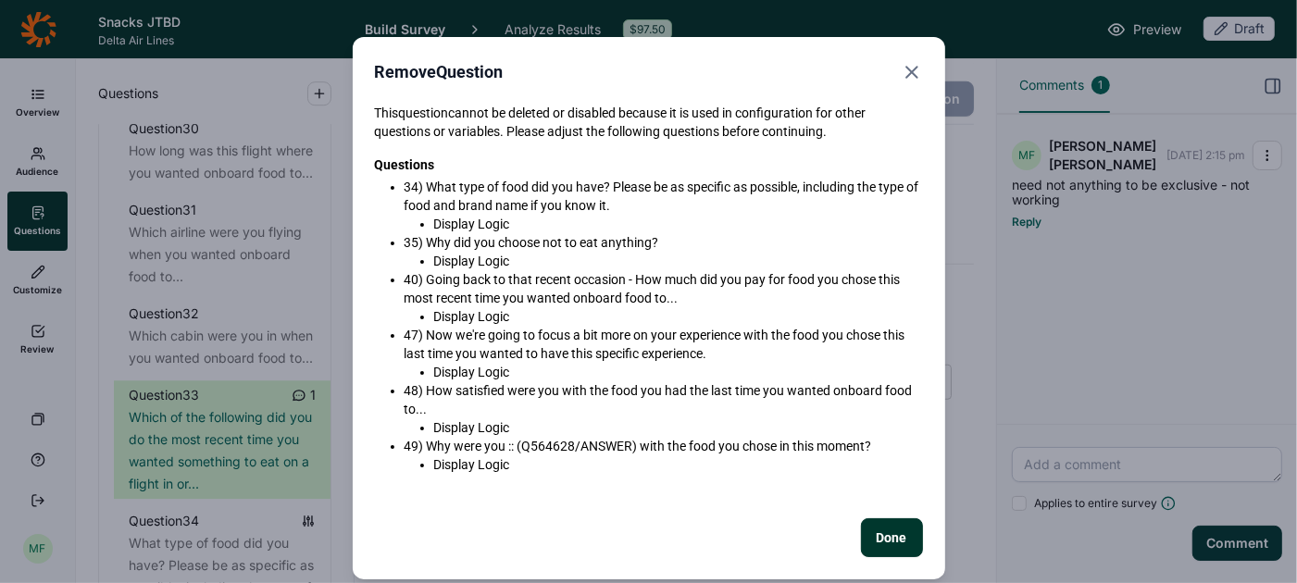
click at [913, 74] on use "Close" at bounding box center [912, 72] width 11 height 11
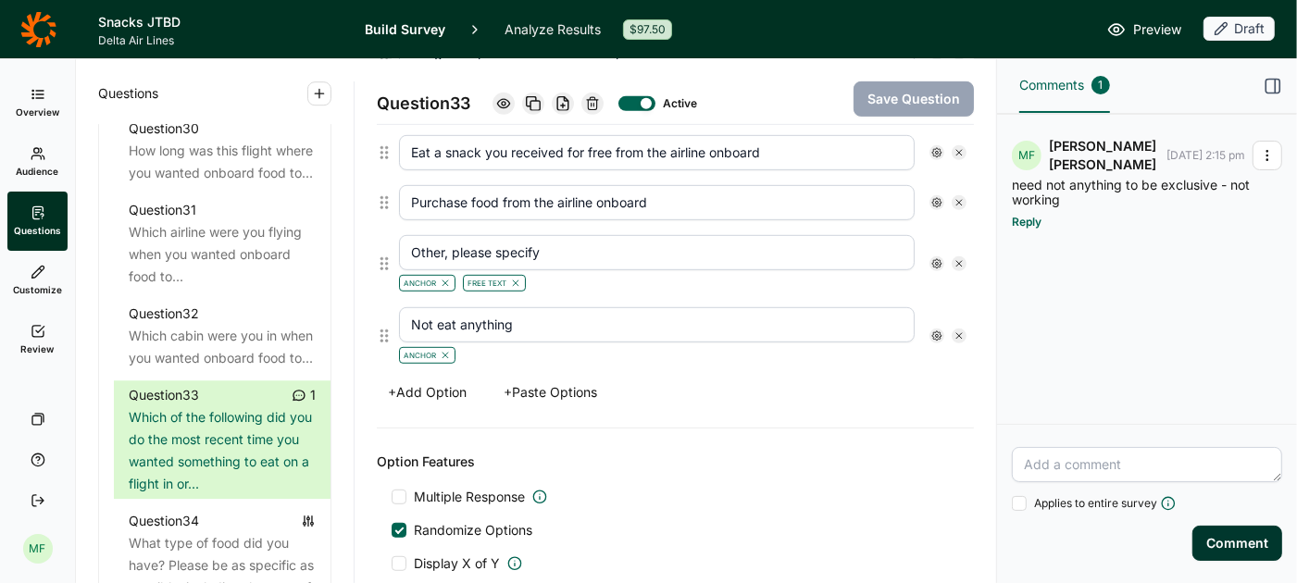
scroll to position [645, 0]
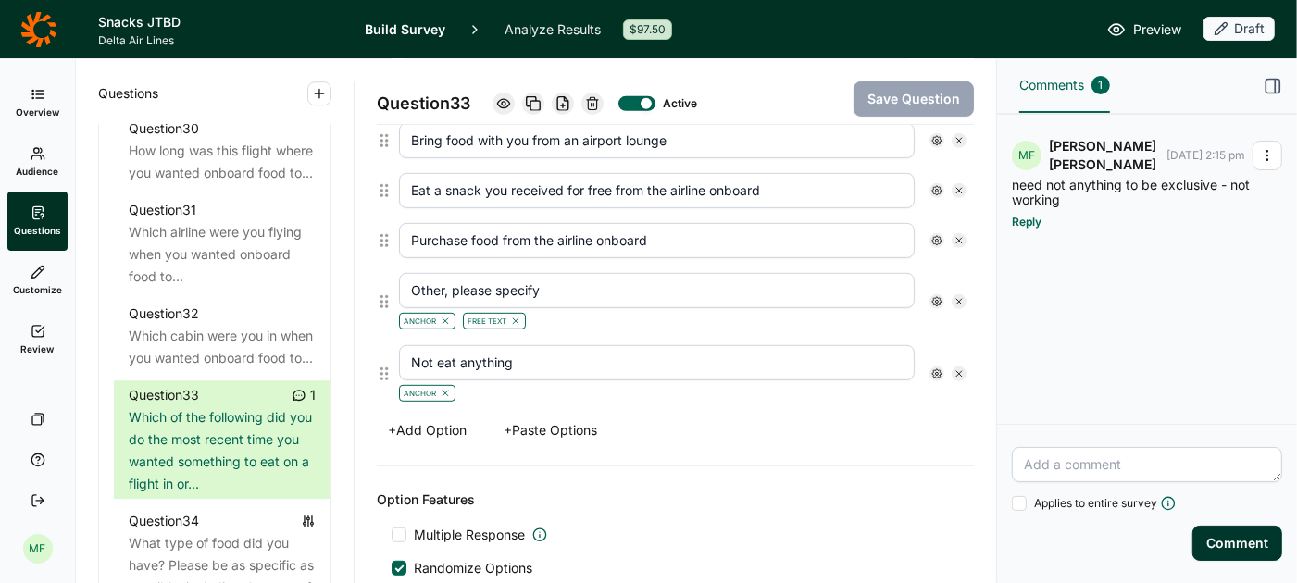
click at [957, 369] on icon at bounding box center [959, 374] width 11 height 11
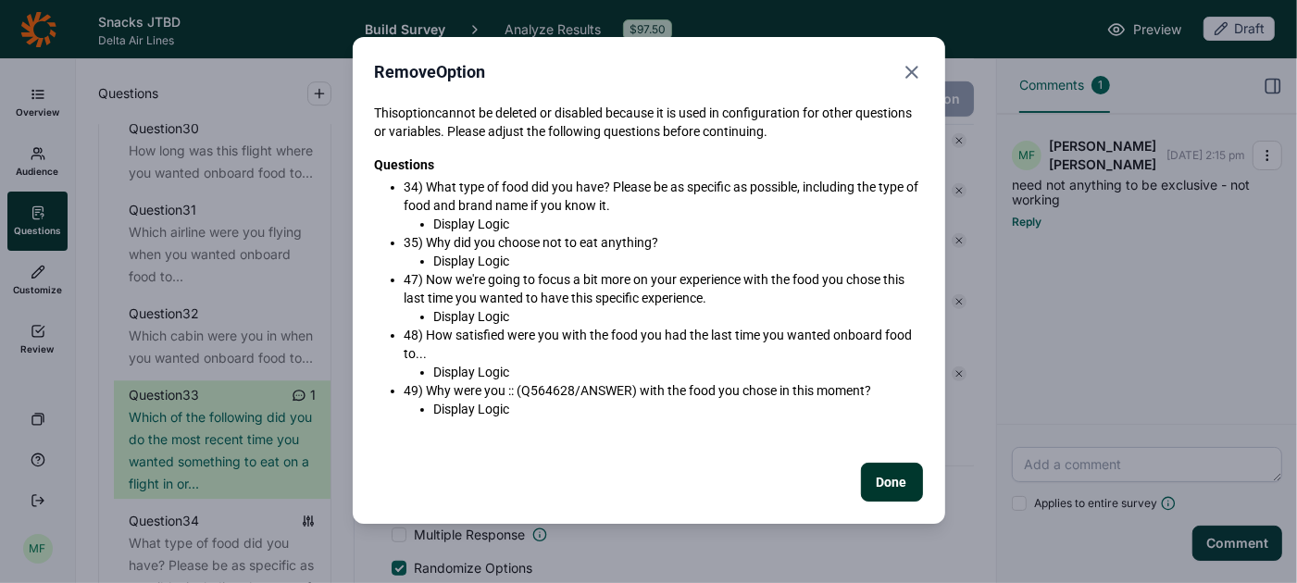
click at [884, 481] on button "Done" at bounding box center [892, 482] width 62 height 39
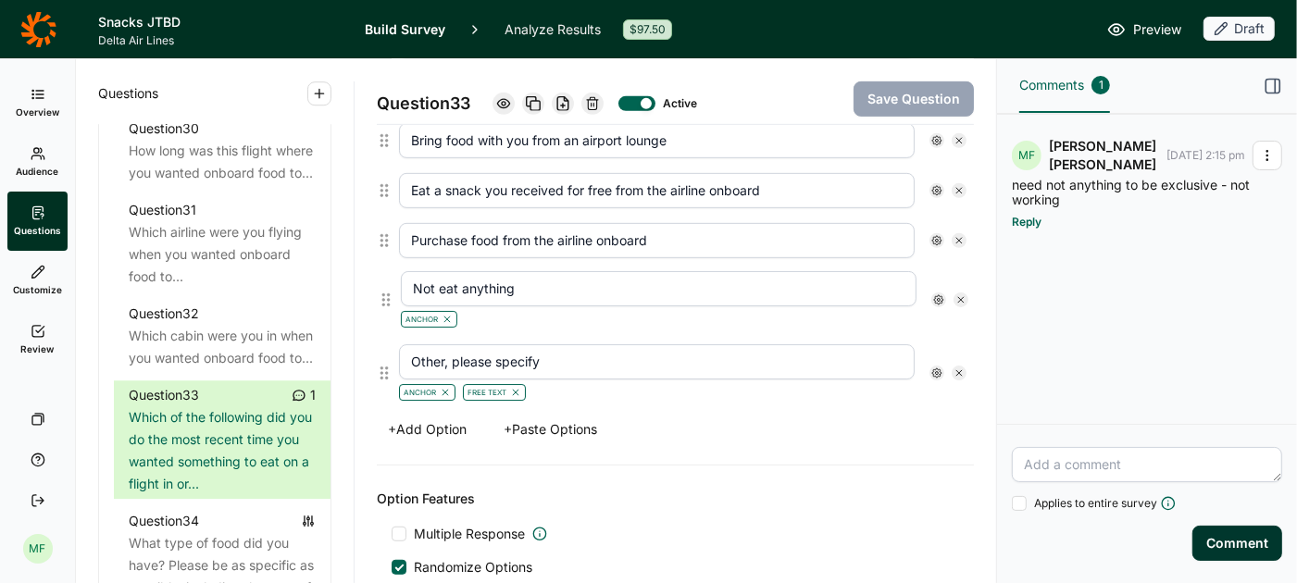
drag, startPoint x: 385, startPoint y: 365, endPoint x: 387, endPoint y: 295, distance: 69.5
click at [387, 295] on div "Bring food with you from home Bring food purchased from the airport Bring food …" at bounding box center [676, 213] width 598 height 394
click at [938, 297] on use at bounding box center [937, 301] width 9 height 9
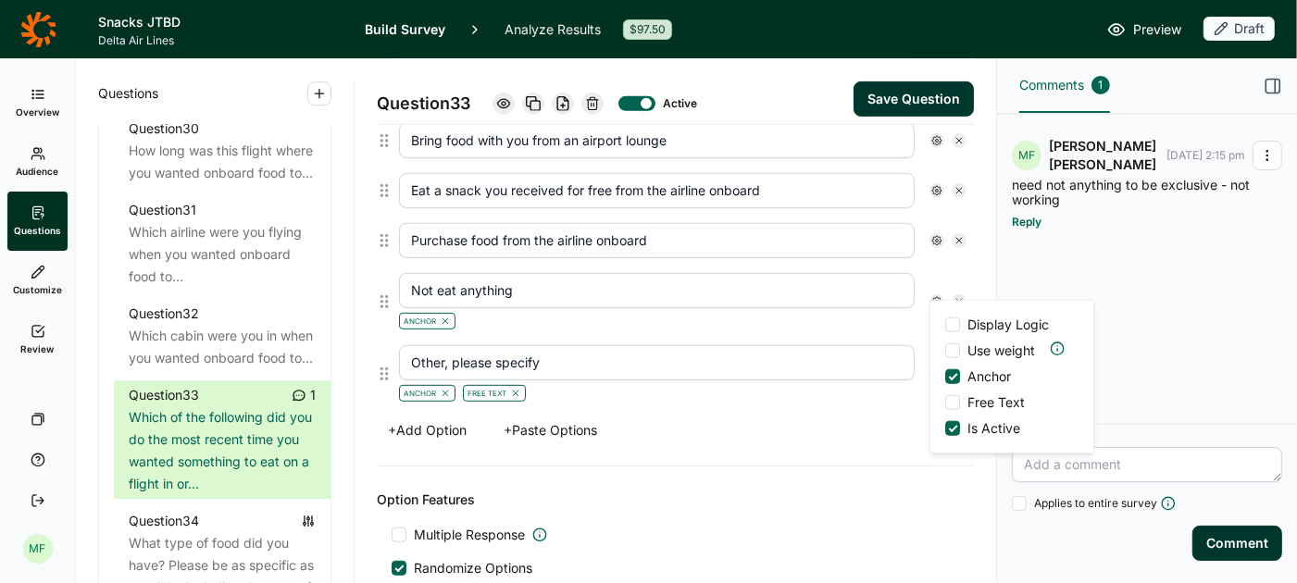
click at [938, 297] on use at bounding box center [937, 301] width 9 height 9
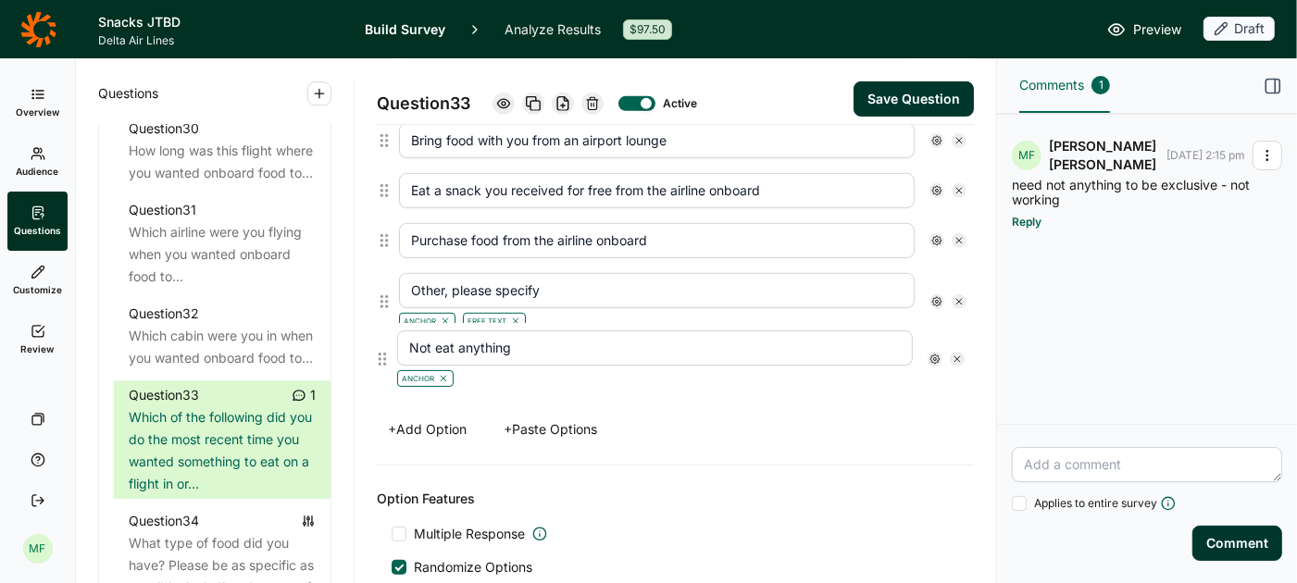
drag, startPoint x: 383, startPoint y: 294, endPoint x: 382, endPoint y: 366, distance: 72.3
click at [382, 366] on div "Bring food with you from home Bring food purchased from the airport Bring food …" at bounding box center [676, 213] width 598 height 394
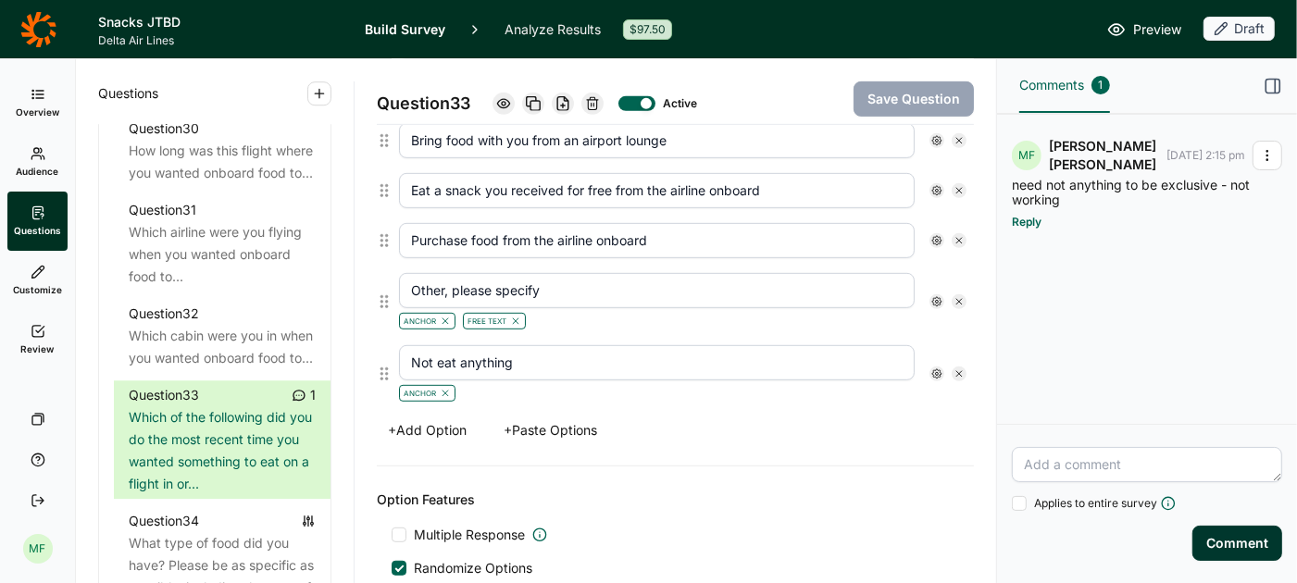
click at [935, 369] on use at bounding box center [937, 373] width 9 height 9
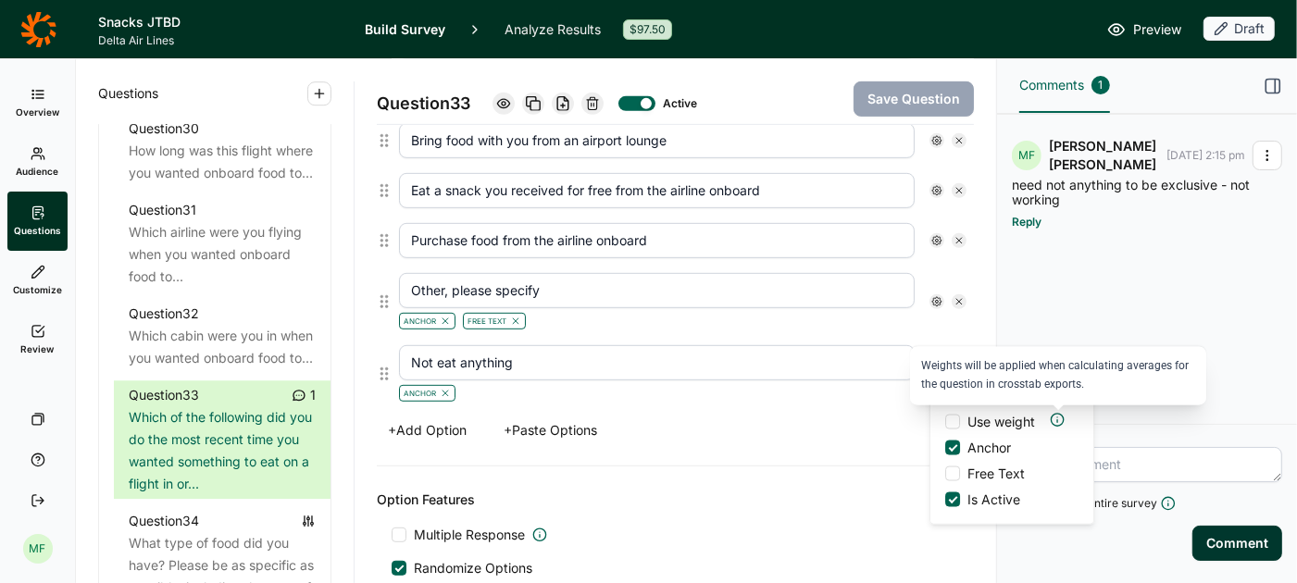
click at [1058, 417] on use at bounding box center [1058, 420] width 12 height 12
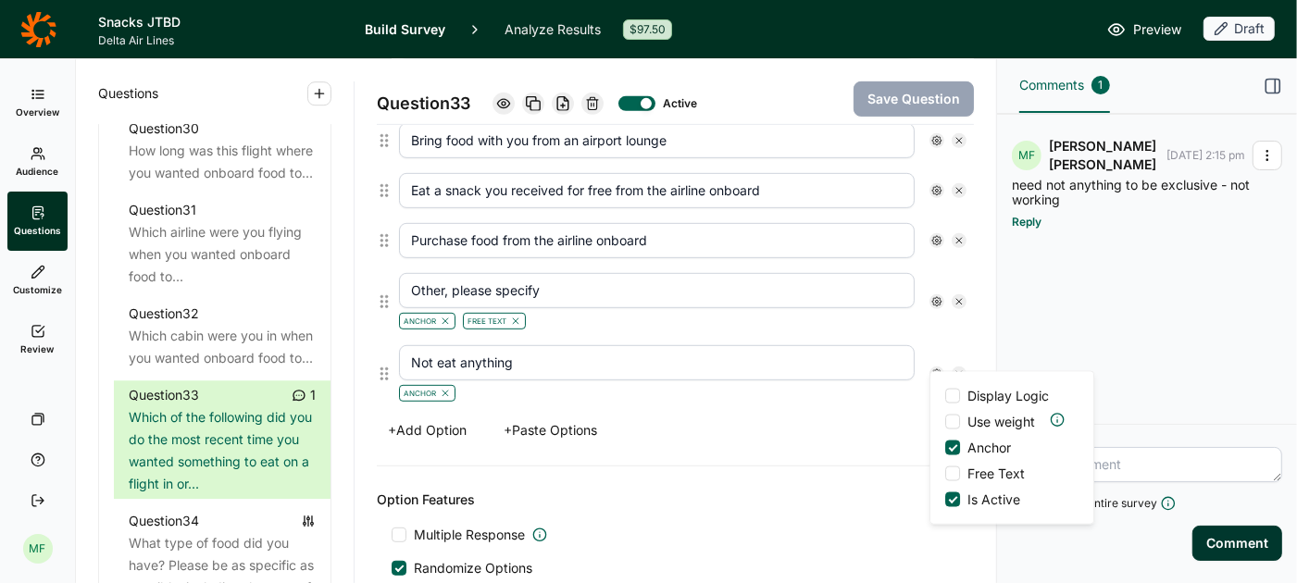
click at [918, 448] on div "Options Bring food with you from home Bring food purchased from the airport Bri…" at bounding box center [675, 218] width 597 height 495
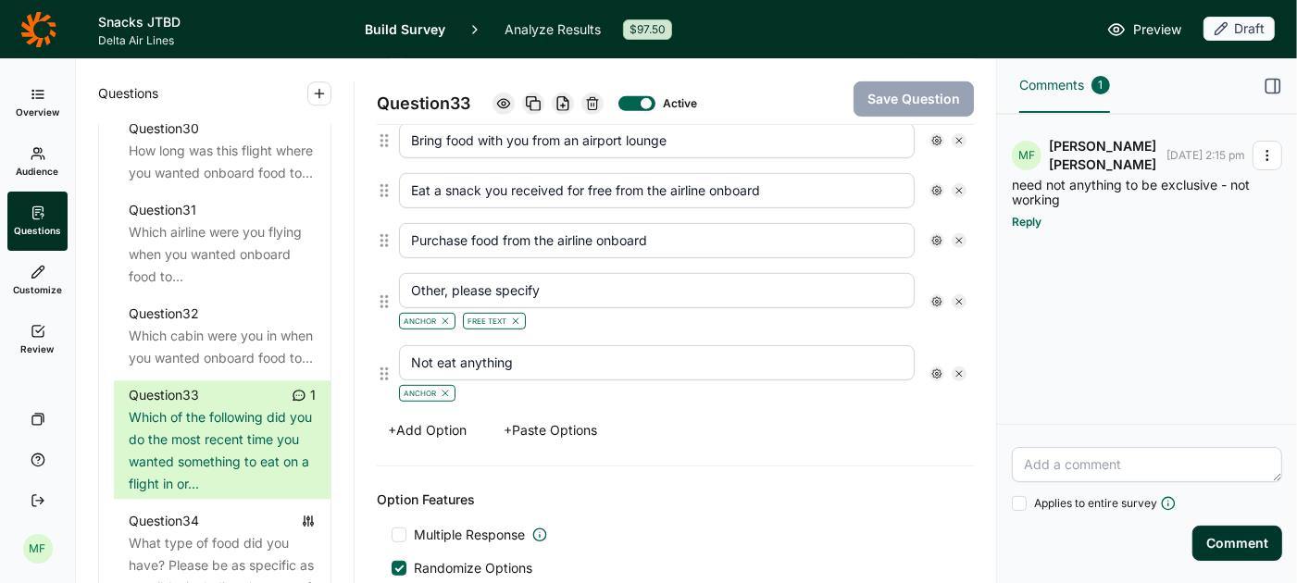
click at [936, 369] on use at bounding box center [937, 373] width 9 height 9
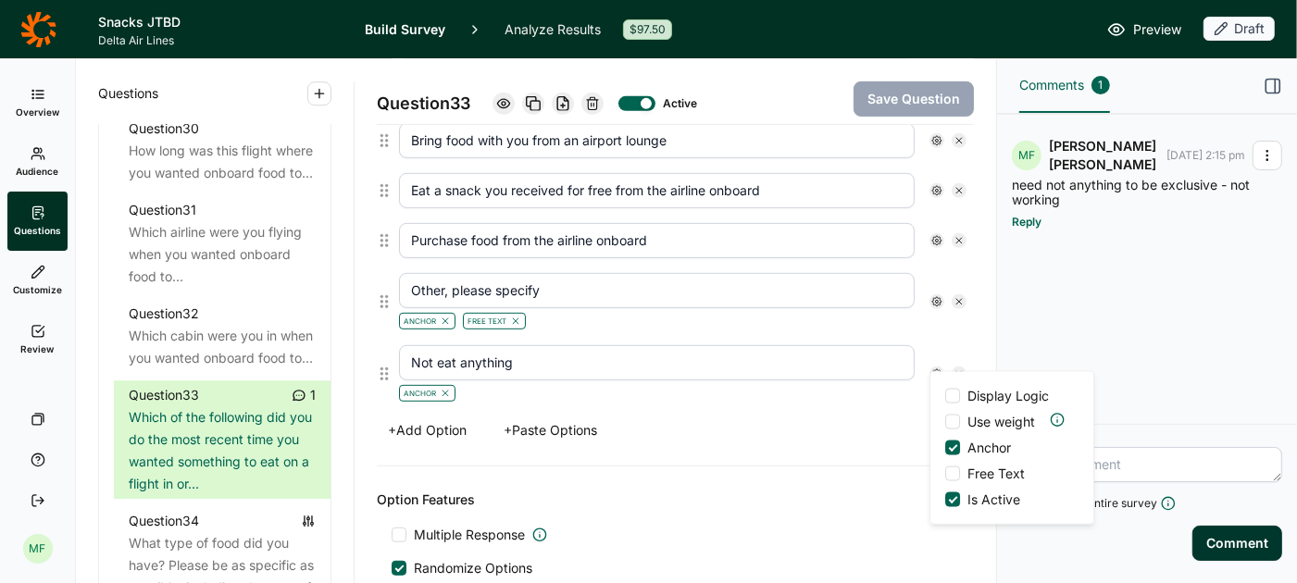
click at [951, 456] on label "Anchor" at bounding box center [978, 448] width 66 height 19
click at [945, 448] on input "Anchor" at bounding box center [945, 448] width 0 height 0
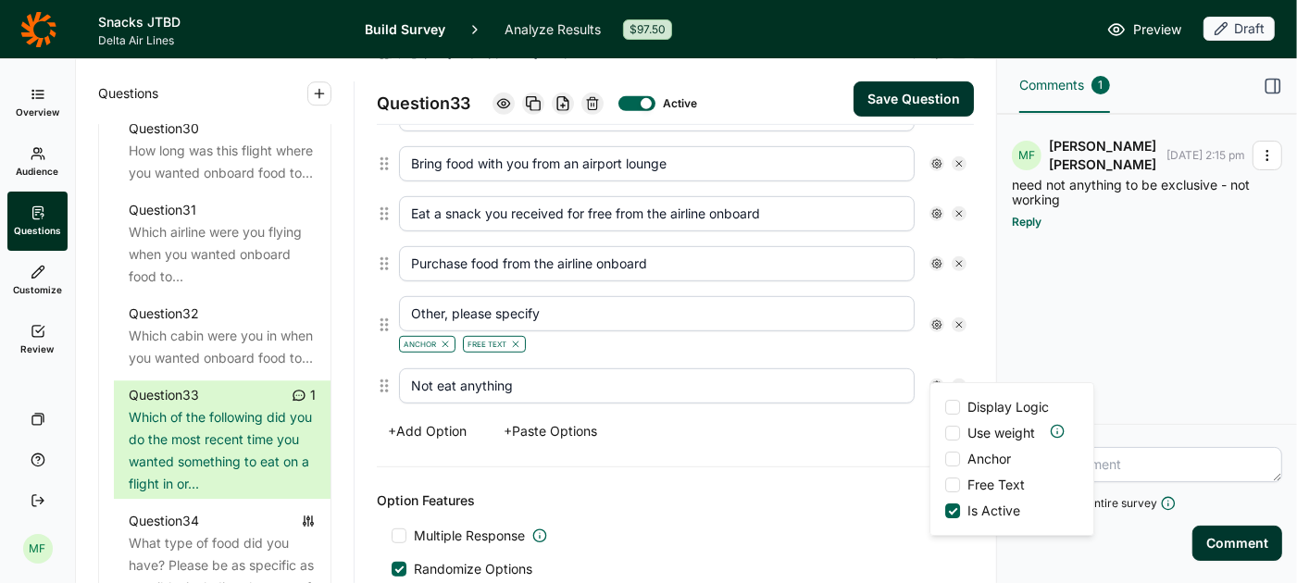
click at [950, 518] on div at bounding box center [952, 511] width 15 height 15
click at [945, 511] on input "Is Active" at bounding box center [945, 511] width 0 height 0
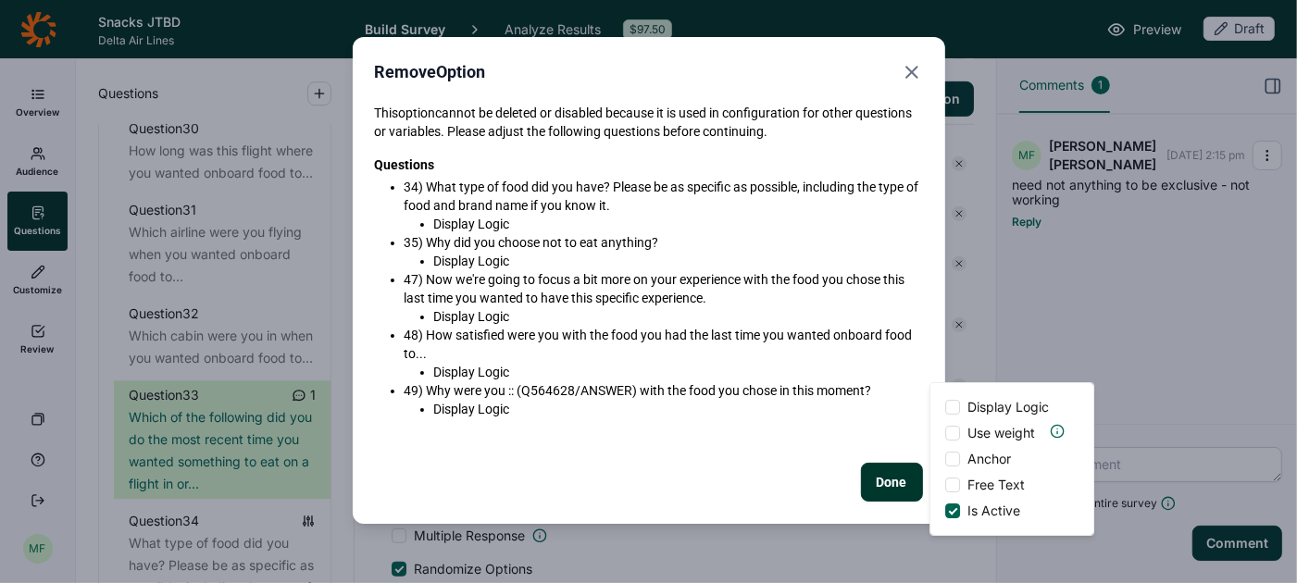
click at [905, 482] on button "Done" at bounding box center [892, 482] width 62 height 39
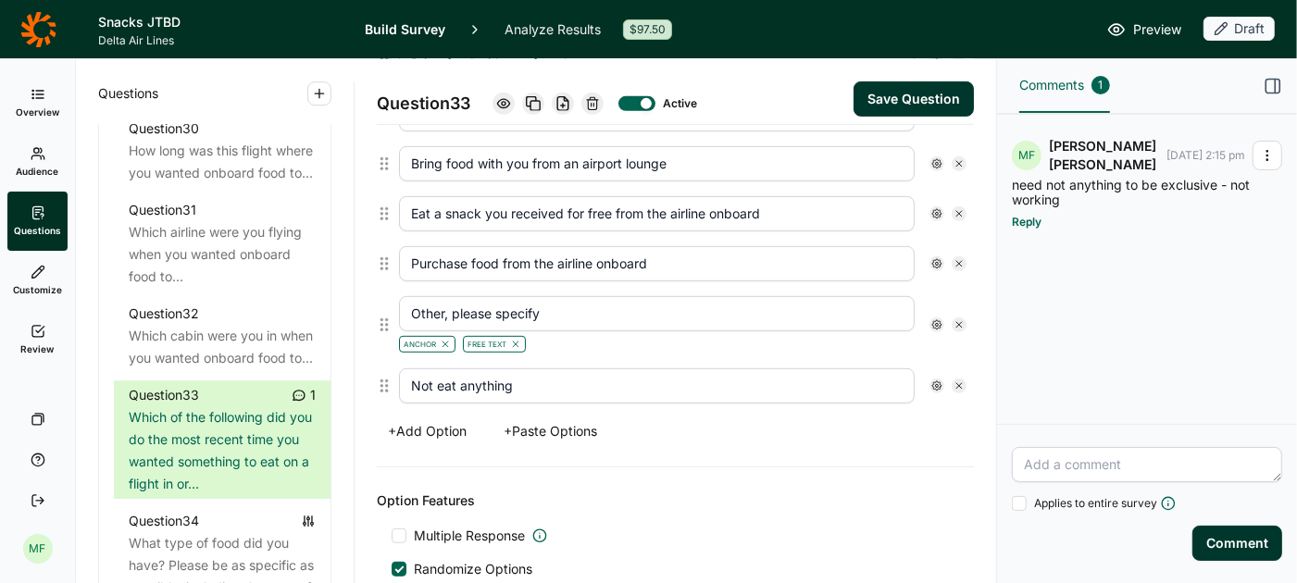
click at [936, 382] on use at bounding box center [937, 386] width 9 height 9
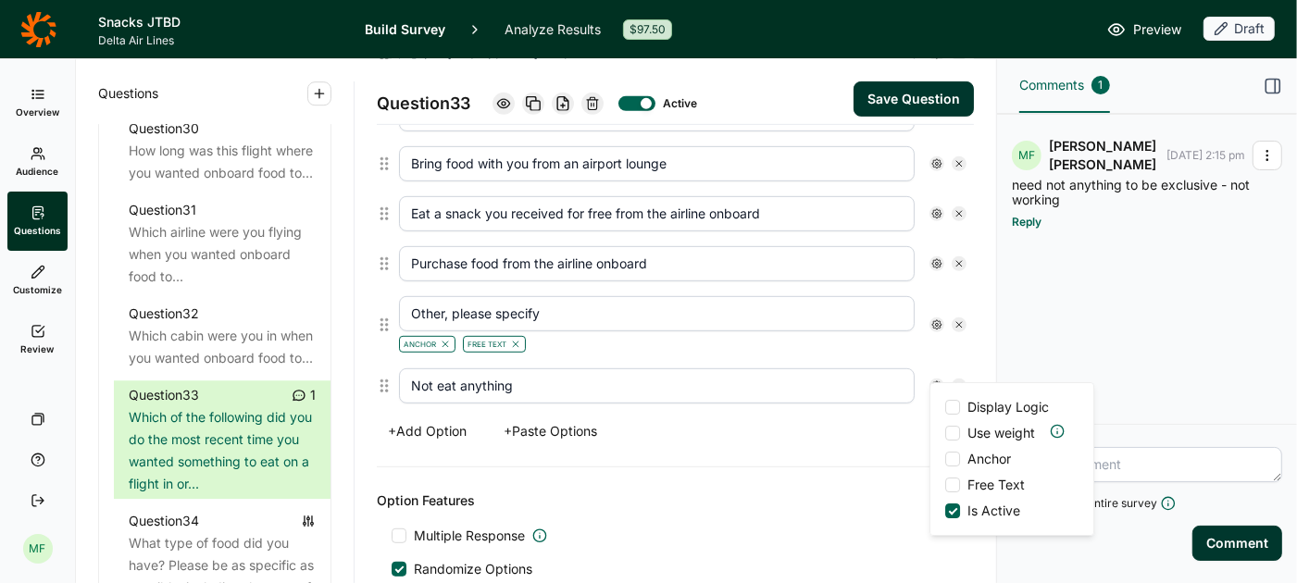
click at [956, 458] on div at bounding box center [952, 459] width 15 height 15
click at [945, 459] on input "Anchor" at bounding box center [945, 459] width 0 height 0
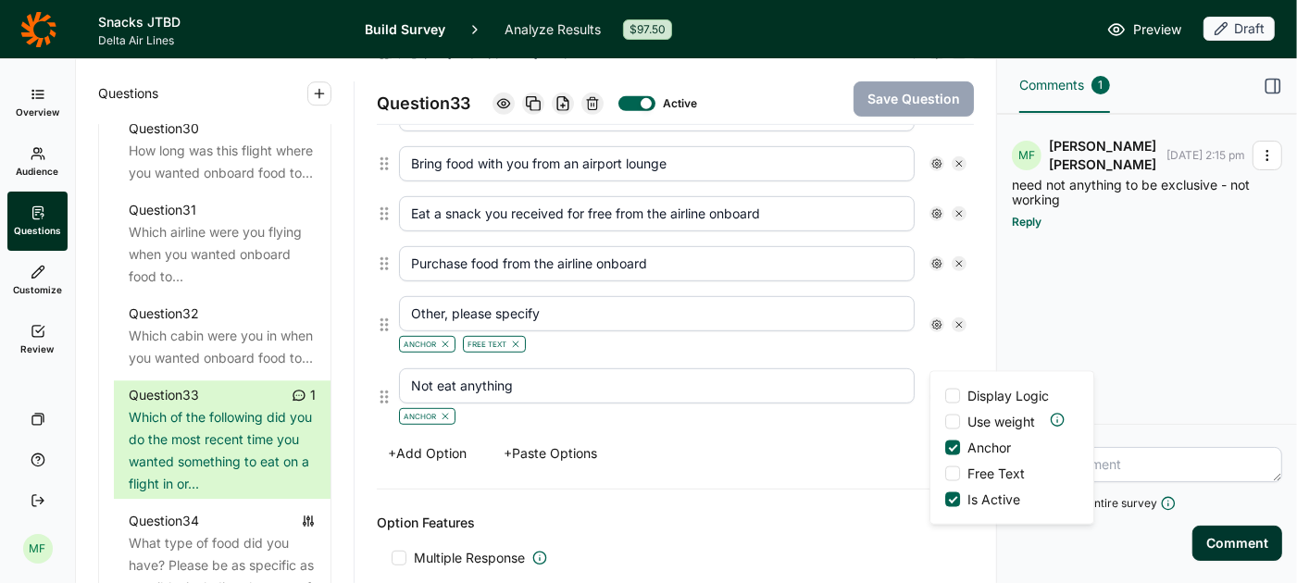
scroll to position [645, 0]
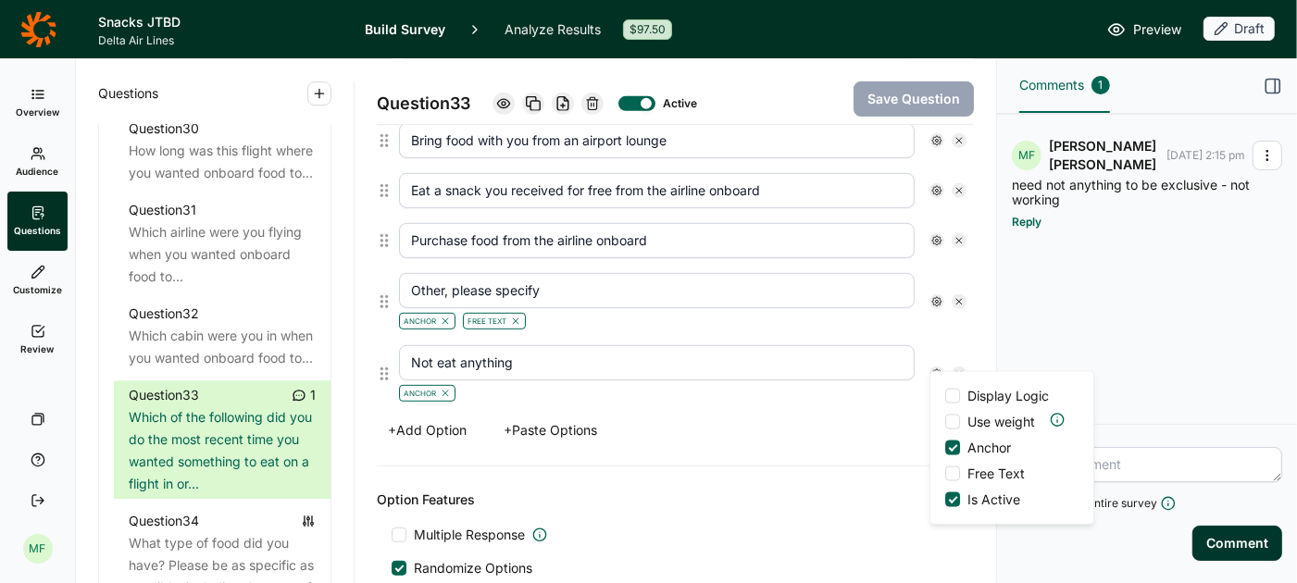
click at [879, 440] on div "Options Bring food with you from home Bring food purchased from the airport Bri…" at bounding box center [675, 218] width 597 height 495
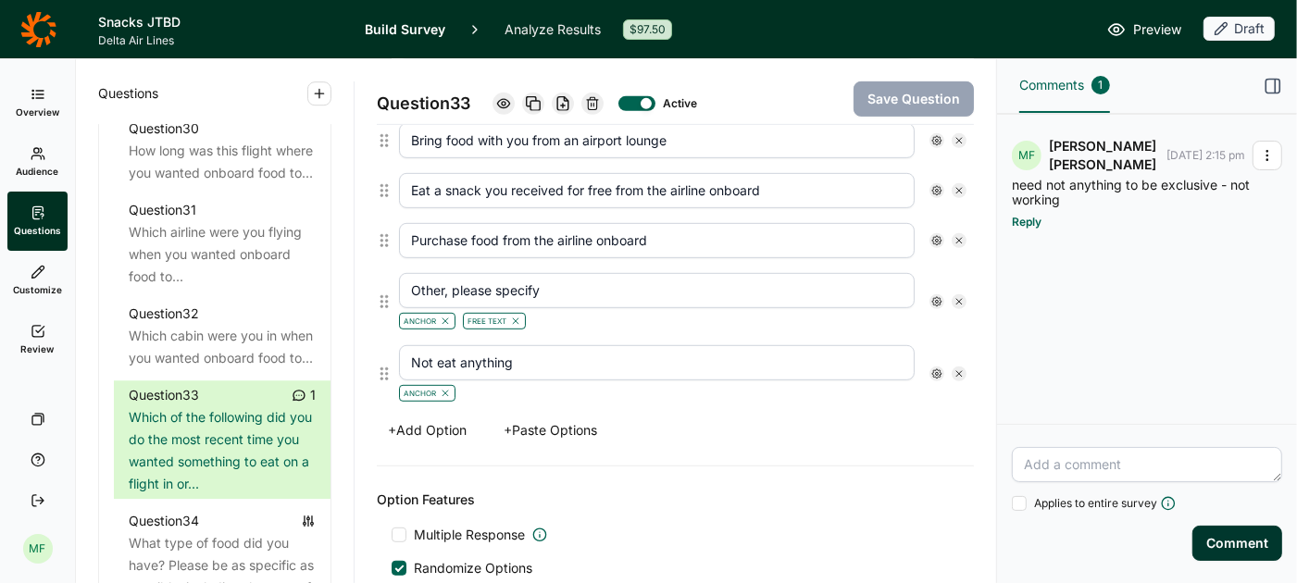
drag, startPoint x: 535, startPoint y: 353, endPoint x: 372, endPoint y: 349, distance: 163.0
click at [372, 349] on div "Question 33 Active Save Question Title Which of the following did you do the mo…" at bounding box center [676, 321] width 642 height 524
click at [937, 369] on icon at bounding box center [937, 374] width 11 height 11
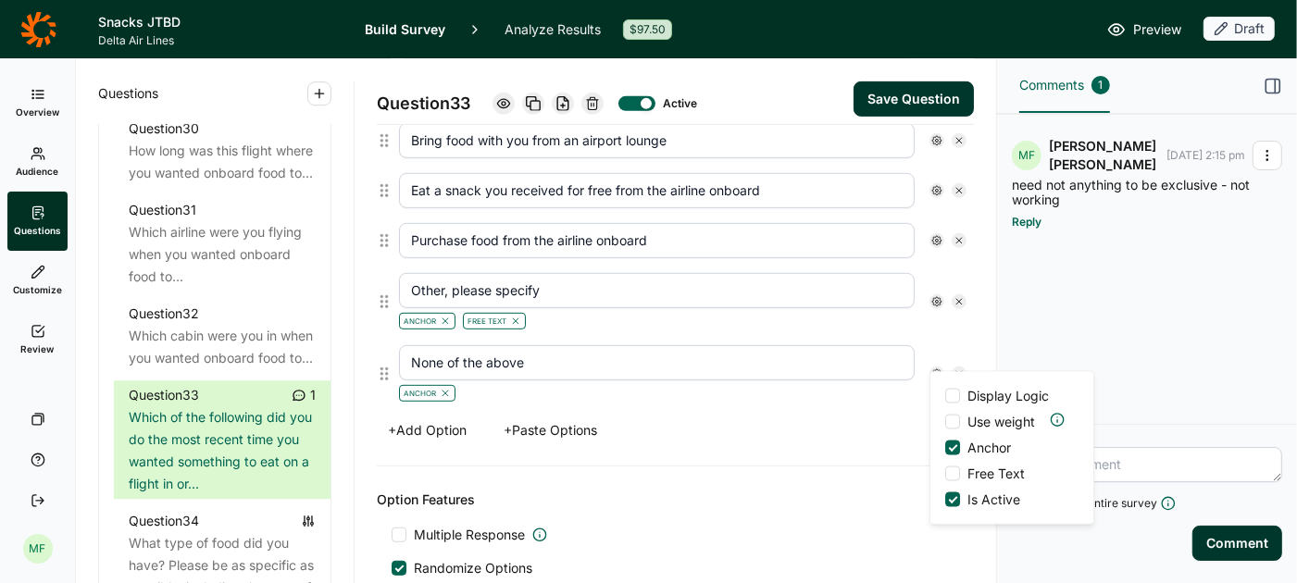
click at [900, 381] on div "Anchor" at bounding box center [657, 392] width 516 height 22
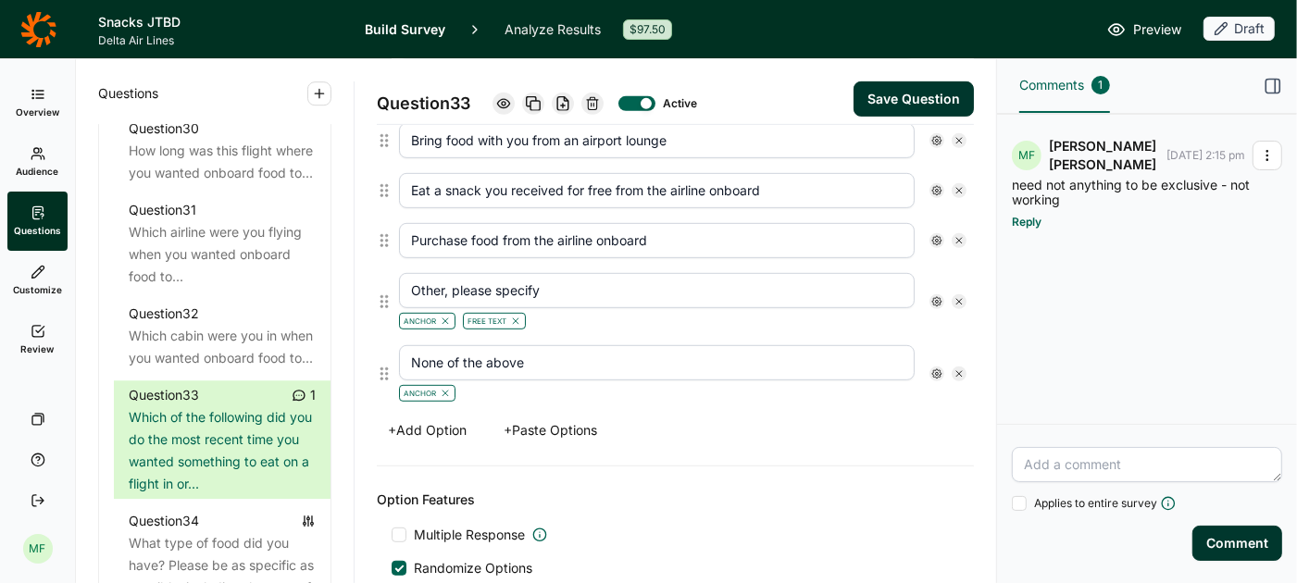
click at [553, 352] on input "None of the above" at bounding box center [657, 362] width 516 height 35
drag, startPoint x: 553, startPoint y: 352, endPoint x: 380, endPoint y: 351, distance: 173.2
click at [380, 351] on div "None of the above Anchor" at bounding box center [675, 374] width 597 height 72
click at [850, 389] on div "Anchor" at bounding box center [657, 392] width 516 height 22
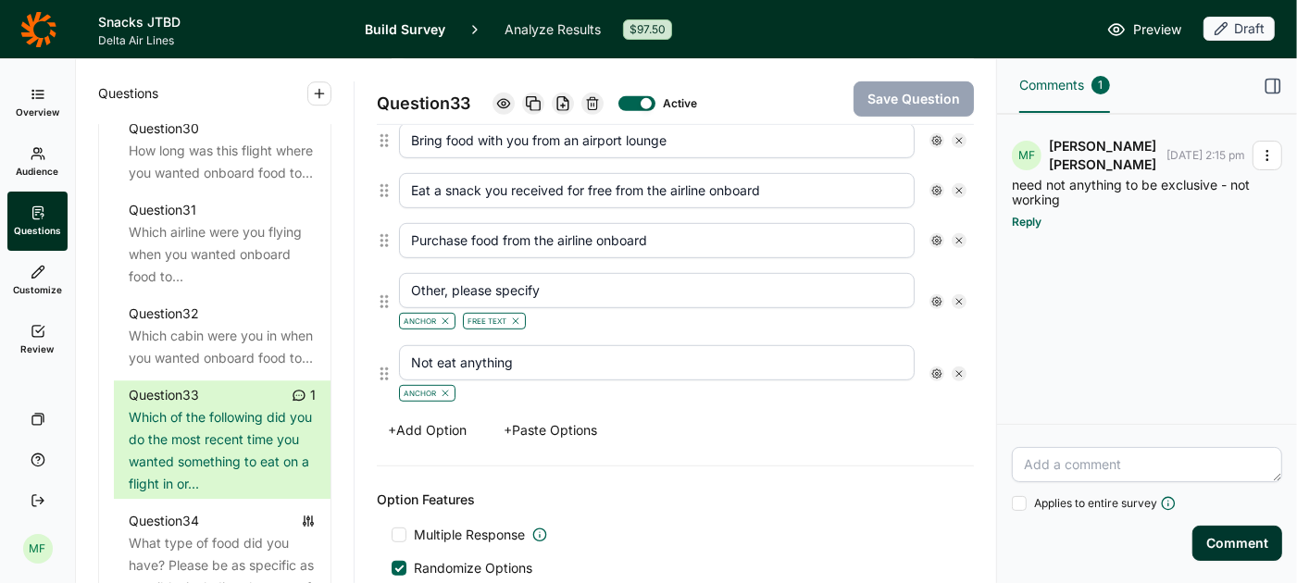
click at [712, 353] on input "Not eat anything" at bounding box center [657, 362] width 516 height 35
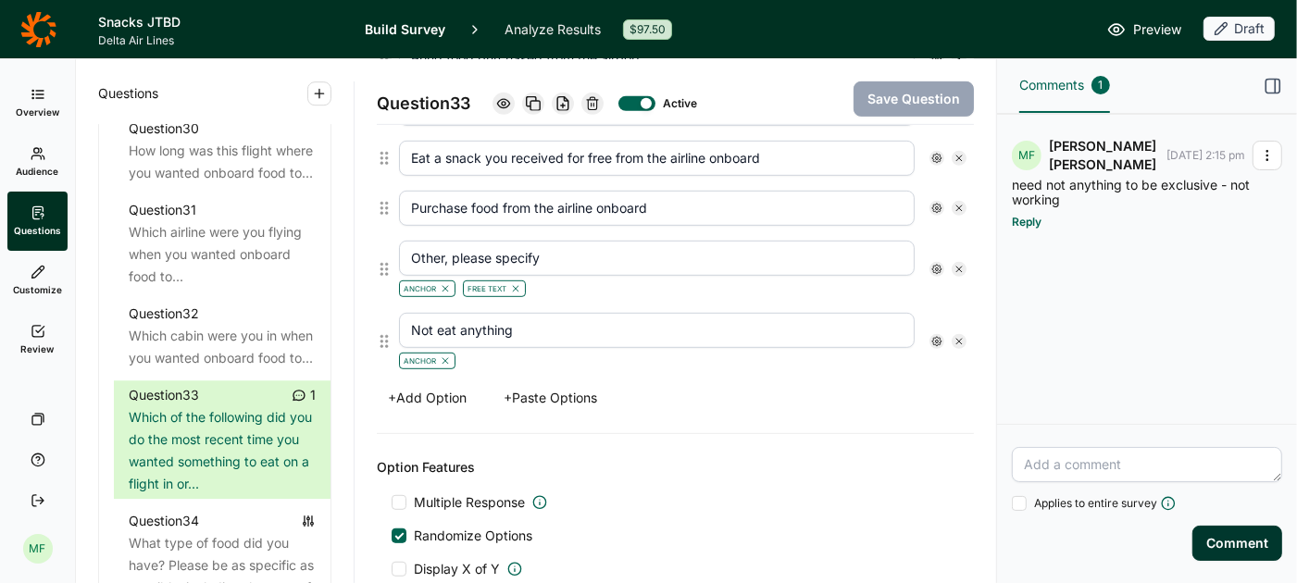
scroll to position [659, 0]
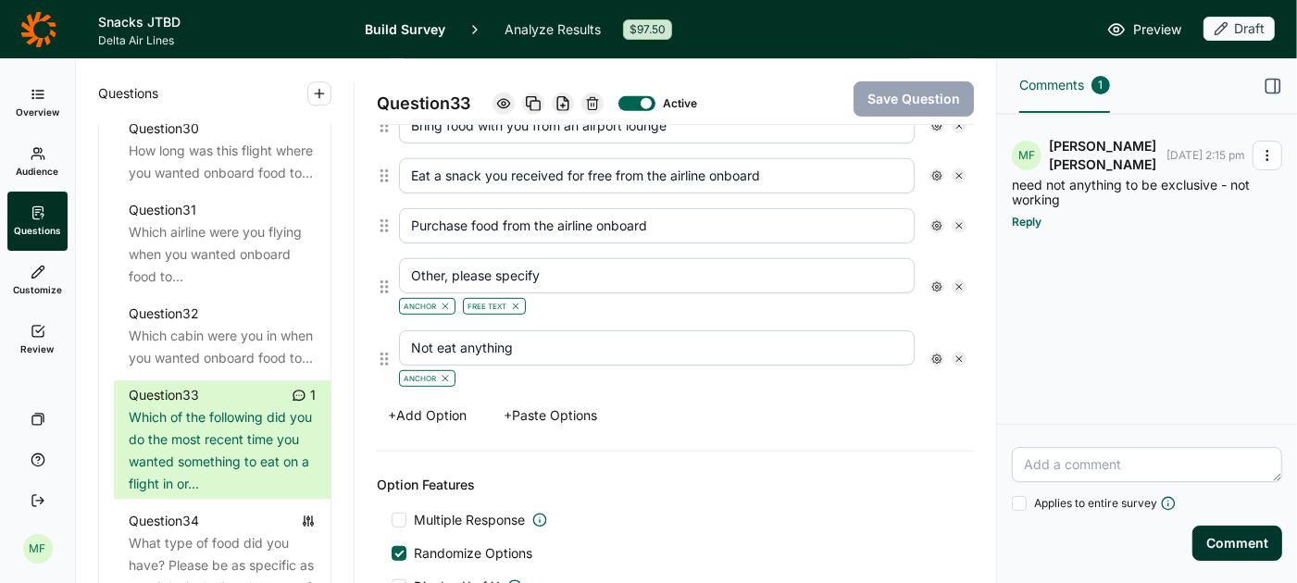
click at [935, 354] on icon at bounding box center [937, 359] width 11 height 11
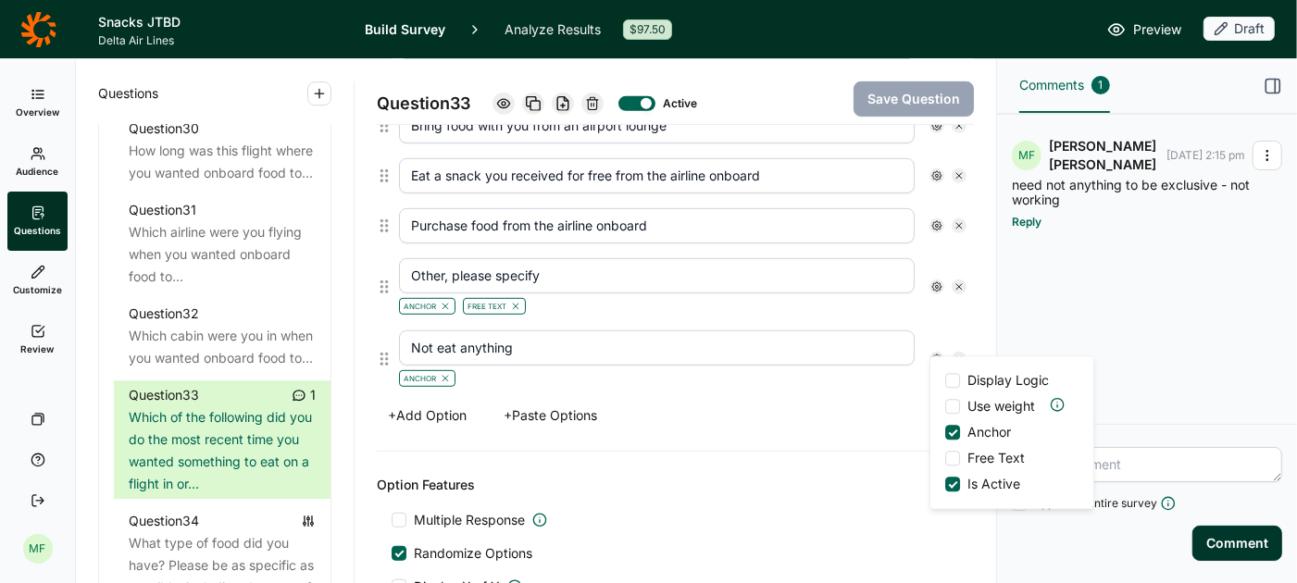
click at [812, 346] on input "Not eat anything" at bounding box center [657, 348] width 516 height 35
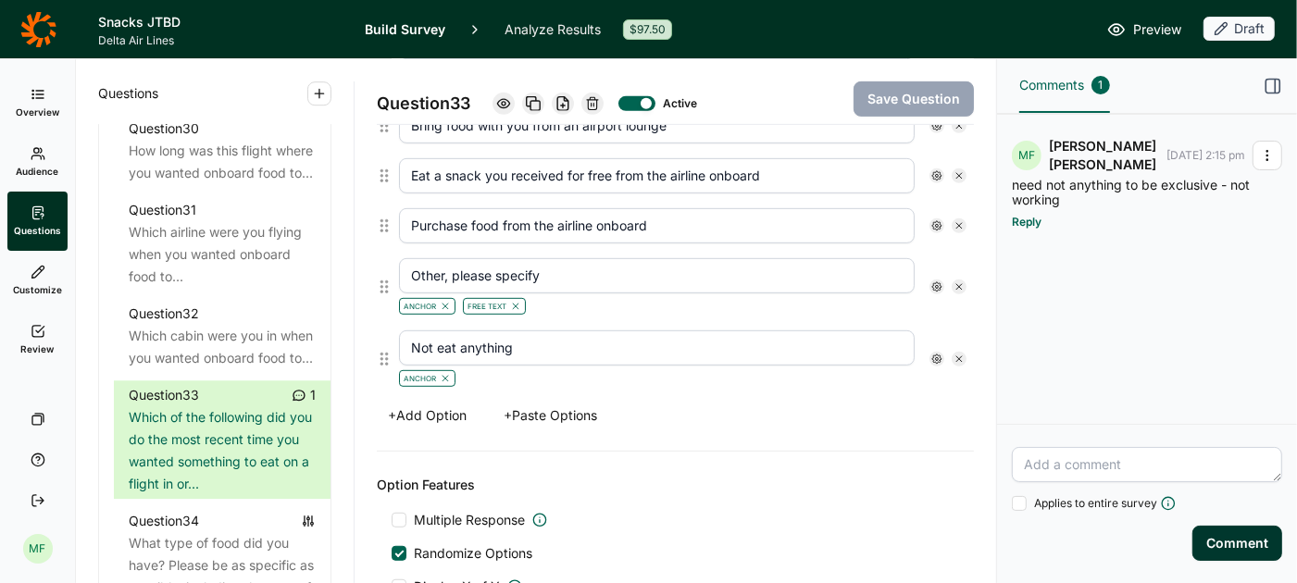
drag, startPoint x: 734, startPoint y: 323, endPoint x: 386, endPoint y: 337, distance: 348.5
click at [386, 336] on div "Not eat anything Anchor" at bounding box center [675, 359] width 597 height 72
drag, startPoint x: 515, startPoint y: 341, endPoint x: 373, endPoint y: 341, distance: 141.7
click at [373, 341] on div "Question 33 Active Save Question Title Which of the following did you do the mo…" at bounding box center [676, 321] width 642 height 524
click at [855, 403] on div "+ Add Option + Paste Options" at bounding box center [675, 416] width 597 height 26
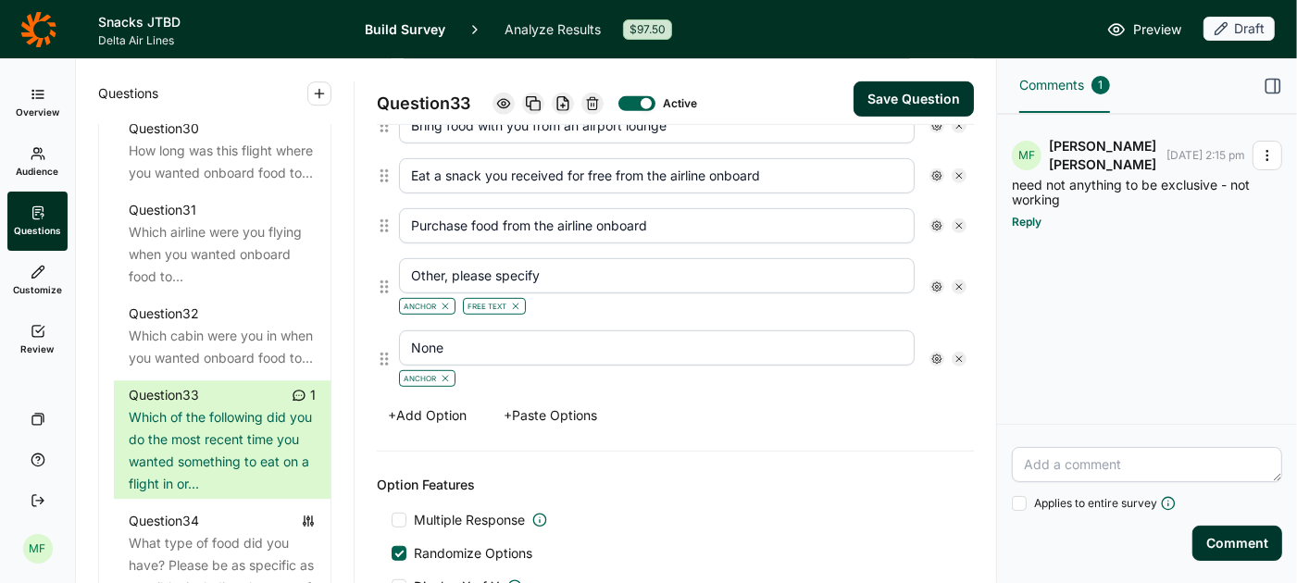
click at [912, 94] on button "Save Question" at bounding box center [914, 98] width 120 height 35
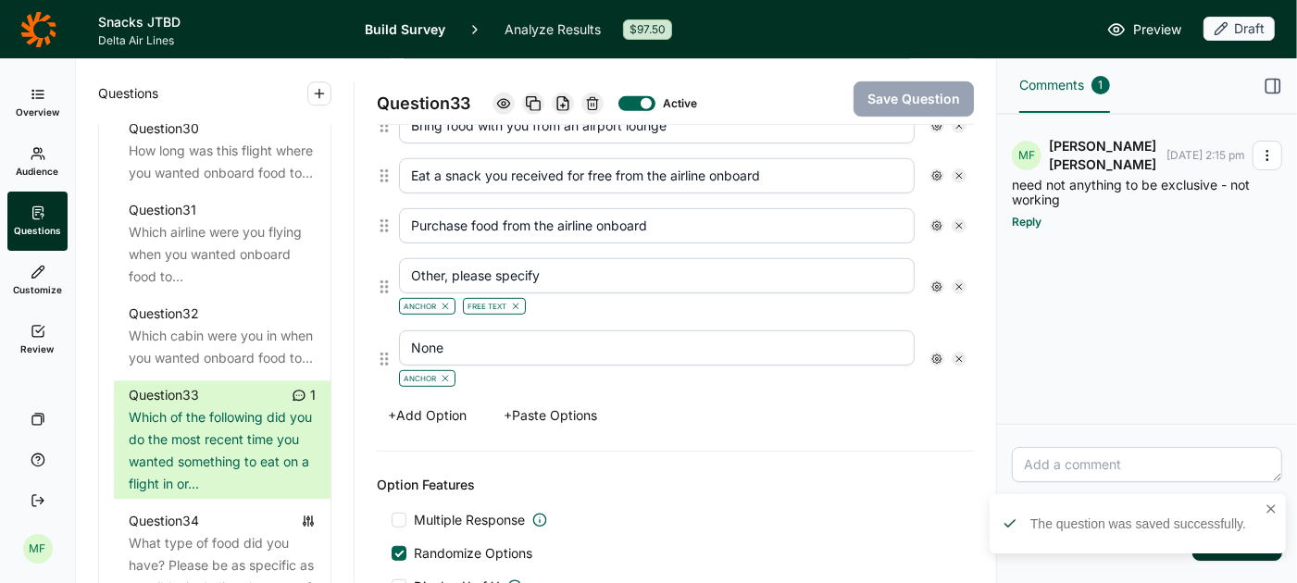
click at [936, 355] on use at bounding box center [937, 359] width 9 height 9
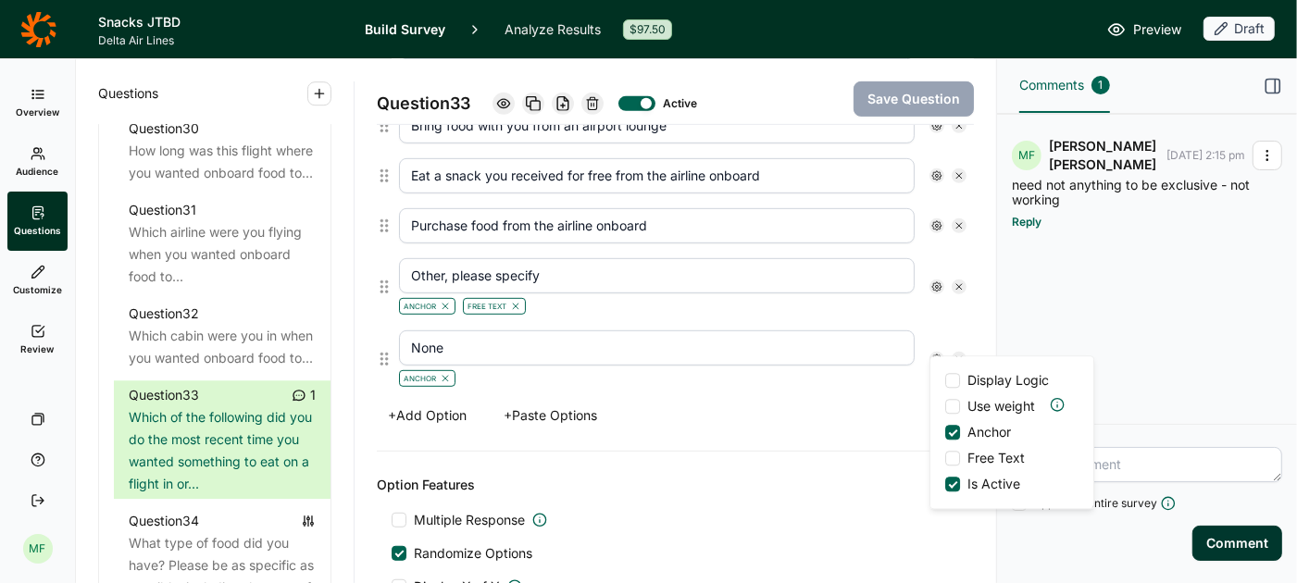
click at [733, 342] on input "None" at bounding box center [657, 348] width 516 height 35
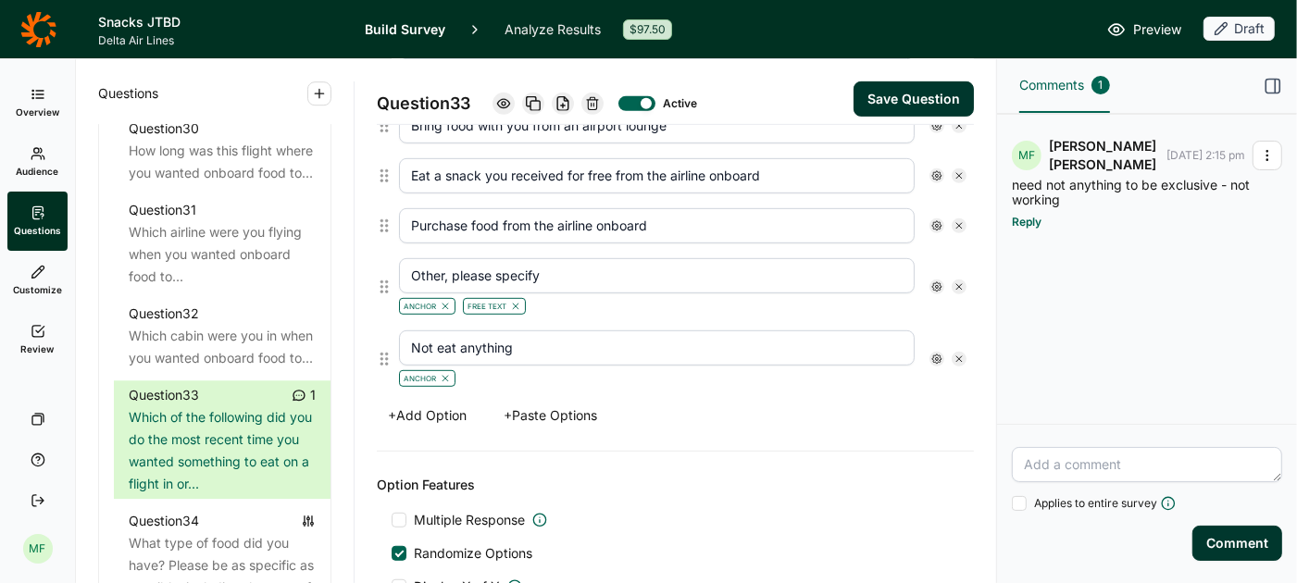
click at [814, 408] on div "+ Add Option + Paste Options" at bounding box center [675, 416] width 597 height 26
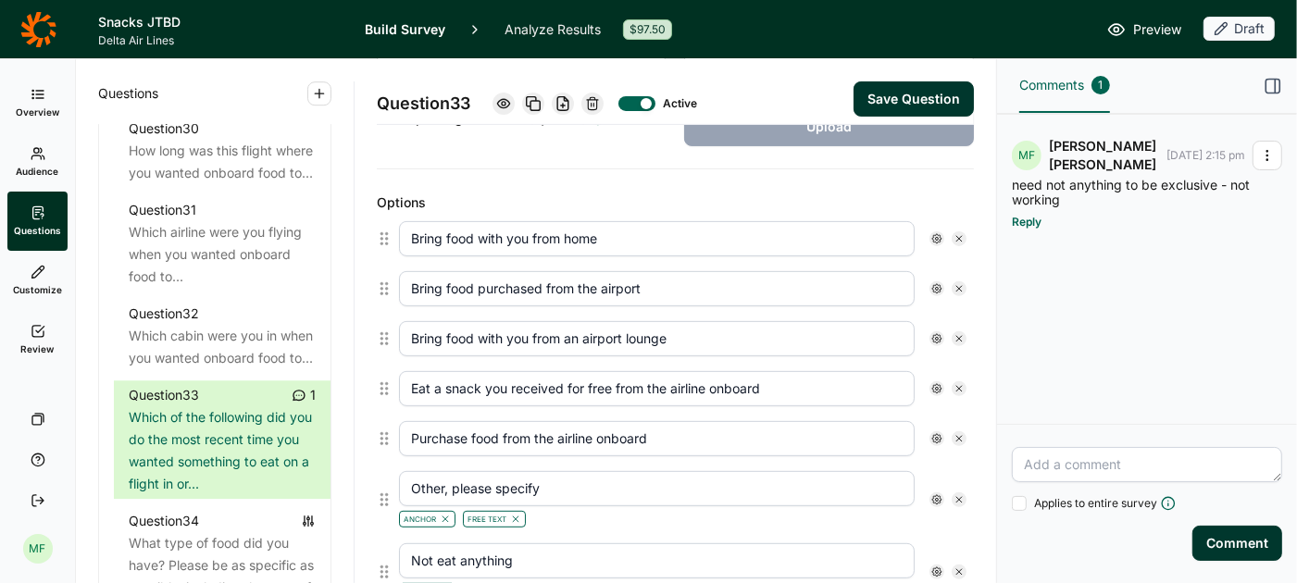
scroll to position [532, 0]
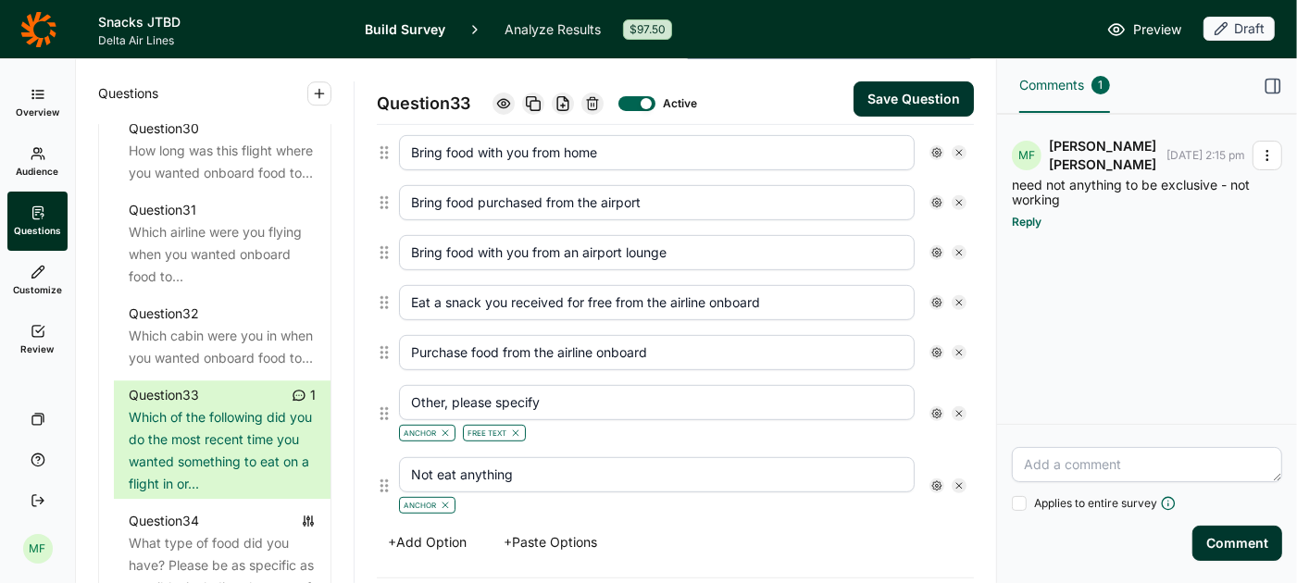
click at [1271, 159] on icon "button" at bounding box center [1267, 155] width 15 height 15
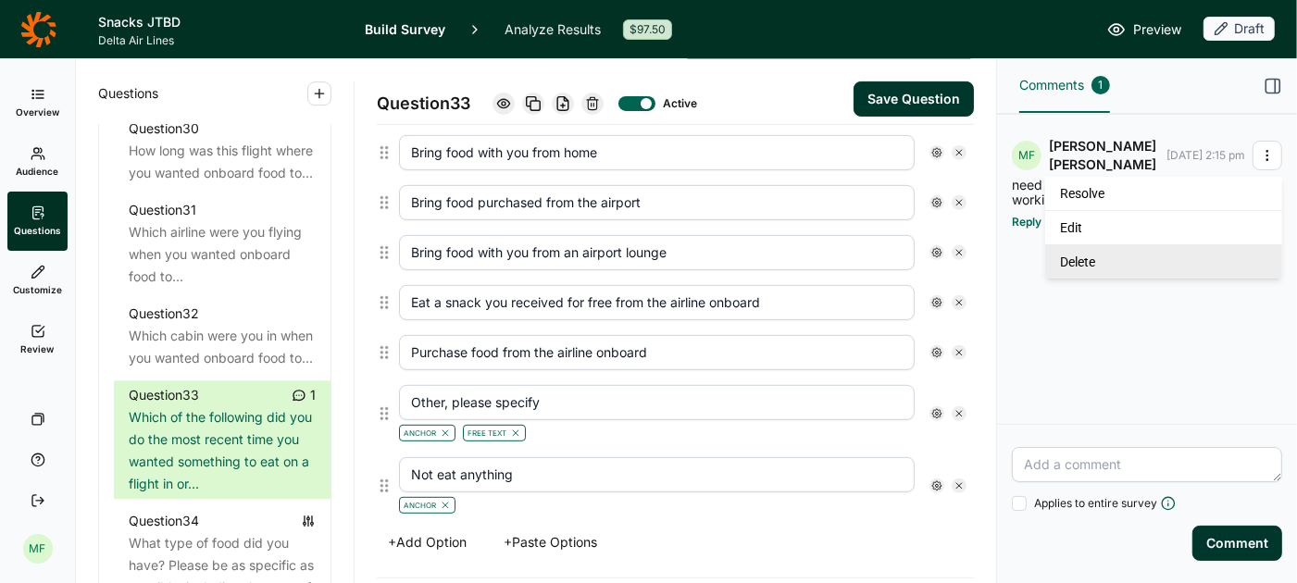
click at [1175, 257] on link "Delete" at bounding box center [1164, 261] width 237 height 34
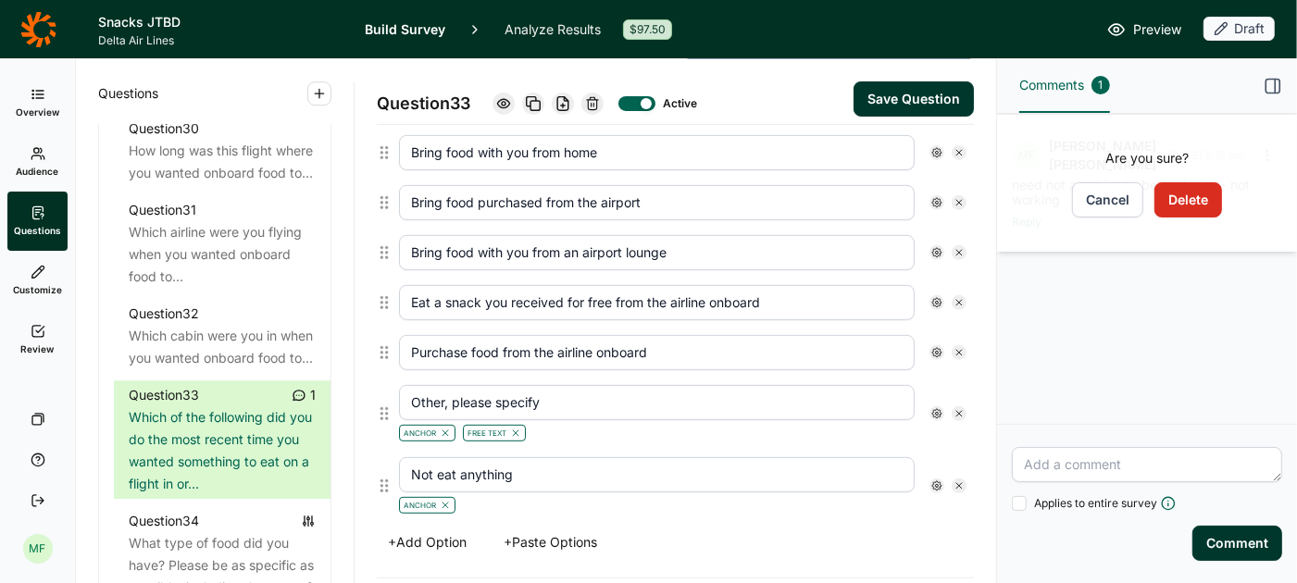
click at [1190, 199] on button "Delete" at bounding box center [1189, 199] width 68 height 35
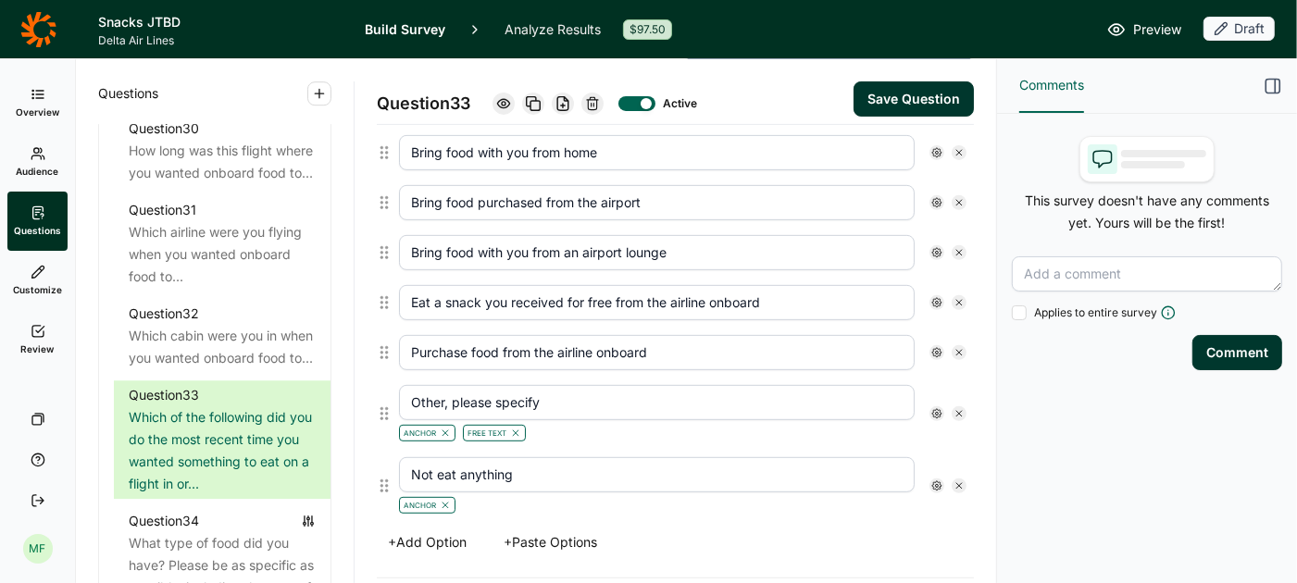
click at [916, 104] on button "Save Question" at bounding box center [914, 98] width 120 height 35
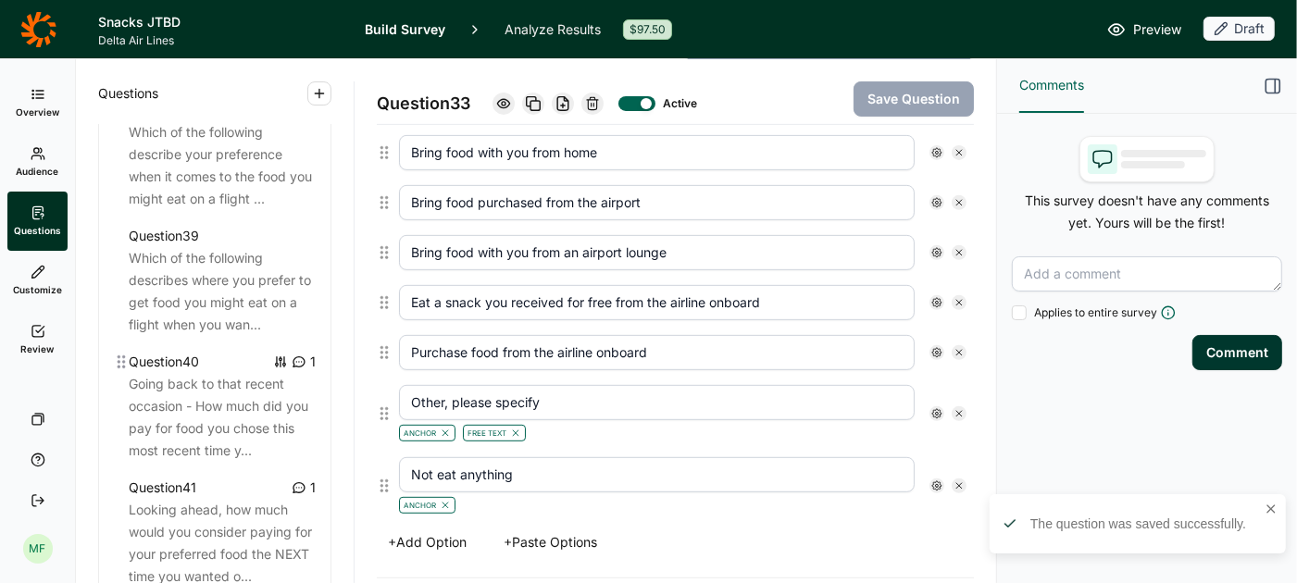
scroll to position [5028, 0]
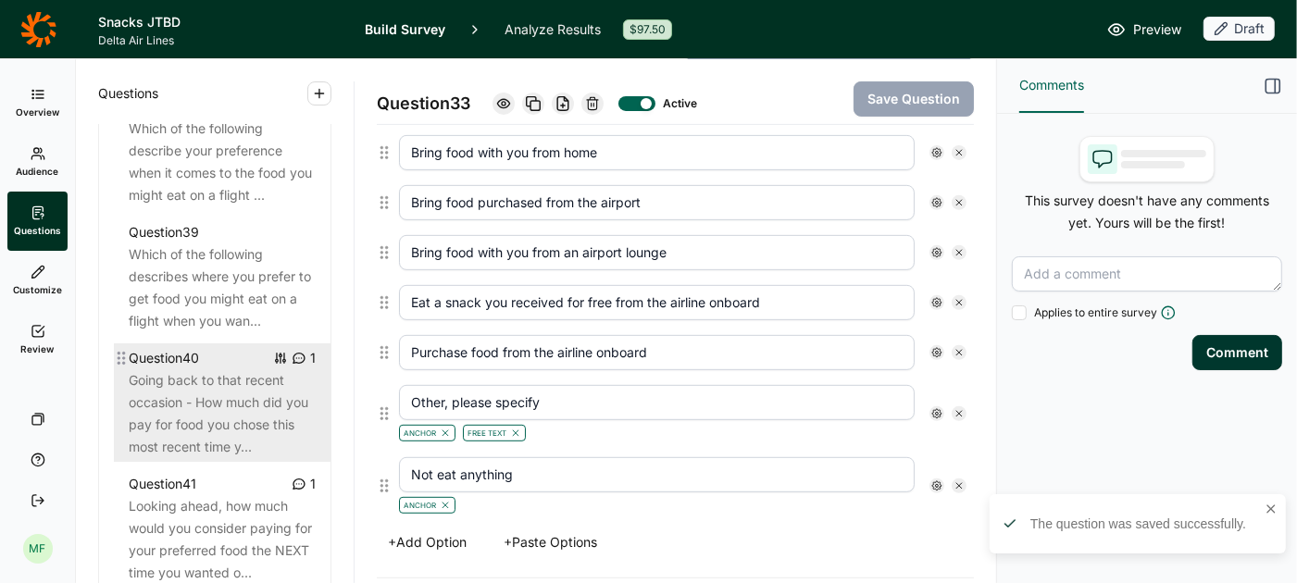
click at [276, 432] on div "Going back to that recent occasion - How much did you pay for food you chose th…" at bounding box center [222, 413] width 187 height 89
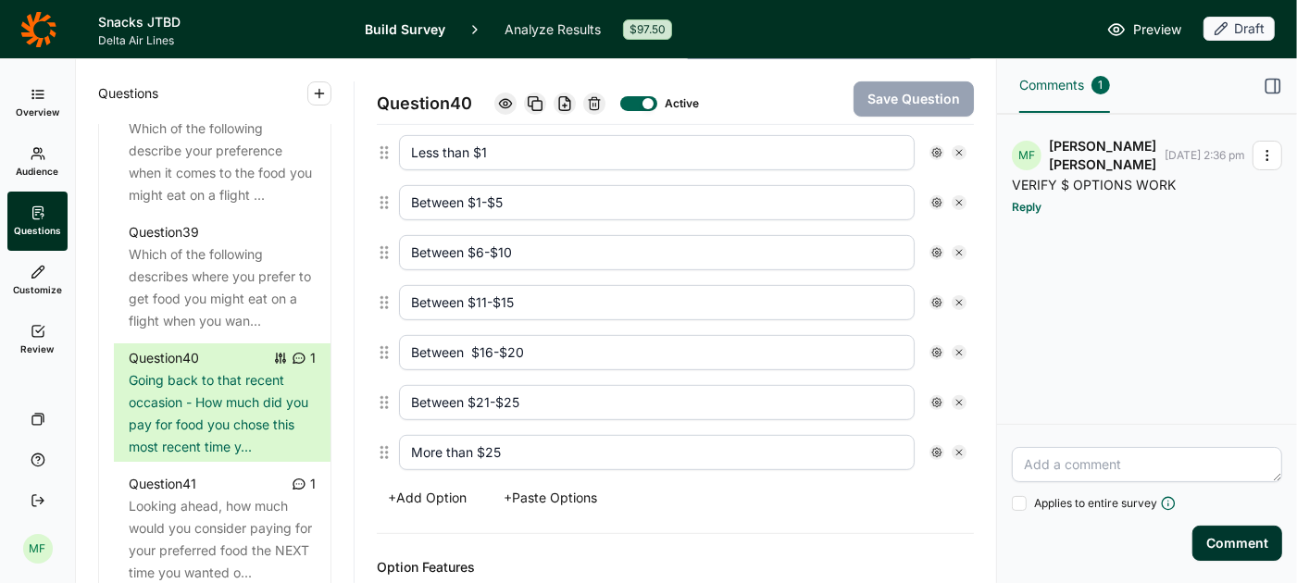
click at [1272, 150] on icon "button" at bounding box center [1267, 155] width 15 height 15
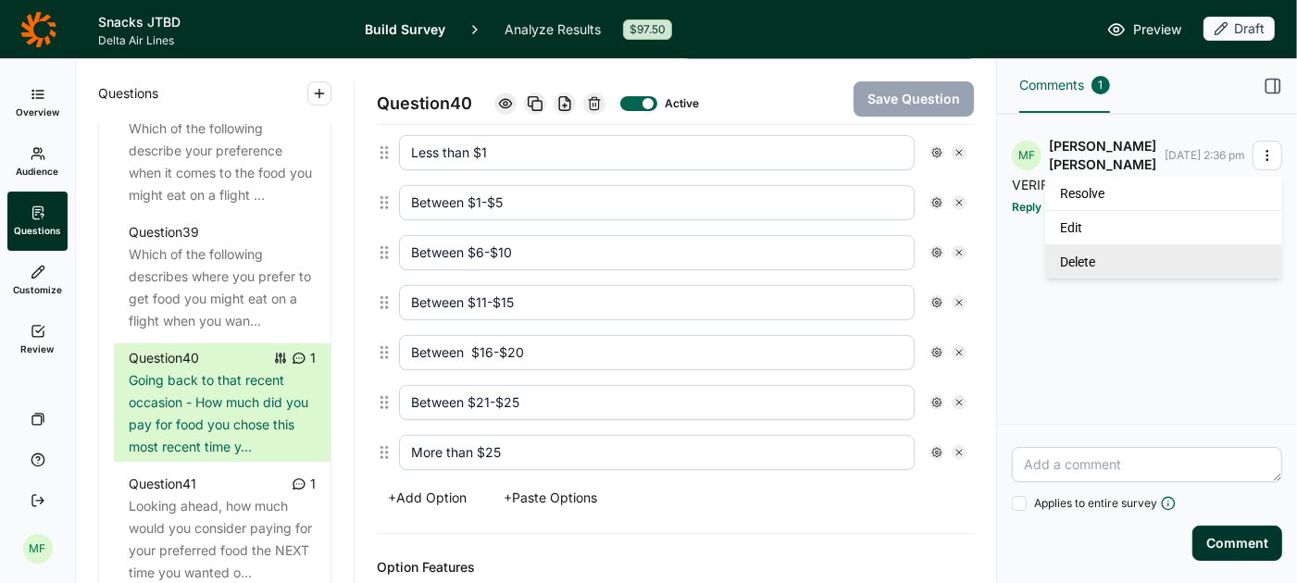
click at [1193, 265] on link "Delete" at bounding box center [1164, 261] width 237 height 34
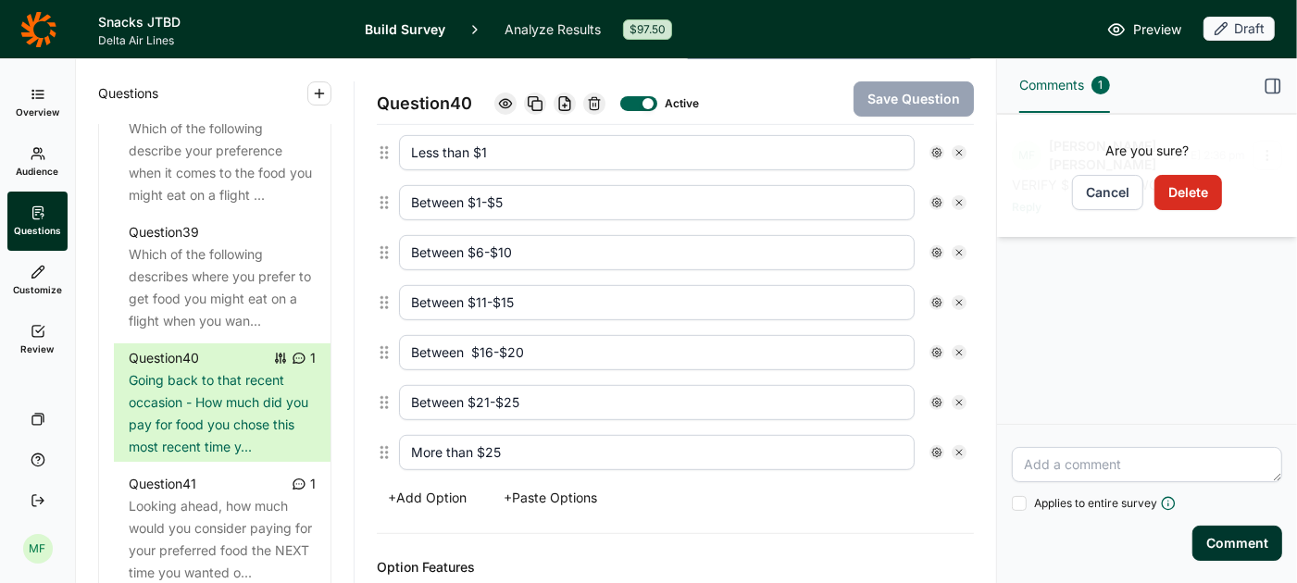
click at [1182, 190] on button "Delete" at bounding box center [1189, 192] width 68 height 35
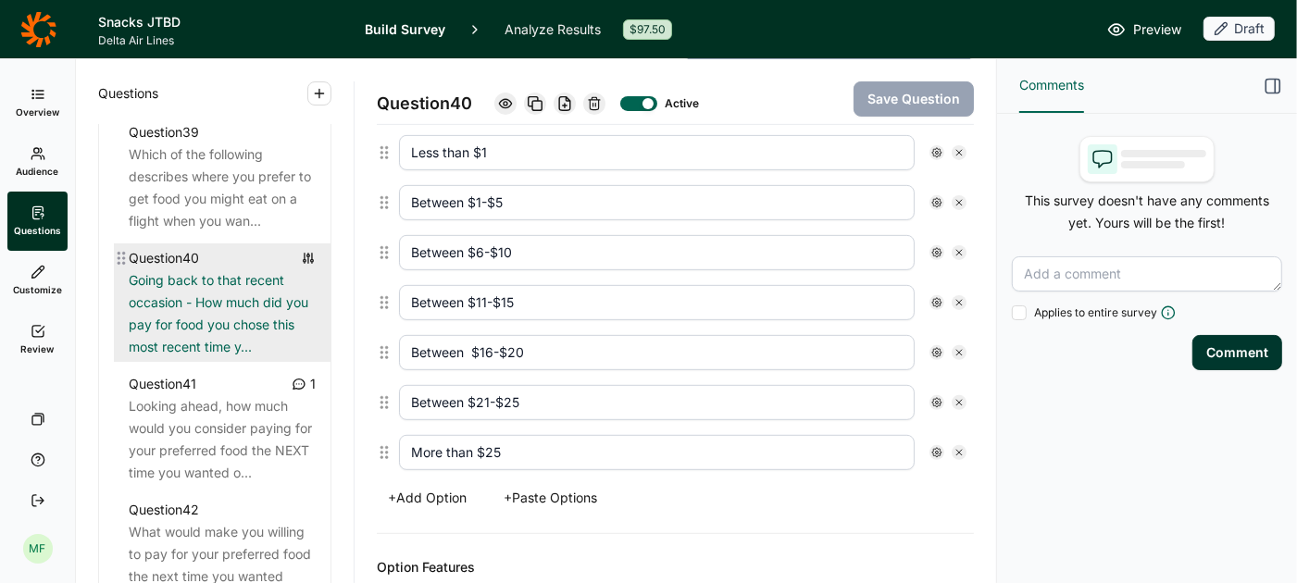
scroll to position [5133, 0]
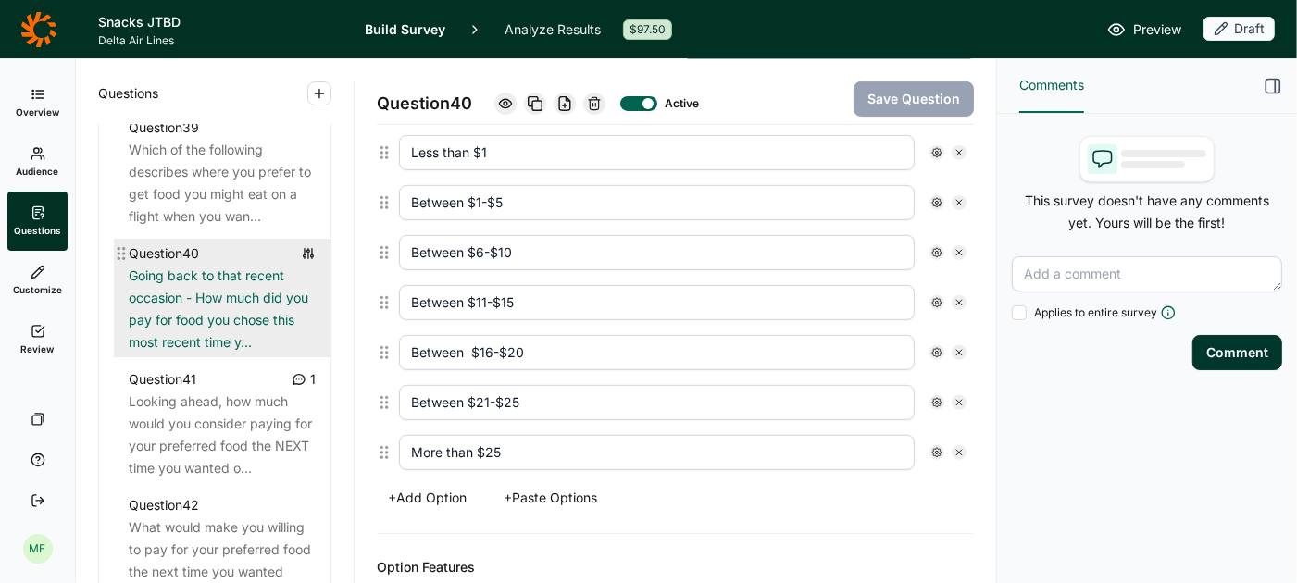
click at [182, 406] on div "Looking ahead, how much would you consider paying for your preferred food the N…" at bounding box center [222, 435] width 187 height 89
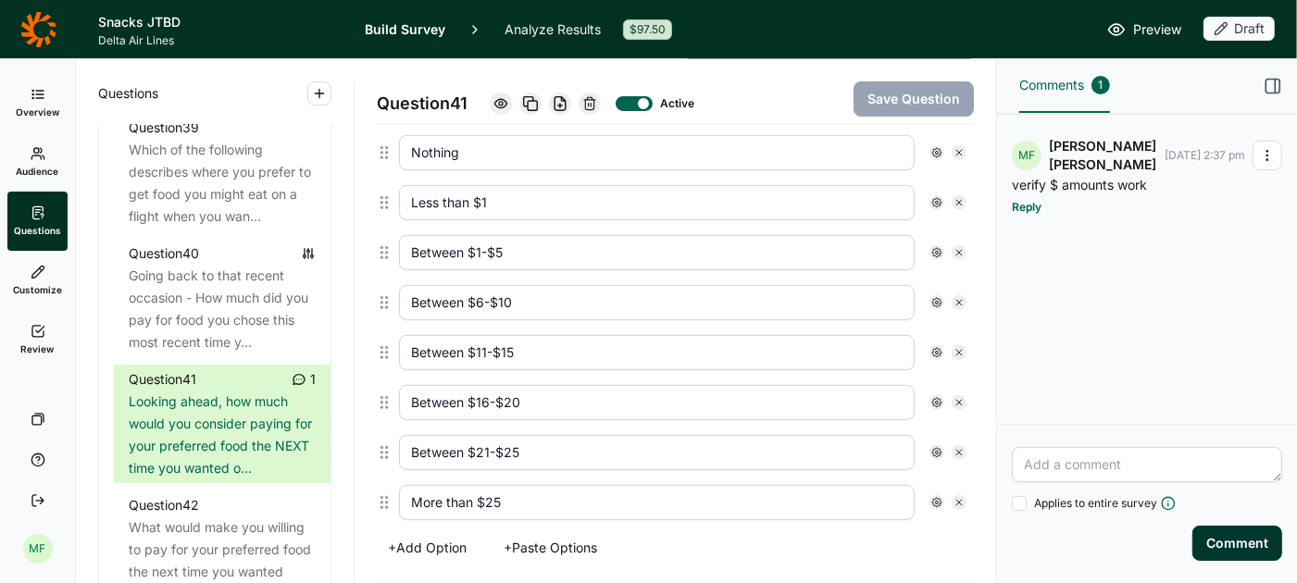
click at [1267, 155] on use "button" at bounding box center [1267, 156] width 1 height 10
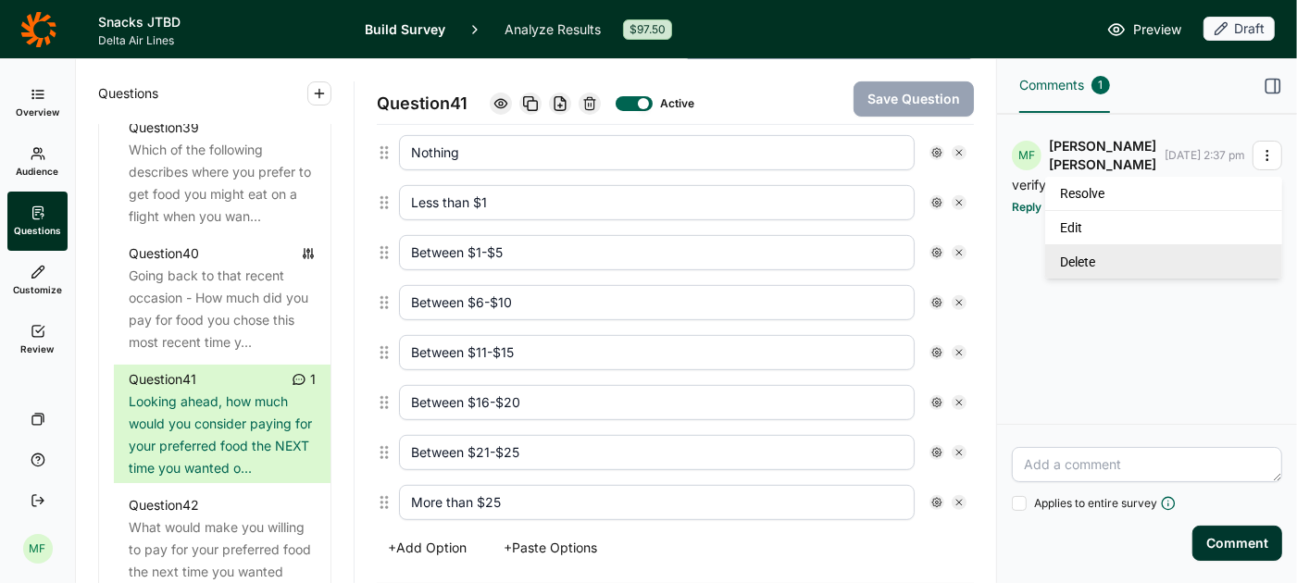
click at [1151, 268] on link "Delete" at bounding box center [1164, 261] width 237 height 34
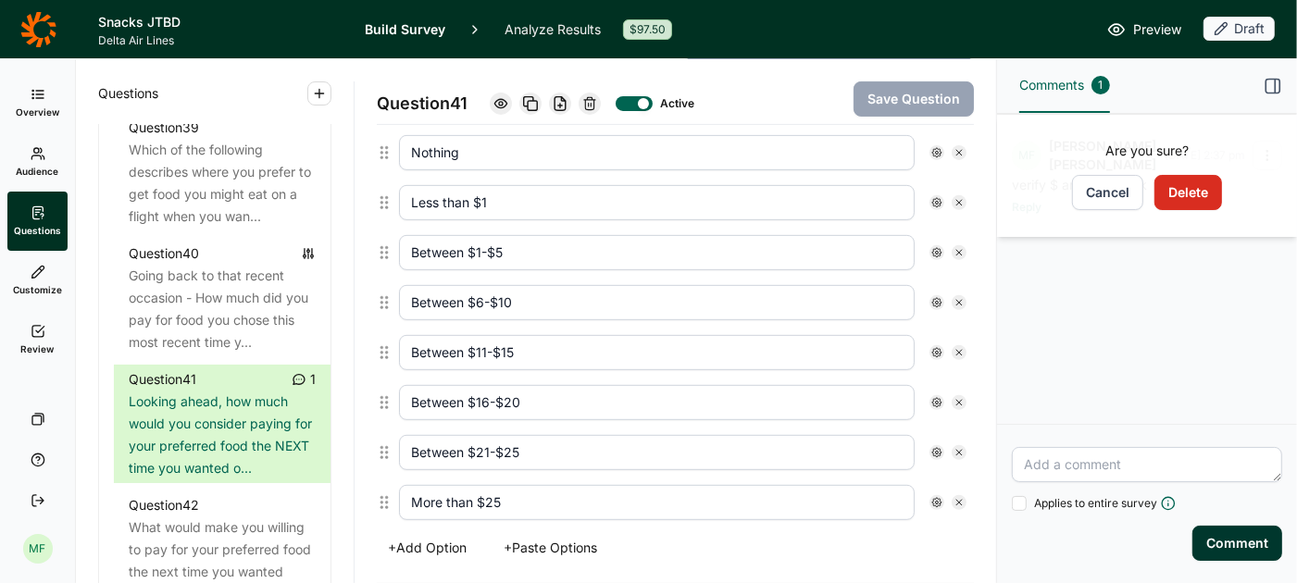
click at [1180, 204] on button "Delete" at bounding box center [1189, 192] width 68 height 35
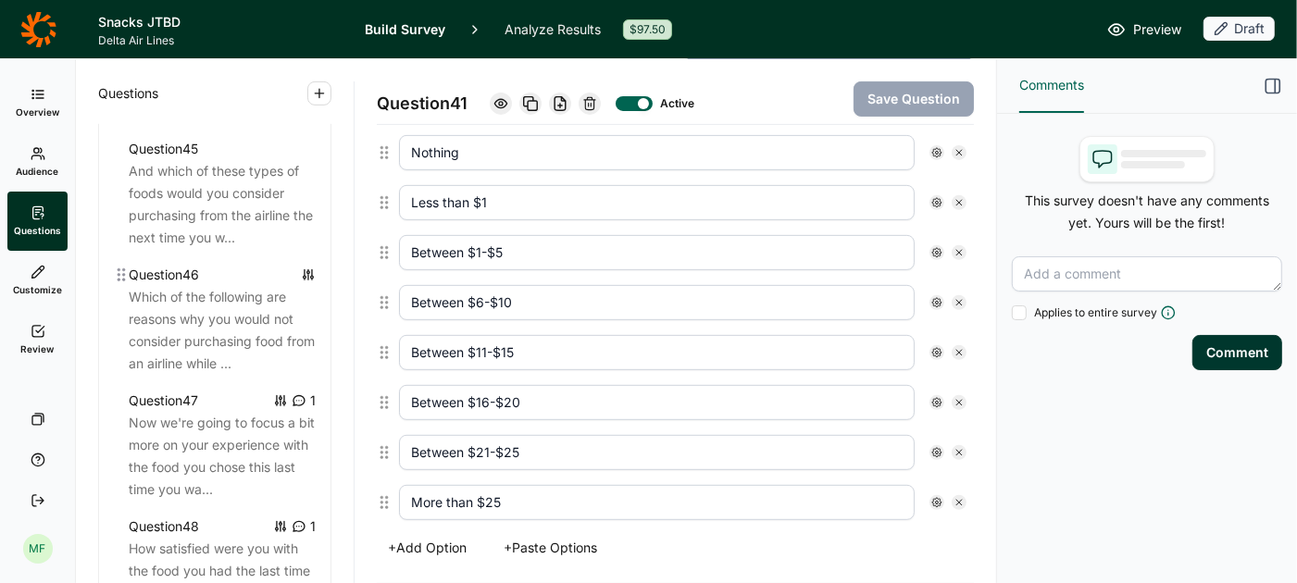
scroll to position [5849, 0]
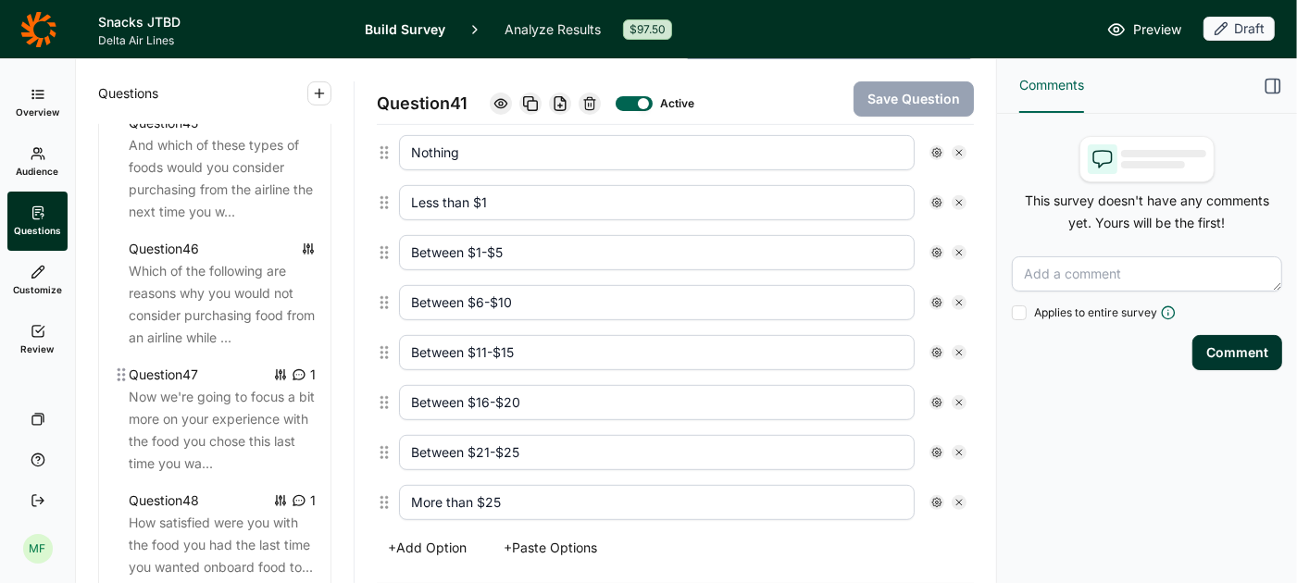
click at [268, 407] on div "Now we're going to focus a bit more on your experience with the food you chose …" at bounding box center [222, 430] width 187 height 89
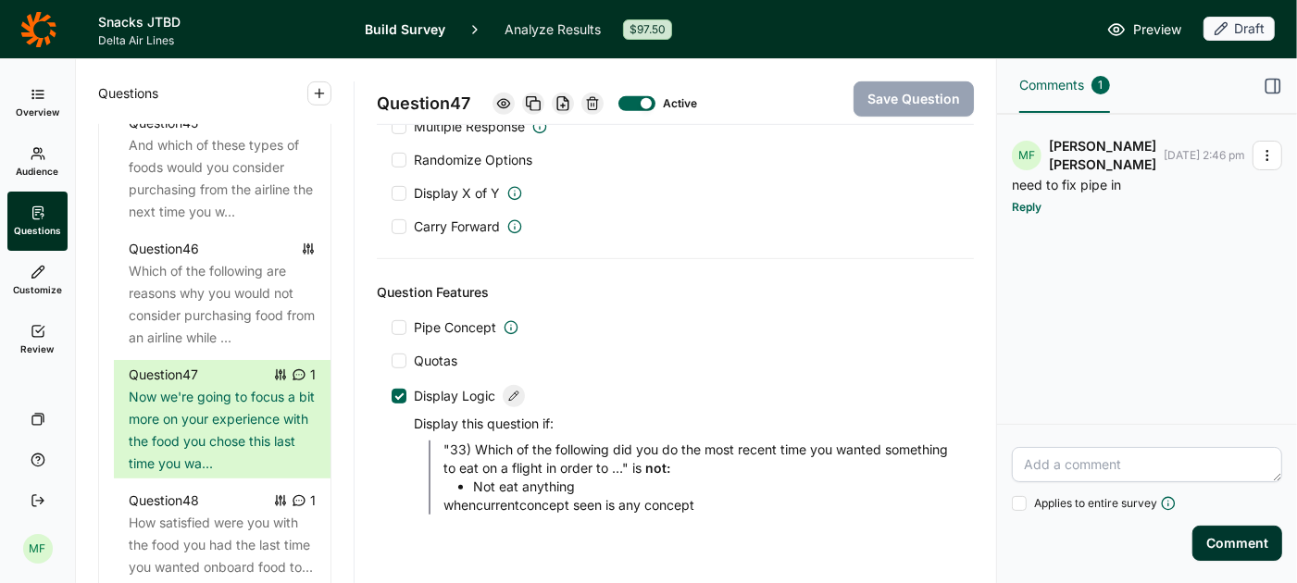
scroll to position [719, 0]
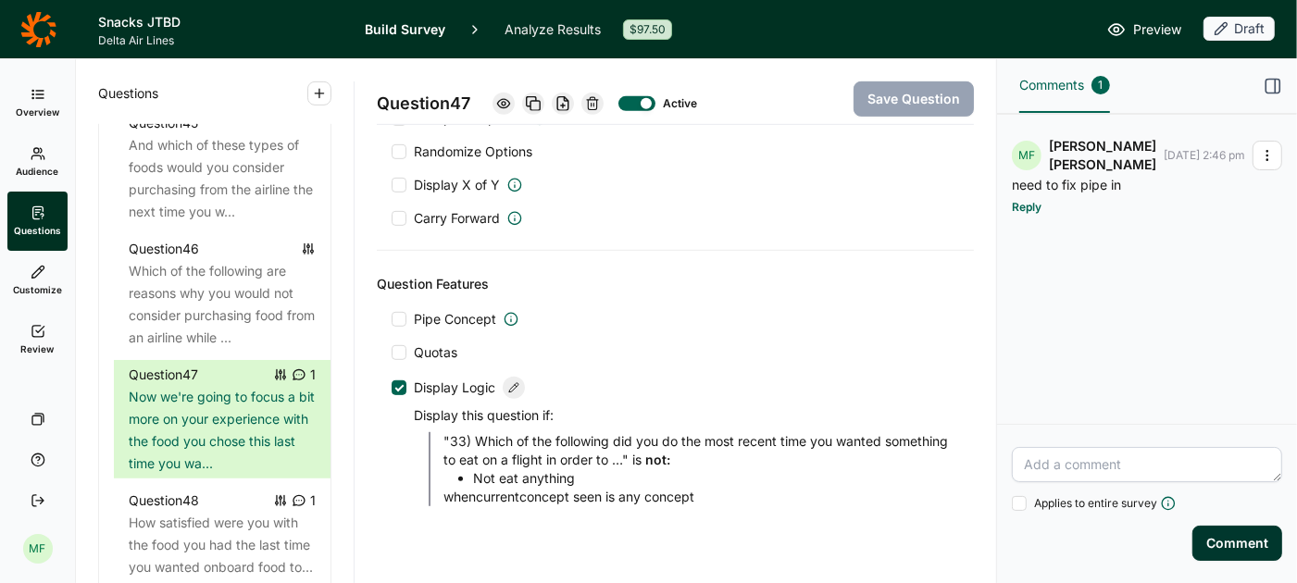
click at [399, 312] on div at bounding box center [399, 319] width 15 height 15
click at [392, 319] on input "Pipe Concept" at bounding box center [392, 319] width 0 height 0
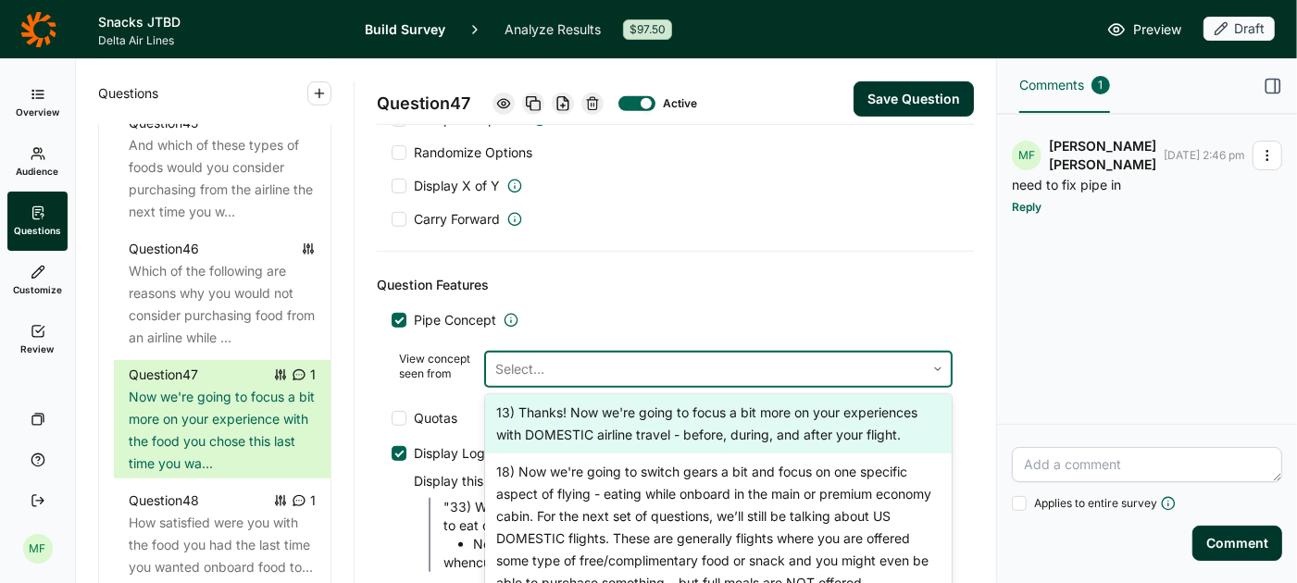
click at [502, 357] on div at bounding box center [705, 370] width 420 height 26
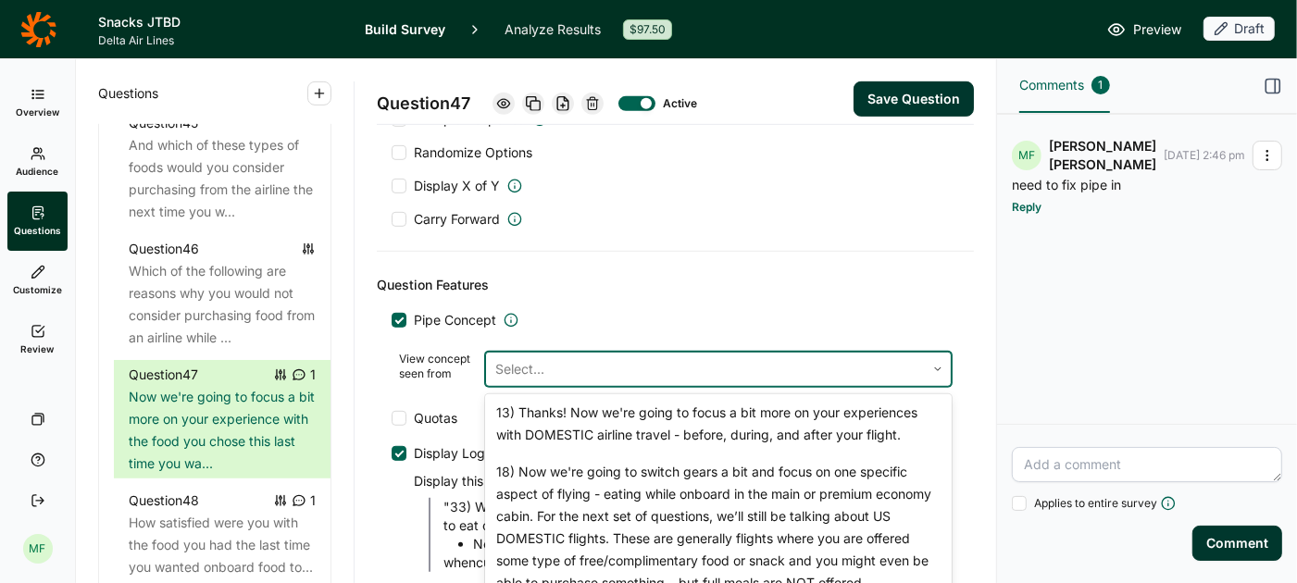
scroll to position [85, 0]
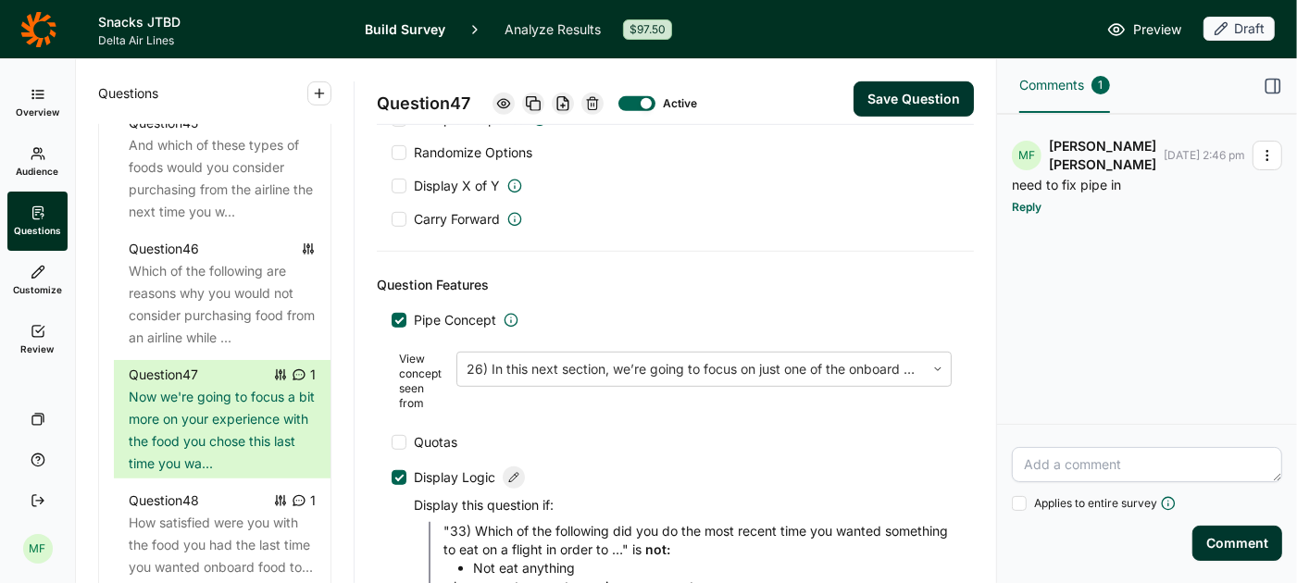
click at [893, 91] on button "Save Question" at bounding box center [914, 98] width 120 height 35
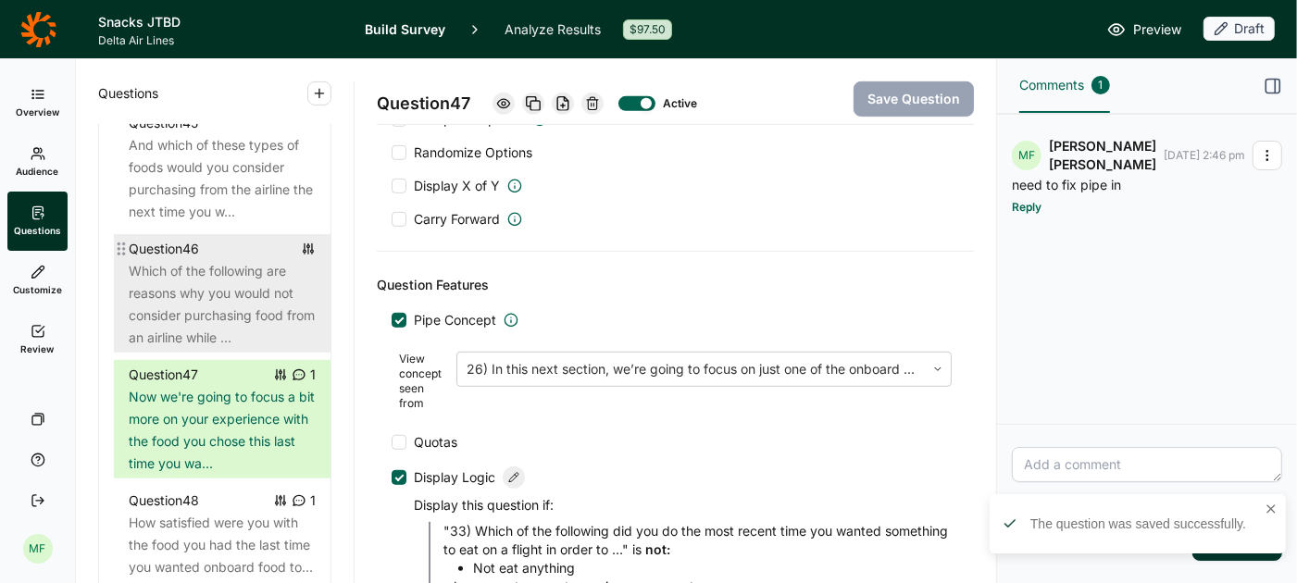
click at [209, 292] on div "Which of the following are reasons why you would not consider purchasing food f…" at bounding box center [222, 304] width 187 height 89
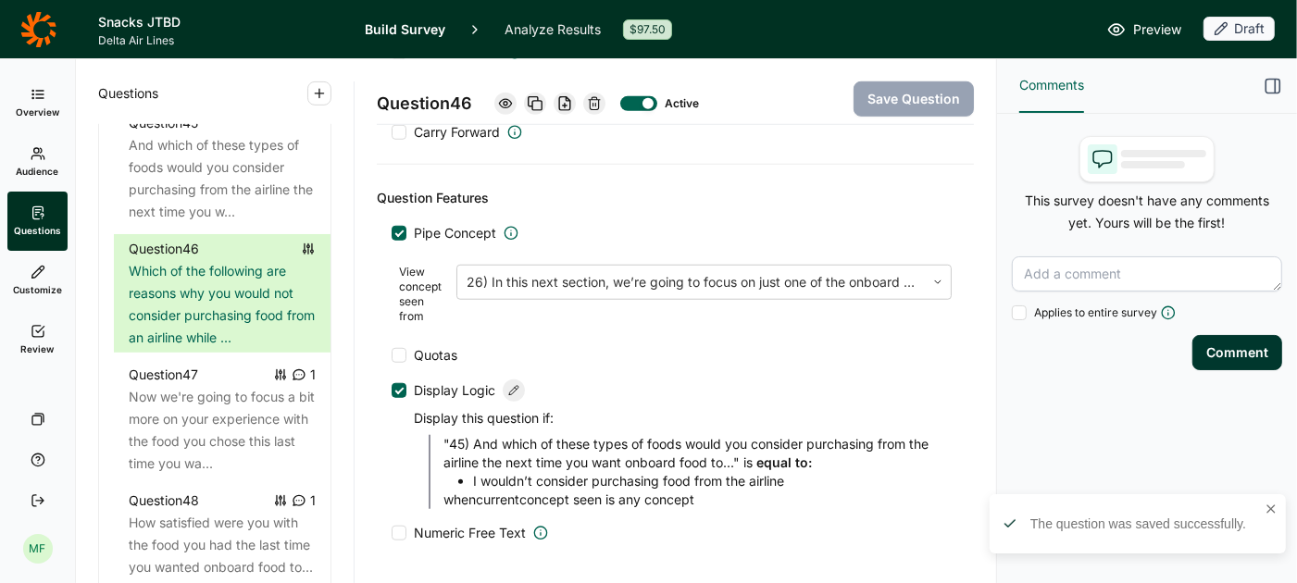
scroll to position [1088, 0]
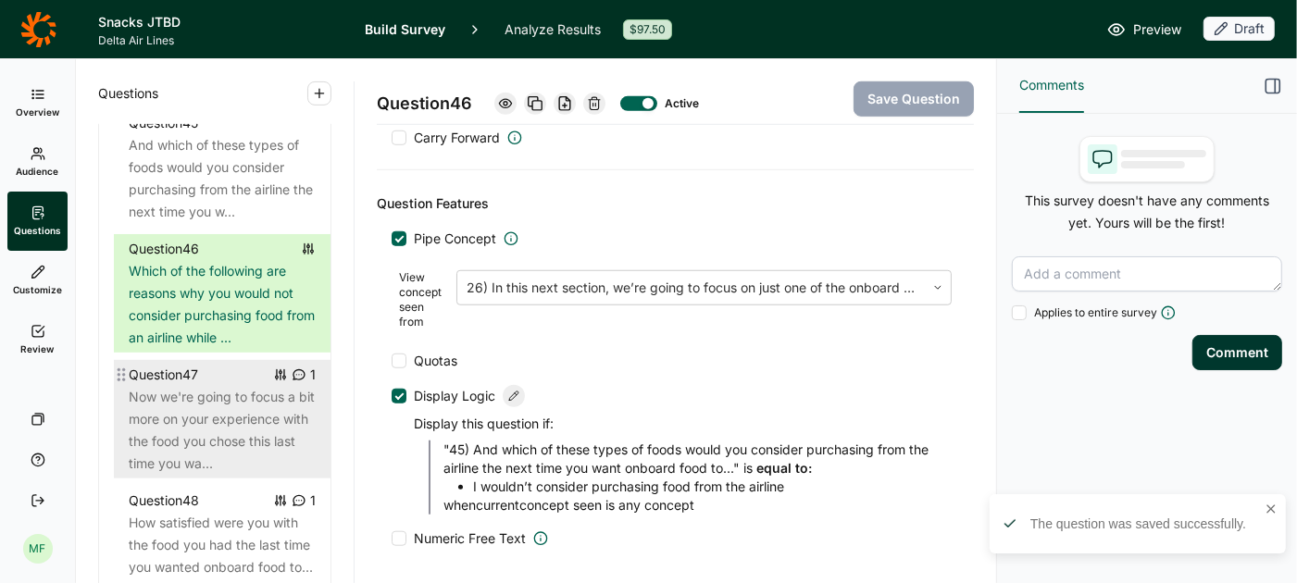
click at [210, 410] on div "Now we're going to focus a bit more on your experience with the food you chose …" at bounding box center [222, 430] width 187 height 89
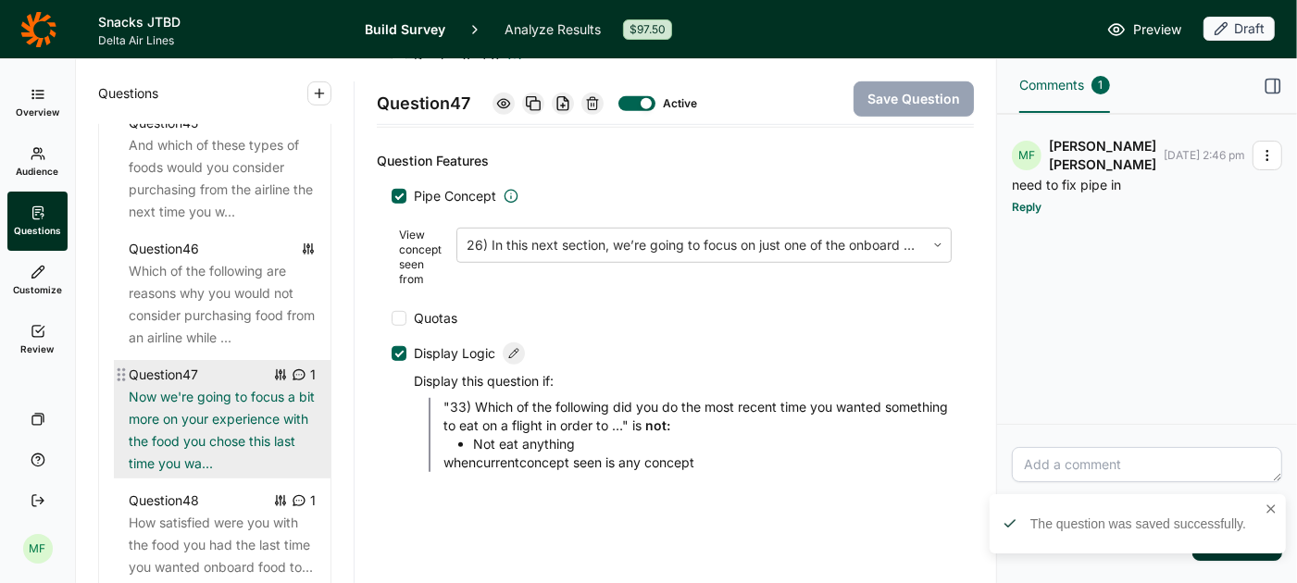
scroll to position [833, 0]
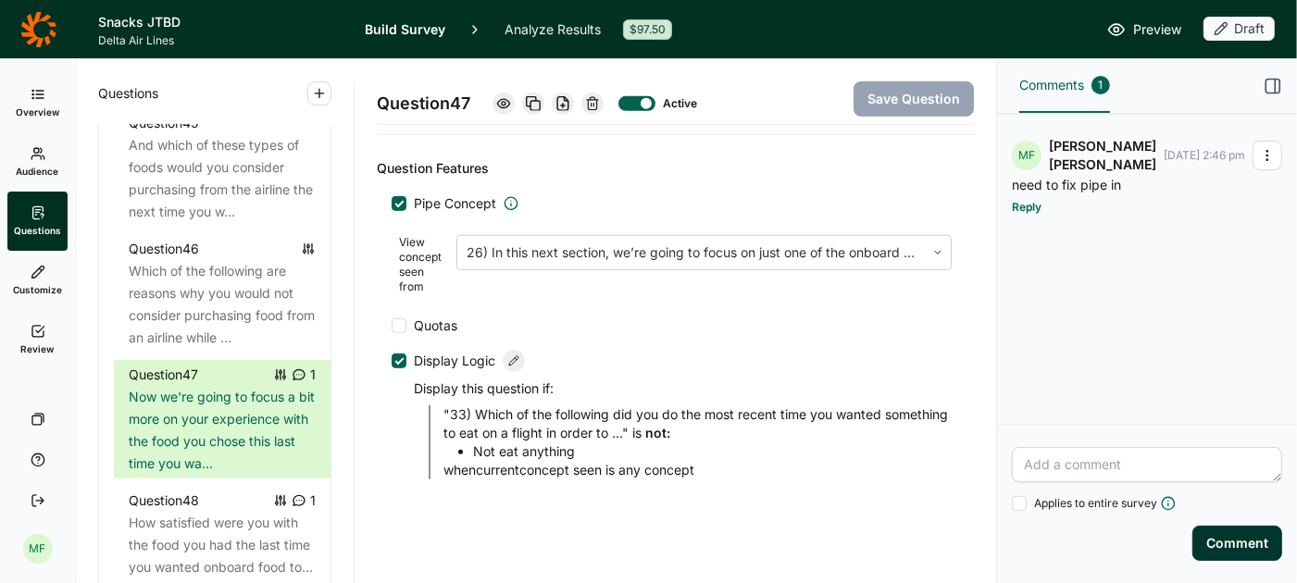
click at [1277, 148] on button "button" at bounding box center [1268, 156] width 30 height 30
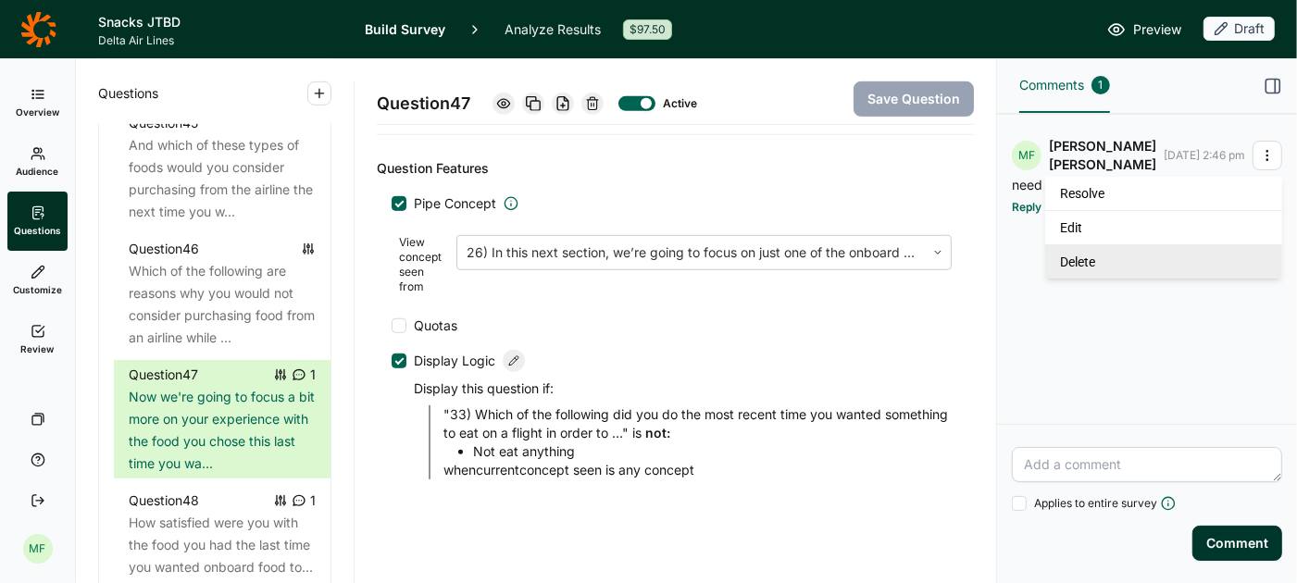
click at [1197, 256] on link "Delete" at bounding box center [1164, 261] width 237 height 34
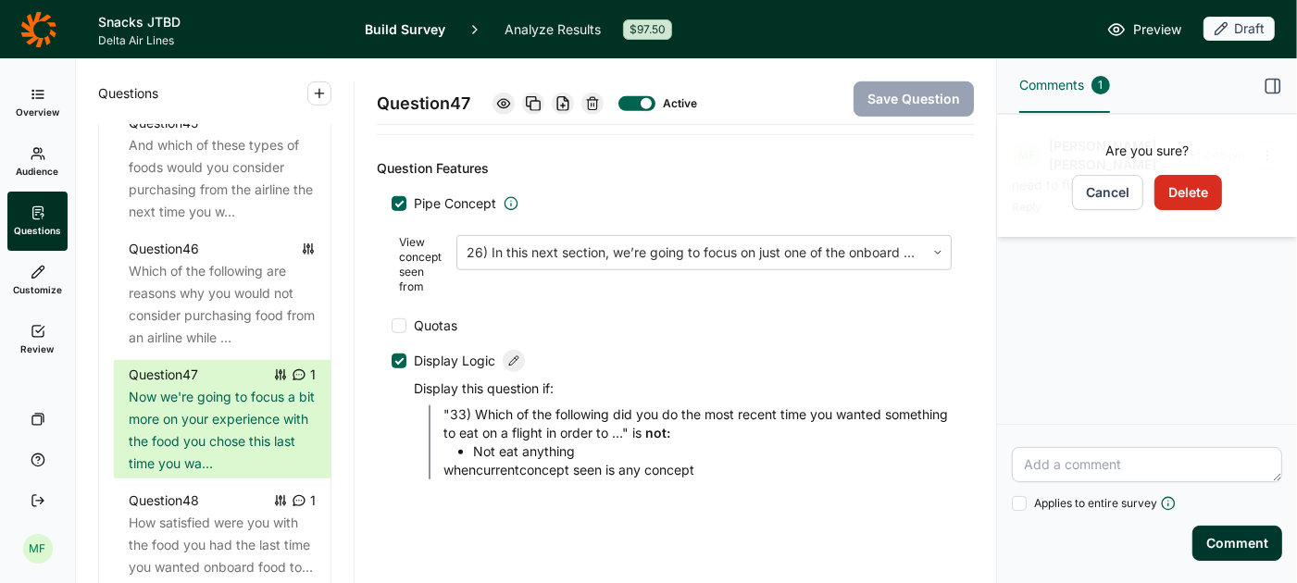
click at [1182, 189] on button "Delete" at bounding box center [1189, 192] width 68 height 35
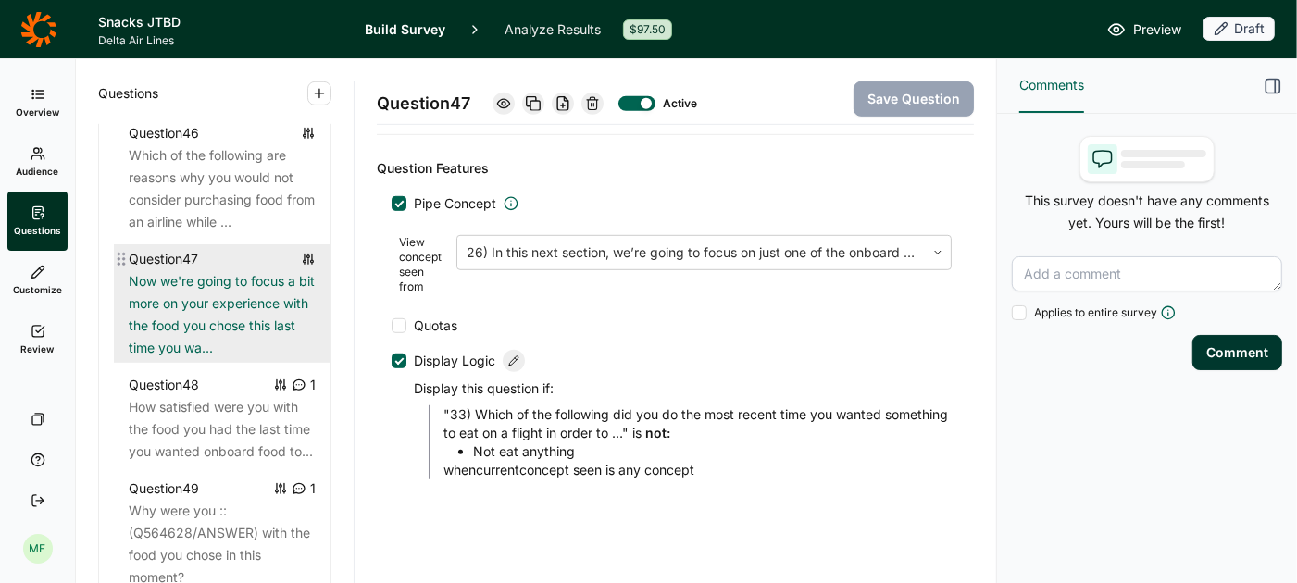
scroll to position [5974, 0]
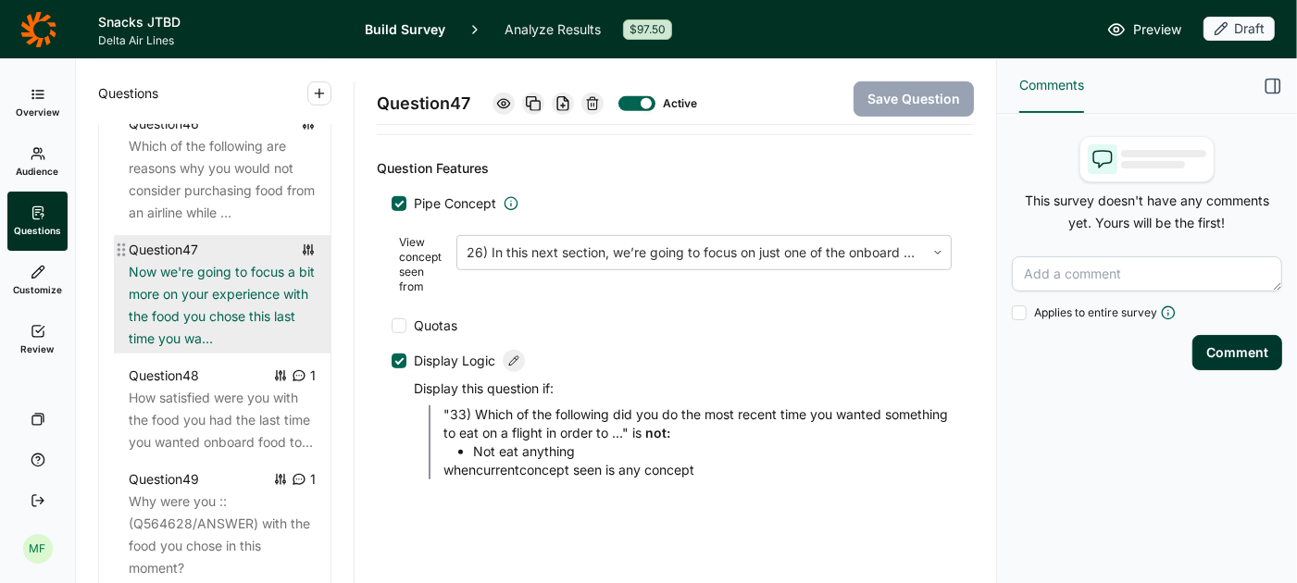
click at [269, 398] on div "How satisfied were you with the food you had the last time you wanted onboard f…" at bounding box center [222, 420] width 187 height 67
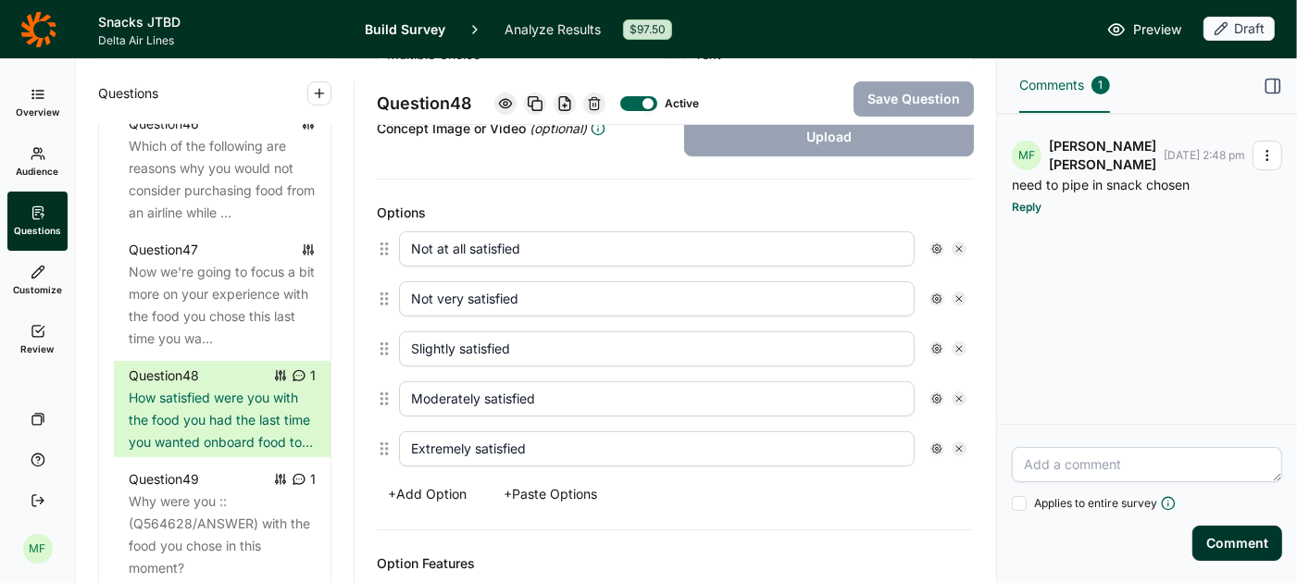
scroll to position [445, 0]
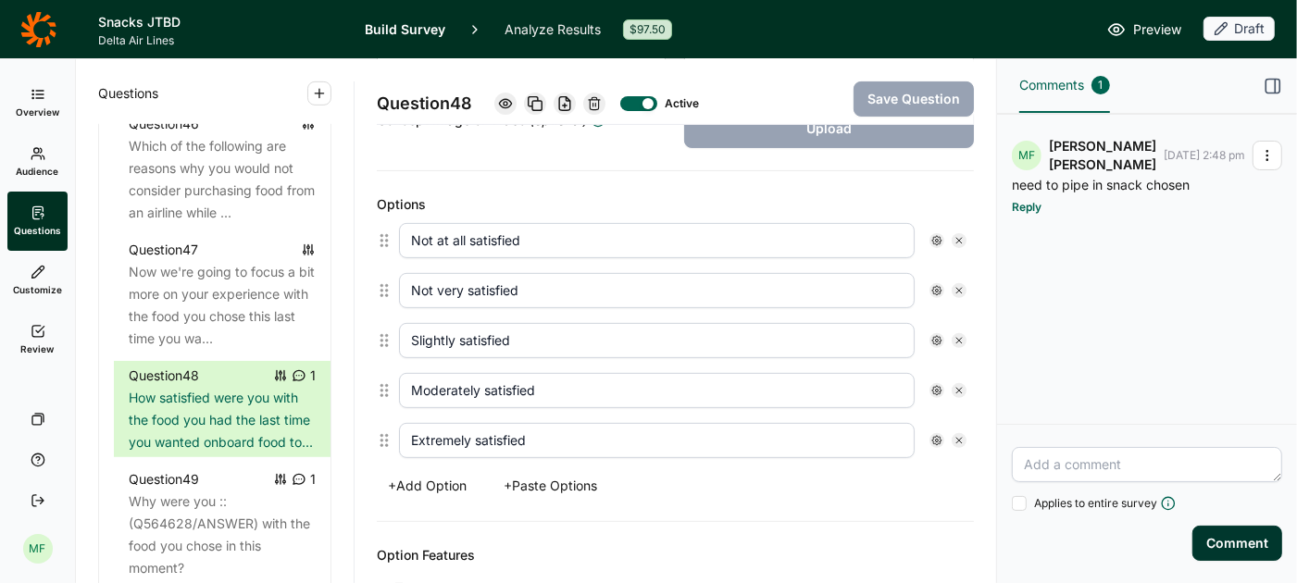
click at [1266, 155] on icon "button" at bounding box center [1267, 155] width 15 height 15
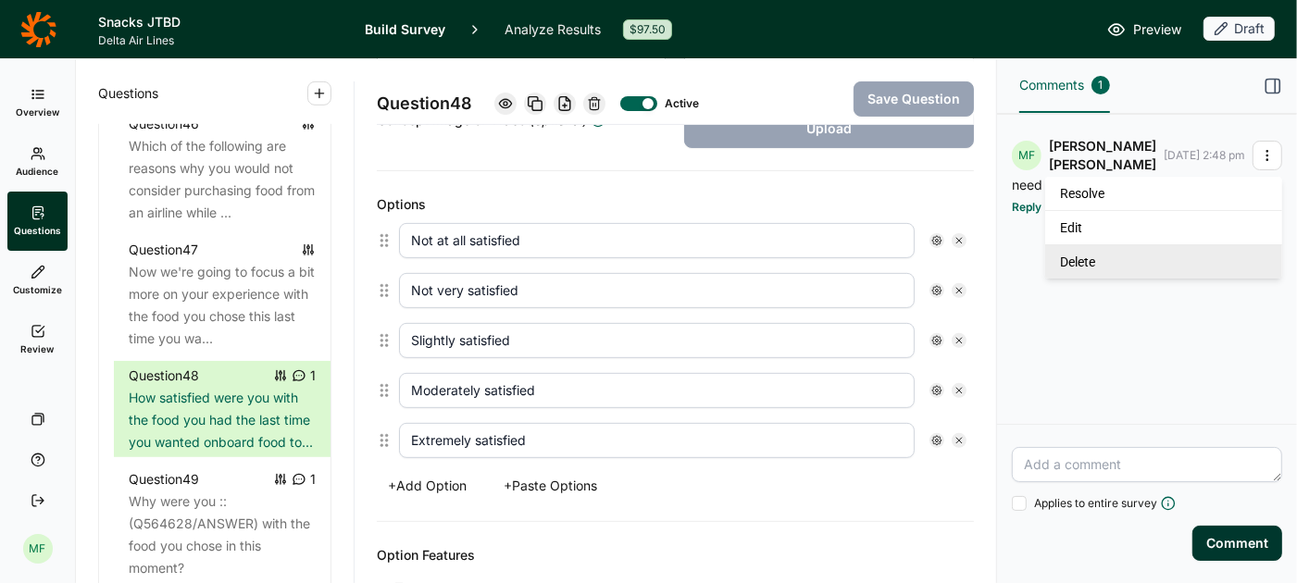
click at [1171, 256] on link "Delete" at bounding box center [1164, 261] width 237 height 34
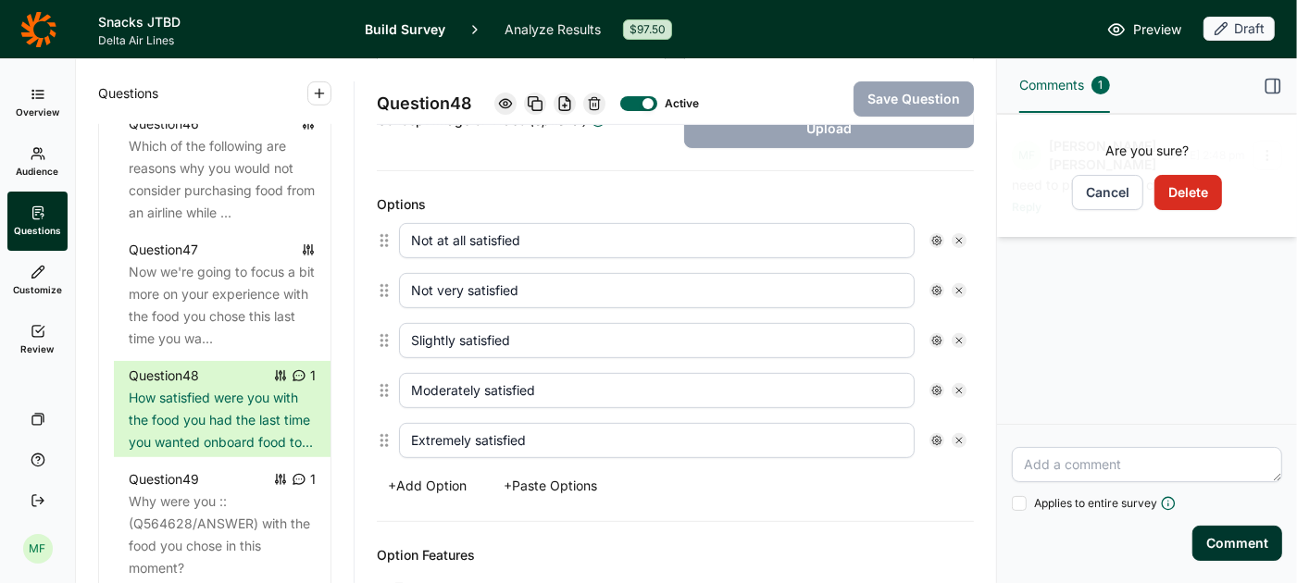
click at [1189, 197] on button "Delete" at bounding box center [1189, 192] width 68 height 35
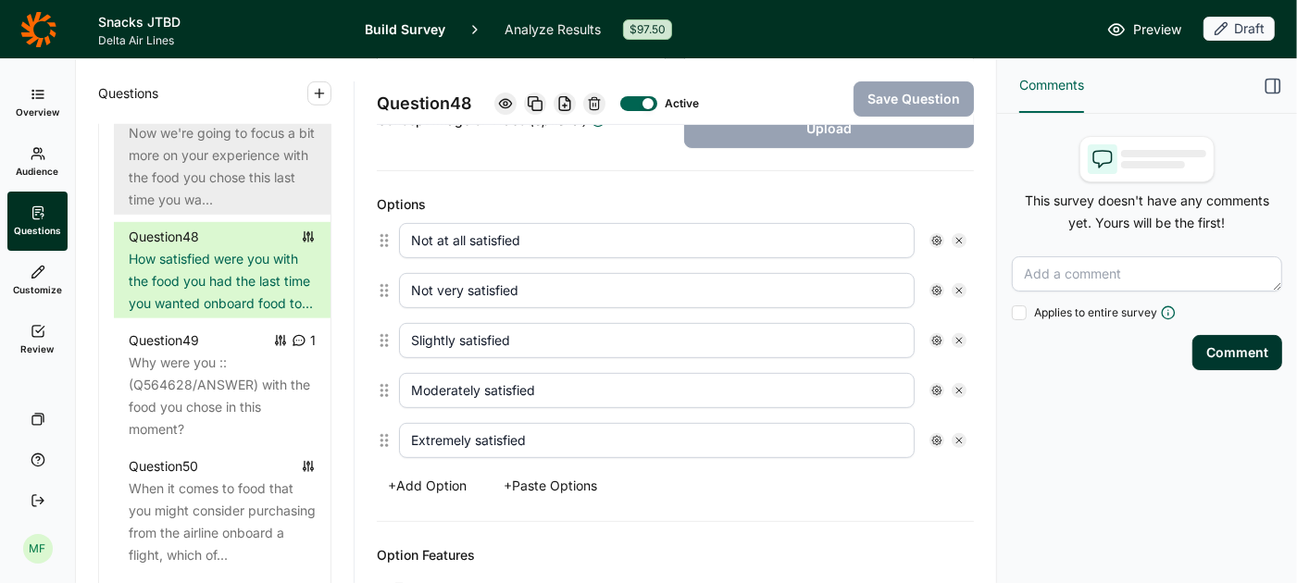
scroll to position [6123, 0]
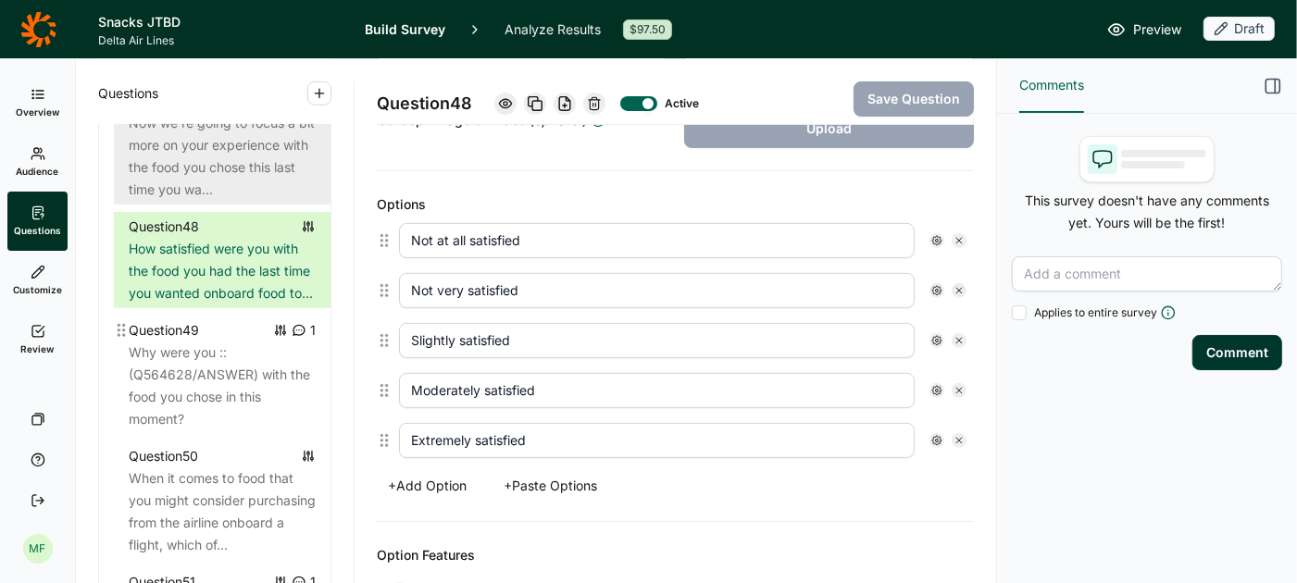
click at [269, 351] on div "Why were you :: (Q564628/ANSWER) with the food you chose in this moment?" at bounding box center [222, 386] width 187 height 89
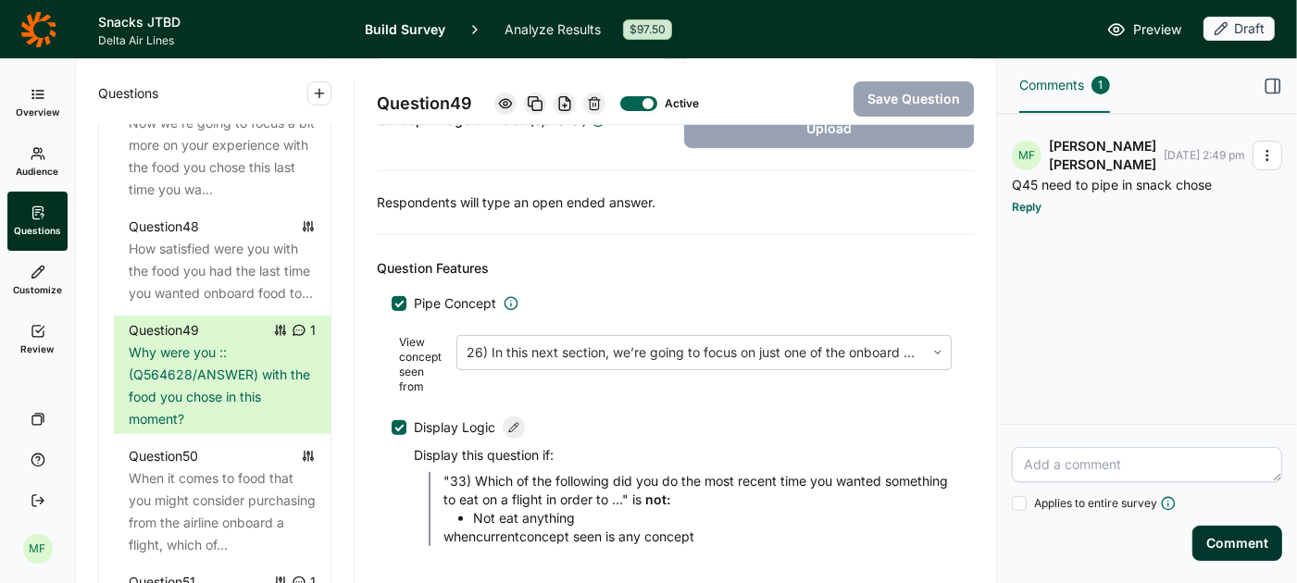
click at [1265, 158] on icon "button" at bounding box center [1267, 155] width 15 height 15
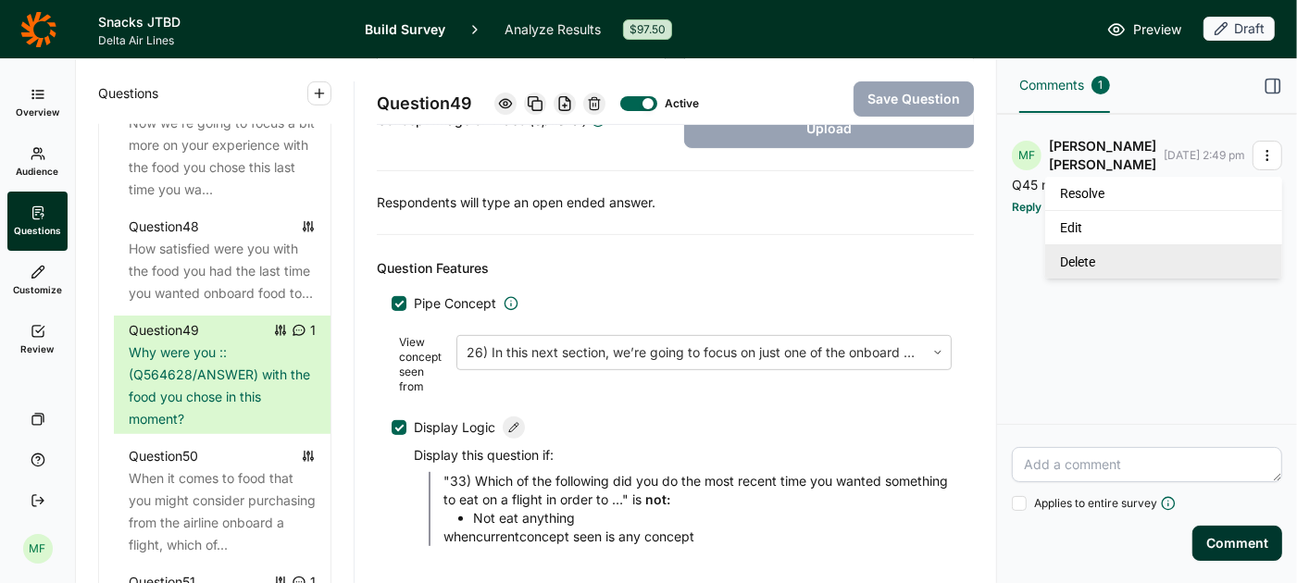
click at [1127, 258] on link "Delete" at bounding box center [1164, 261] width 237 height 34
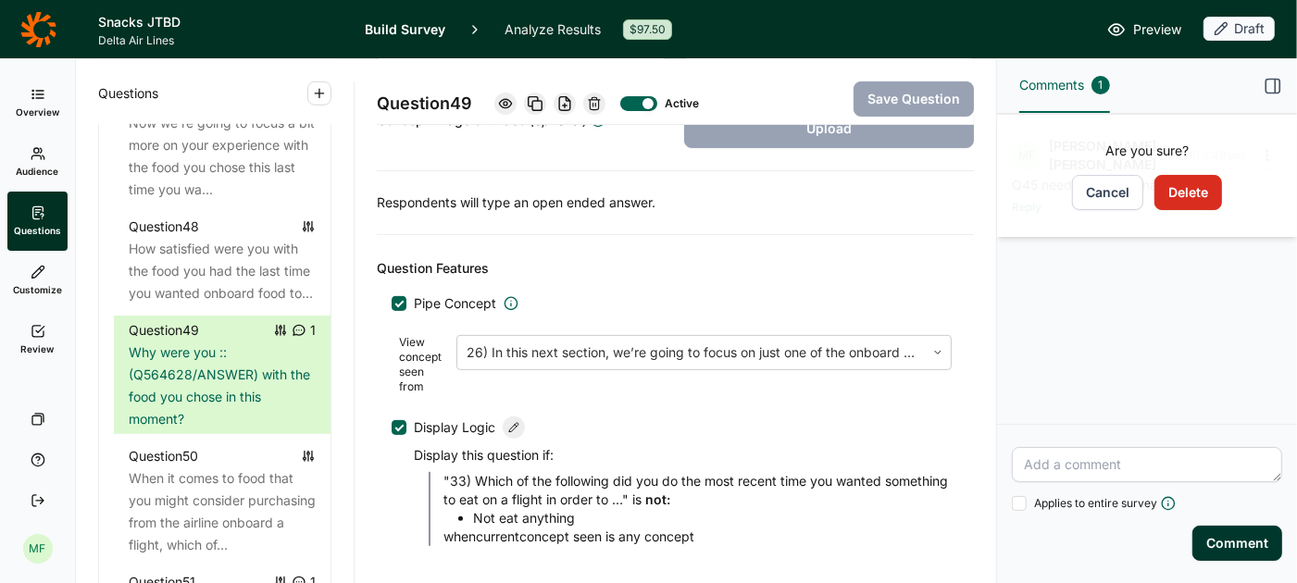
click at [1199, 177] on button "Delete" at bounding box center [1189, 192] width 68 height 35
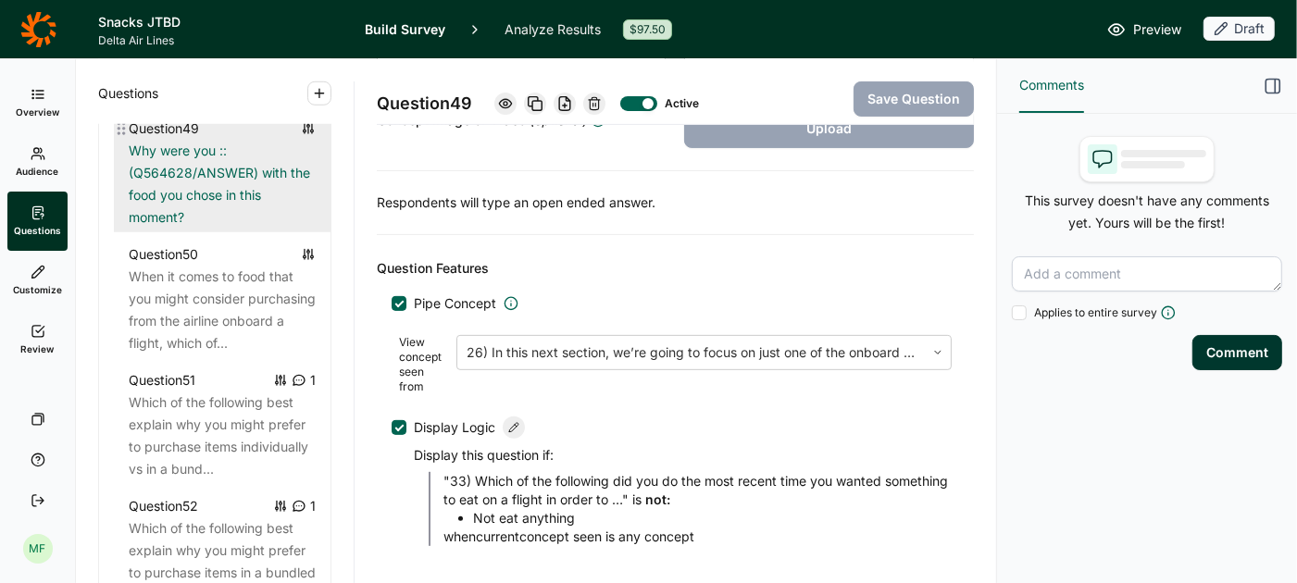
scroll to position [6334, 0]
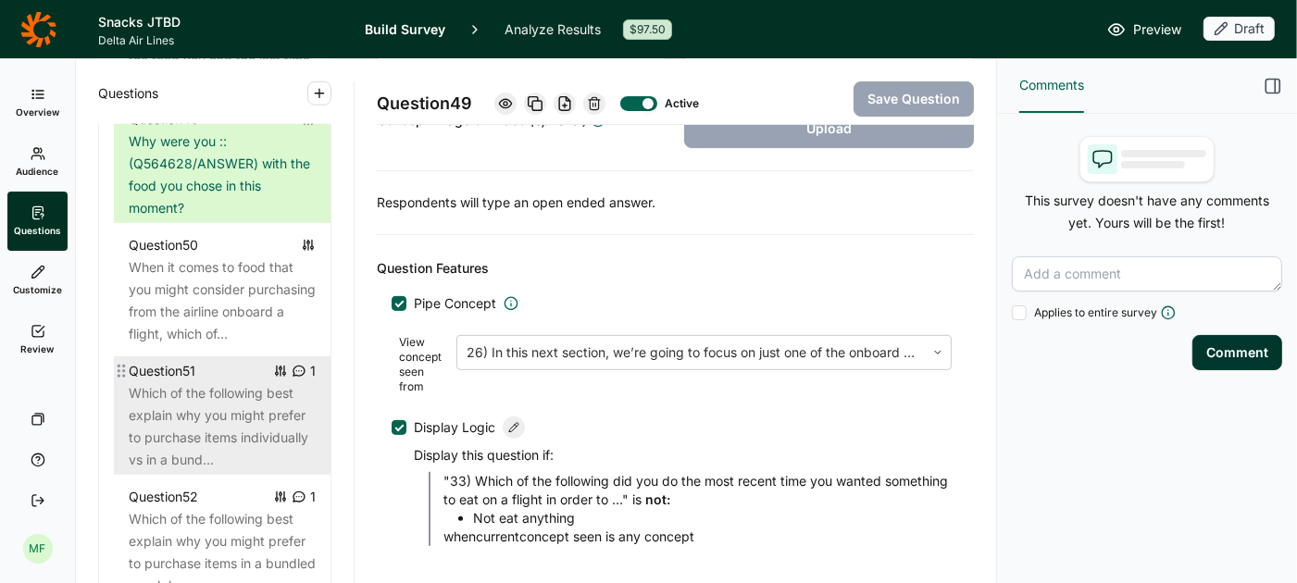
click at [194, 376] on div "Question 51" at bounding box center [162, 371] width 67 height 22
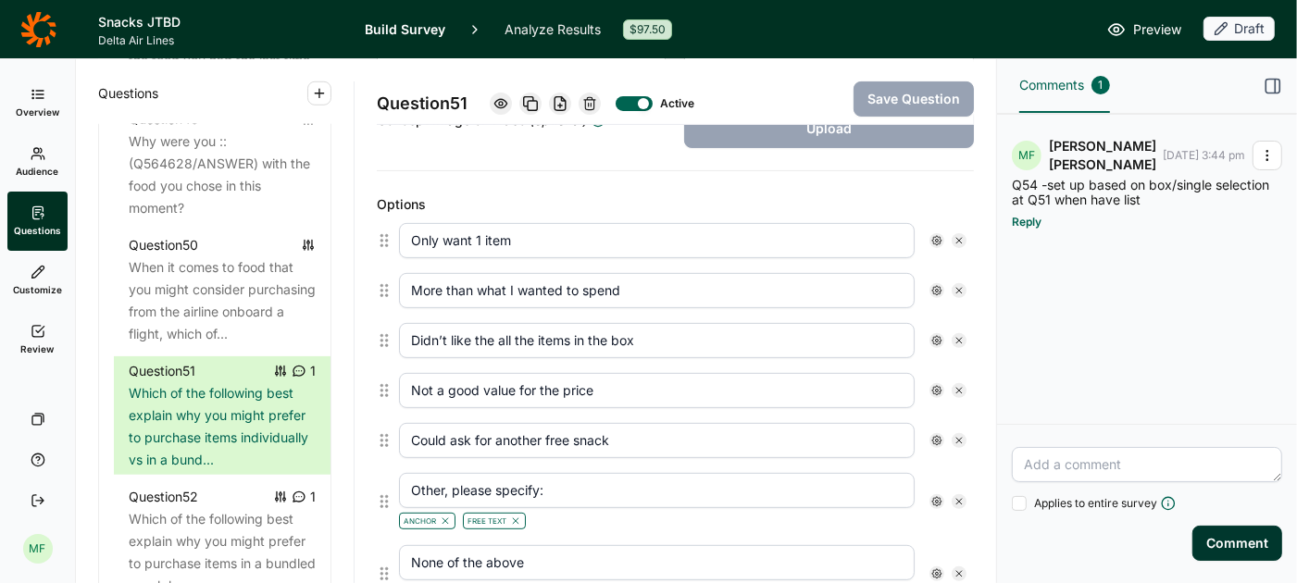
click at [1271, 159] on icon "button" at bounding box center [1267, 155] width 15 height 15
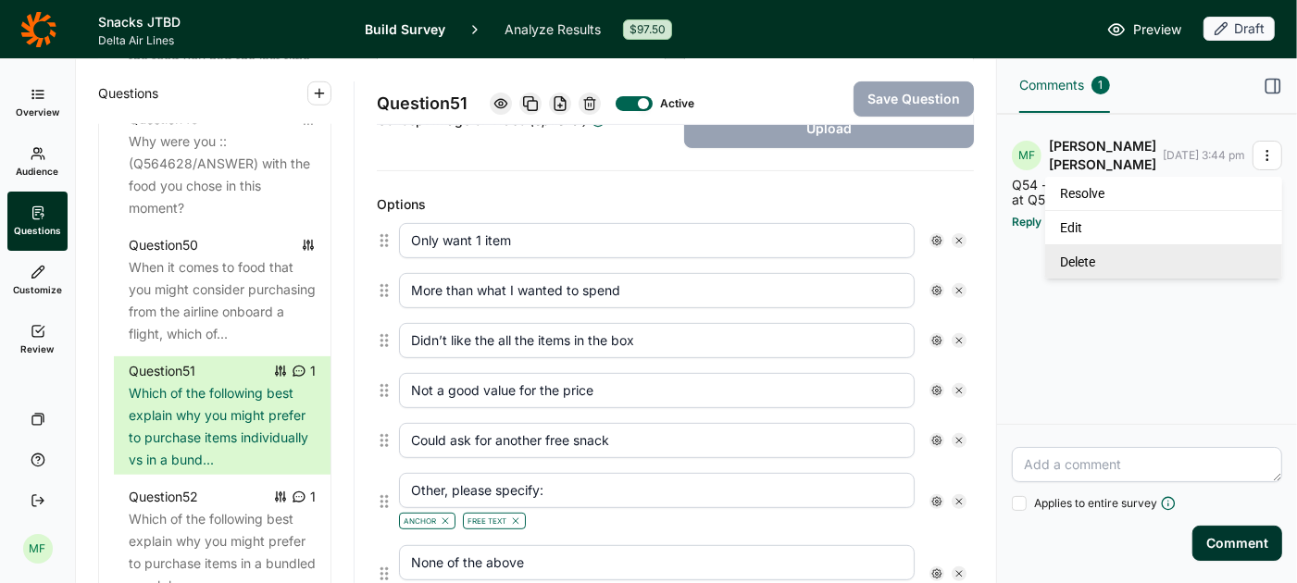
click at [1151, 267] on link "Delete" at bounding box center [1164, 261] width 237 height 34
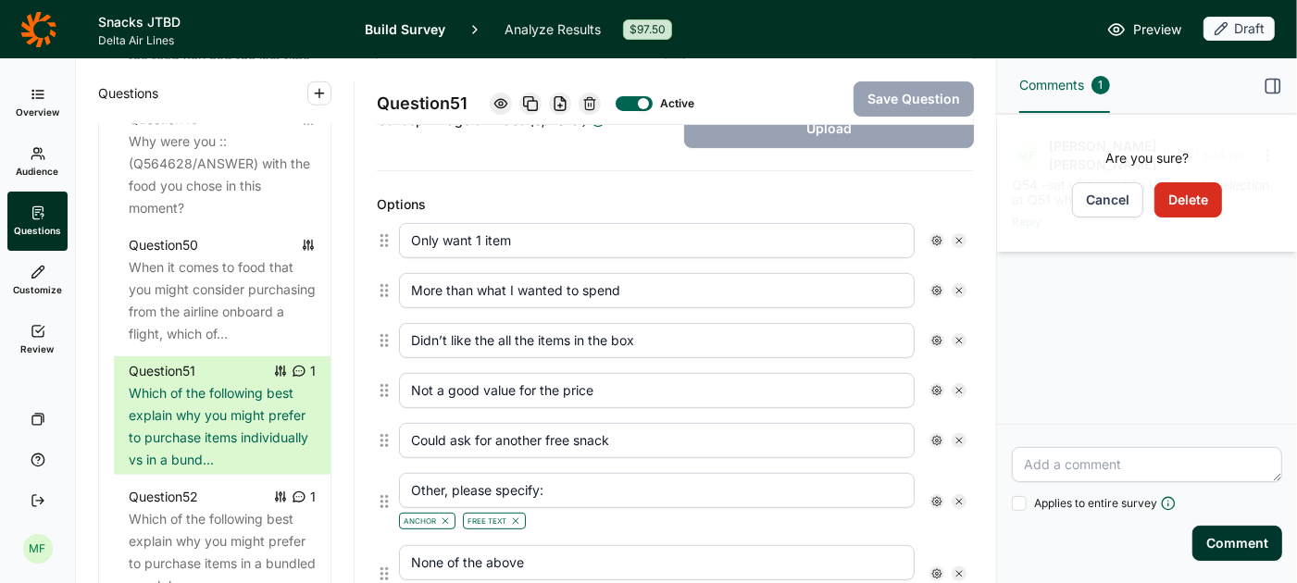
click at [1177, 204] on button "Delete" at bounding box center [1189, 199] width 68 height 35
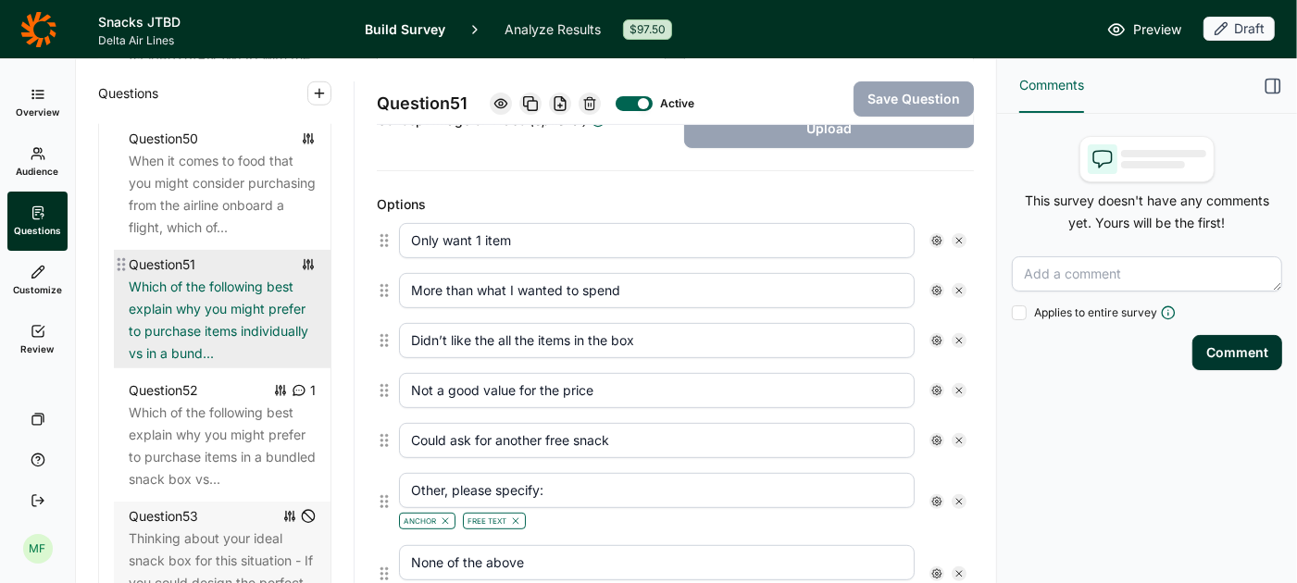
scroll to position [6447, 0]
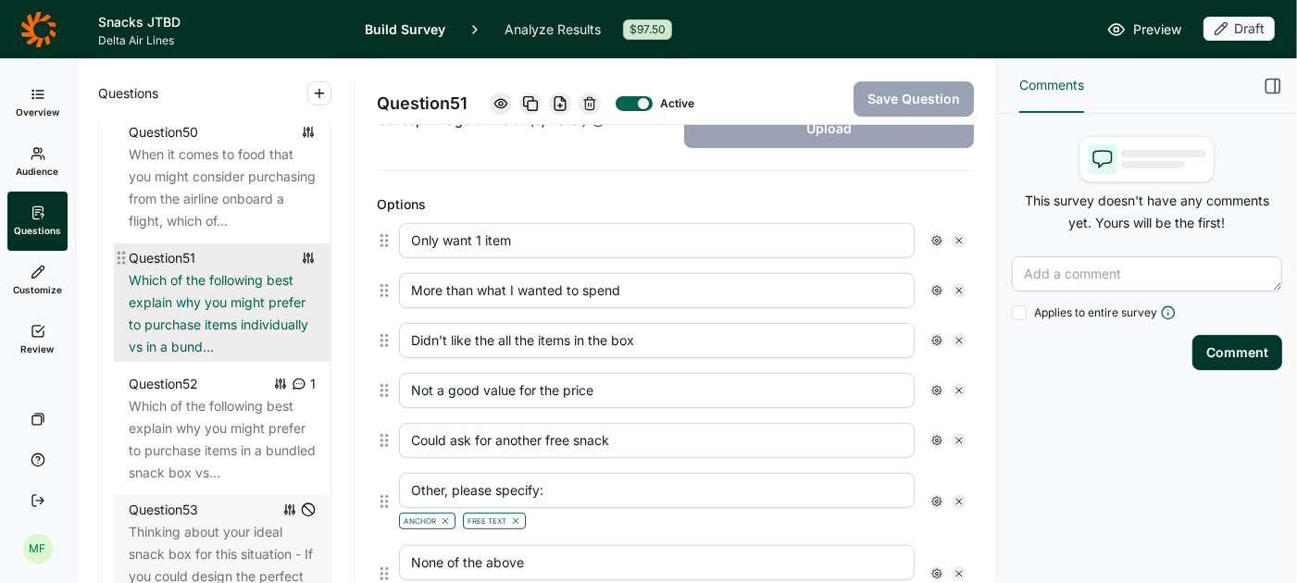
click at [221, 397] on div "Which of the following best explain why you might prefer to purchase items in a…" at bounding box center [222, 439] width 187 height 89
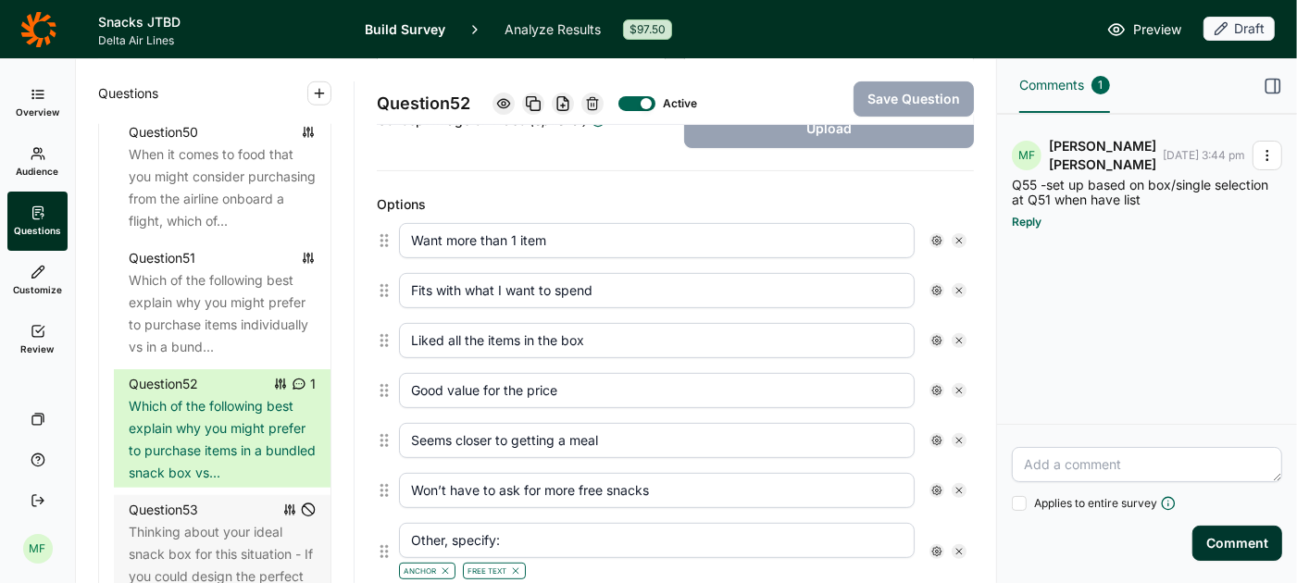
click at [1267, 153] on icon "button" at bounding box center [1267, 155] width 15 height 15
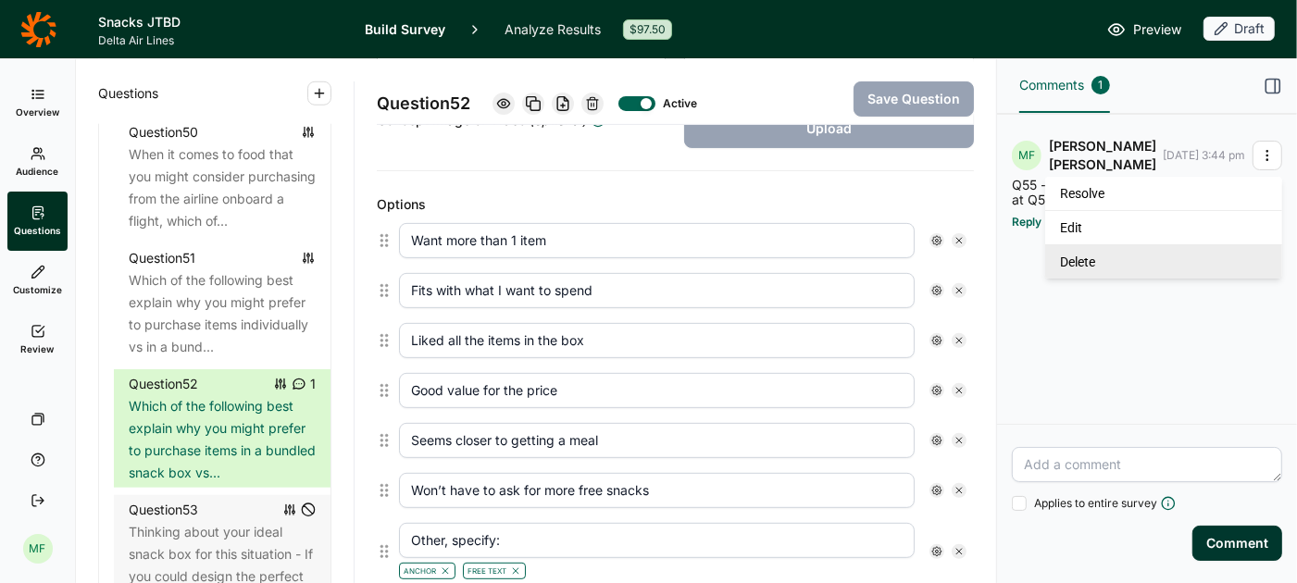
click at [1143, 267] on link "Delete" at bounding box center [1164, 261] width 237 height 34
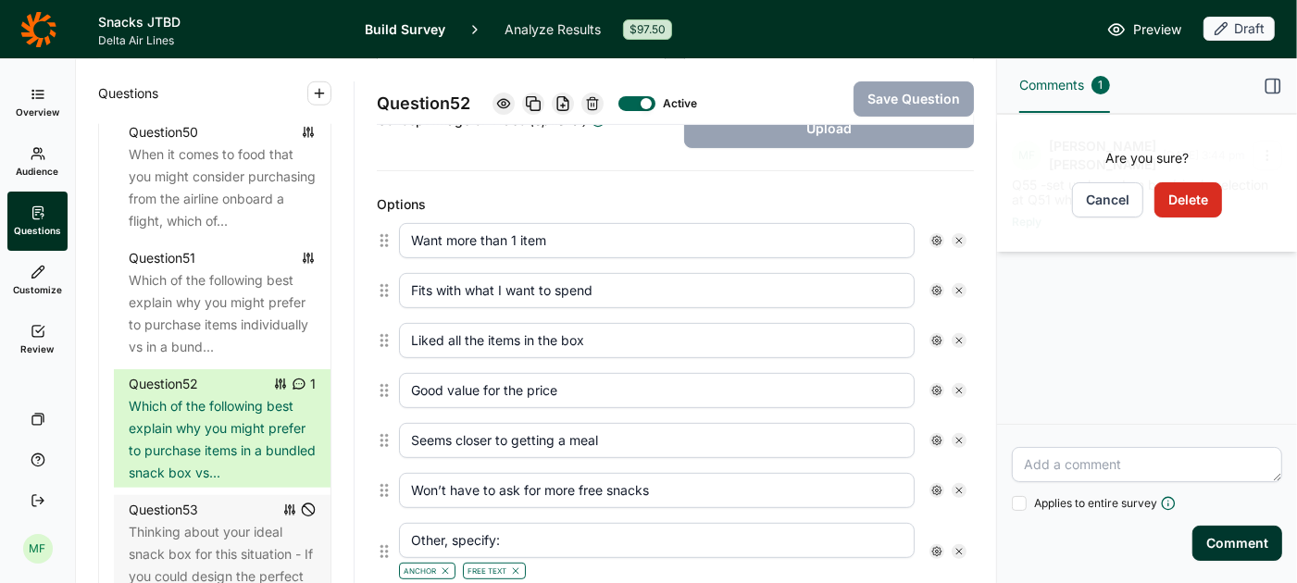
click at [1200, 205] on button "Delete" at bounding box center [1189, 199] width 68 height 35
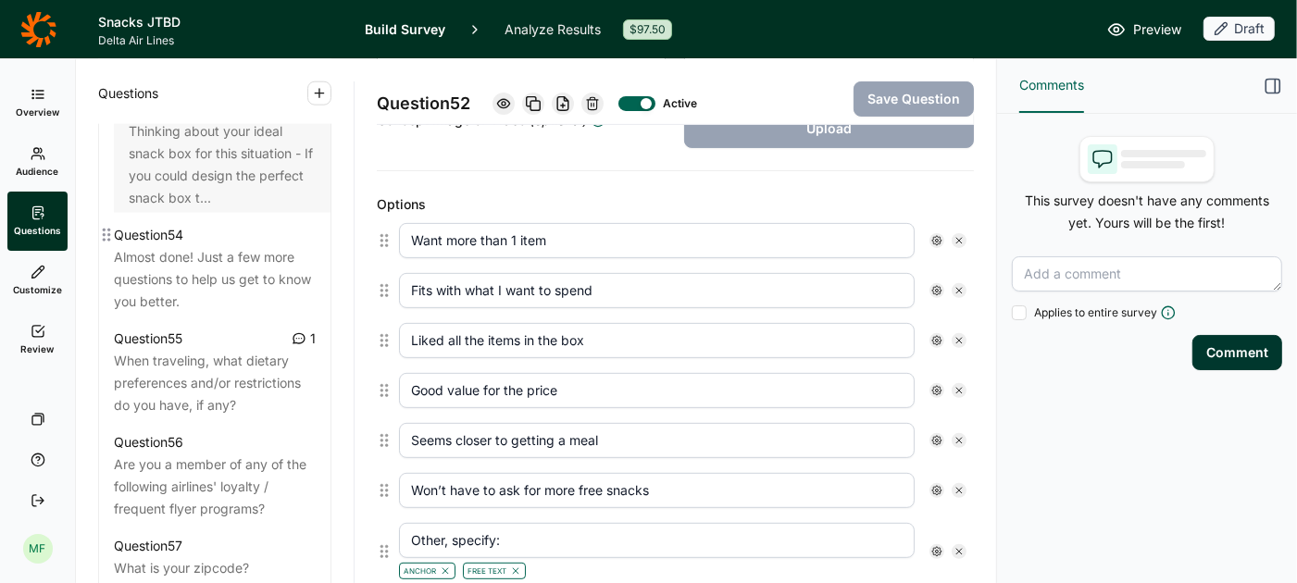
scroll to position [6856, 0]
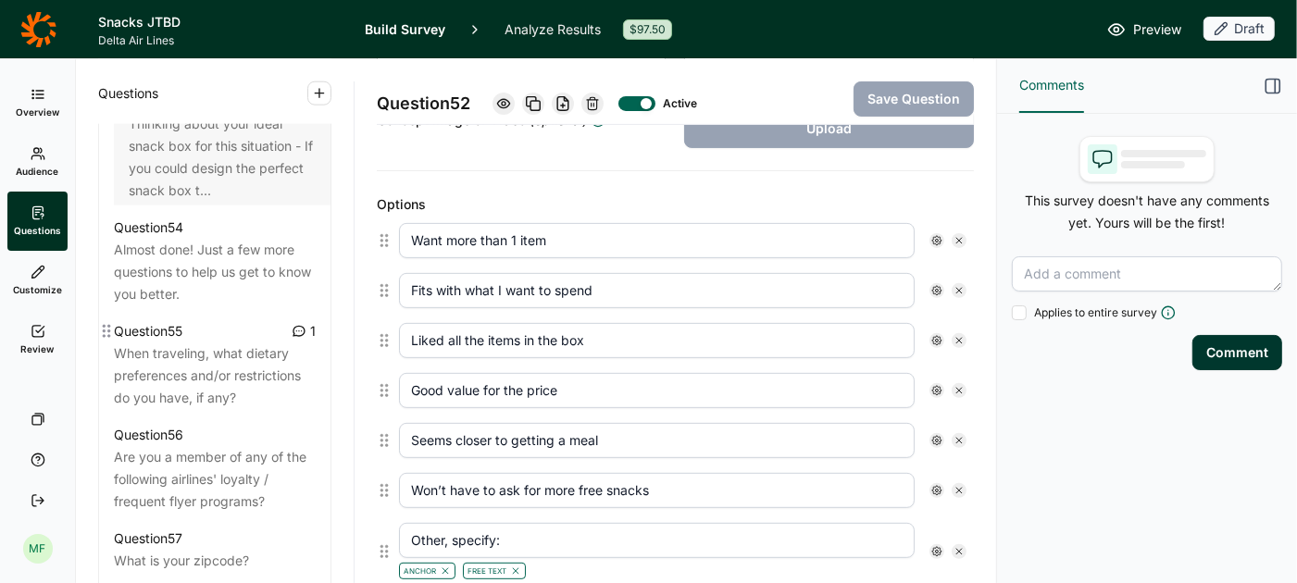
click at [239, 371] on div "When traveling, what dietary preferences and/or restrictions do you have, if an…" at bounding box center [215, 376] width 202 height 67
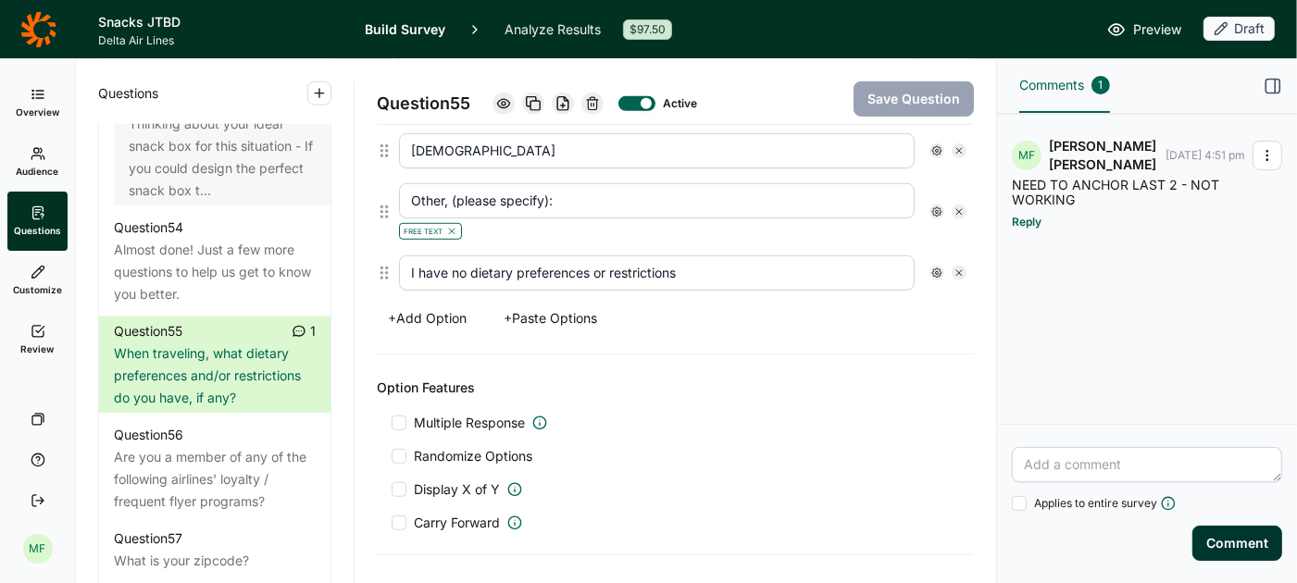
scroll to position [946, 0]
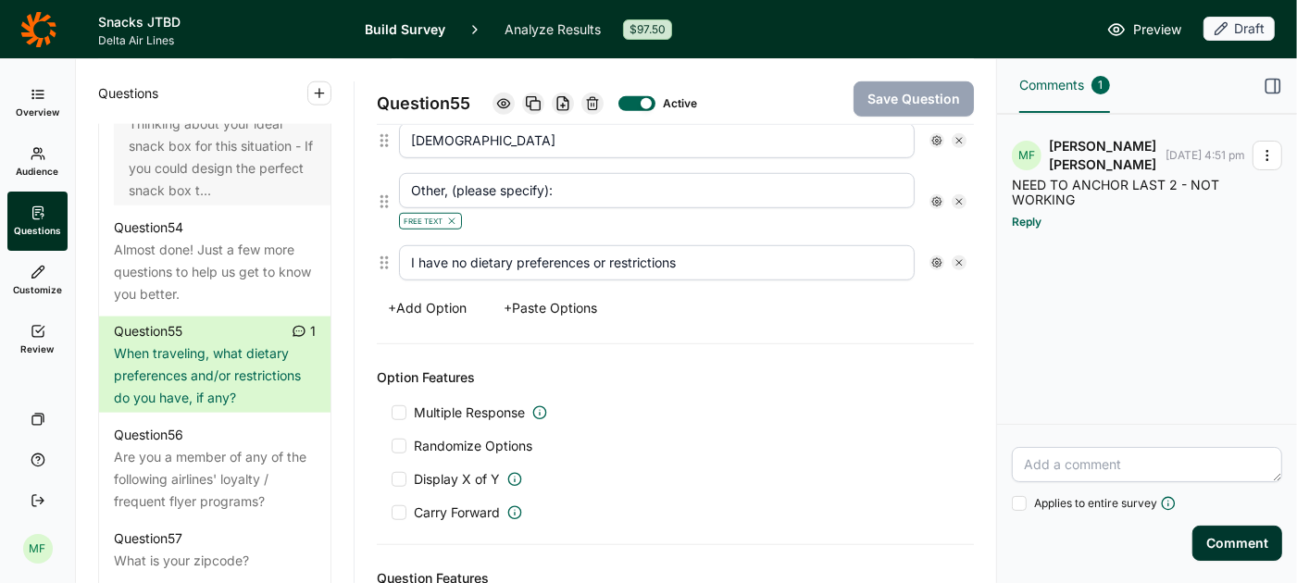
click at [399, 406] on div at bounding box center [399, 413] width 15 height 15
click at [392, 413] on input "Multiple Response" at bounding box center [392, 413] width 0 height 0
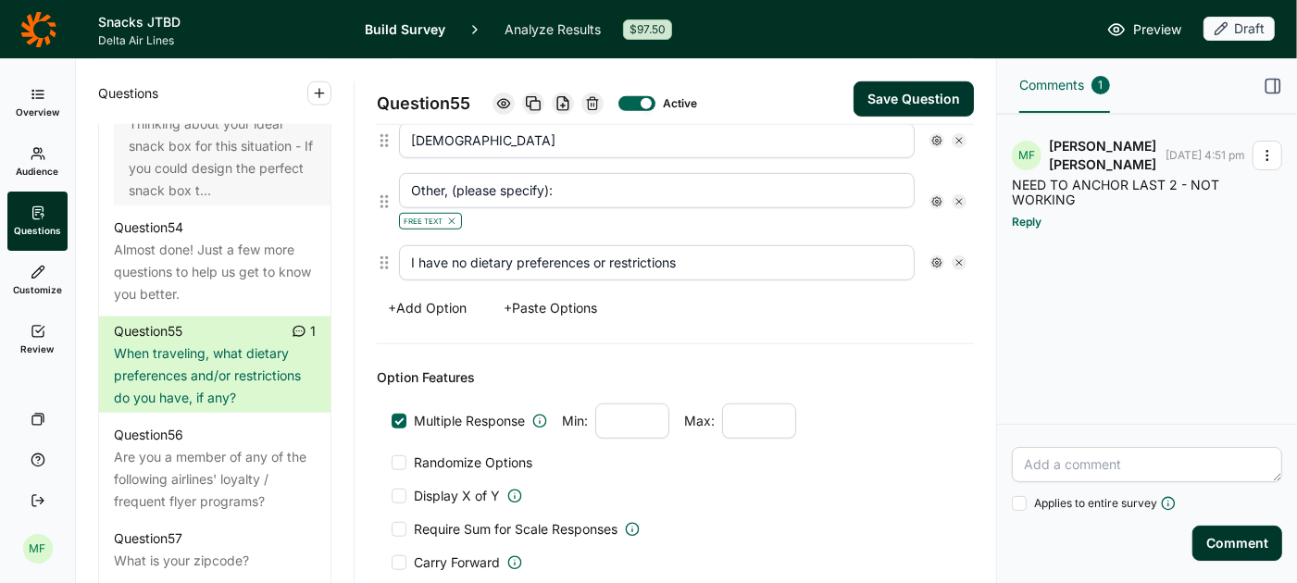
click at [400, 456] on div at bounding box center [399, 463] width 15 height 15
click at [392, 463] on input "Randomize Options" at bounding box center [392, 463] width 0 height 0
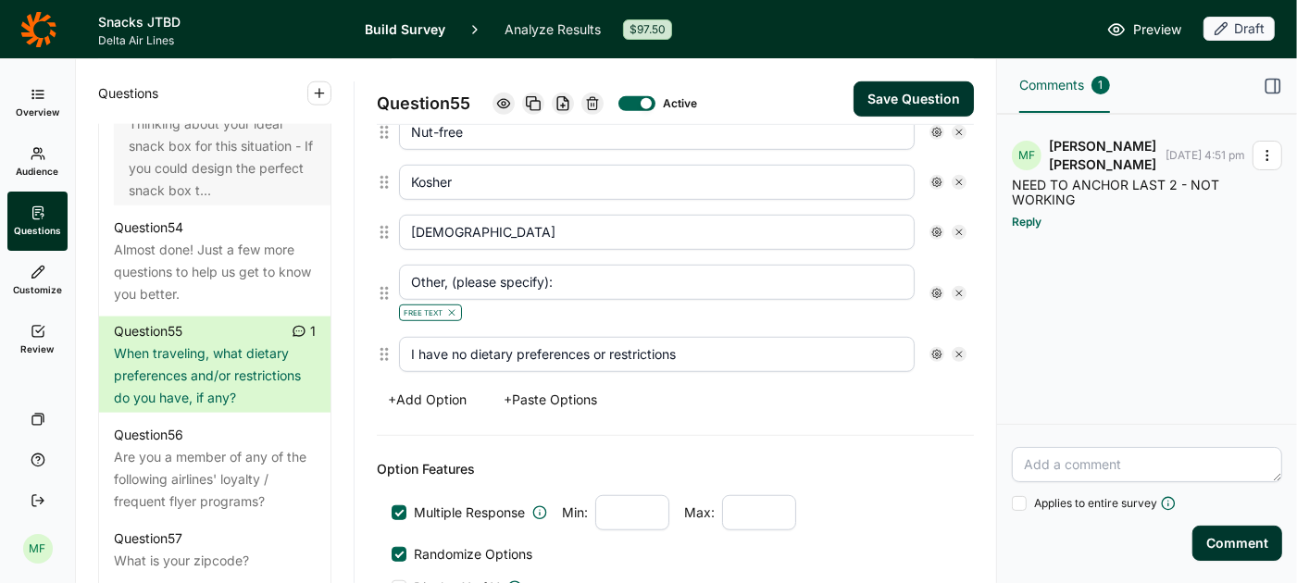
scroll to position [811, 0]
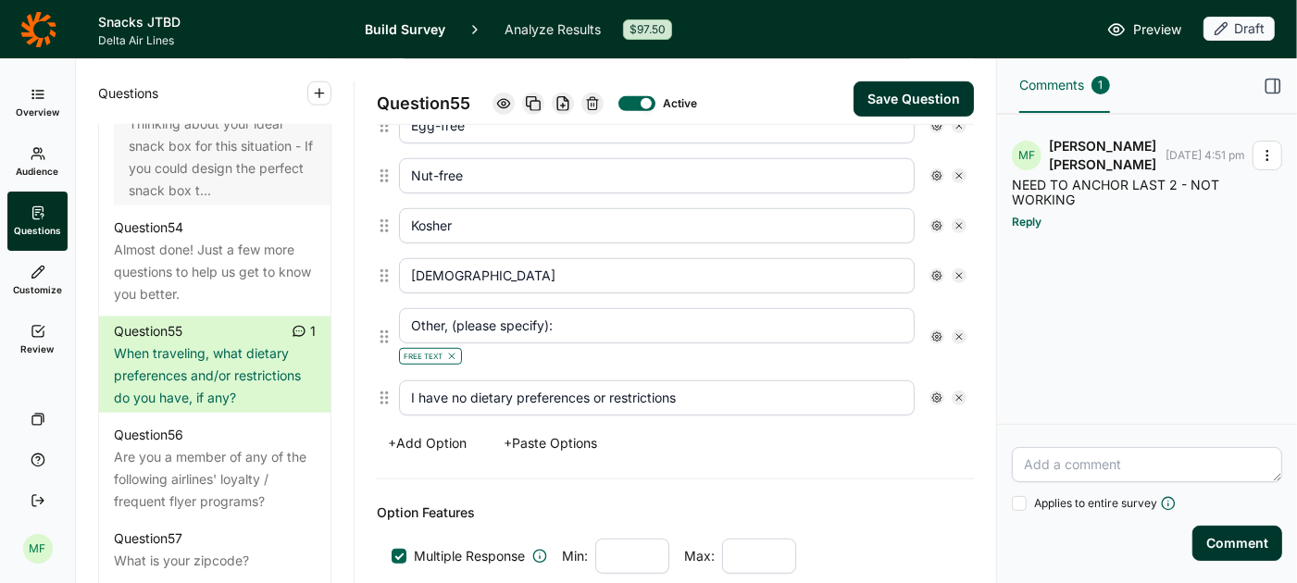
click at [935, 332] on icon at bounding box center [937, 337] width 11 height 11
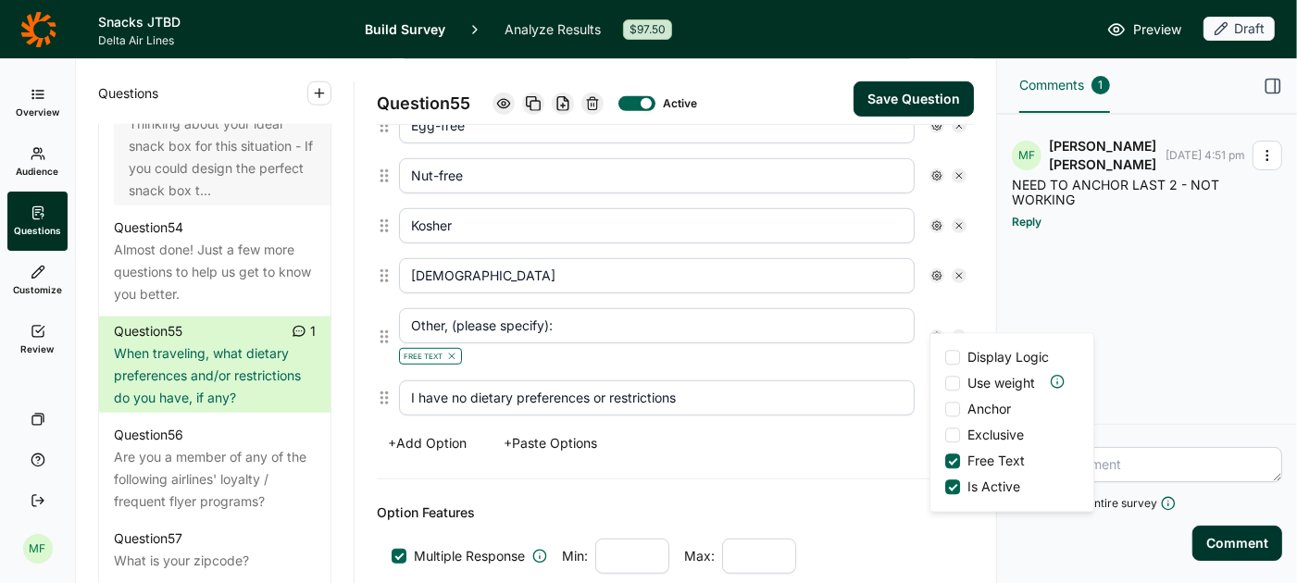
click at [955, 408] on div at bounding box center [952, 409] width 15 height 15
click at [945, 409] on input "Anchor" at bounding box center [945, 409] width 0 height 0
click at [850, 431] on div "+ Add Option + Paste Options" at bounding box center [675, 444] width 597 height 26
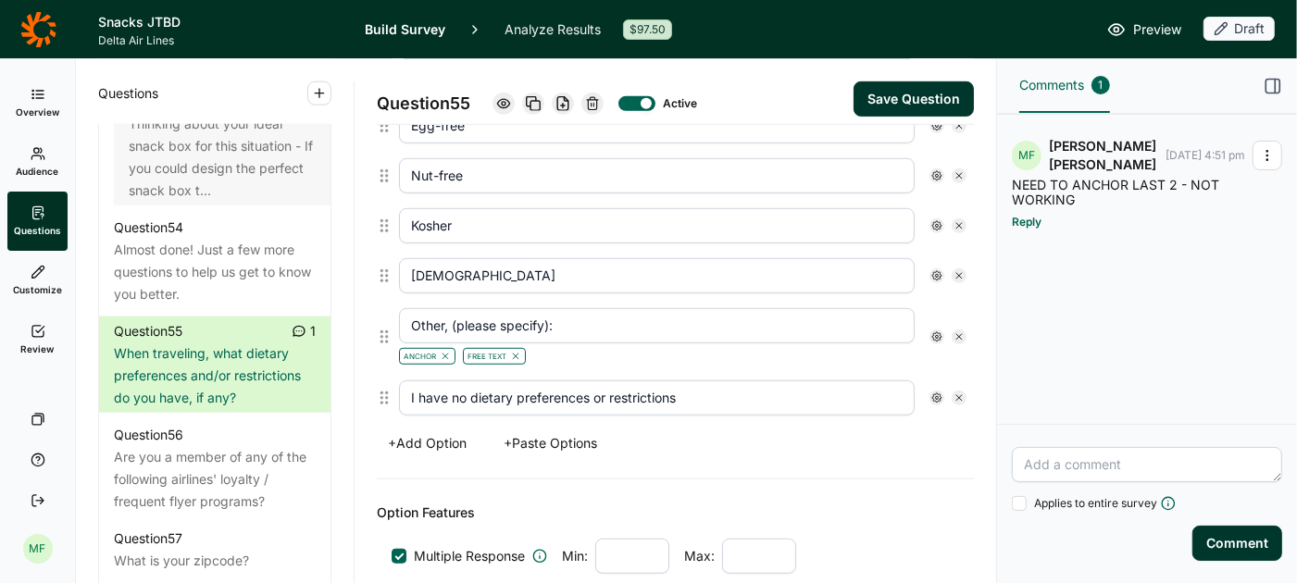
click at [935, 393] on icon at bounding box center [937, 398] width 11 height 11
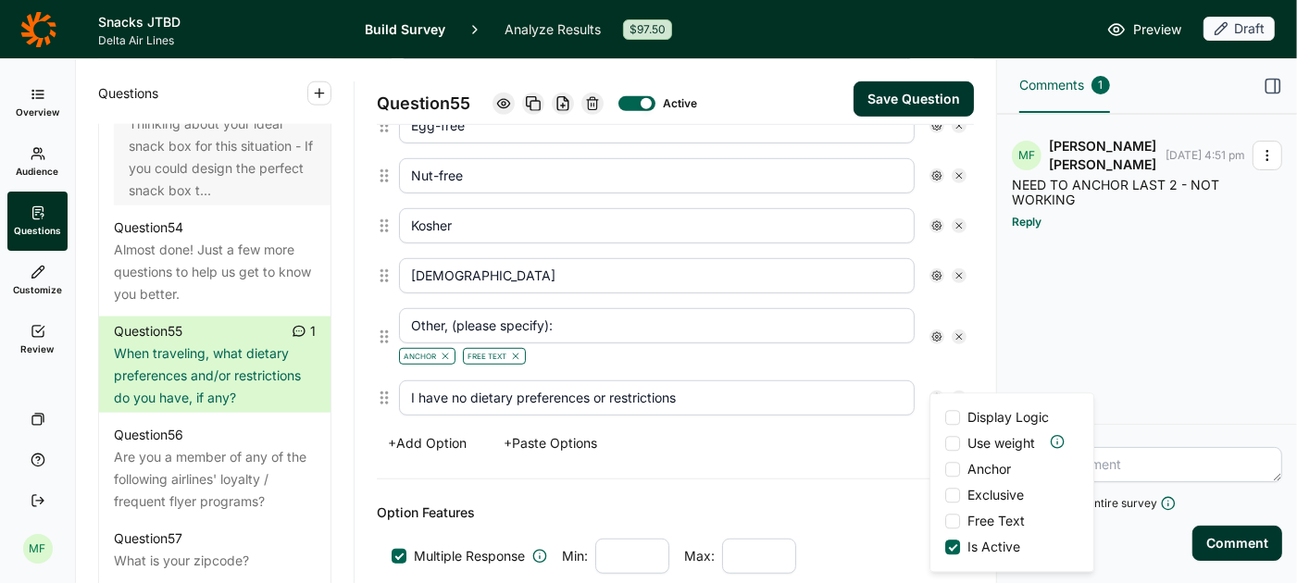
click at [955, 472] on div at bounding box center [952, 469] width 15 height 15
click at [945, 470] on input "Anchor" at bounding box center [945, 470] width 0 height 0
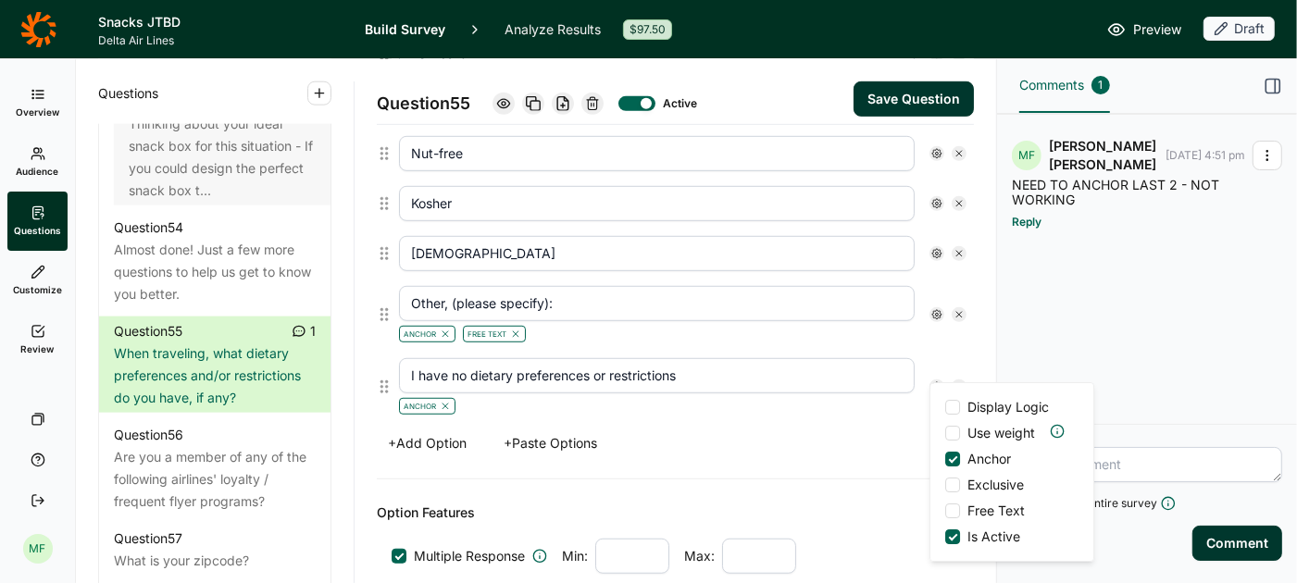
click at [955, 488] on div at bounding box center [952, 485] width 15 height 15
click at [945, 485] on input "Exclusive" at bounding box center [945, 485] width 0 height 0
click at [883, 502] on div "Option Features" at bounding box center [675, 513] width 597 height 22
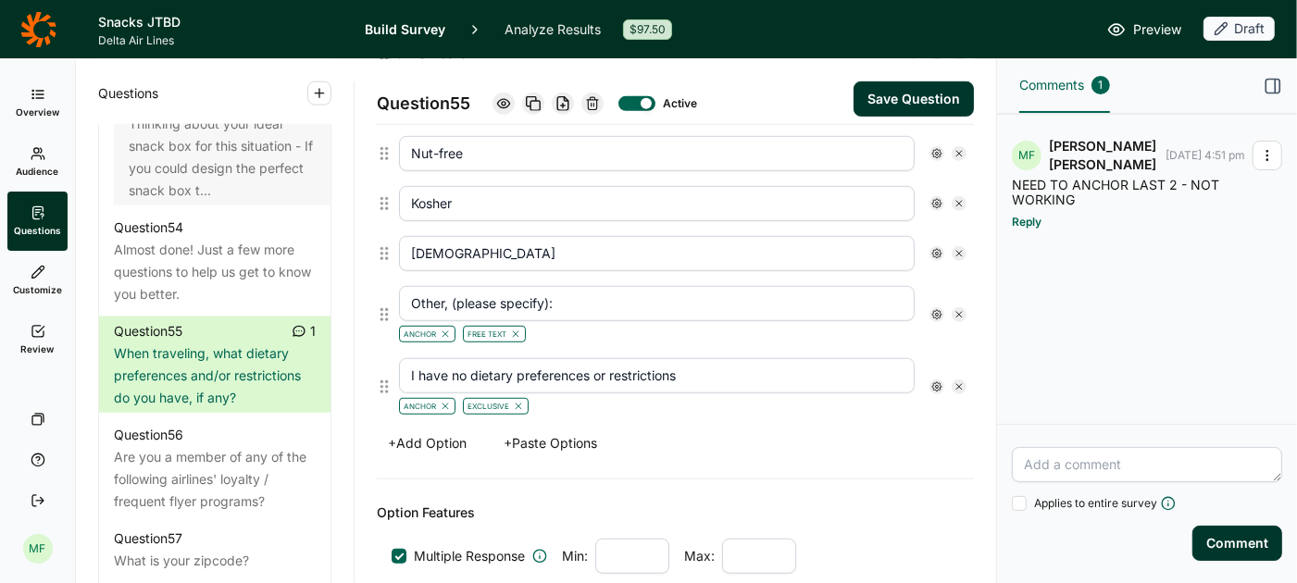
click at [917, 100] on button "Save Question" at bounding box center [914, 98] width 120 height 35
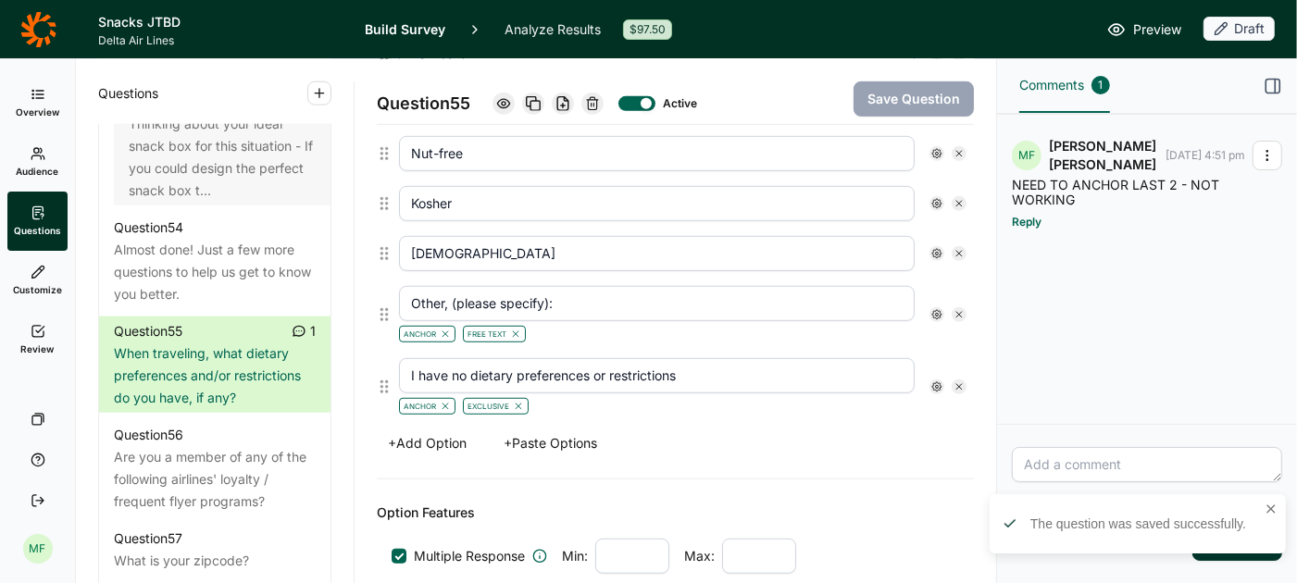
click at [1267, 151] on use "button" at bounding box center [1267, 156] width 1 height 10
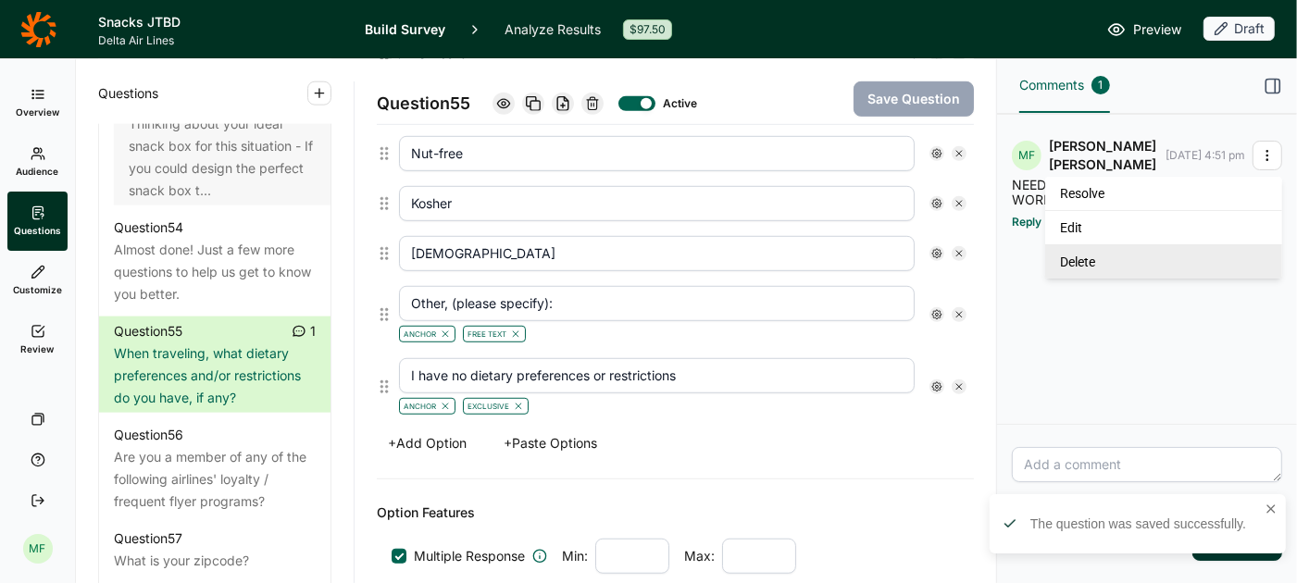
click at [1136, 256] on link "Delete" at bounding box center [1164, 261] width 237 height 34
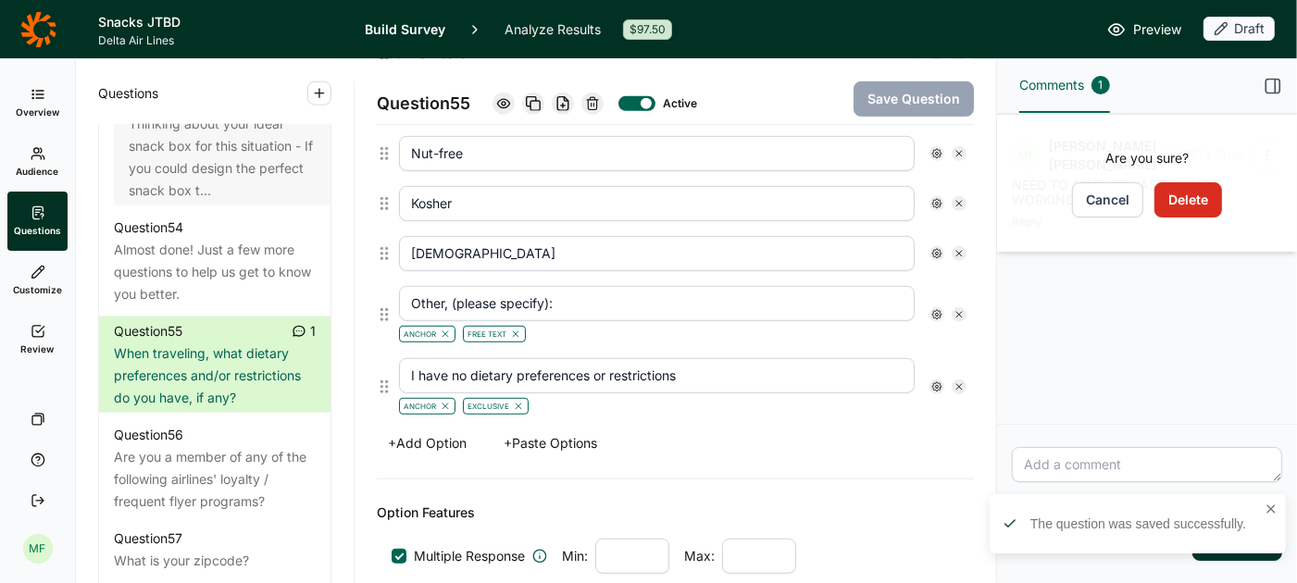
click at [1177, 208] on button "Delete" at bounding box center [1189, 199] width 68 height 35
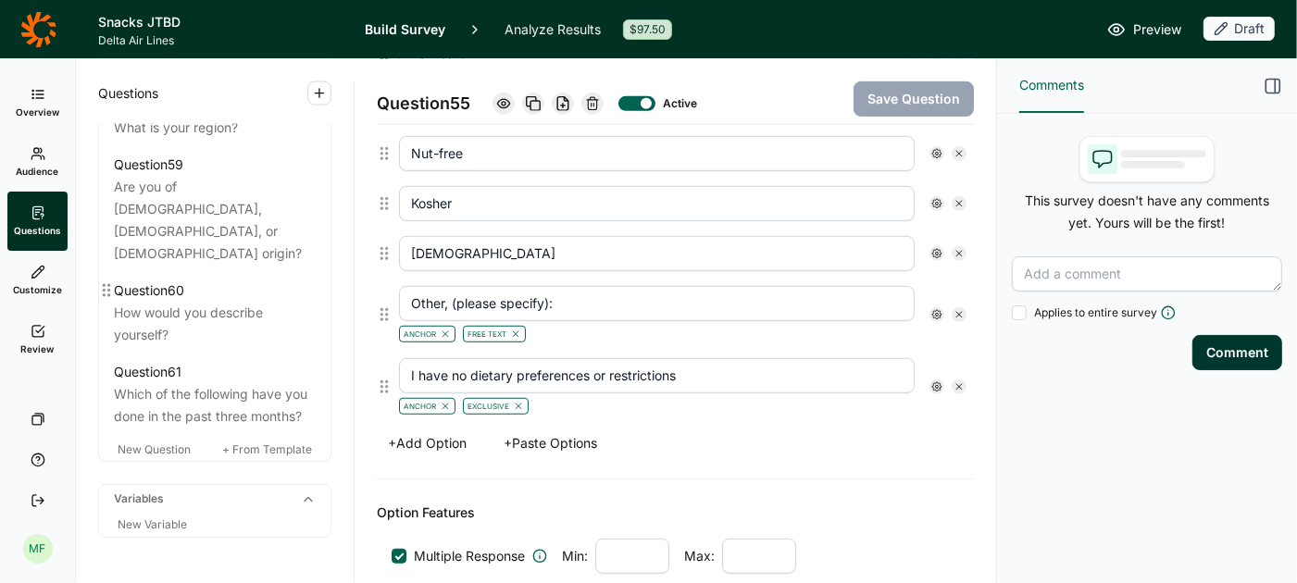
scroll to position [7355, 0]
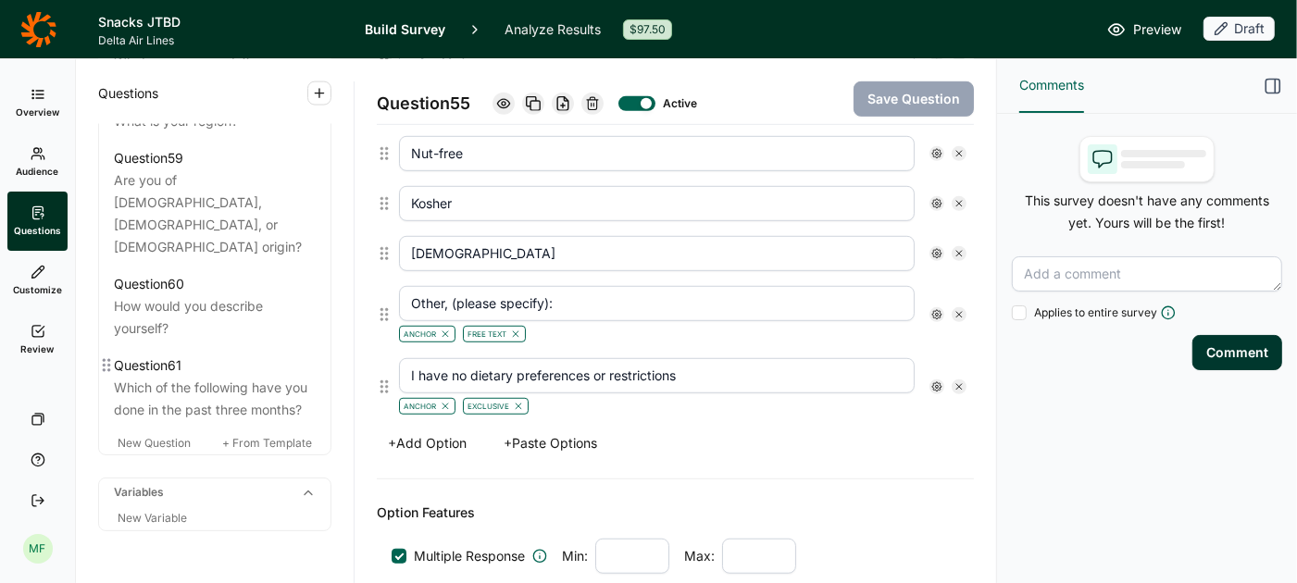
click at [270, 377] on div "Which of the following have you done in the past three months?" at bounding box center [215, 399] width 202 height 44
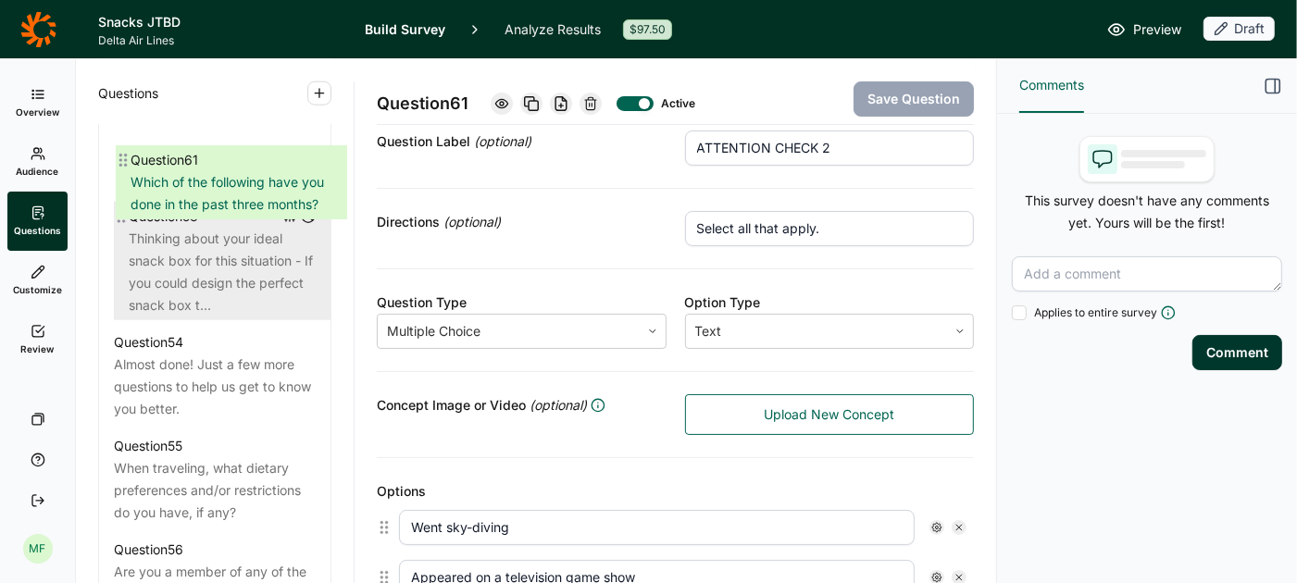
scroll to position [6821, 0]
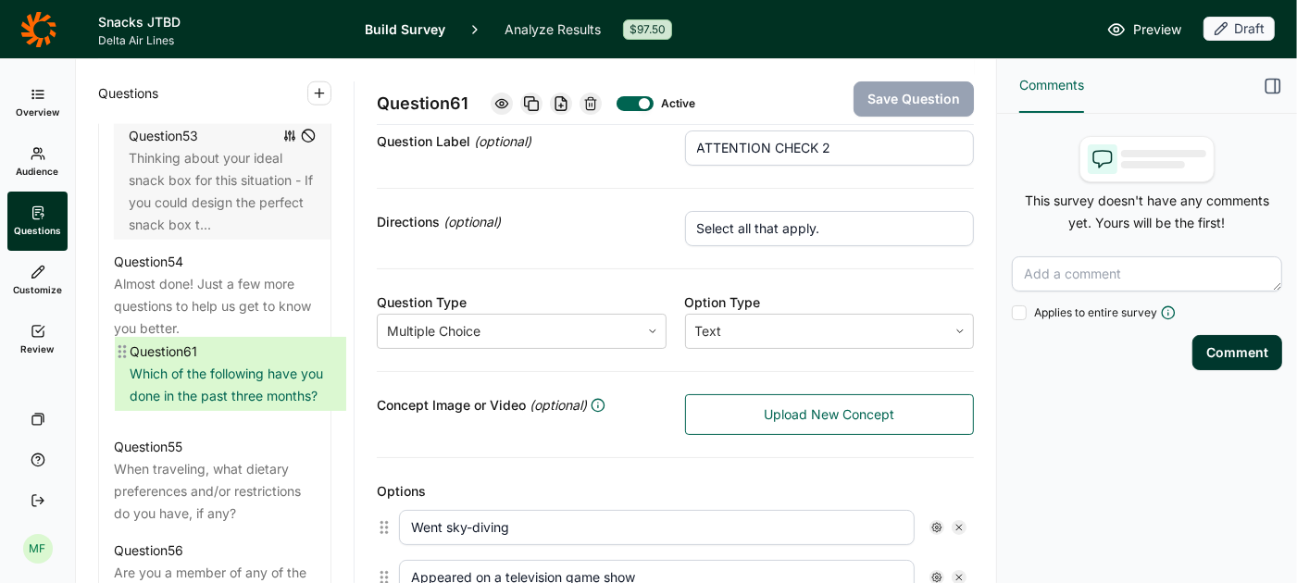
drag, startPoint x: 105, startPoint y: 439, endPoint x: 120, endPoint y: 344, distance: 96.7
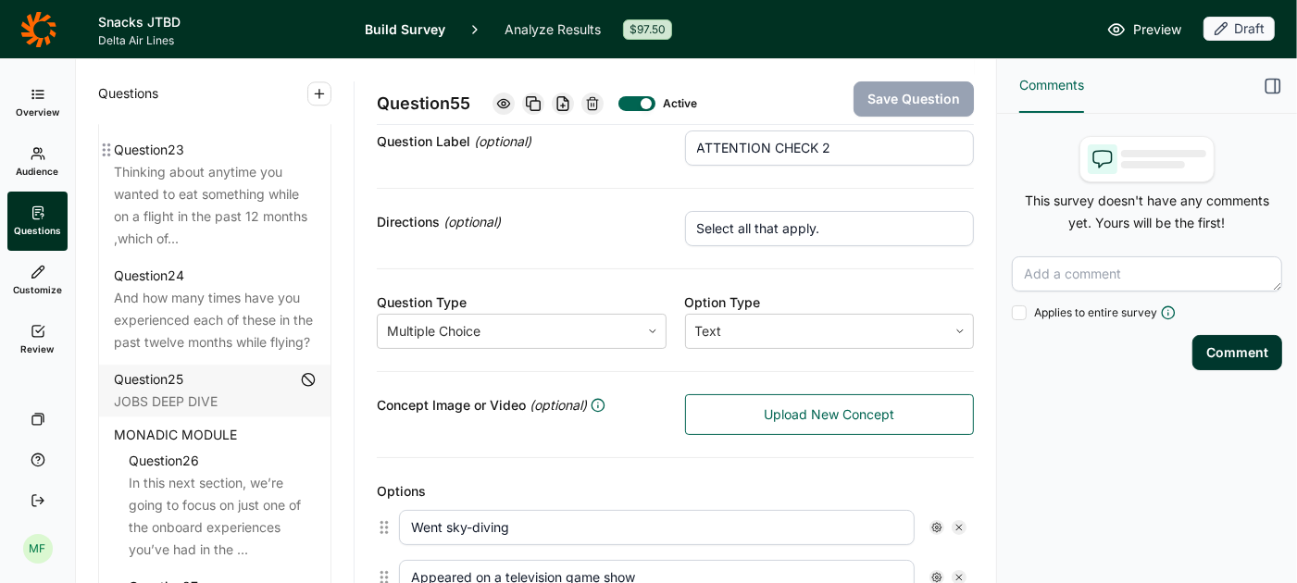
scroll to position [3394, 0]
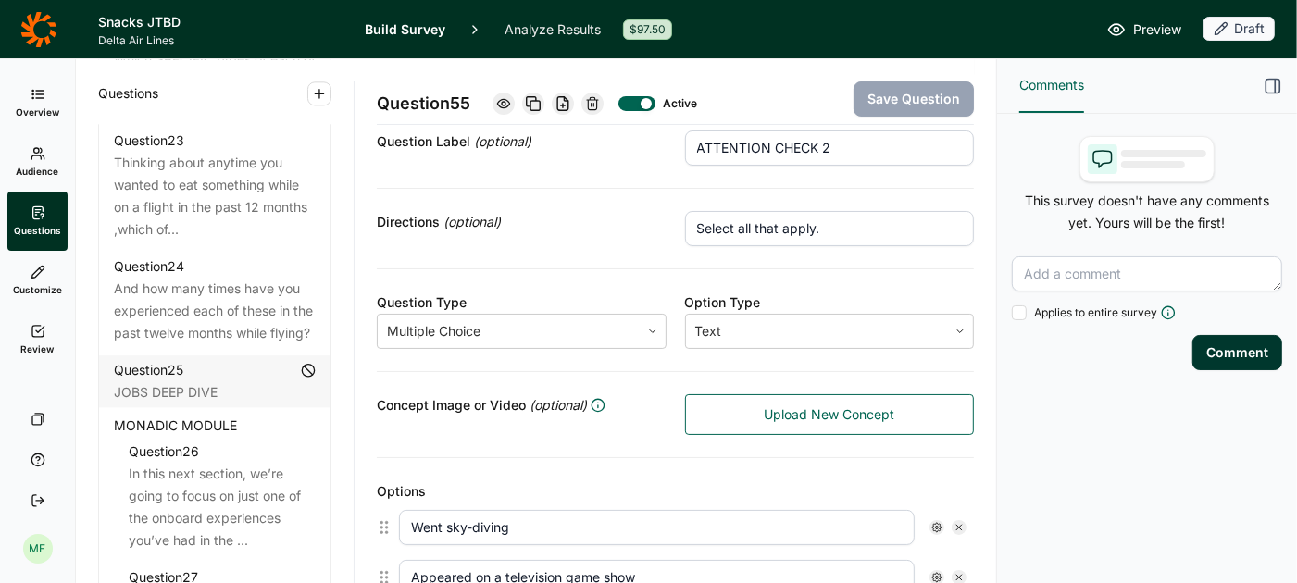
click at [194, 415] on span "MONADIC MODULE" at bounding box center [175, 426] width 123 height 22
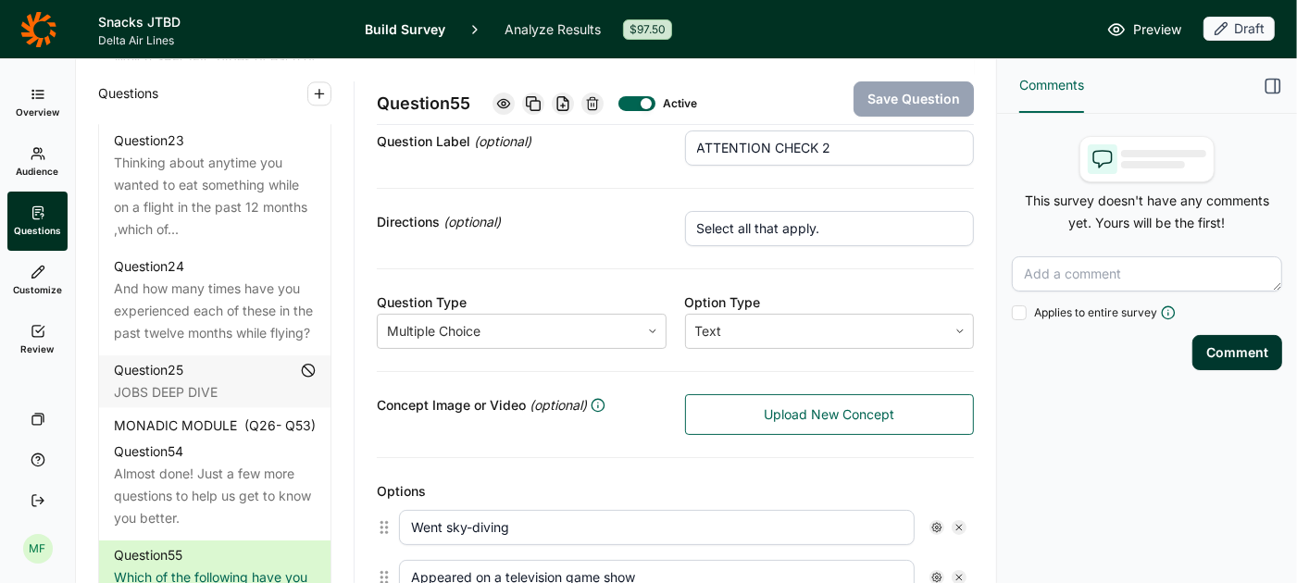
click at [223, 415] on span "MONADIC MODULE" at bounding box center [175, 426] width 123 height 22
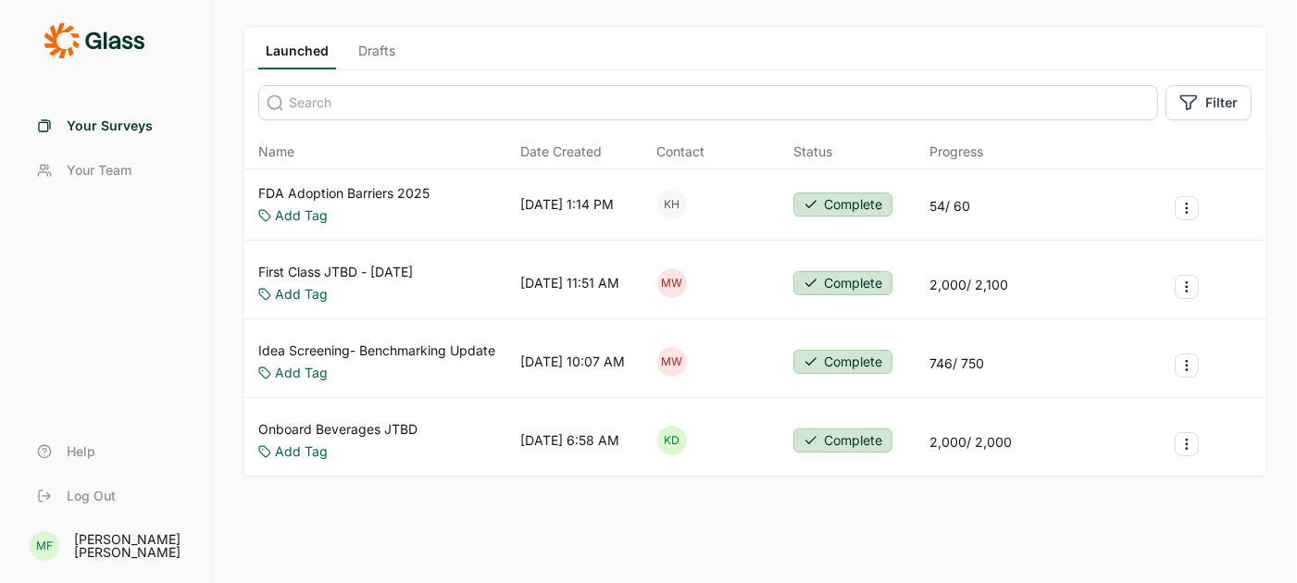
scroll to position [110, 0]
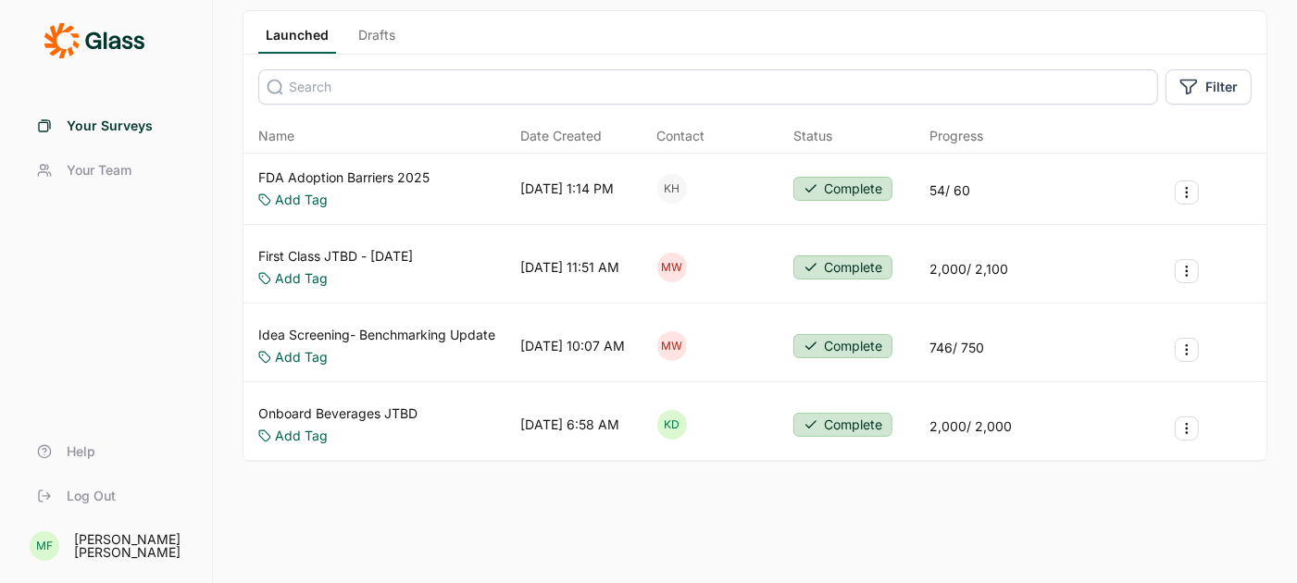
click at [344, 413] on link "Onboard Beverages JTBD" at bounding box center [337, 414] width 159 height 19
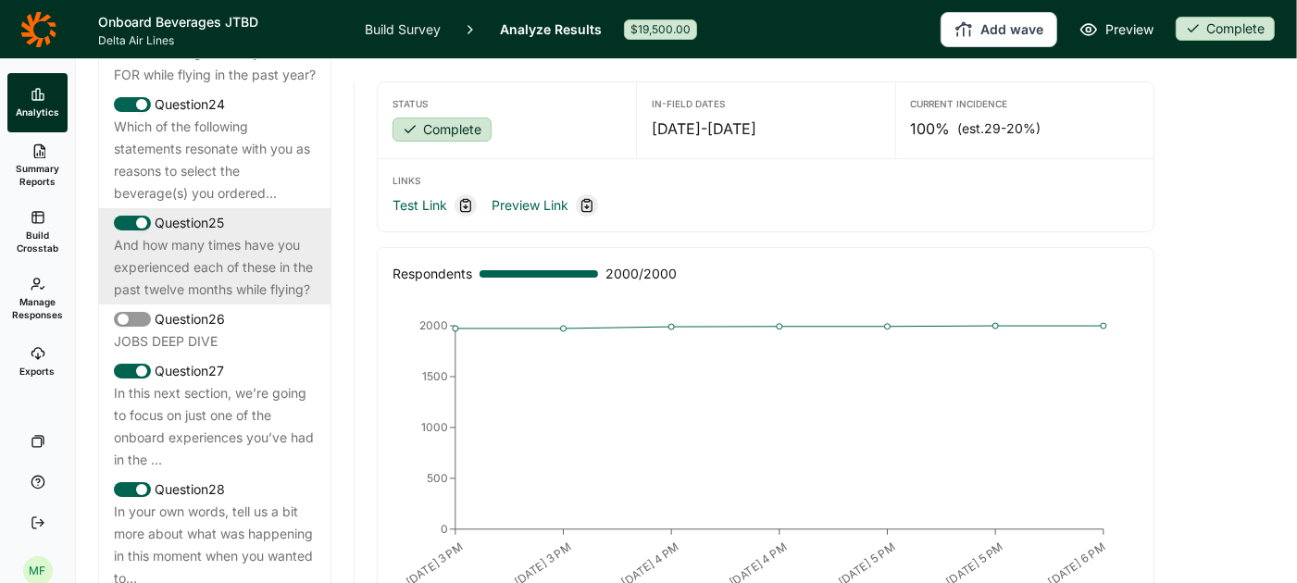
scroll to position [3274, 0]
click at [244, 411] on div "In this next section, we’re going to focus on just one of the onboard experienc…" at bounding box center [215, 423] width 202 height 89
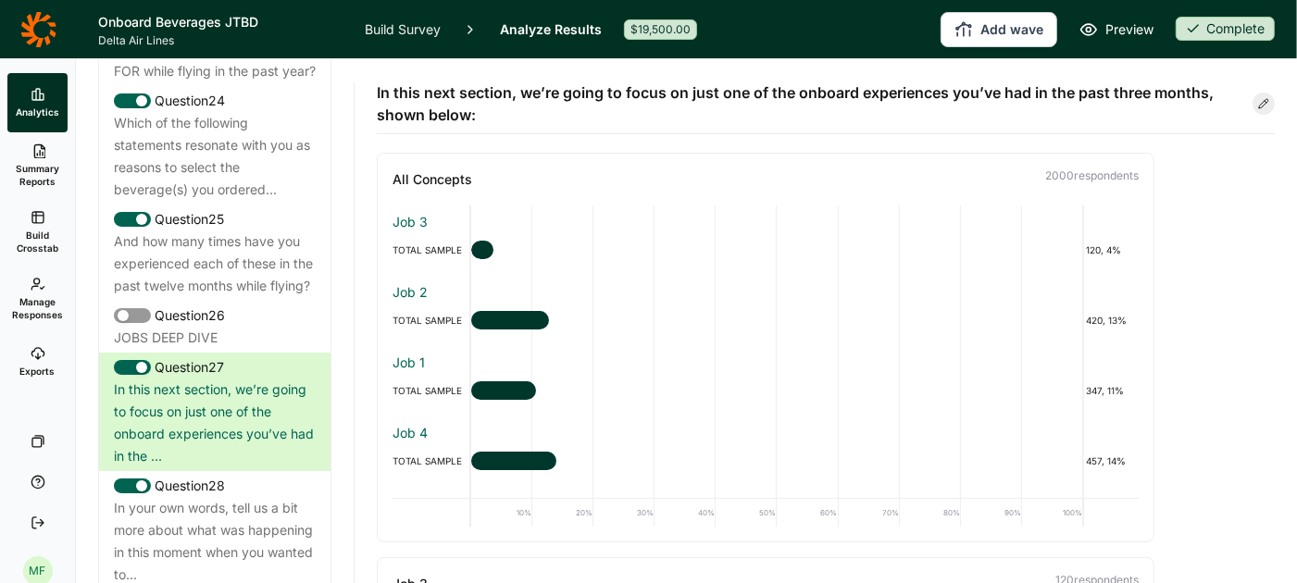
click at [1125, 31] on span "Preview" at bounding box center [1130, 30] width 48 height 22
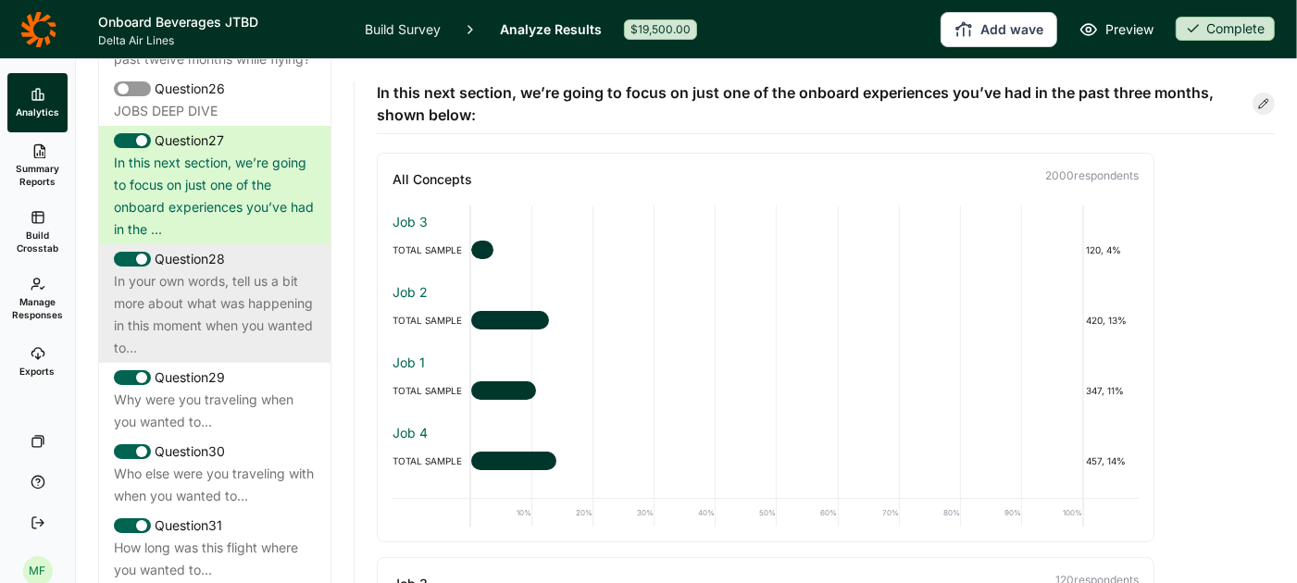
scroll to position [3508, 0]
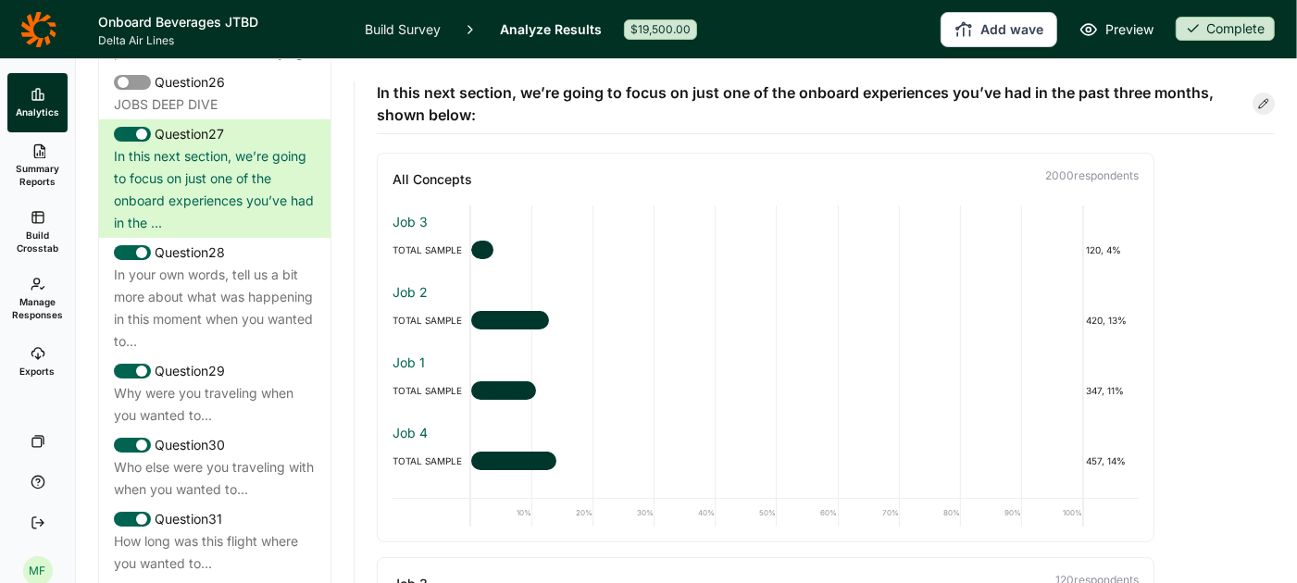
click at [399, 22] on link "Build Survey" at bounding box center [403, 29] width 76 height 58
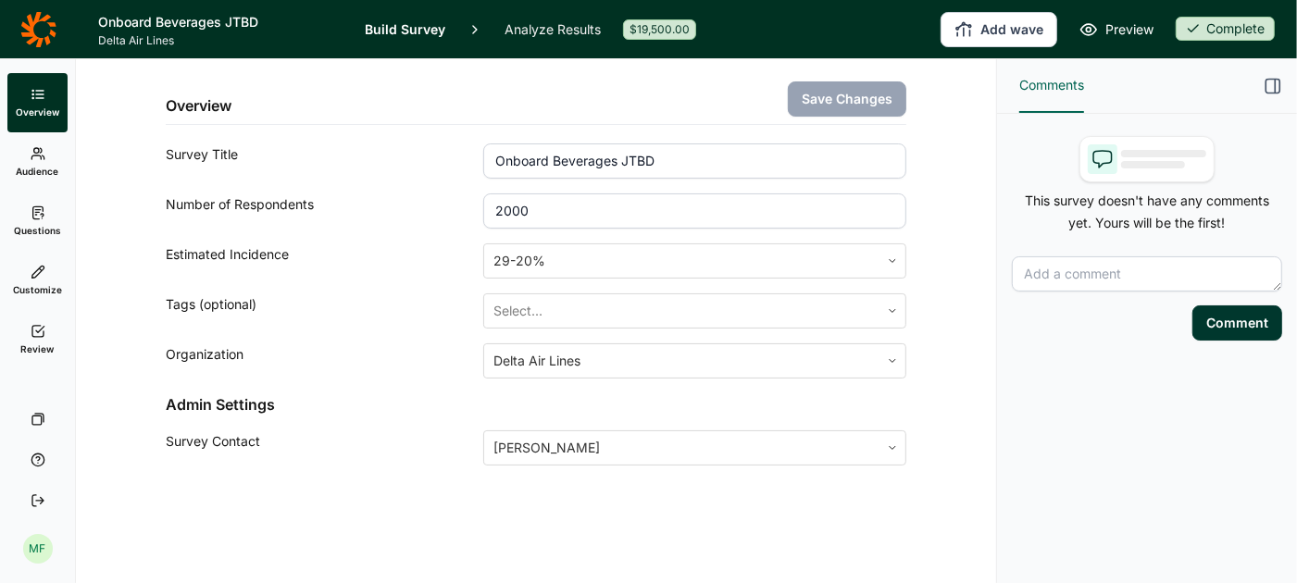
click at [38, 210] on icon at bounding box center [38, 213] width 15 height 15
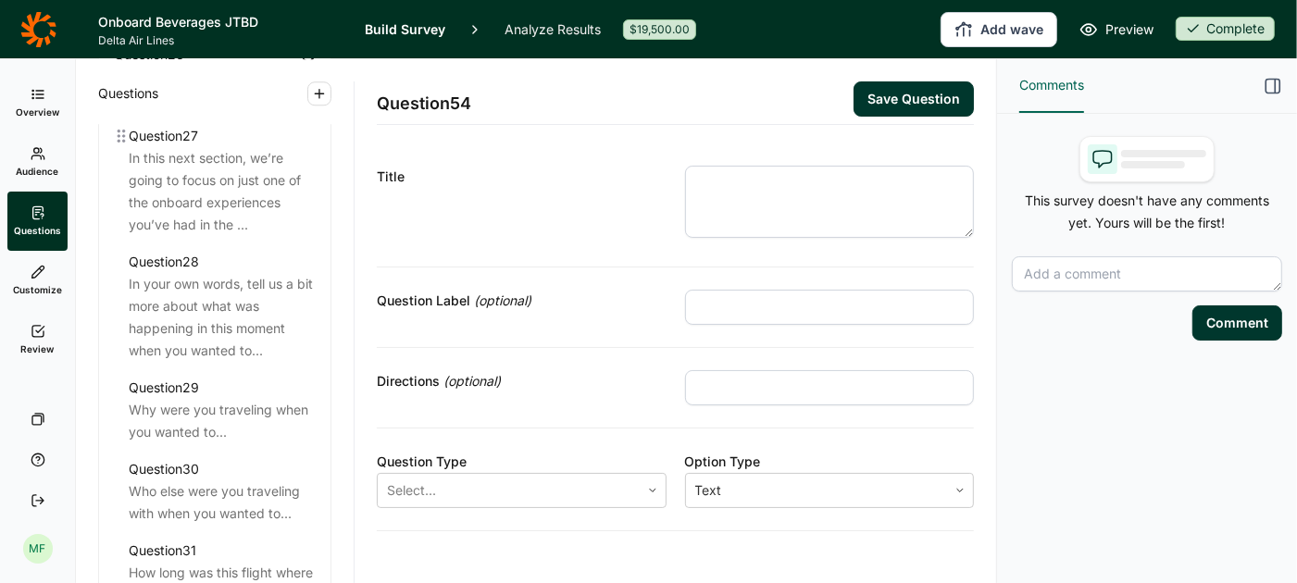
scroll to position [3784, 0]
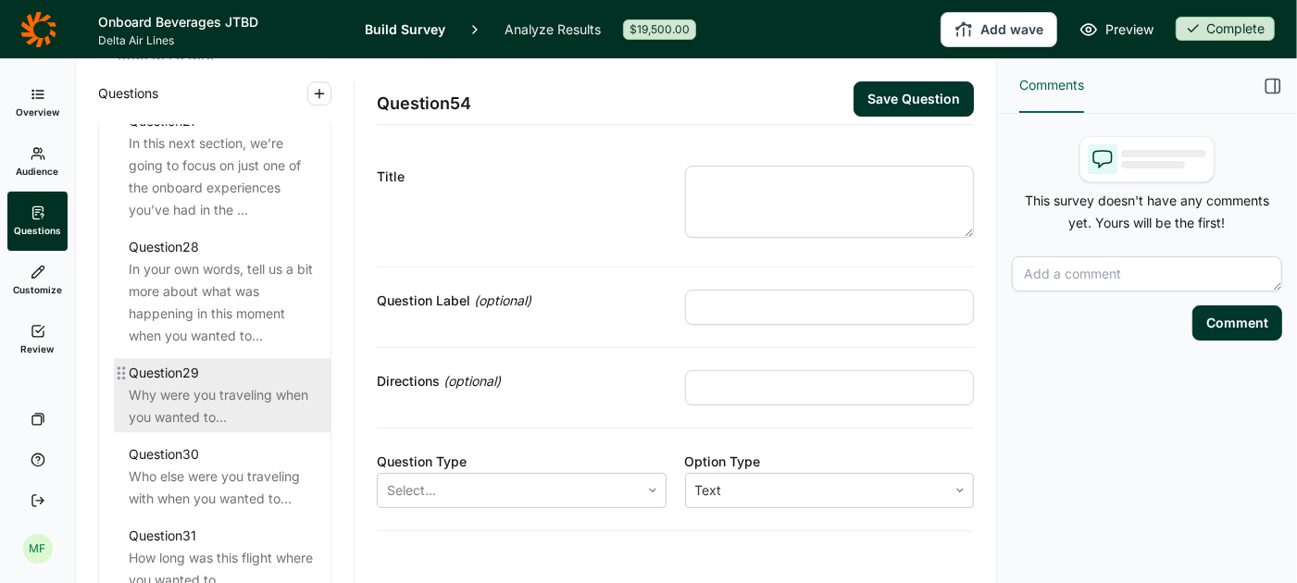
click at [222, 399] on div "Why were you traveling when you wanted to..." at bounding box center [222, 406] width 187 height 44
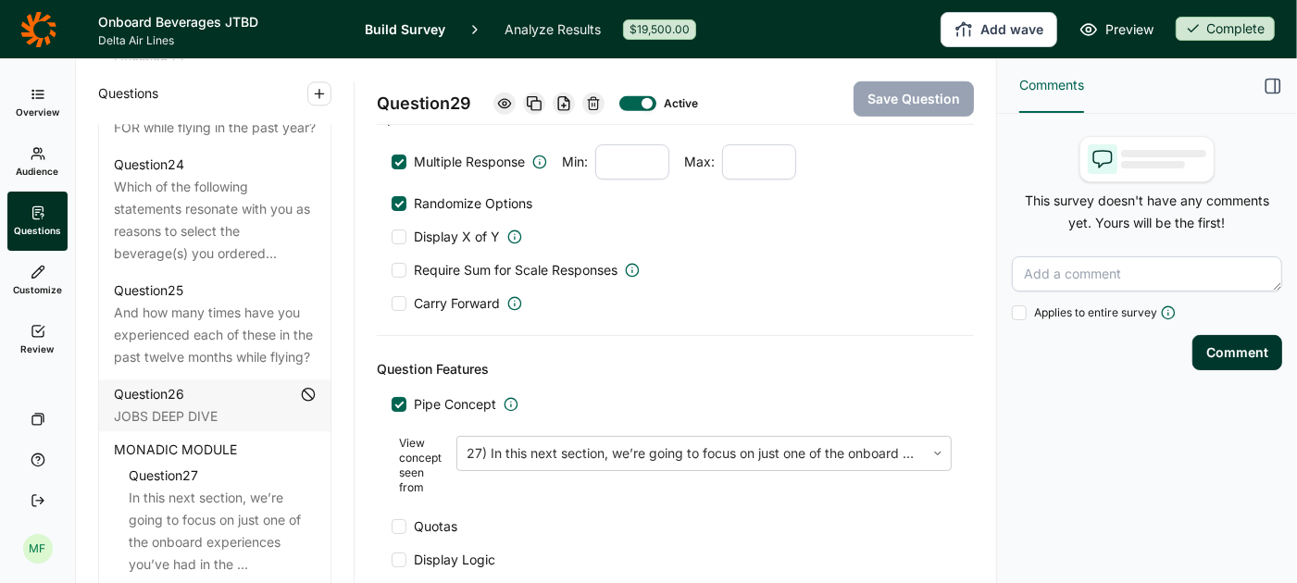
scroll to position [3428, 0]
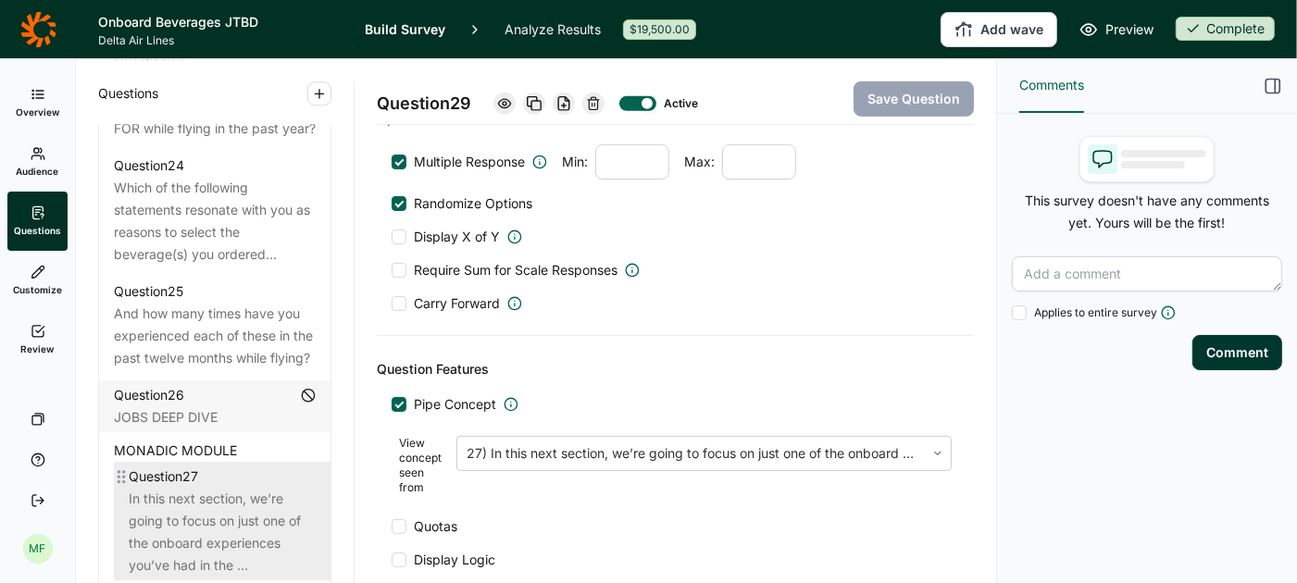
click at [210, 489] on div "In this next section, we’re going to focus on just one of the onboard experienc…" at bounding box center [222, 532] width 187 height 89
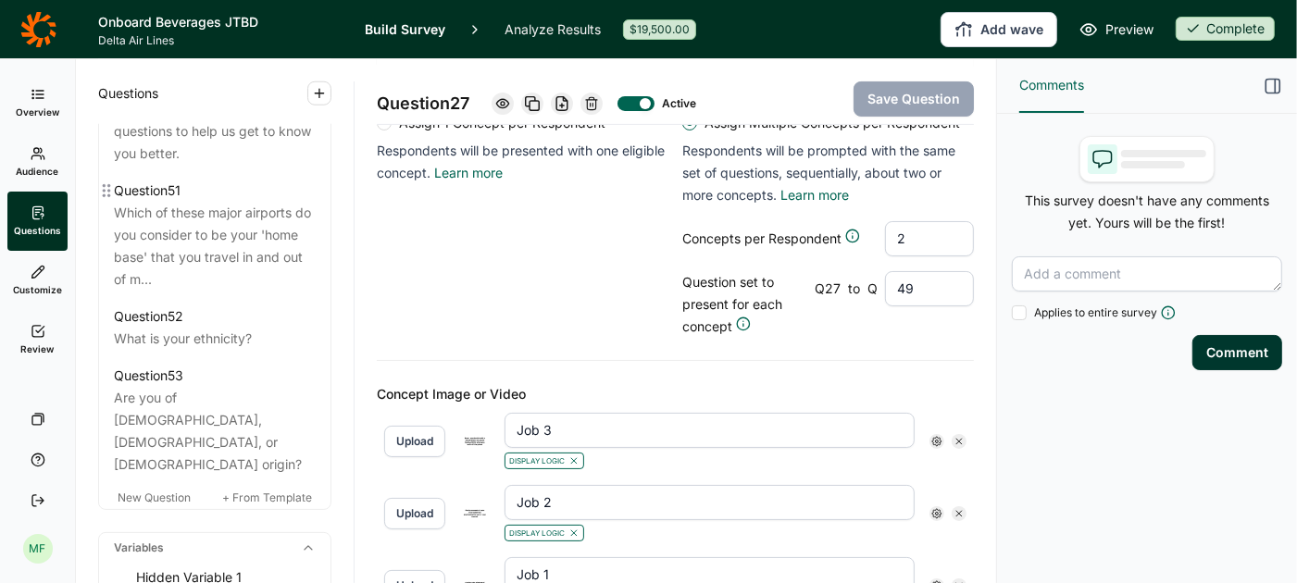
scroll to position [6575, 0]
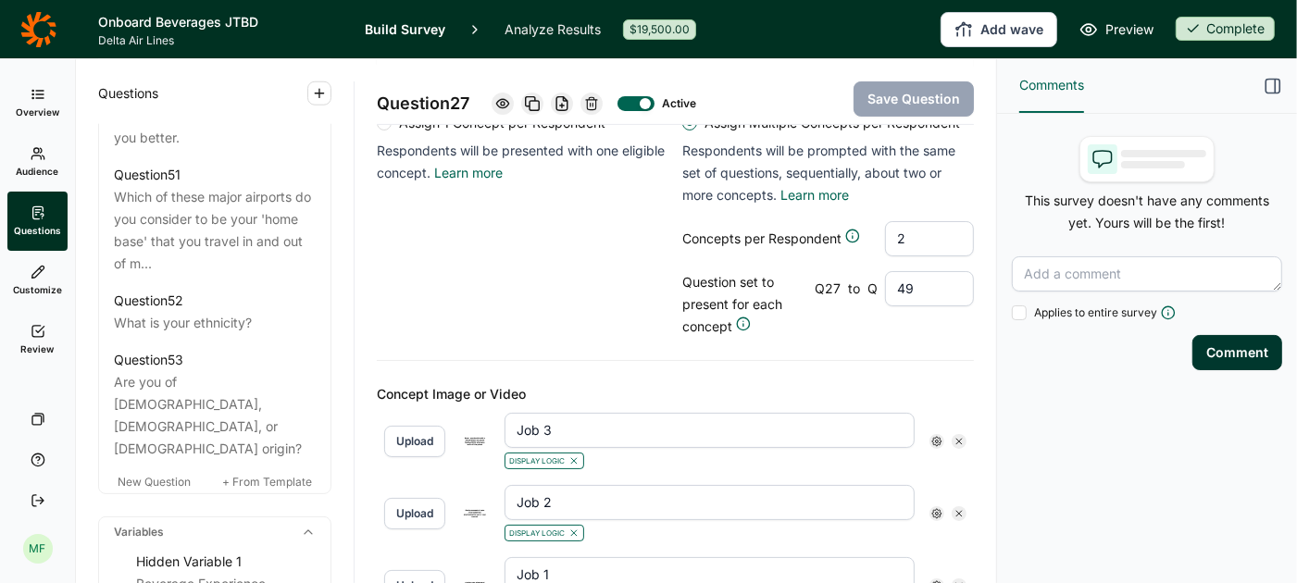
click at [35, 29] on icon at bounding box center [38, 29] width 36 height 37
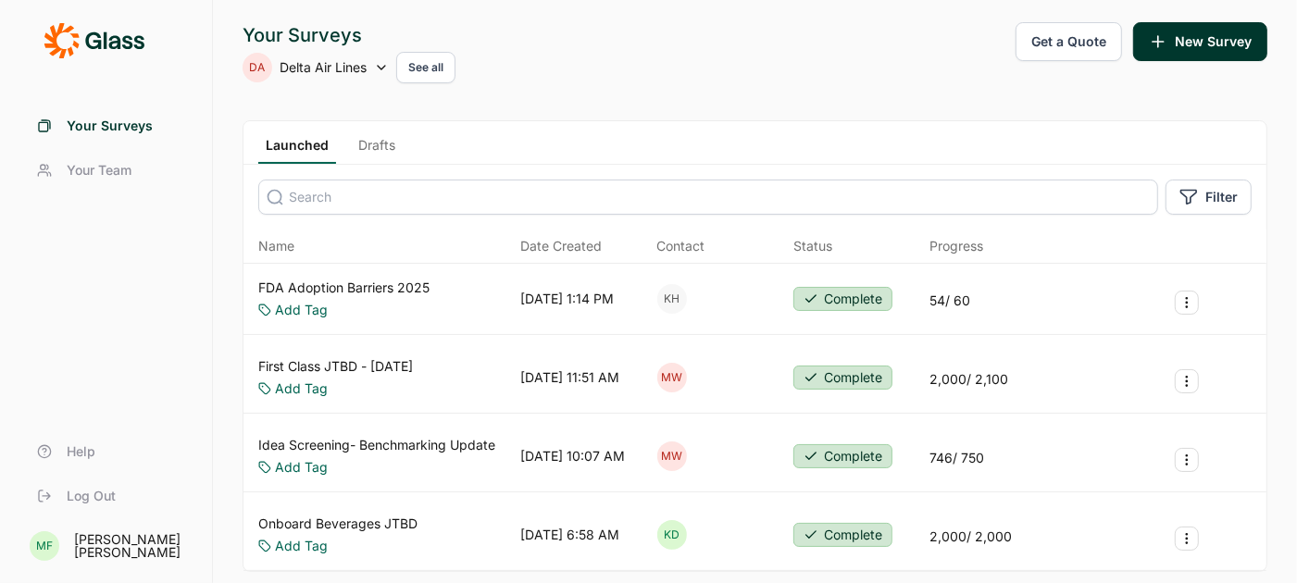
click at [378, 68] on icon at bounding box center [381, 67] width 15 height 15
type input "upstart"
click at [280, 157] on li "Upstart" at bounding box center [391, 160] width 296 height 41
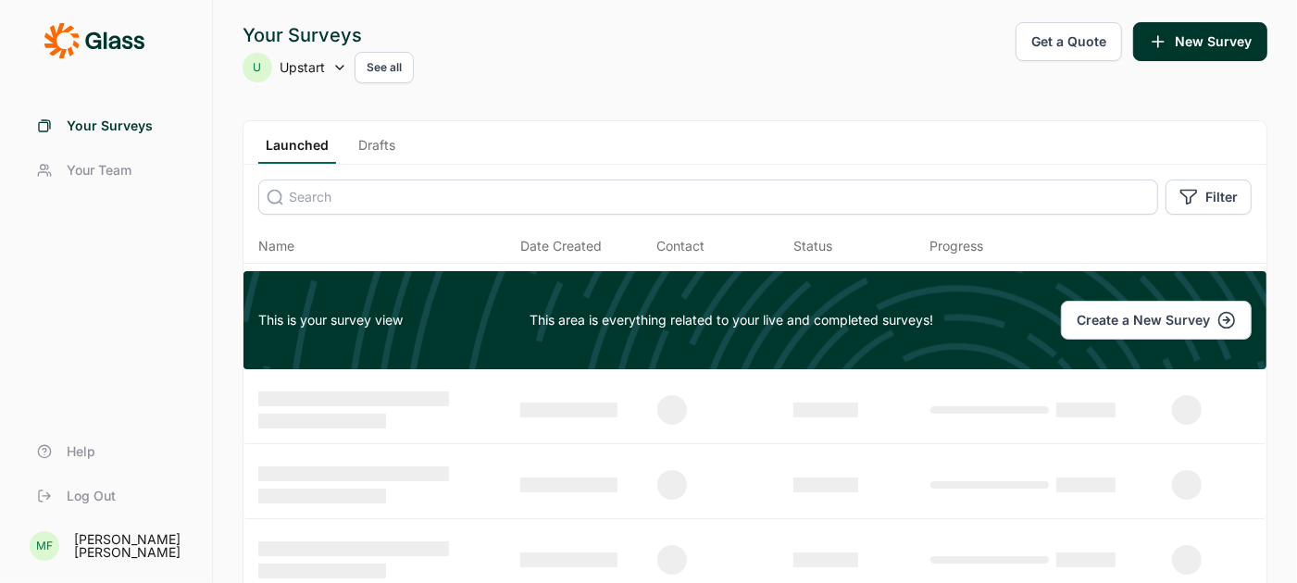
click at [375, 145] on link "Drafts" at bounding box center [377, 150] width 52 height 28
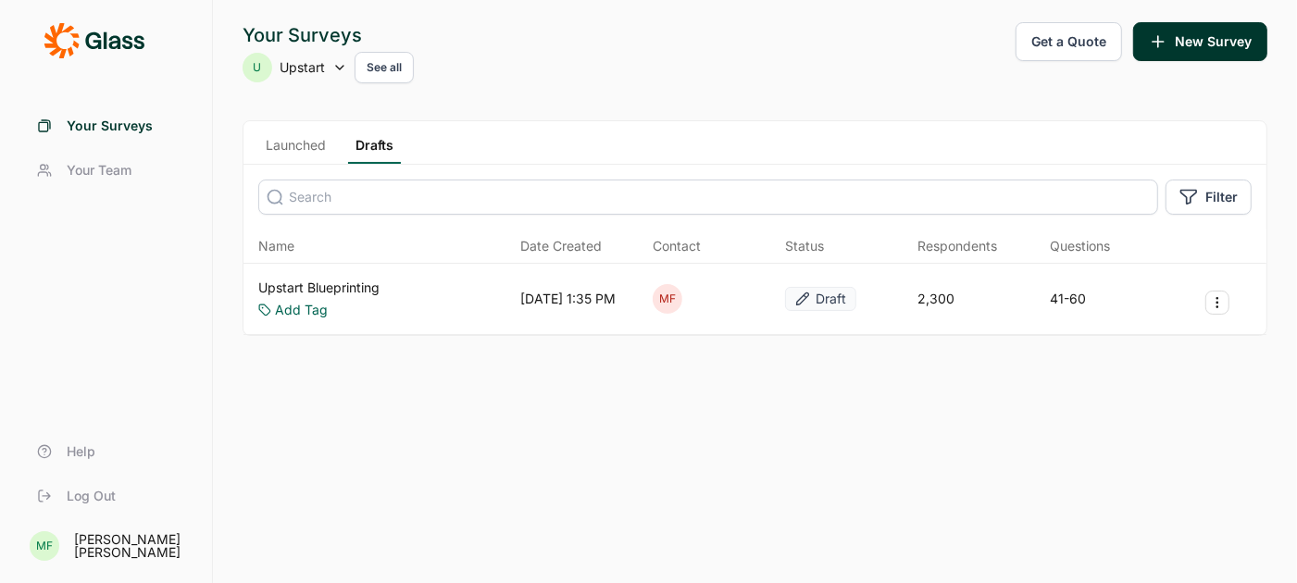
click at [307, 289] on link "Upstart Blueprinting" at bounding box center [318, 288] width 121 height 19
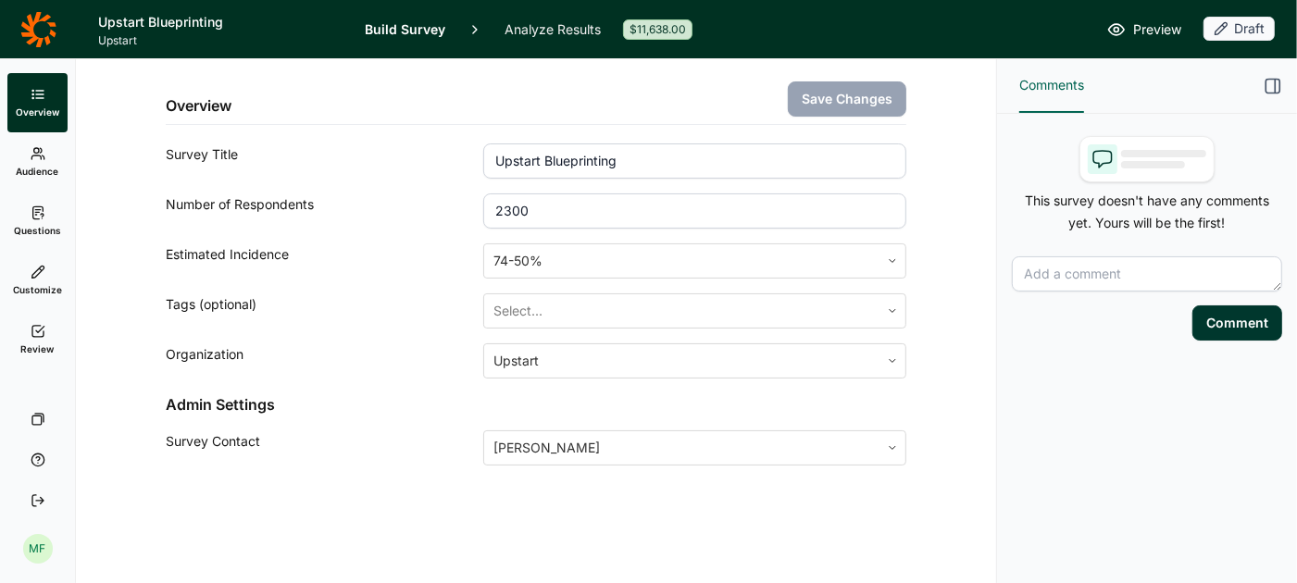
click at [34, 222] on link "Questions" at bounding box center [37, 221] width 60 height 59
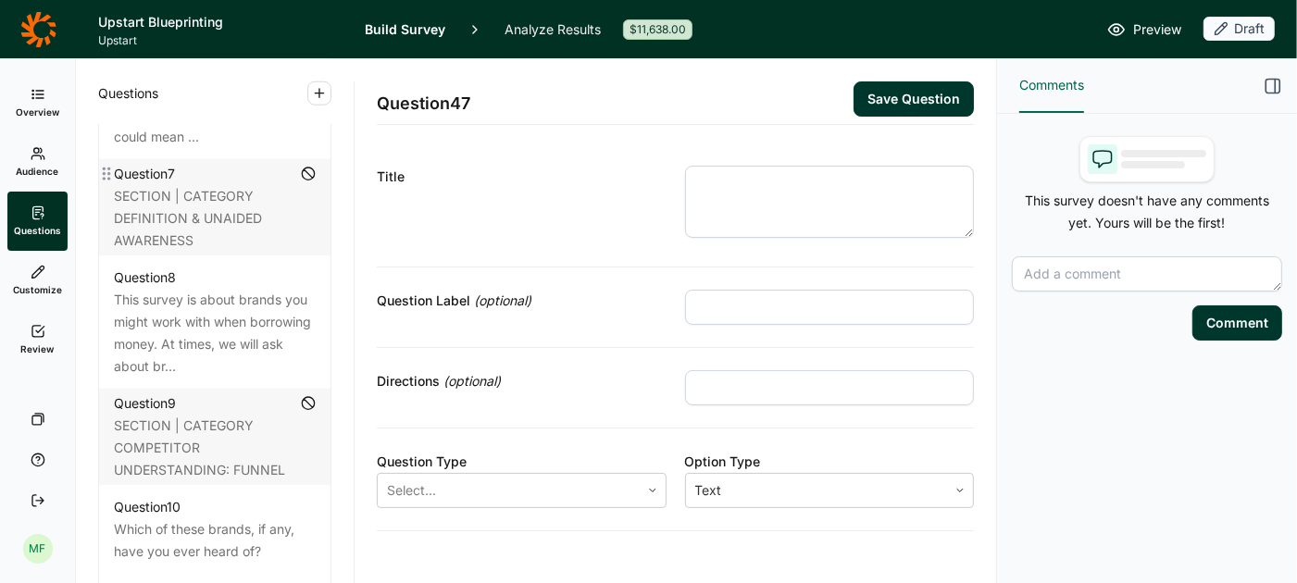
scroll to position [1503, 0]
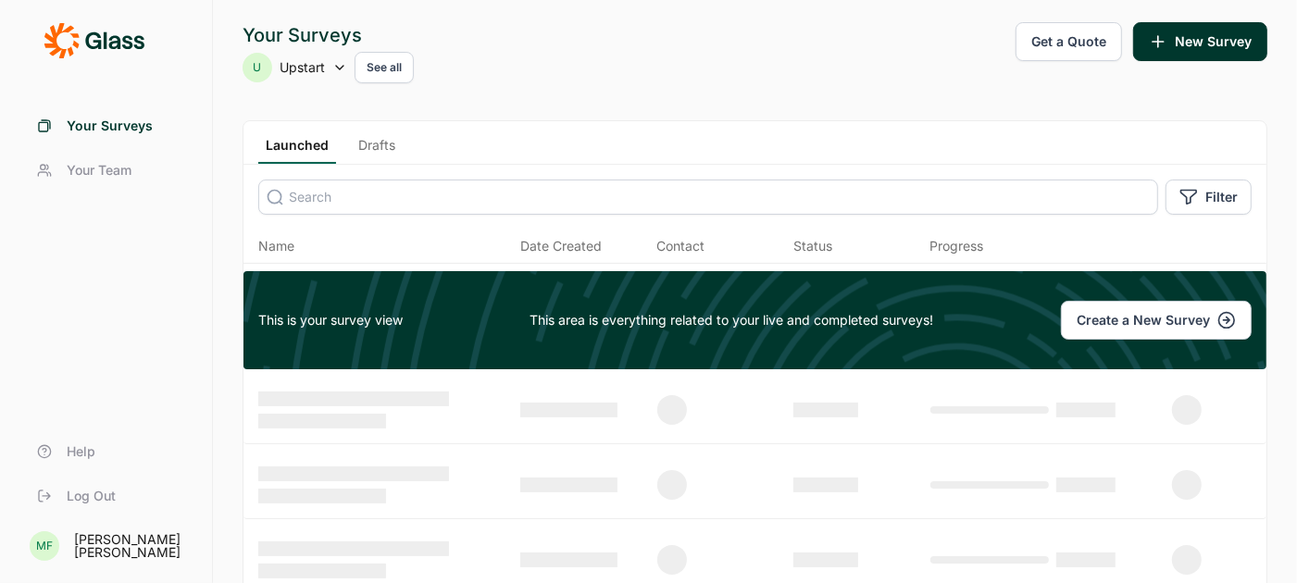
click at [341, 63] on icon at bounding box center [339, 67] width 15 height 15
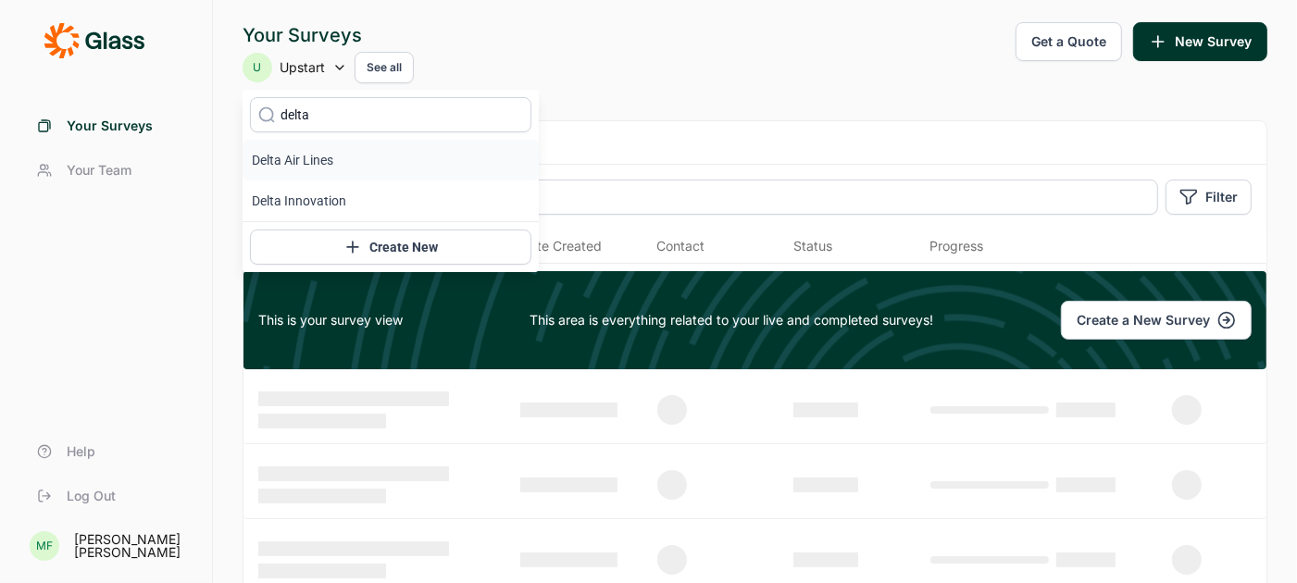
type input "delta"
click at [309, 154] on li "Delta Air Lines" at bounding box center [391, 160] width 296 height 41
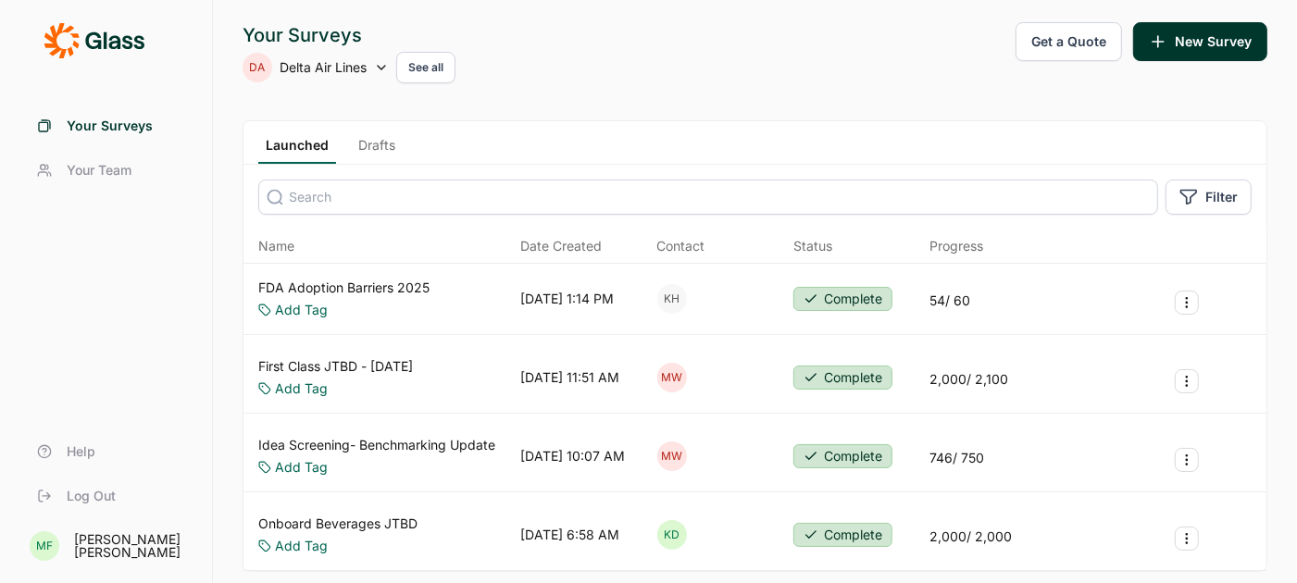
scroll to position [110, 0]
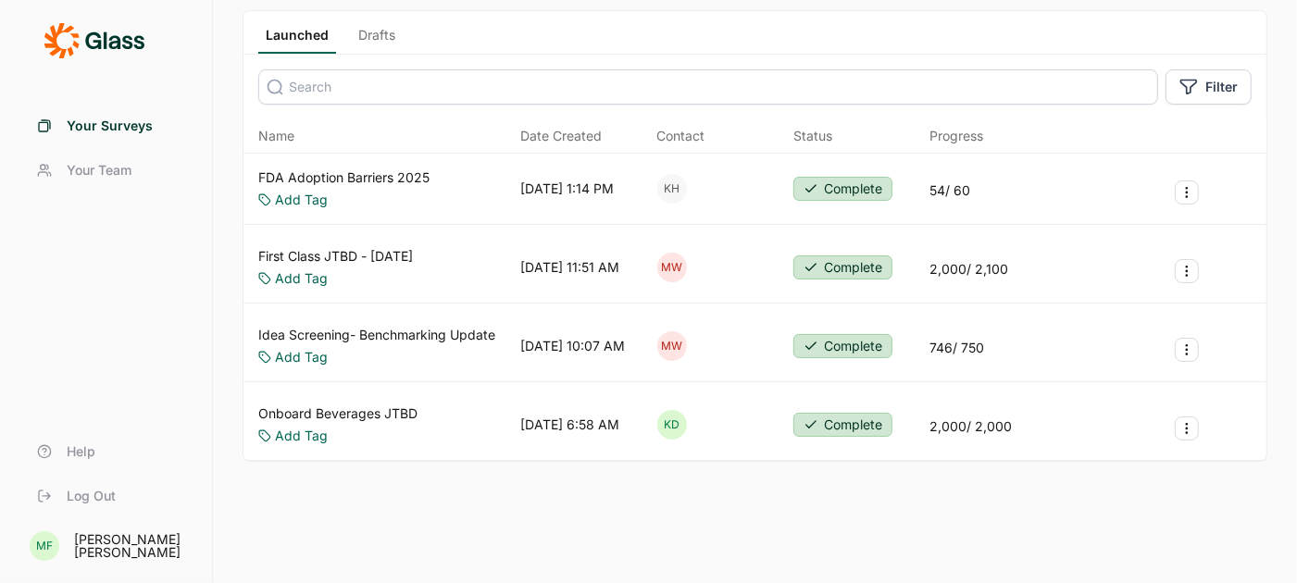
click at [302, 405] on link "Onboard Beverages JTBD" at bounding box center [337, 414] width 159 height 19
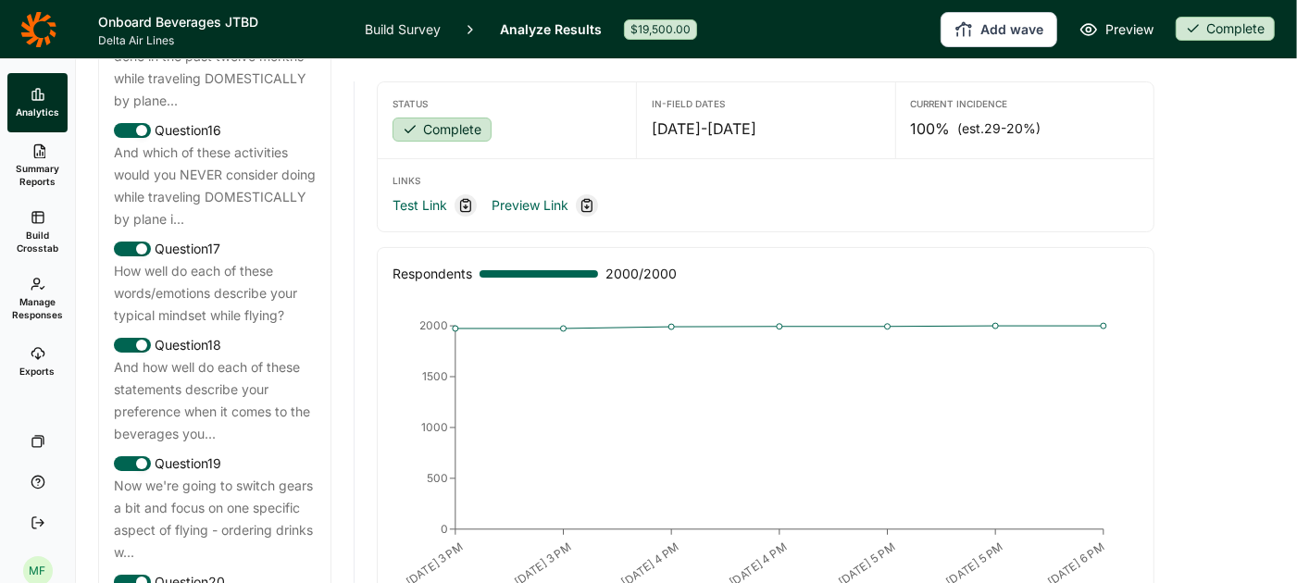
scroll to position [2368, 0]
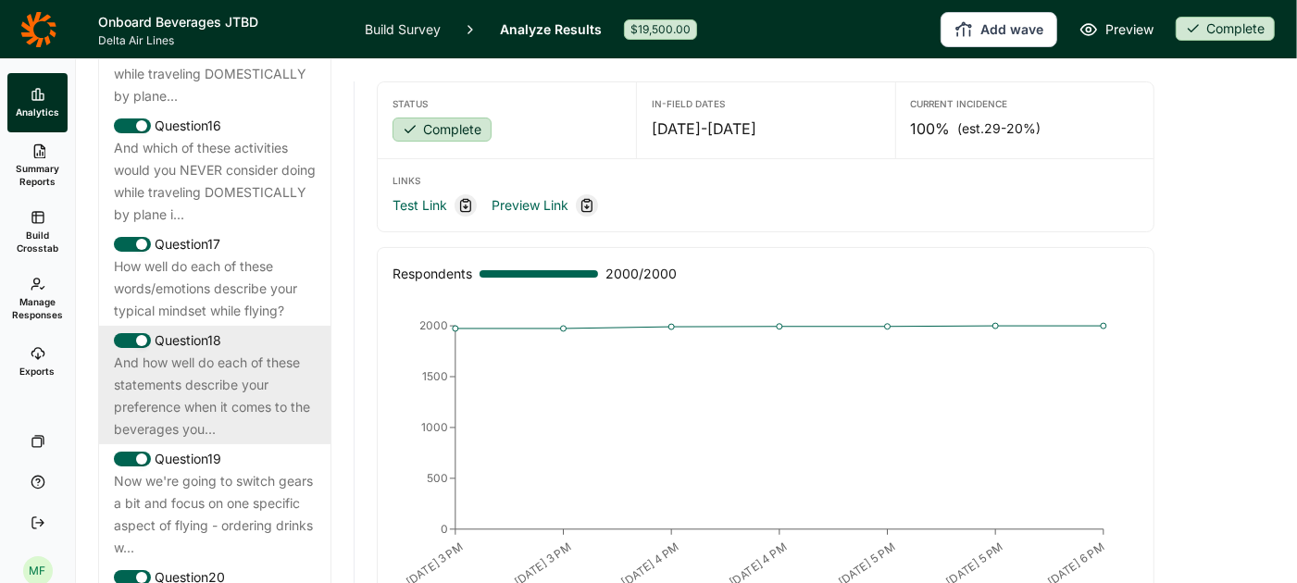
click at [226, 364] on div "And how well do each of these statements describe your preference when it comes…" at bounding box center [215, 396] width 202 height 89
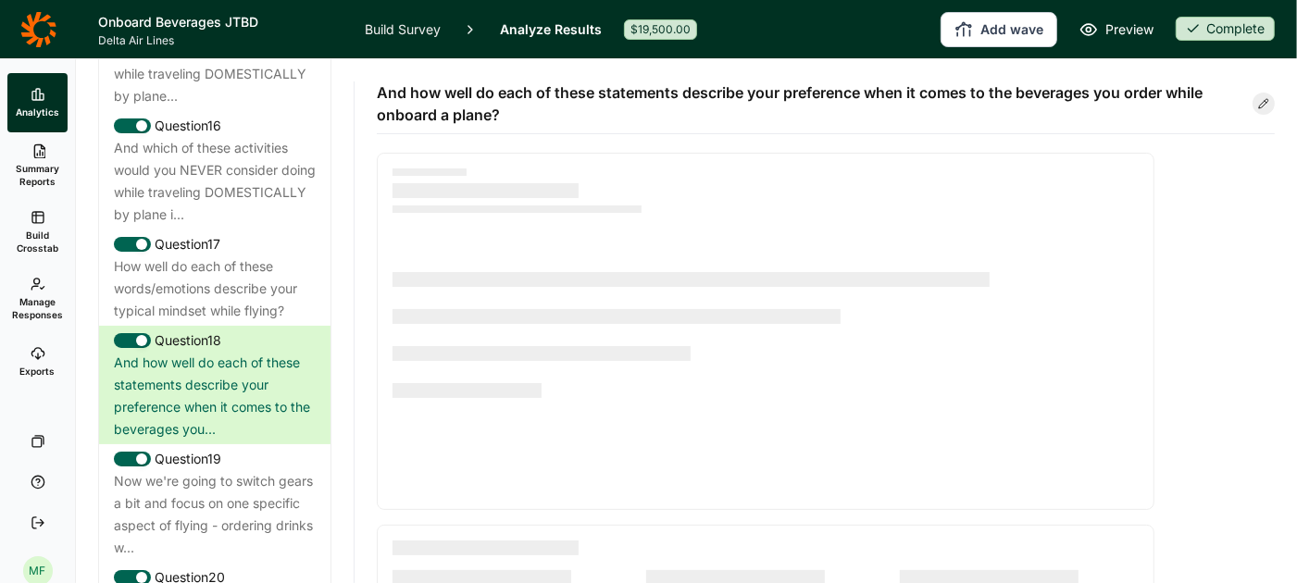
click at [383, 29] on link "Build Survey" at bounding box center [403, 29] width 76 height 58
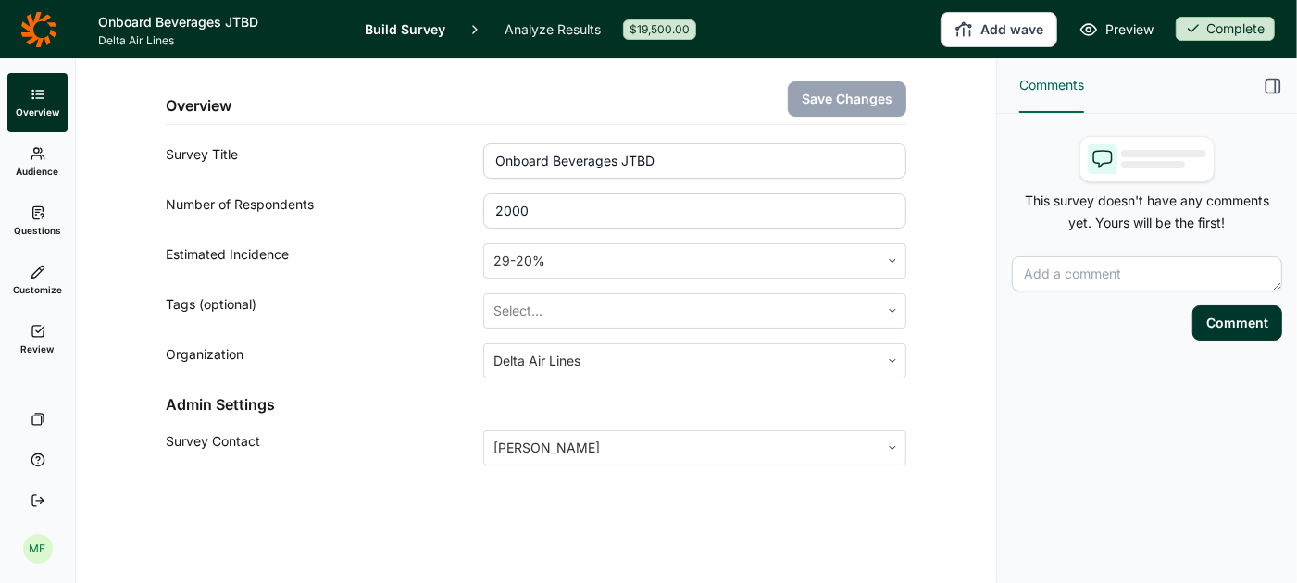
click at [32, 213] on use at bounding box center [37, 213] width 10 height 12
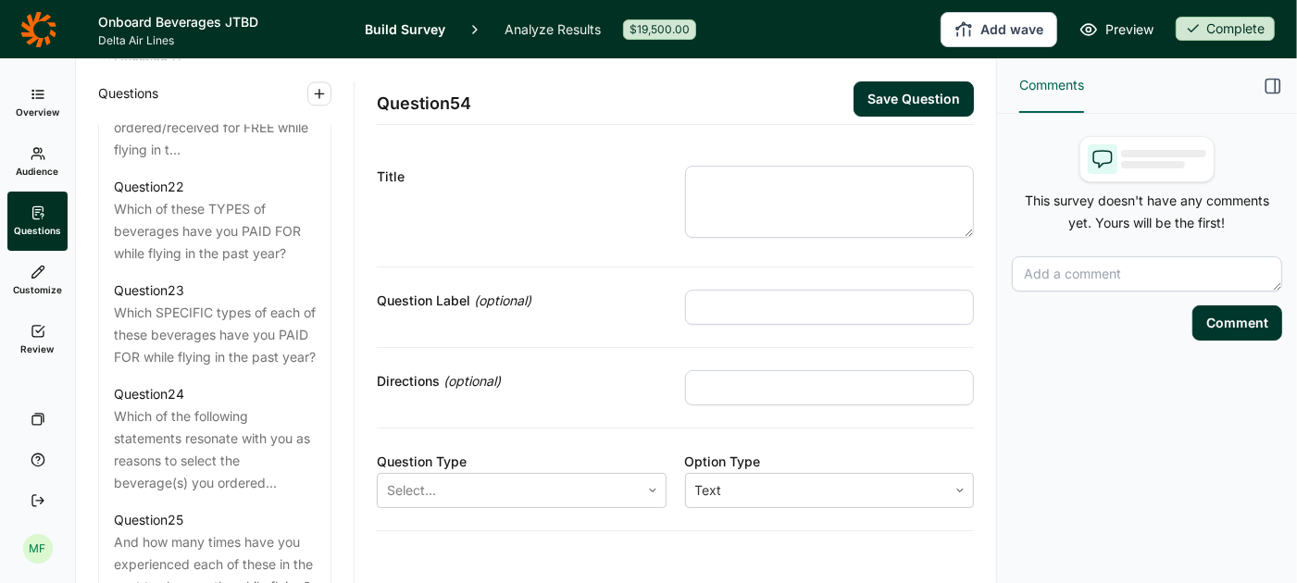
scroll to position [3230, 0]
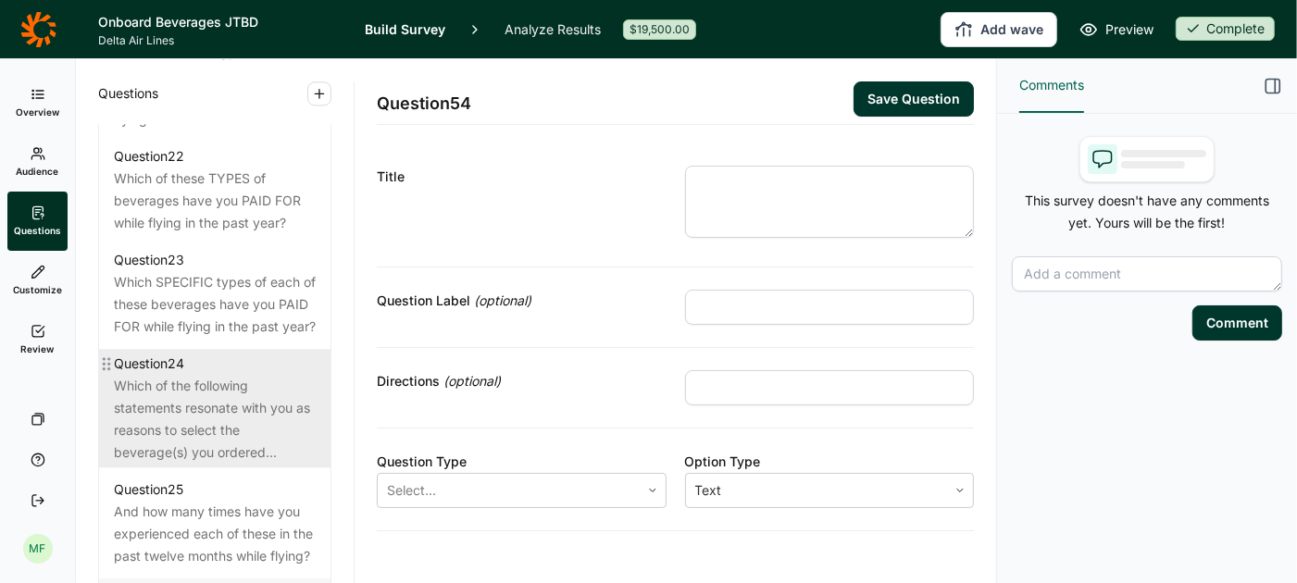
click at [175, 406] on div "Which of the following statements resonate with you as reasons to select the be…" at bounding box center [215, 419] width 202 height 89
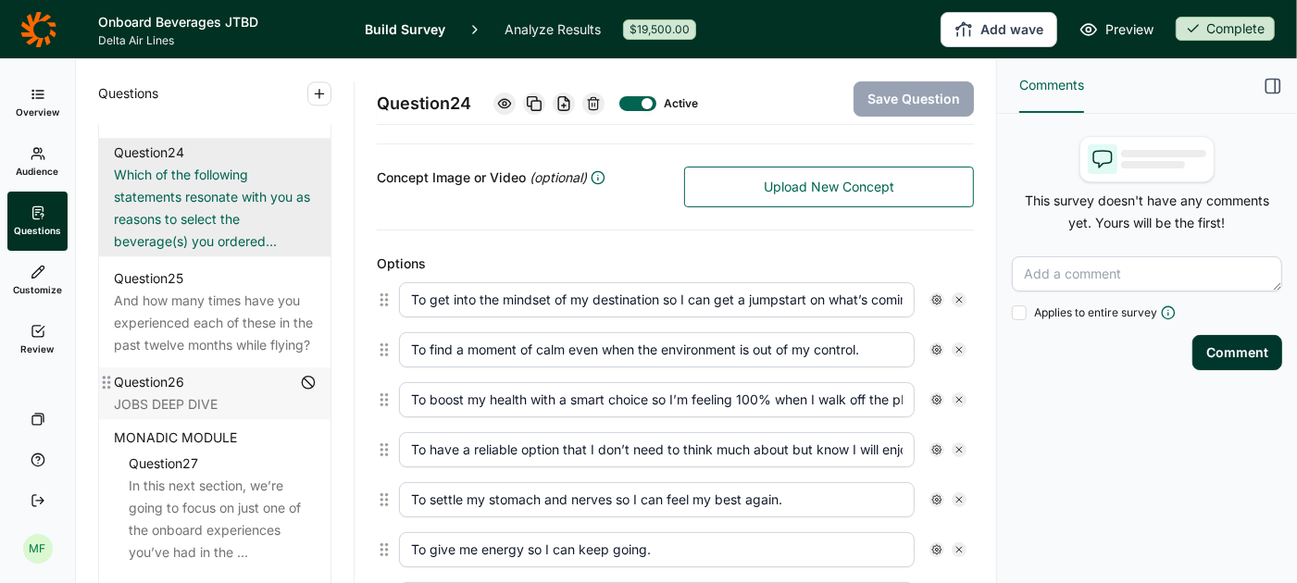
scroll to position [3461, 0]
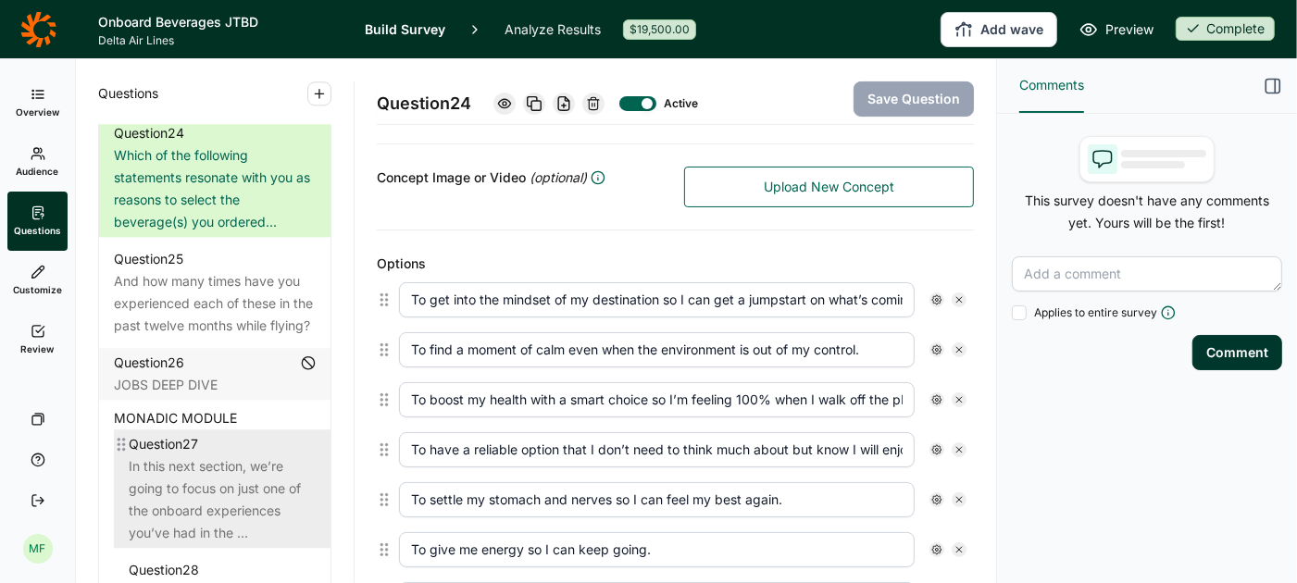
click at [238, 466] on div "In this next section, we’re going to focus on just one of the onboard experienc…" at bounding box center [222, 500] width 187 height 89
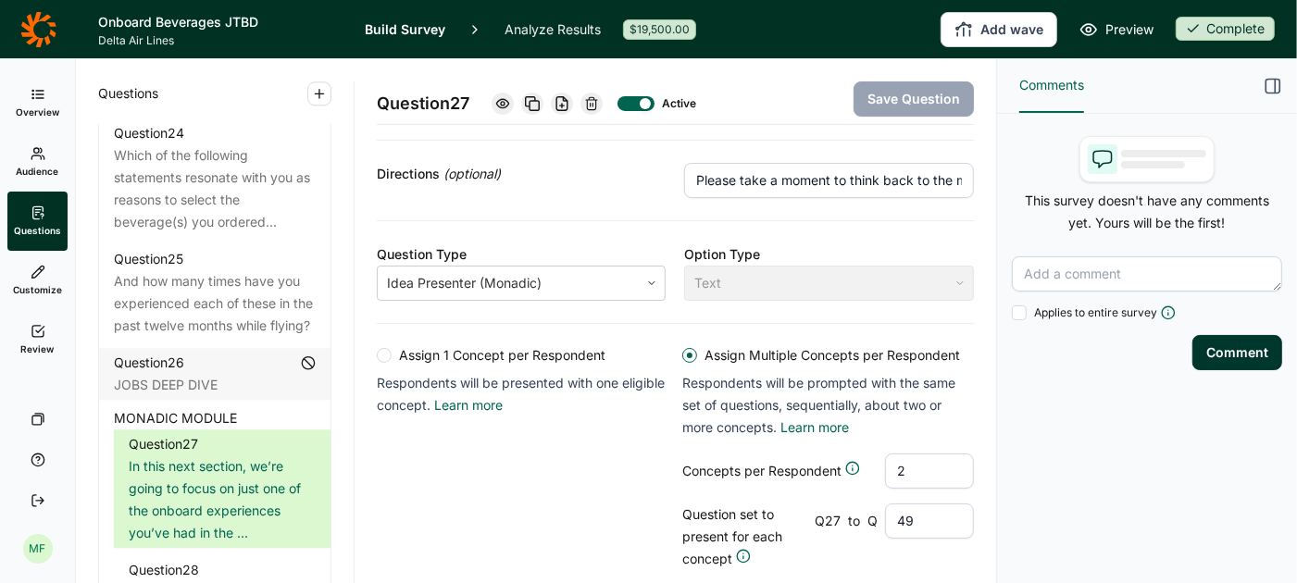
scroll to position [207, 0]
click at [221, 379] on div "JOBS DEEP DIVE" at bounding box center [215, 385] width 202 height 22
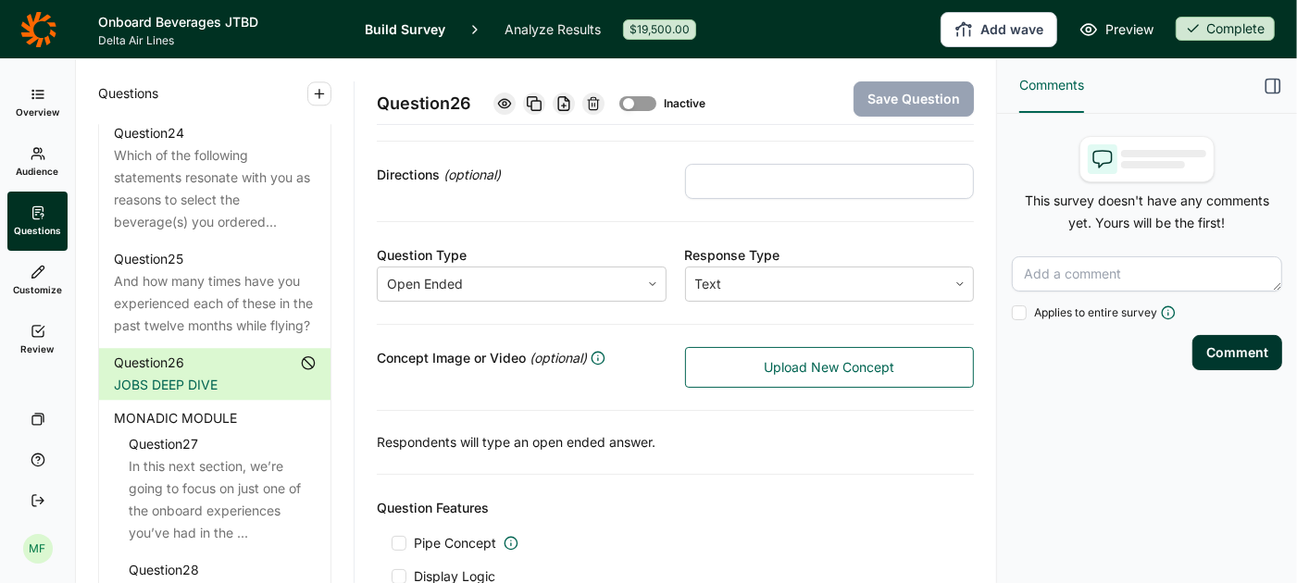
scroll to position [315, 0]
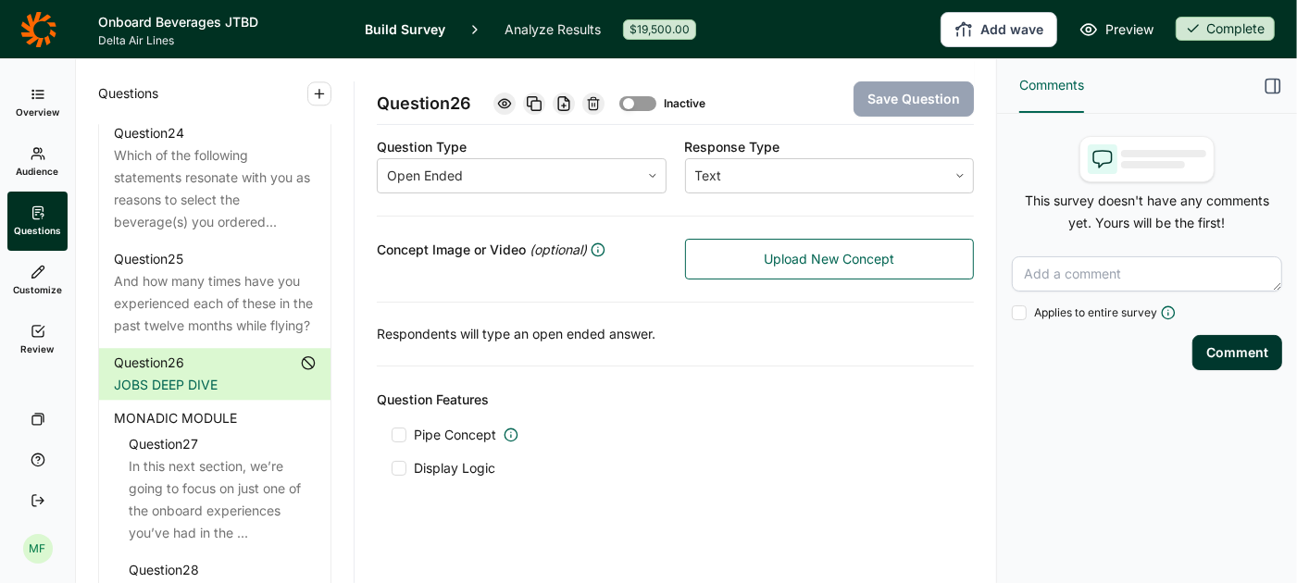
click at [168, 411] on span "MONADIC MODULE" at bounding box center [175, 418] width 123 height 22
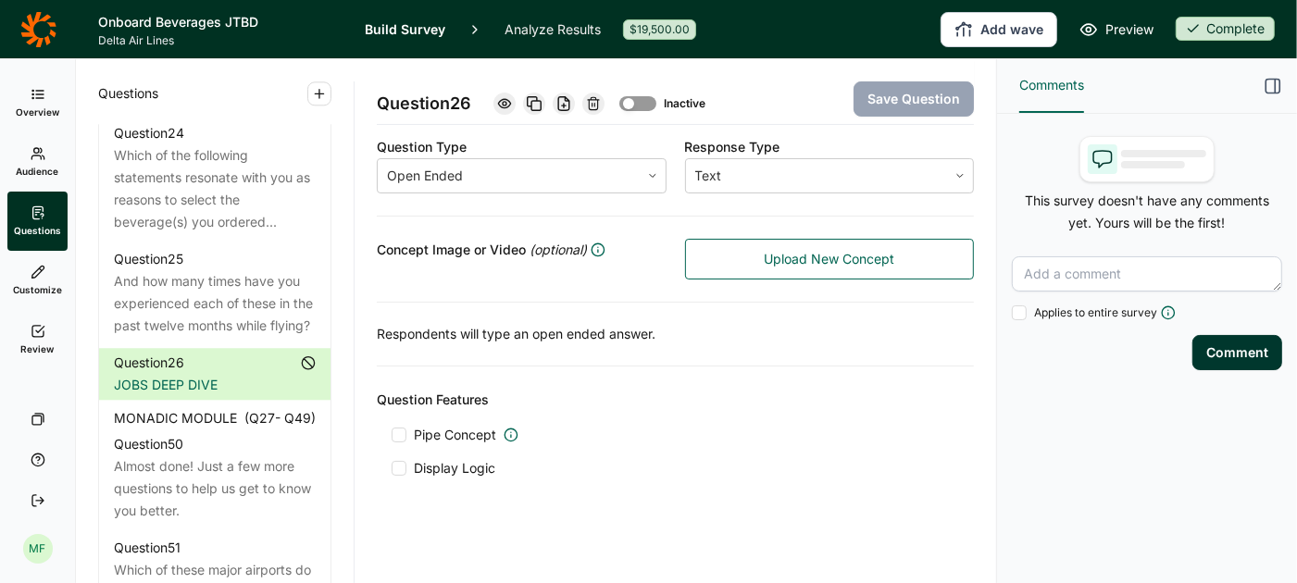
click at [169, 429] on span "MONADIC MODULE" at bounding box center [175, 418] width 123 height 22
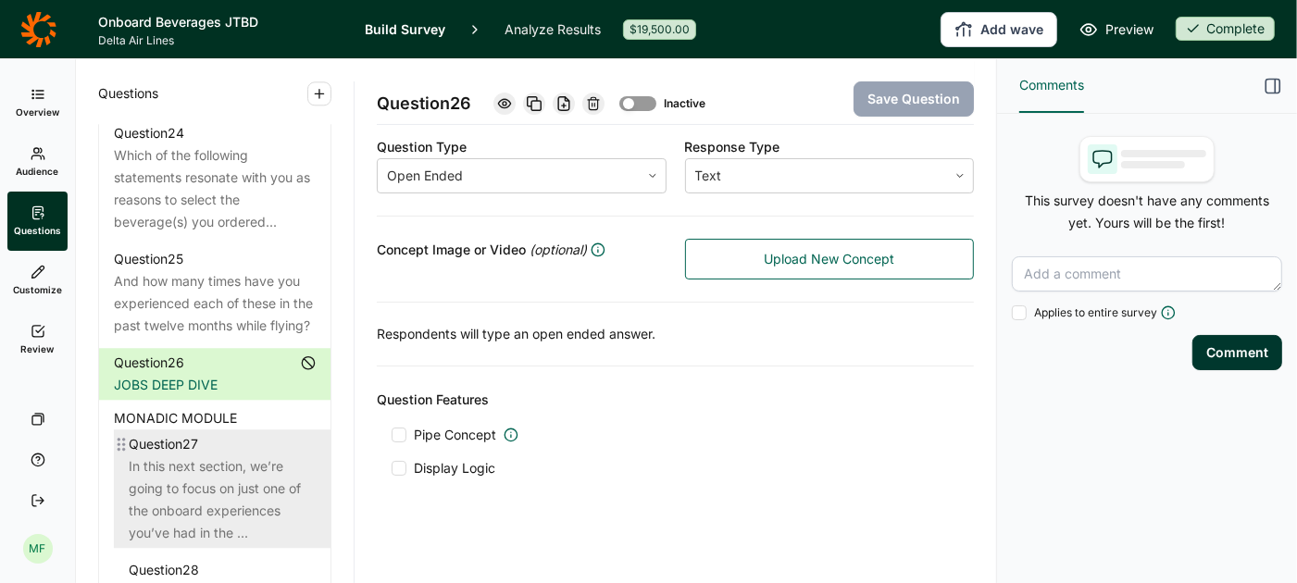
click at [181, 468] on div "In this next section, we’re going to focus on just one of the onboard experienc…" at bounding box center [222, 500] width 187 height 89
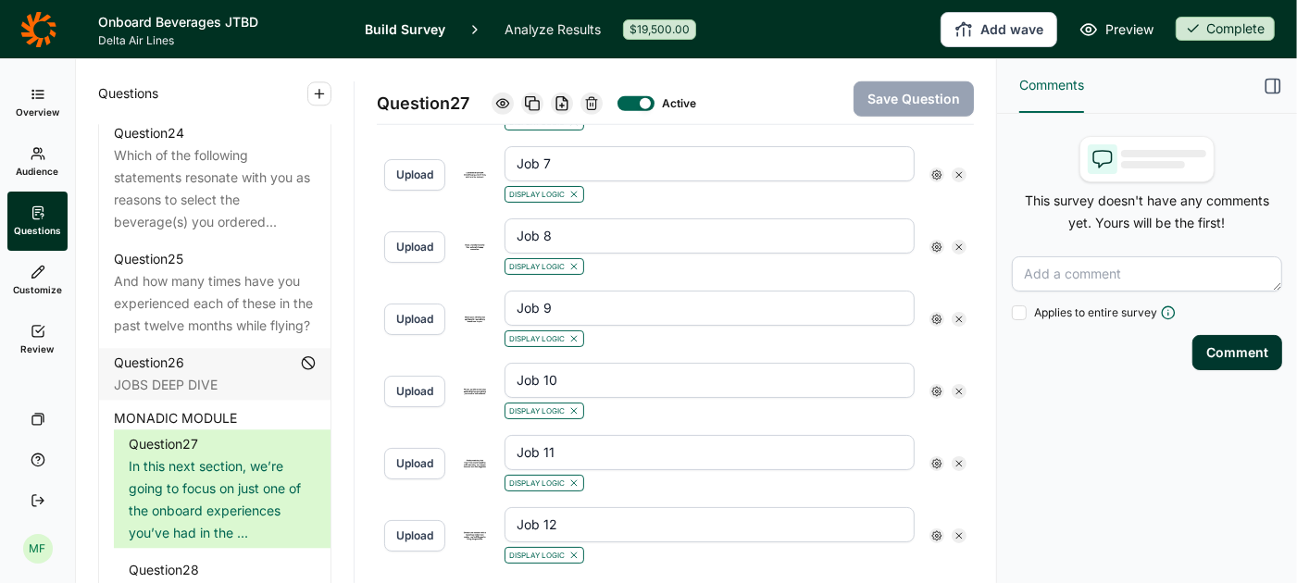
scroll to position [1393, 0]
